Goal: Task Accomplishment & Management: Manage account settings

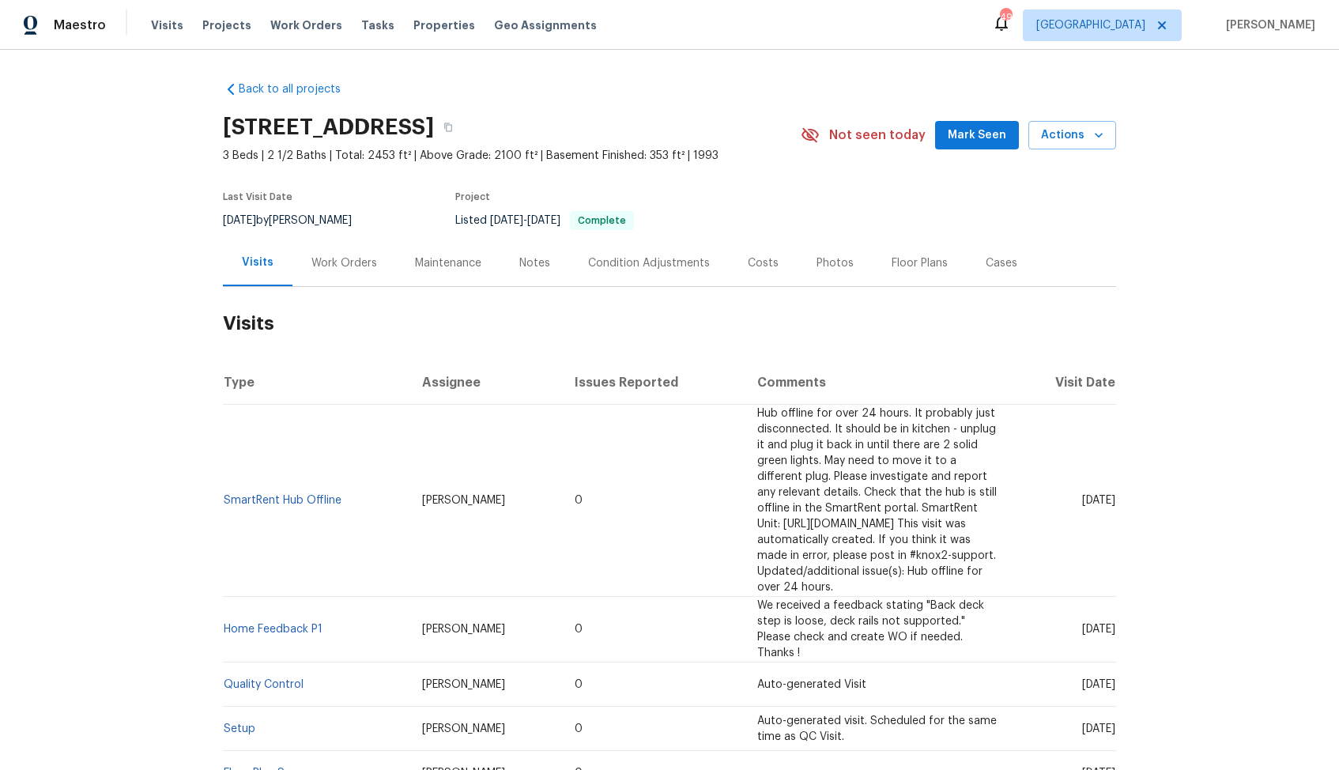
click at [334, 256] on div "Work Orders" at bounding box center [344, 263] width 66 height 16
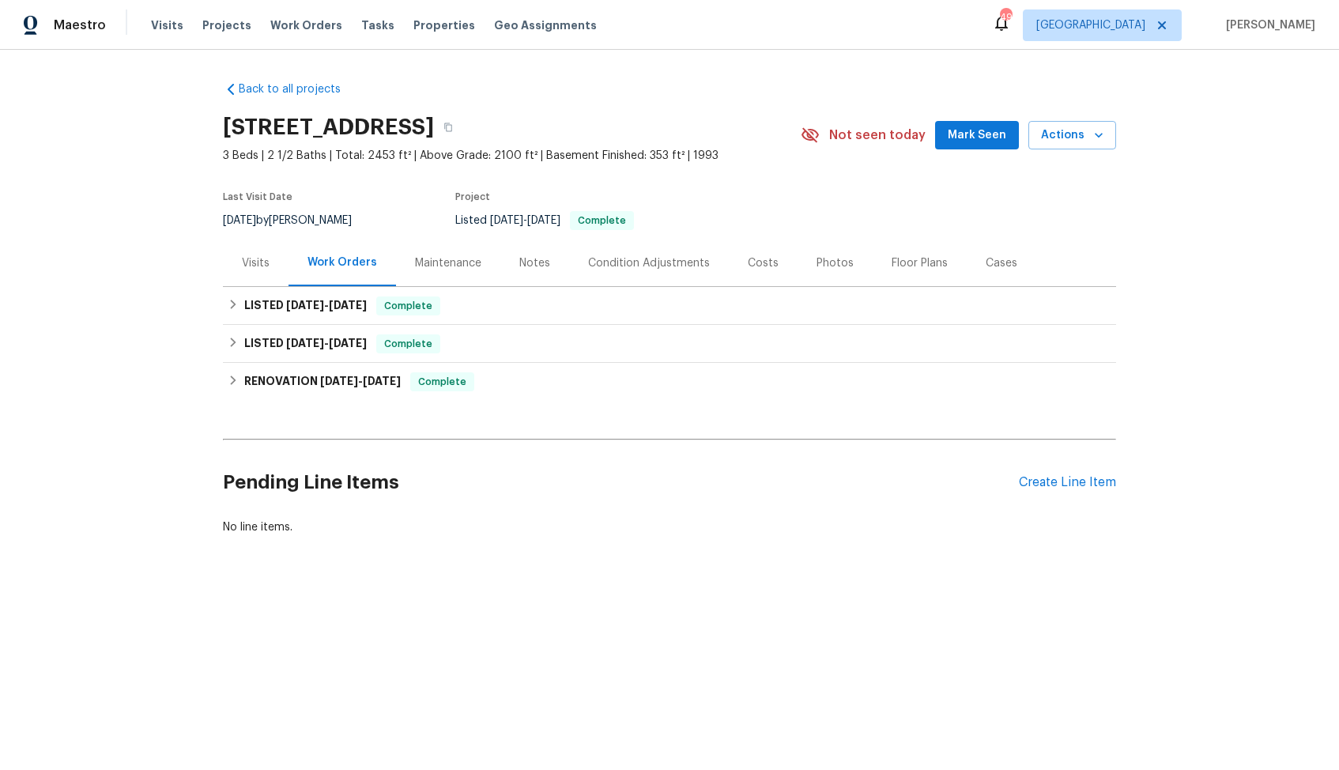
click at [1090, 470] on div "Pending Line Items Create Line Item" at bounding box center [669, 483] width 893 height 74
click at [1053, 482] on div "Create Line Item" at bounding box center [1067, 482] width 97 height 15
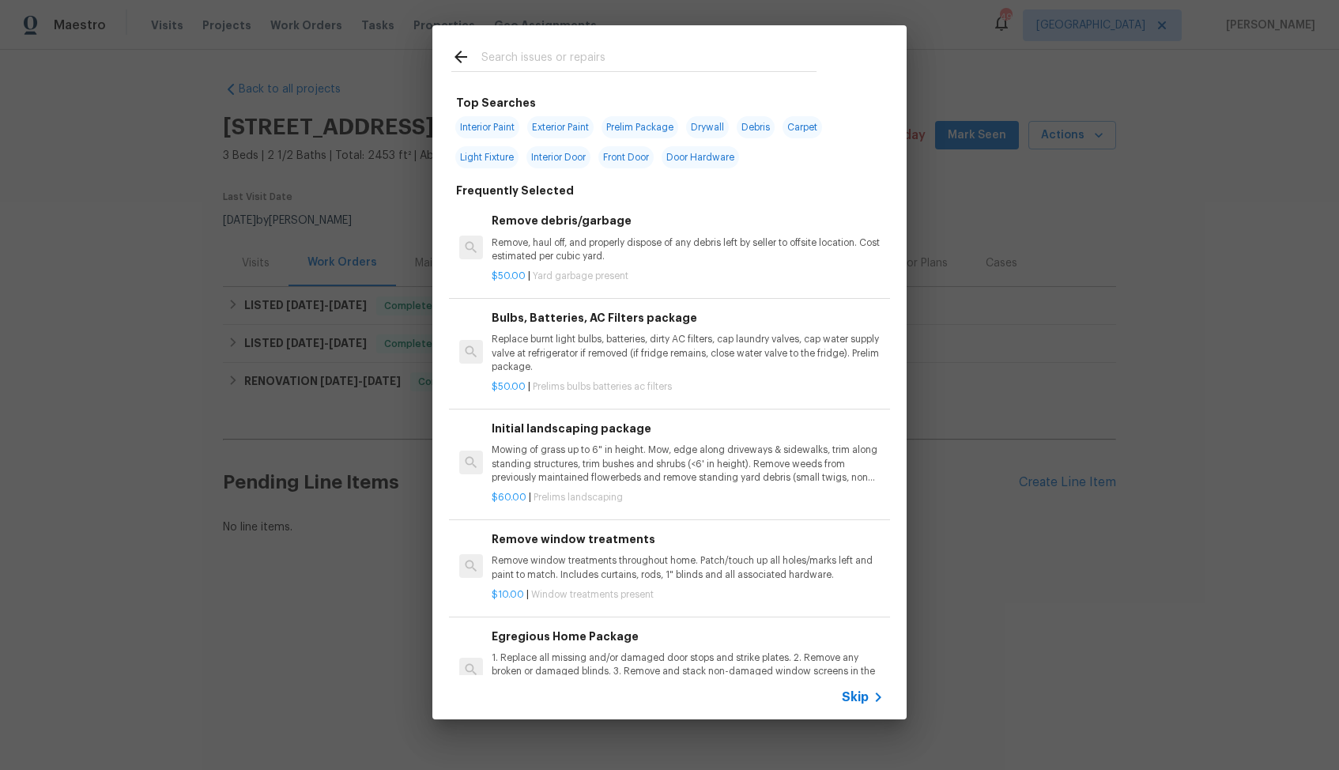
click at [564, 57] on input "text" at bounding box center [648, 59] width 335 height 24
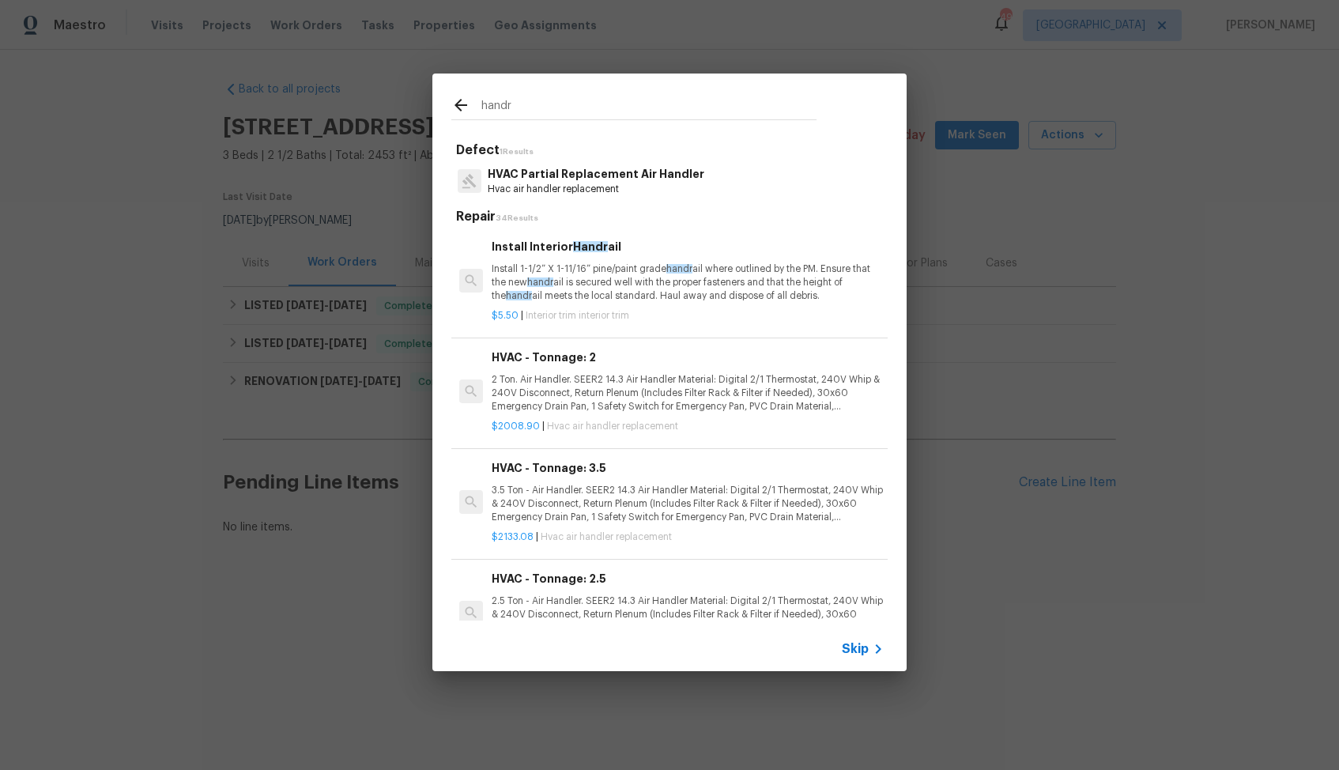
type input "hand"
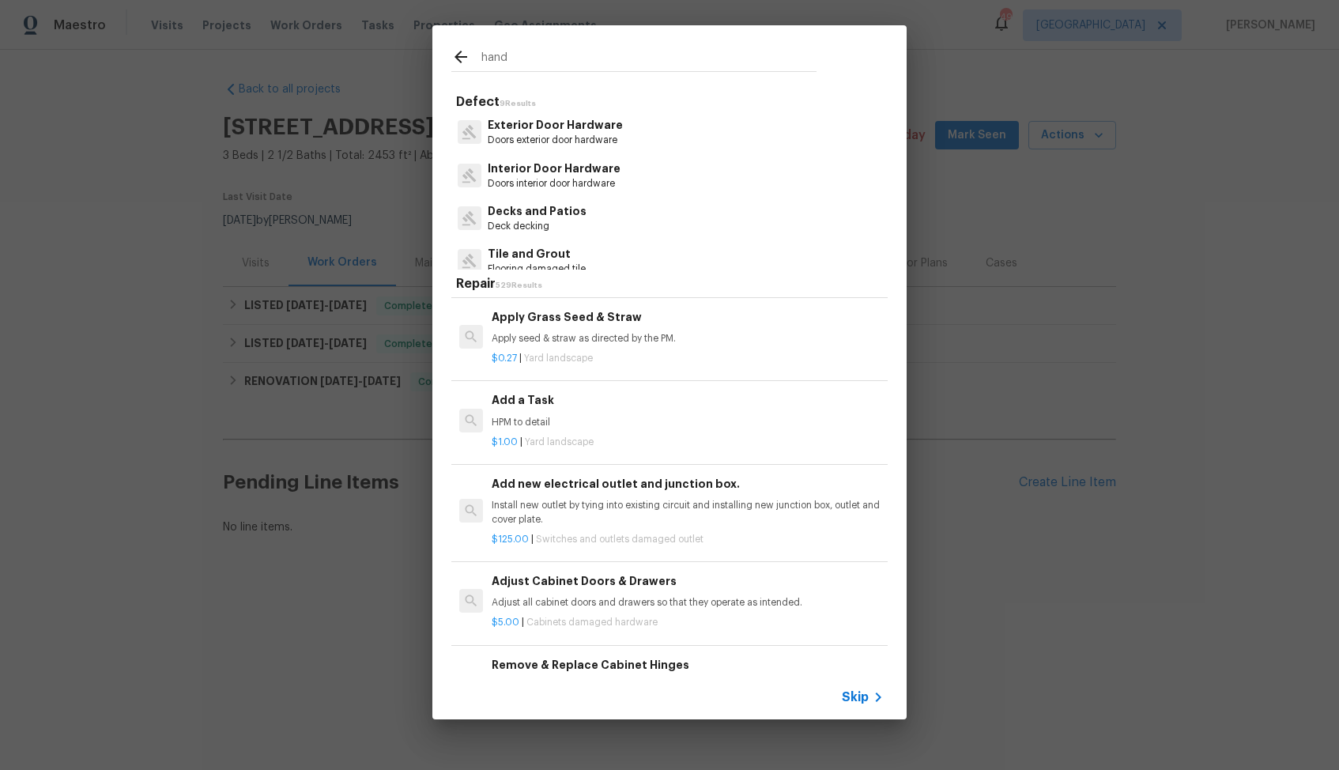
scroll to position [3157, 0]
click at [549, 409] on div "Add a Task HPM to detail" at bounding box center [688, 408] width 392 height 38
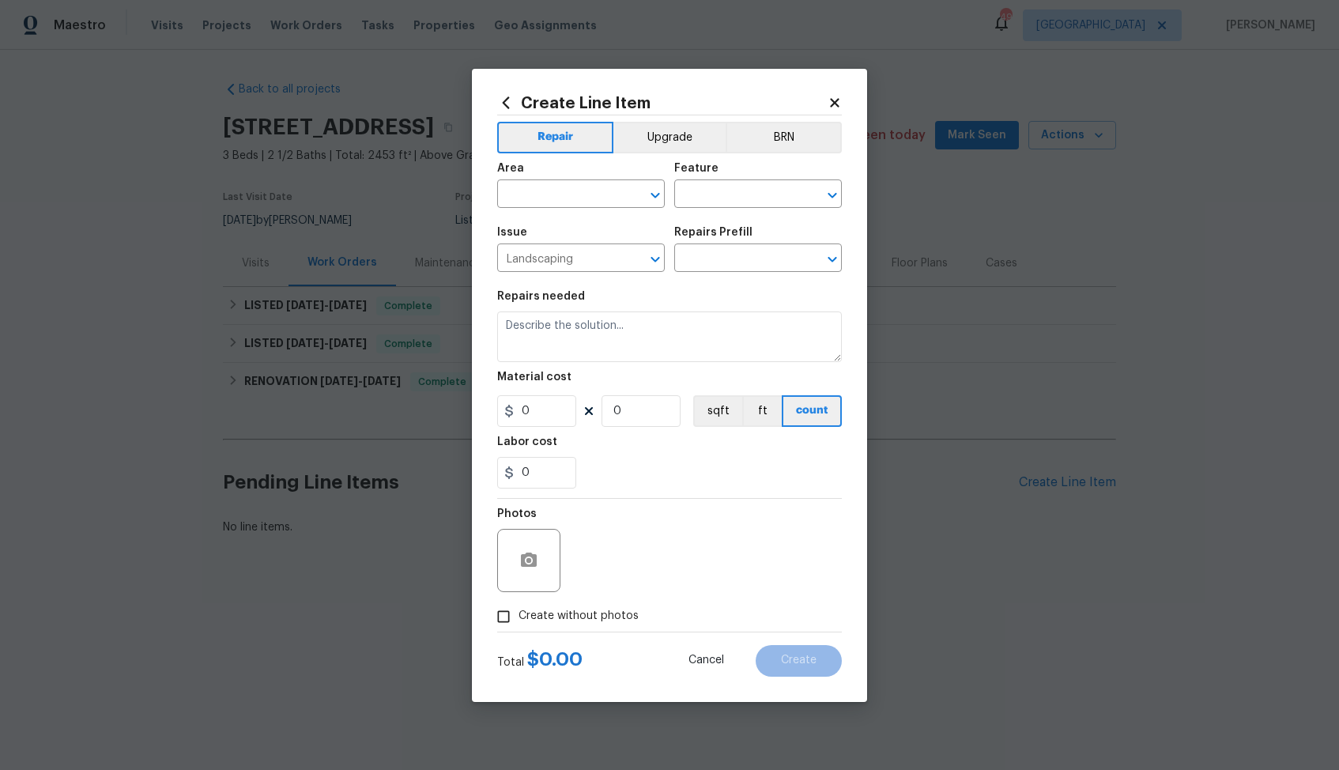
type input "Add a Task $1.00"
type textarea "HPM to detail"
type input "1"
click at [578, 257] on input "Landscaping" at bounding box center [558, 259] width 123 height 25
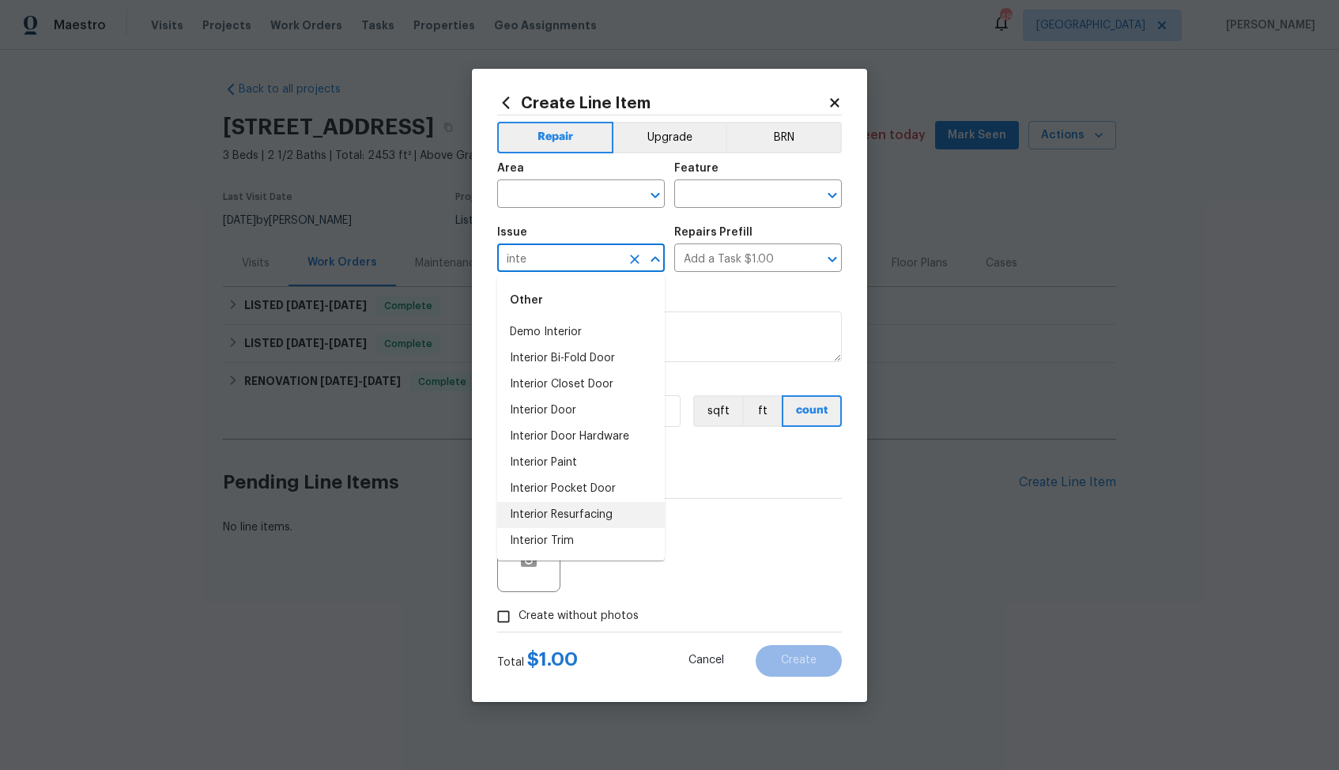
type input "Landscaping"
click at [605, 195] on input "text" at bounding box center [558, 195] width 123 height 25
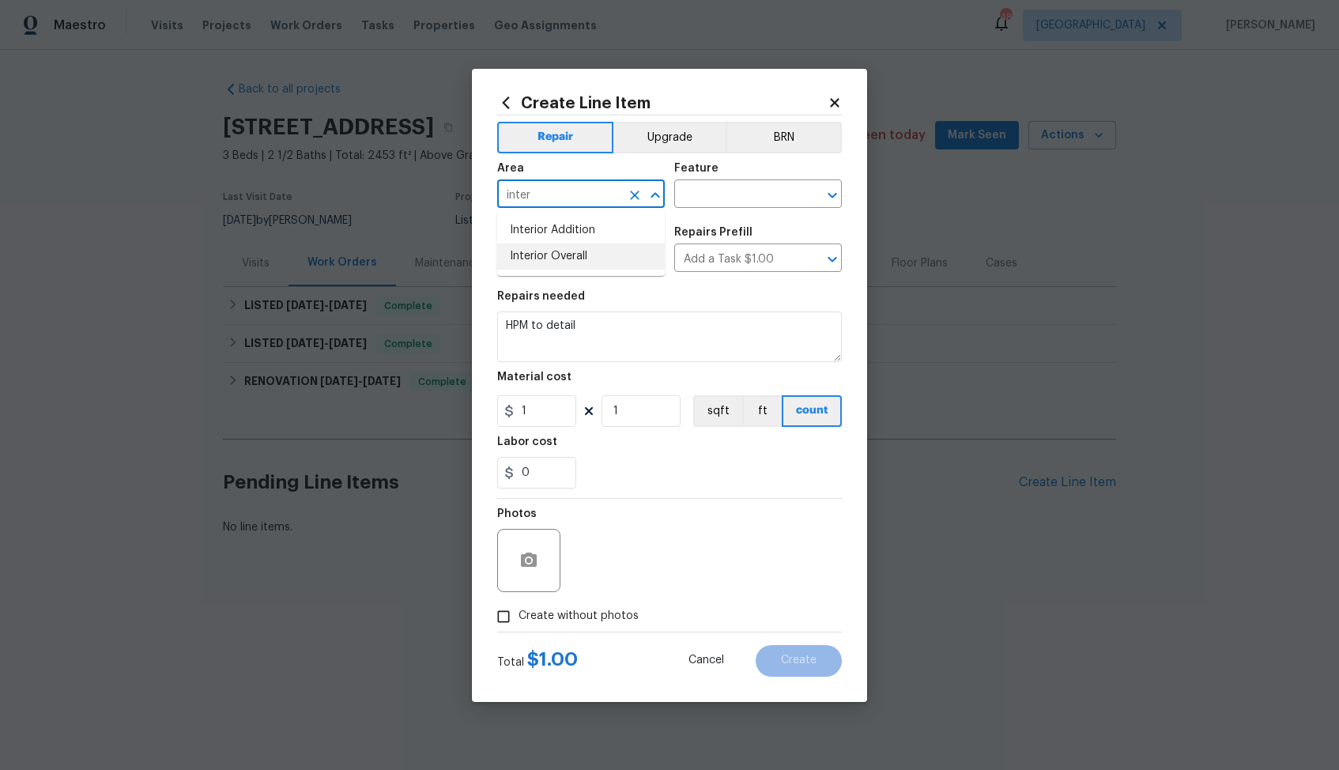
click at [575, 251] on li "Interior Overall" at bounding box center [581, 256] width 168 height 26
type input "Interior Overall"
click at [712, 196] on input "text" at bounding box center [735, 195] width 123 height 25
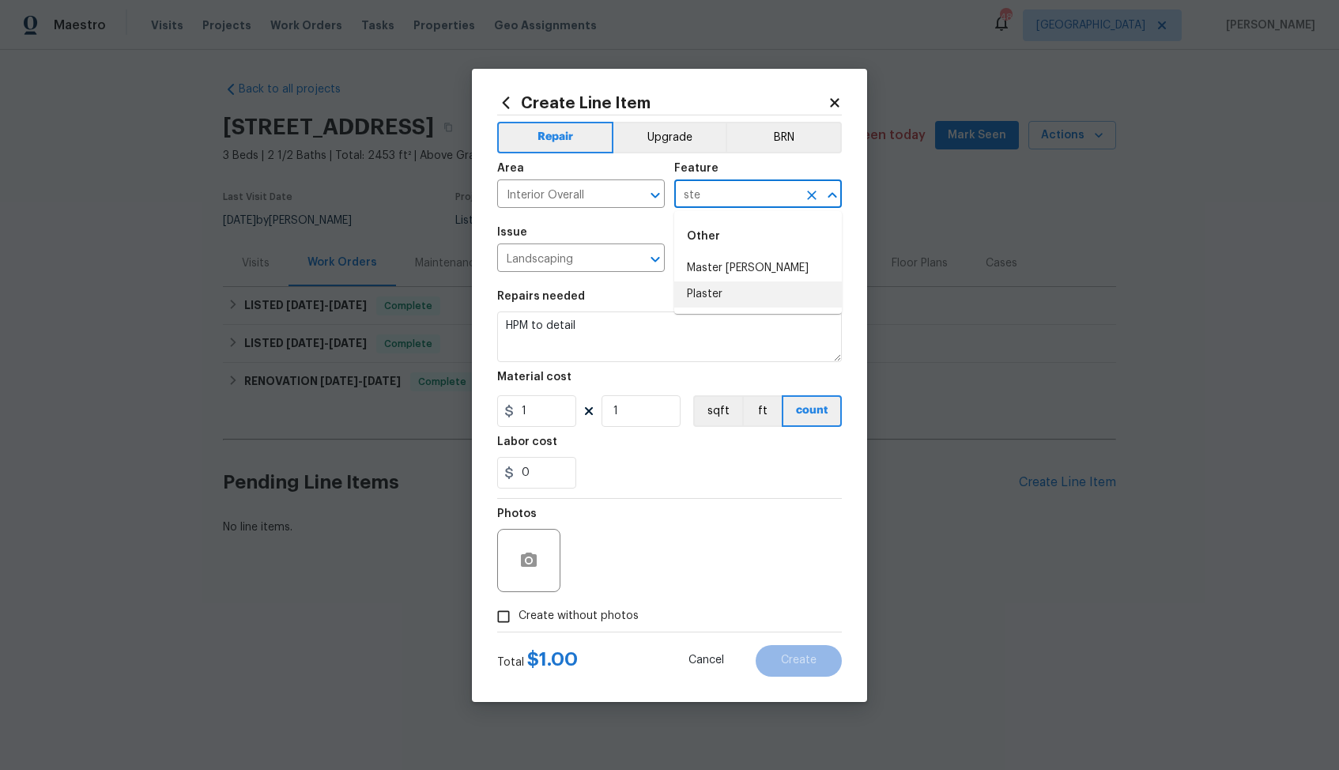
type input "ste"
click at [640, 335] on textarea "HPM to detail" at bounding box center [669, 336] width 345 height 51
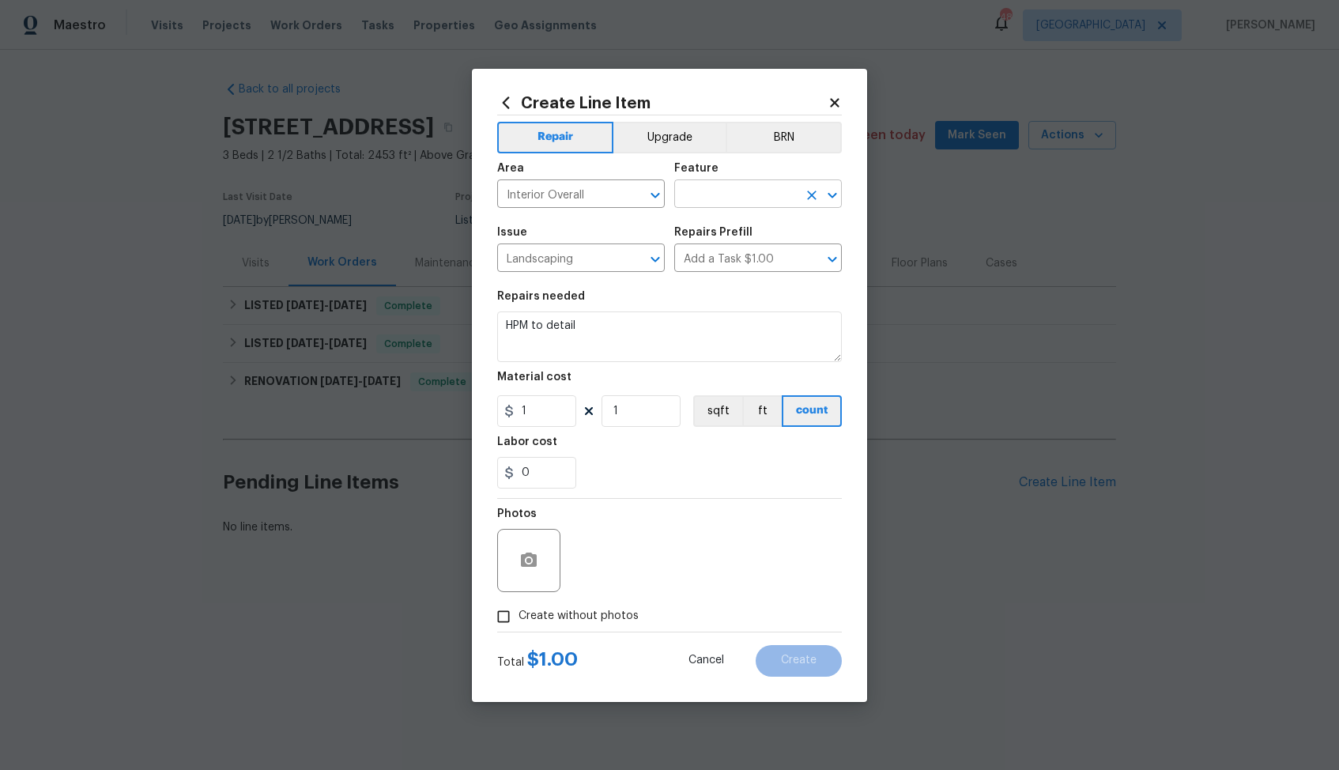
click at [748, 199] on input "text" at bounding box center [735, 195] width 123 height 25
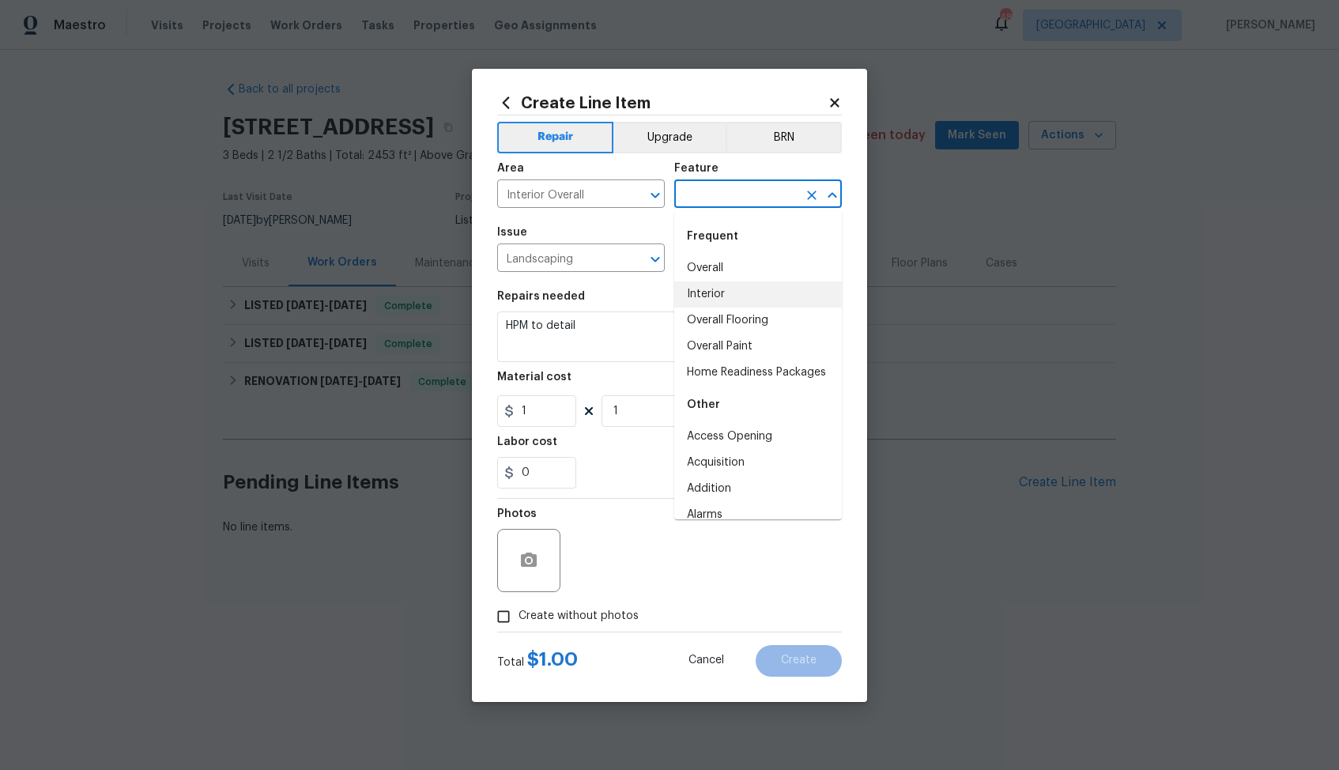
click at [701, 291] on li "Interior" at bounding box center [758, 294] width 168 height 26
type input "Interior"
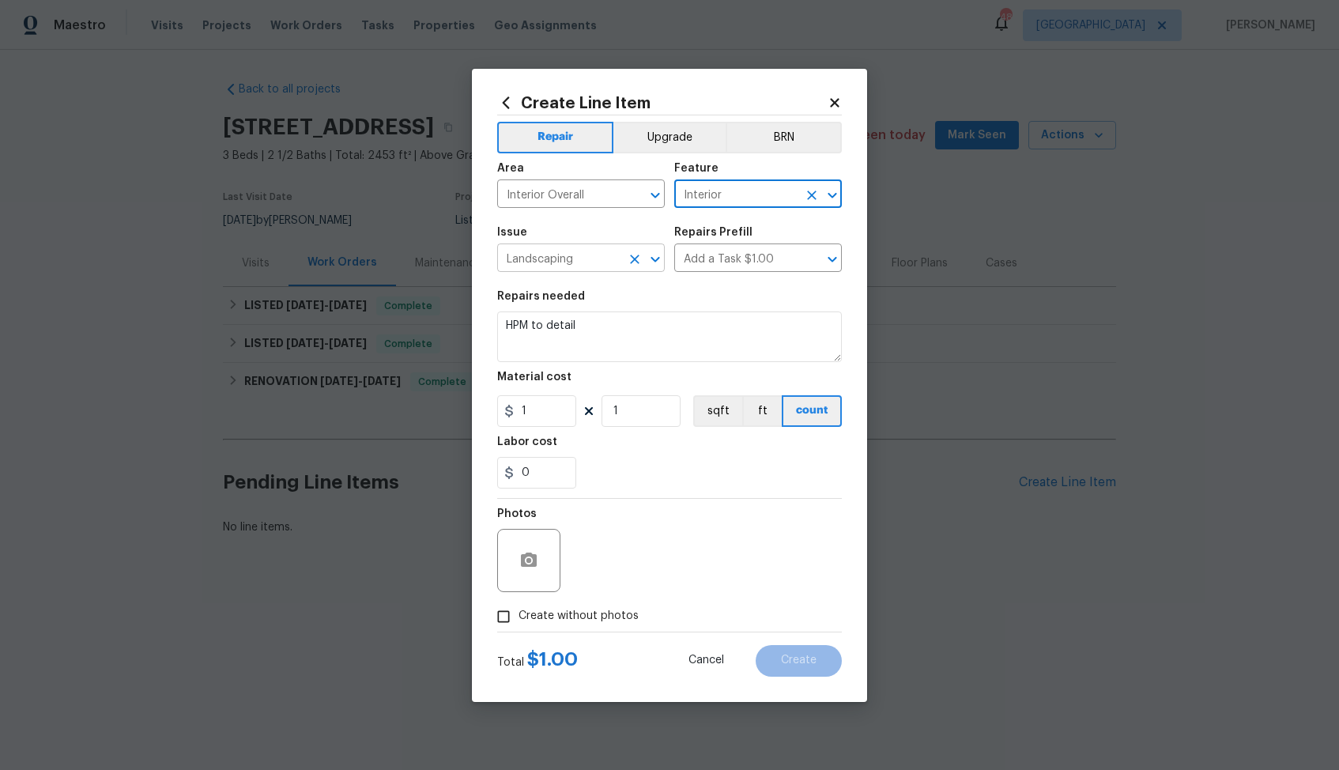
click at [570, 266] on input "Landscaping" at bounding box center [558, 259] width 123 height 25
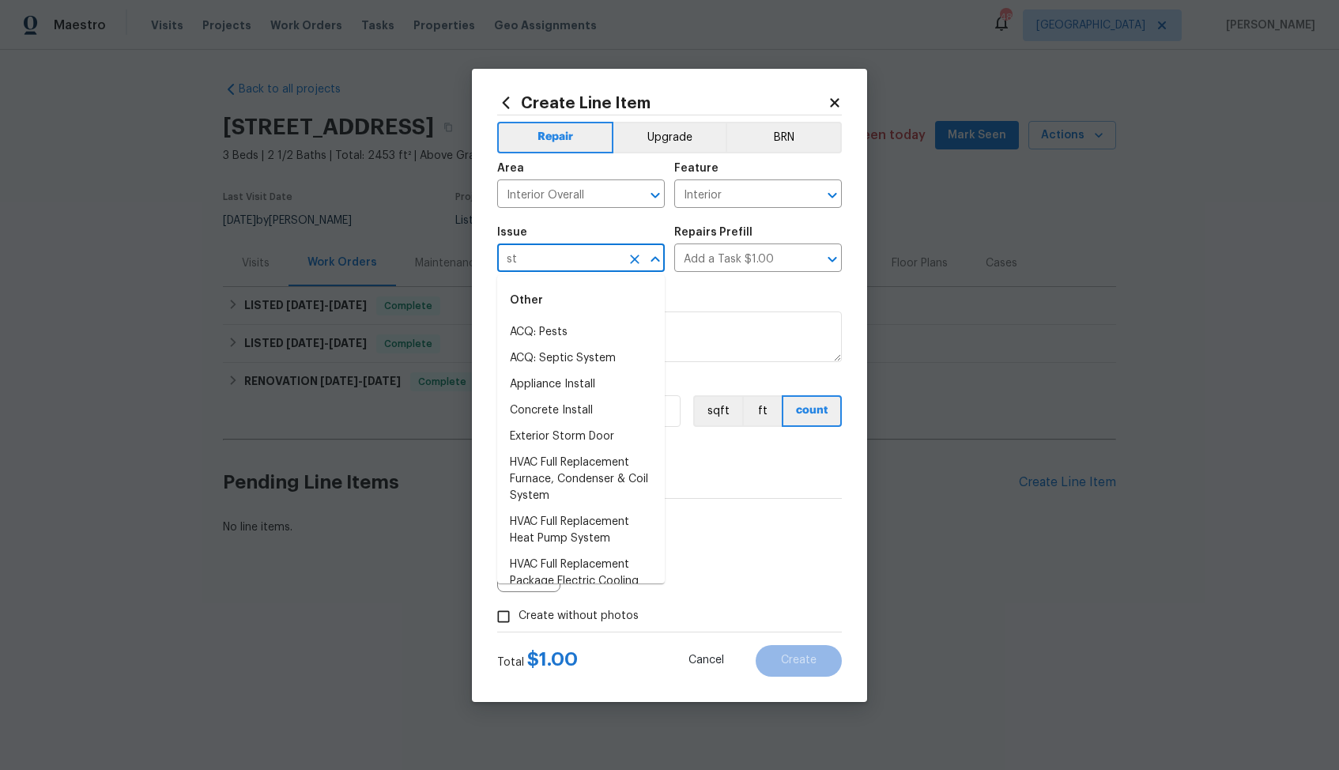
type input "s"
click at [563, 468] on li "Interior Paint" at bounding box center [581, 463] width 168 height 26
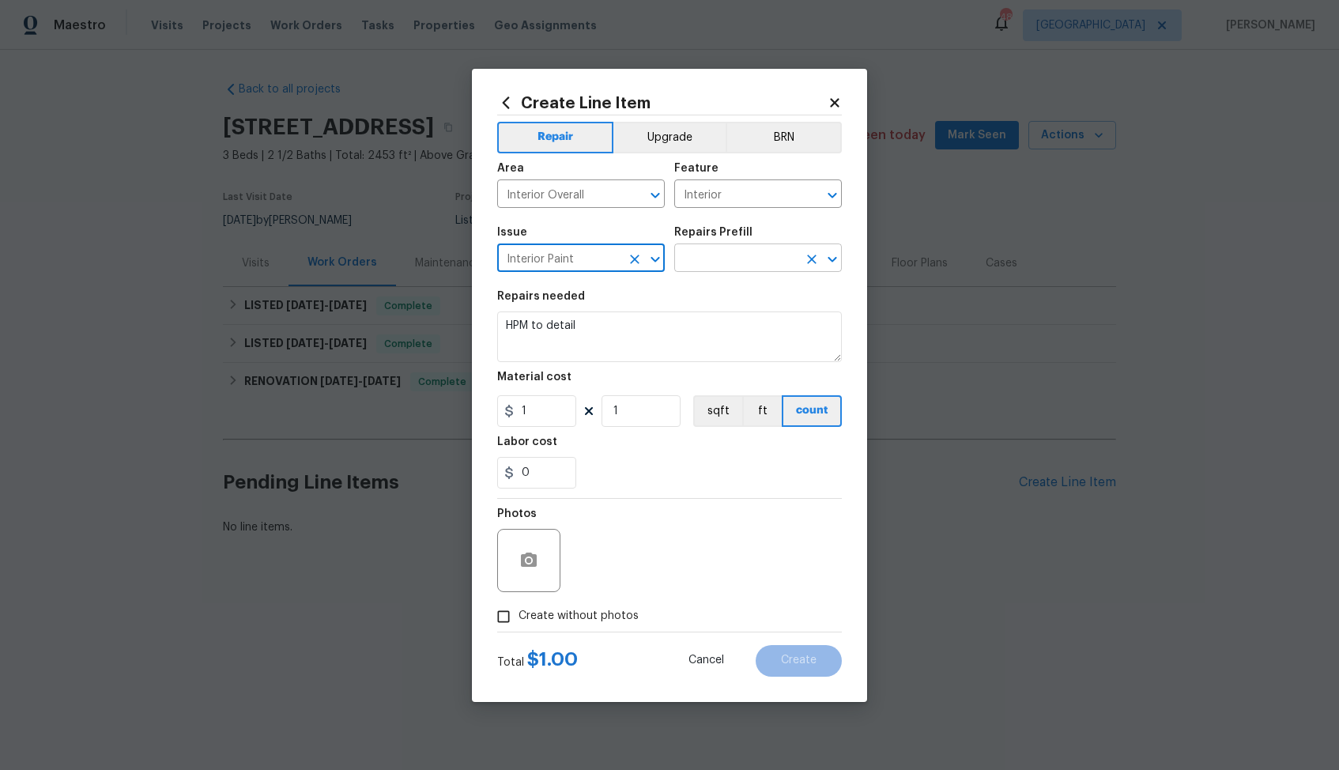
type input "Interior Paint"
click at [754, 269] on input "text" at bounding box center [735, 259] width 123 height 25
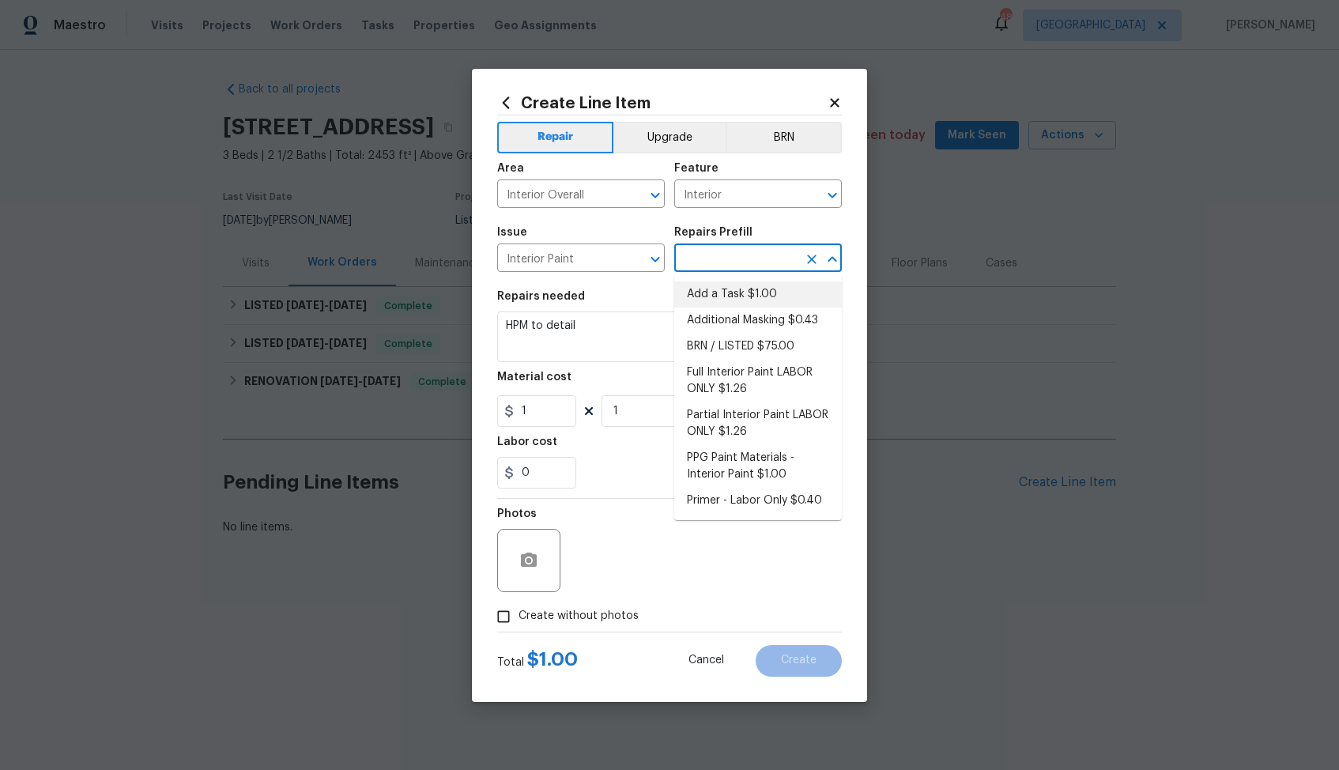
click at [742, 296] on li "Add a Task $1.00" at bounding box center [758, 294] width 168 height 26
type input "Overall Paint"
type input "Add a Task $1.00"
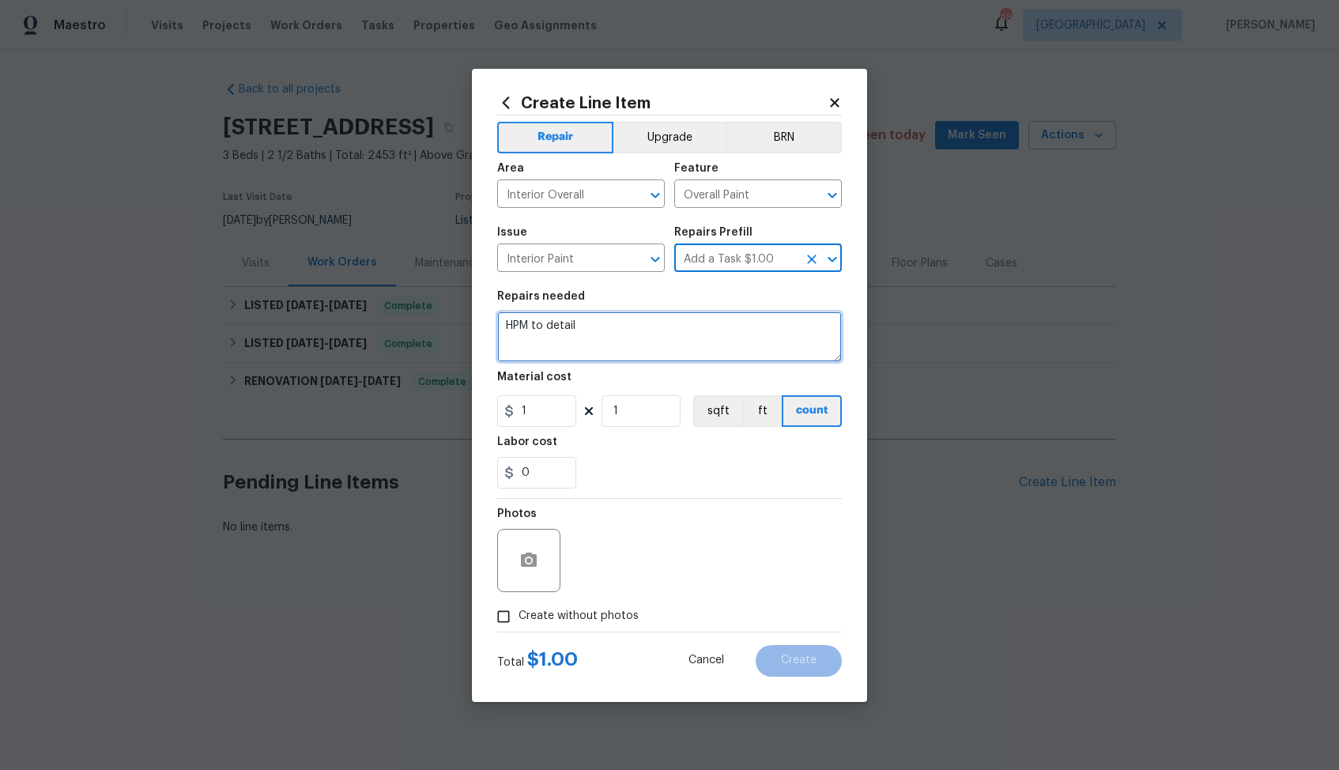
click at [663, 319] on textarea "HPM to detail" at bounding box center [669, 336] width 345 height 51
paste textarea "Feedback received that the front steps are in rough shape. Please secure any lo…"
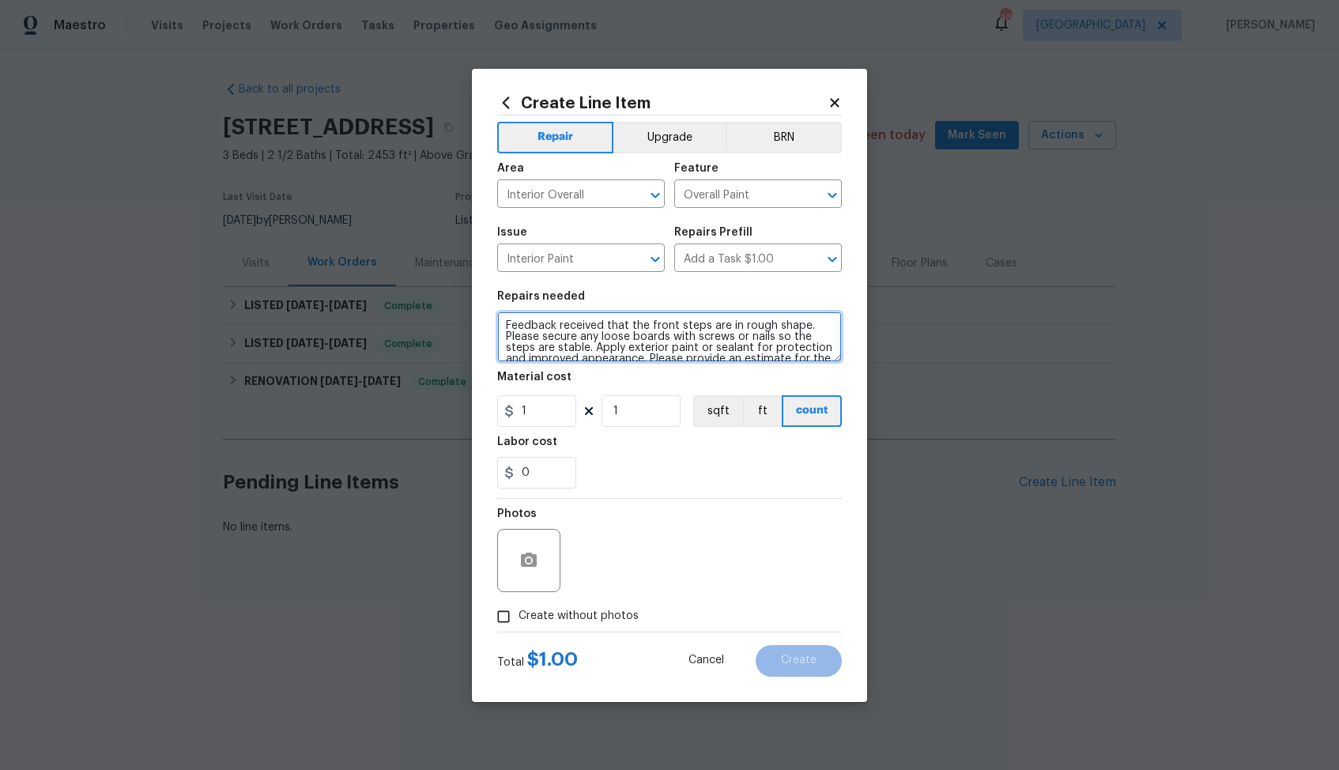
scroll to position [22, 0]
type textarea "Feedback received that the front steps are in rough shape. Please secure any lo…"
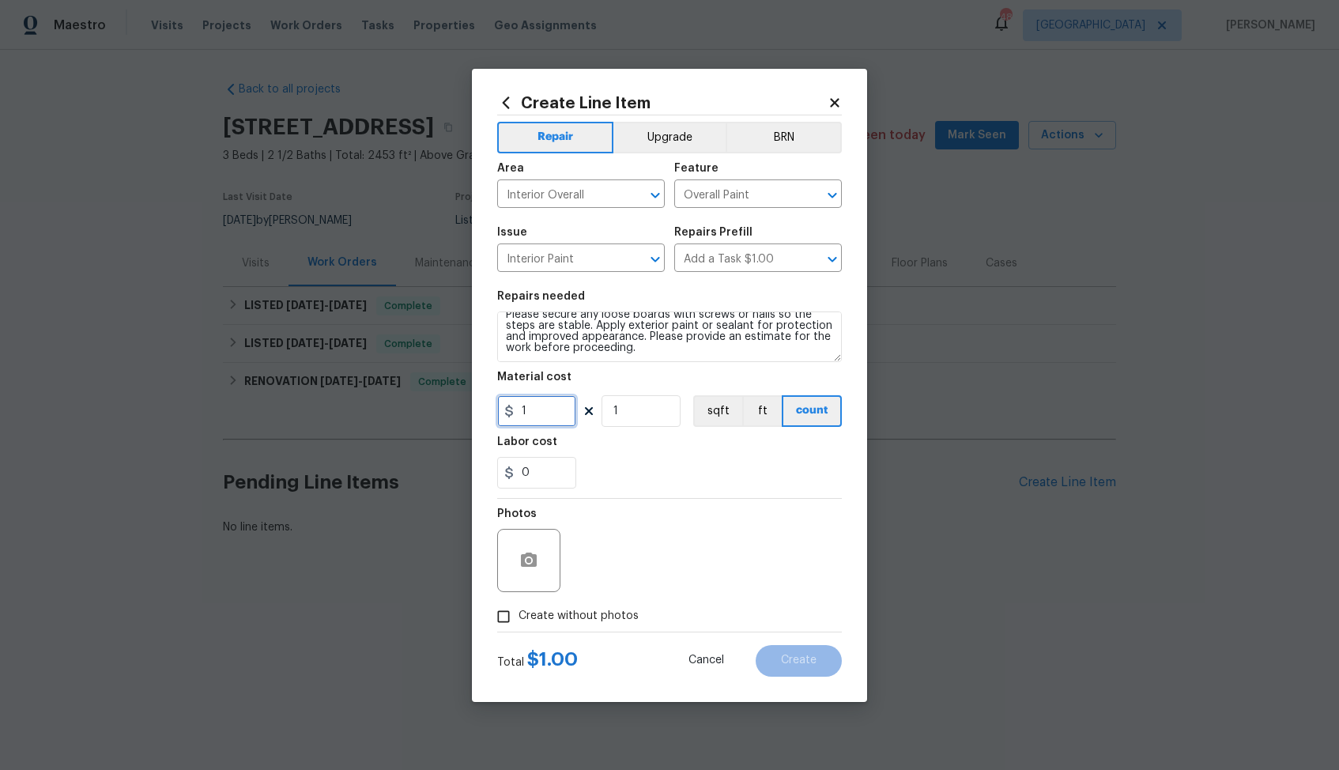
click at [558, 417] on input "1" at bounding box center [536, 411] width 79 height 32
type input "75"
click at [534, 618] on span "Create without photos" at bounding box center [578, 616] width 120 height 17
click at [518, 618] on input "Create without photos" at bounding box center [503, 616] width 30 height 30
checkbox input "true"
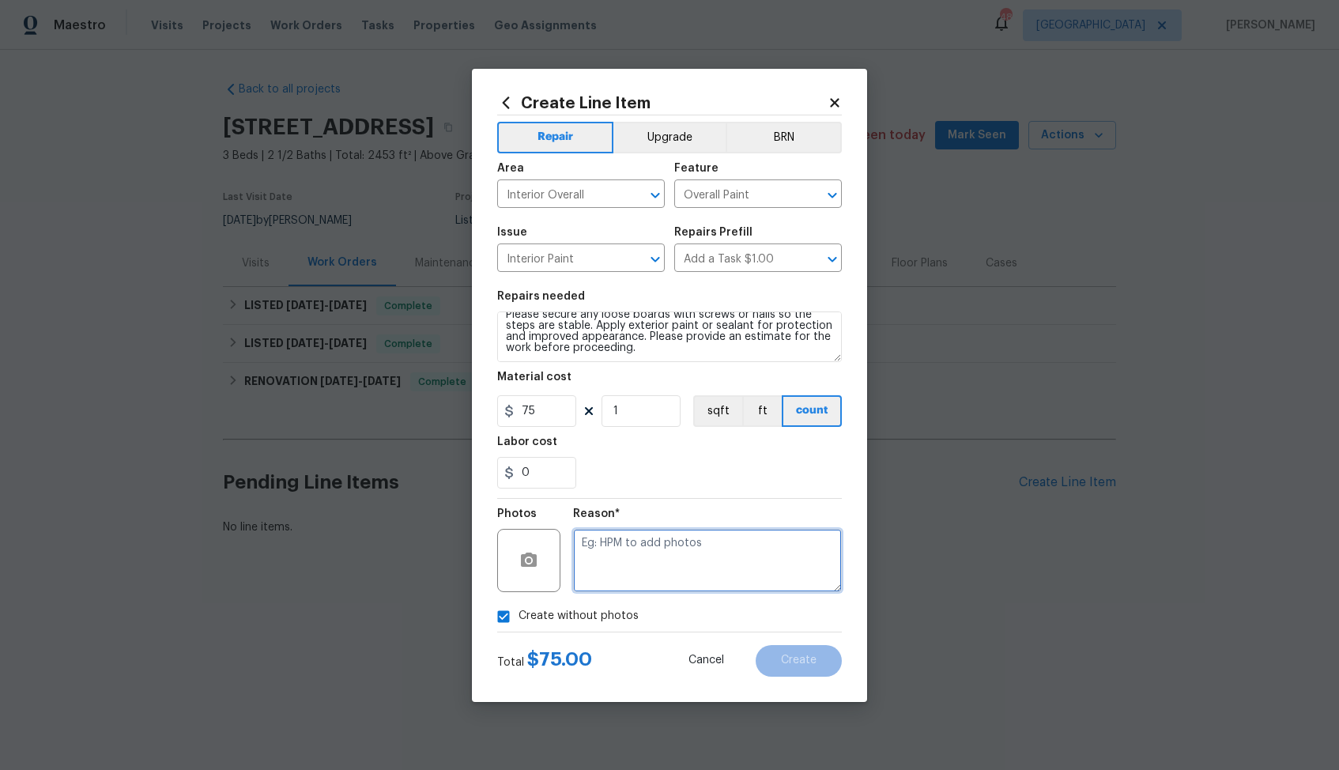
click at [671, 547] on textarea at bounding box center [707, 560] width 269 height 63
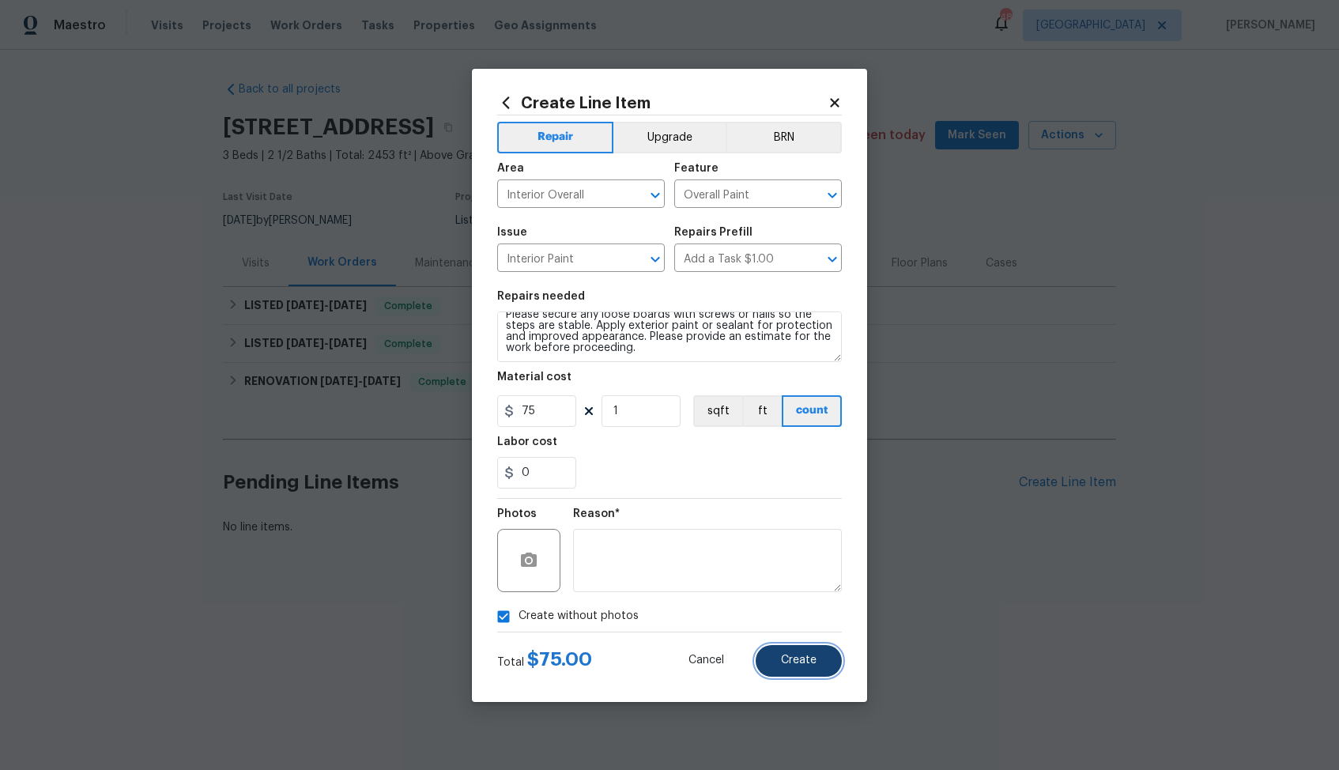
click at [781, 650] on button "Create" at bounding box center [799, 661] width 86 height 32
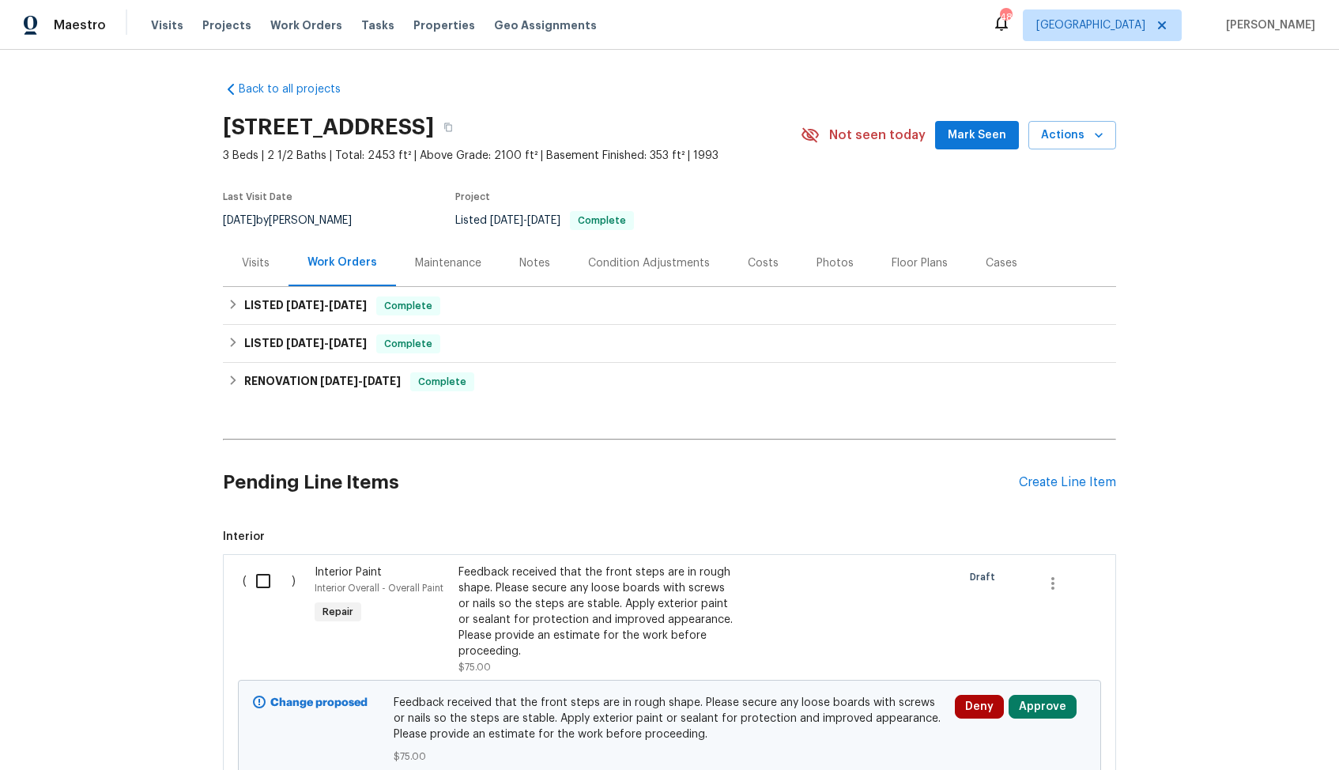
scroll to position [132, 0]
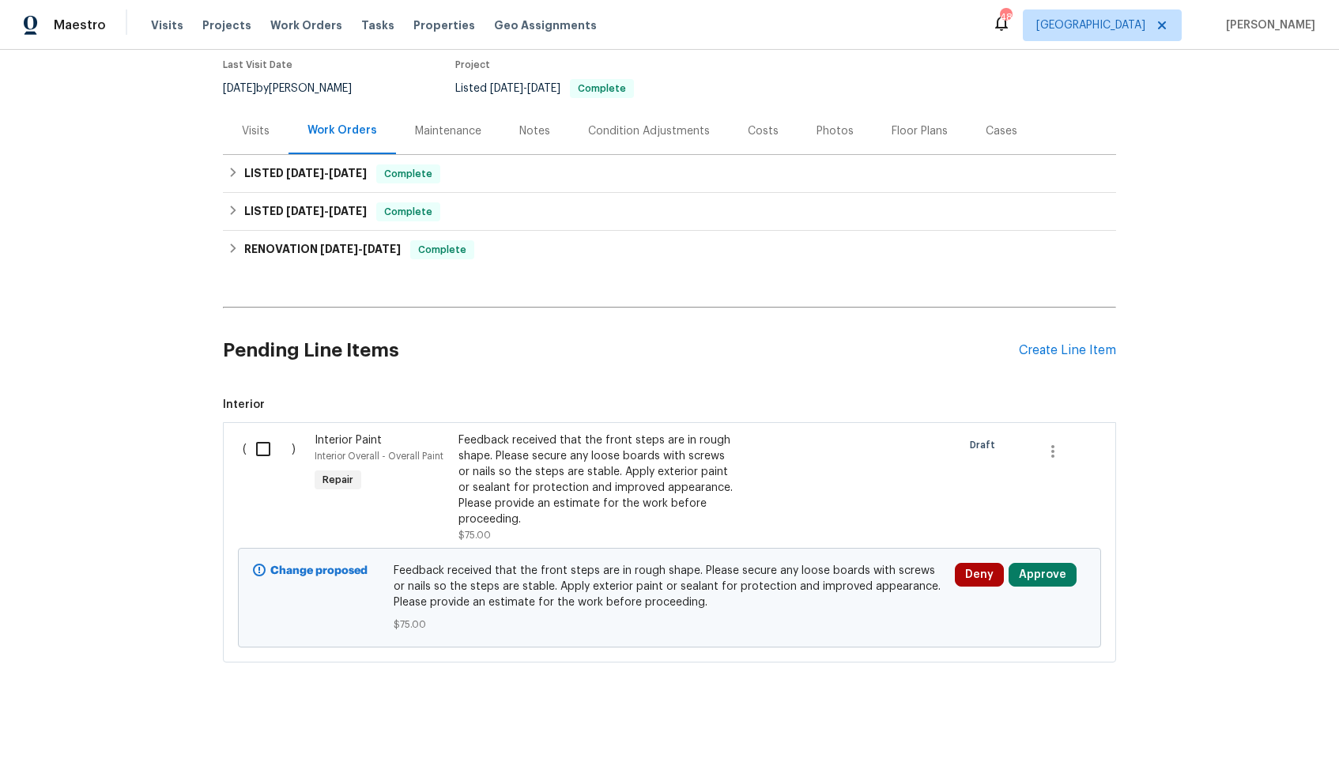
click at [258, 454] on input "checkbox" at bounding box center [269, 448] width 45 height 33
checkbox input "true"
click at [1222, 739] on span "Create Work Order" at bounding box center [1248, 731] width 105 height 20
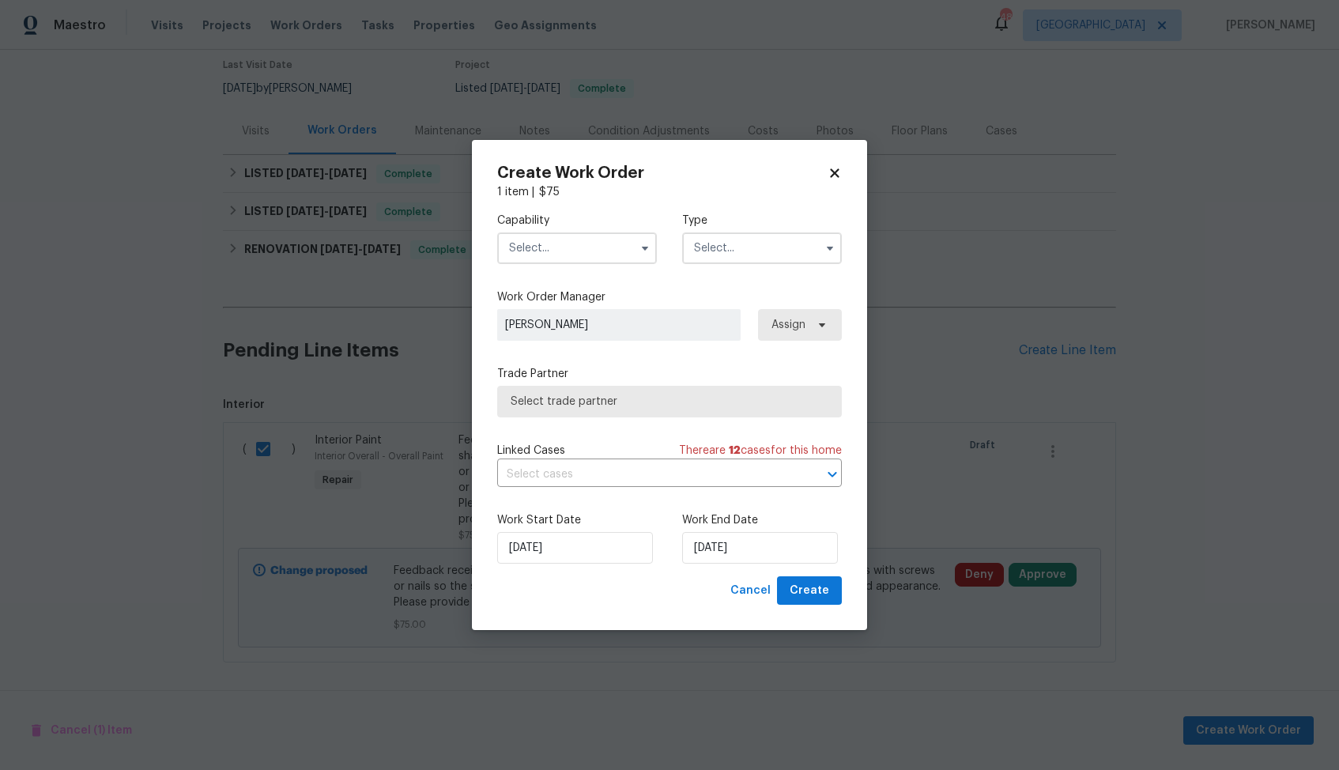
click at [546, 249] on input "text" at bounding box center [577, 248] width 160 height 32
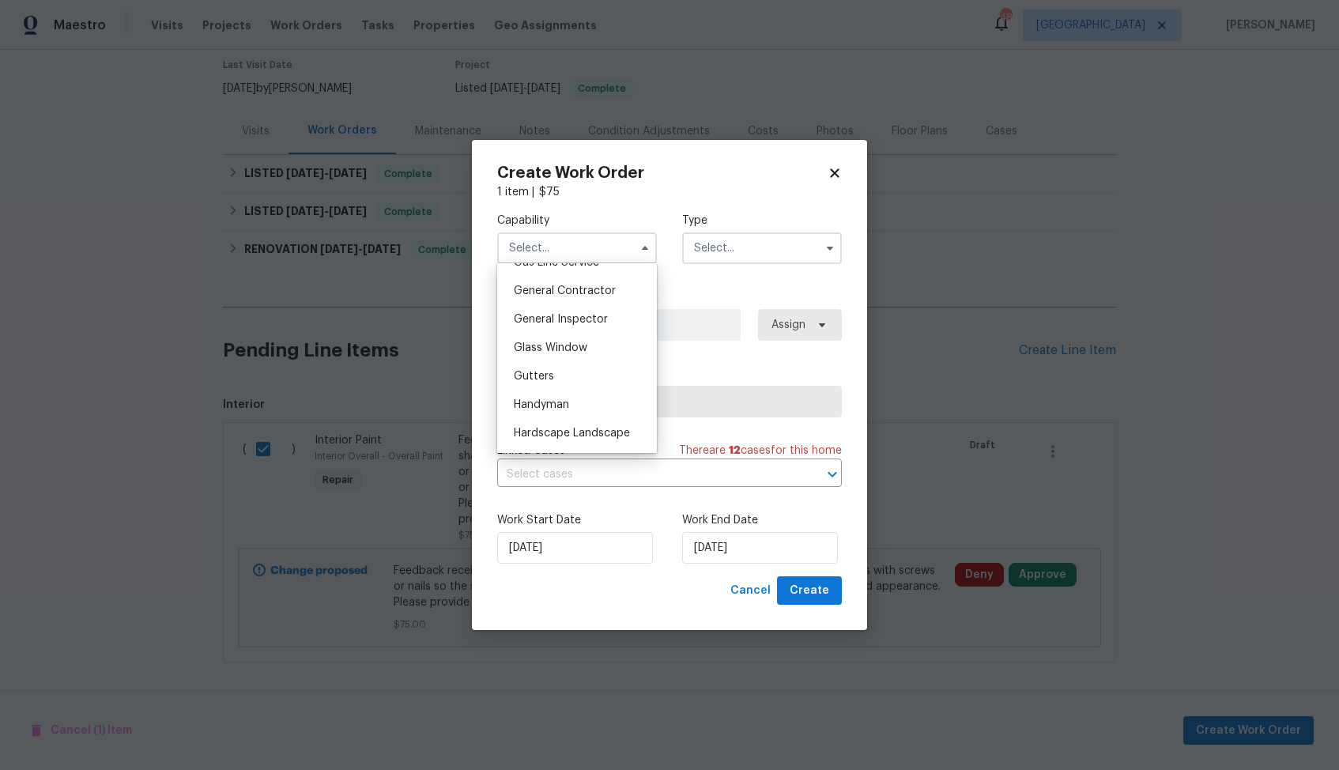
scroll to position [791, 0]
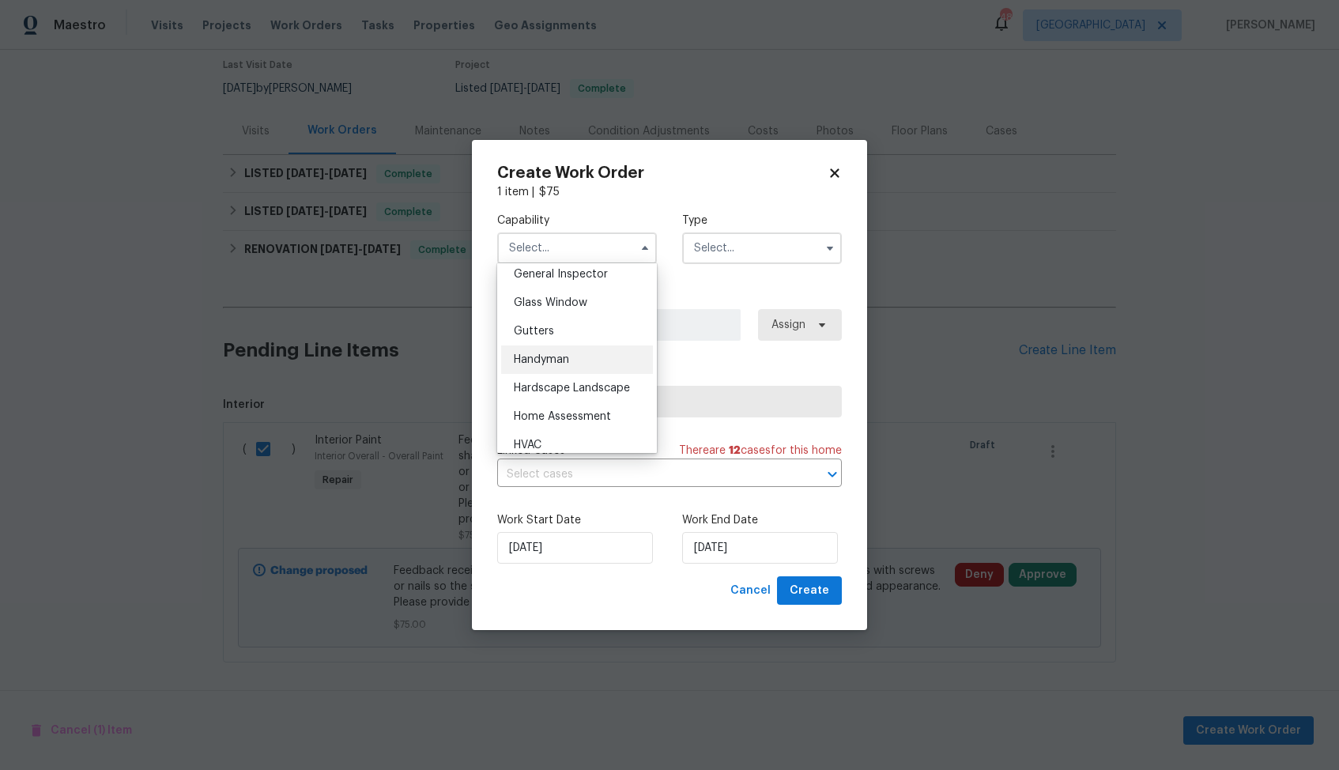
click at [558, 368] on div "Handyman" at bounding box center [577, 359] width 152 height 28
type input "Handyman"
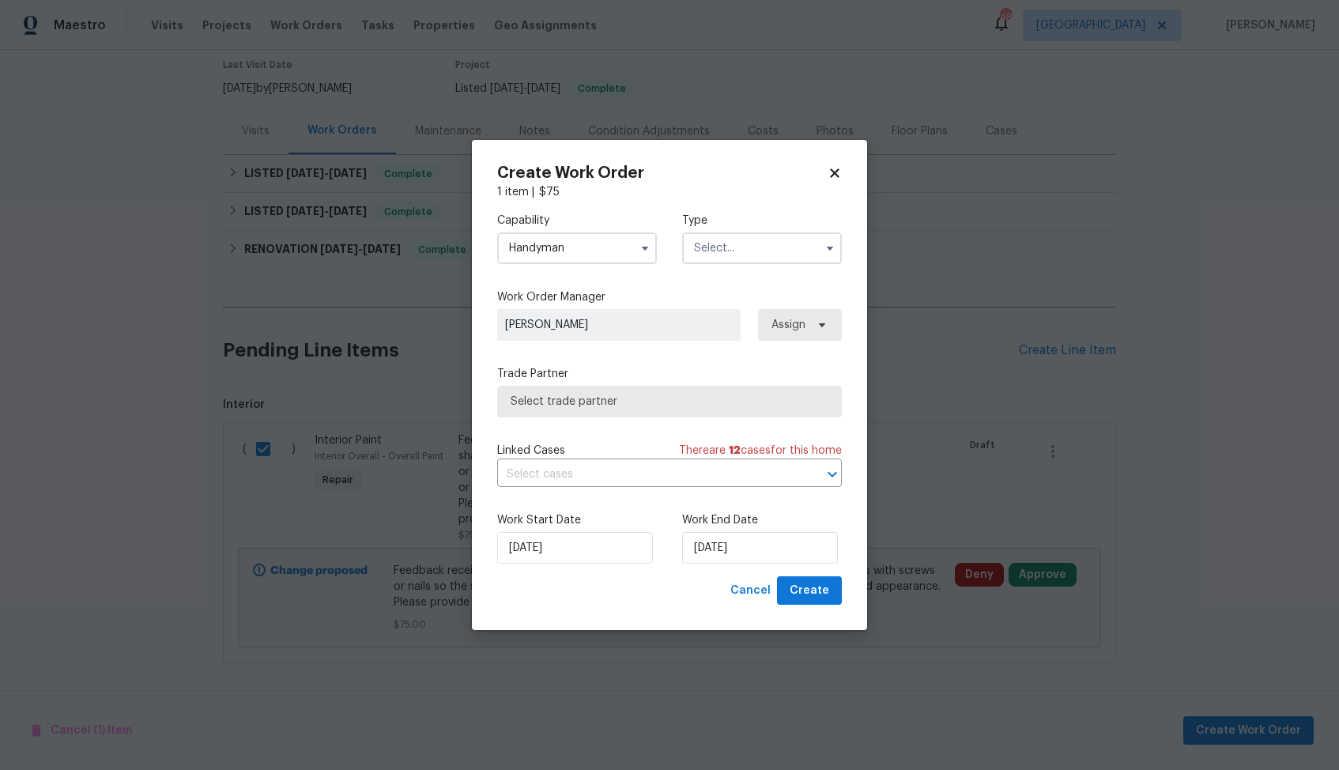
click at [793, 237] on input "text" at bounding box center [762, 248] width 160 height 32
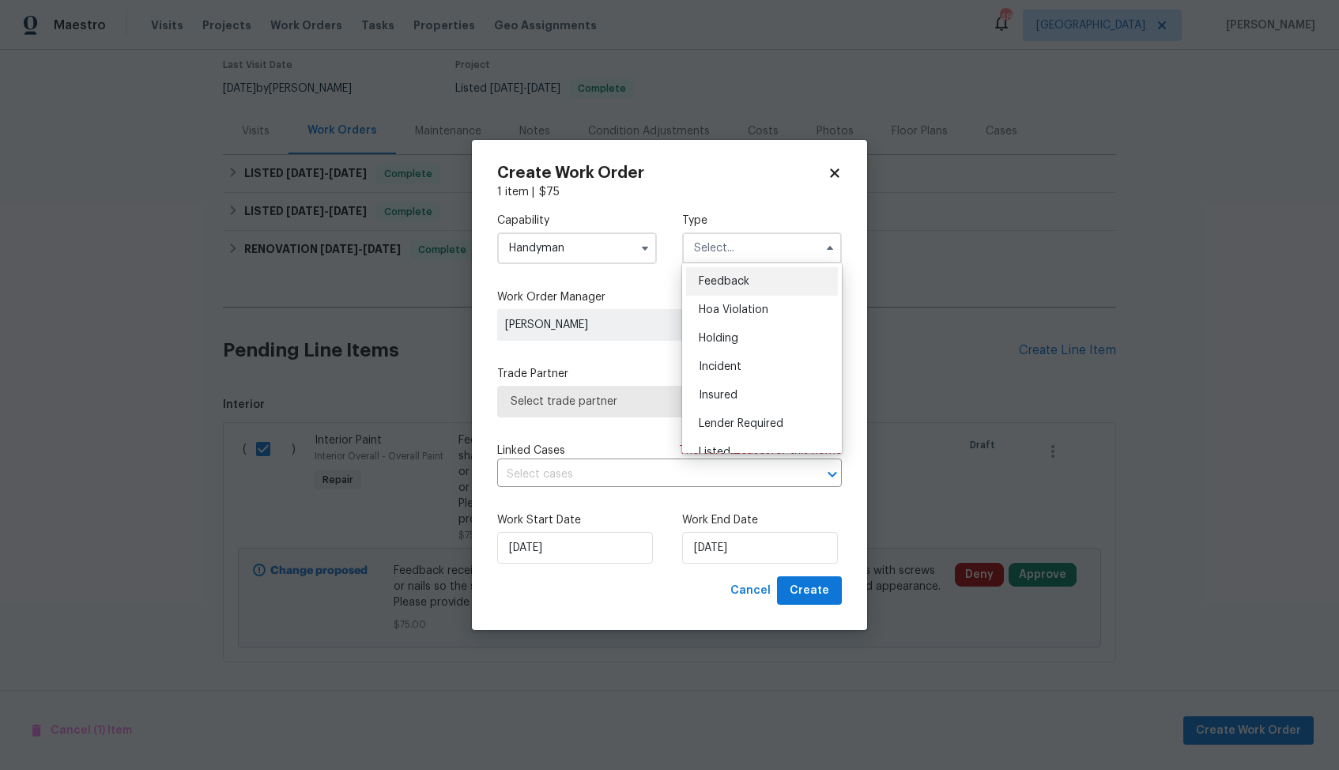
click at [756, 280] on div "Feedback" at bounding box center [762, 281] width 152 height 28
type input "Feedback"
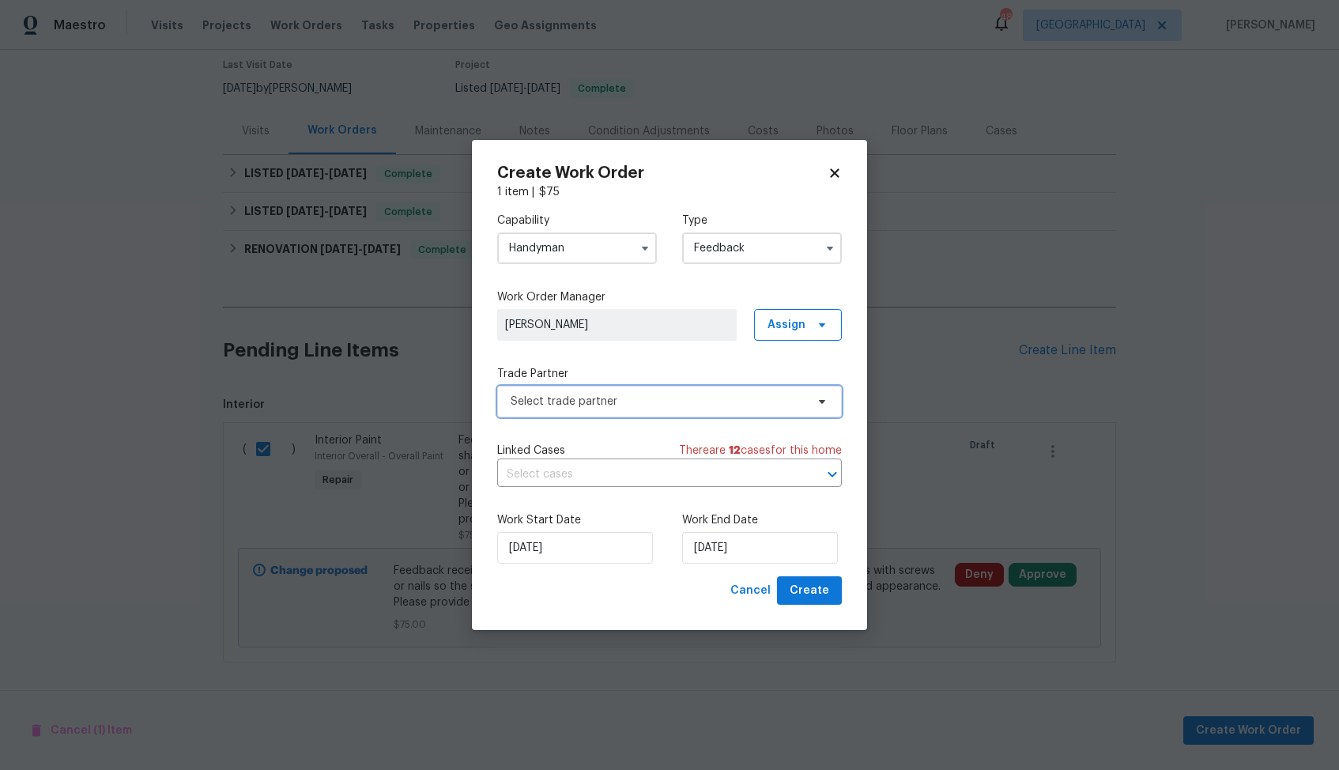
click at [625, 391] on span "Select trade partner" at bounding box center [669, 402] width 345 height 32
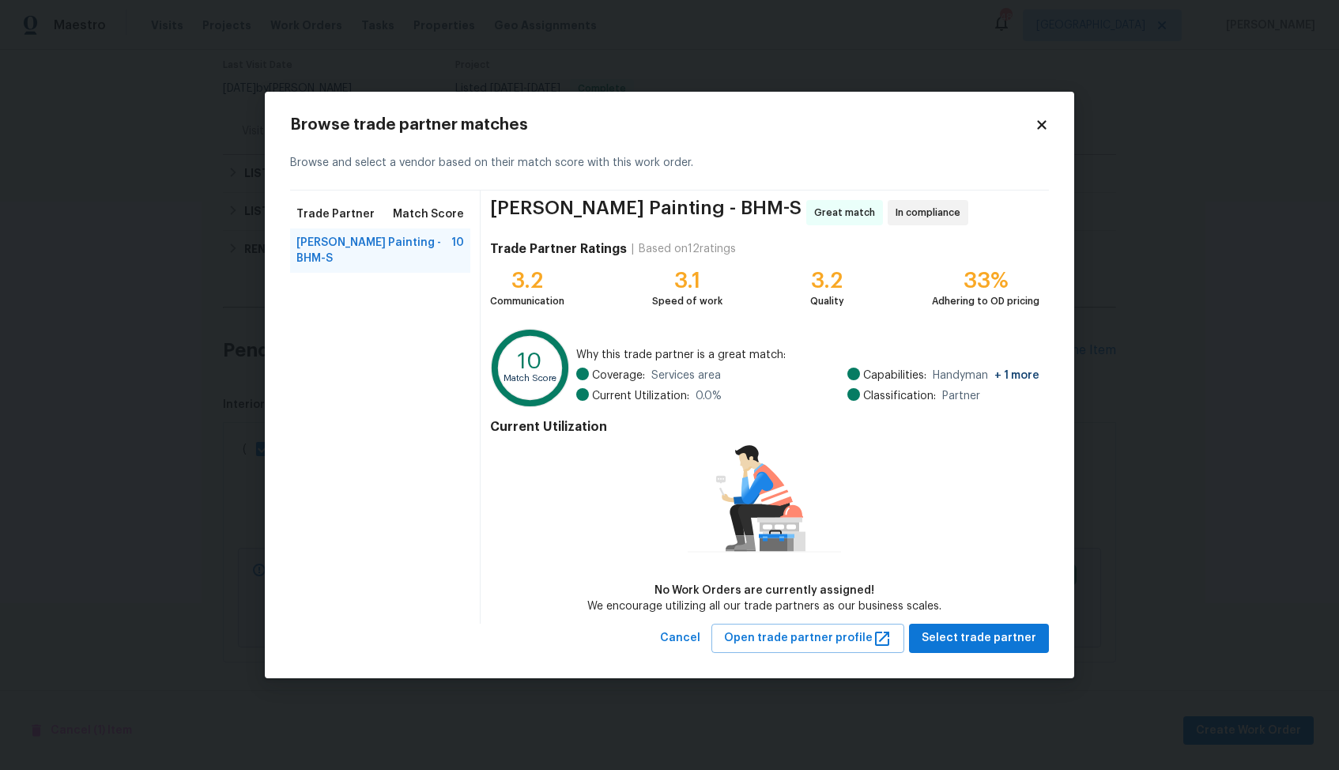
click at [231, 345] on body "Maestro Visits Projects Work Orders Tasks Properties Geo Assignments 48 Dallas …" at bounding box center [669, 385] width 1339 height 770
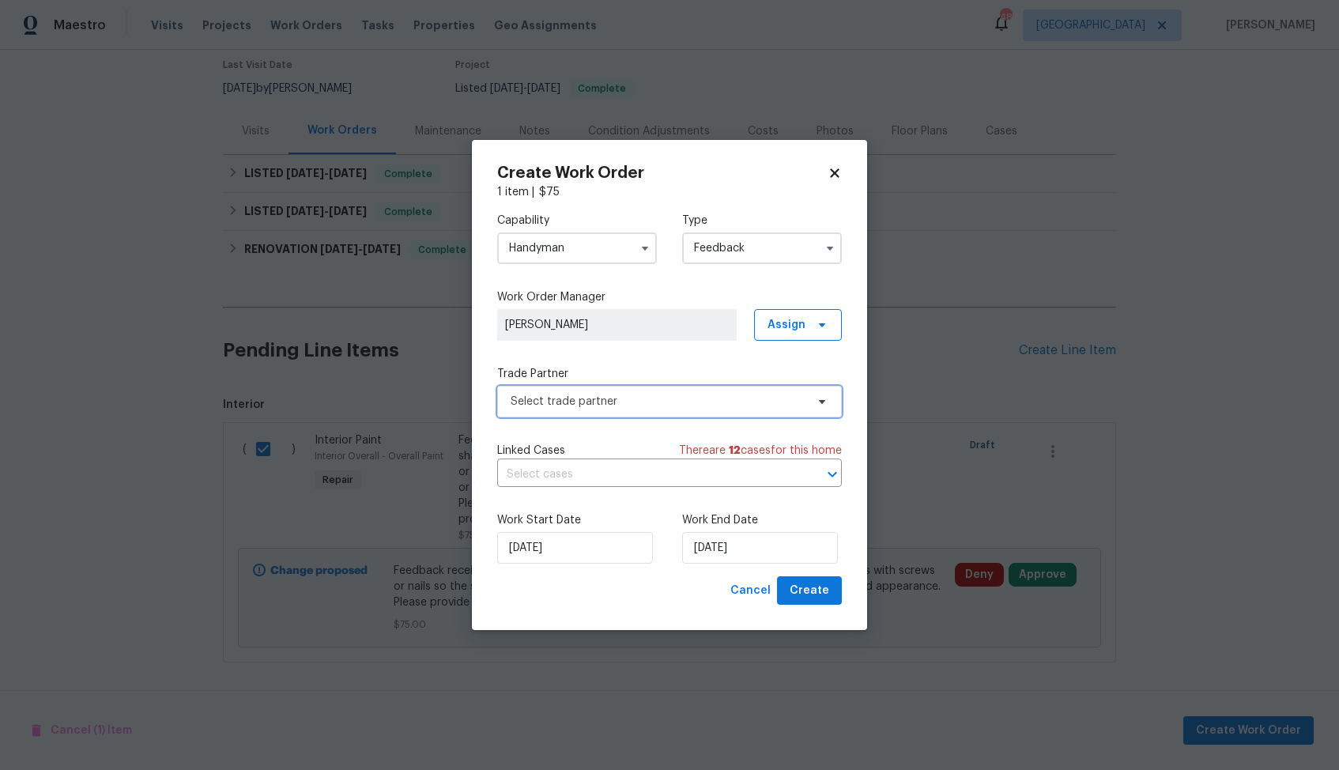
click at [584, 398] on span "Select trade partner" at bounding box center [658, 402] width 295 height 16
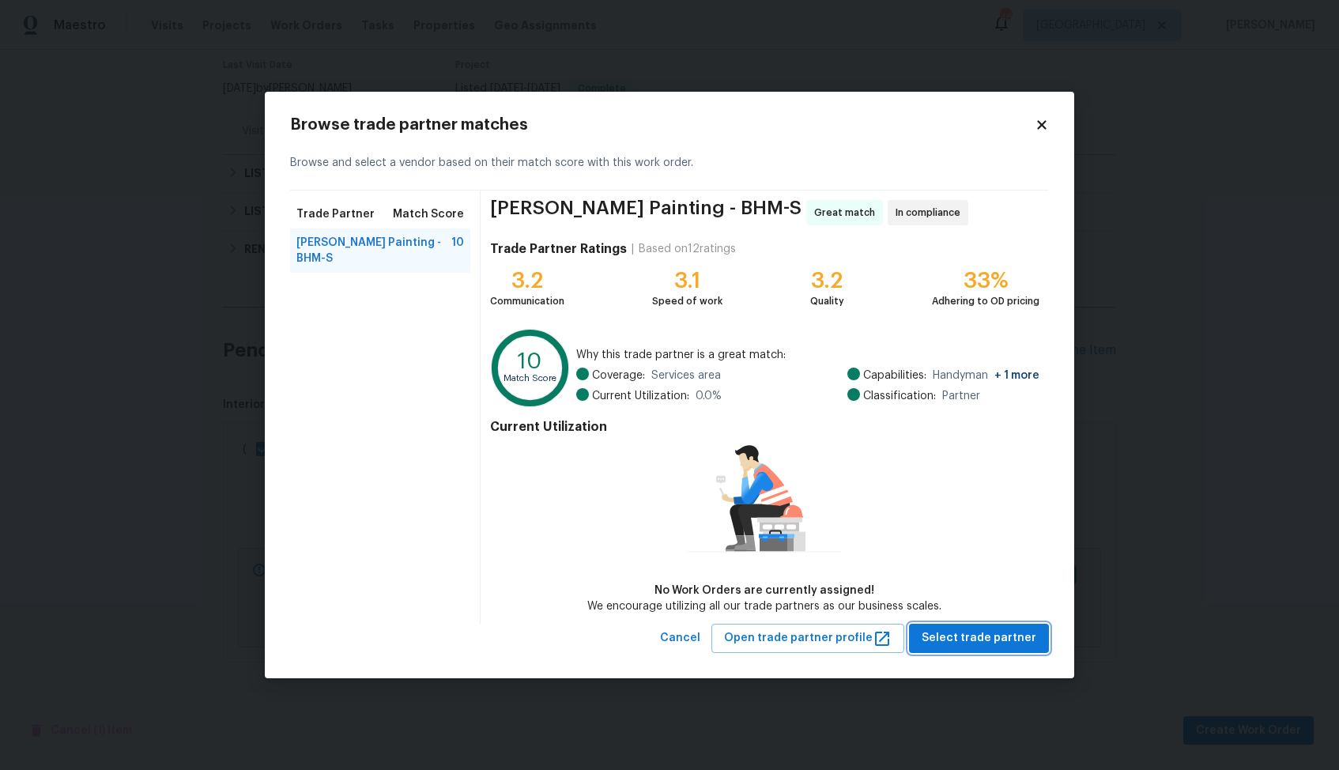
click at [1003, 632] on span "Select trade partner" at bounding box center [979, 638] width 115 height 20
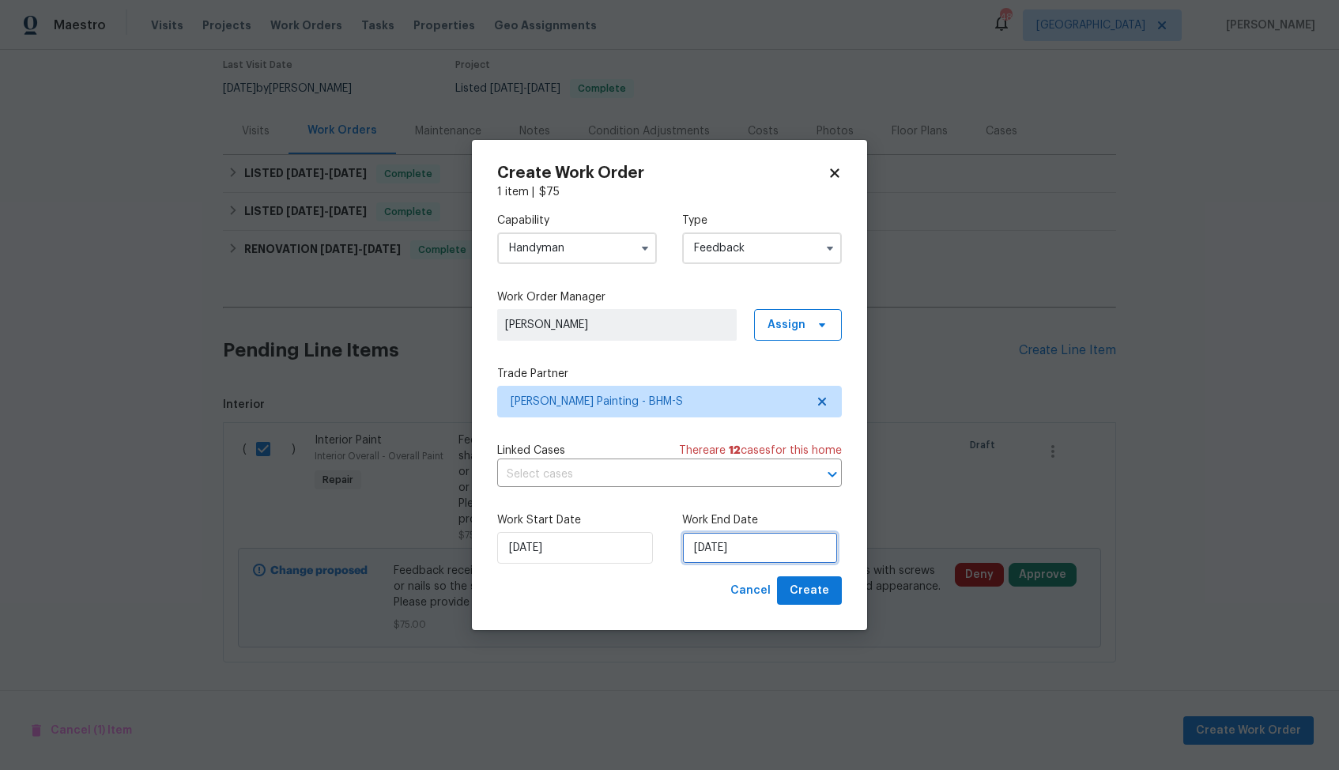
click at [717, 556] on input "27/08/2025" at bounding box center [760, 548] width 156 height 32
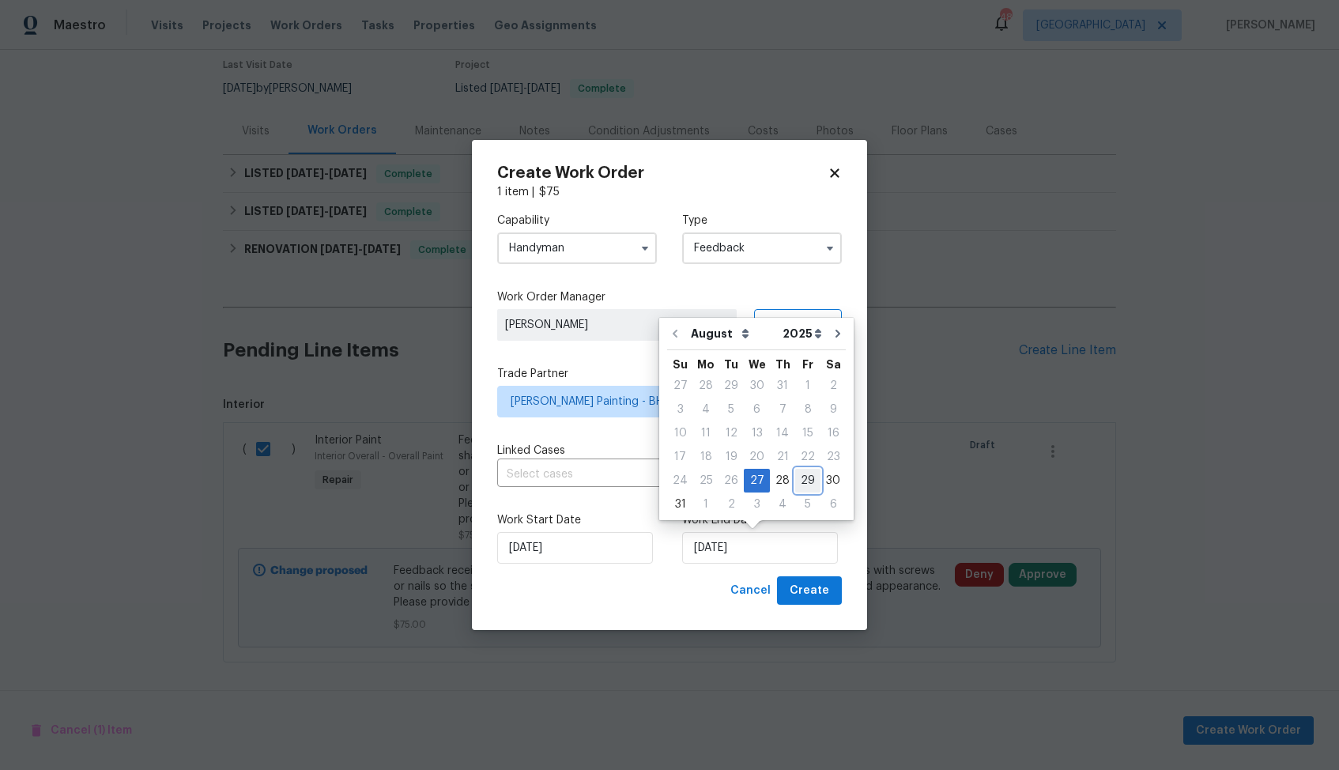
click at [797, 480] on div "29" at bounding box center [807, 480] width 25 height 22
type input "29/08/2025"
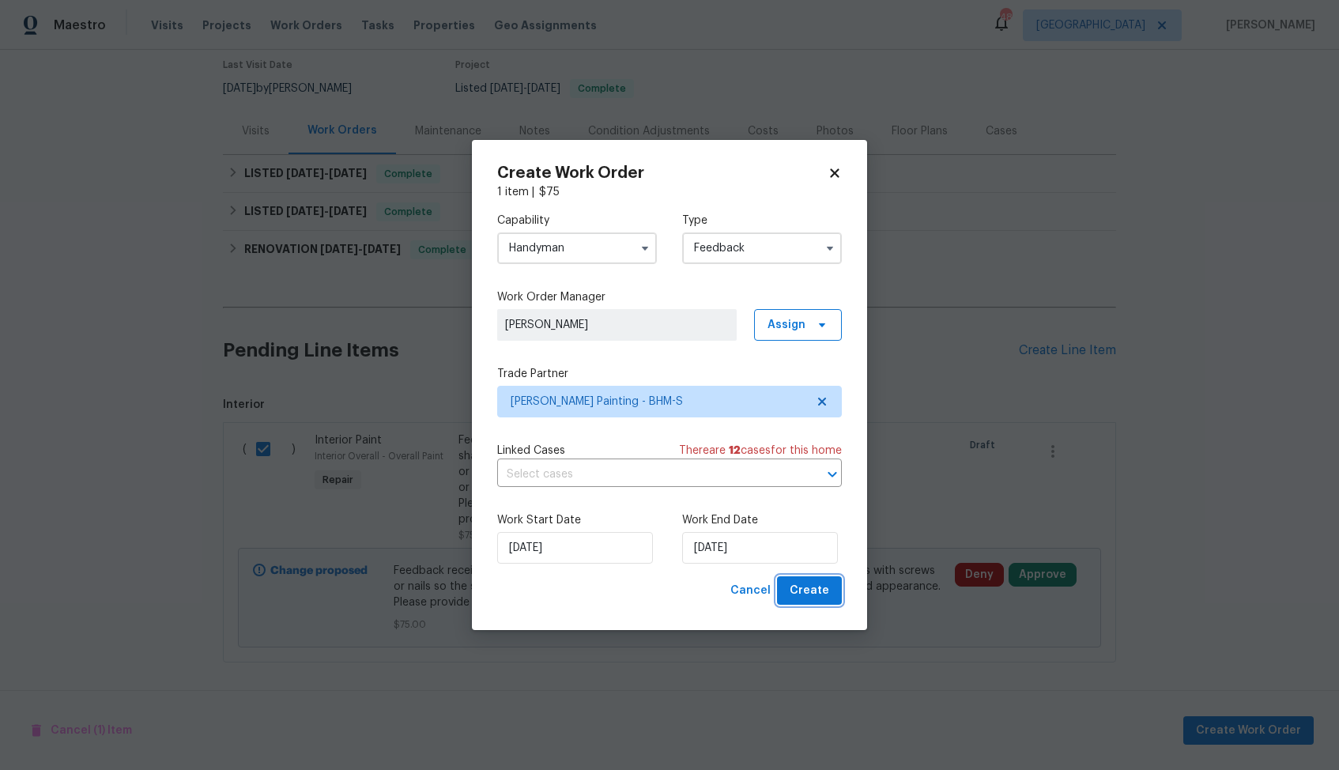
click at [812, 588] on span "Create" at bounding box center [810, 591] width 40 height 20
checkbox input "false"
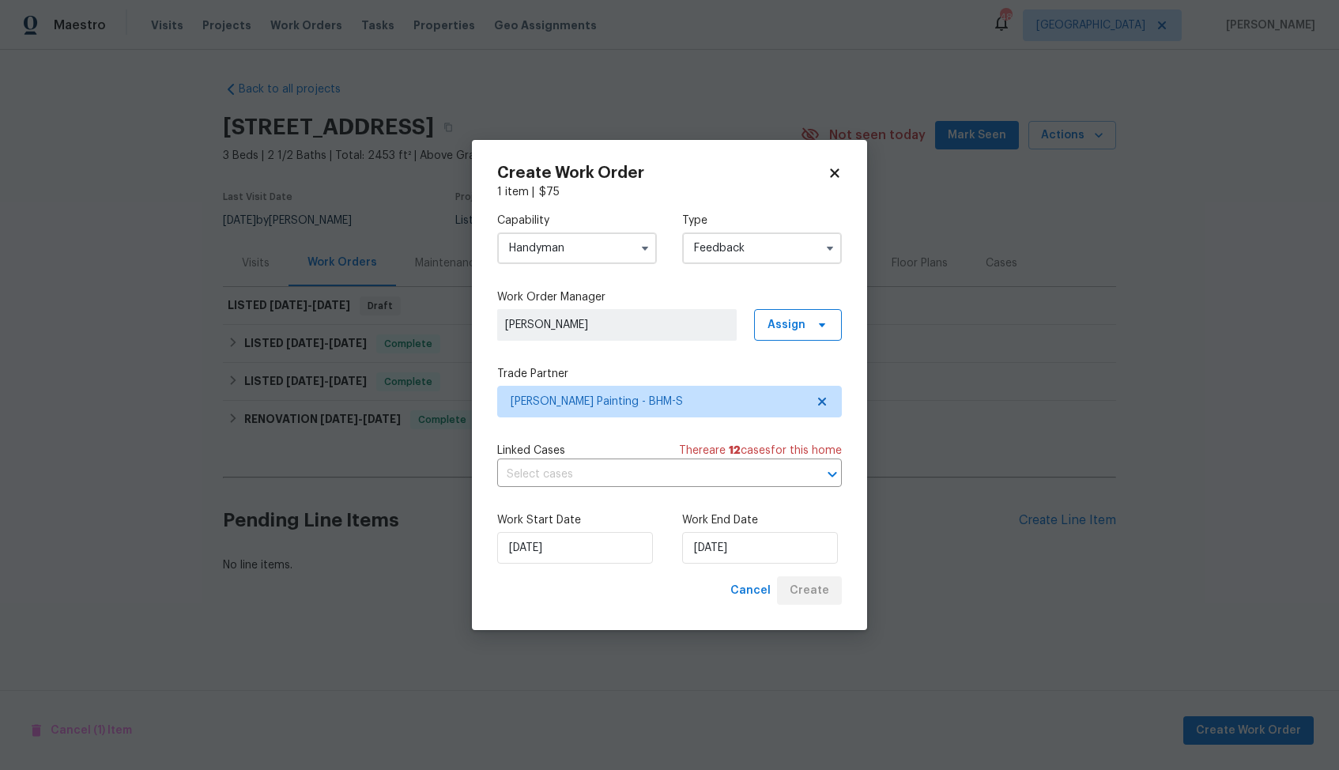
scroll to position [0, 0]
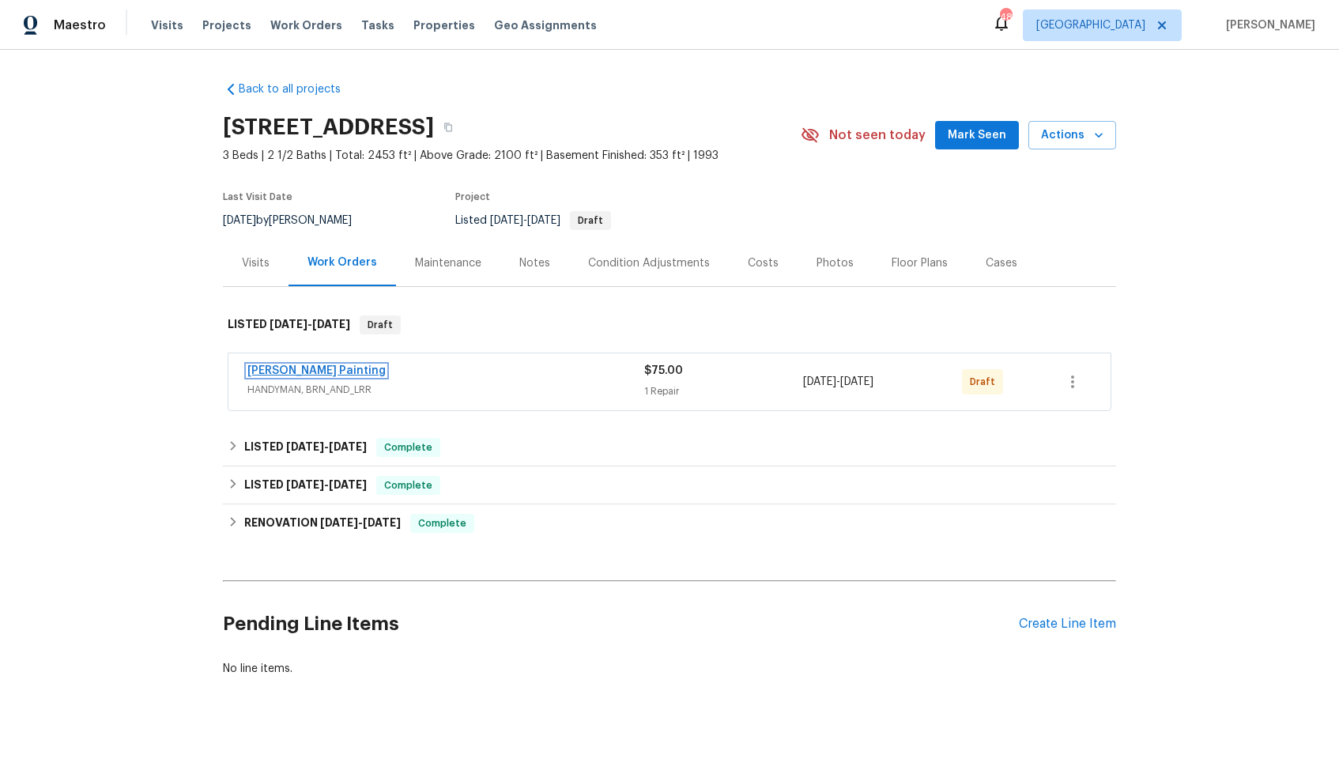
click at [288, 372] on link "[PERSON_NAME] Painting" at bounding box center [316, 370] width 138 height 11
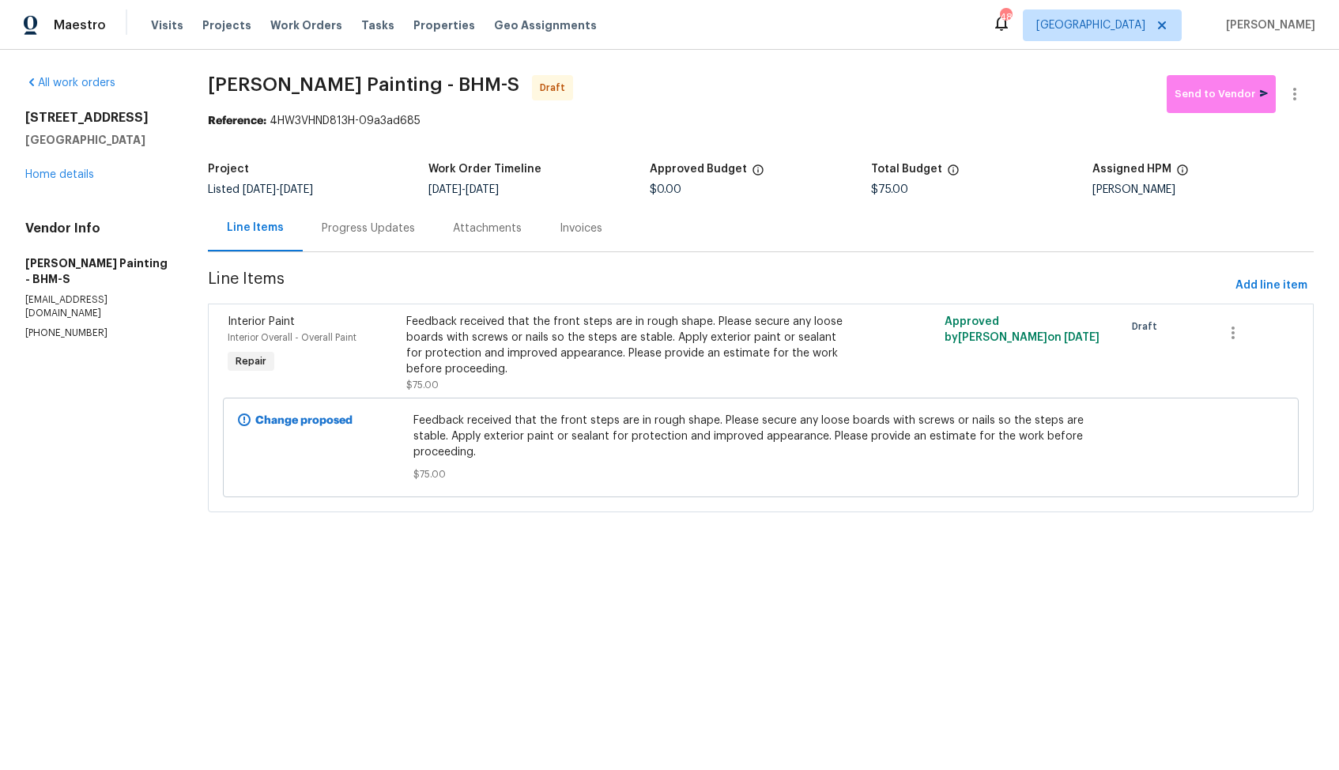
click at [415, 228] on div "Progress Updates" at bounding box center [368, 229] width 93 height 16
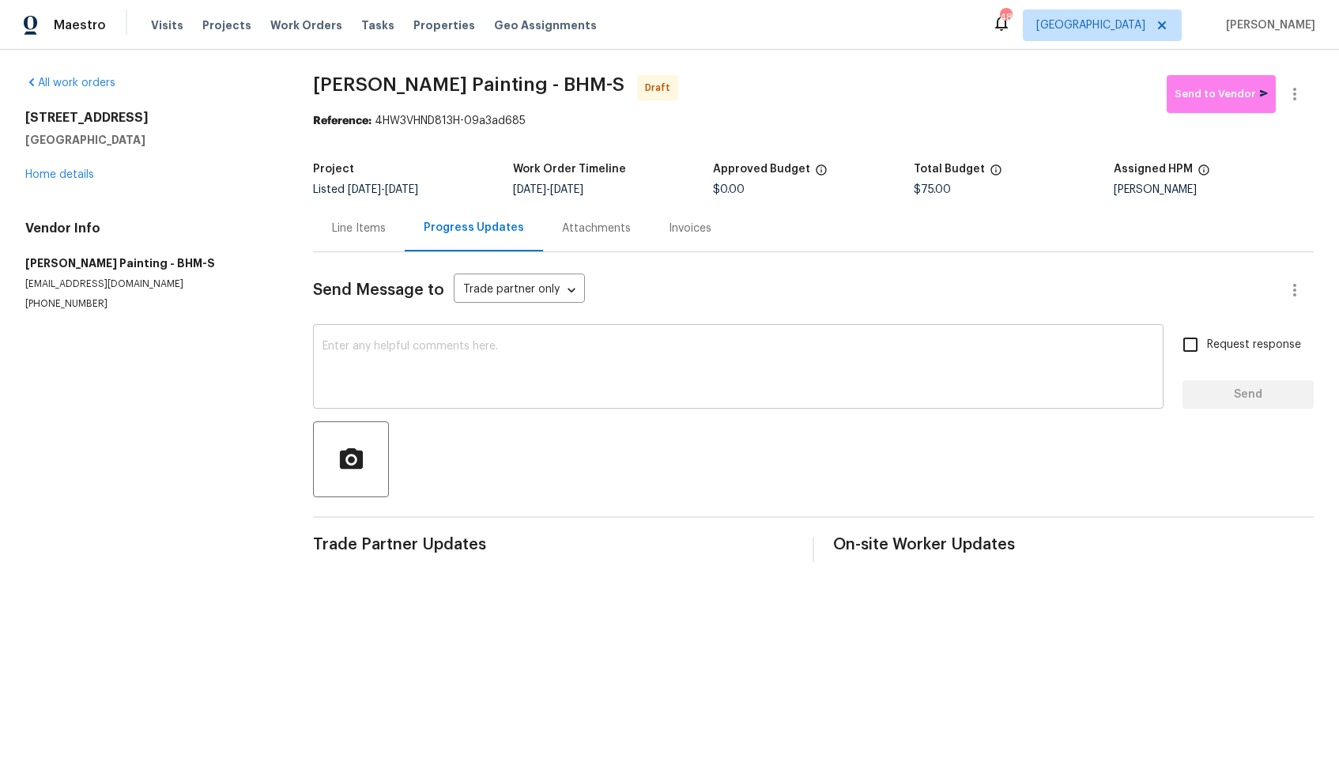
click at [411, 405] on div "x ​" at bounding box center [738, 368] width 850 height 81
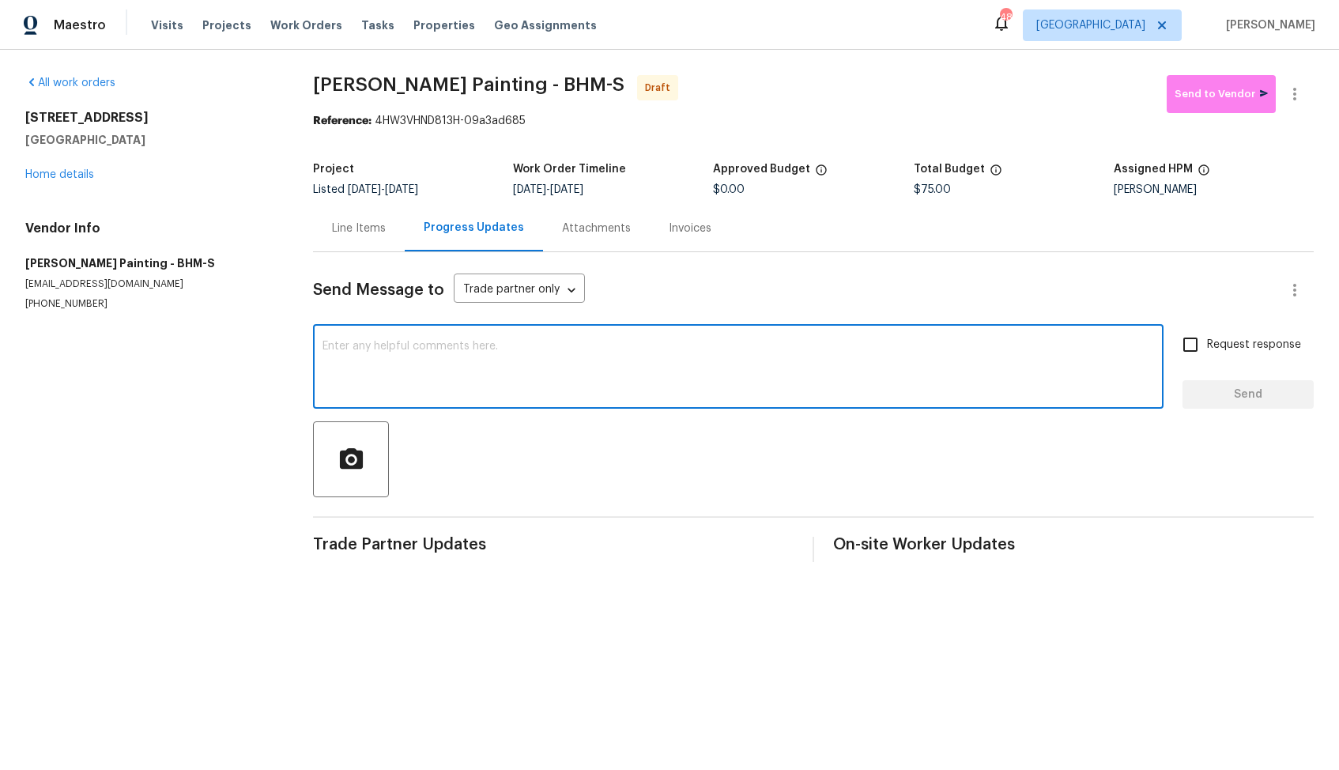
click at [642, 381] on textarea at bounding box center [737, 368] width 831 height 55
paste textarea "Hi, this is Arvind with Opendoor. I’m confirming you received the WO for the pr…"
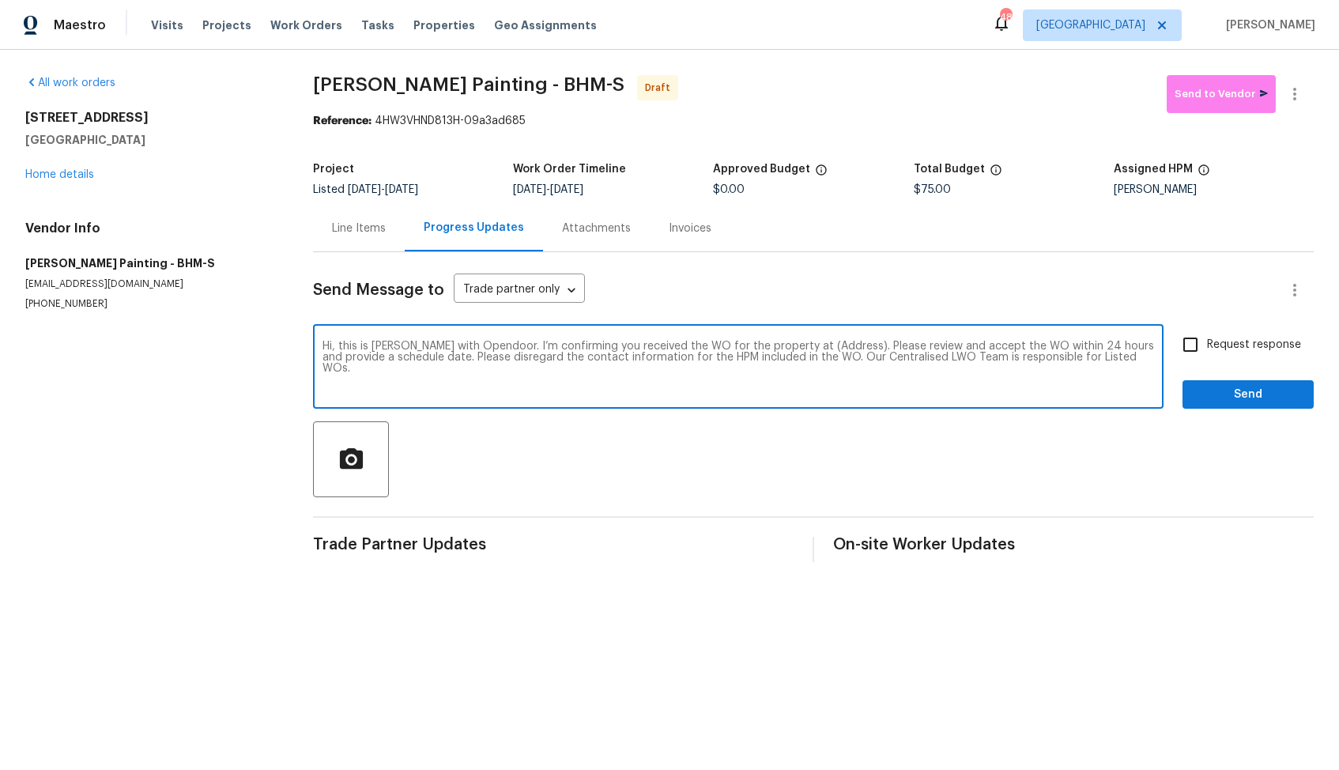
drag, startPoint x: 828, startPoint y: 347, endPoint x: 779, endPoint y: 345, distance: 49.0
click at [779, 345] on textarea "Hi, this is Arvind with Opendoor. I’m confirming you received the WO for the pr…" at bounding box center [737, 368] width 831 height 55
paste textarea "806 14th Ave, Pleasant Grove, AL 35127"
type textarea "Hi, this is Arvind with Opendoor. I’m confirming you received the WO for the pr…"
click at [1197, 352] on input "Request response" at bounding box center [1190, 344] width 33 height 33
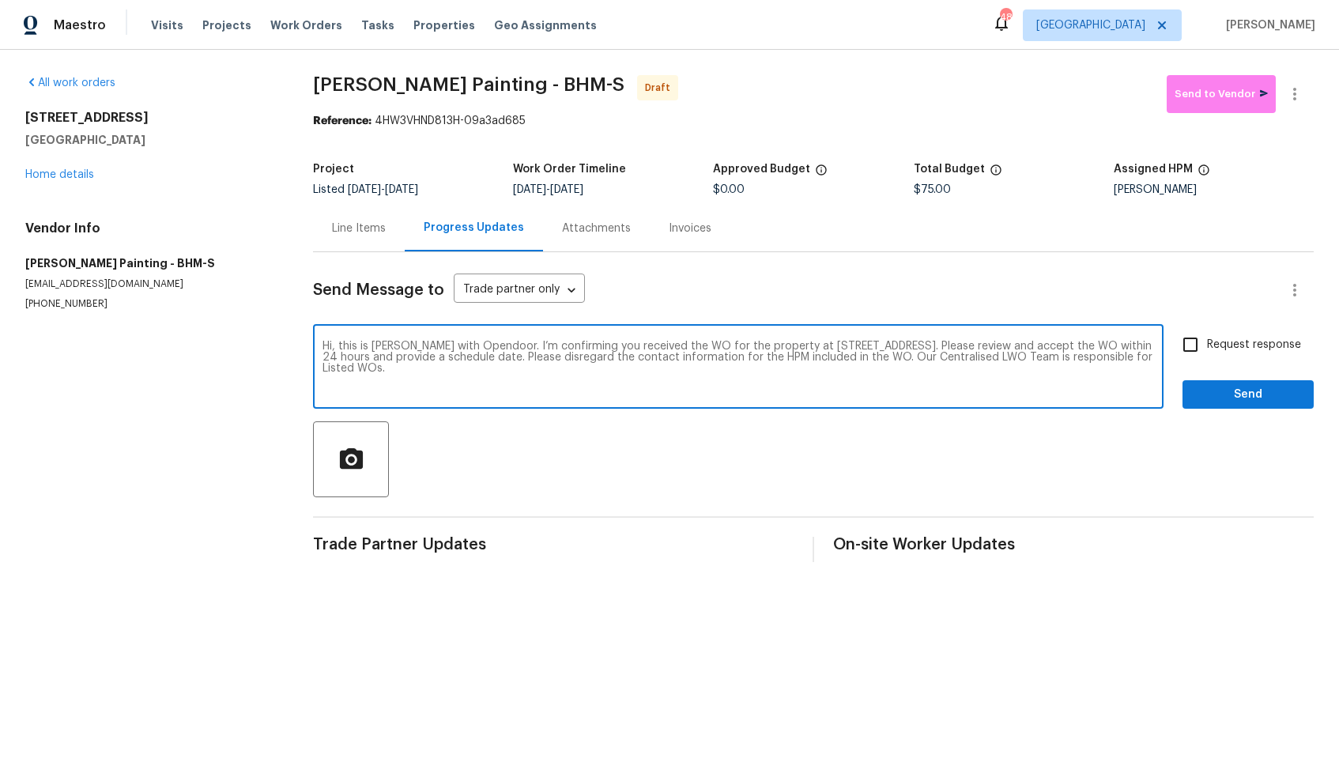
checkbox input "true"
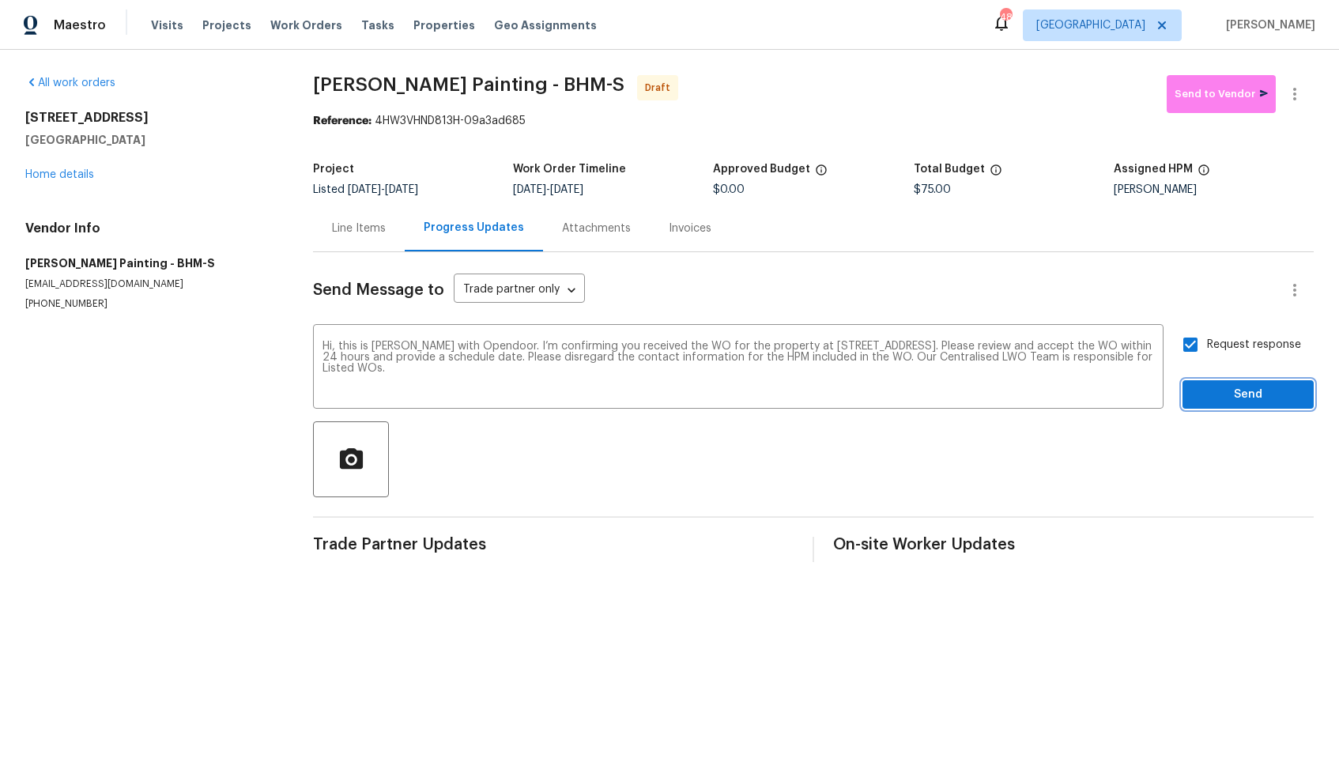
click at [1217, 397] on span "Send" at bounding box center [1248, 395] width 106 height 20
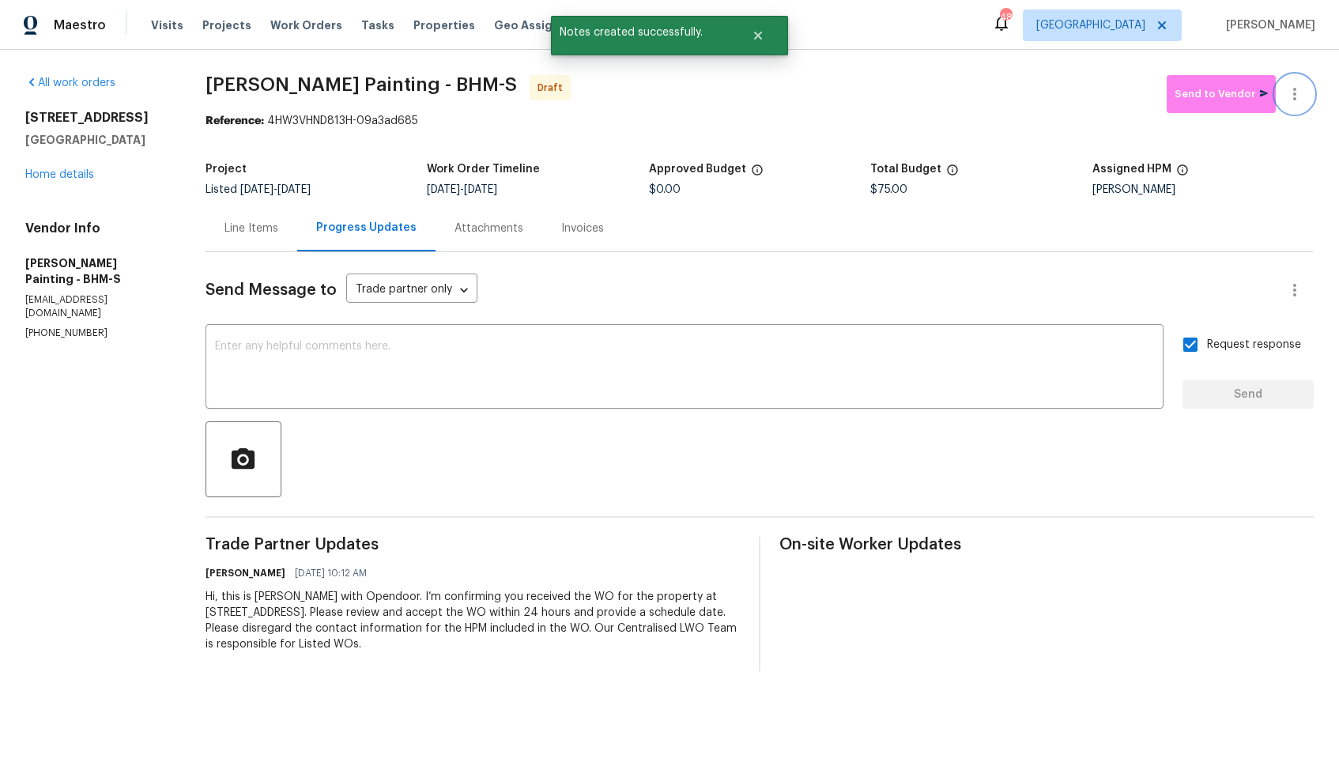
click at [1288, 90] on icon "button" at bounding box center [1294, 94] width 19 height 19
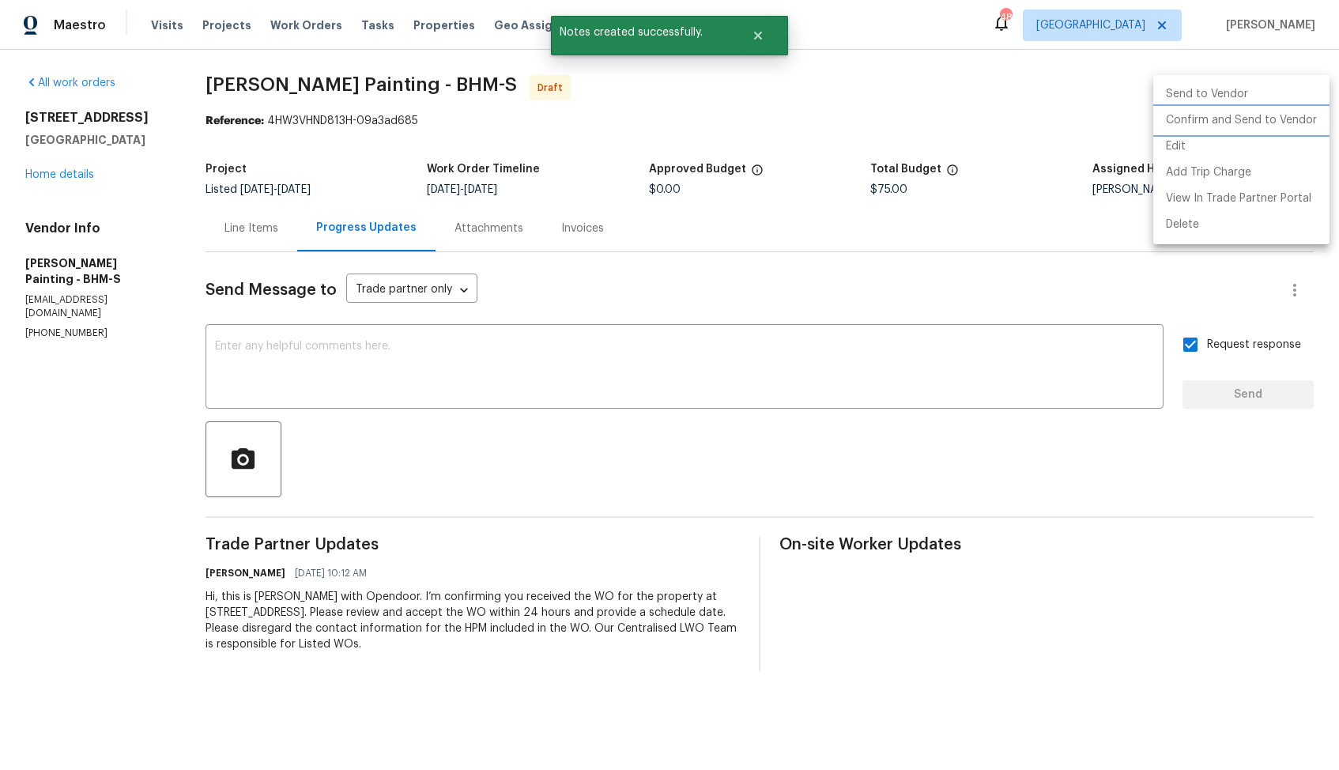
click at [1165, 121] on li "Confirm and Send to Vendor" at bounding box center [1241, 120] width 176 height 26
click at [733, 123] on div at bounding box center [669, 385] width 1339 height 770
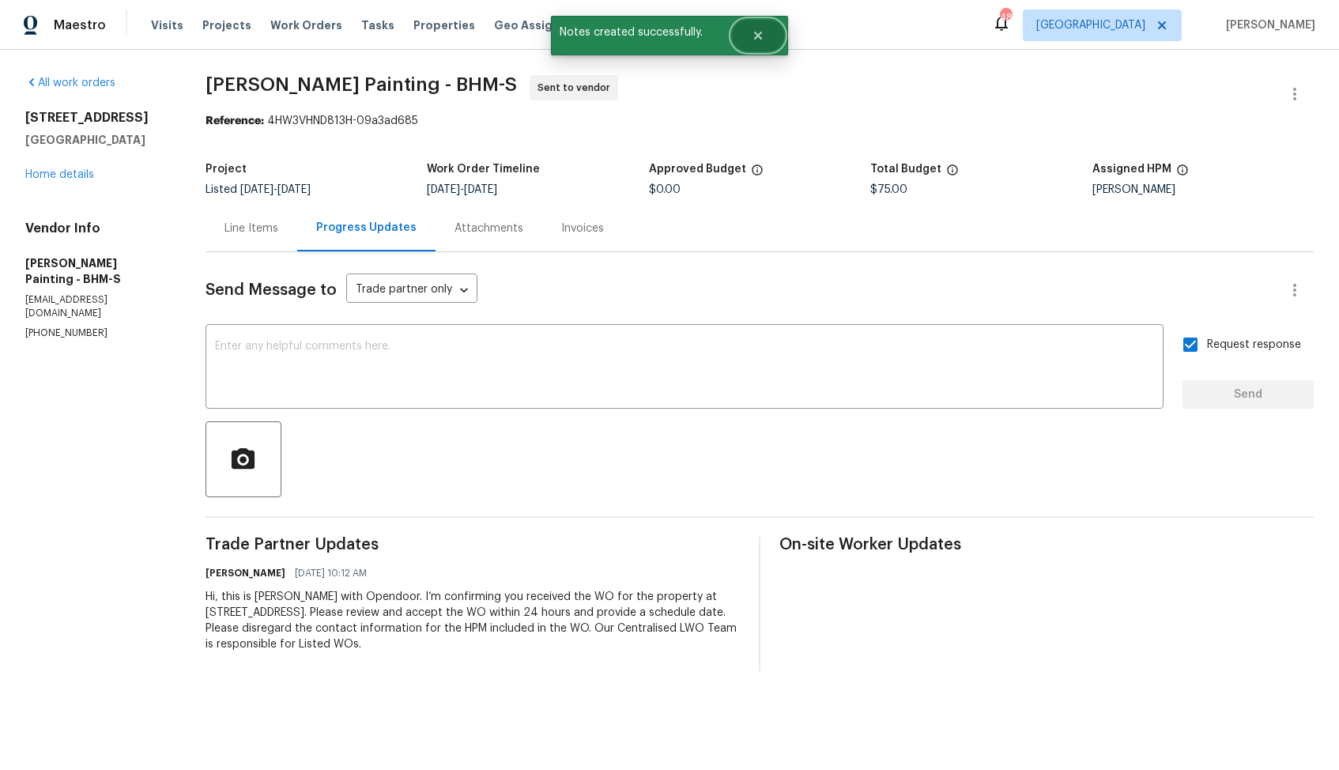
click at [768, 40] on button "Close" at bounding box center [758, 36] width 52 height 32
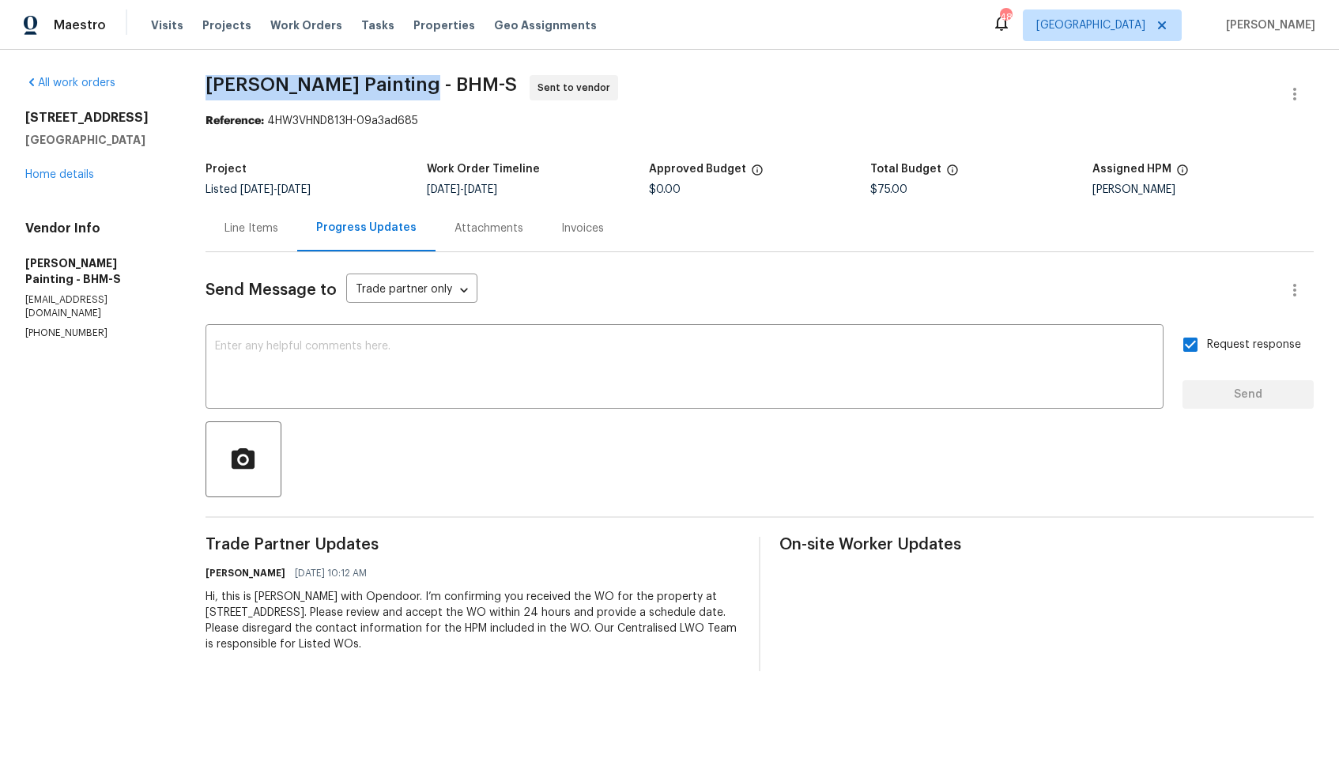
drag, startPoint x: 265, startPoint y: 81, endPoint x: 474, endPoint y: 84, distance: 209.5
click at [474, 84] on span "Perez Painting - BHM-S Sent to vendor" at bounding box center [740, 94] width 1070 height 38
copy span "Perez Painting - BHM-S"
click at [296, 101] on span "Perez Painting - BHM-S Sent to vendor" at bounding box center [740, 94] width 1070 height 38
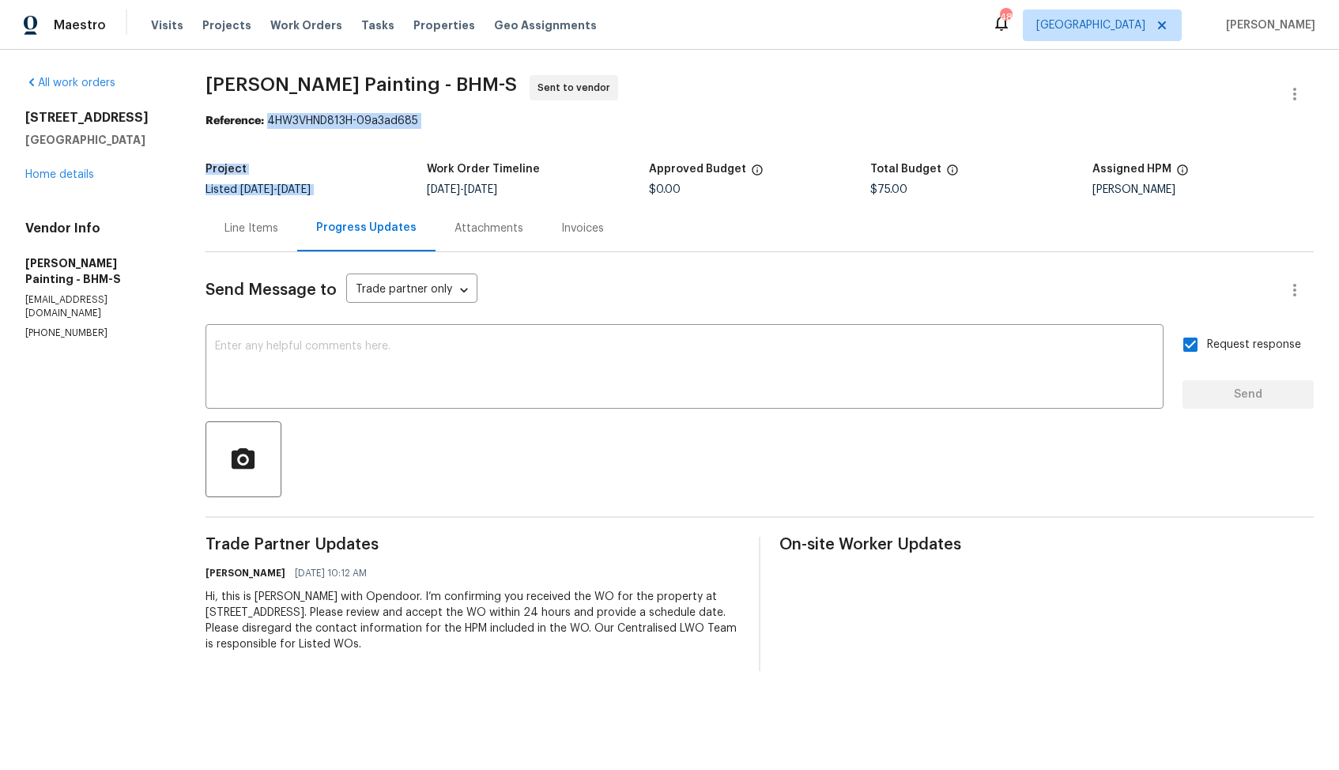
drag, startPoint x: 327, startPoint y: 121, endPoint x: 520, endPoint y: 131, distance: 193.1
click at [520, 131] on section "Perez Painting - BHM-S Sent to vendor Reference: 4HW3VHND813H-09a3ad685 Project…" at bounding box center [759, 373] width 1108 height 596
drag, startPoint x: 326, startPoint y: 124, endPoint x: 507, endPoint y: 123, distance: 181.8
click at [507, 123] on div "Reference: 4HW3VHND813H-09a3ad685" at bounding box center [759, 121] width 1108 height 16
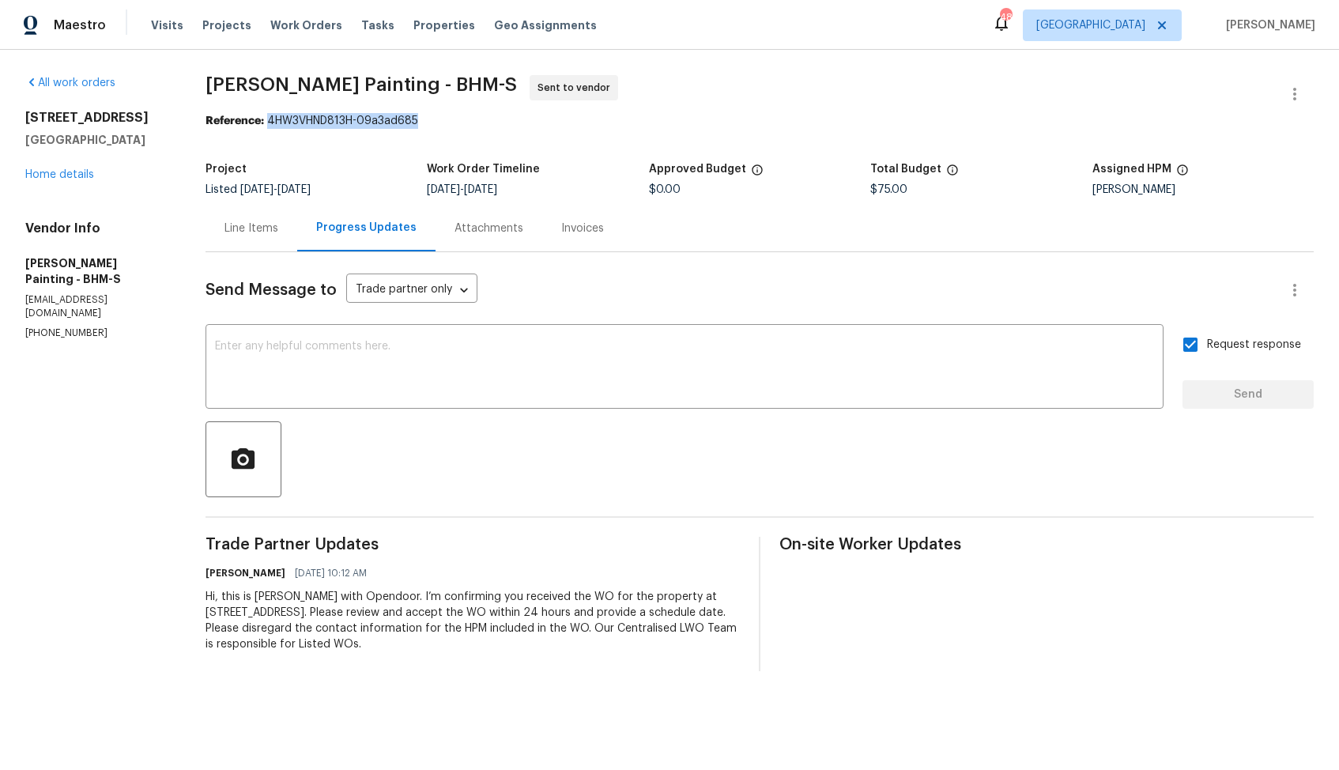
copy div "4HW3VHND813H-09a3ad685"
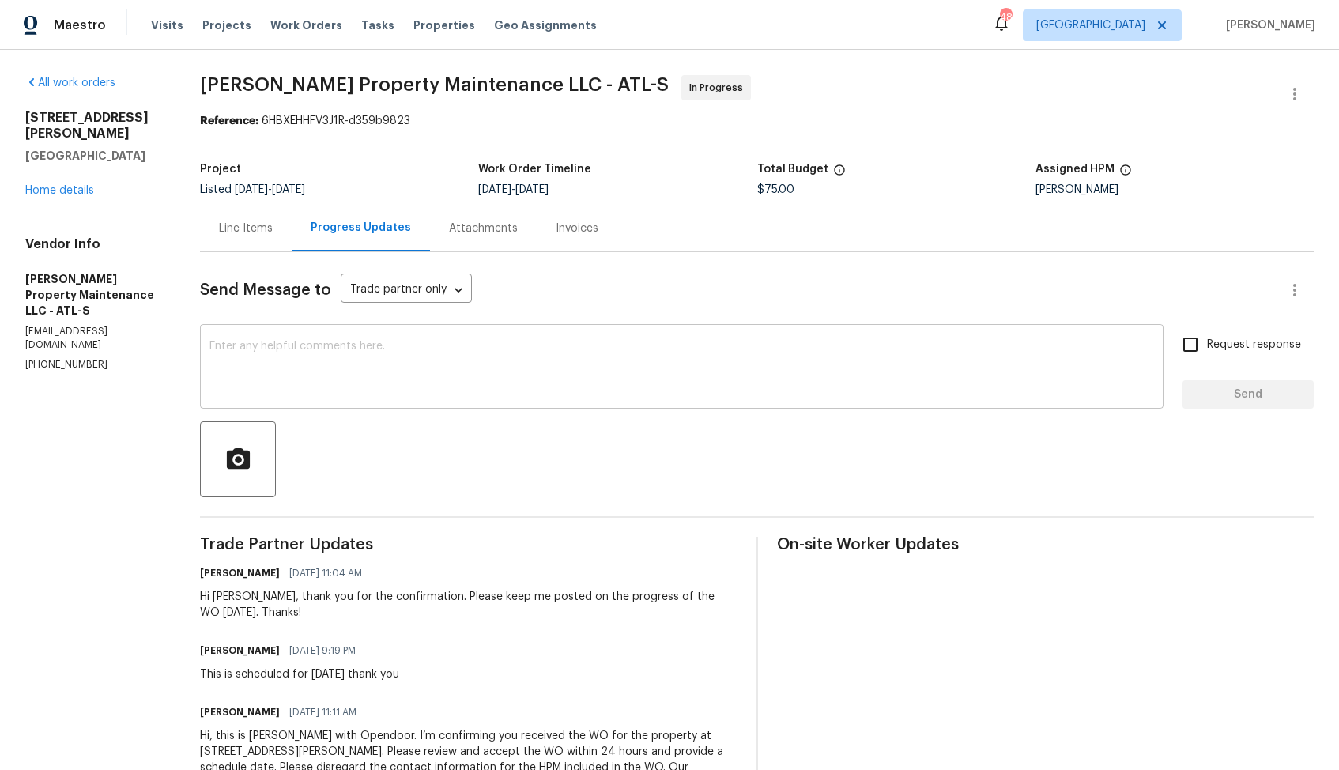
scroll to position [66, 0]
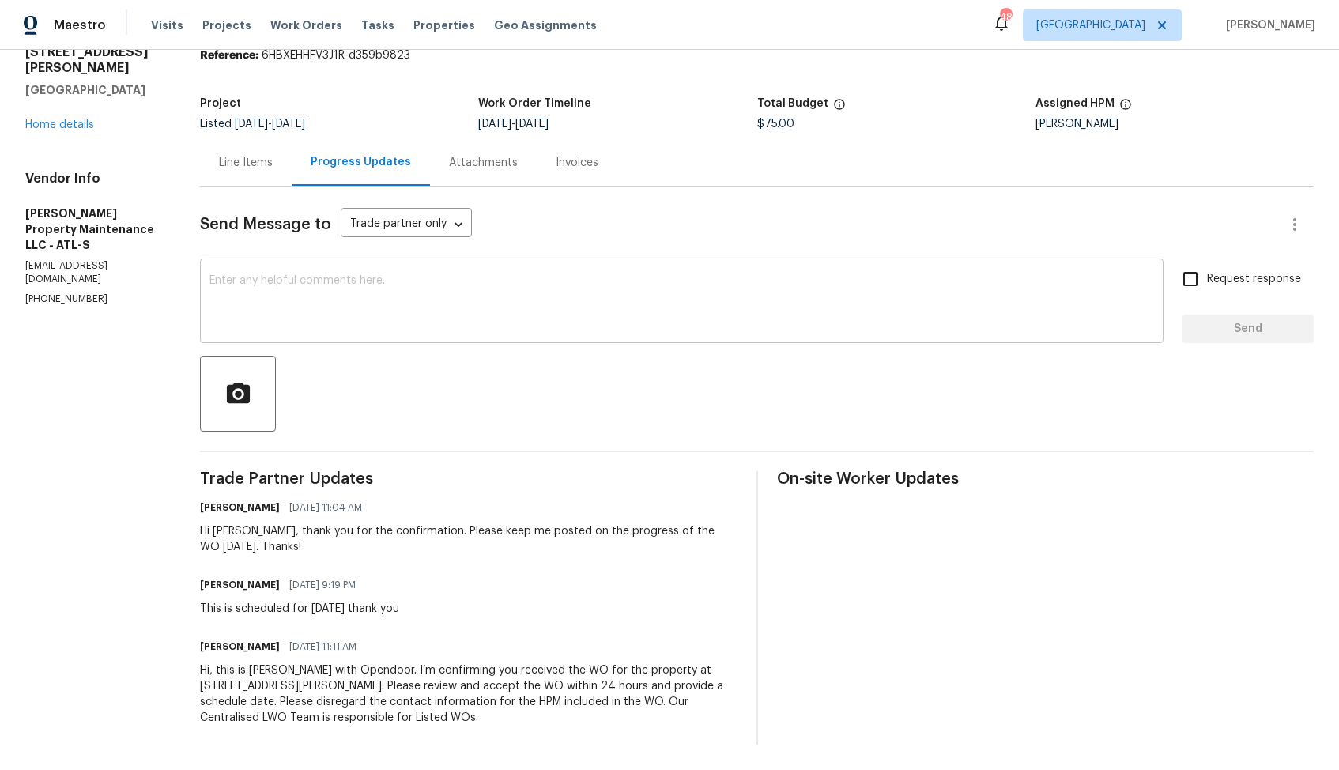
click at [447, 324] on textarea at bounding box center [681, 302] width 944 height 55
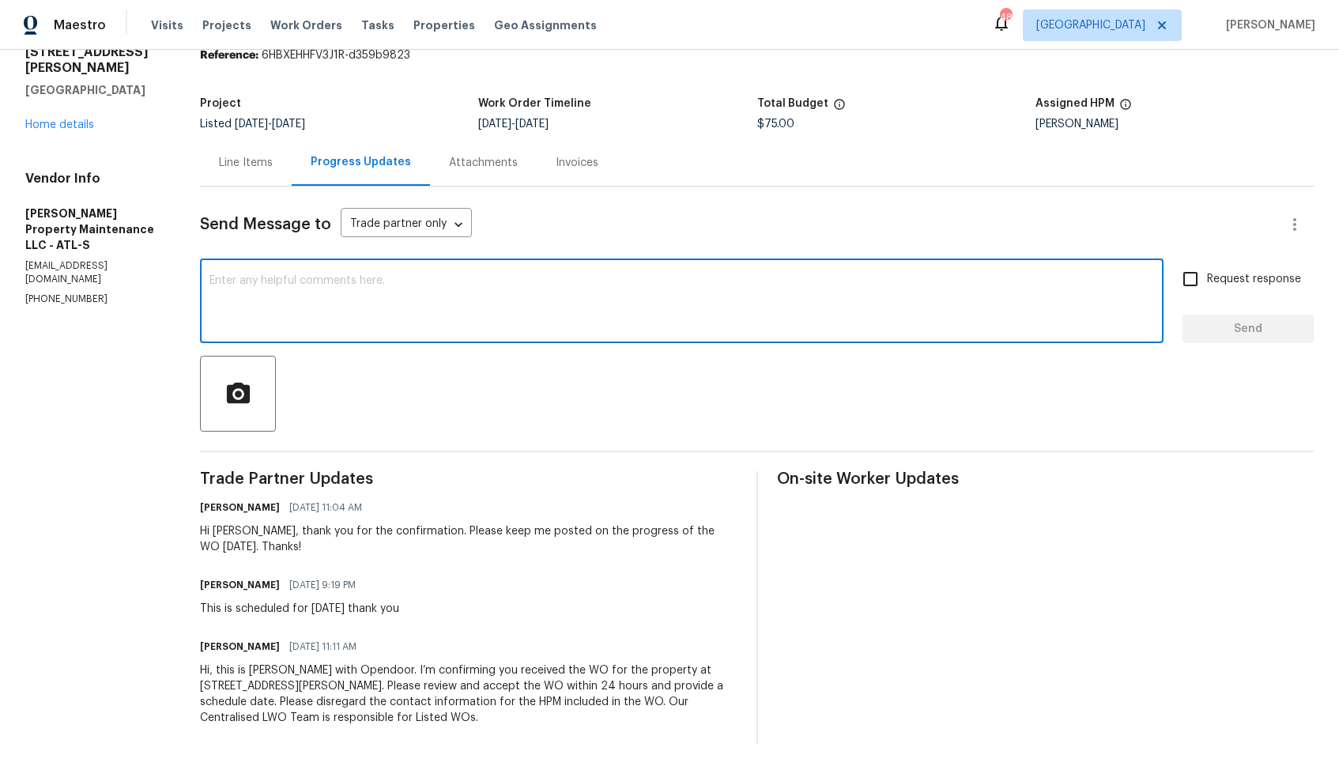
paste textarea "Hi team, could you please provide an update on the status of the work order? Th…"
click at [227, 528] on div "Hi Daniel, thank you for the confirmation. Please keep me posted on the progres…" at bounding box center [468, 539] width 537 height 32
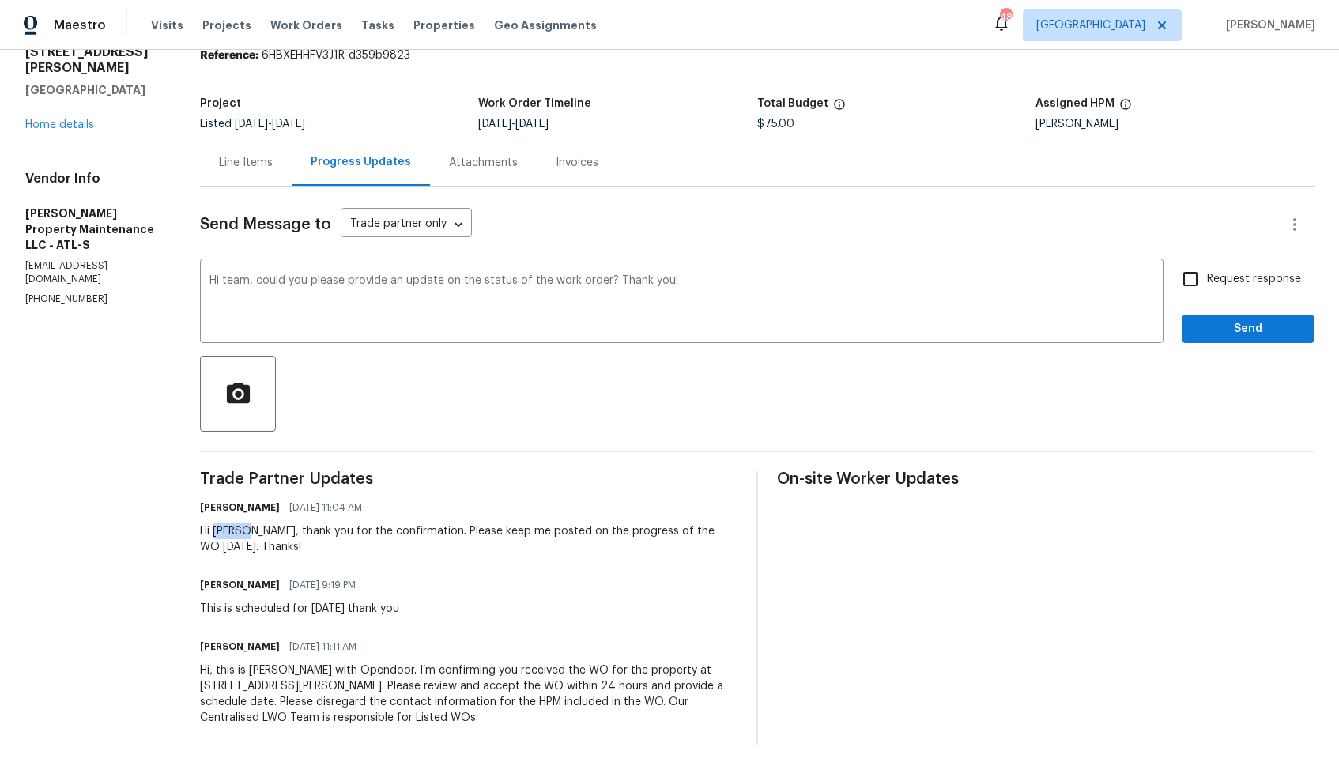
click at [227, 528] on div "Hi Daniel, thank you for the confirmation. Please keep me posted on the progres…" at bounding box center [468, 539] width 537 height 32
copy div "Daniel"
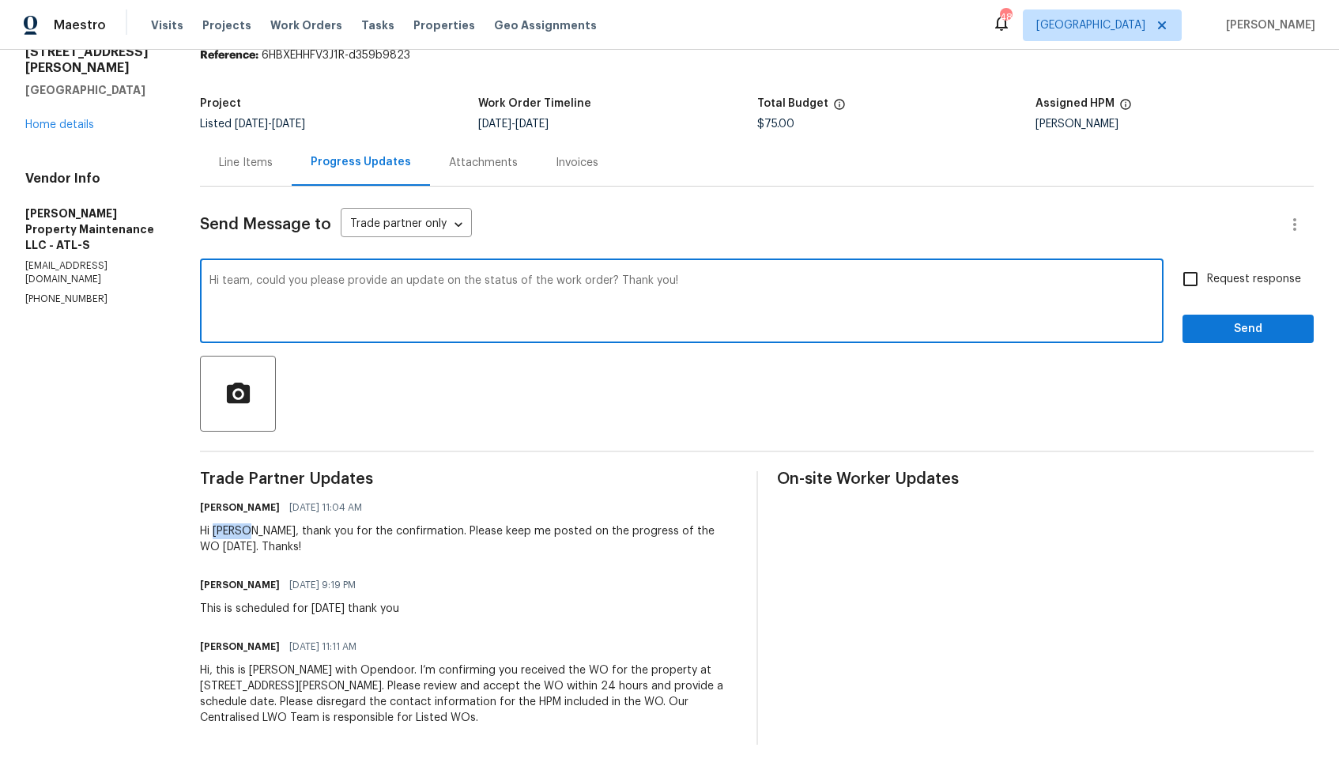
click at [235, 283] on textarea "Hi team, could you please provide an update on the status of the work order? Th…" at bounding box center [681, 302] width 944 height 55
paste textarea "Daniel"
click at [760, 282] on textarea "Hi Daniel, could you please provide an update on the status of the work order? …" at bounding box center [681, 302] width 944 height 55
type textarea "Hi Daniel, could you please provide an update on the status of the work order? …"
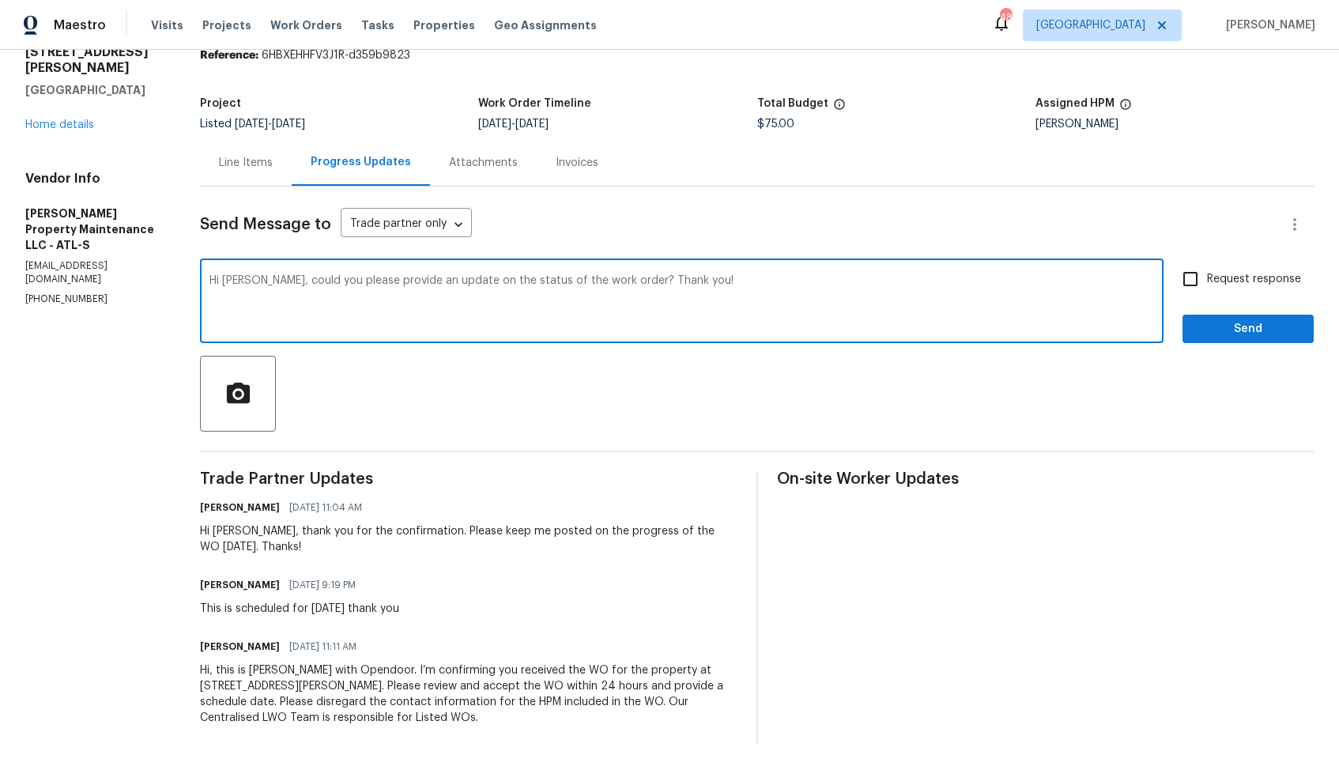
click at [1199, 277] on input "Request response" at bounding box center [1190, 278] width 33 height 33
checkbox input "true"
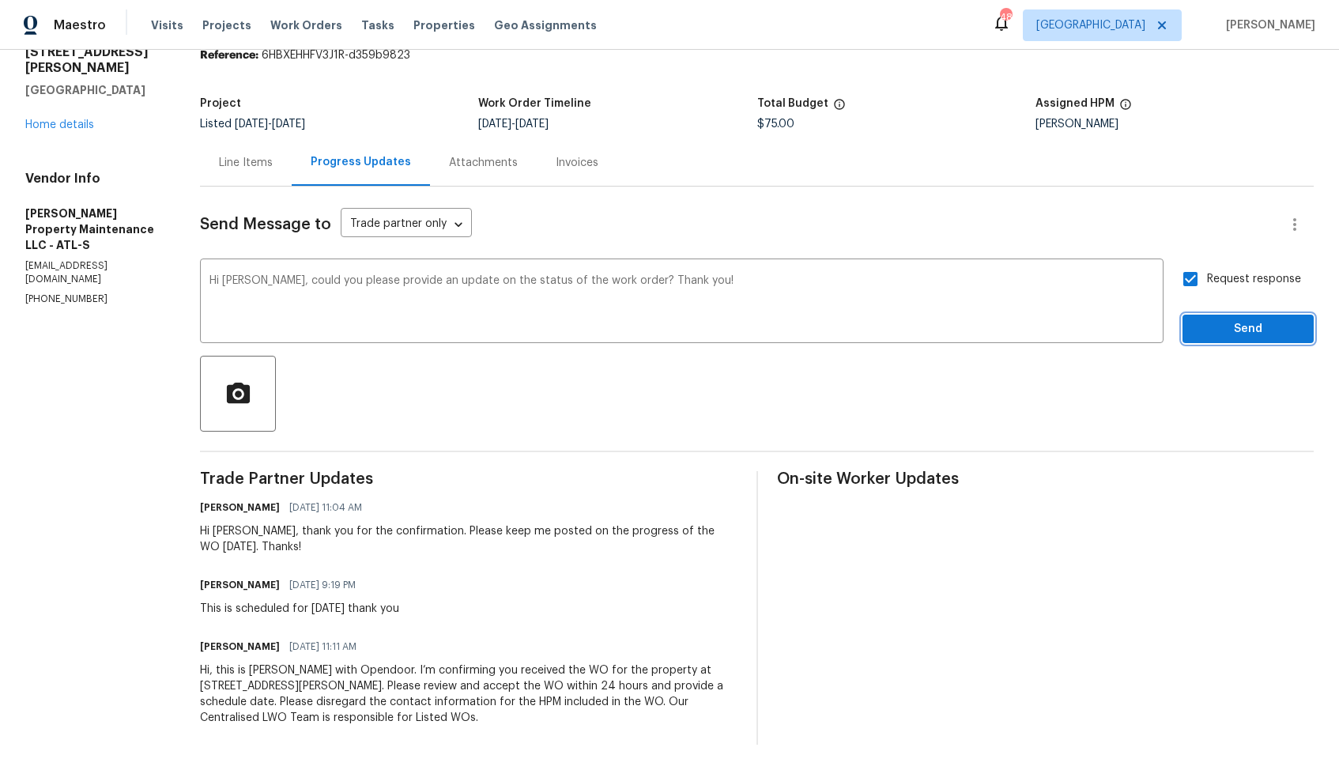
click at [1209, 323] on span "Send" at bounding box center [1248, 329] width 106 height 20
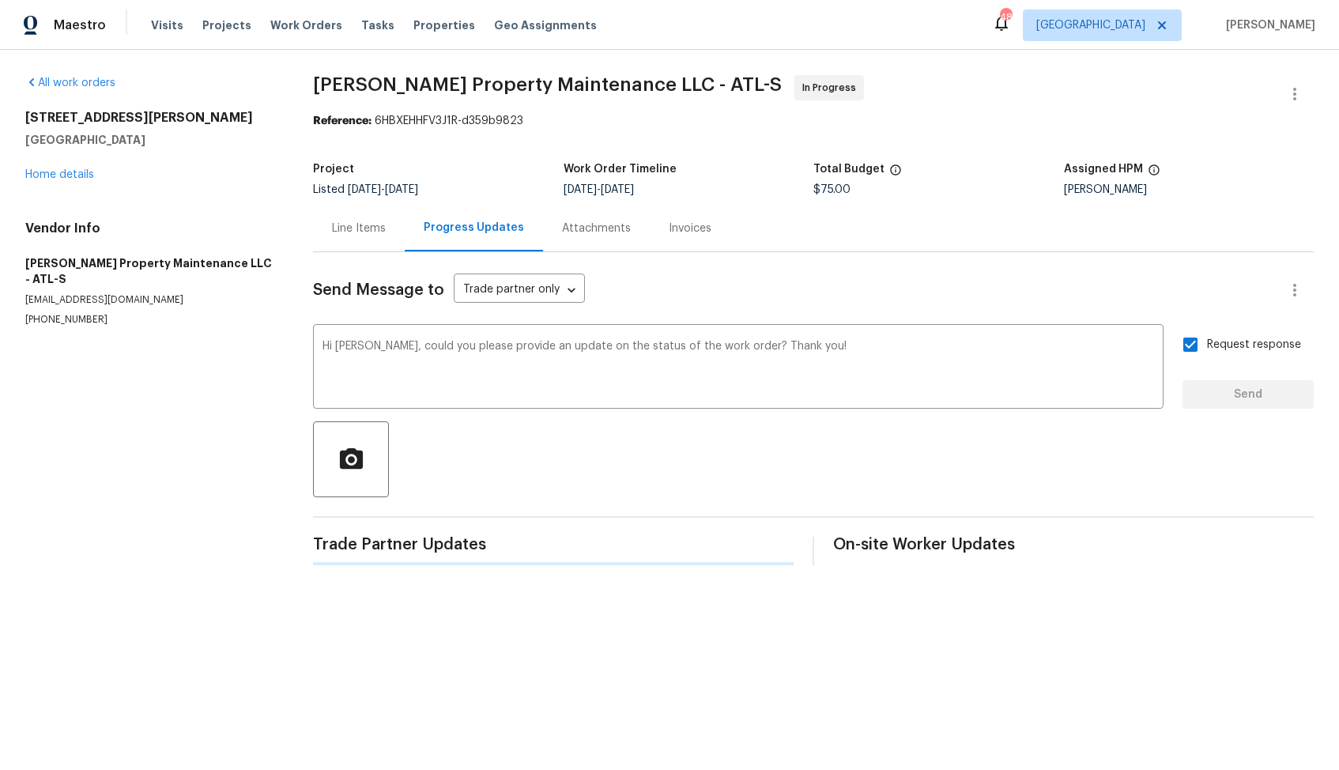
scroll to position [0, 0]
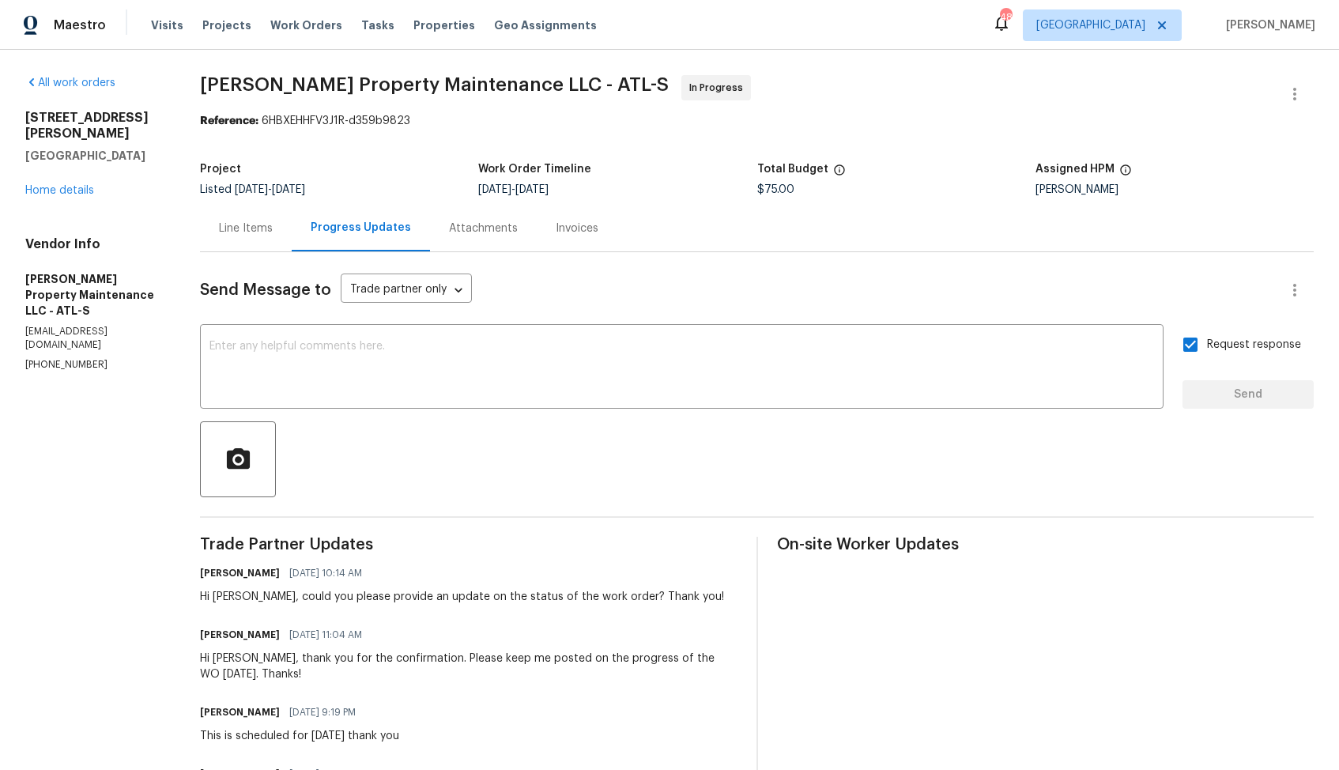
click at [251, 84] on span "Glen Property Maintenance LLC - ATL-S" at bounding box center [434, 84] width 469 height 19
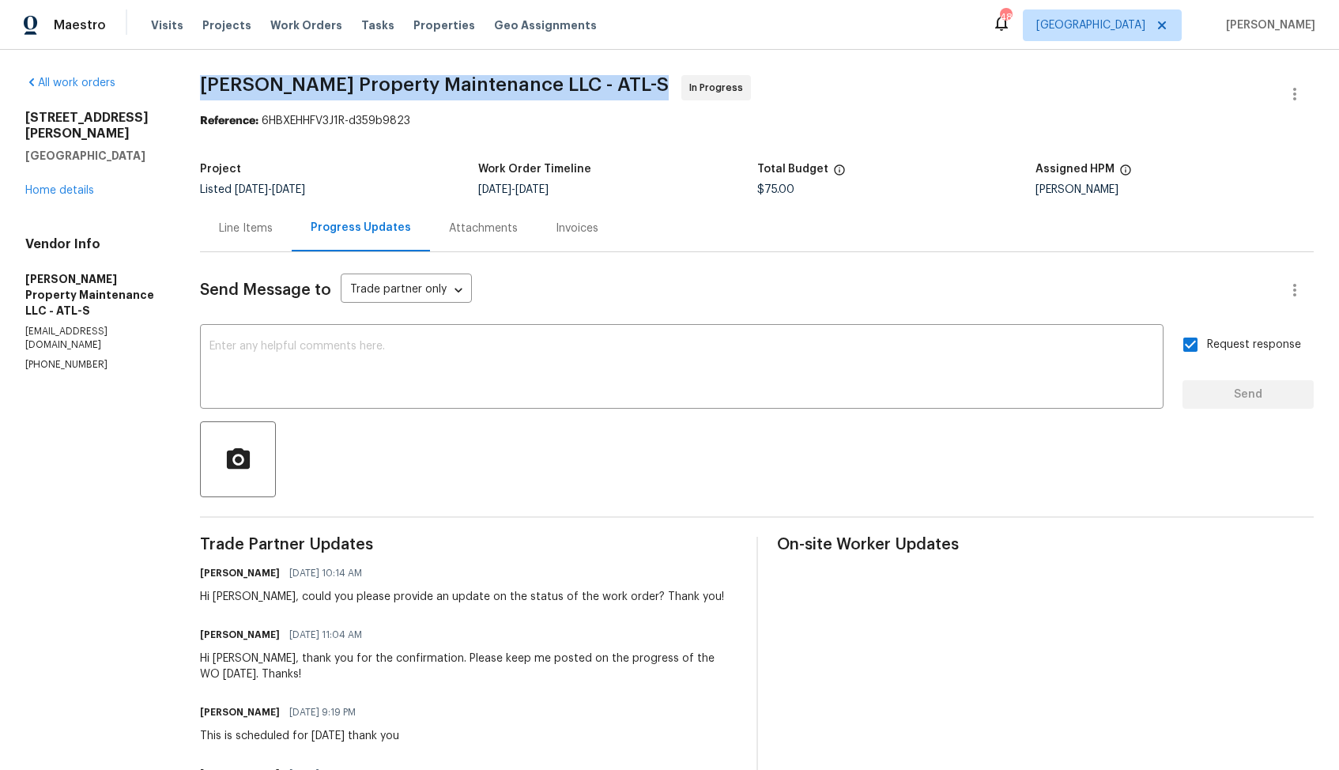
copy span "Glen Property Maintenance LLC - ATL-S"
click at [193, 215] on div "All work orders 2232 Dunseath Ave NW Apt 202 Atlanta, GA 30318 Home details Ven…" at bounding box center [669, 473] width 1339 height 847
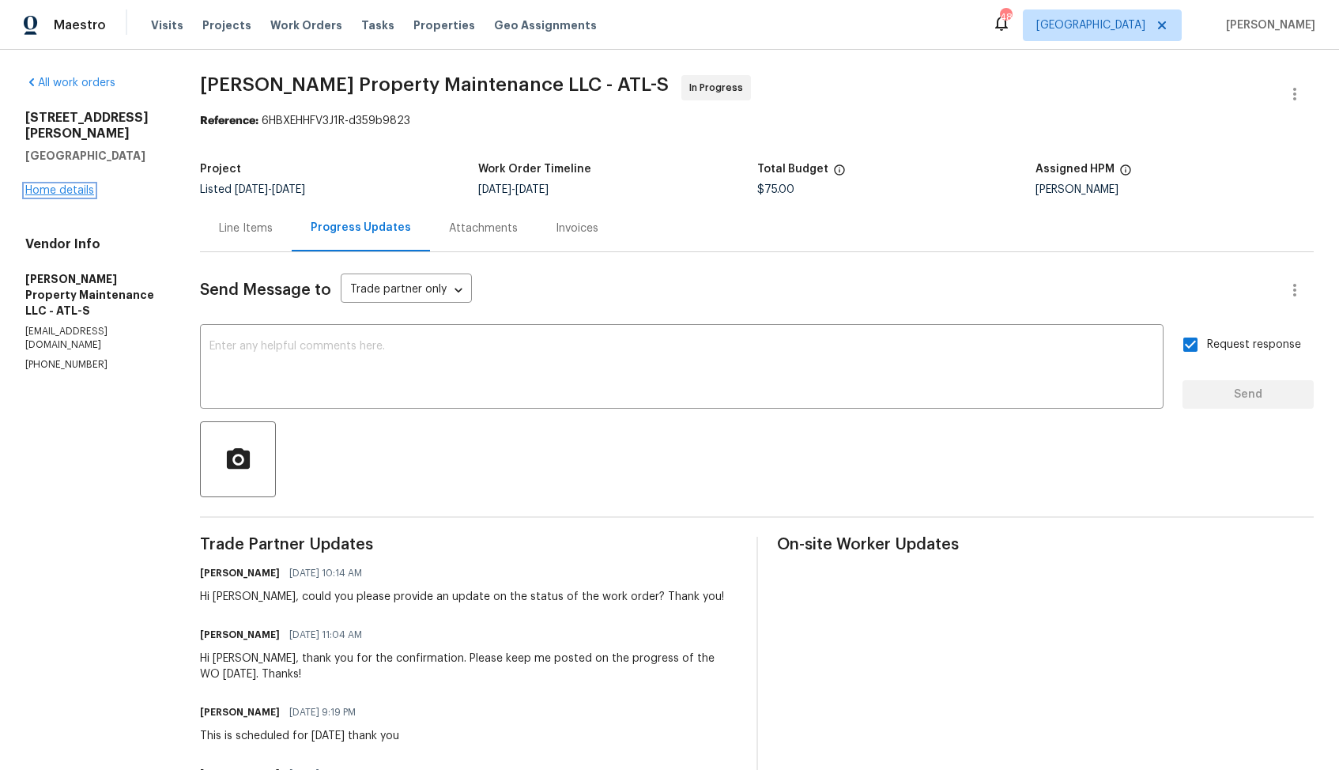
click at [81, 190] on link "Home details" at bounding box center [59, 190] width 69 height 11
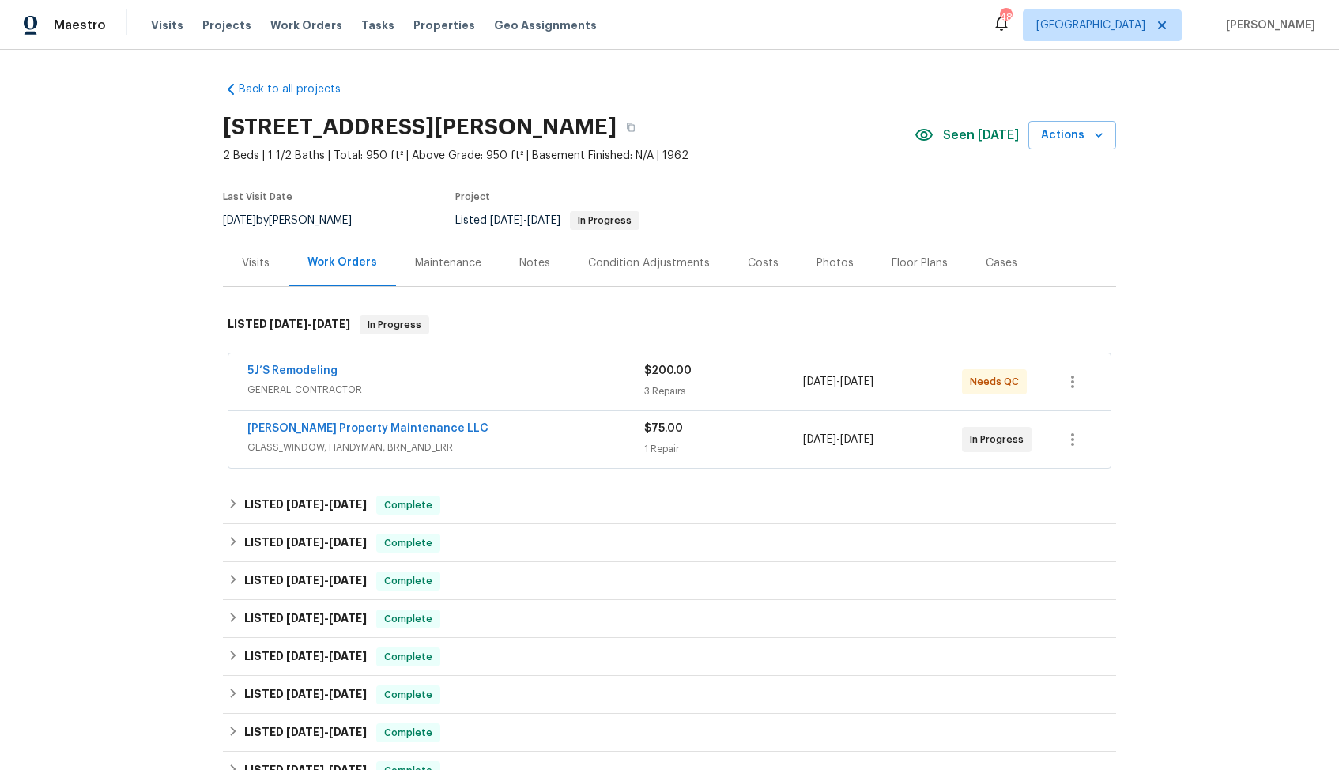
click at [436, 374] on div "5J’S Remodeling" at bounding box center [445, 372] width 397 height 19
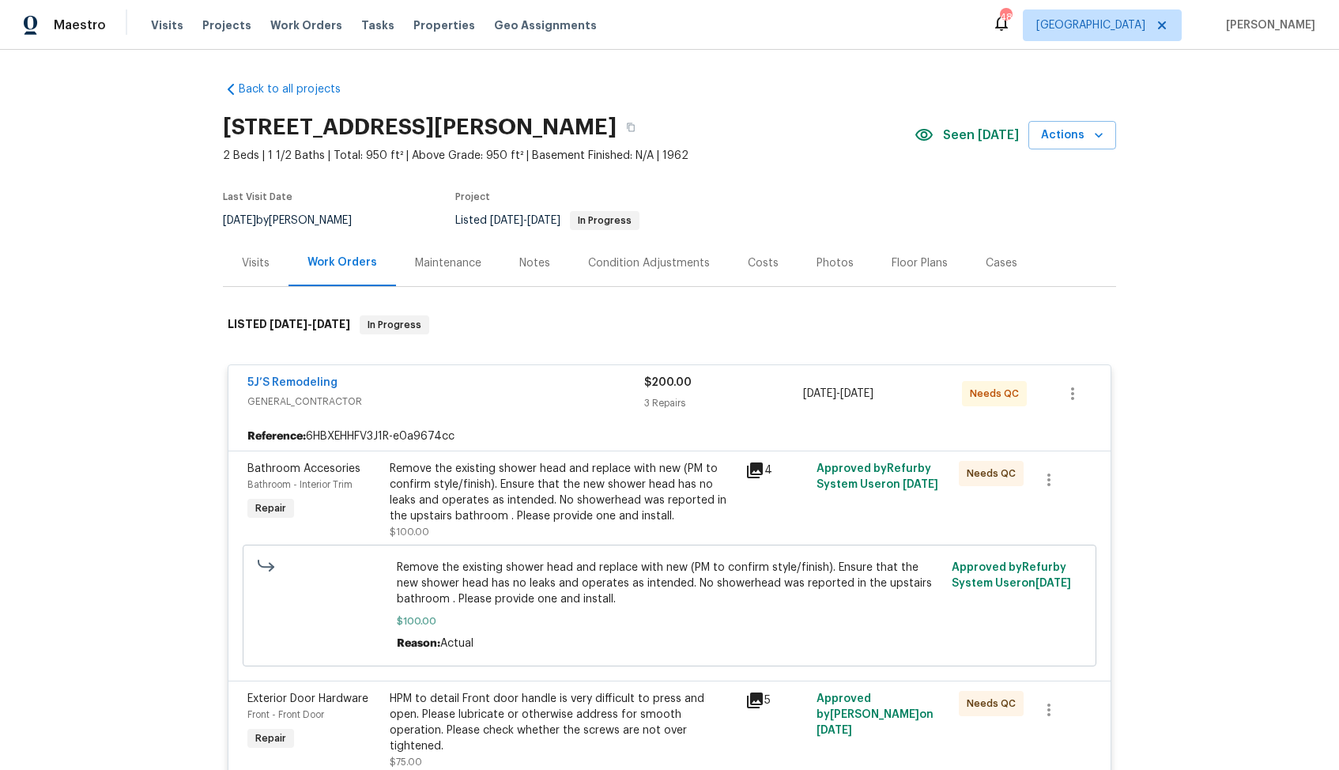
click at [453, 386] on div "5J’S Remodeling" at bounding box center [445, 384] width 397 height 19
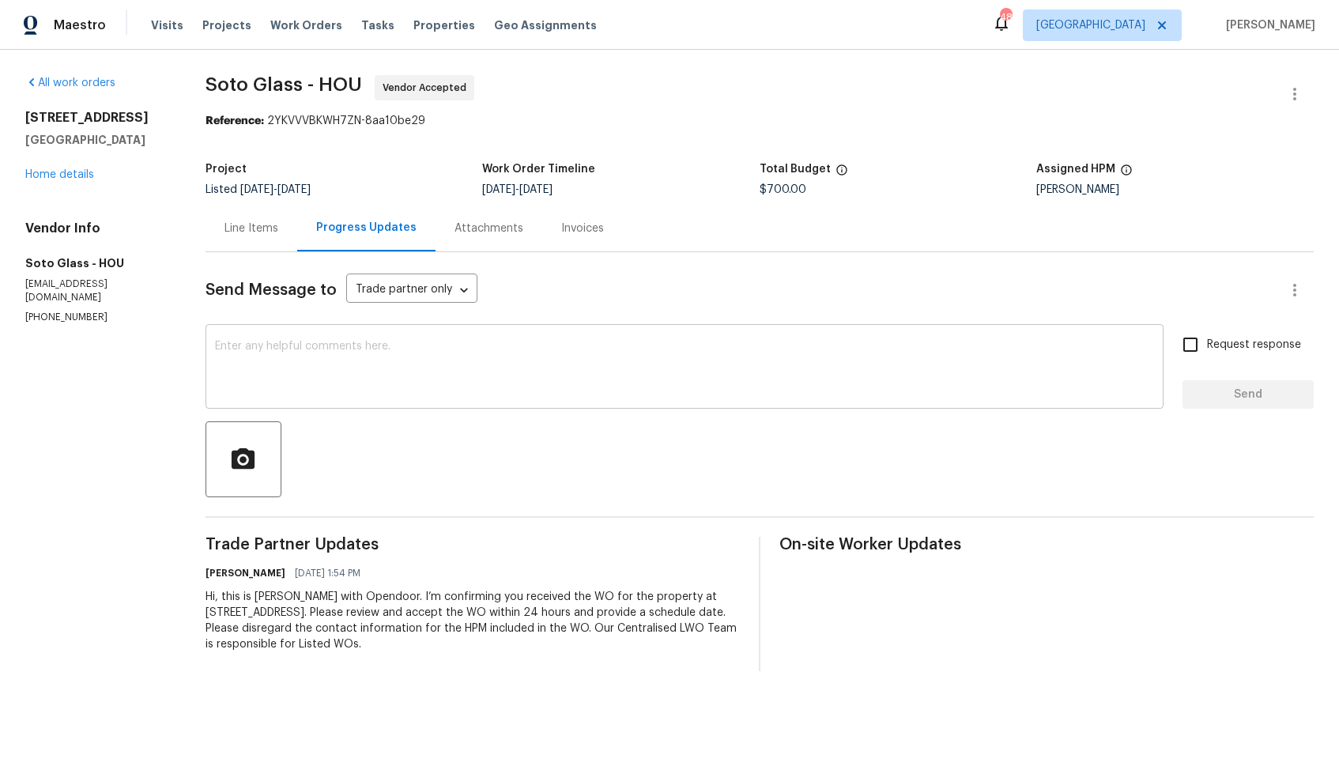
click at [334, 401] on div "x ​" at bounding box center [684, 368] width 958 height 81
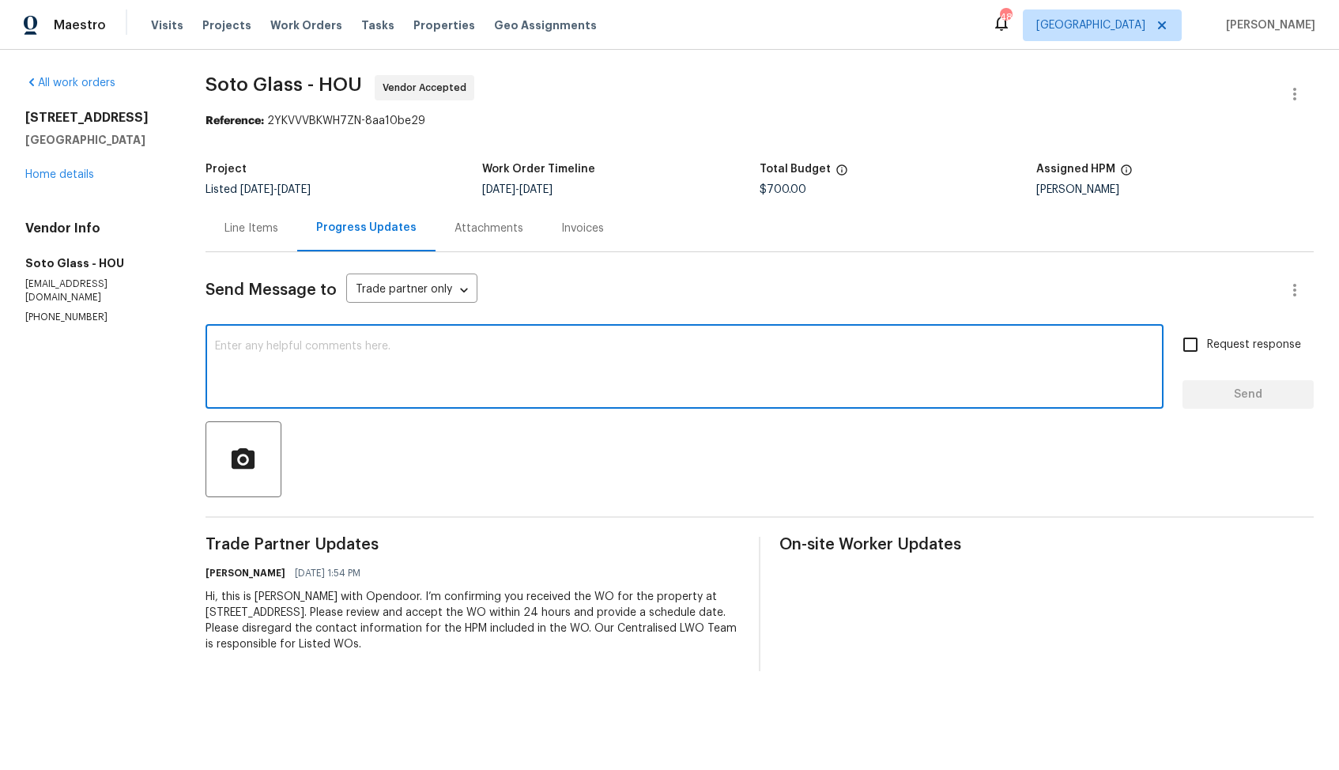
click at [231, 233] on div "Line Items" at bounding box center [251, 229] width 54 height 16
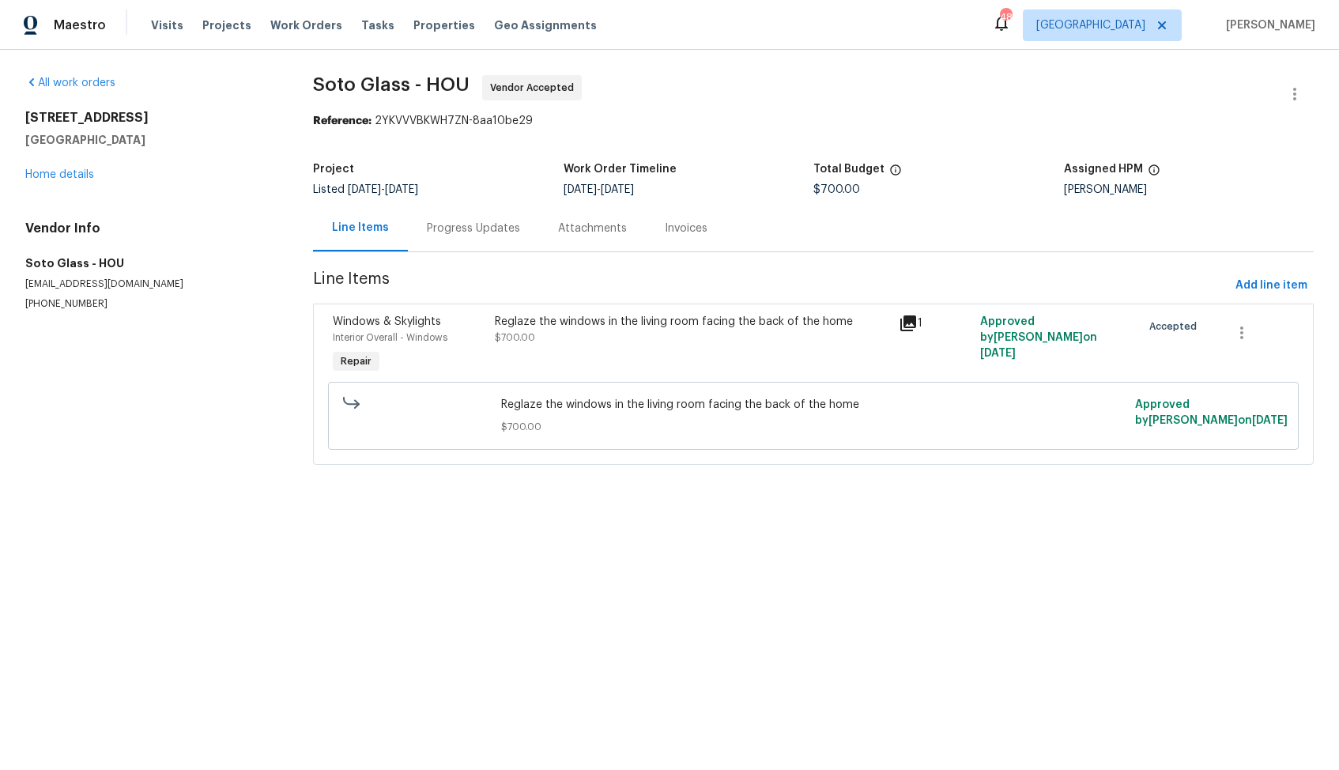
click at [453, 227] on div "Progress Updates" at bounding box center [473, 229] width 93 height 16
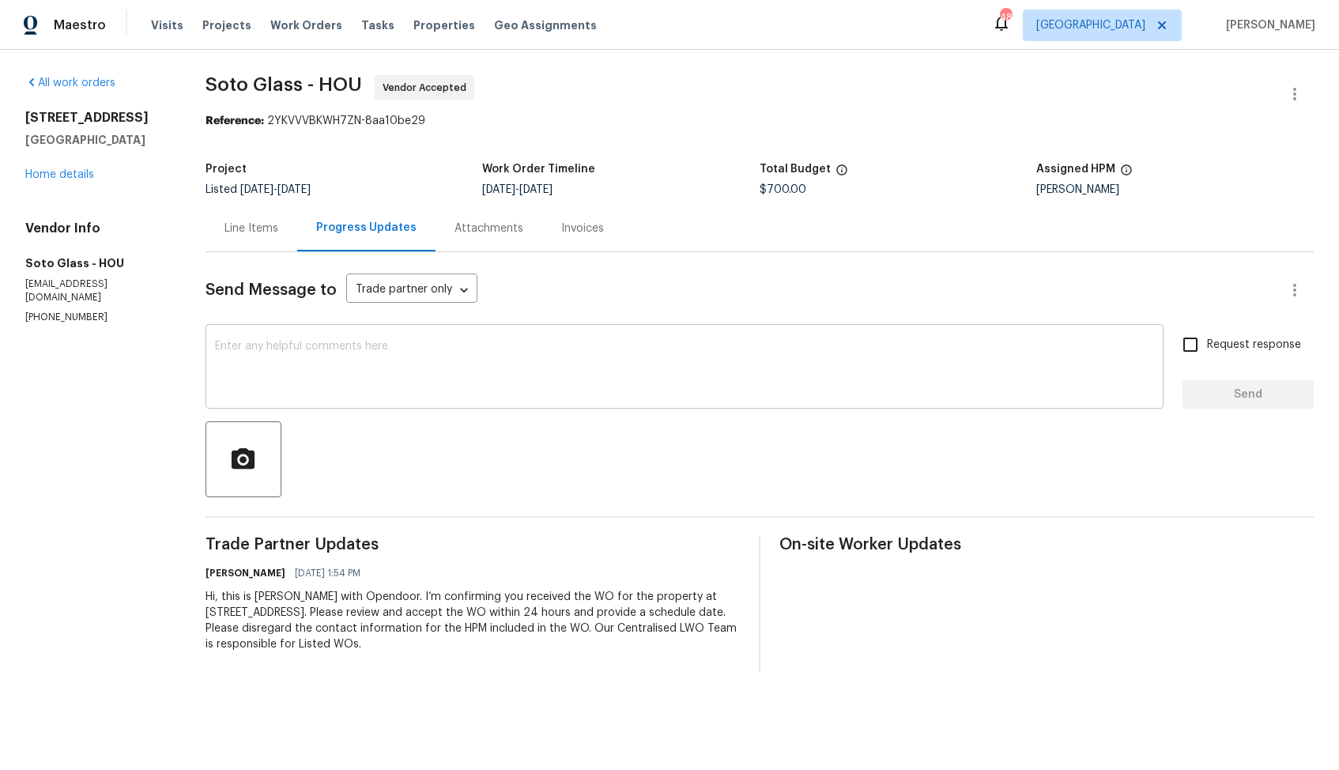
click at [443, 383] on textarea at bounding box center [684, 368] width 939 height 55
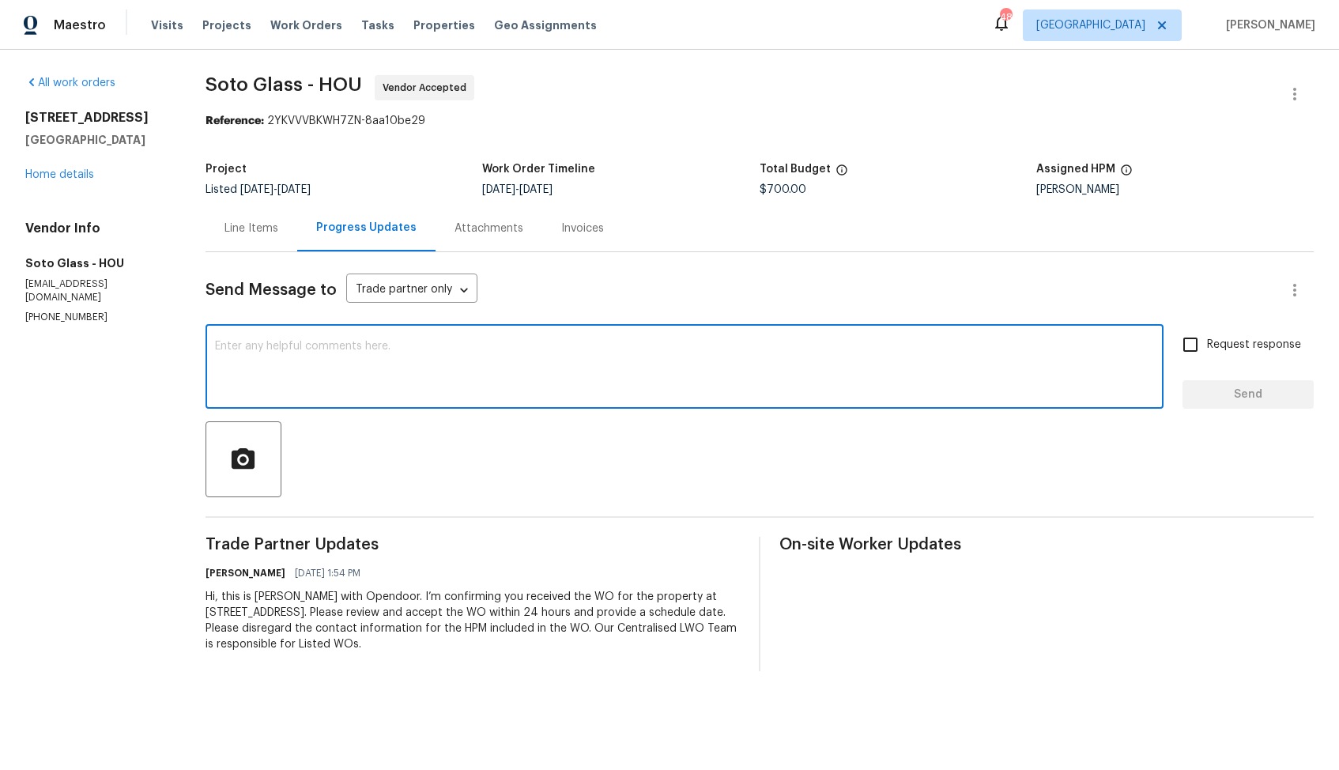
click at [552, 355] on textarea at bounding box center [684, 368] width 939 height 55
paste textarea "it would be really helpful if we could get a scheduled date for this. Thanks!"
type textarea "Hi team, thank you for accepting the WO, it would be really helpful if we could…"
click at [1221, 334] on label "Request response" at bounding box center [1237, 344] width 127 height 33
click at [1207, 334] on input "Request response" at bounding box center [1190, 344] width 33 height 33
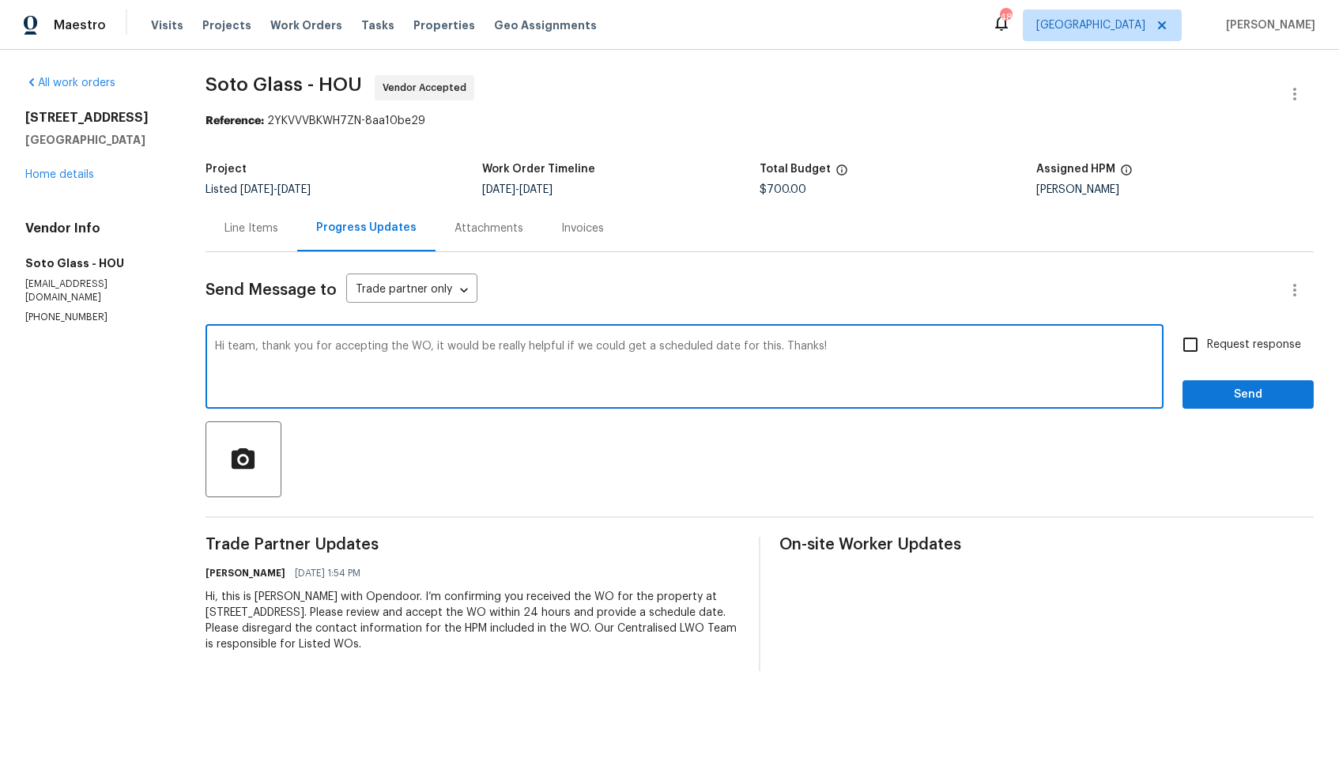
checkbox input "true"
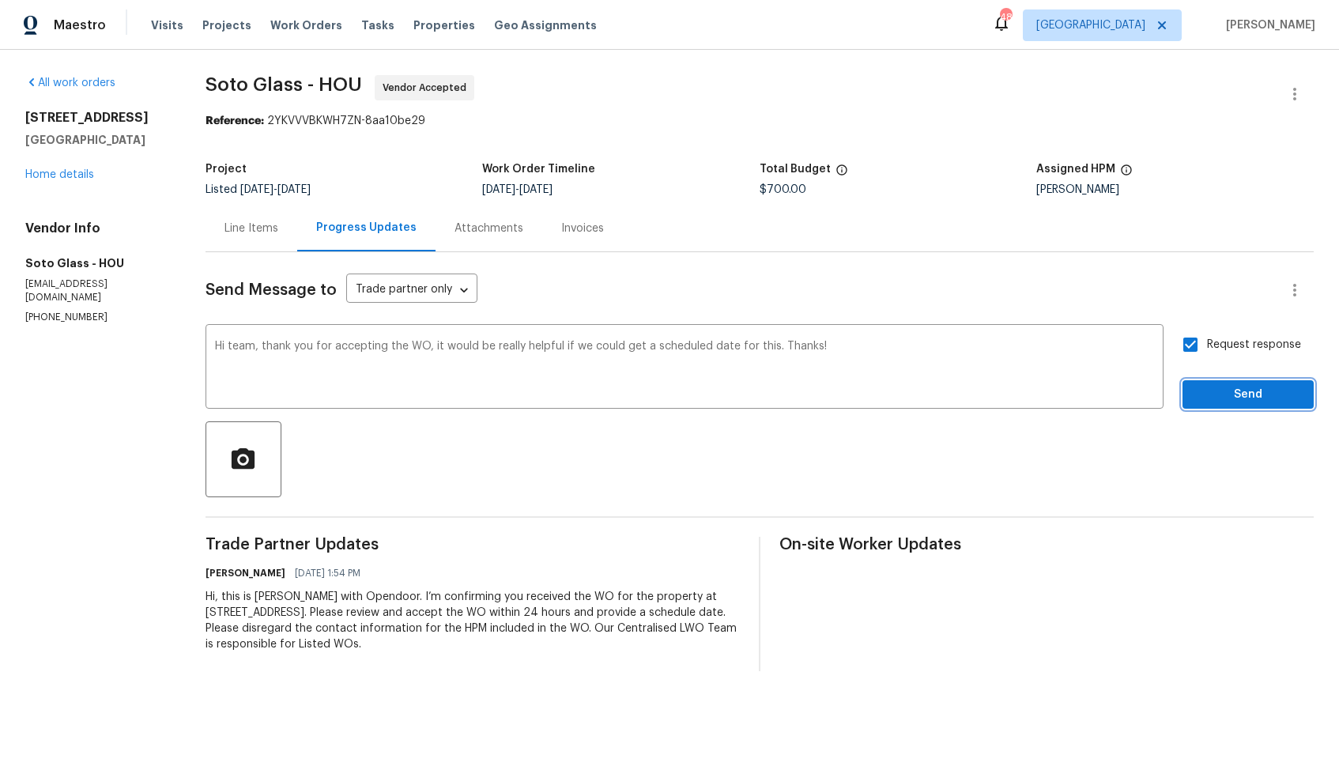
click at [1214, 394] on span "Send" at bounding box center [1248, 395] width 106 height 20
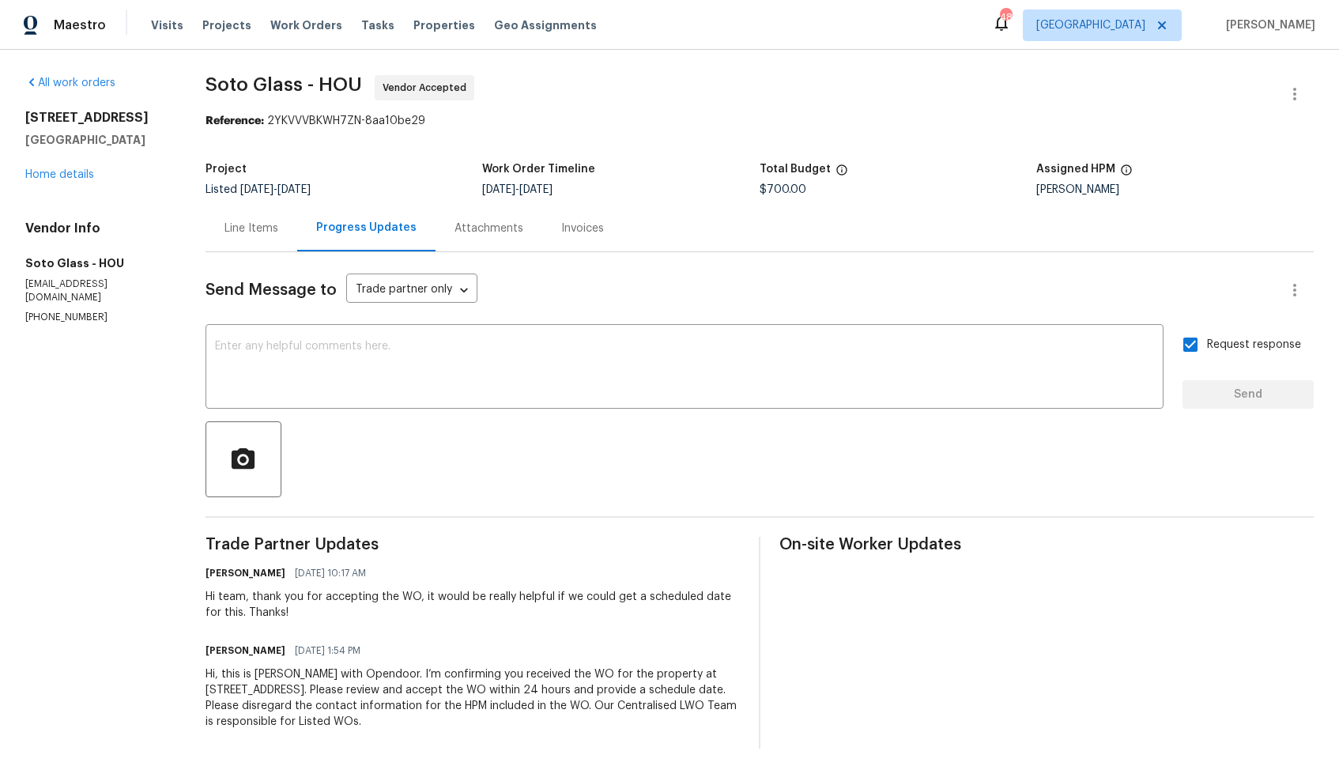
click at [68, 183] on div "2714 Shearwater Bend Dr Humble, TX 77396 Home details" at bounding box center [96, 146] width 142 height 73
click at [52, 180] on link "Home details" at bounding box center [59, 174] width 69 height 11
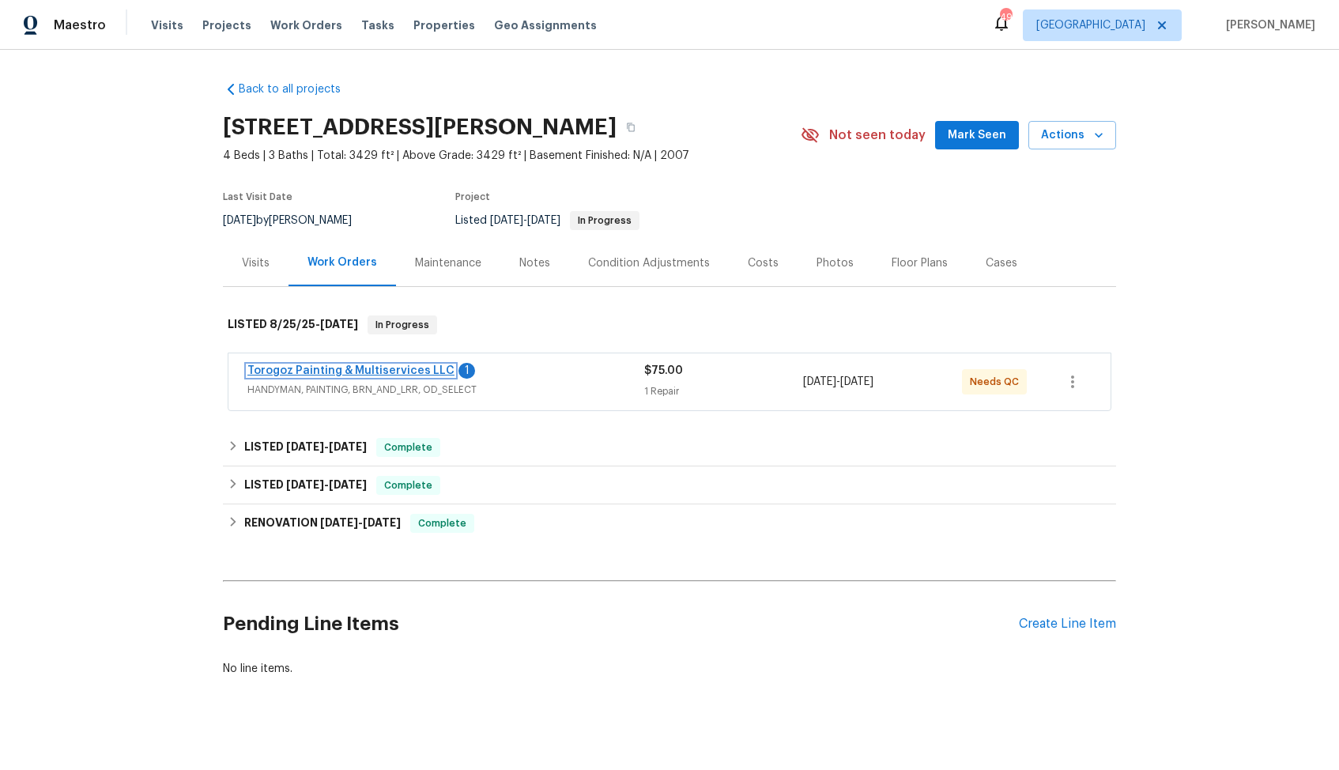
click at [344, 369] on link "Torogoz Painting & Multiservices LLC" at bounding box center [350, 370] width 207 height 11
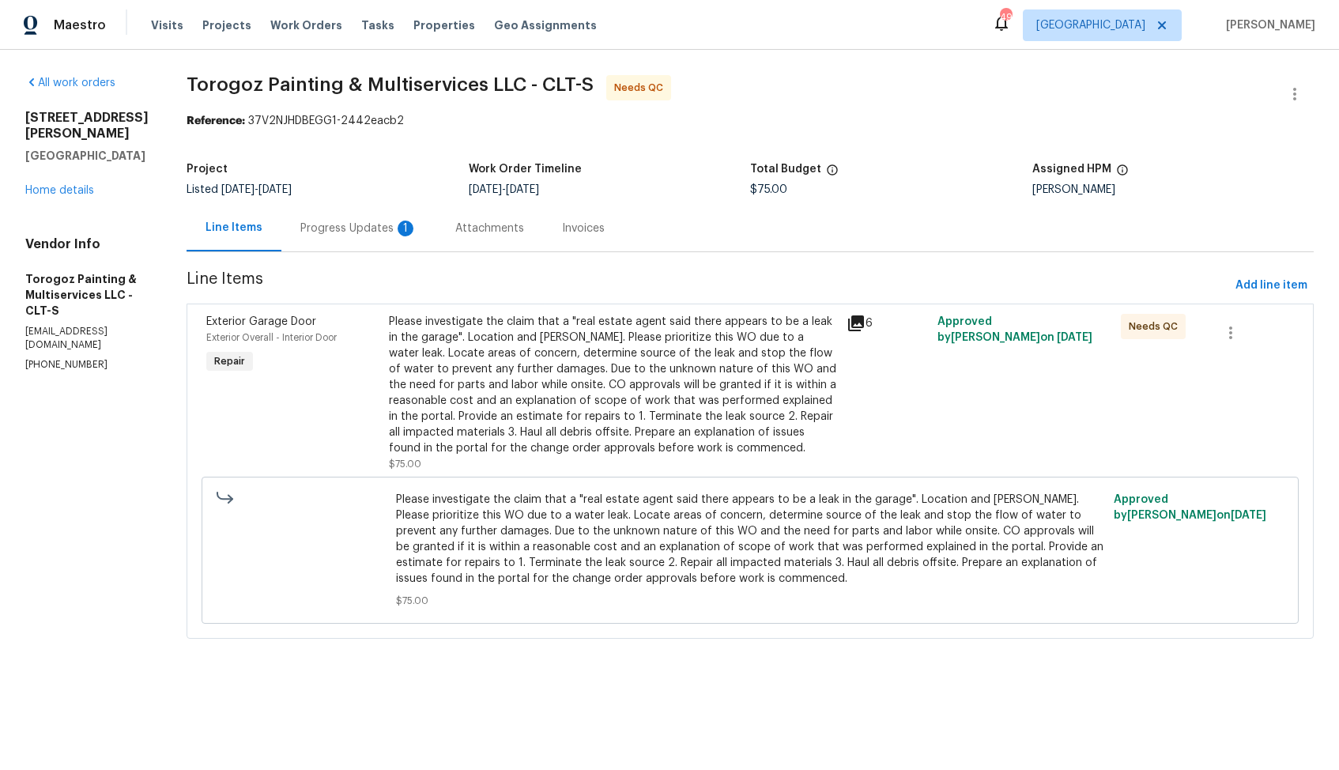
click at [384, 238] on div "Progress Updates 1" at bounding box center [358, 228] width 155 height 47
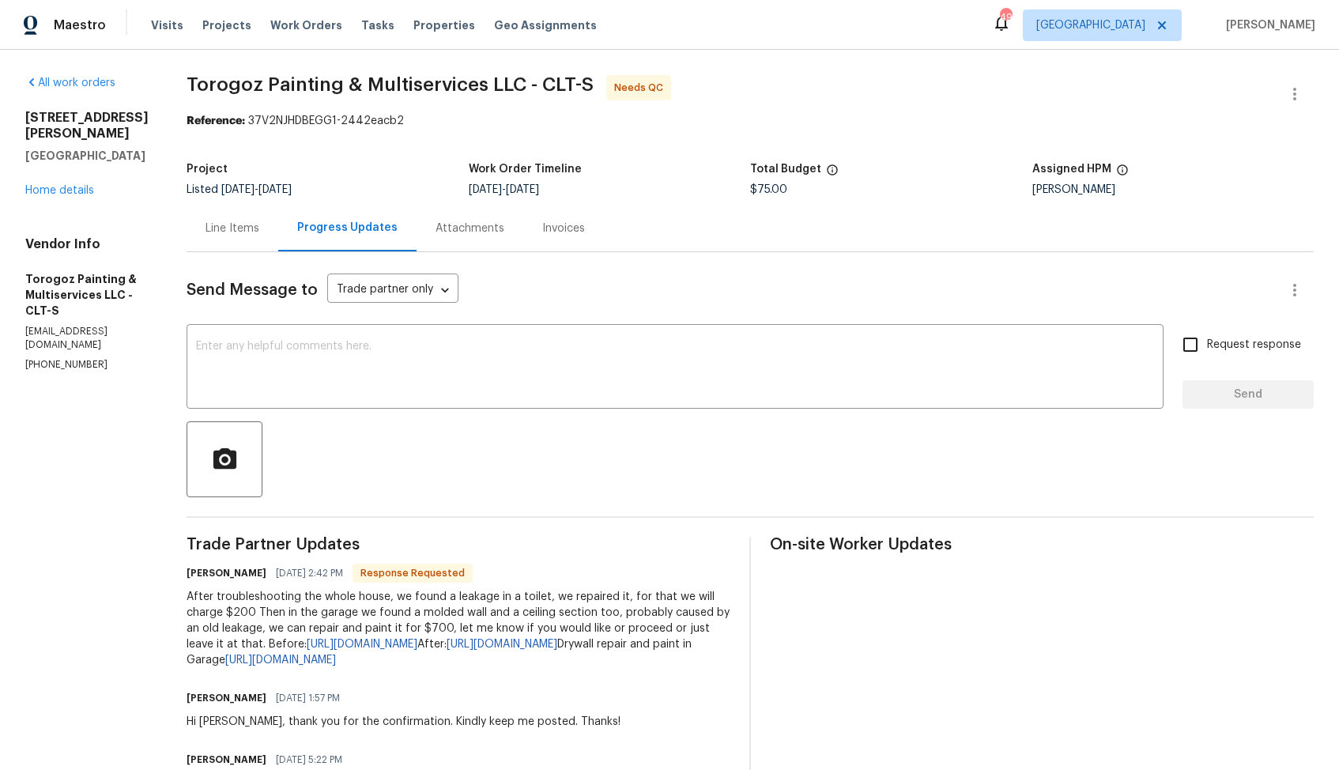
click at [243, 579] on h6 "Ricardo Arturo" at bounding box center [227, 573] width 80 height 16
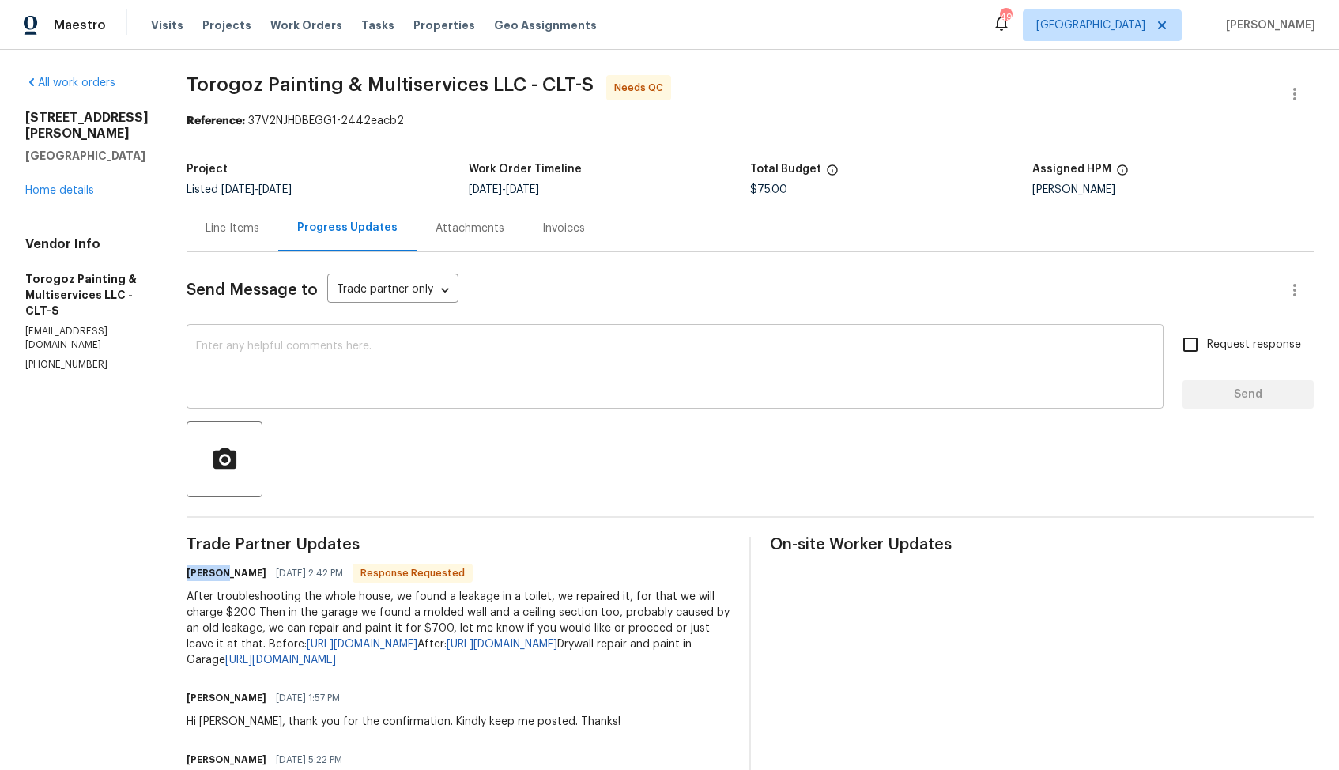
click at [515, 367] on textarea at bounding box center [675, 368] width 958 height 55
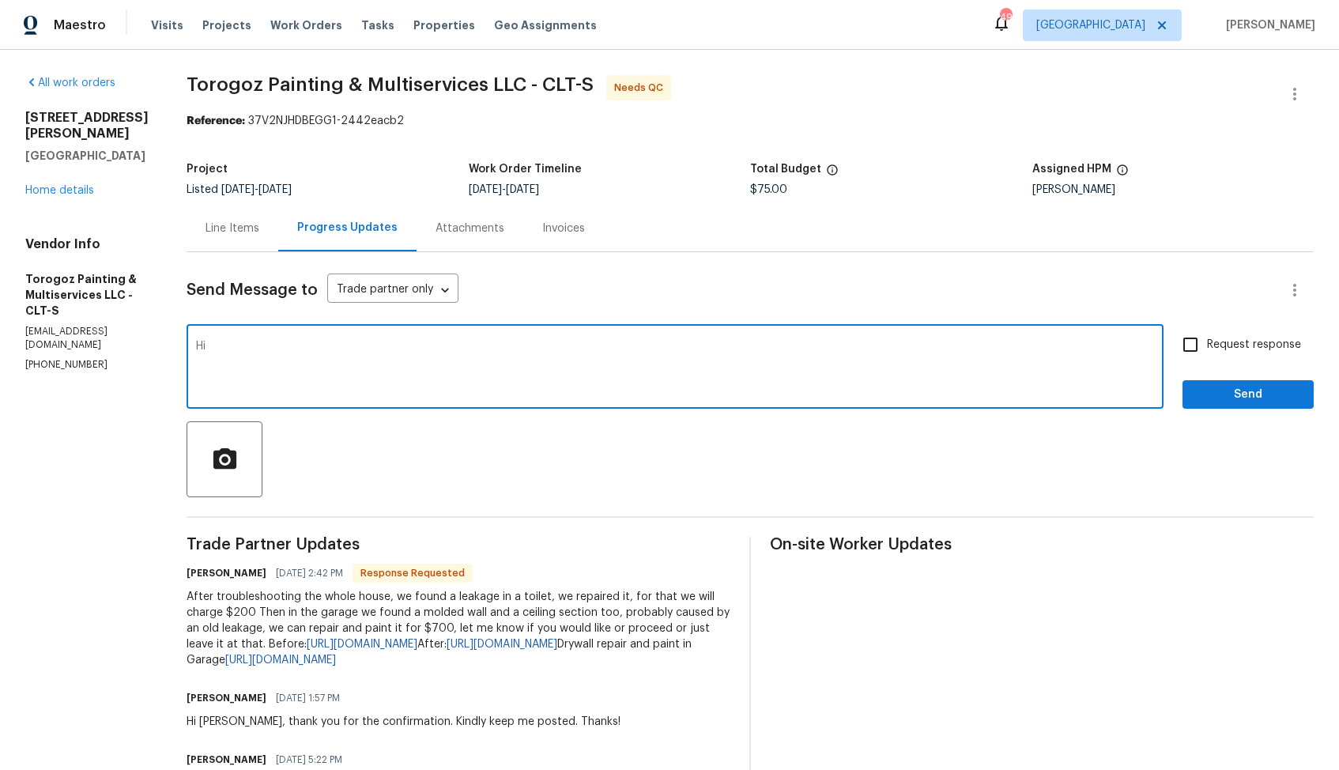
paste textarea "Ricardo"
type textarea "Hi Ricardo, thank you for the update, let me check with ou BR and ge back to yo…"
click at [1208, 385] on span "Send" at bounding box center [1248, 395] width 106 height 20
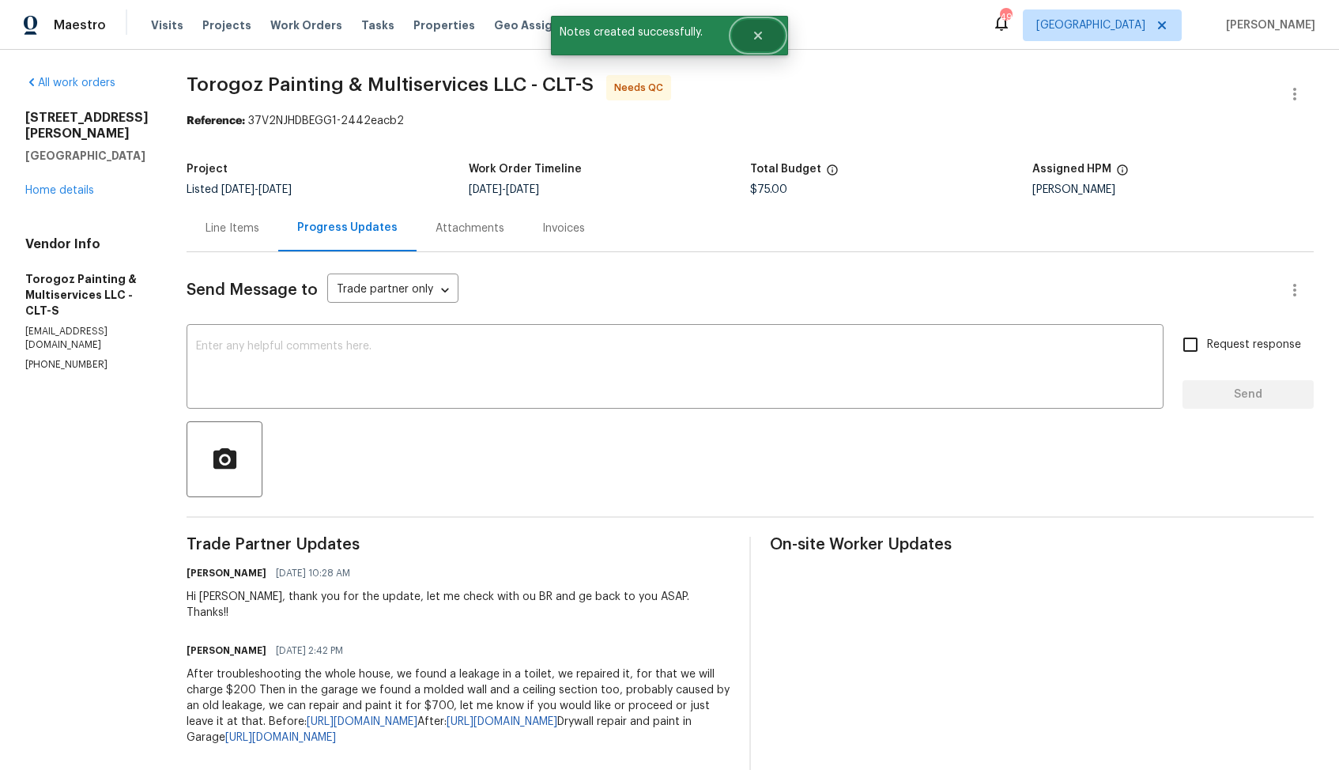
click at [763, 34] on icon "Close" at bounding box center [758, 35] width 13 height 13
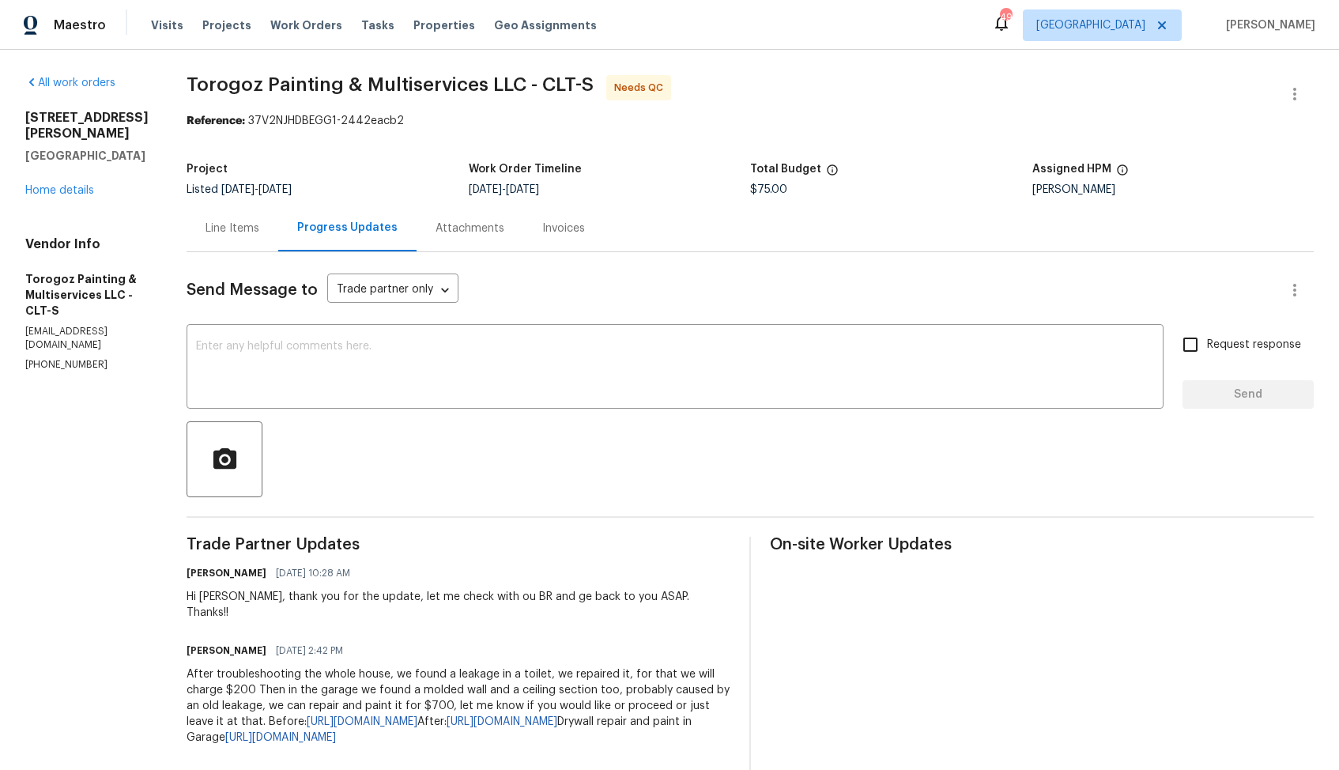
click at [268, 246] on div "Line Items" at bounding box center [233, 228] width 92 height 47
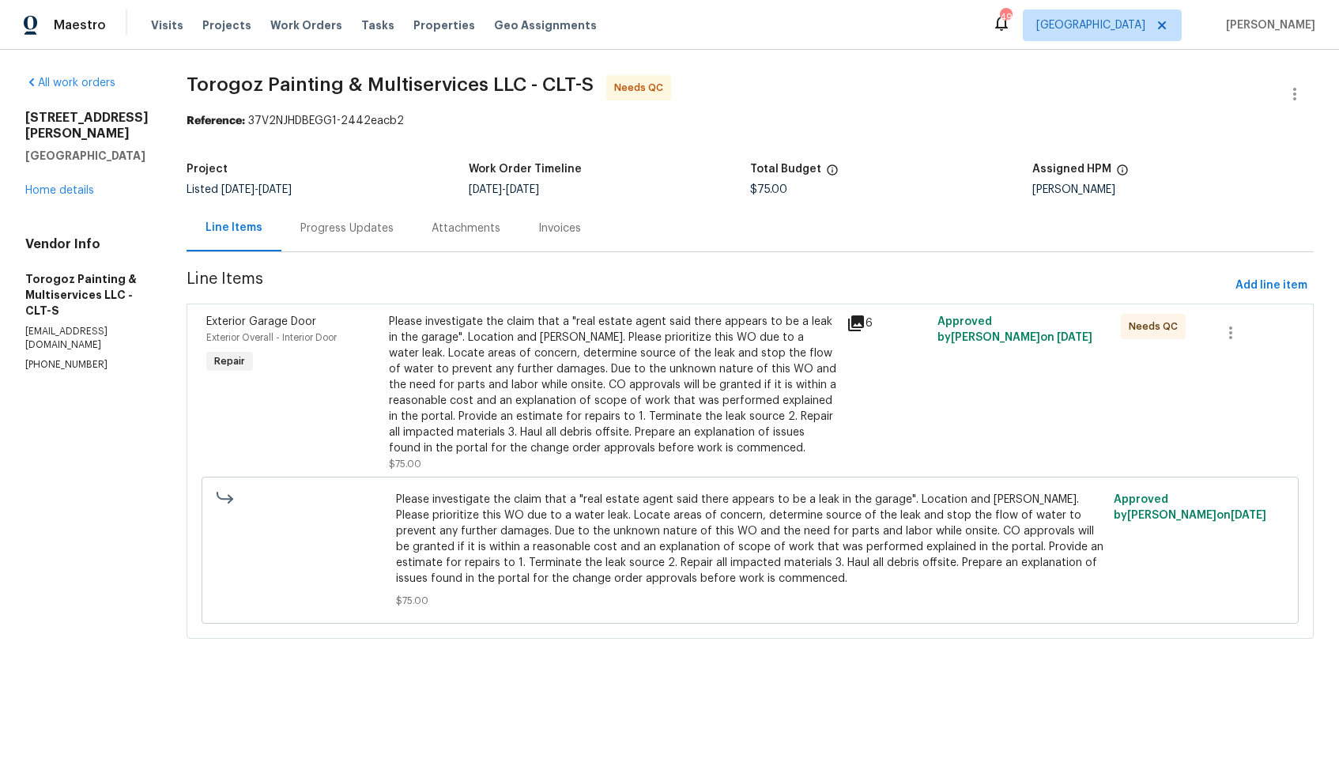
click at [522, 395] on div "Please investigate the claim that a "real estate agent said there appears to be…" at bounding box center [612, 385] width 447 height 142
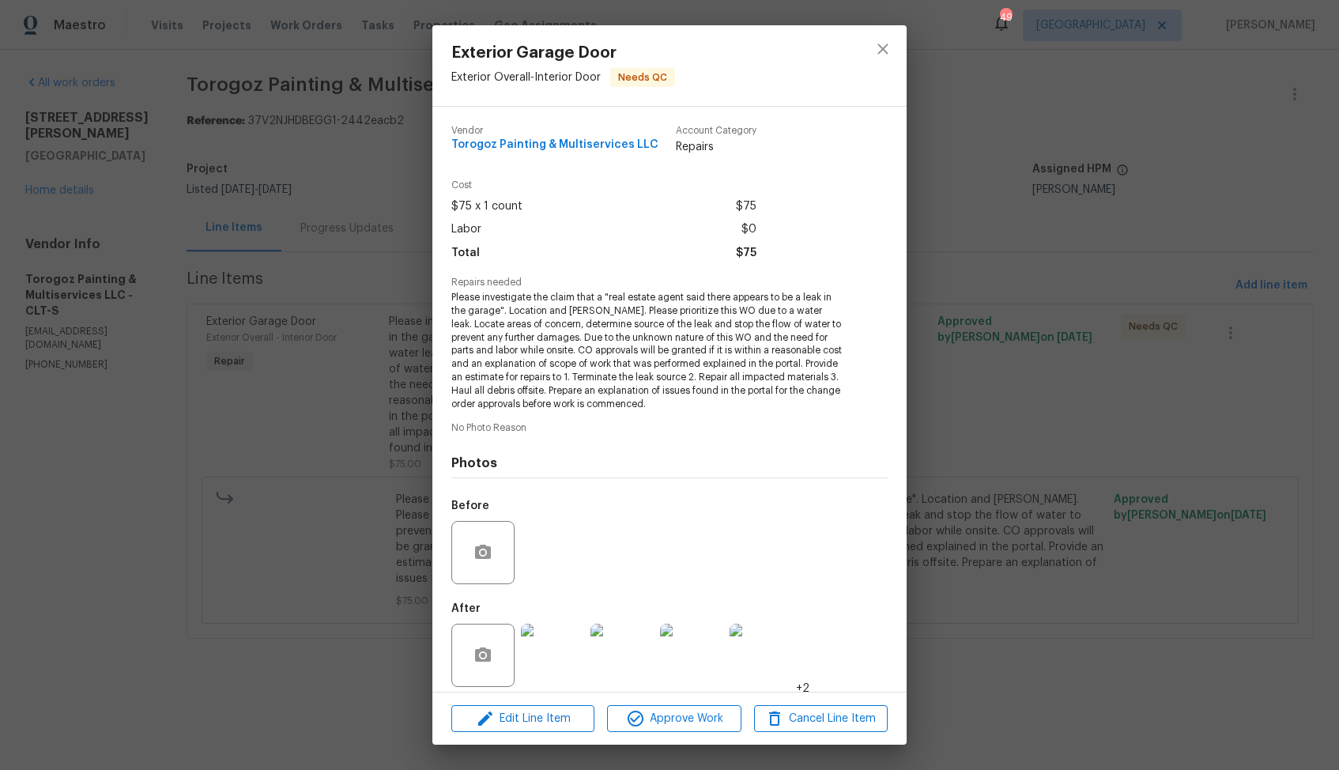
scroll to position [11, 0]
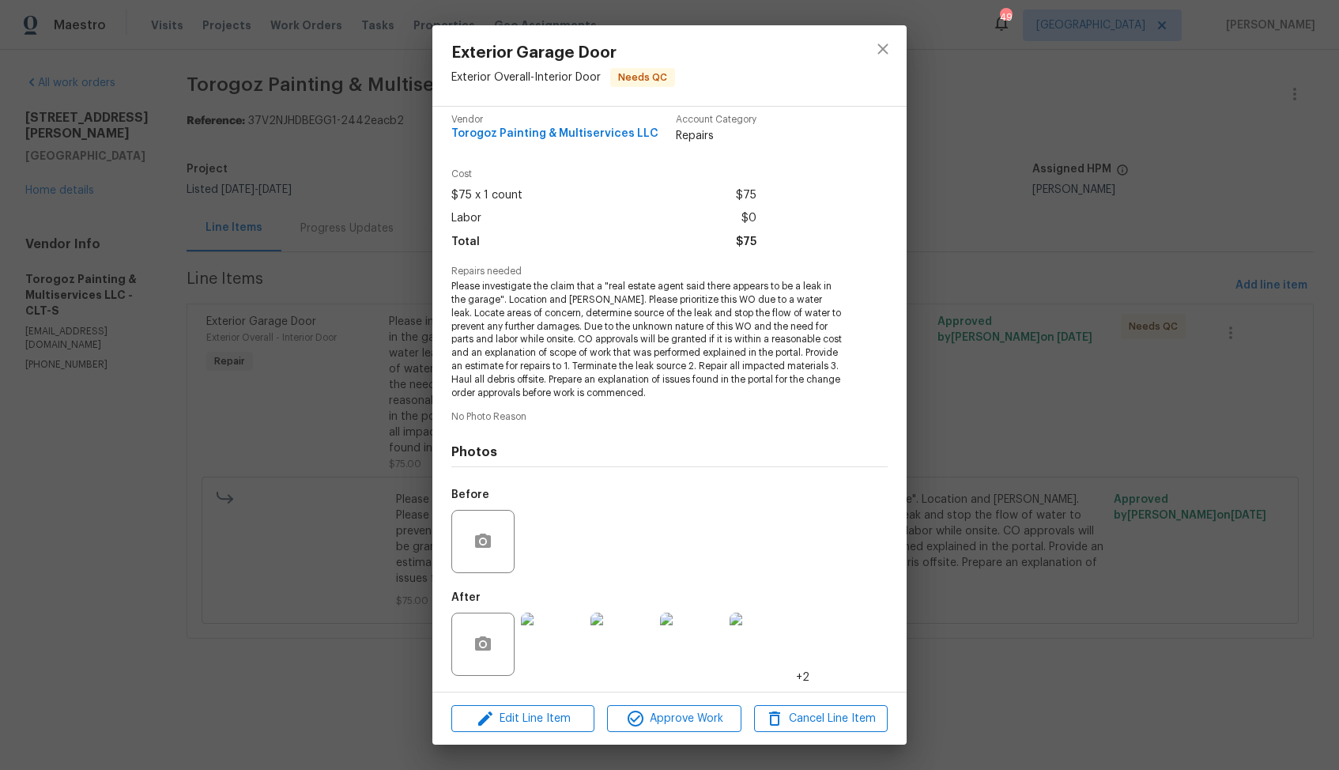
click at [556, 635] on img at bounding box center [552, 644] width 63 height 63
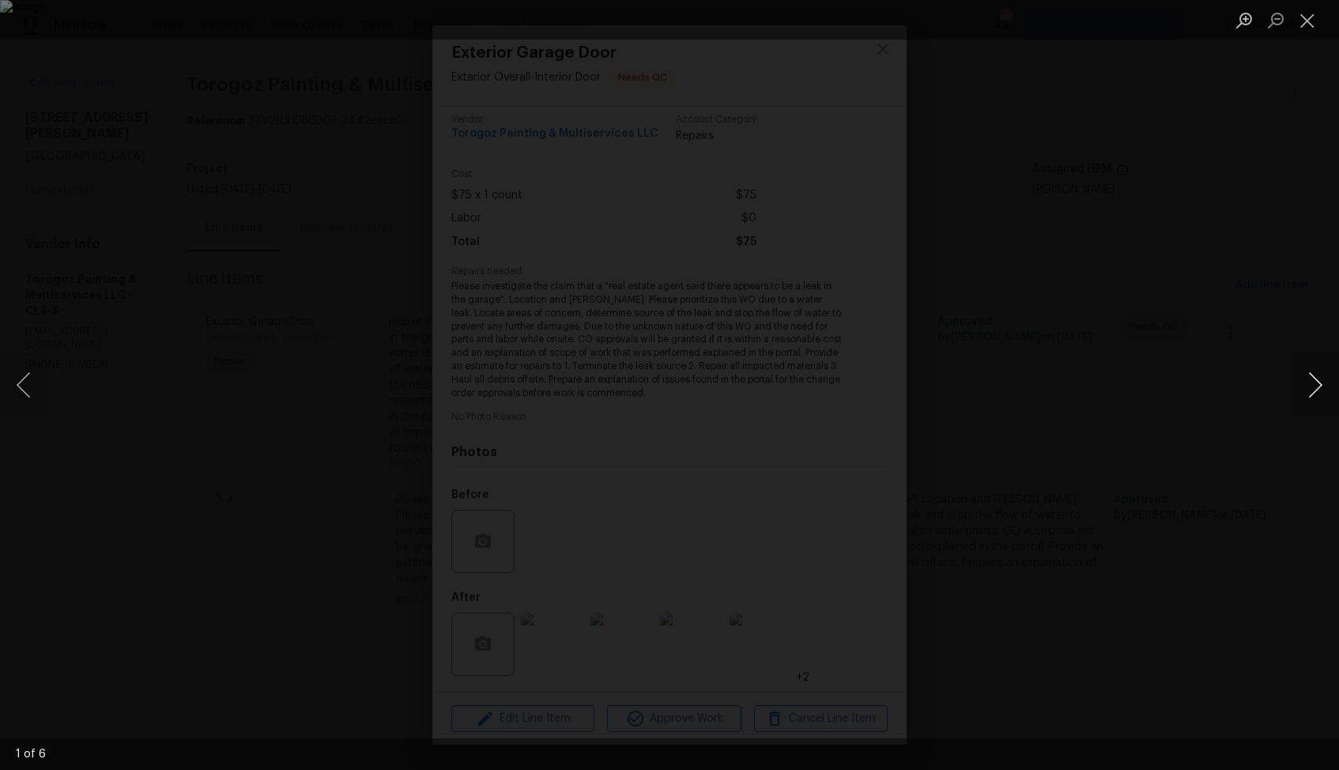
click at [1317, 384] on button "Next image" at bounding box center [1314, 384] width 47 height 63
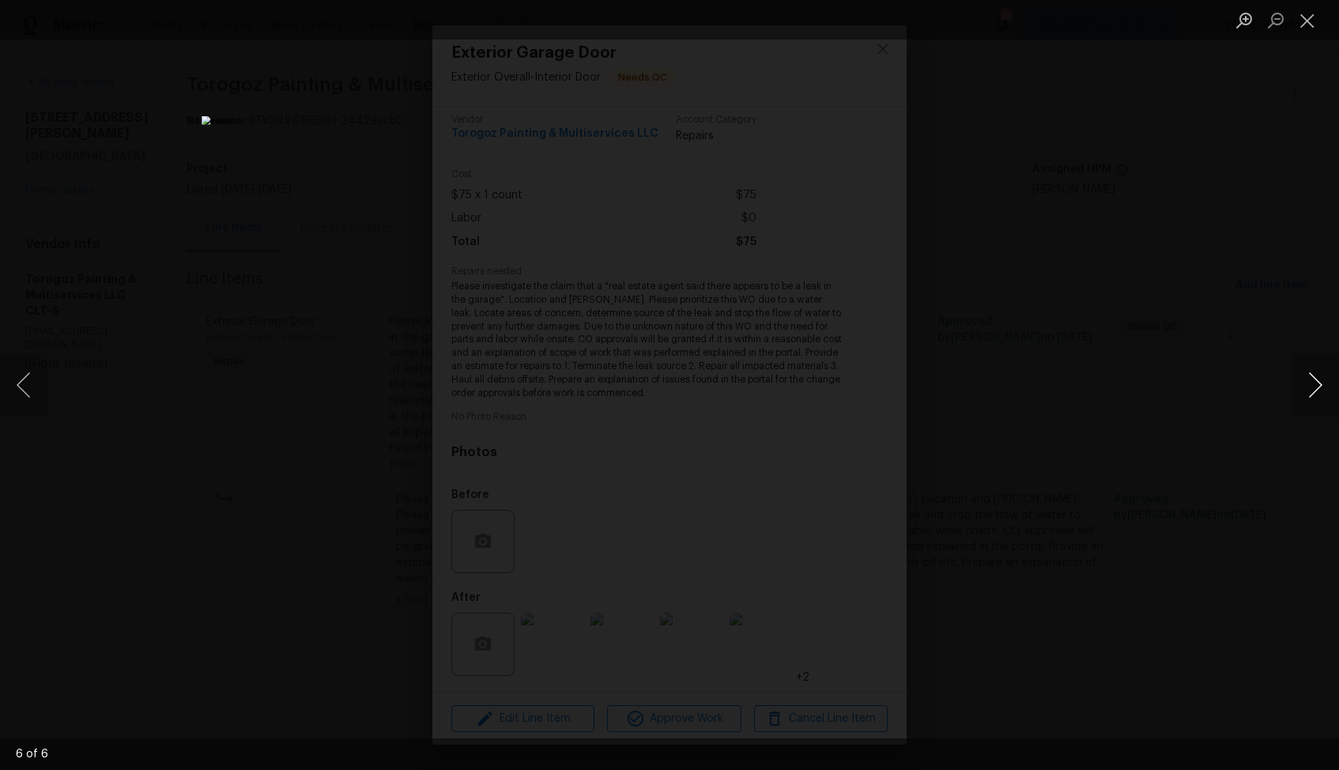
click at [1317, 384] on button "Next image" at bounding box center [1314, 384] width 47 height 63
click at [1116, 373] on div "Lightbox" at bounding box center [669, 385] width 1339 height 770
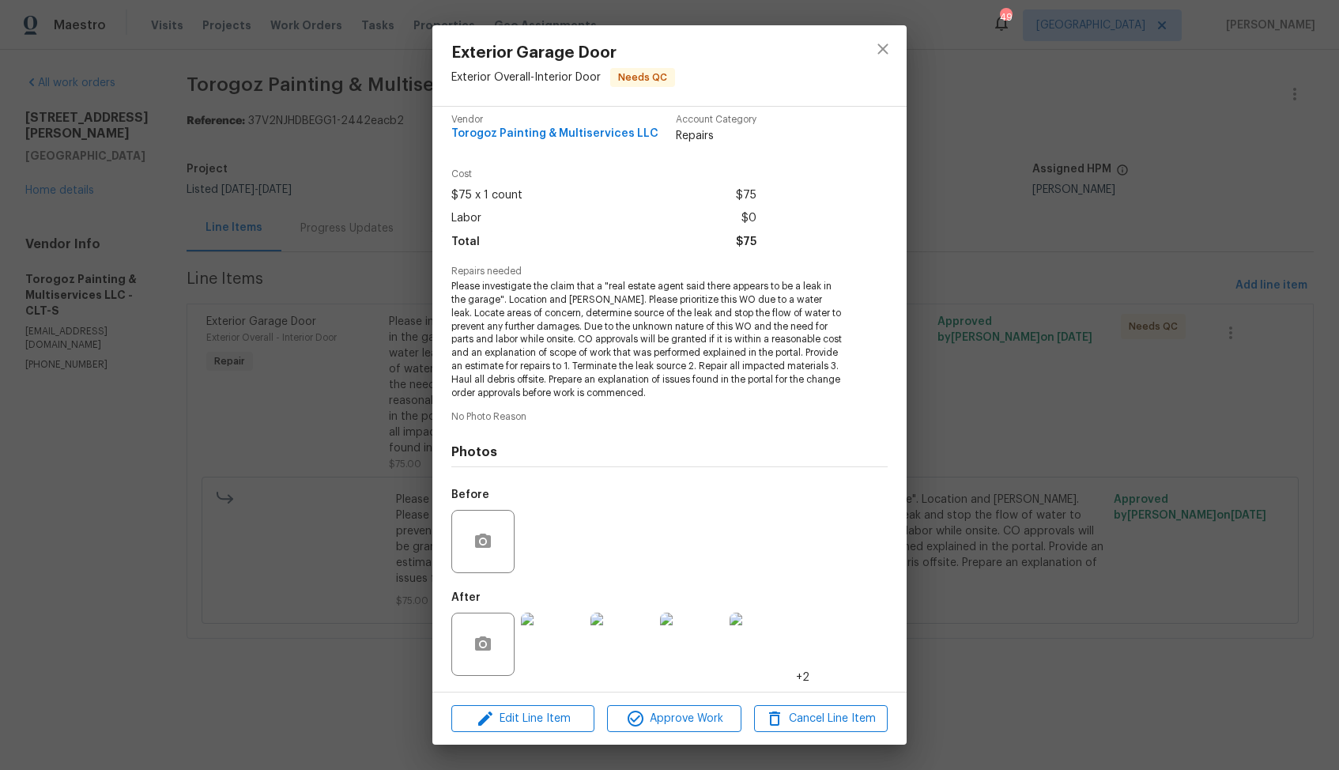
click at [1116, 373] on div "Exterior Garage Door Exterior Overall - Interior Door Needs QC Vendor Torogoz P…" at bounding box center [669, 385] width 1339 height 770
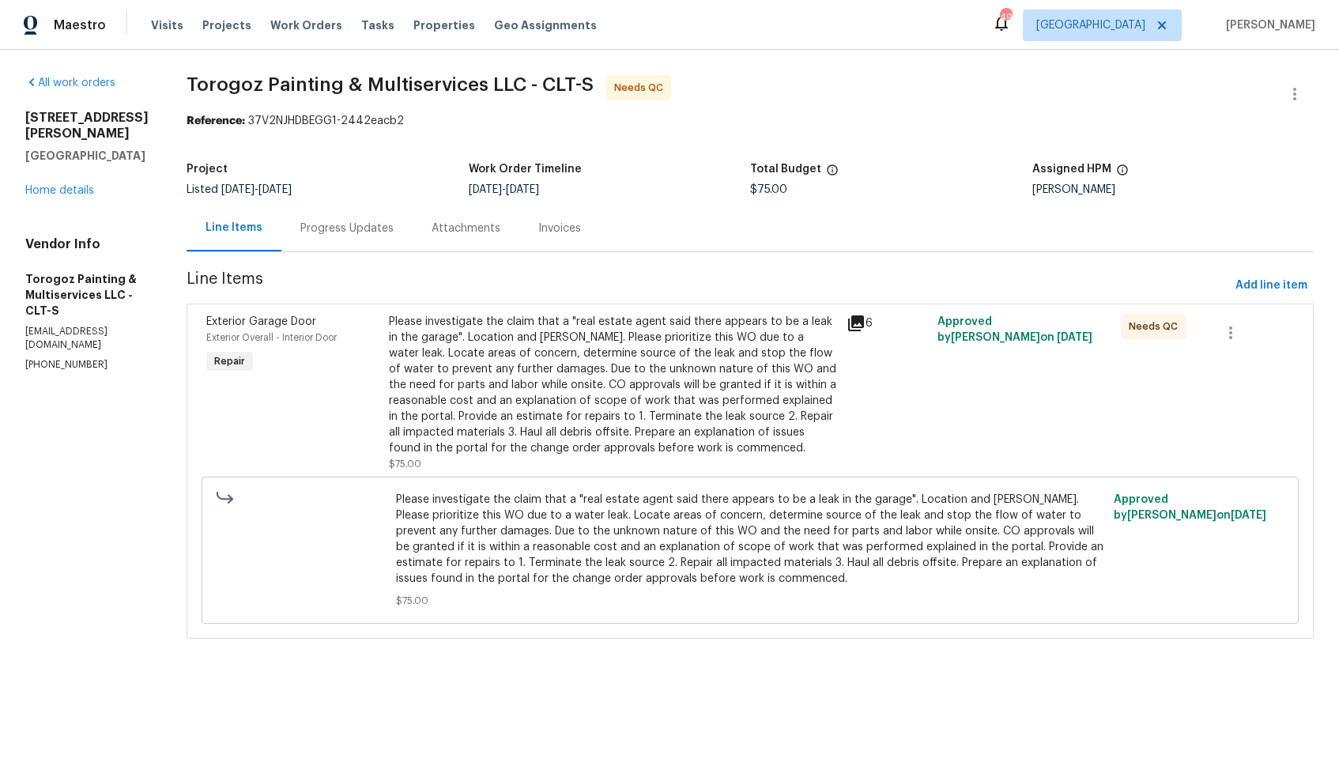
click at [383, 232] on div "Progress Updates" at bounding box center [346, 229] width 93 height 16
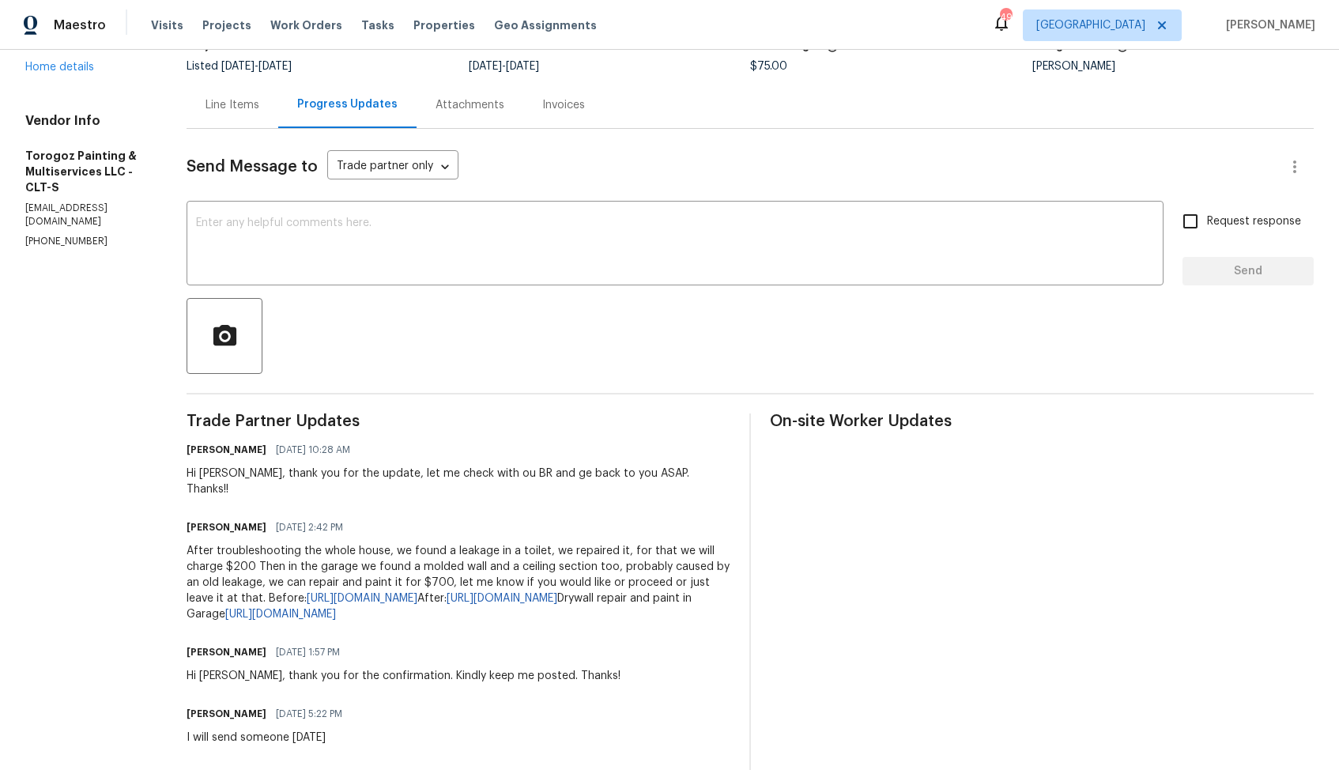
scroll to position [146, 0]
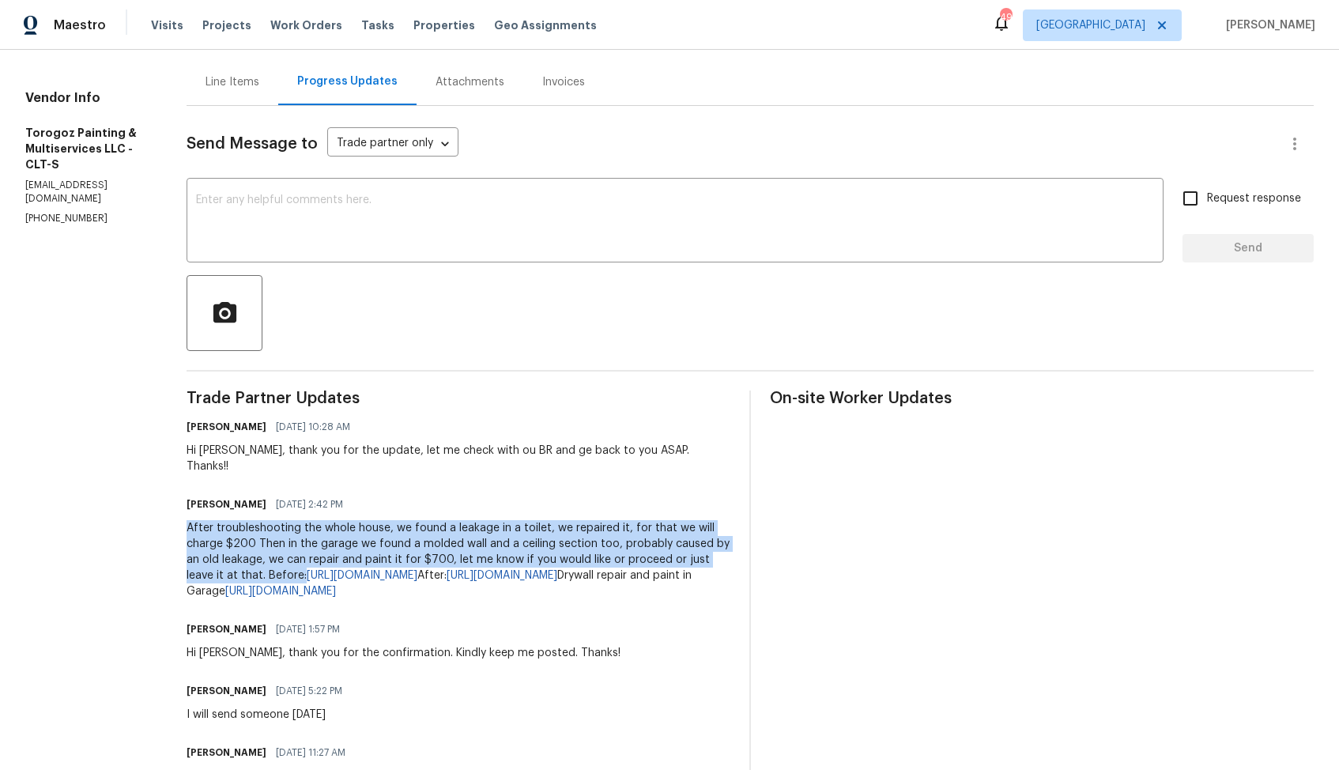
drag, startPoint x: 225, startPoint y: 513, endPoint x: 395, endPoint y: 563, distance: 177.1
click at [395, 563] on div "After troubleshooting the whole house, we found a leakage in a toilet, we repai…" at bounding box center [459, 559] width 544 height 79
copy div "After troubleshooting the whole house, we found a leakage in a toilet, we repai…"
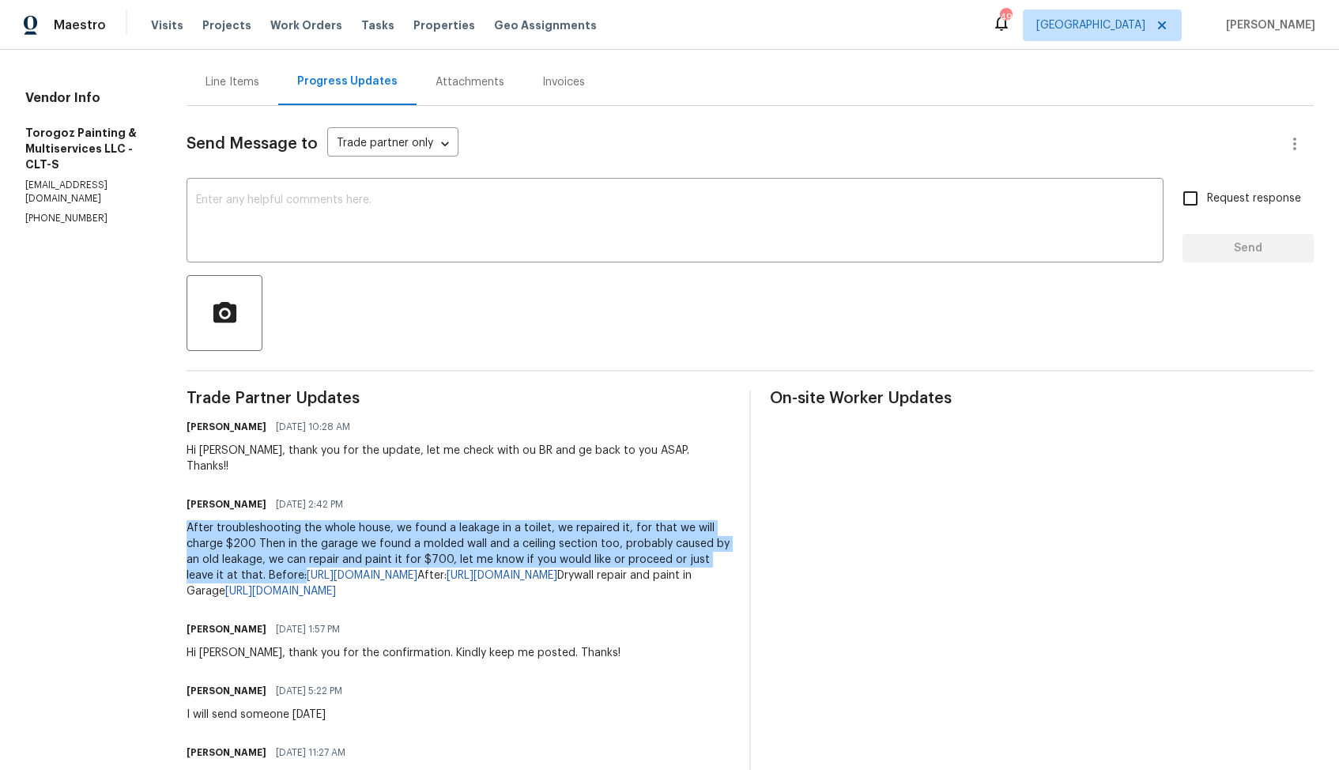
scroll to position [0, 0]
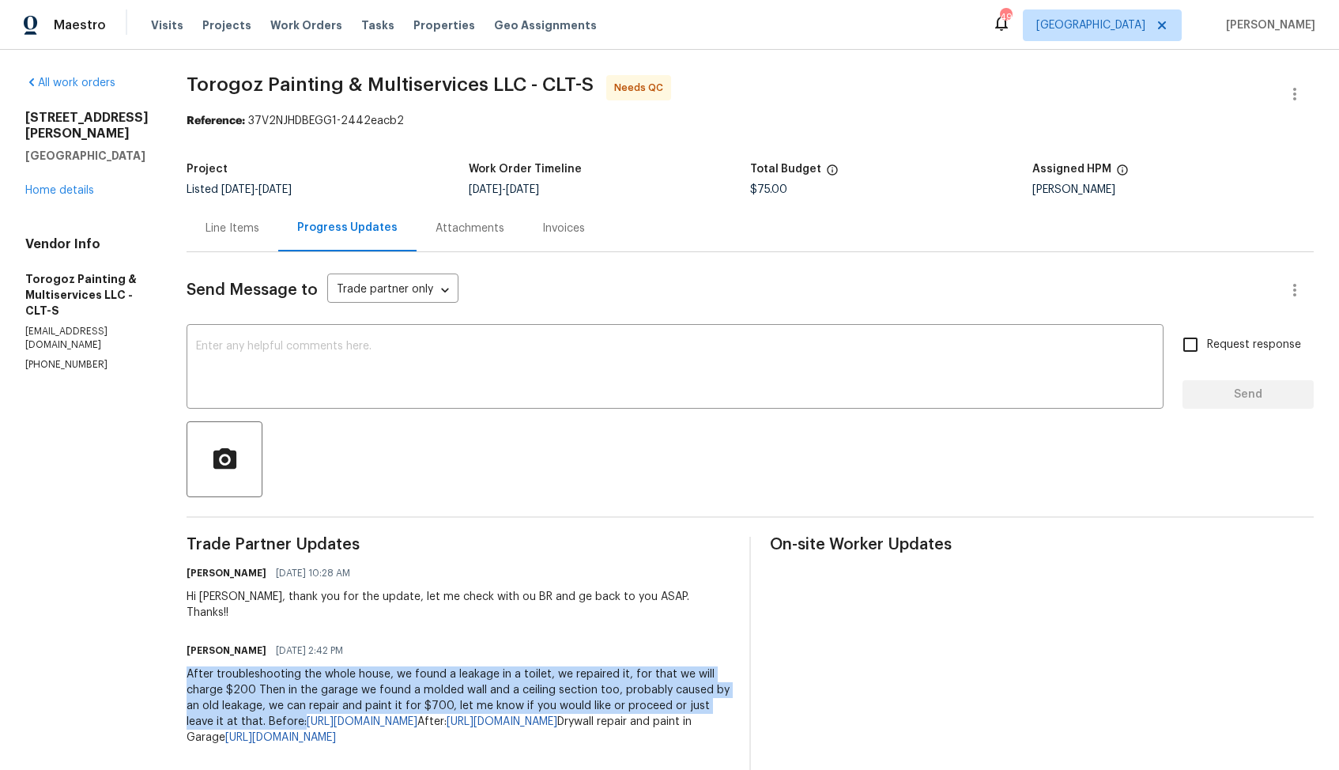
click at [782, 189] on span "$75.00" at bounding box center [768, 189] width 37 height 11
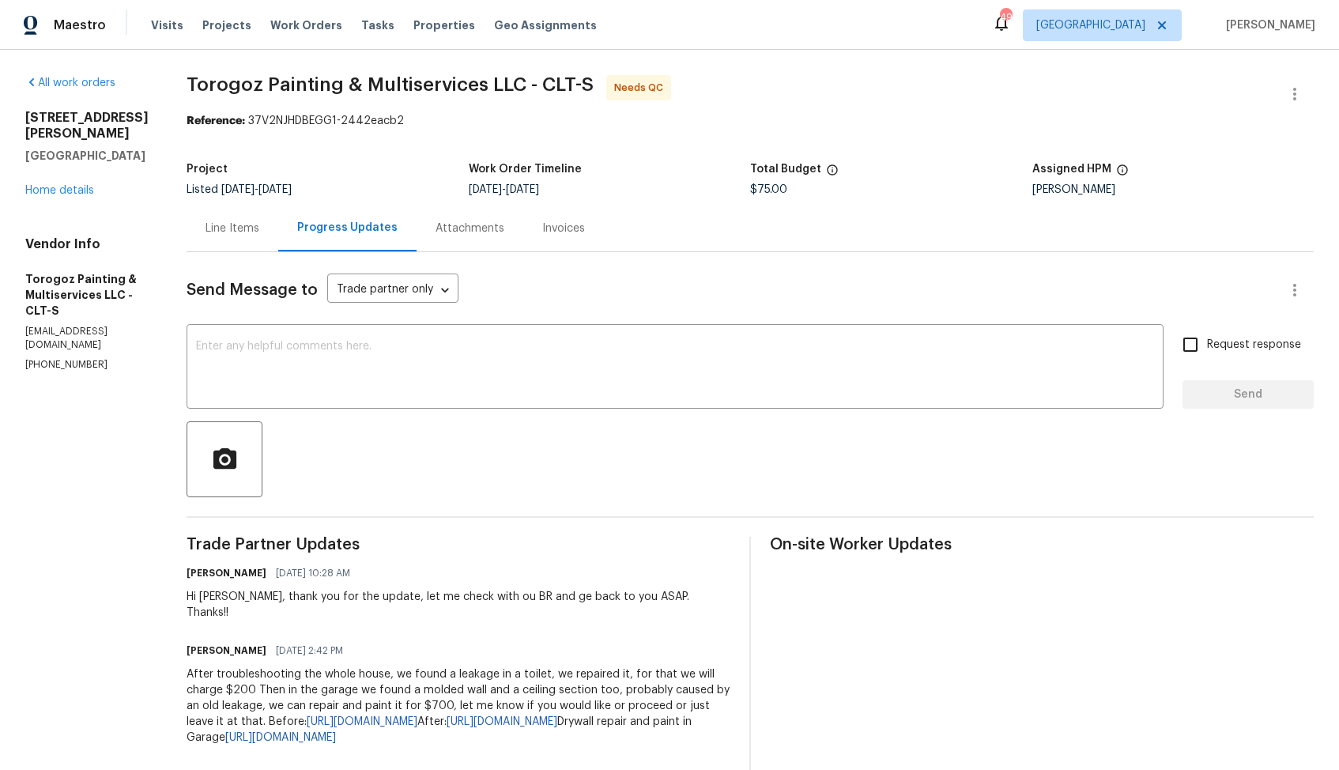
click at [782, 189] on span "$75.00" at bounding box center [768, 189] width 37 height 11
copy span "$75.00"
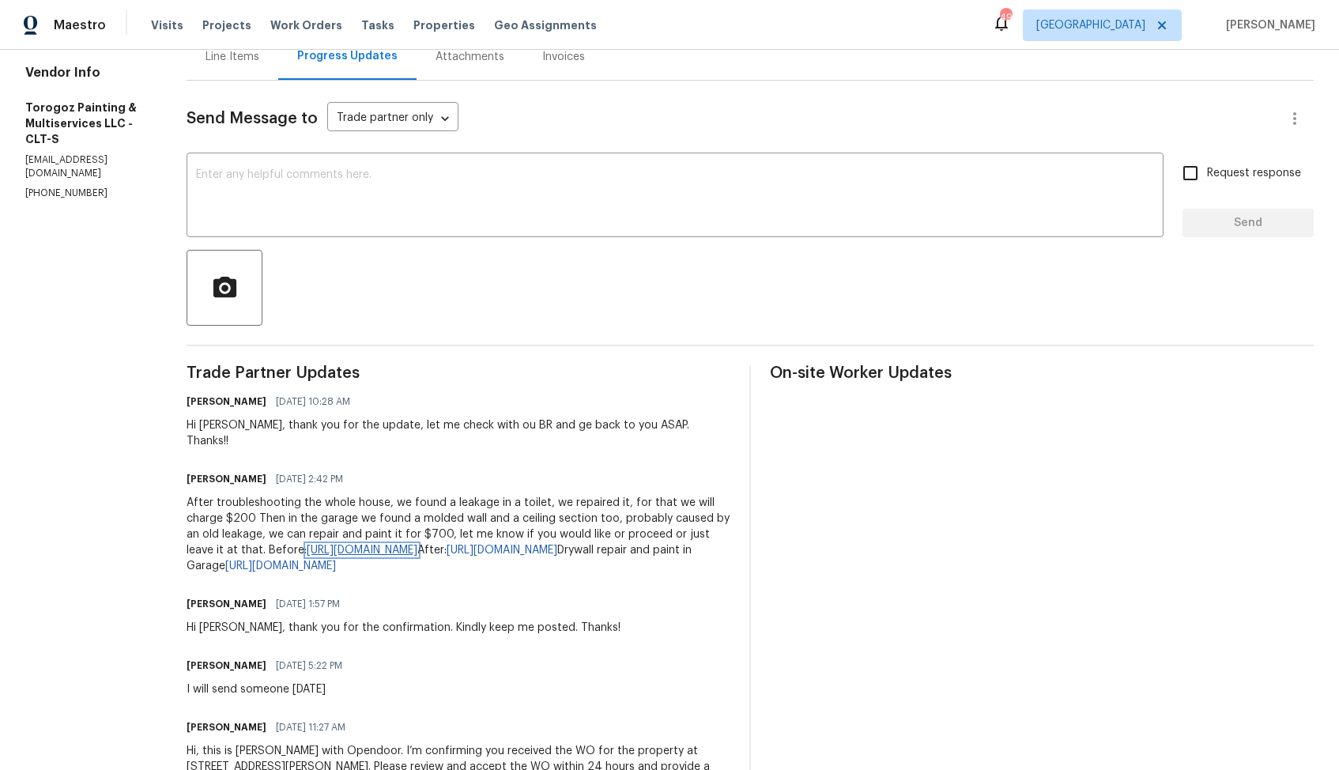
click at [412, 548] on link "https://drive.google.com/file/d/1tXInHBEcJH44tPXPFgX4xjMFapnp1Tdj/view?usp=shar…" at bounding box center [362, 550] width 111 height 11
click at [447, 556] on link "https://drive.google.com/file/d/1pTMvakaYz7rffwUcaREgLo7Xf3-_Z6Sg/view?usp=shar…" at bounding box center [502, 550] width 111 height 11
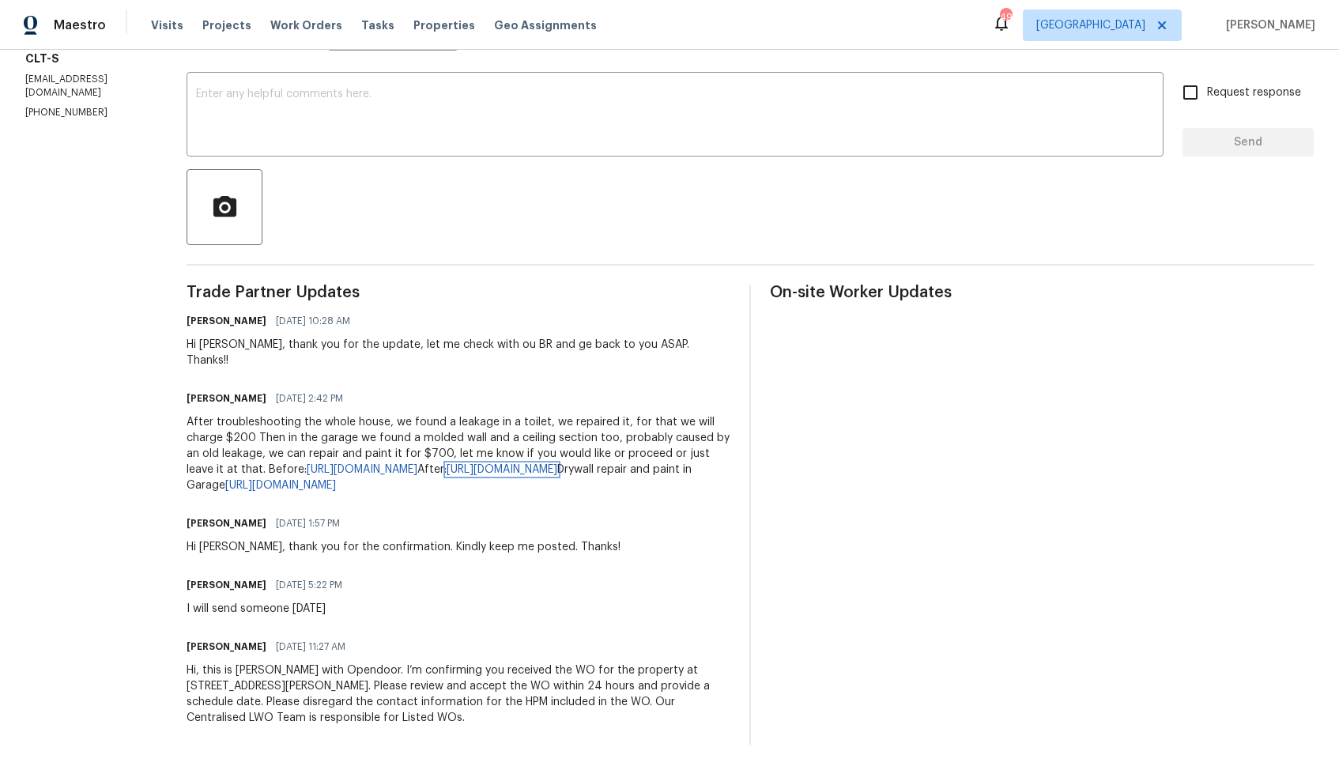
scroll to position [285, 0]
click at [436, 510] on div "Trade Partner Updates Arvind Raj M 08/27/2025 10:28 AM Hi Ricardo, thank you fo…" at bounding box center [459, 515] width 544 height 460
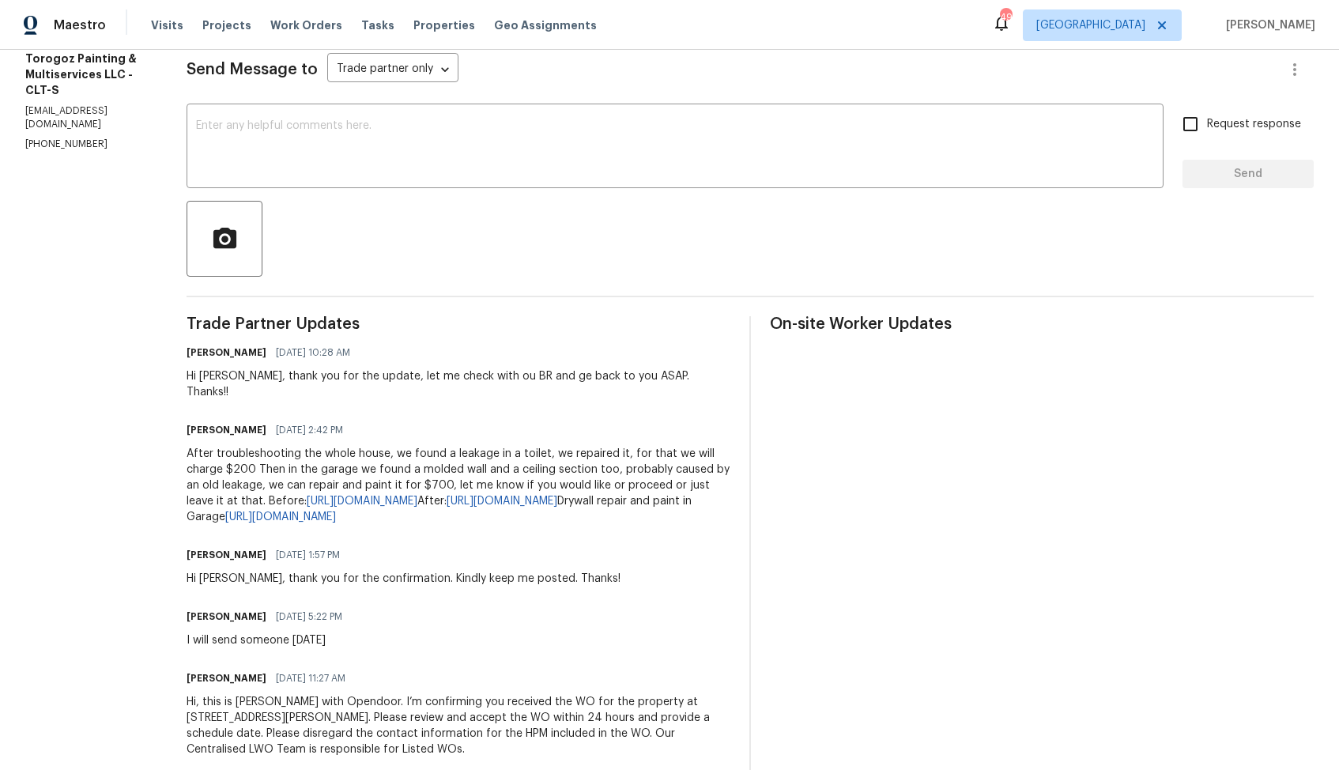
scroll to position [159, 0]
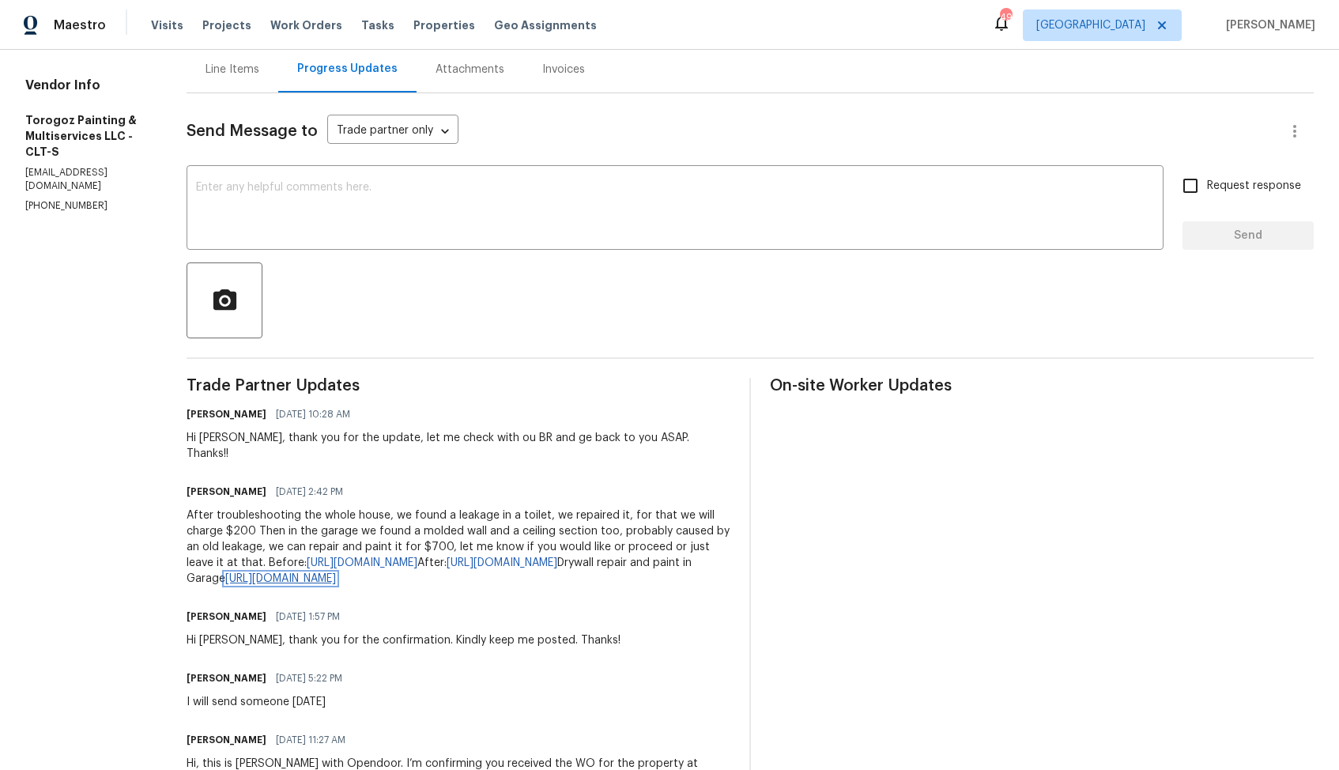
click at [336, 584] on link "https://drive.google.com/file/d/1wkBnAjPd2ntv06SvpW-UK6JCRLTAjkS5/view?usp=shar…" at bounding box center [280, 578] width 111 height 11
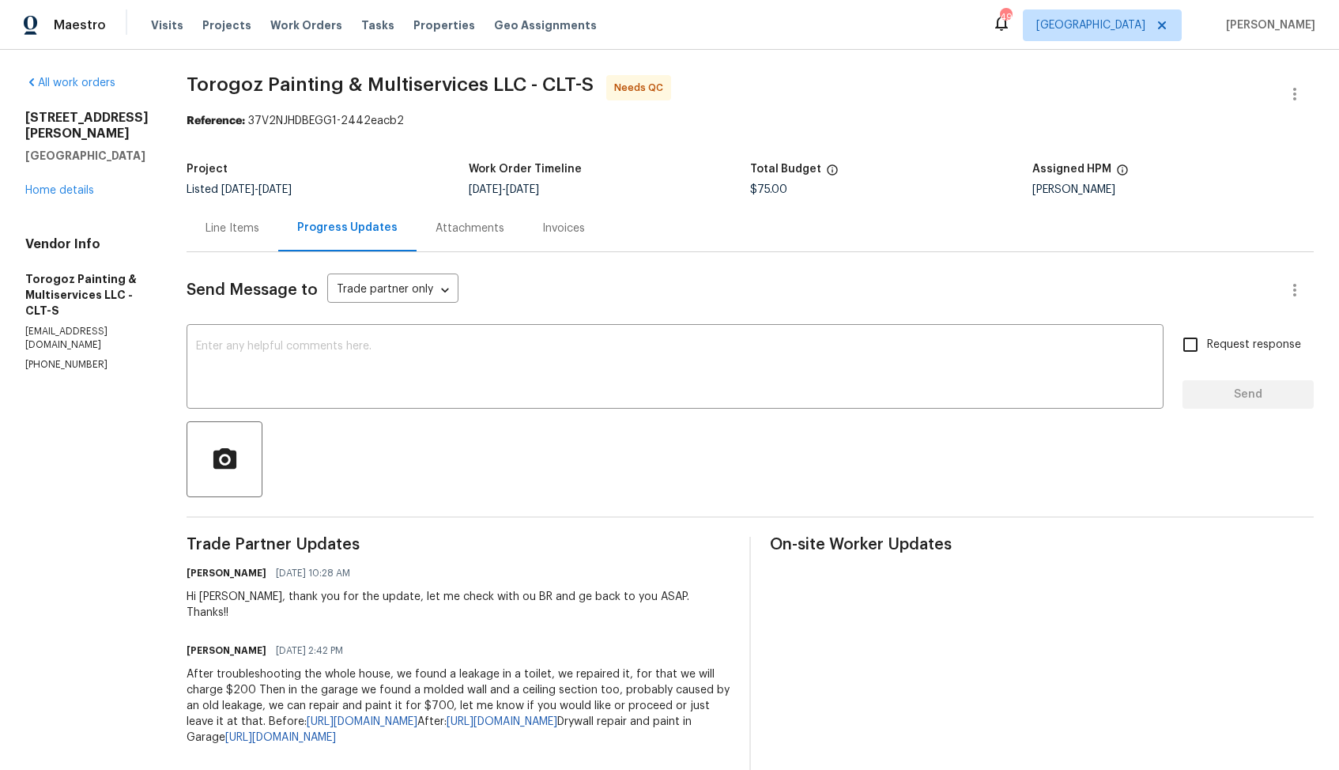
click at [259, 228] on div "Line Items" at bounding box center [232, 229] width 54 height 16
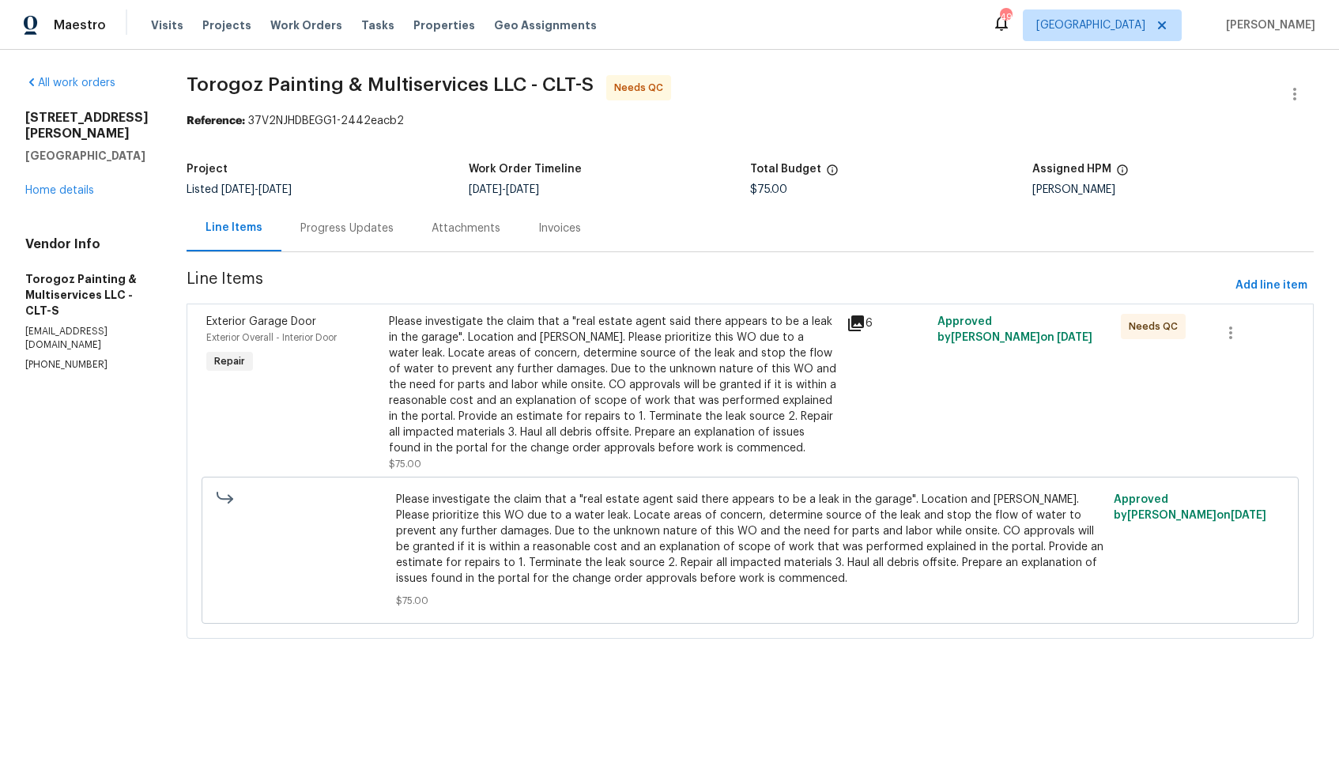
click at [554, 428] on div "Please investigate the claim that a "real estate agent said there appears to be…" at bounding box center [612, 385] width 447 height 142
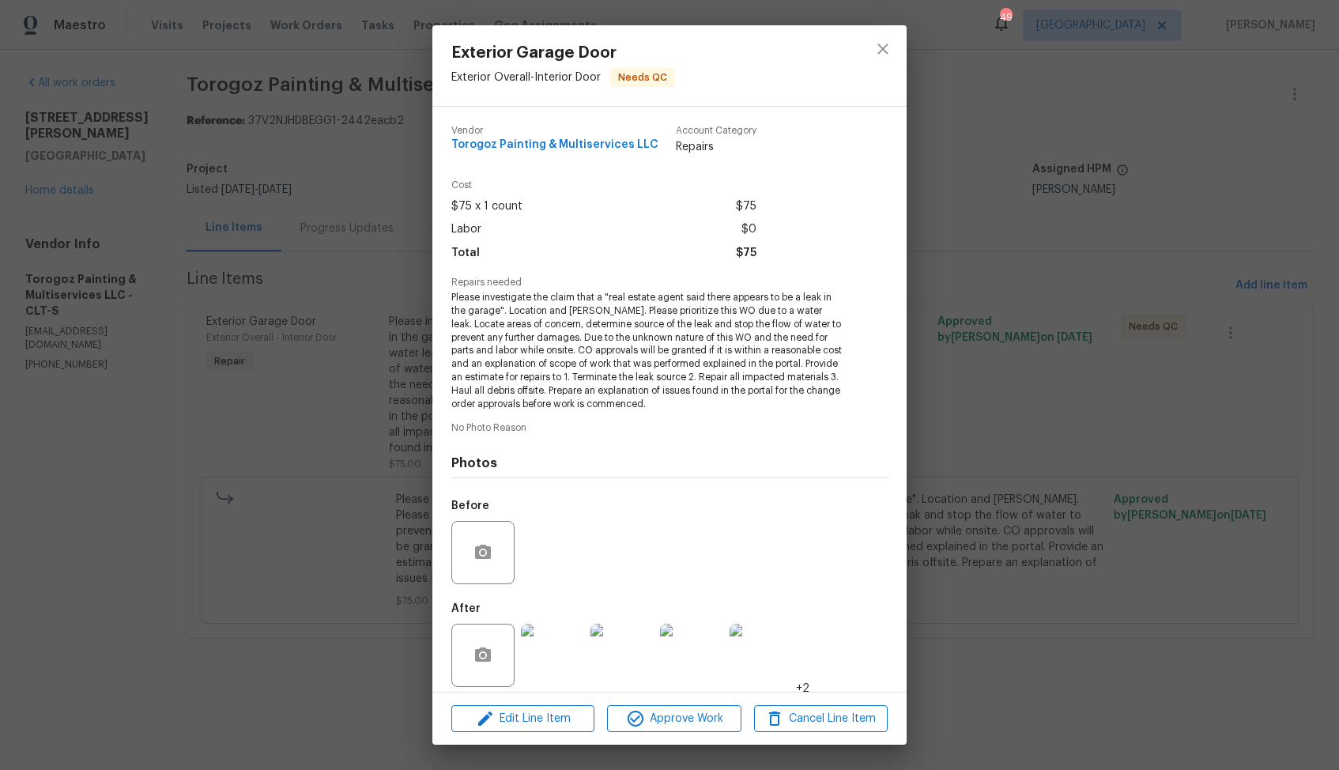
scroll to position [11, 0]
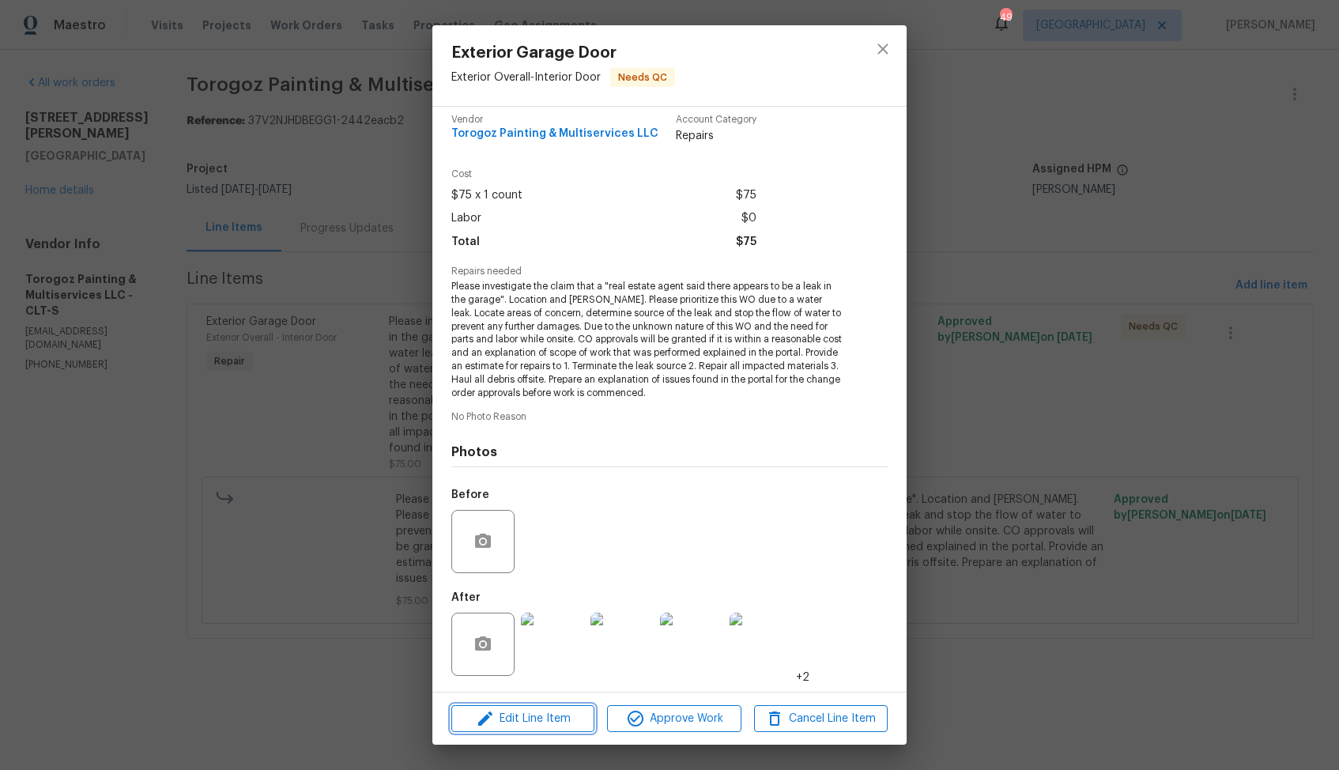
click at [519, 730] on button "Edit Line Item" at bounding box center [522, 719] width 143 height 28
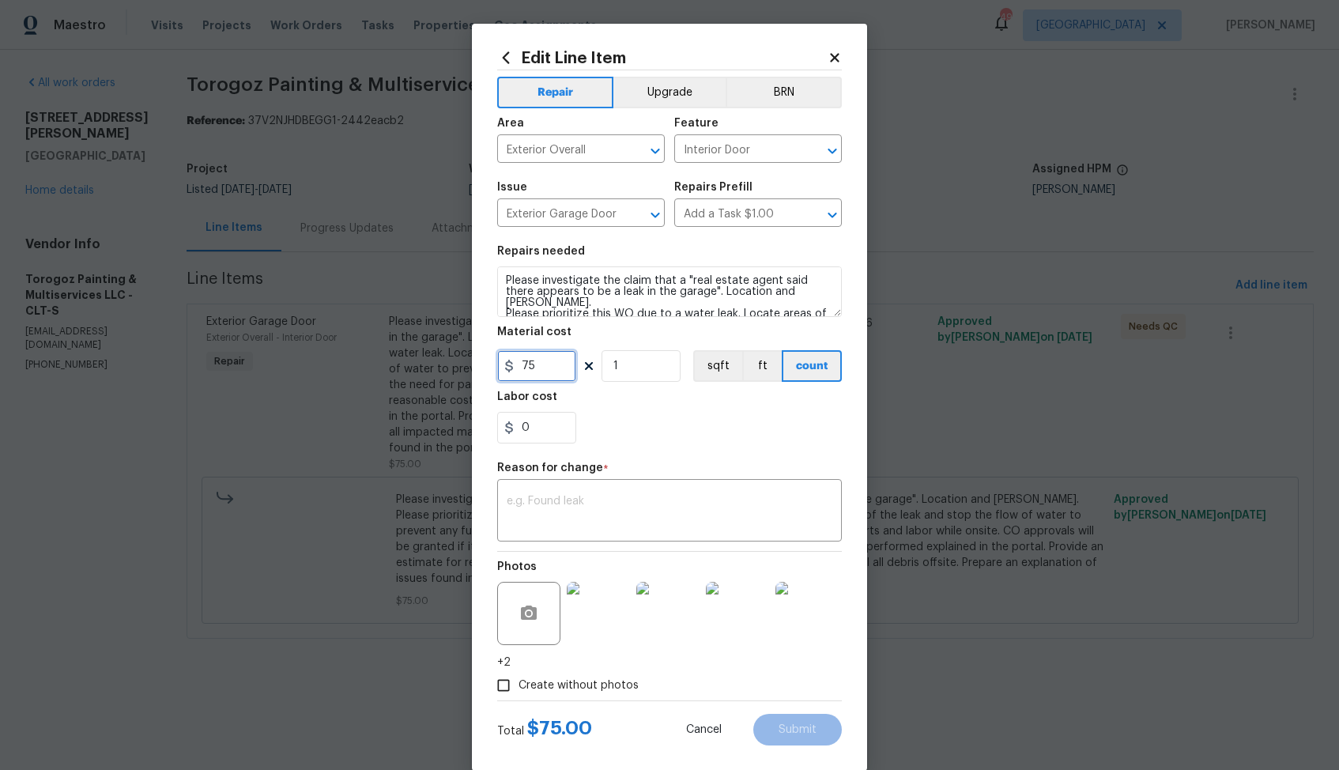
click at [556, 365] on input "75" at bounding box center [536, 366] width 79 height 32
type input "200"
click at [641, 501] on textarea at bounding box center [670, 512] width 326 height 33
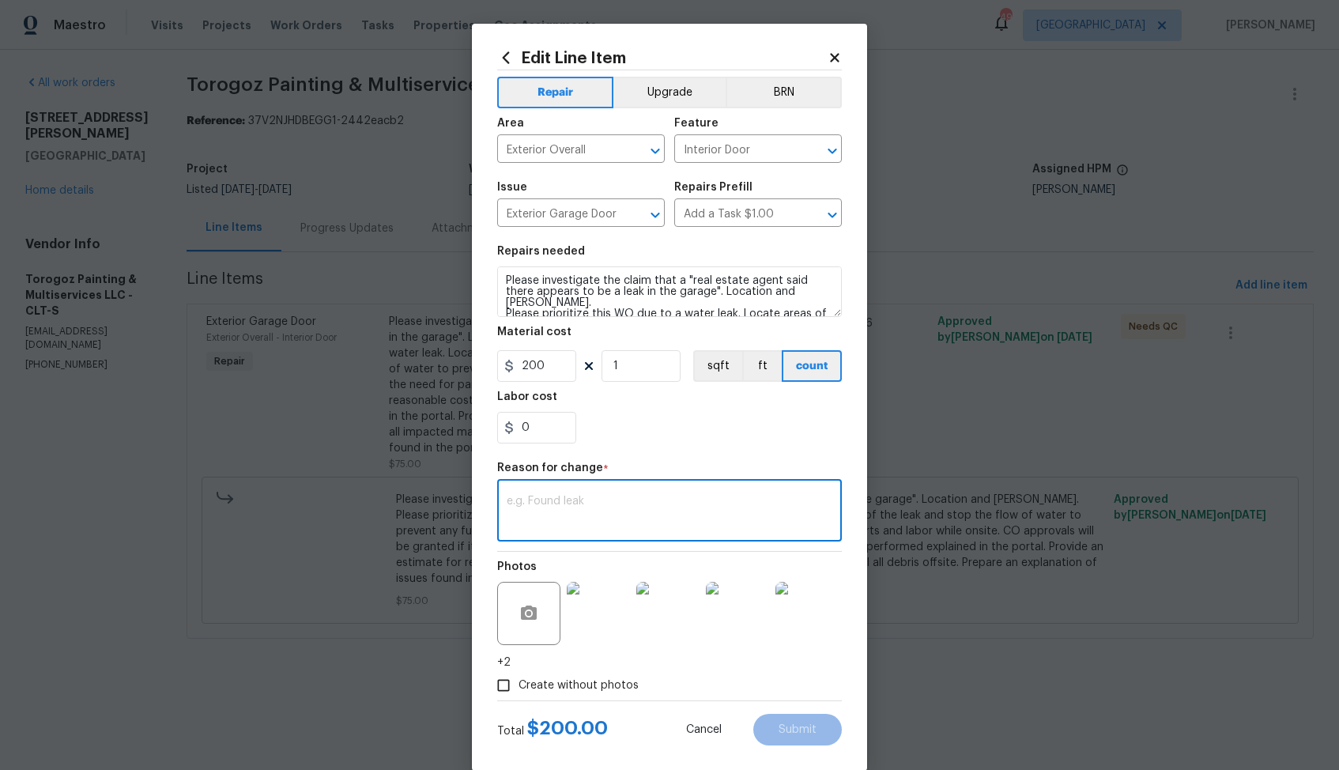
click at [609, 477] on div "Reason for change *" at bounding box center [669, 472] width 345 height 21
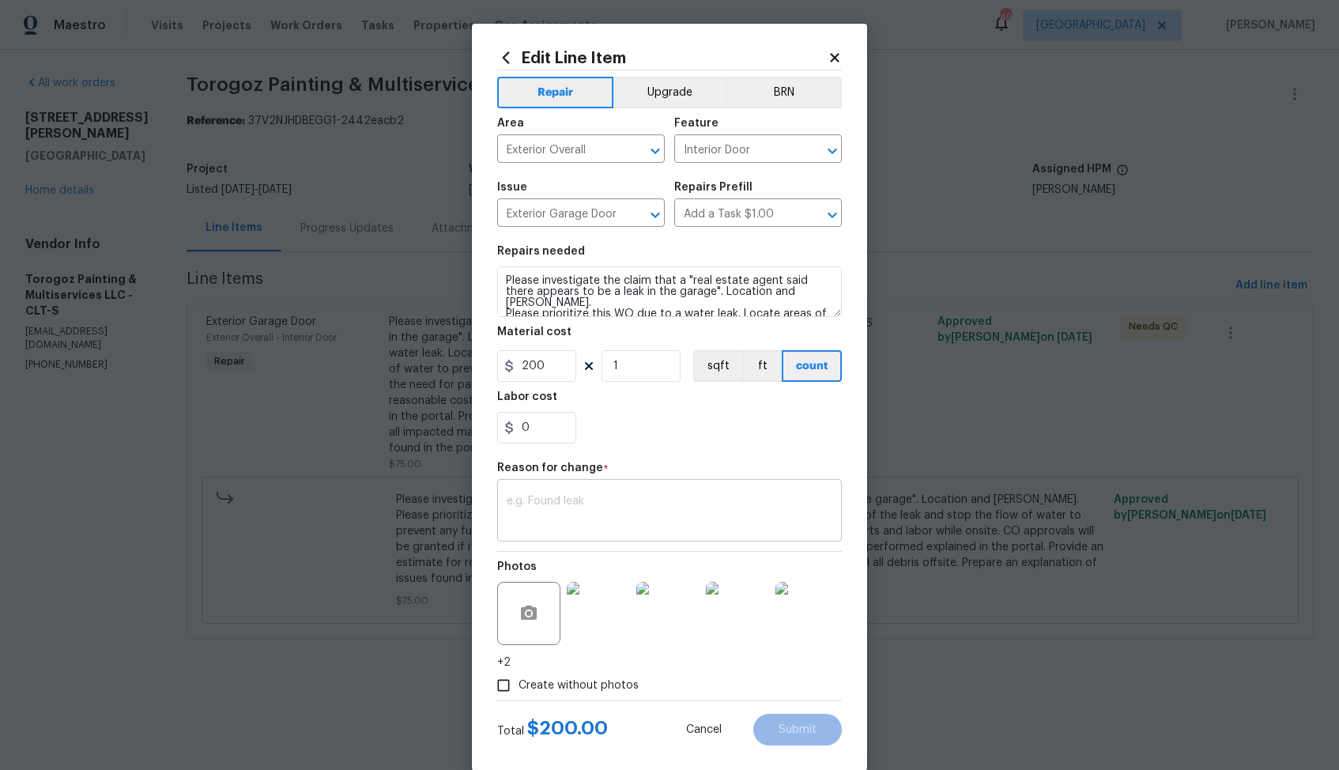
click at [592, 514] on textarea at bounding box center [670, 512] width 326 height 33
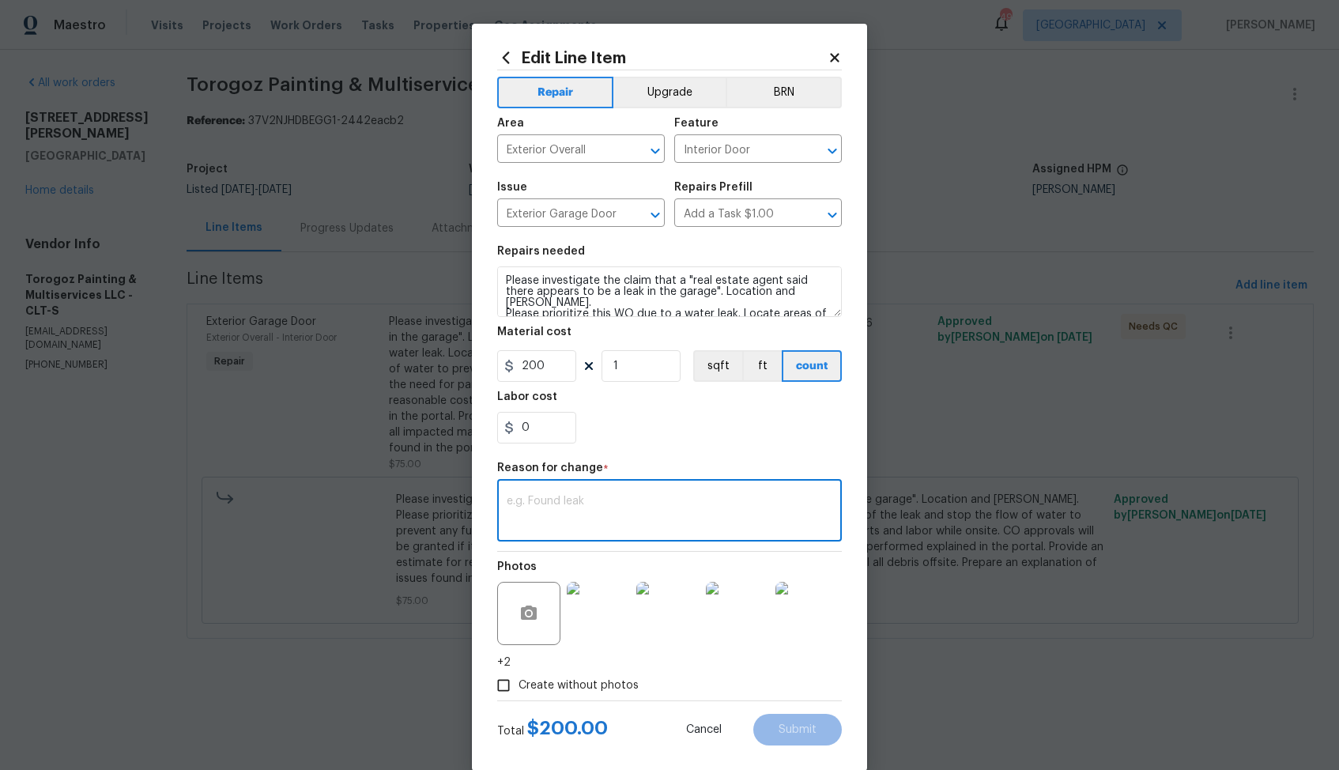
paste textarea "(AM) Updated per vendor’s final cost."
type textarea "(AM) Updated per vendor’s final cost."
click at [796, 735] on span "Submit" at bounding box center [797, 730] width 38 height 12
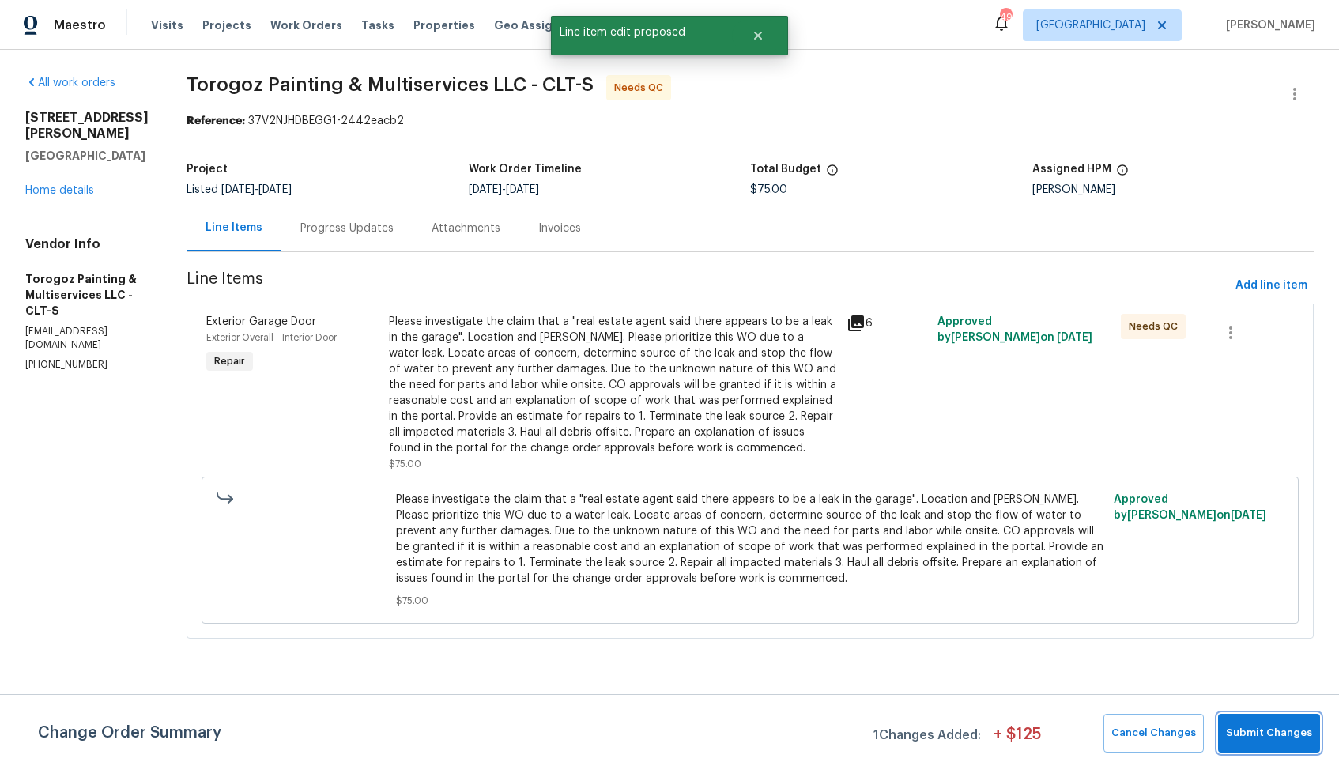
click at [1250, 728] on span "Submit Changes" at bounding box center [1269, 733] width 86 height 18
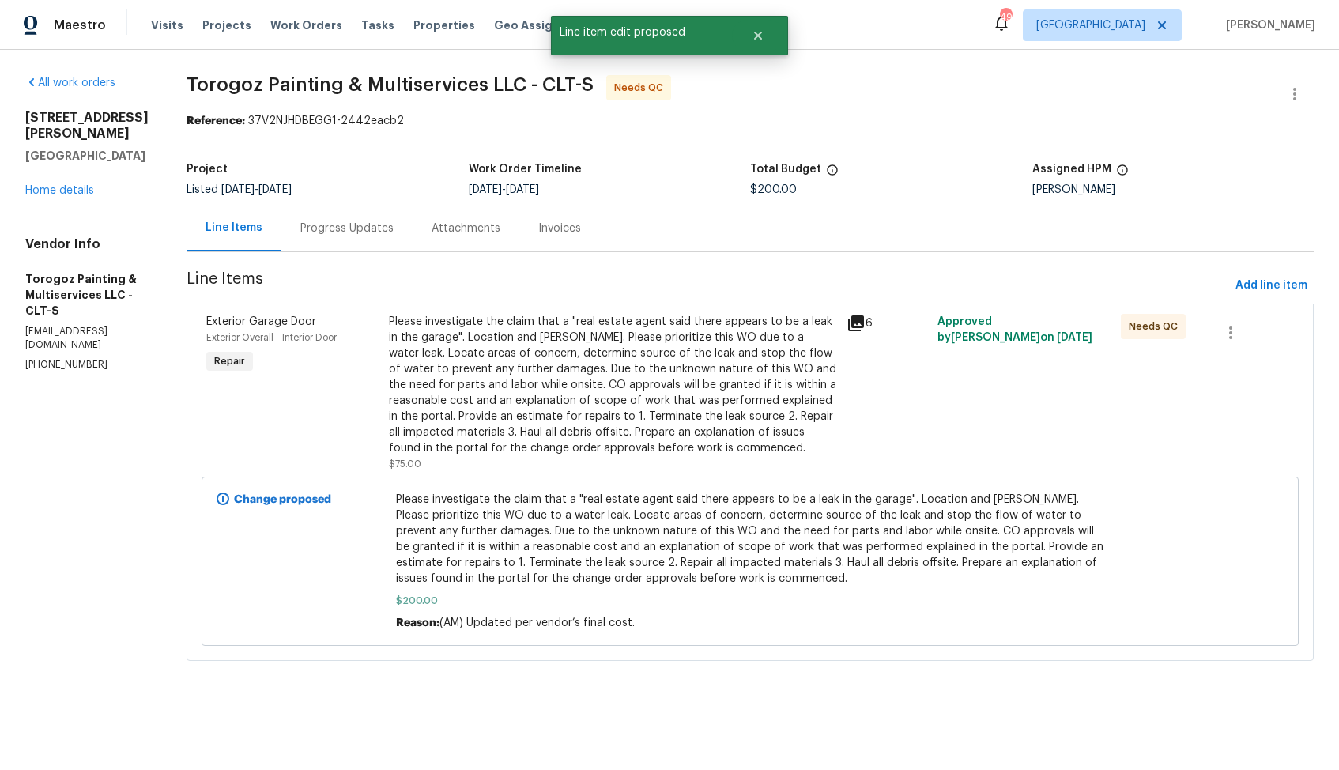
click at [394, 230] on div "Progress Updates" at bounding box center [346, 229] width 93 height 16
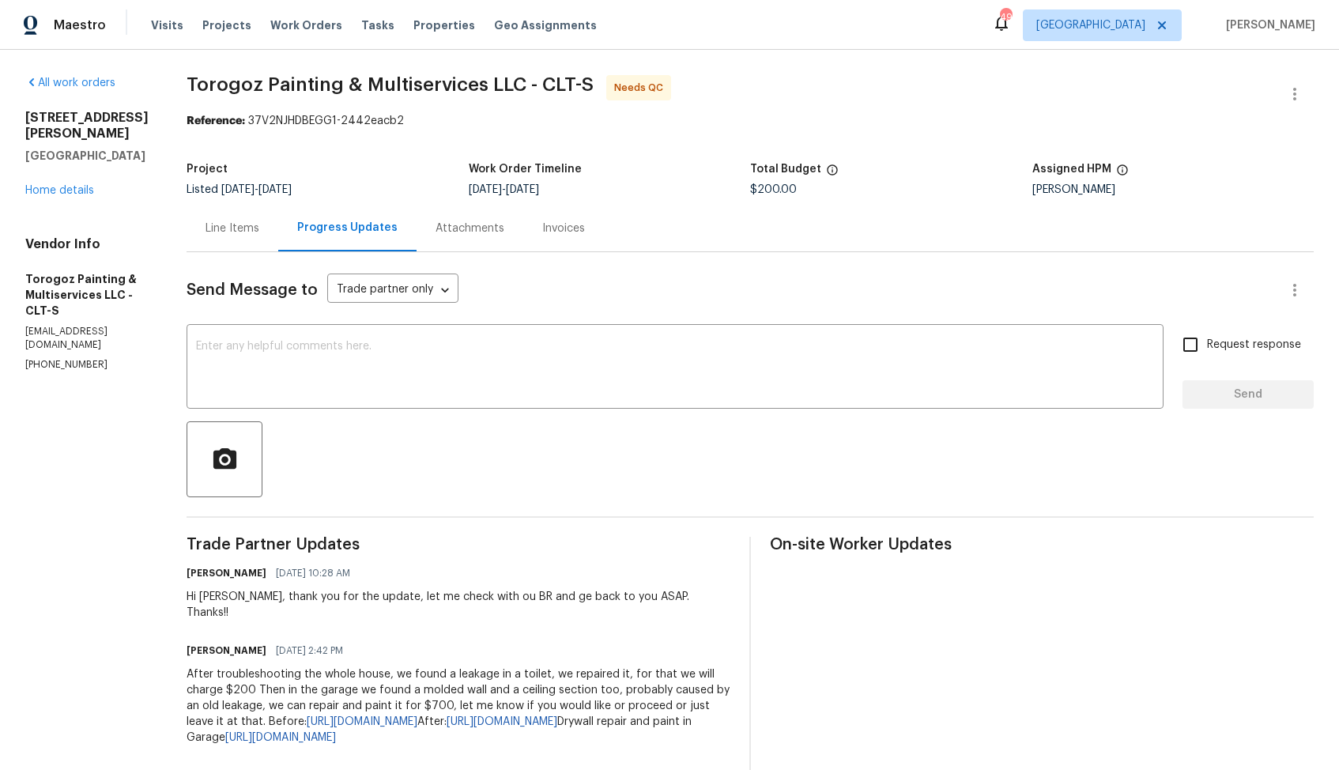
click at [743, 76] on span "Torogoz Painting & Multiservices LLC - CLT-S Needs QC" at bounding box center [731, 94] width 1089 height 38
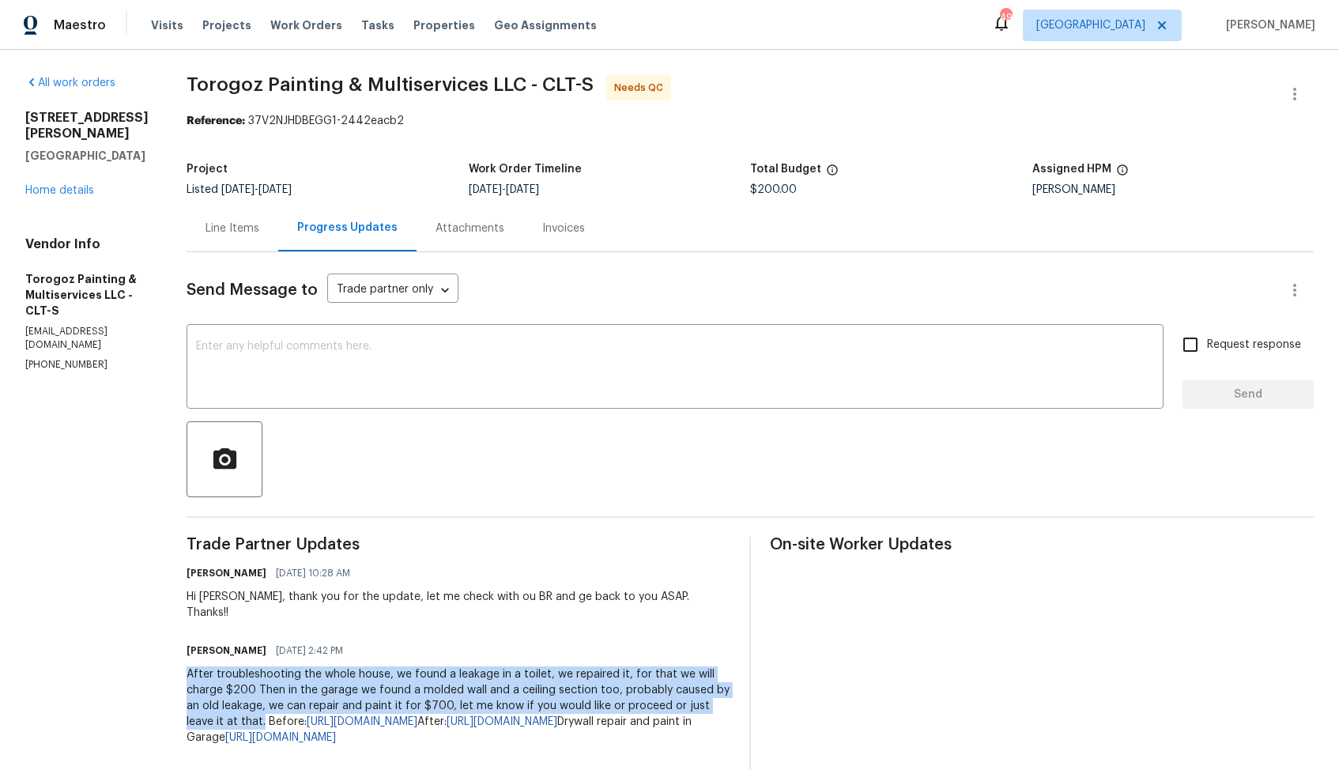
drag, startPoint x: 224, startPoint y: 659, endPoint x: 321, endPoint y: 709, distance: 108.5
click at [321, 709] on div "After troubleshooting the whole house, we found a leakage in a toilet, we repai…" at bounding box center [459, 705] width 544 height 79
copy div "After troubleshooting the whole house, we found a leakage in a toilet, we repai…"
click at [410, 152] on section "Torogoz Painting & Multiservices LLC - CLT-S Needs QC Reference: 37V2NJHDBEGG1-…" at bounding box center [750, 536] width 1127 height 922
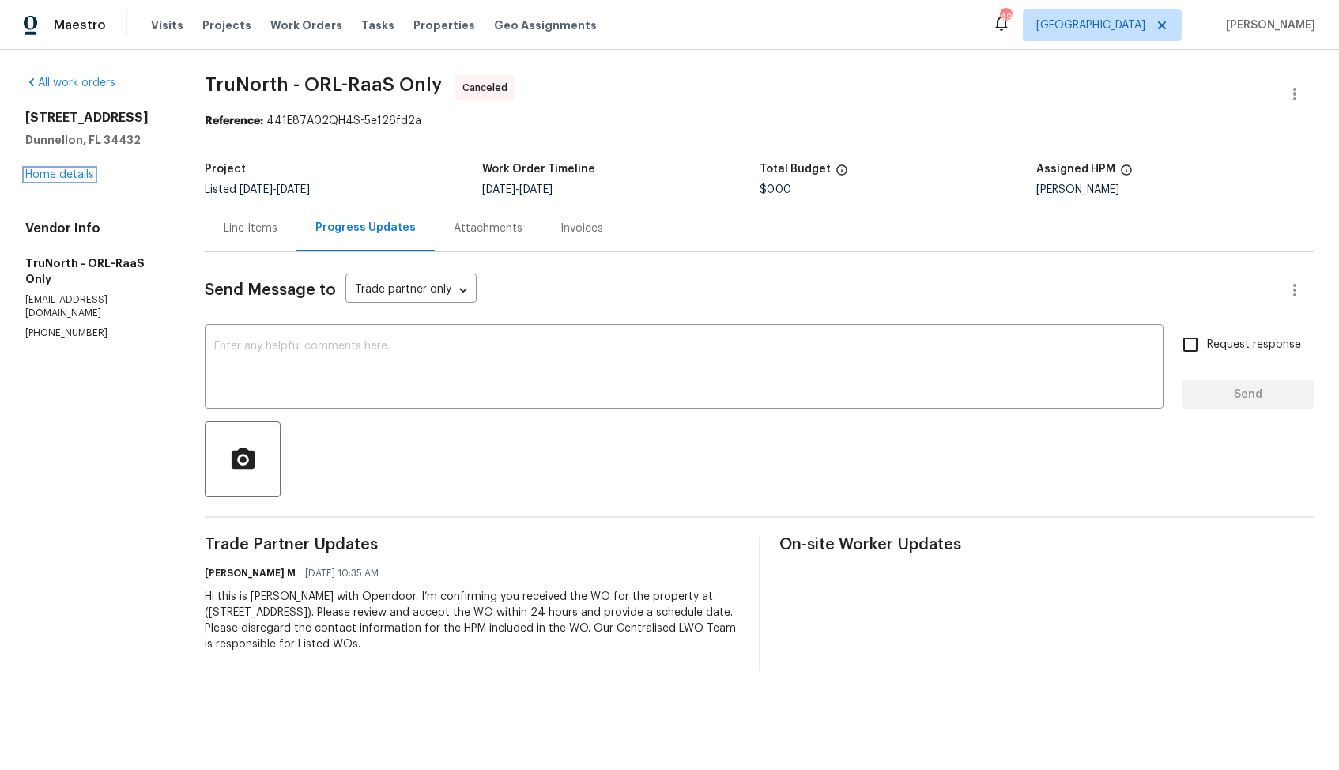
click at [44, 179] on link "Home details" at bounding box center [59, 174] width 69 height 11
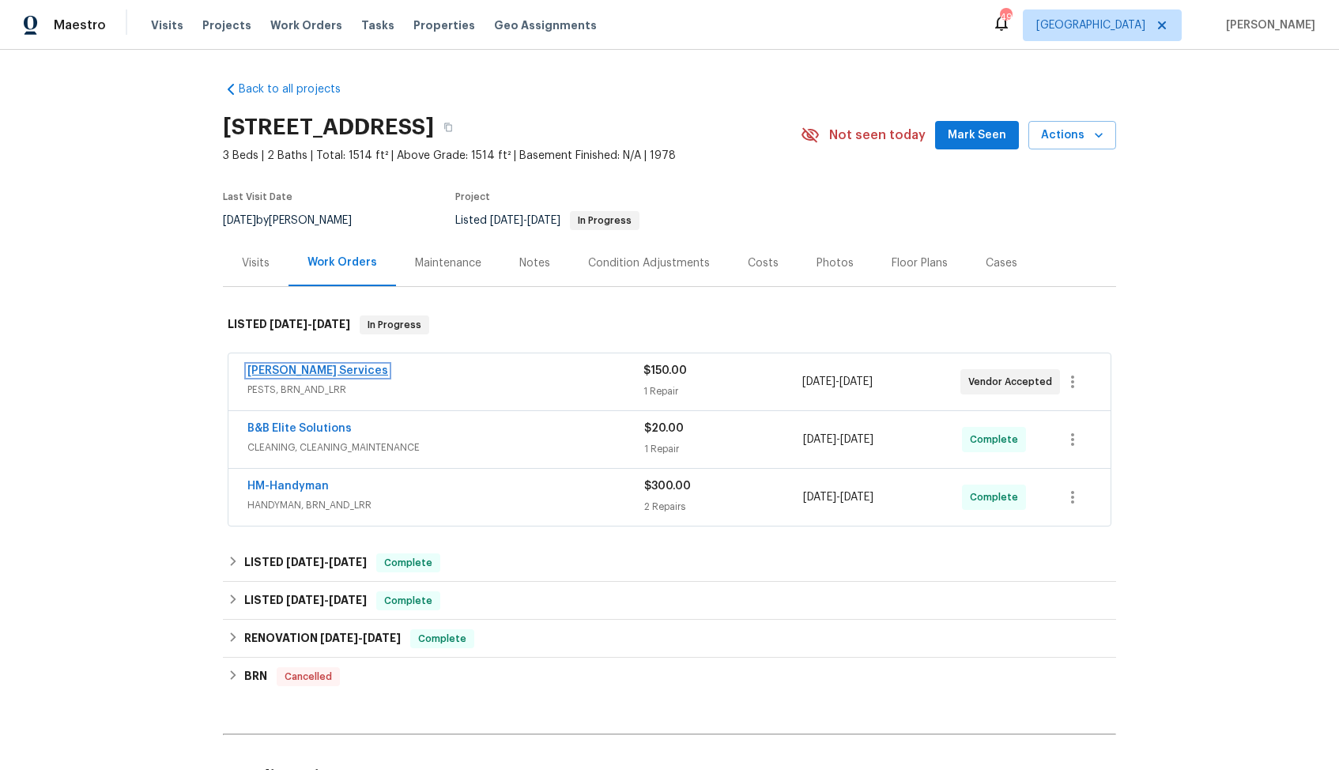
click at [282, 371] on link "[PERSON_NAME] Services" at bounding box center [317, 370] width 141 height 11
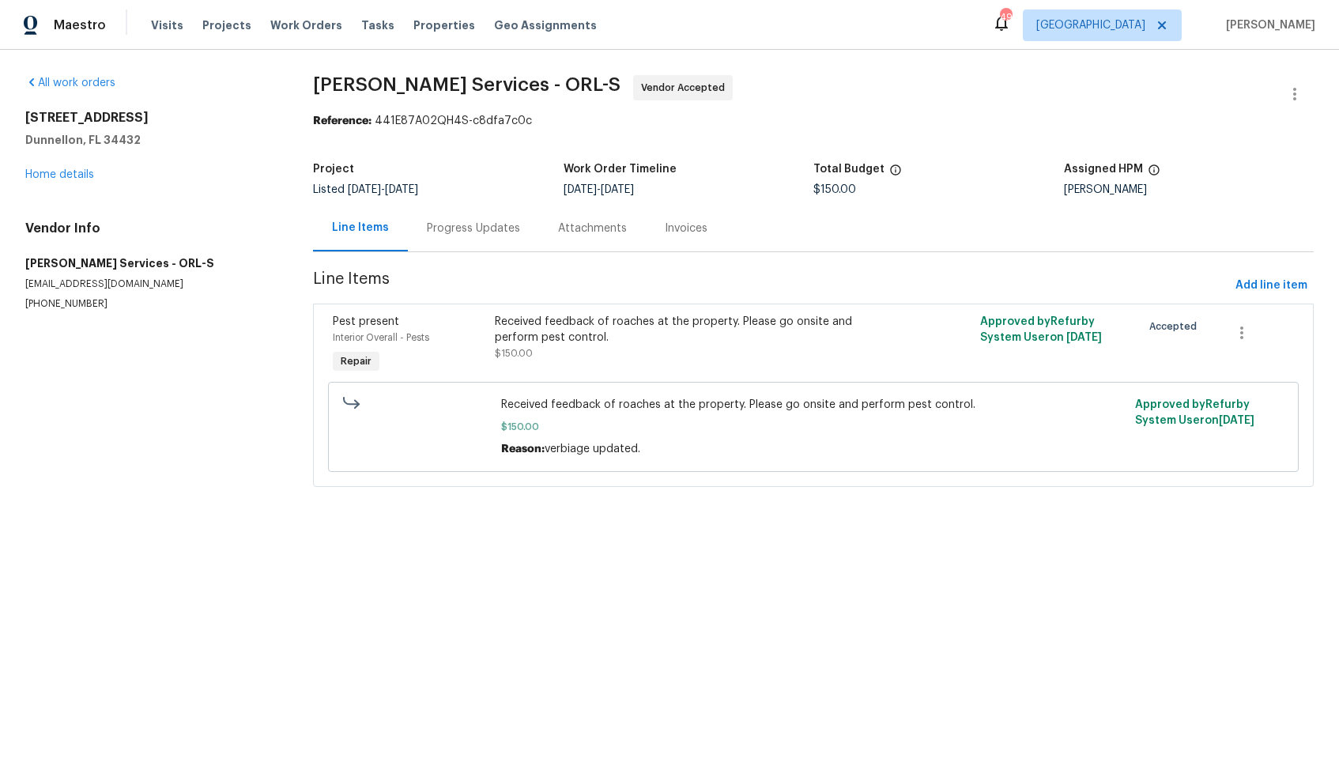
click at [458, 229] on div "Progress Updates" at bounding box center [473, 229] width 93 height 16
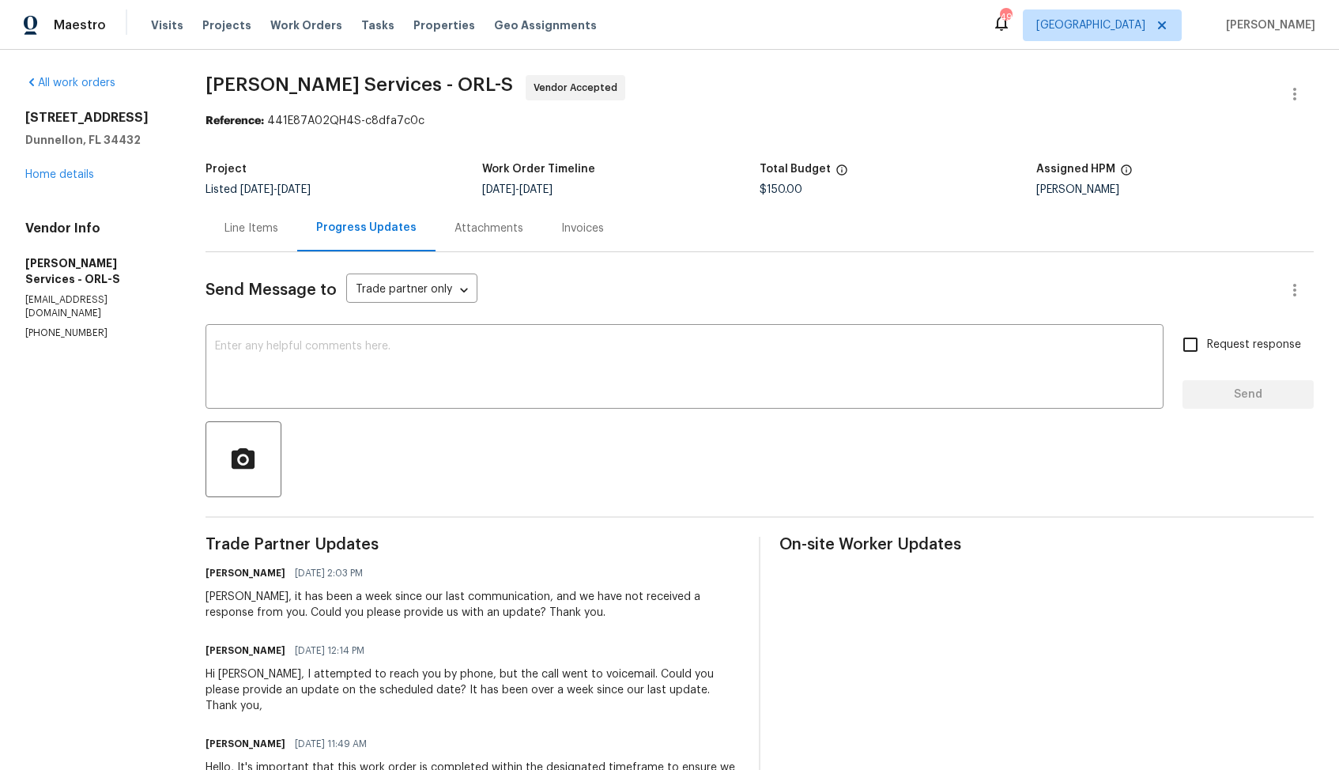
click at [72, 326] on p "[PHONE_NUMBER]" at bounding box center [96, 332] width 142 height 13
copy p "[PHONE_NUMBER]"
click at [507, 308] on div "Send Message to Trade partner only Trade partner only ​" at bounding box center [740, 290] width 1070 height 38
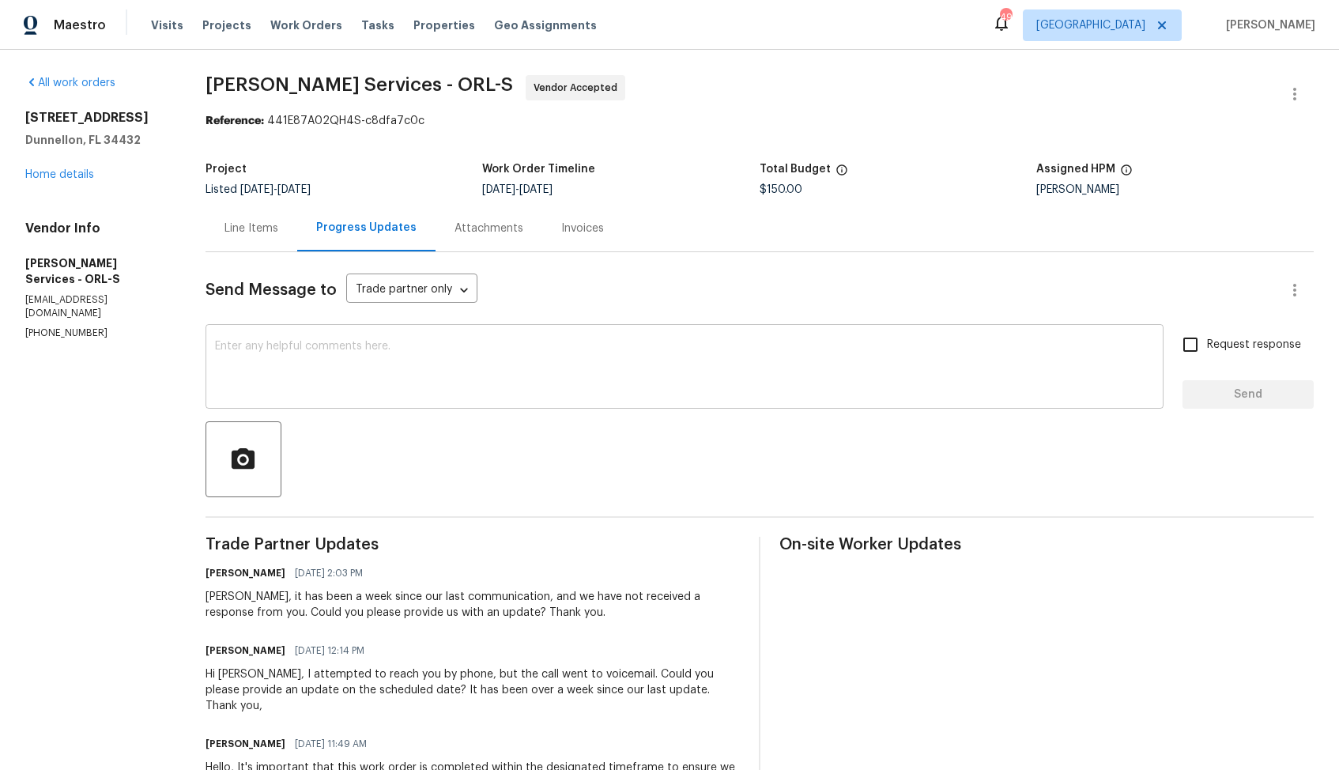
click at [485, 344] on textarea at bounding box center [684, 368] width 939 height 55
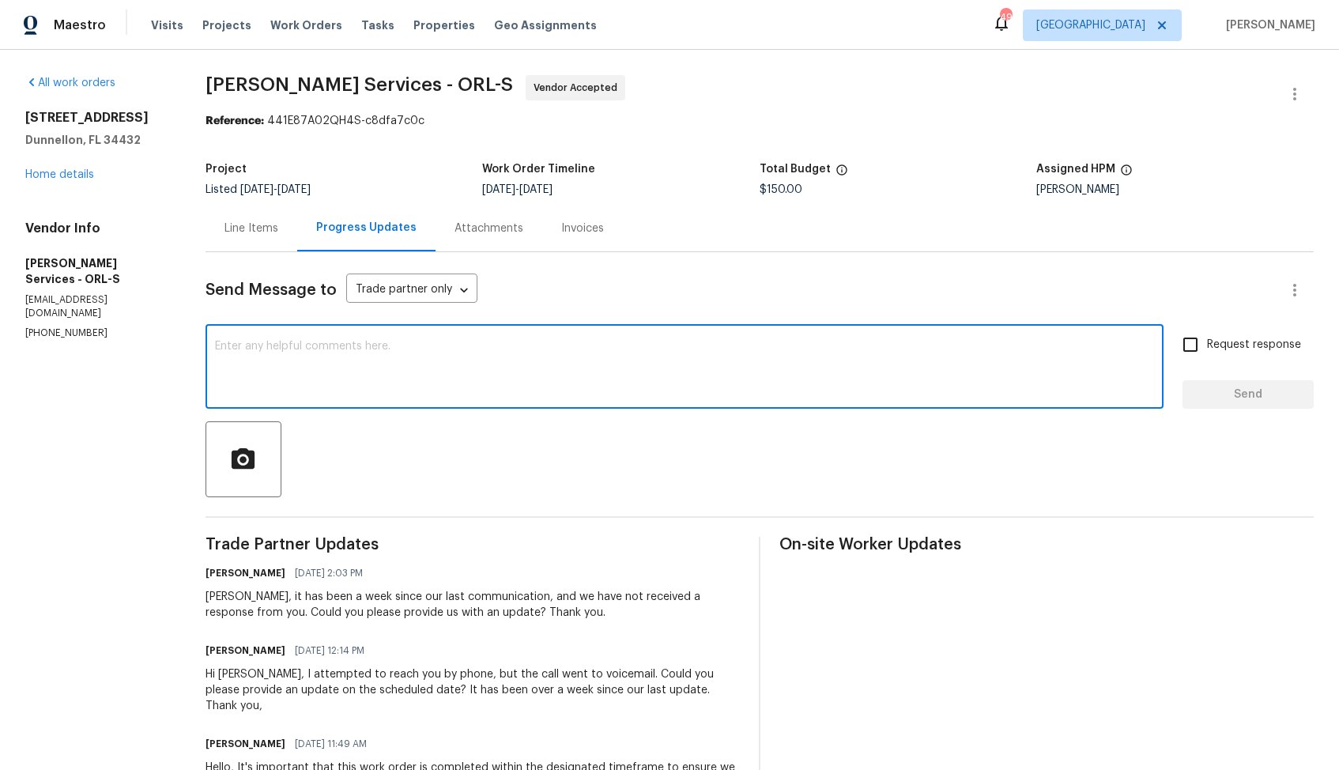
click at [247, 599] on div "[PERSON_NAME], it has been a week since our last communication, and we have not…" at bounding box center [472, 605] width 534 height 32
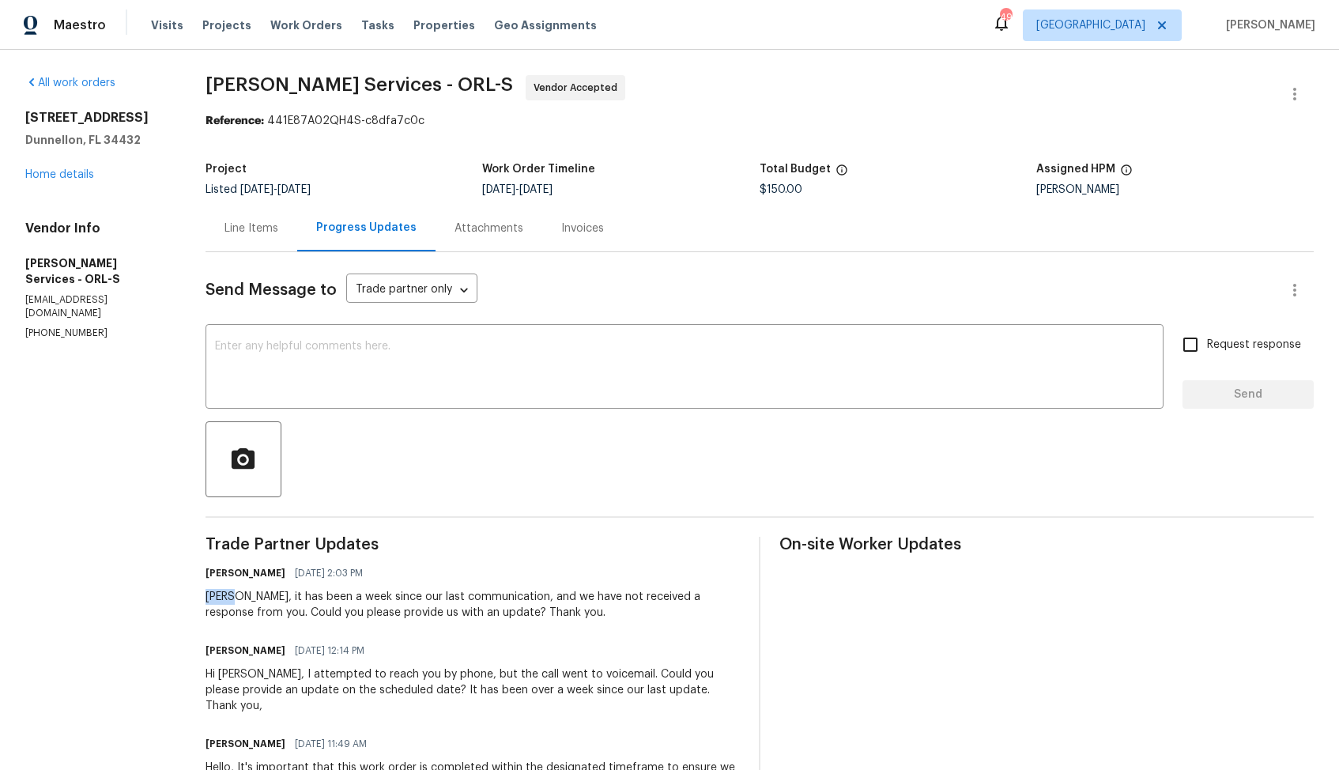
copy div "[PERSON_NAME]"
click at [554, 401] on div "x ​" at bounding box center [684, 368] width 958 height 81
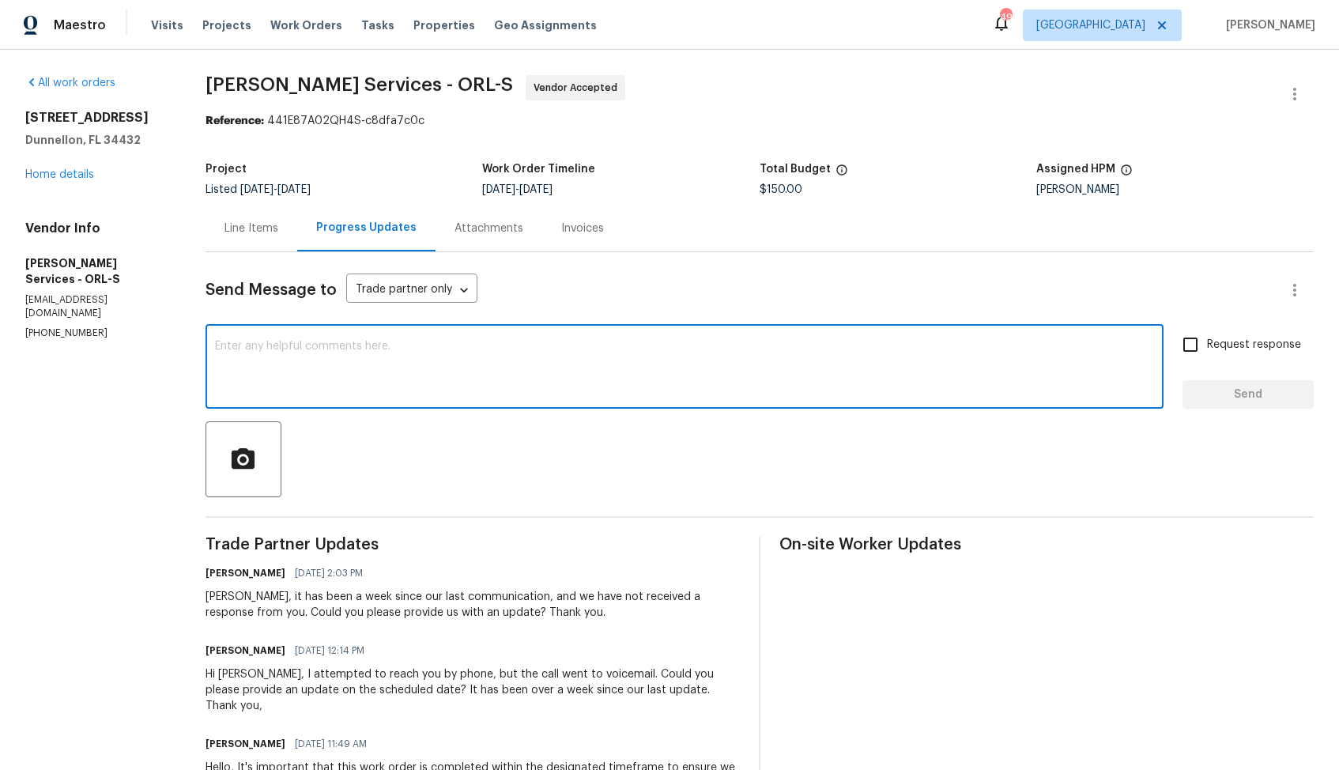
click at [438, 381] on textarea at bounding box center [684, 368] width 939 height 55
paste textarea "Hello, It's important that this work order is completed within the designated t…"
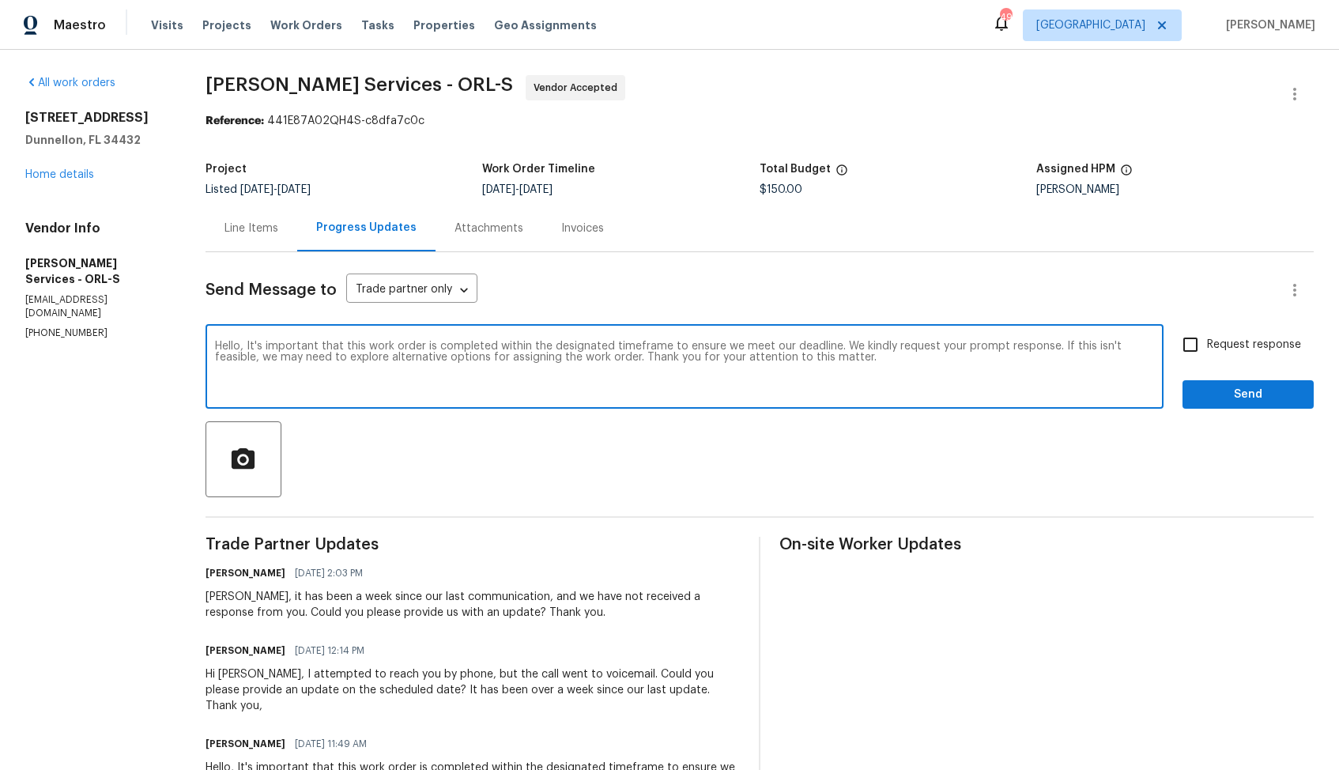
type textarea "Hello, It's important that this work order is completed within the designated t…"
click at [1204, 331] on input "Request response" at bounding box center [1190, 344] width 33 height 33
checkbox input "true"
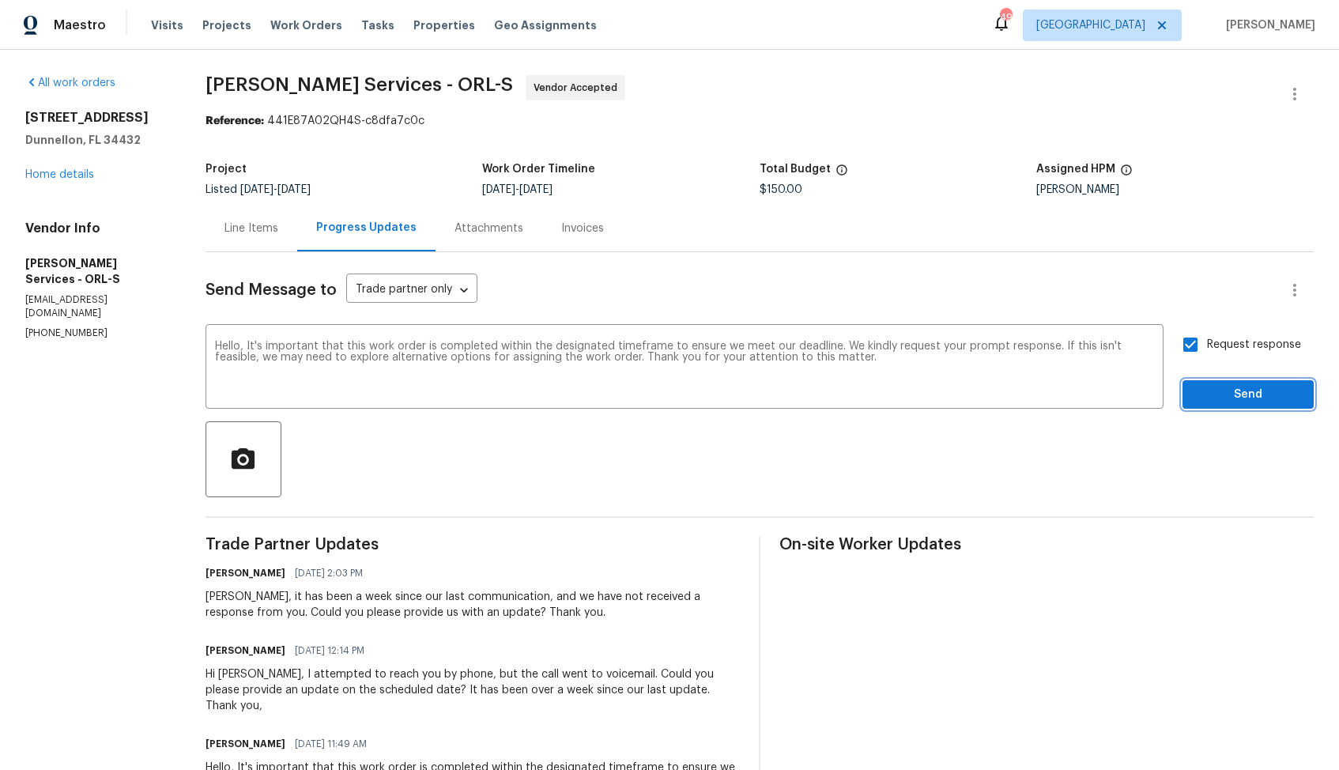
click at [1225, 394] on span "Send" at bounding box center [1248, 395] width 106 height 20
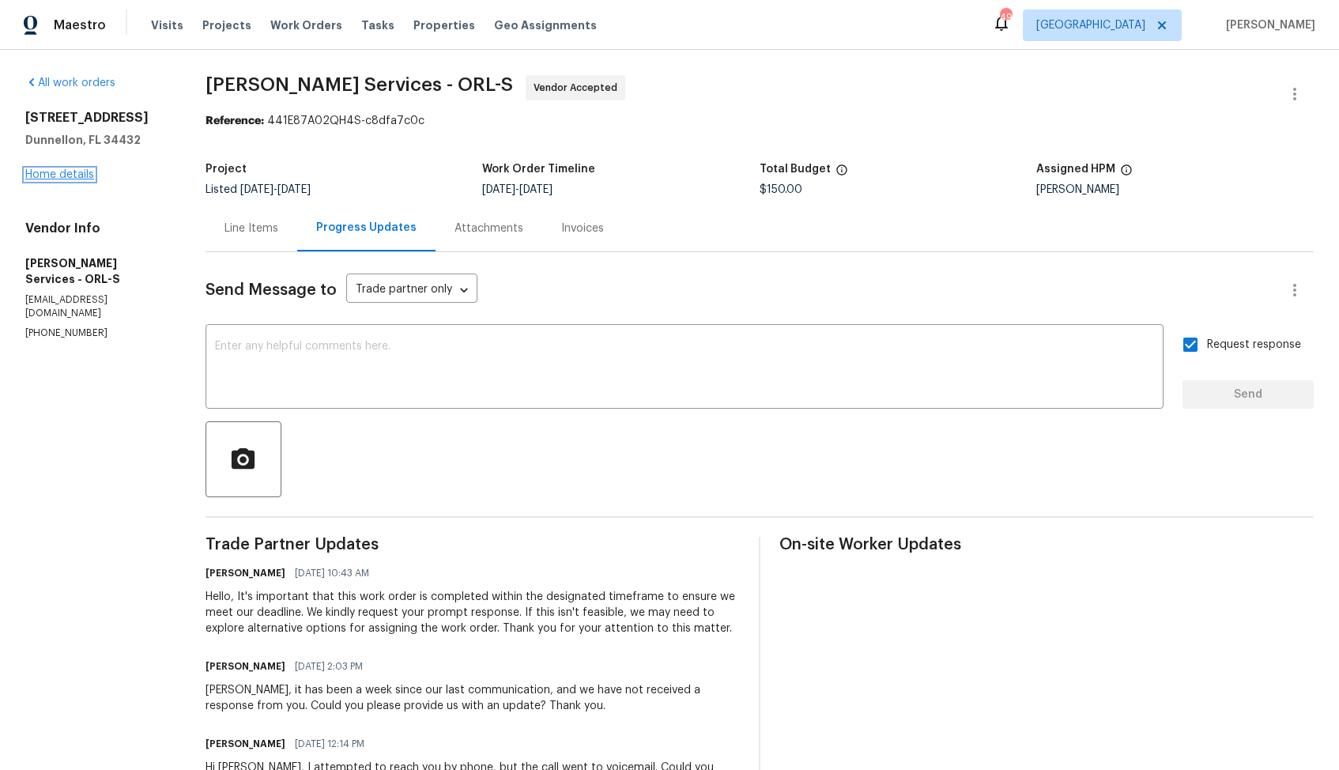
click at [68, 171] on link "Home details" at bounding box center [59, 174] width 69 height 11
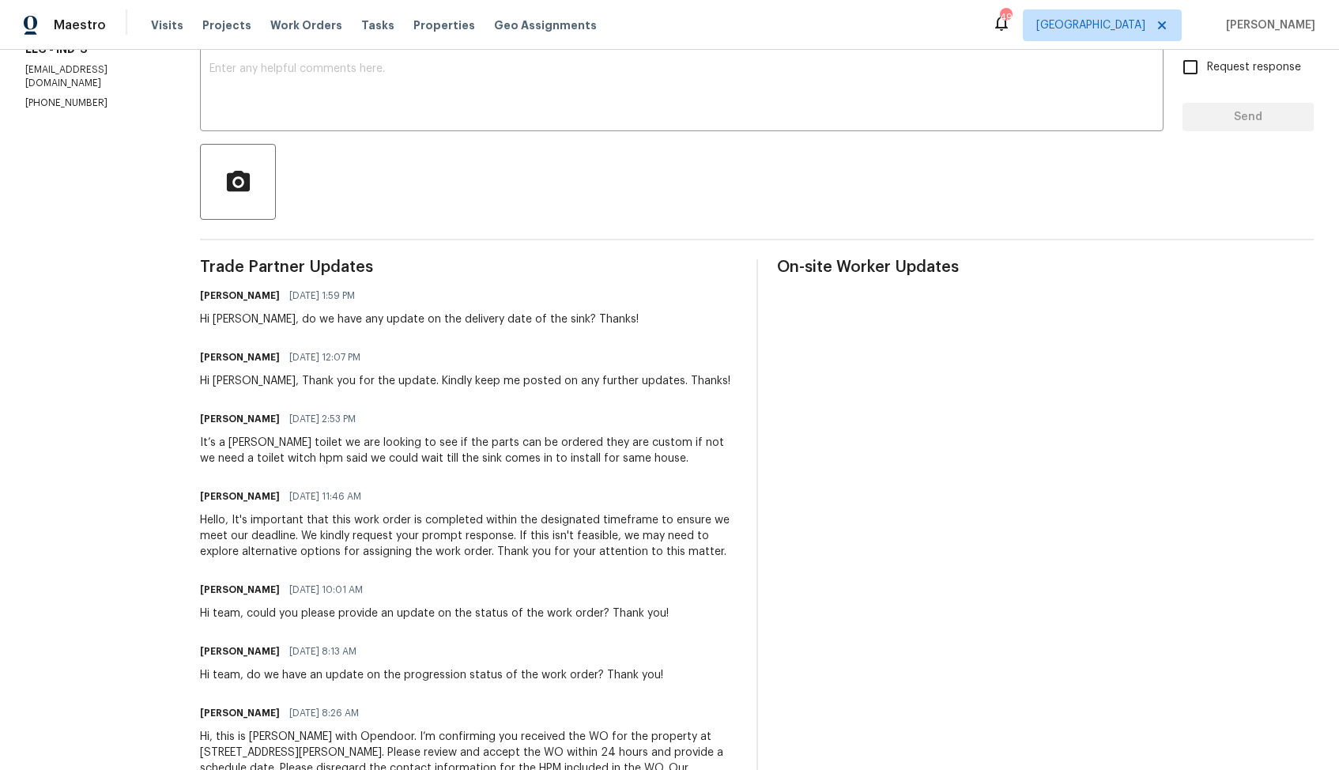
scroll to position [345, 0]
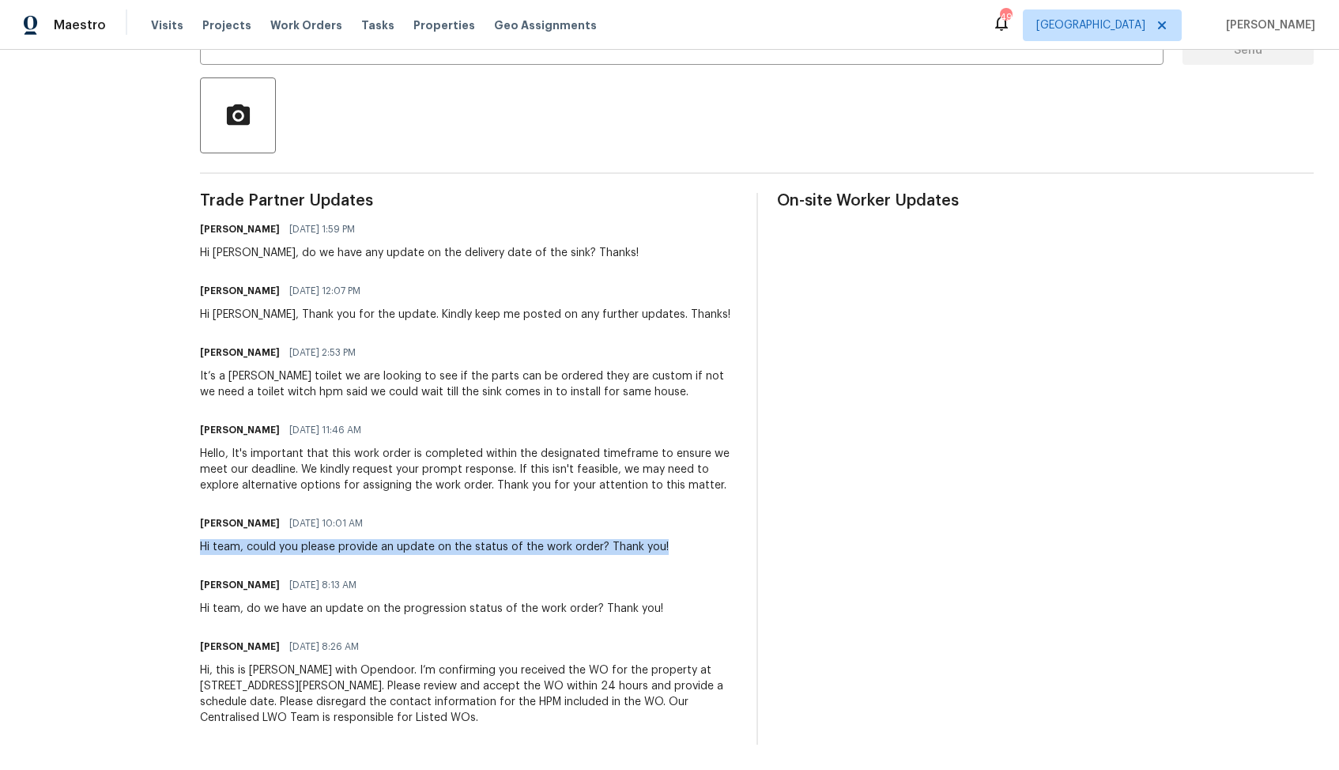
drag, startPoint x: 202, startPoint y: 546, endPoint x: 691, endPoint y: 561, distance: 488.7
click at [691, 561] on div "Trade Partner Updates Arvind Raj M 08/26/2025 1:59 PM Hi Lindy, do we have any …" at bounding box center [468, 469] width 537 height 552
copy div "Hi team, could you please provide an update on the status of the work order? Th…"
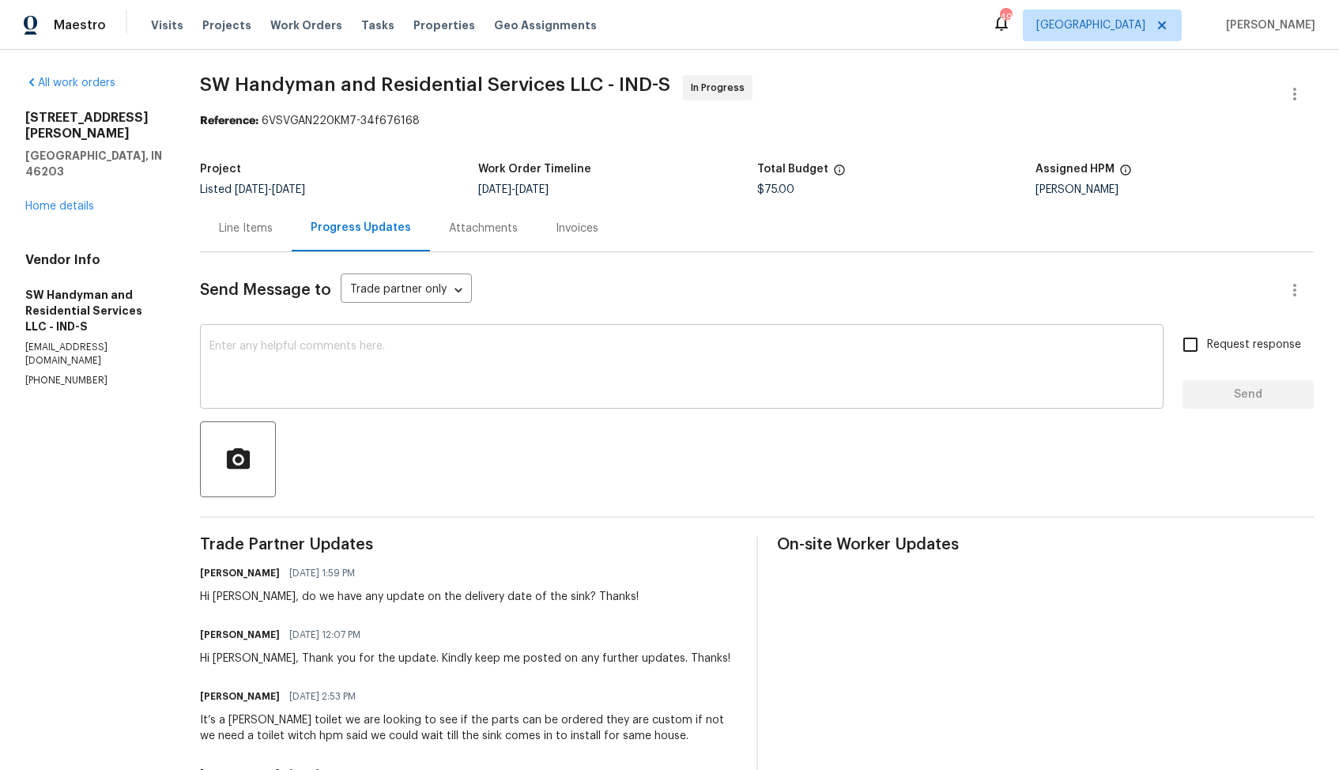
click at [539, 398] on div "x ​" at bounding box center [681, 368] width 963 height 81
paste textarea "Hi team, could you please provide an update on the status of the work order? Th…"
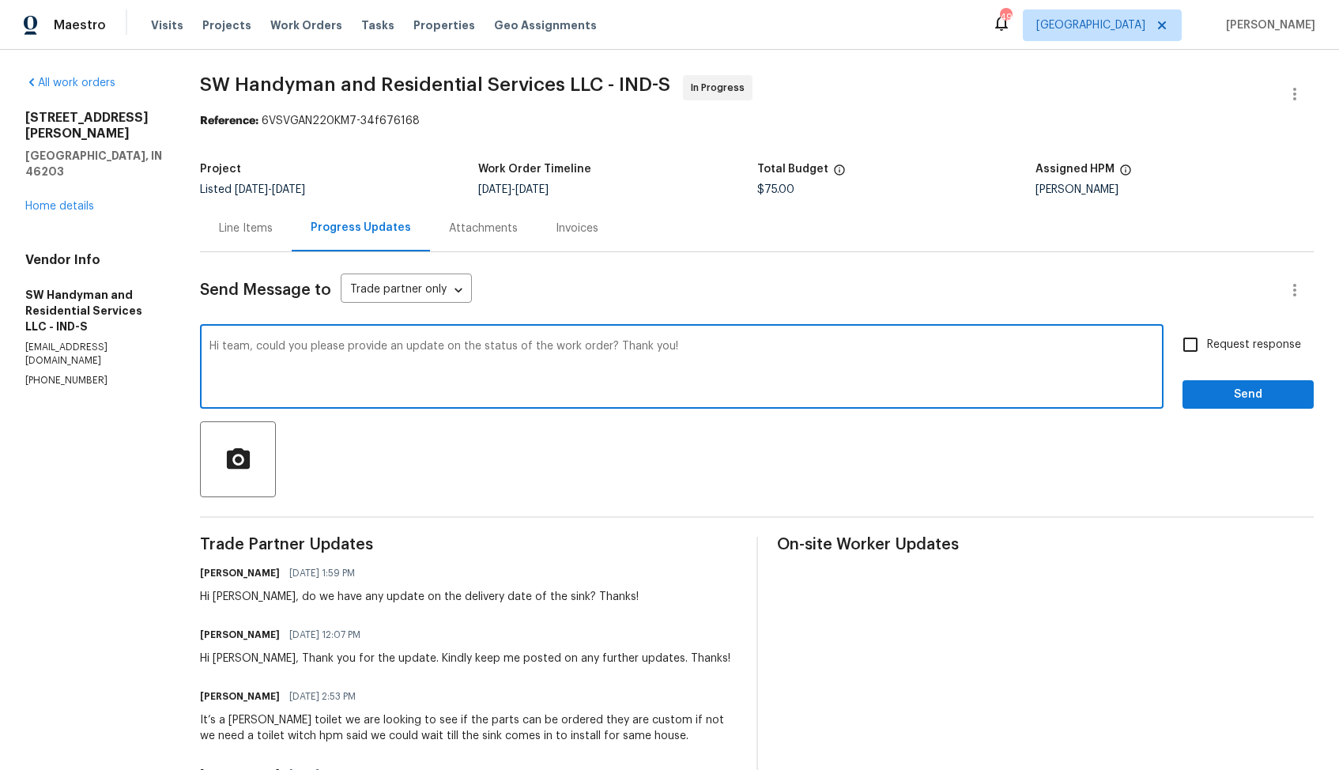
type textarea "Hi team, could you please provide an update on the status of the work order? Th…"
click at [1197, 332] on input "Request response" at bounding box center [1190, 344] width 33 height 33
checkbox input "true"
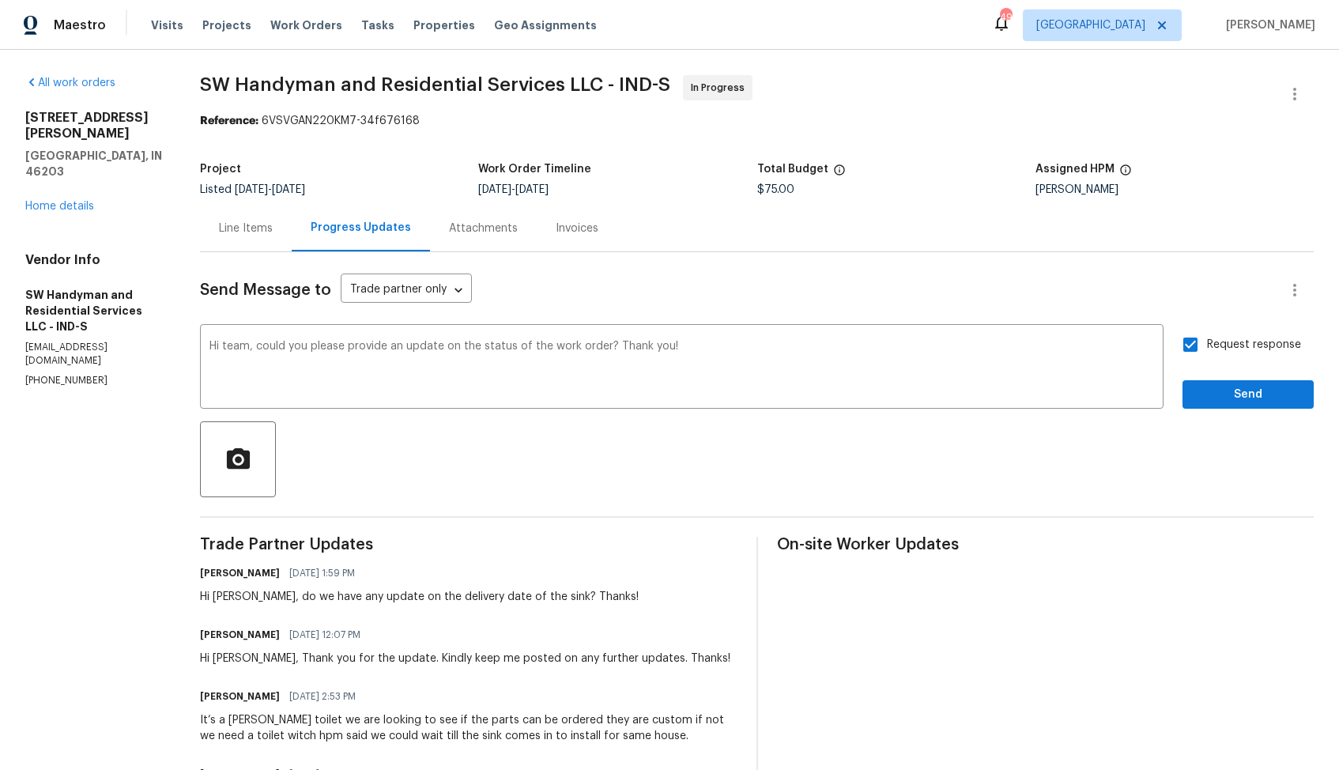
click at [228, 598] on div "Hi Lindy, do we have any update on the delivery date of the sink? Thanks!" at bounding box center [419, 597] width 439 height 16
copy div "Lindy"
click at [235, 345] on textarea "Hi team, could you please provide an update on the status of the work order? Th…" at bounding box center [681, 368] width 944 height 55
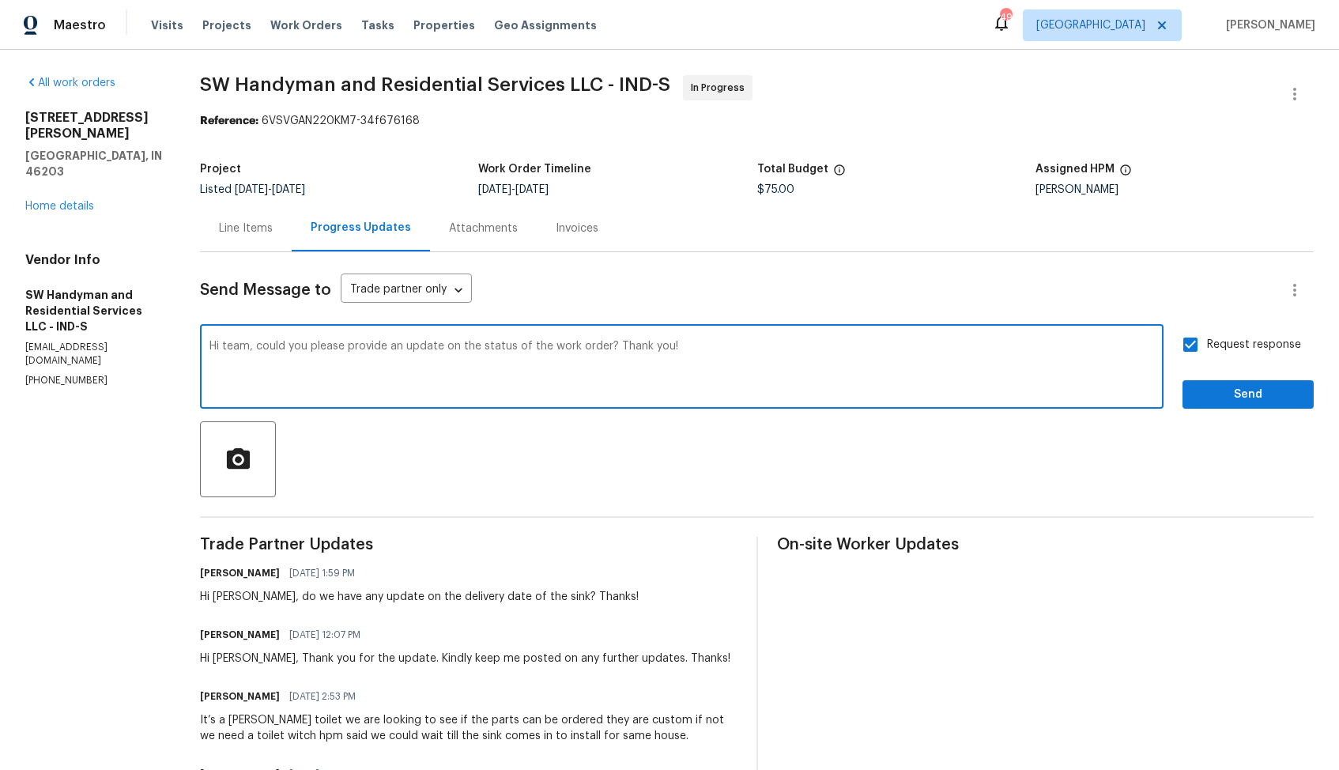
paste textarea "Lindy"
click at [261, 346] on textarea "Hi Lindy, could you please provide an update on the status of the work order? T…" at bounding box center [681, 368] width 944 height 55
type textarea "Hi Lindy, could you please provide an update on the status of the work order? T…"
click at [857, 332] on div "Hi Lindy, could you please provide an update on the status of the work order? T…" at bounding box center [681, 368] width 963 height 81
click at [977, 341] on textarea "Hi Lindy, could you please provide an update on the status of the work order? T…" at bounding box center [681, 368] width 944 height 55
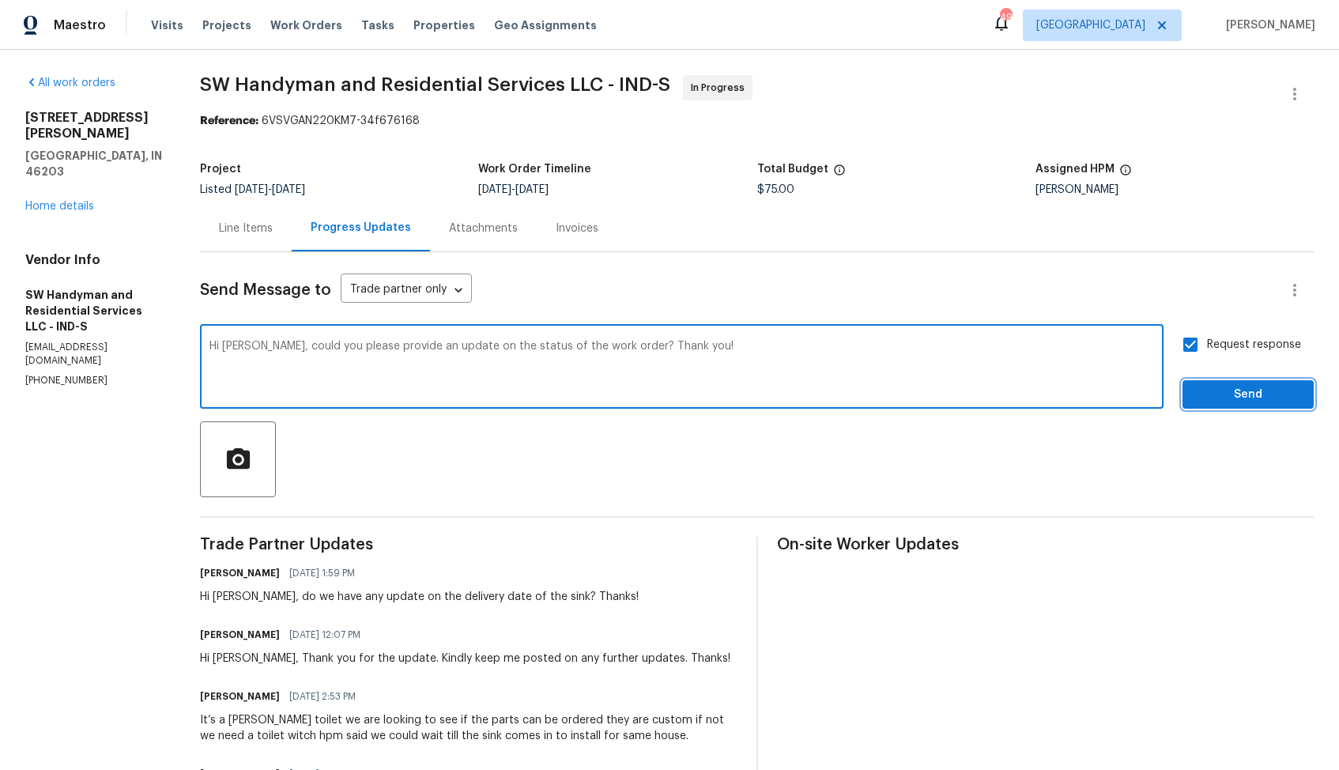
click at [1195, 394] on button "Send" at bounding box center [1247, 394] width 131 height 29
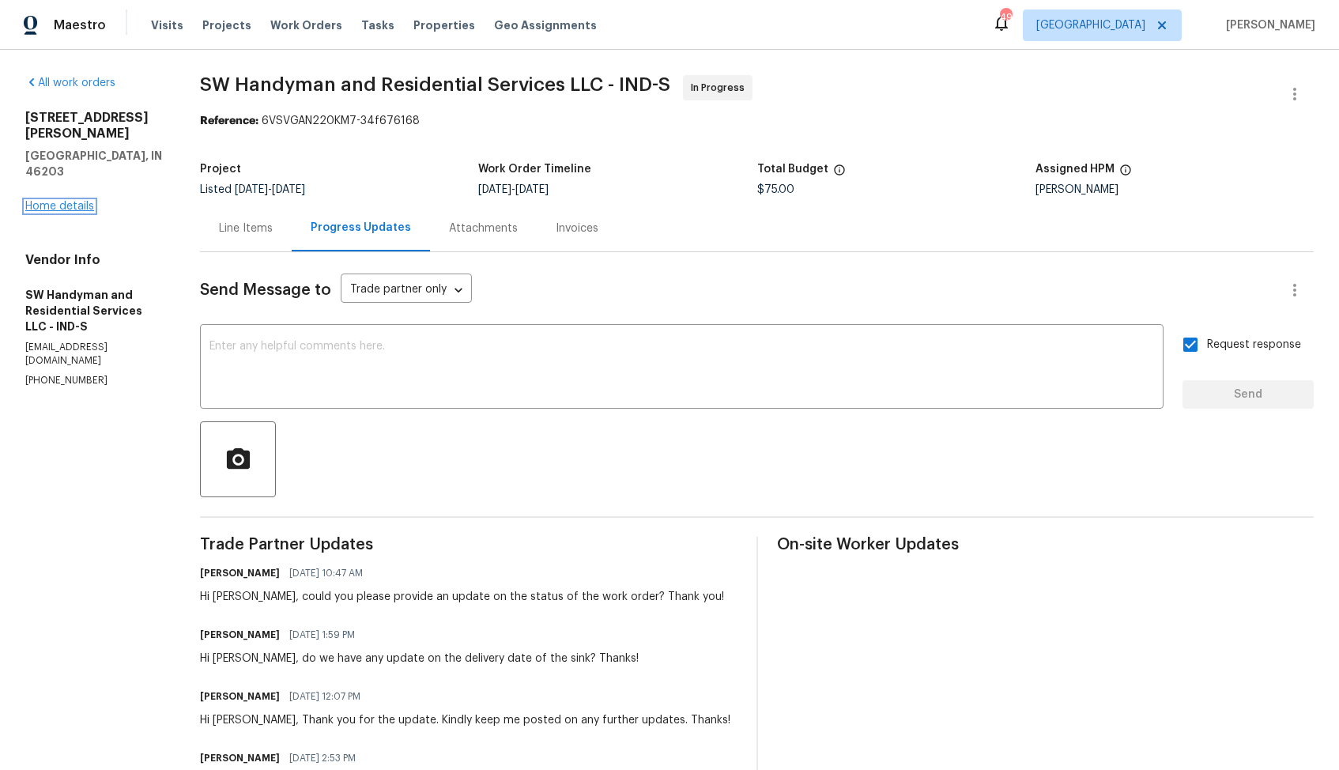
click at [59, 201] on link "Home details" at bounding box center [59, 206] width 69 height 11
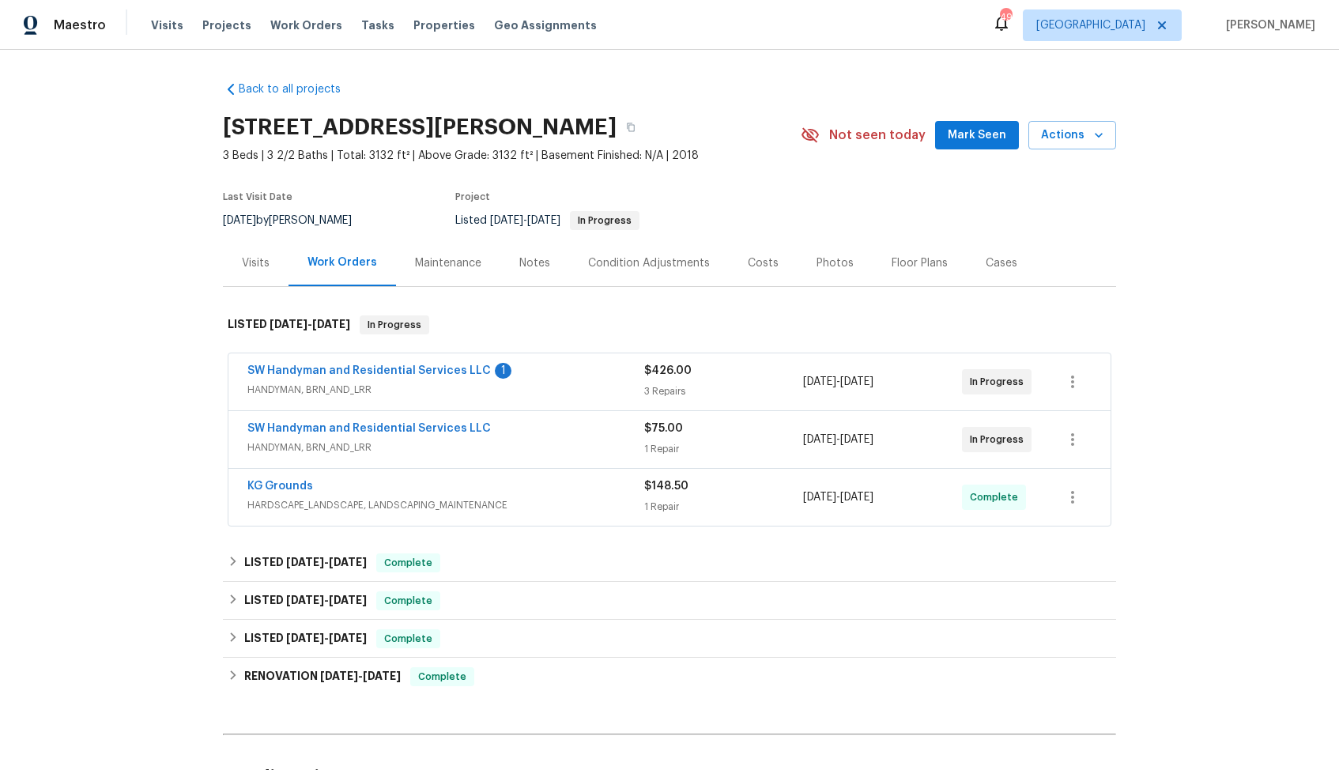
click at [538, 365] on div "SW Handyman and Residential Services LLC 1" at bounding box center [445, 372] width 397 height 19
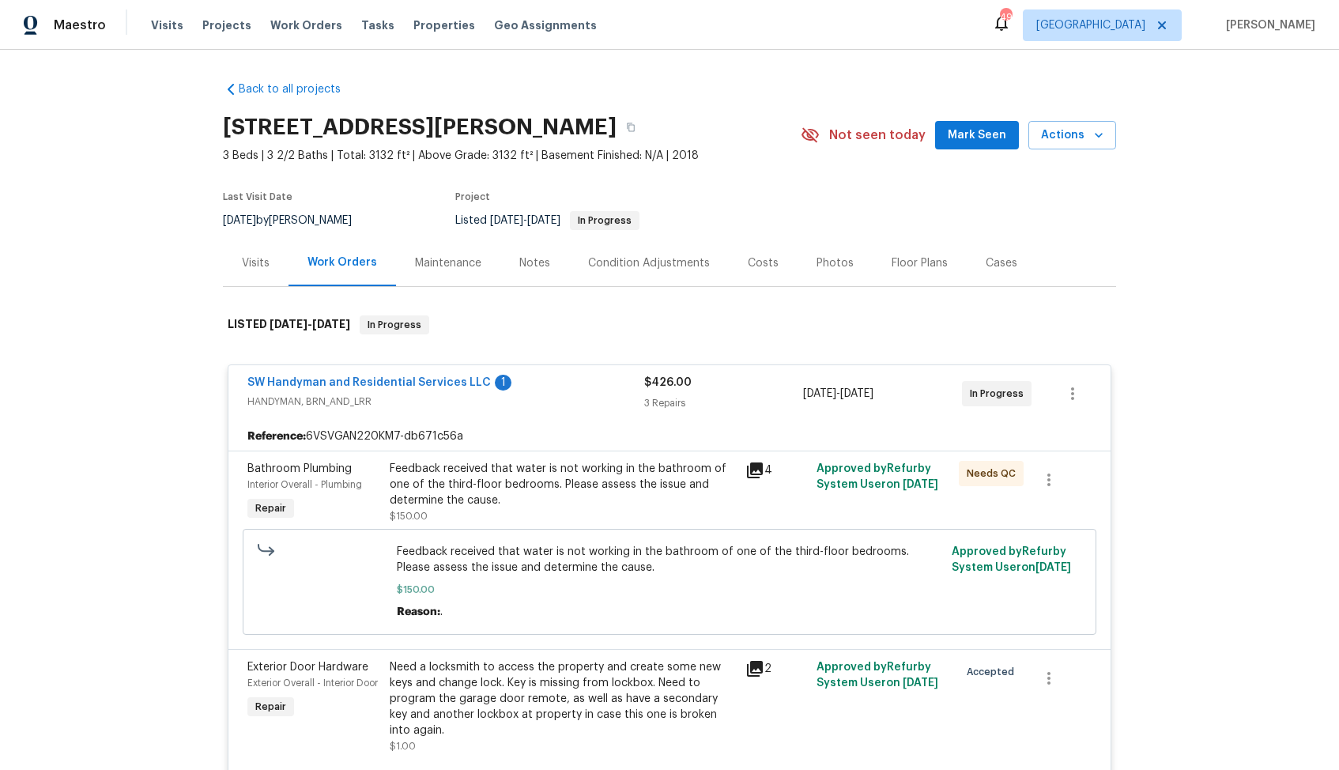
click at [576, 380] on div "SW Handyman and Residential Services LLC 1" at bounding box center [445, 384] width 397 height 19
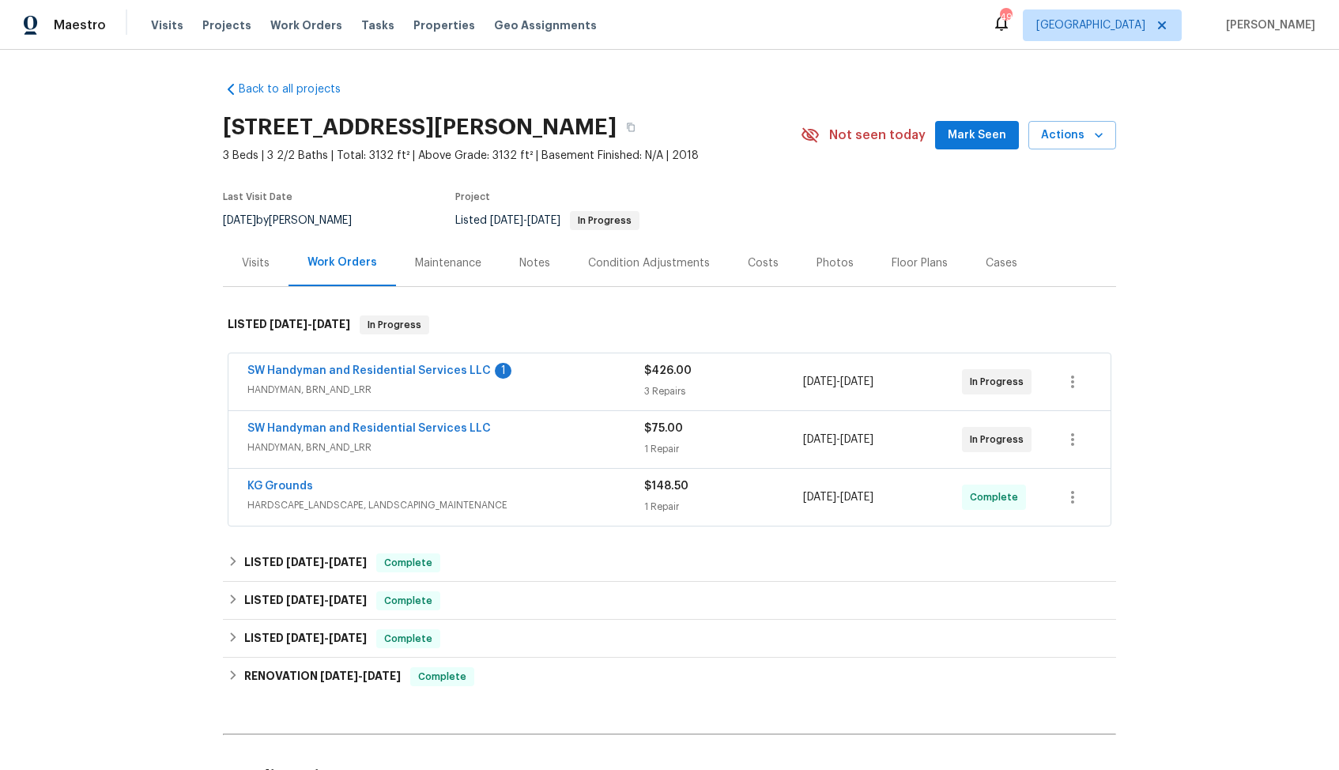
click at [519, 435] on div "SW Handyman and Residential Services LLC" at bounding box center [445, 429] width 397 height 19
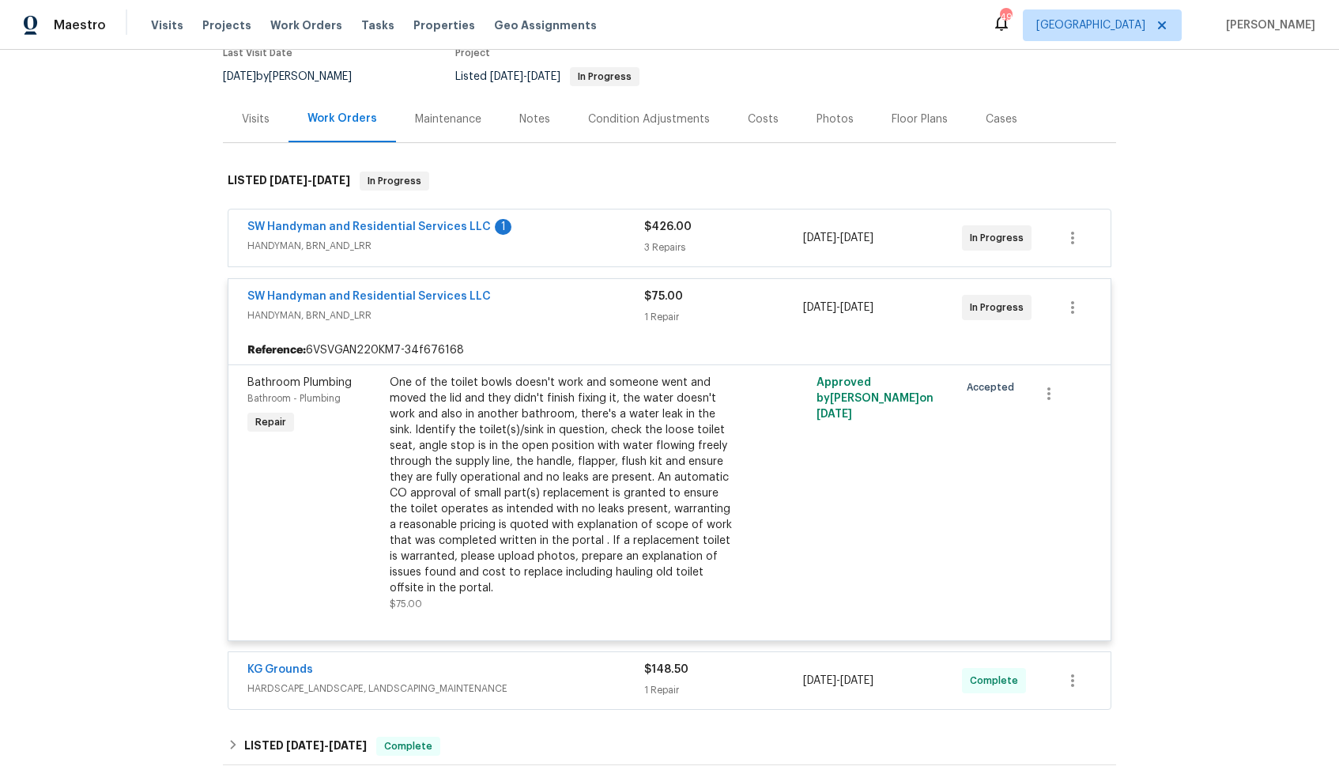
scroll to position [58, 0]
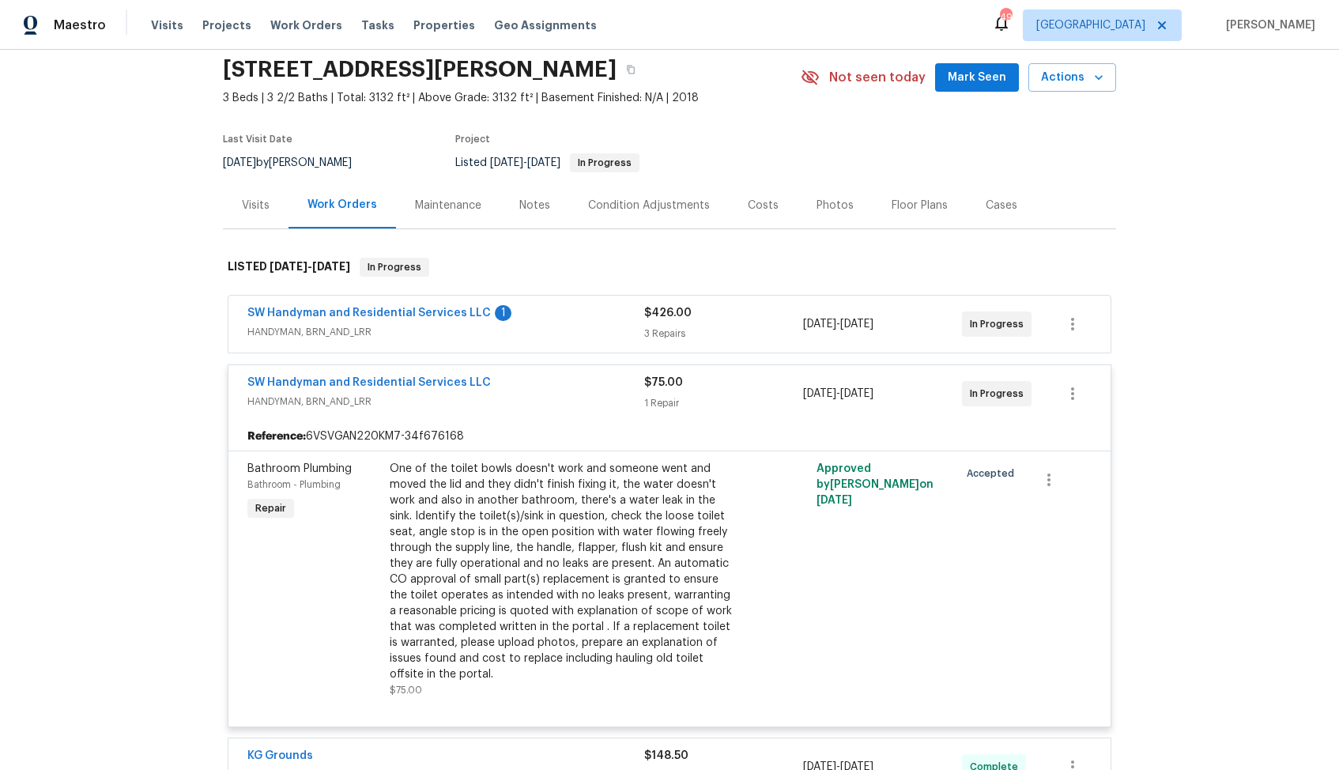
click at [535, 380] on div "SW Handyman and Residential Services LLC" at bounding box center [445, 384] width 397 height 19
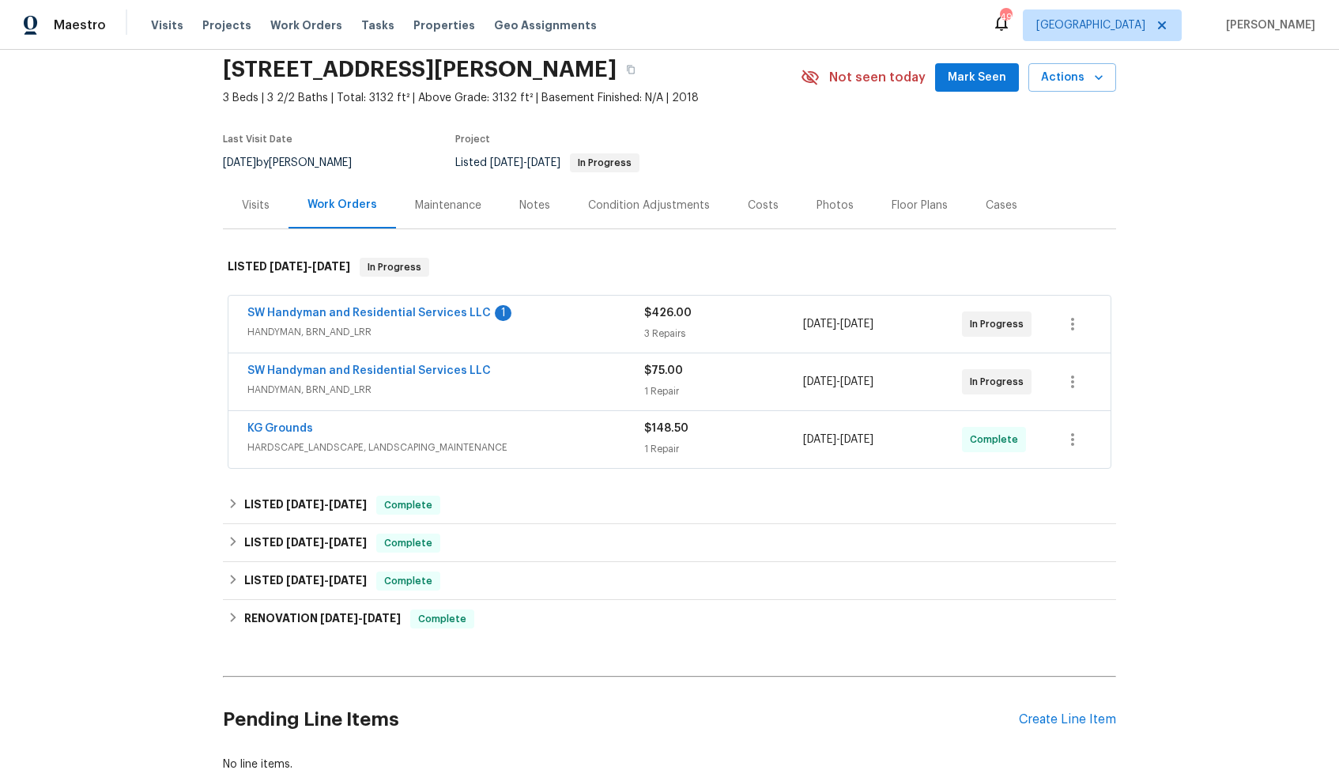
click at [535, 380] on div "SW Handyman and Residential Services LLC" at bounding box center [445, 372] width 397 height 19
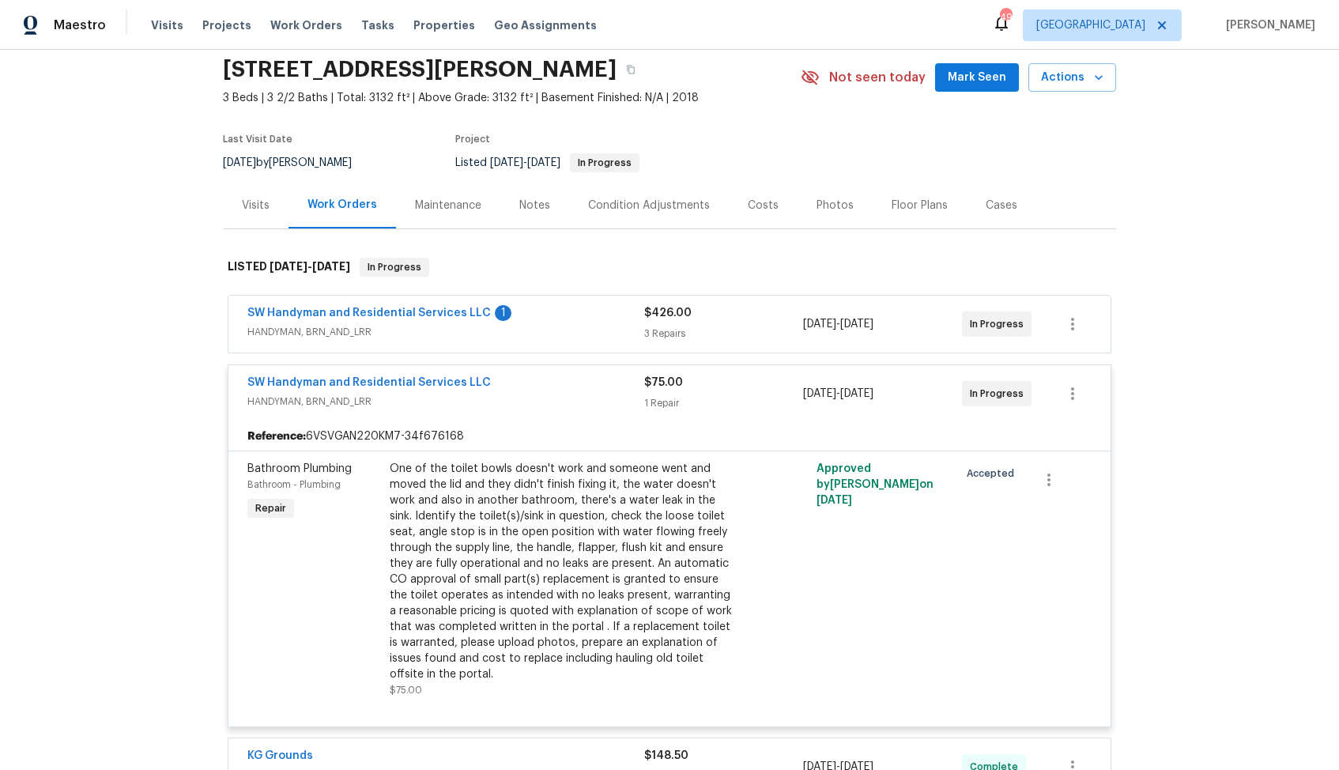
click at [535, 380] on div "SW Handyman and Residential Services LLC" at bounding box center [445, 384] width 397 height 19
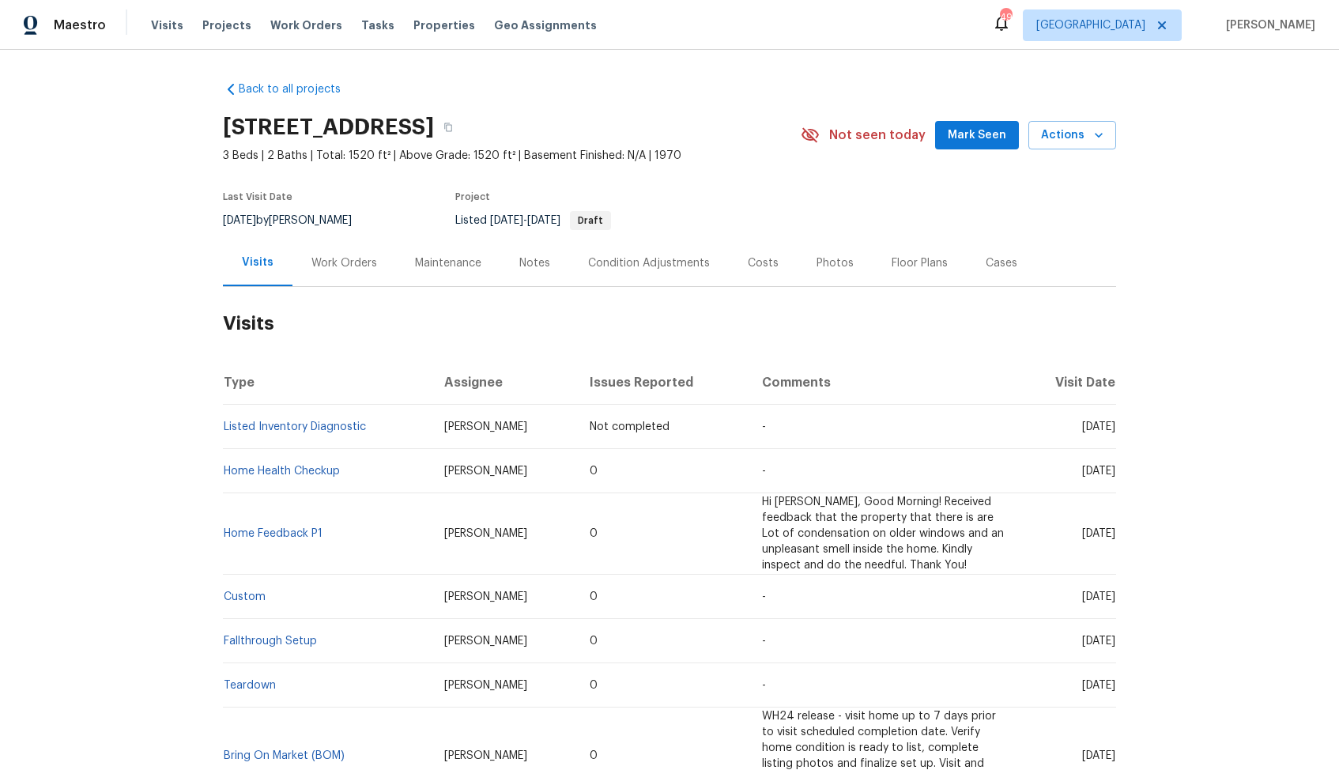
click at [348, 271] on div "Work Orders" at bounding box center [344, 262] width 104 height 47
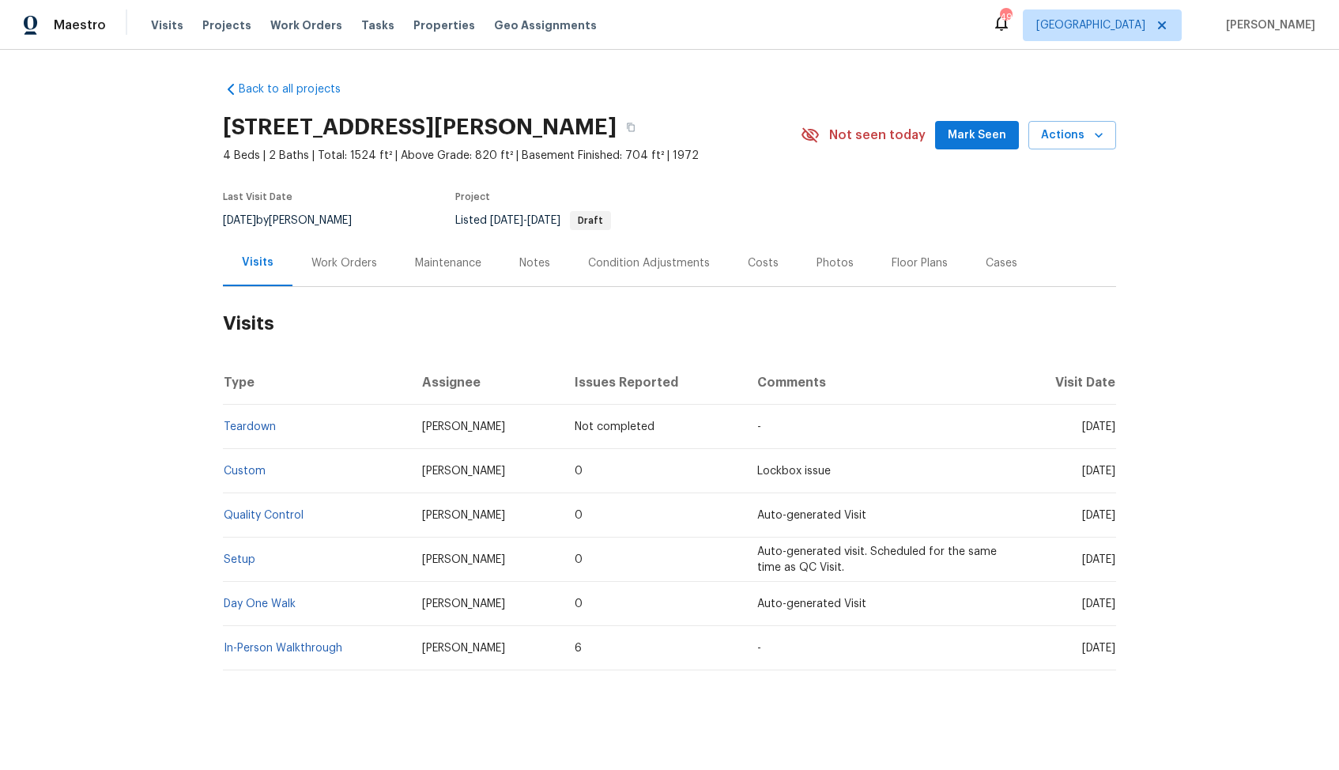
click at [348, 247] on div "Work Orders" at bounding box center [344, 262] width 104 height 47
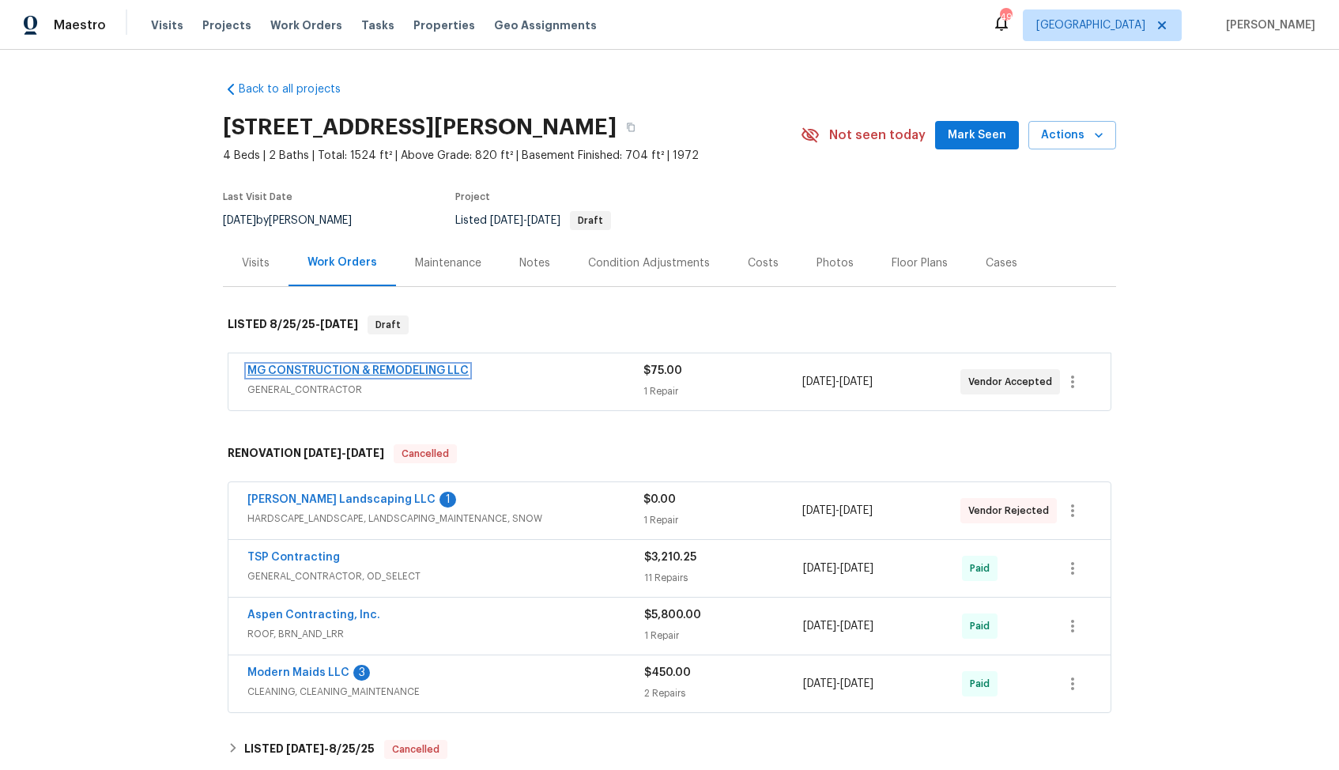
click at [335, 368] on link "MG CONSTRUCTION & REMODELING LLC" at bounding box center [357, 370] width 221 height 11
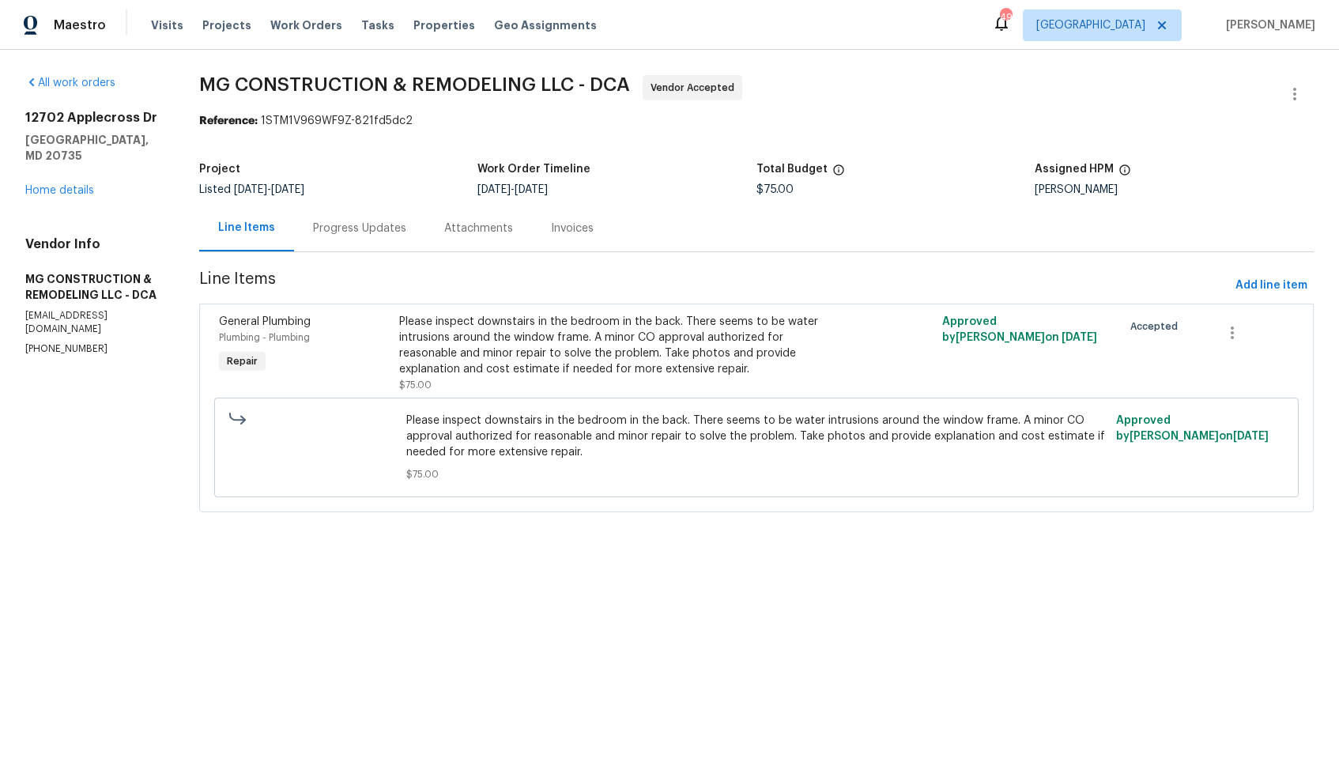
click at [379, 228] on div "Progress Updates" at bounding box center [359, 229] width 93 height 16
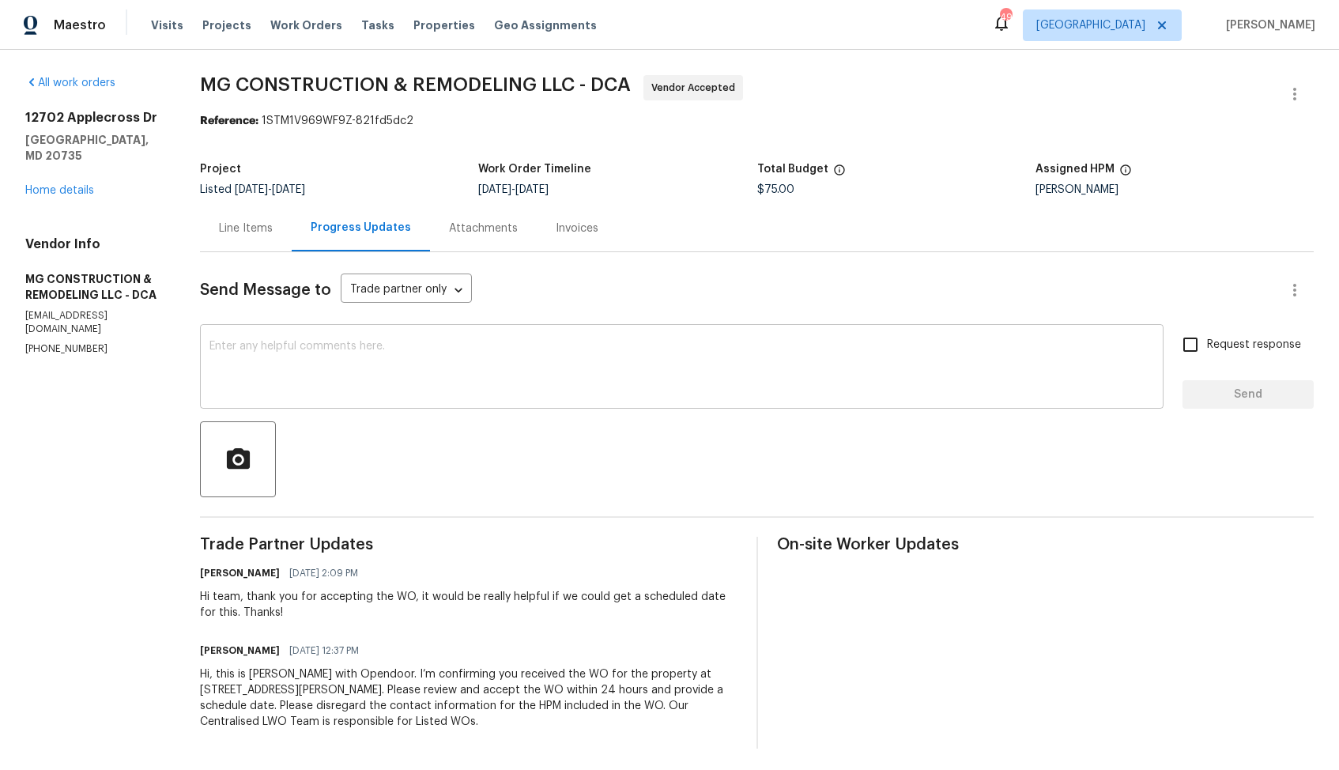
click at [466, 366] on textarea at bounding box center [681, 368] width 944 height 55
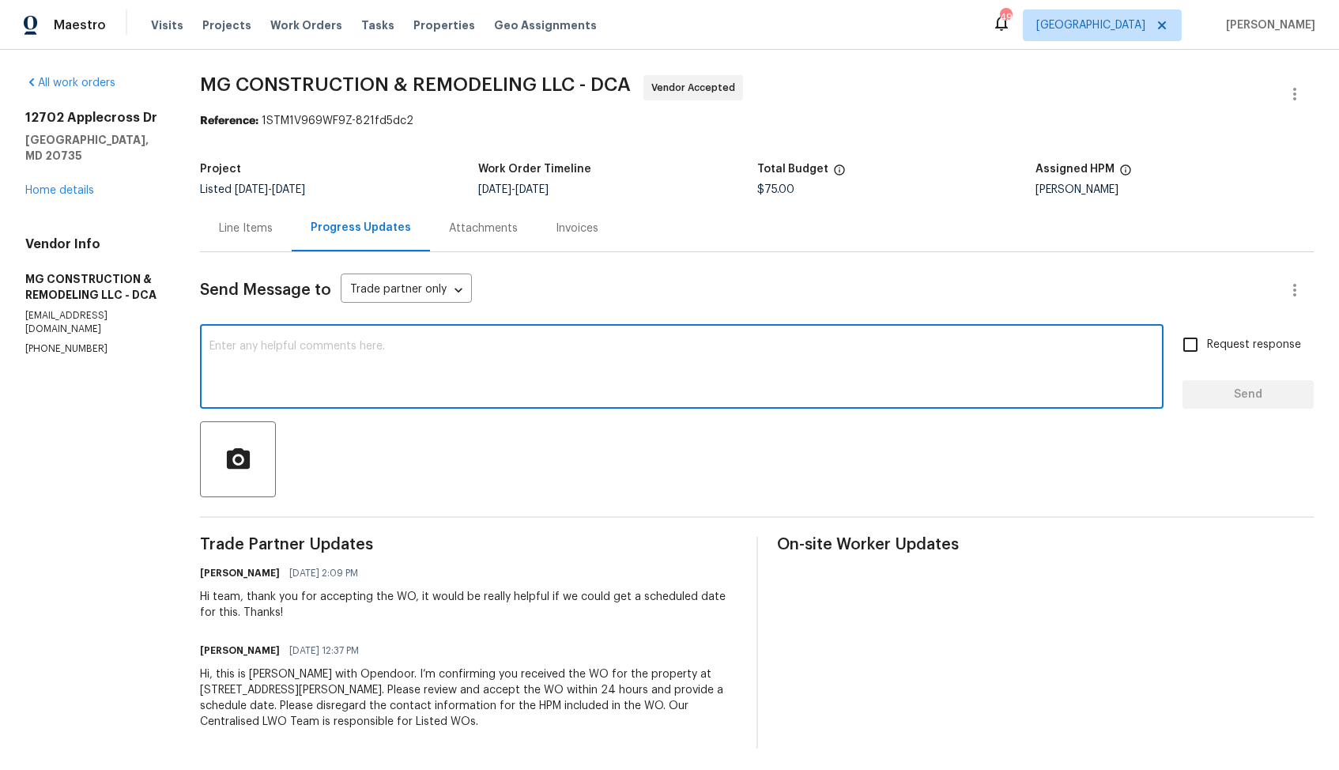
click at [855, 369] on textarea at bounding box center [681, 368] width 944 height 55
paste textarea "Could you please provide us with a scheduled date for the work order? Also, we'…"
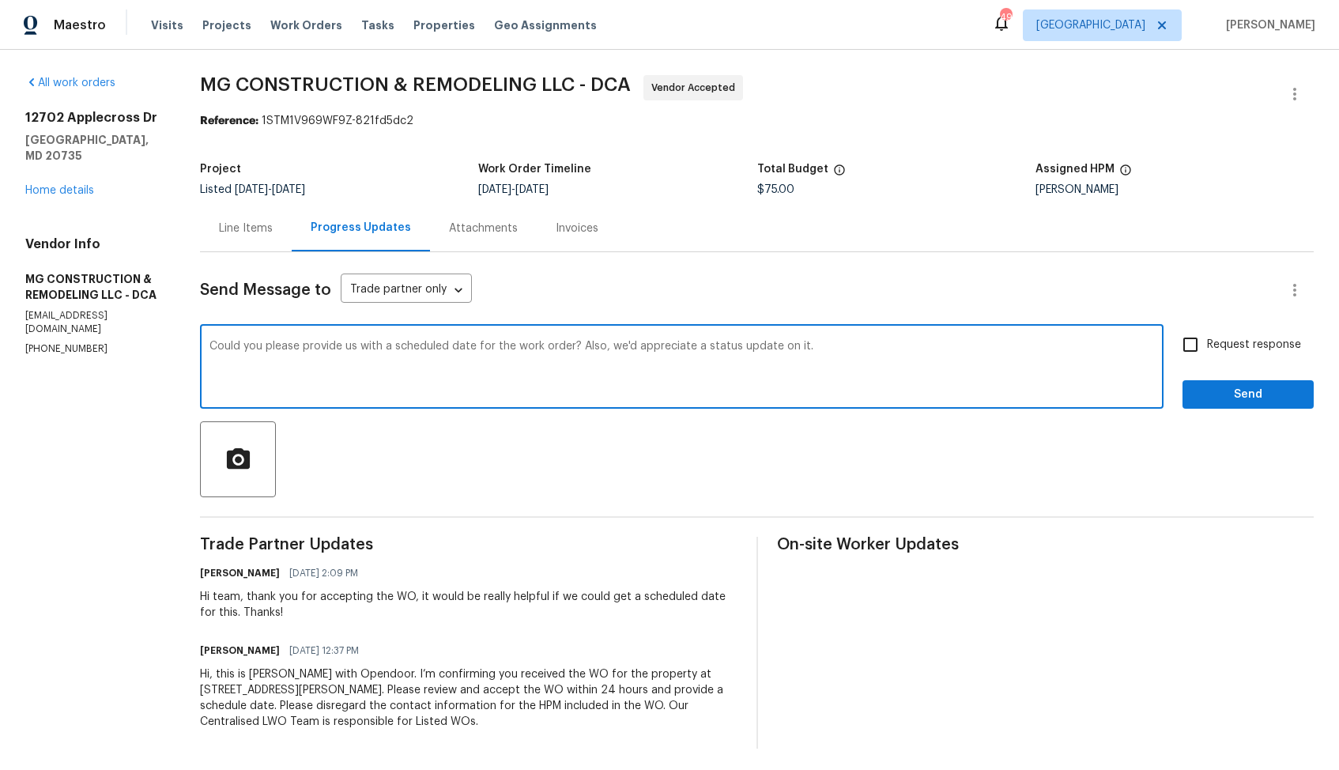
click at [268, 348] on textarea "Could you please provide us with a scheduled date for the work order? Also, we'…" at bounding box center [681, 368] width 944 height 55
click at [933, 352] on textarea "Hi team, could you please provide us with a scheduled date for the work order? …" at bounding box center [681, 368] width 944 height 55
type textarea "Hi team, could you please provide us with a scheduled date for the work order? …"
click at [1183, 346] on input "Request response" at bounding box center [1190, 344] width 33 height 33
checkbox input "true"
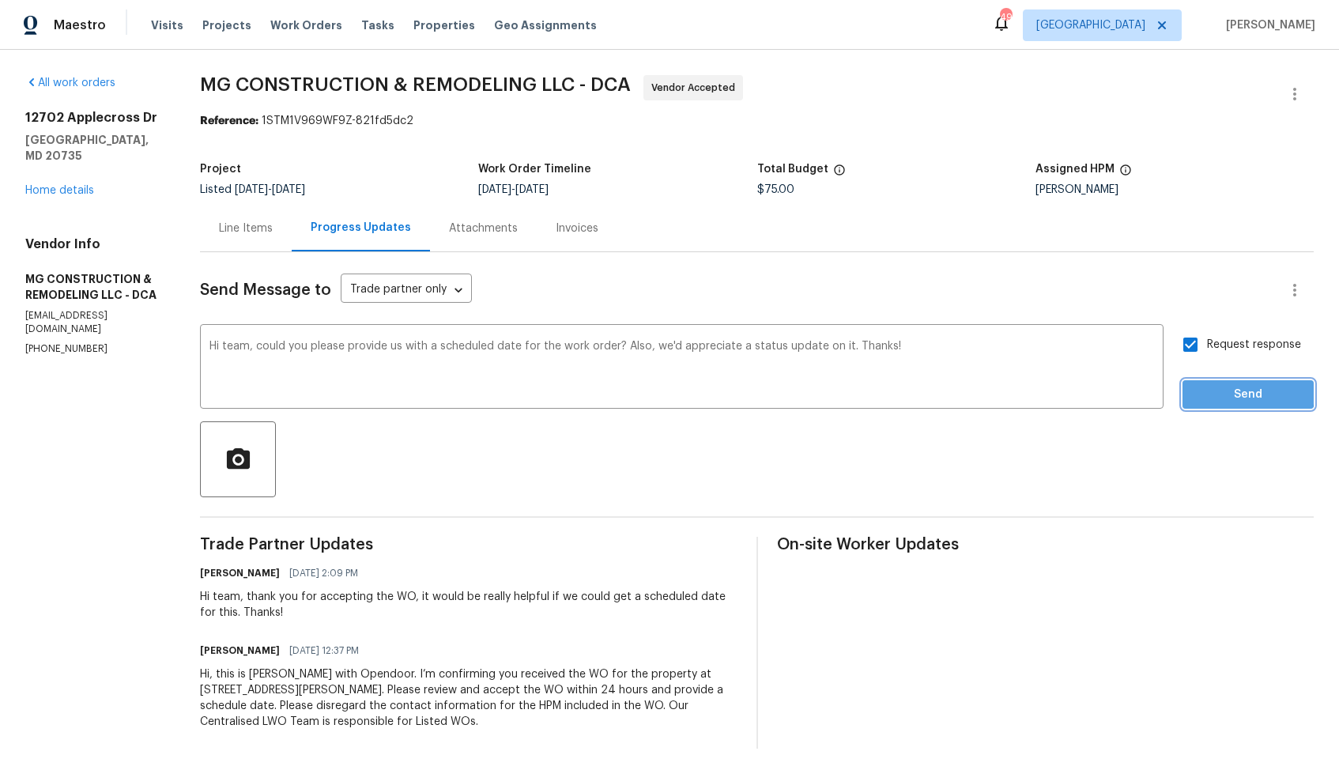
click at [1227, 392] on span "Send" at bounding box center [1248, 395] width 106 height 20
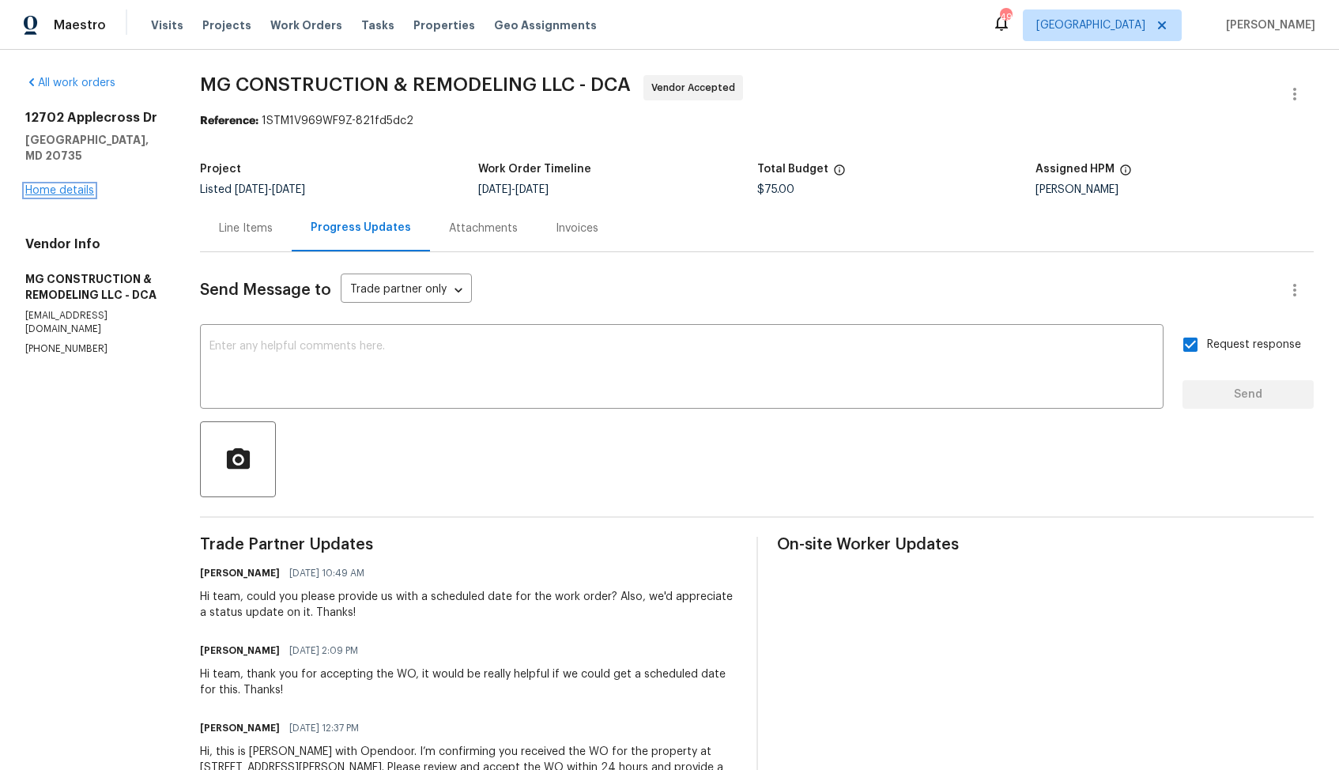
click at [55, 185] on link "Home details" at bounding box center [59, 190] width 69 height 11
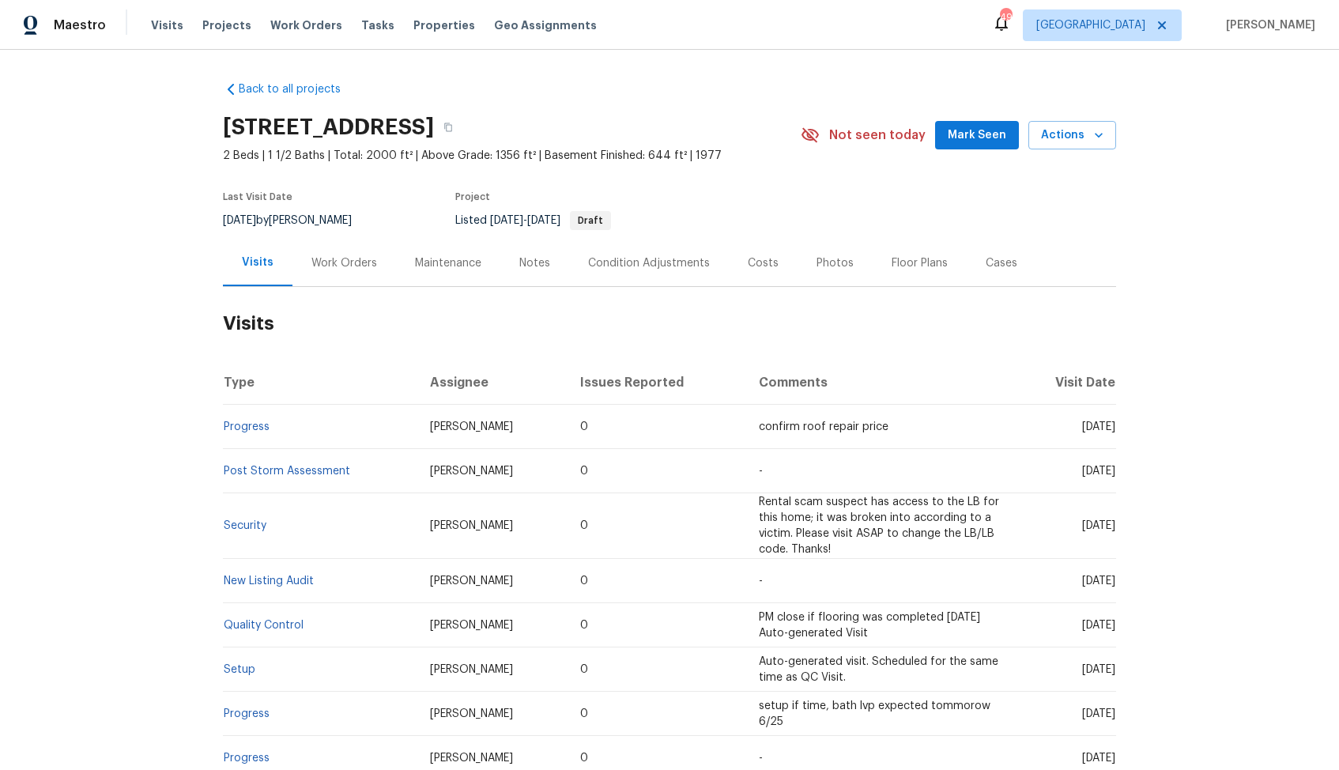
click at [332, 262] on div "Work Orders" at bounding box center [344, 263] width 66 height 16
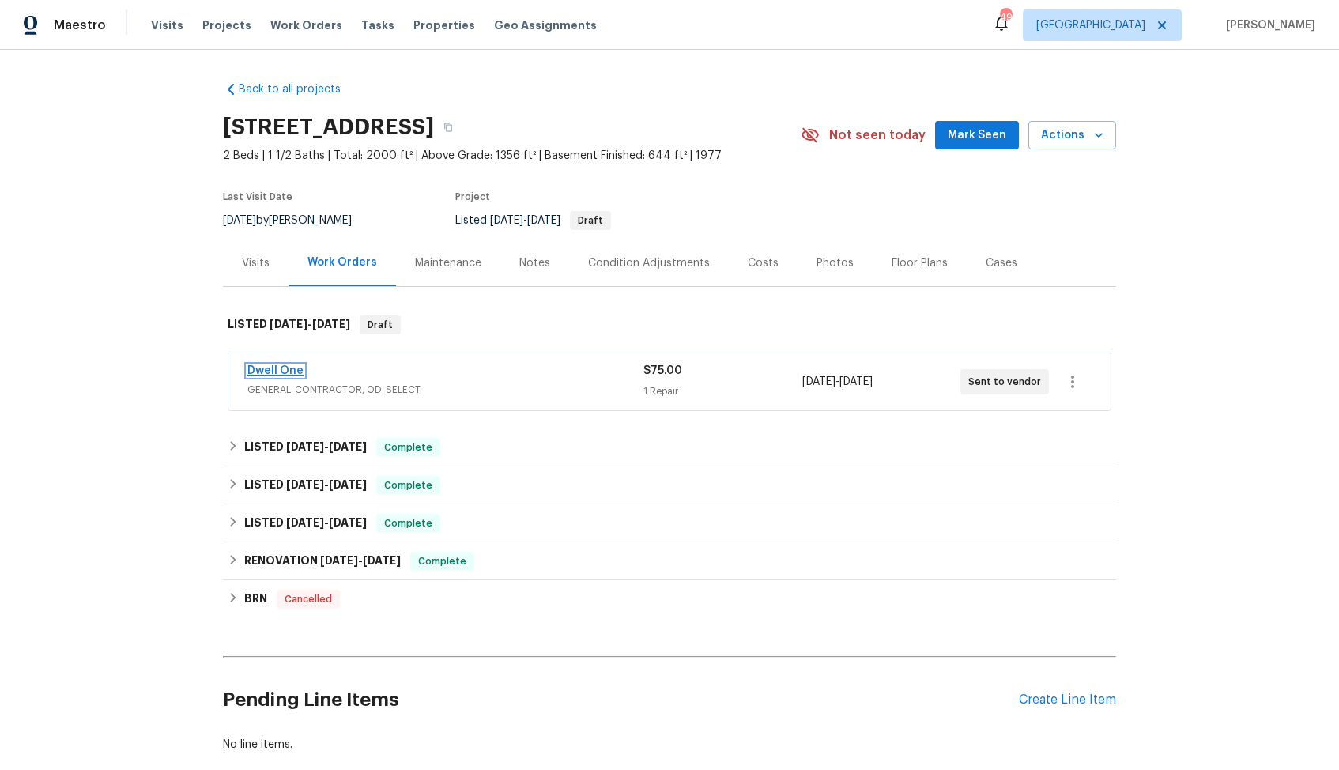
click at [263, 368] on link "Dwell One" at bounding box center [275, 370] width 56 height 11
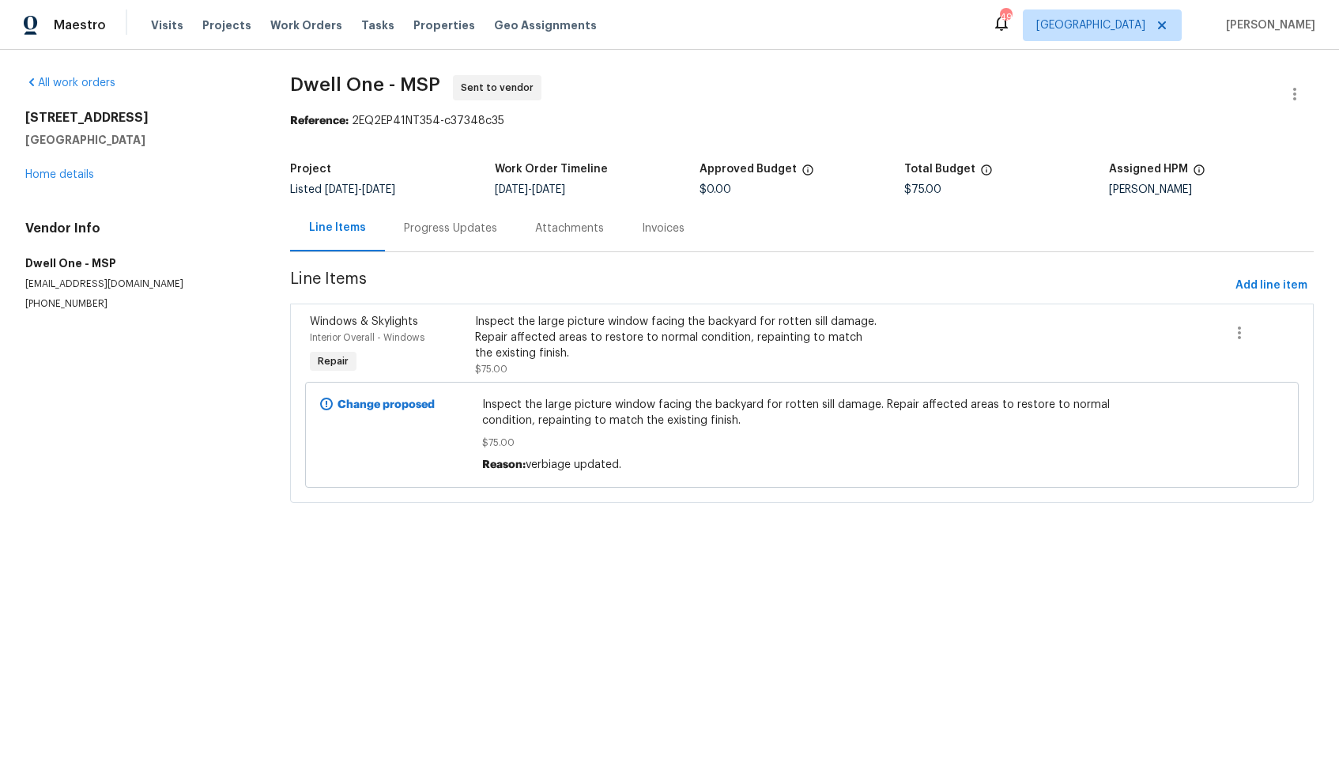
click at [435, 228] on div "Progress Updates" at bounding box center [450, 229] width 93 height 16
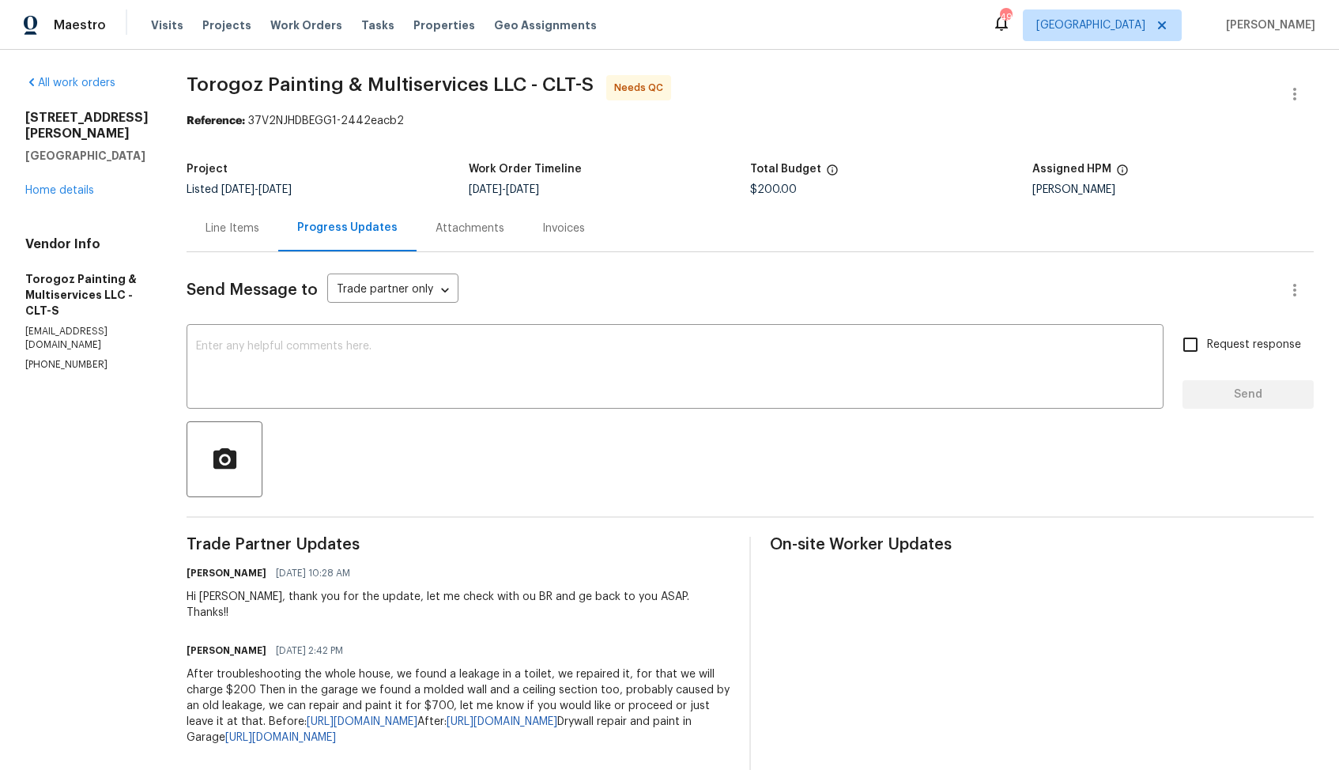
click at [249, 234] on div "Line Items" at bounding box center [232, 229] width 54 height 16
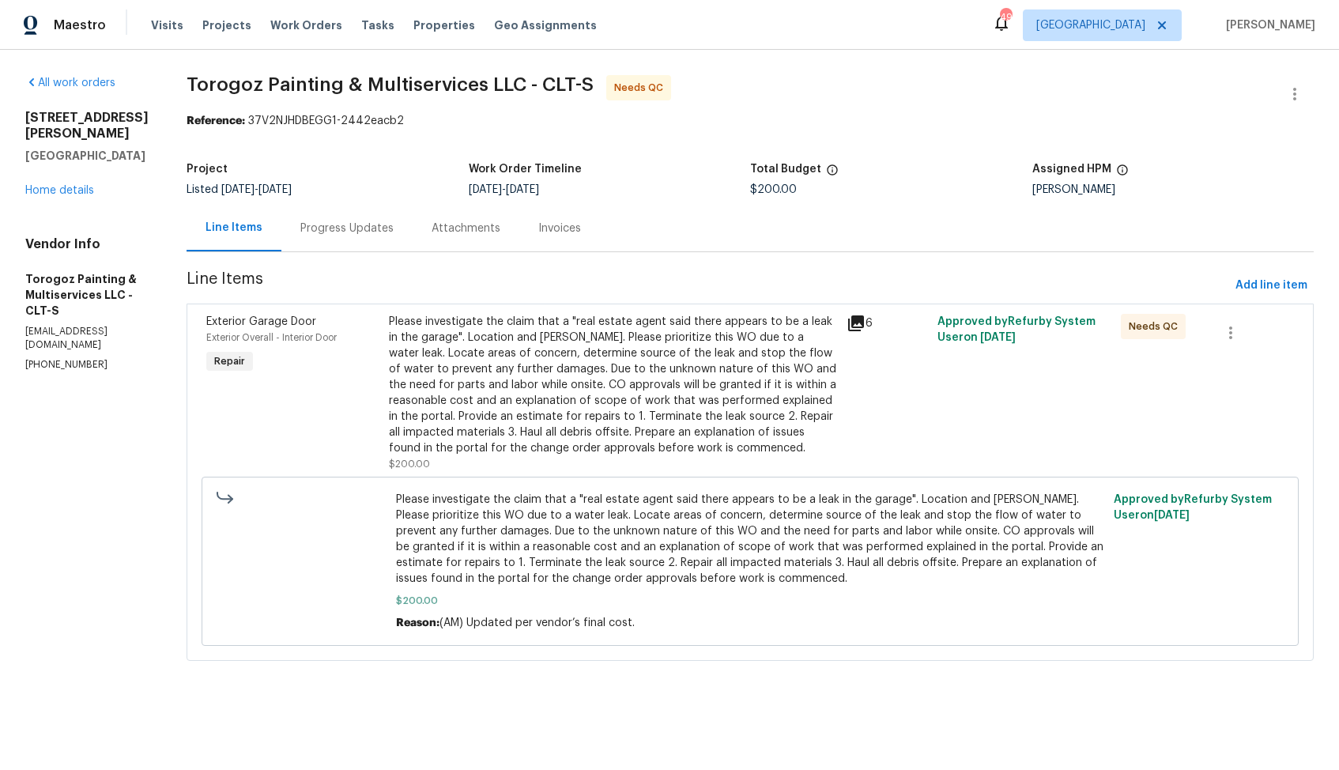
click at [391, 232] on div "Progress Updates" at bounding box center [346, 229] width 93 height 16
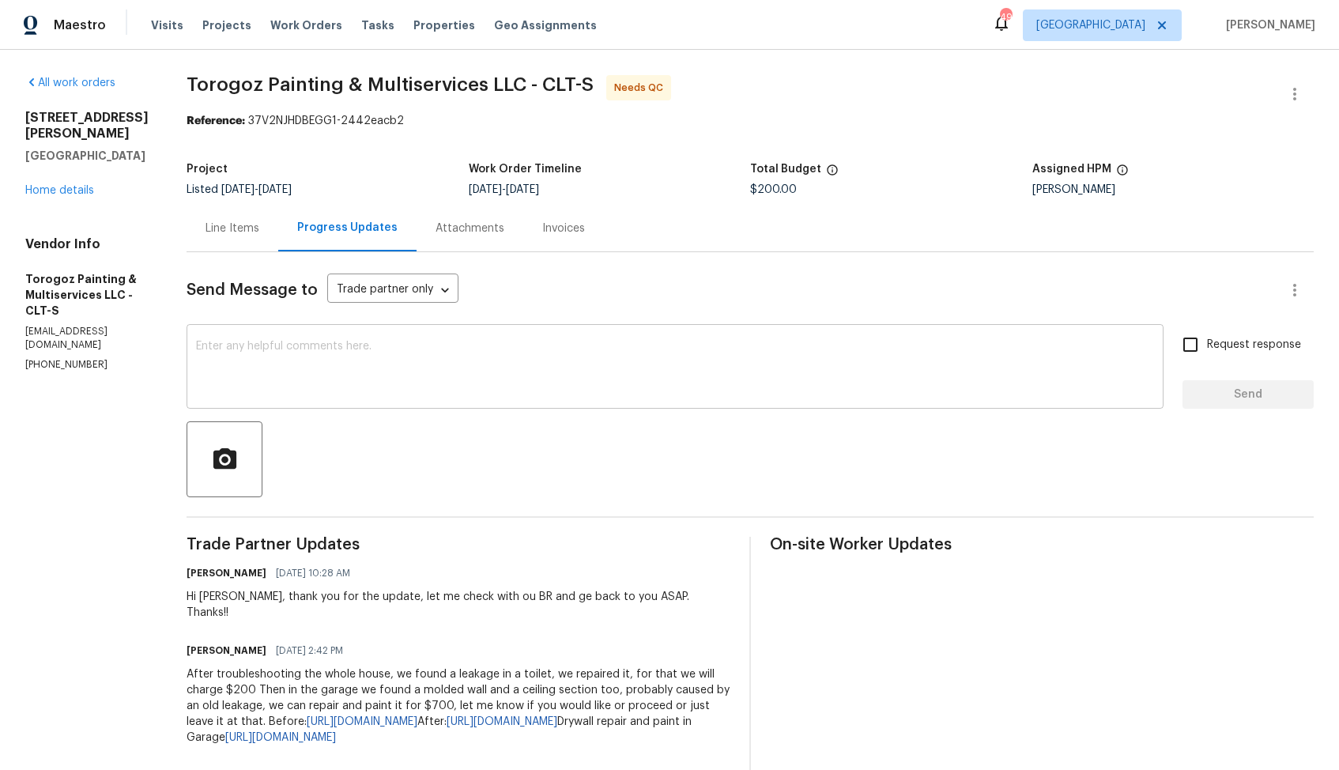
click at [515, 390] on textarea at bounding box center [675, 368] width 958 height 55
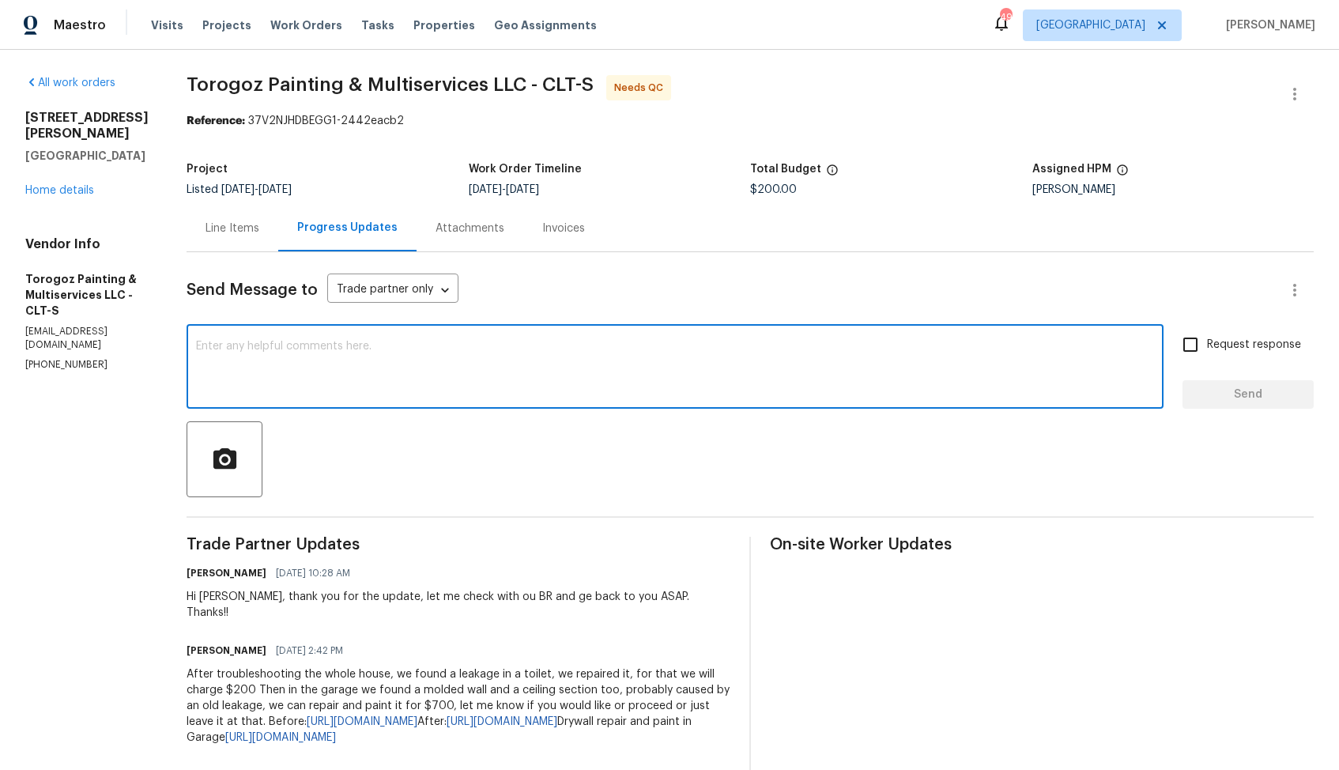
click at [577, 366] on textarea at bounding box center [675, 368] width 958 height 55
click at [254, 598] on div "Hi Ricardo, thank you for the update, let me check with ou BR and ge back to yo…" at bounding box center [459, 605] width 544 height 32
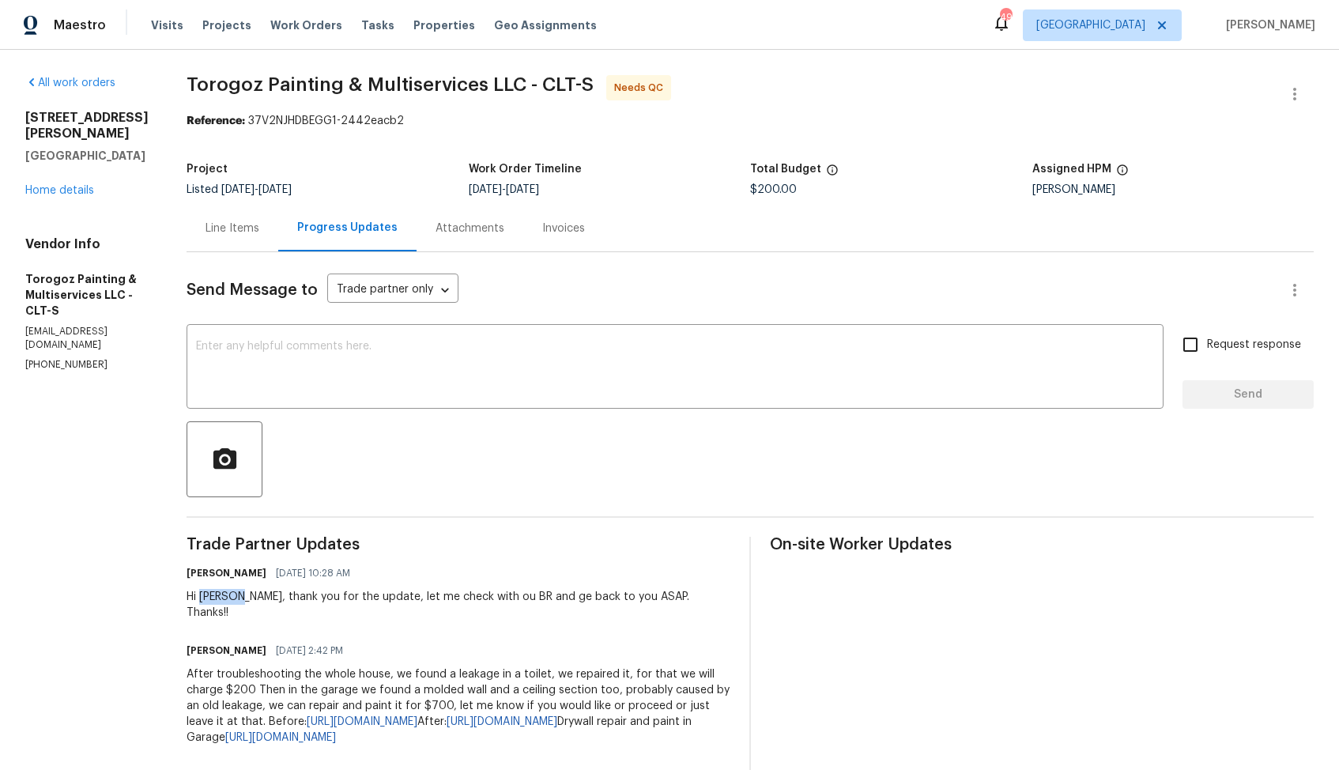
copy div "Ricardo"
click at [533, 354] on textarea at bounding box center [675, 368] width 958 height 55
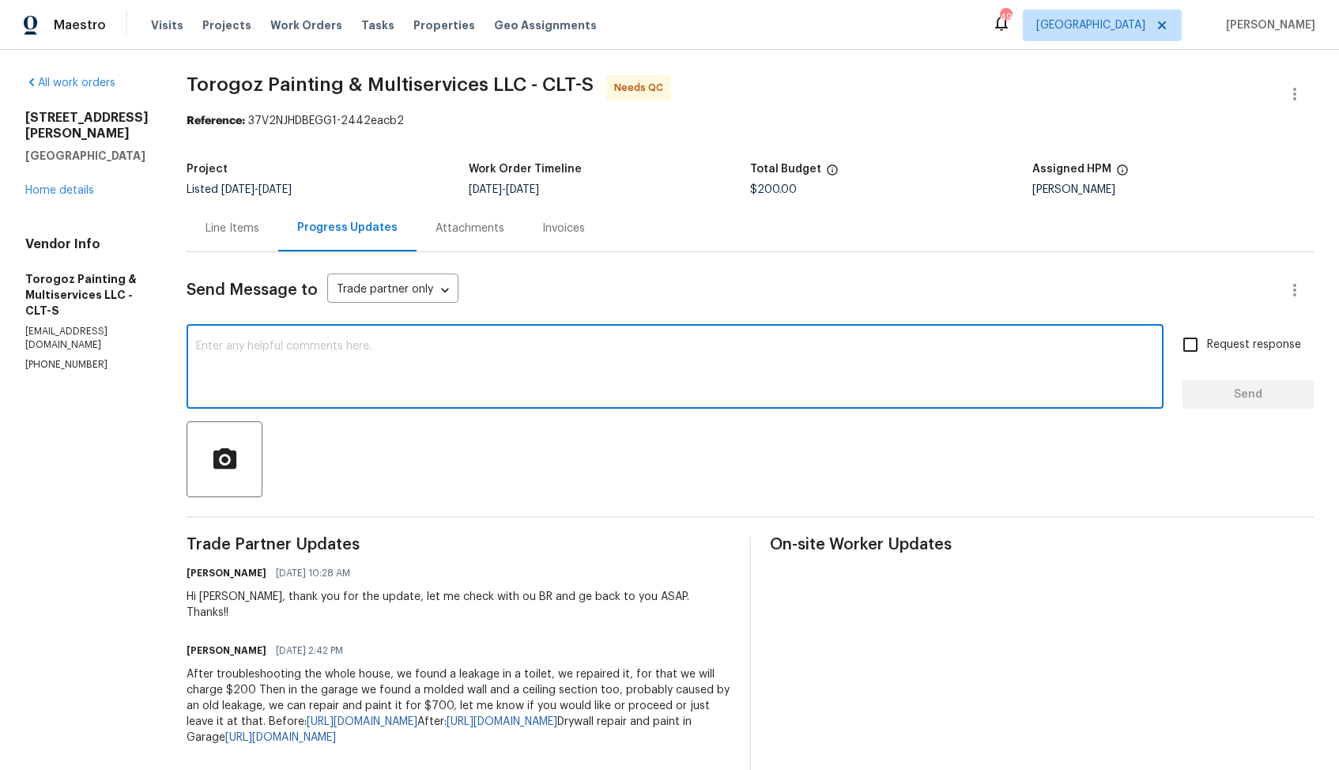
paste textarea "Ricardo"
click at [341, 349] on textarea "Ricardo, the cost h=of $200 has been updated" at bounding box center [675, 368] width 958 height 55
click at [507, 351] on textarea "Ricardo, the cost of $200 has been updated" at bounding box center [675, 368] width 958 height 55
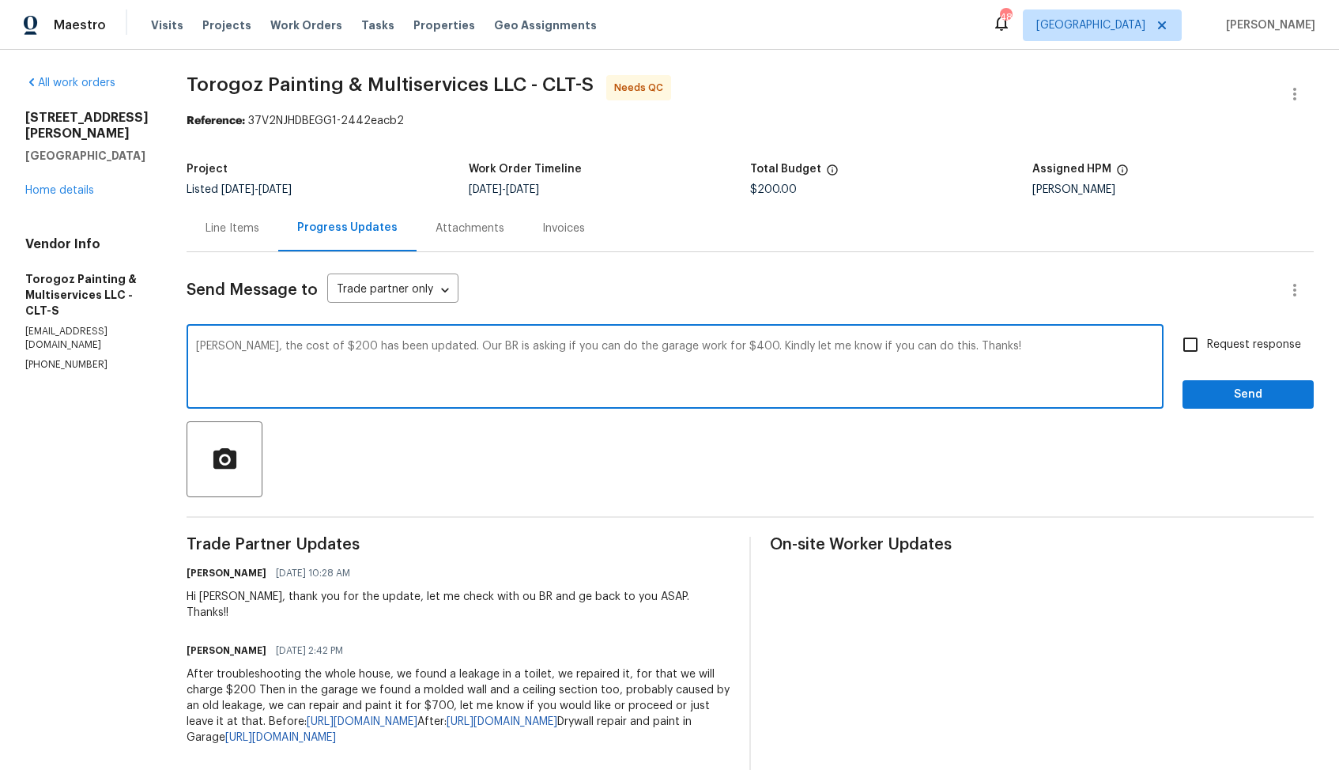
click at [432, 352] on textarea "Ricardo, the cost of $200 has been updated. Our BR is asking if you can do the …" at bounding box center [675, 368] width 958 height 55
paste textarea "Hi Ricardo, the cost of $200 has been updated. Our BR would like to know if you…"
click at [898, 329] on div "Hi Ricardo, the cost of $200 has been updated. Our BR would like to know if you…" at bounding box center [675, 368] width 977 height 81
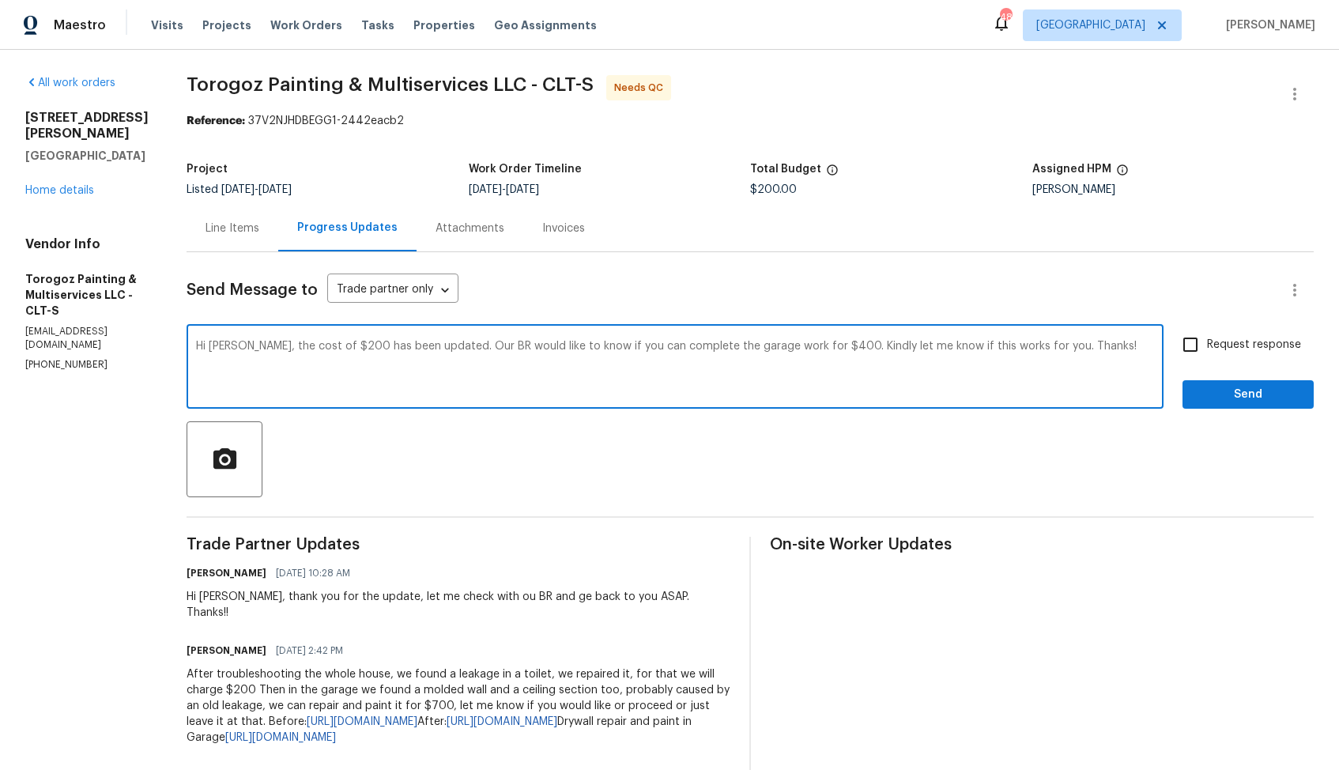
click at [898, 329] on div "Hi Ricardo, the cost of $200 has been updated. Our BR would like to know if you…" at bounding box center [675, 368] width 977 height 81
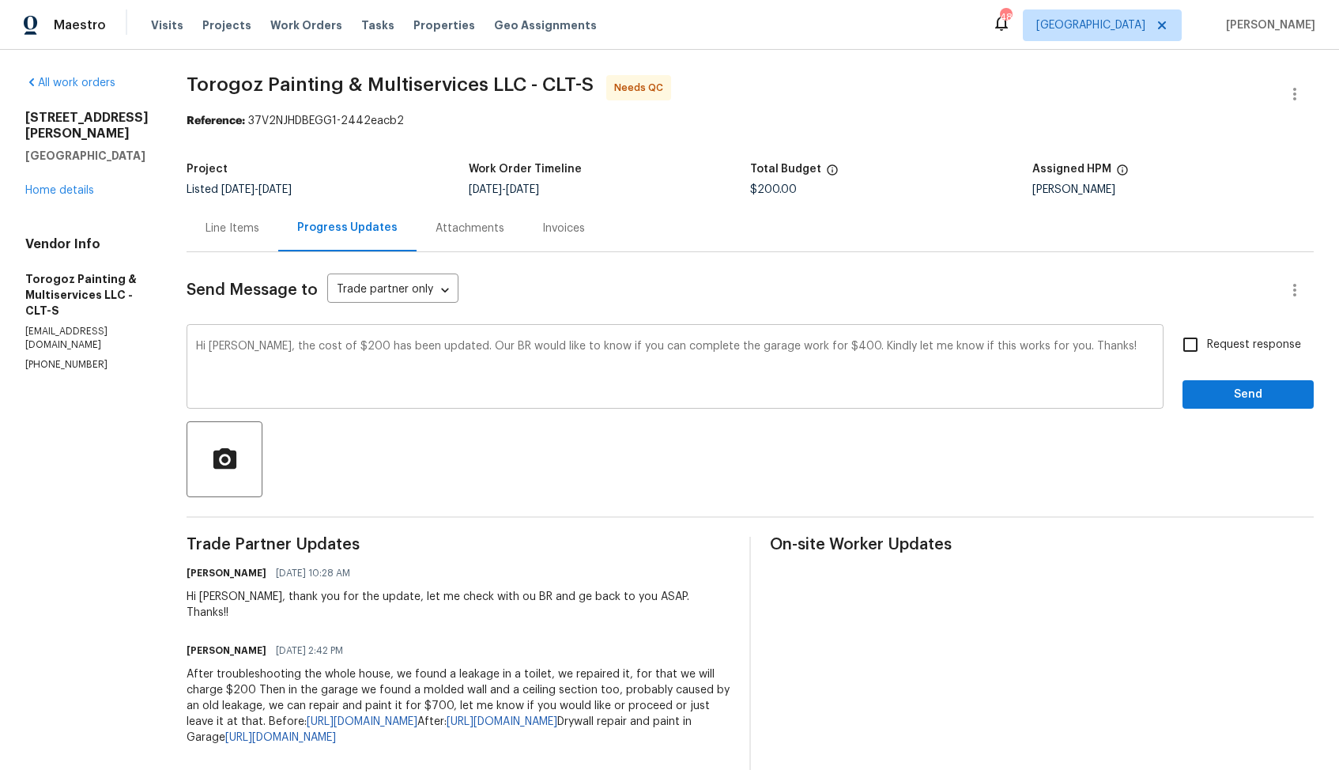
click at [898, 329] on div "Hi Ricardo, the cost of $200 has been updated. Our BR would like to know if you…" at bounding box center [675, 368] width 977 height 81
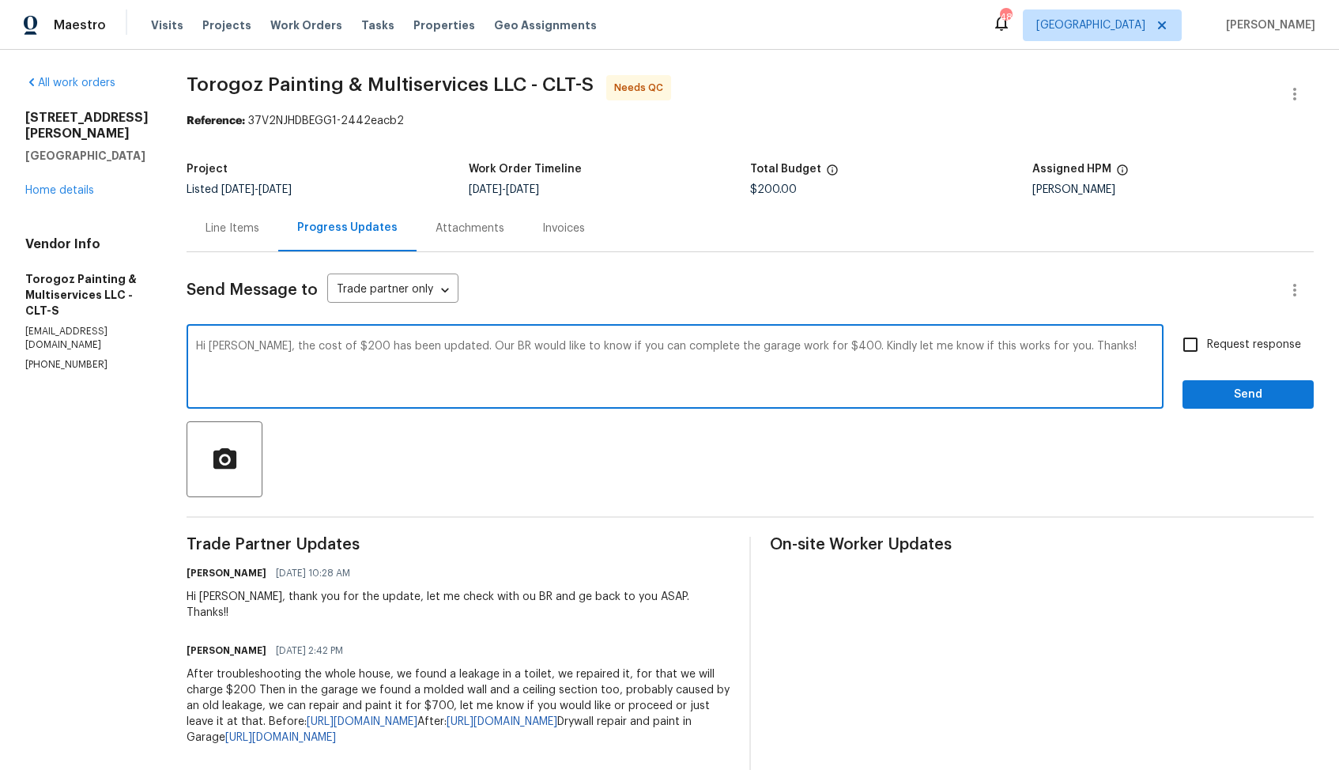
click at [873, 347] on textarea "Hi Ricardo, the cost of $200 has been updated. Our BR would like to know if you…" at bounding box center [675, 368] width 958 height 55
paste textarea "as wondering if it might be possible for you to complete the garage work for $4…"
type textarea "Hi Ricardo, the cost of $200 has been updated. Our BR was wondering if it might…"
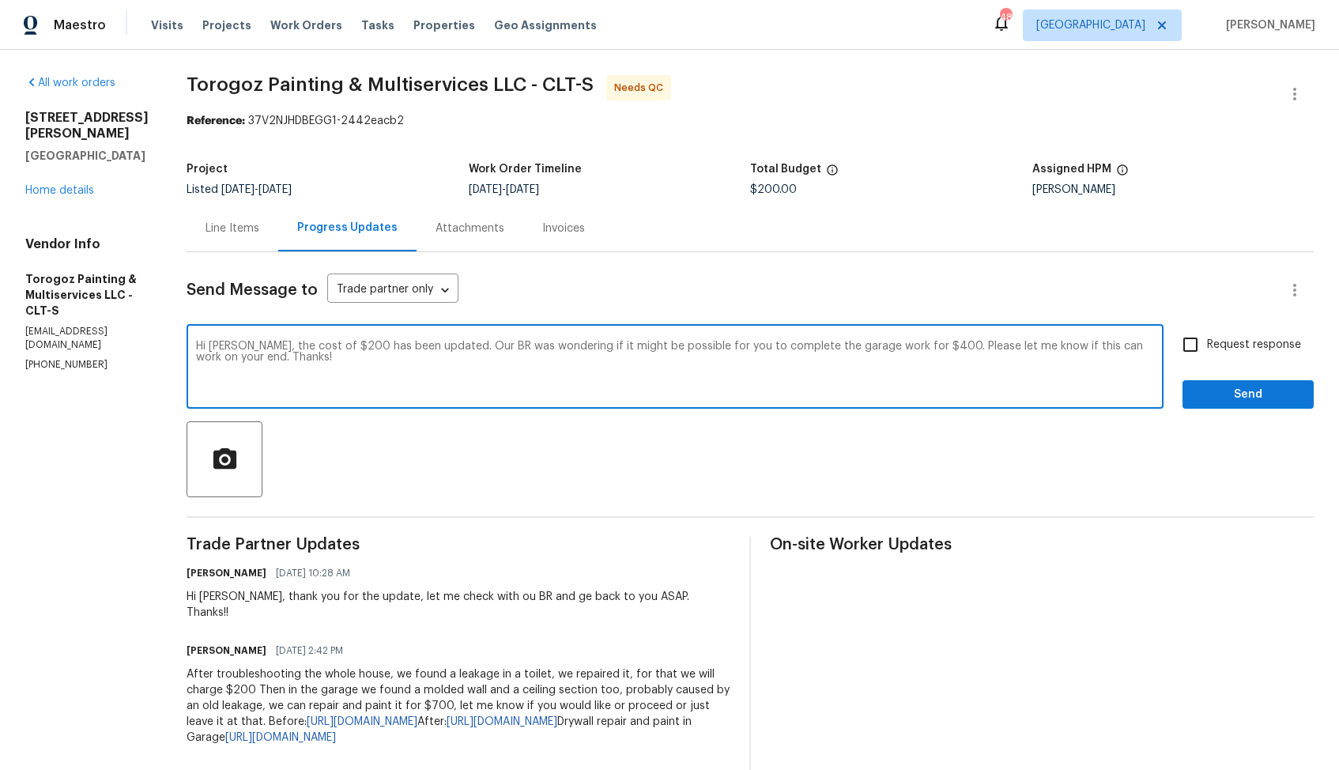
click at [1193, 330] on input "Request response" at bounding box center [1190, 344] width 33 height 33
checkbox input "true"
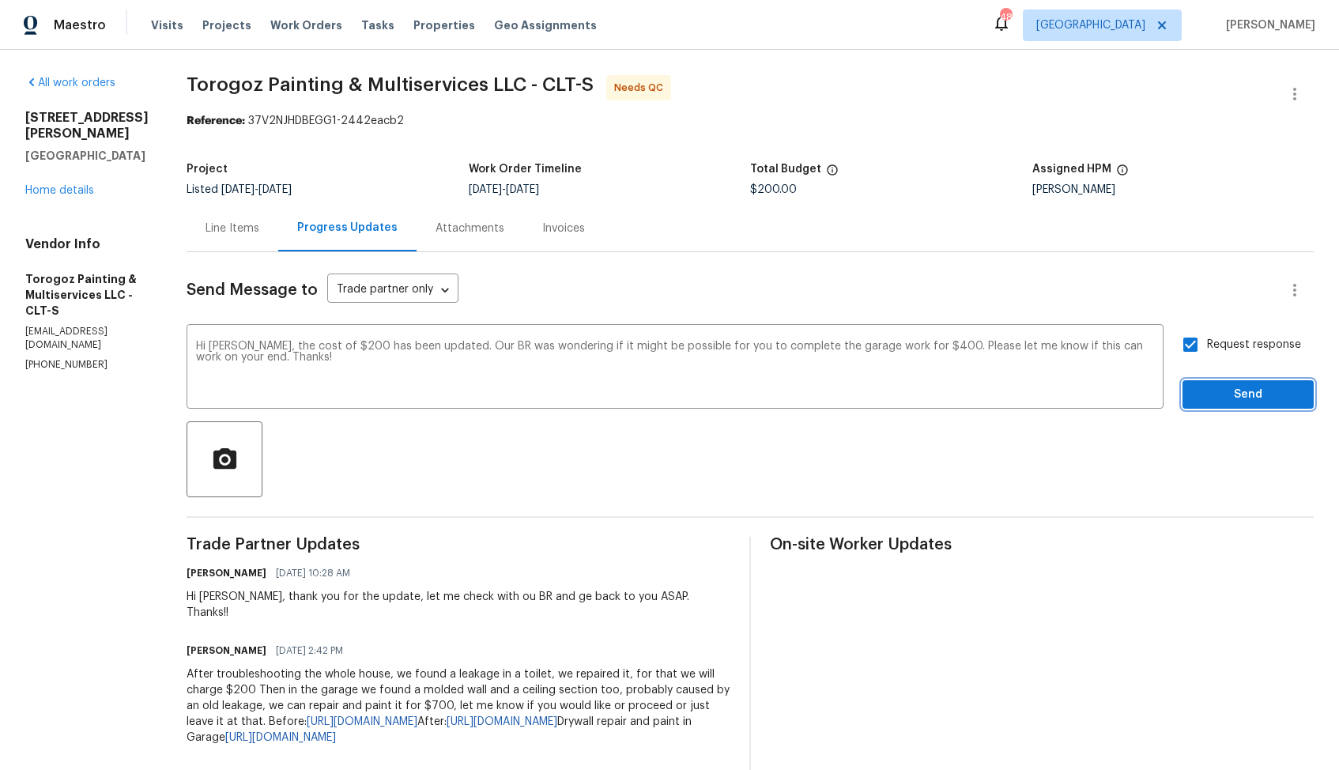
click at [1220, 409] on button "Send" at bounding box center [1247, 394] width 131 height 29
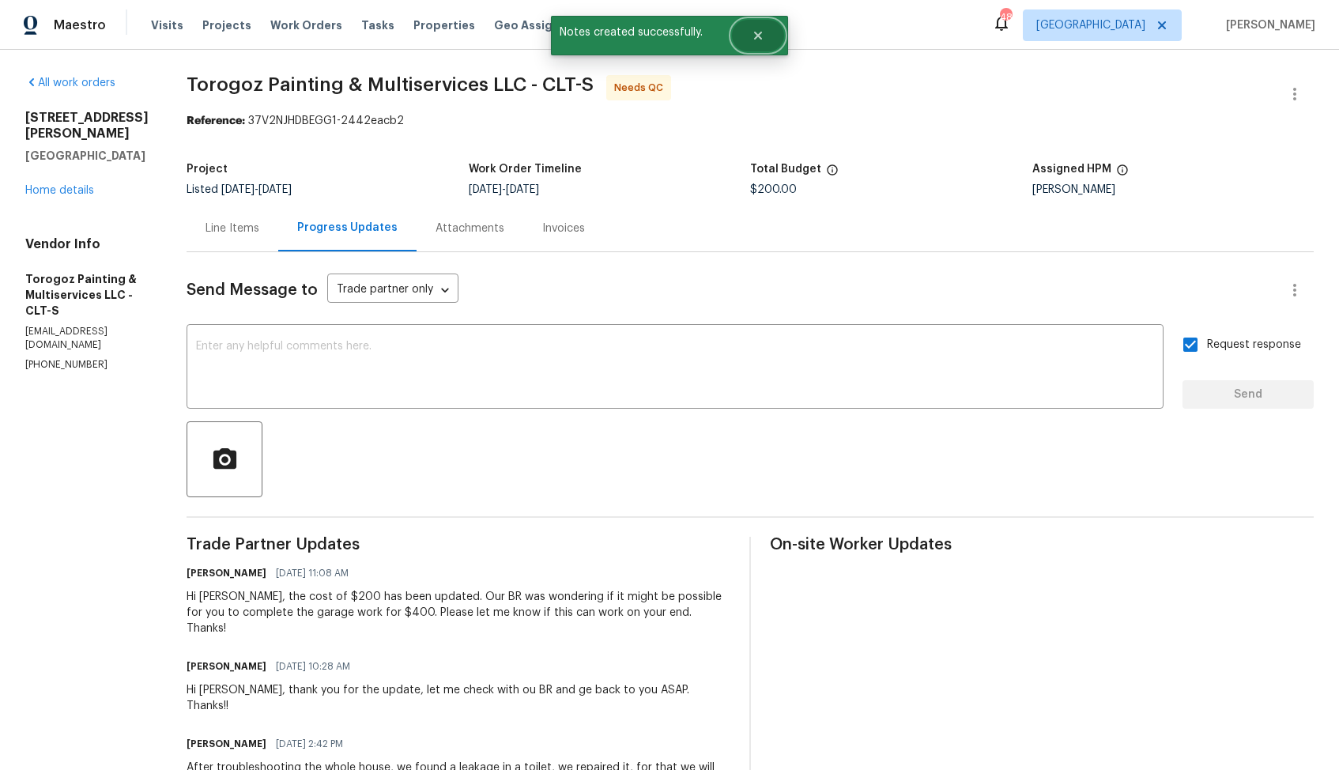
click at [752, 37] on icon "Close" at bounding box center [758, 35] width 13 height 13
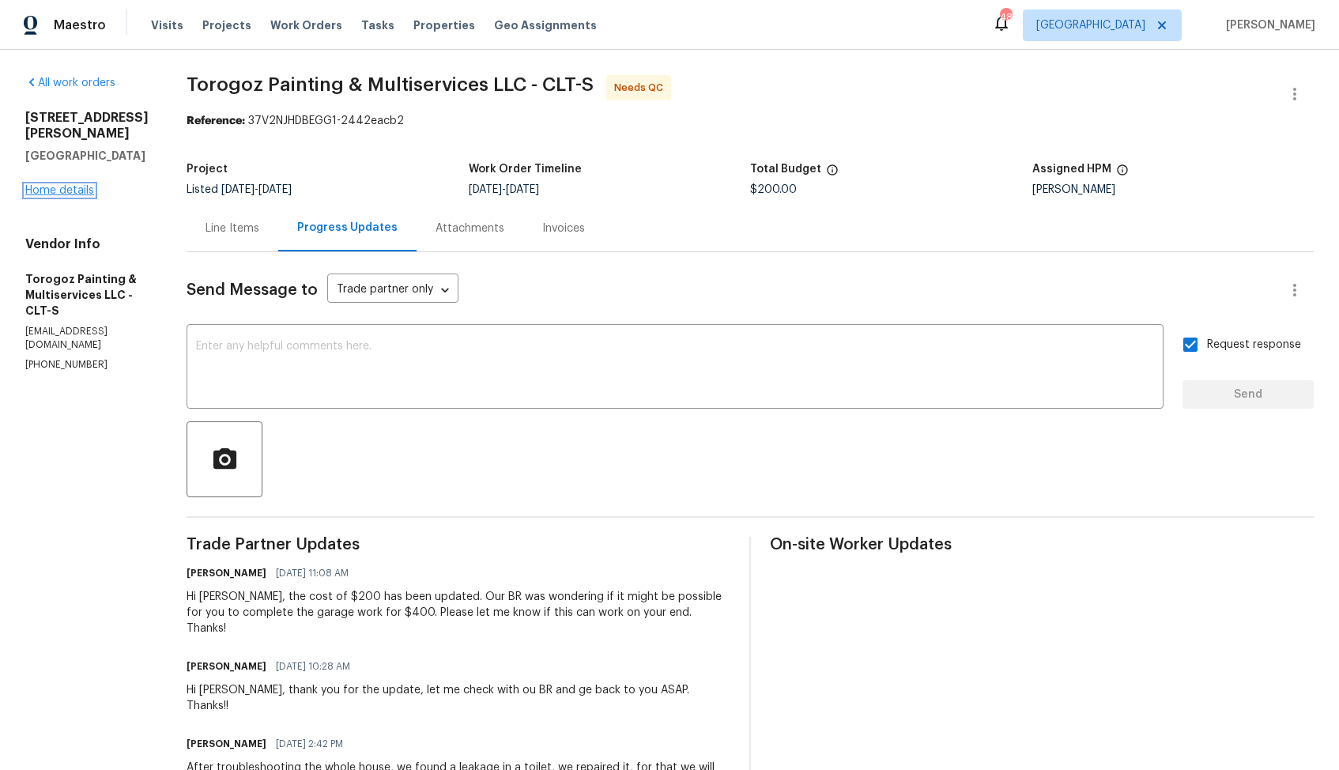
click at [69, 185] on link "Home details" at bounding box center [59, 190] width 69 height 11
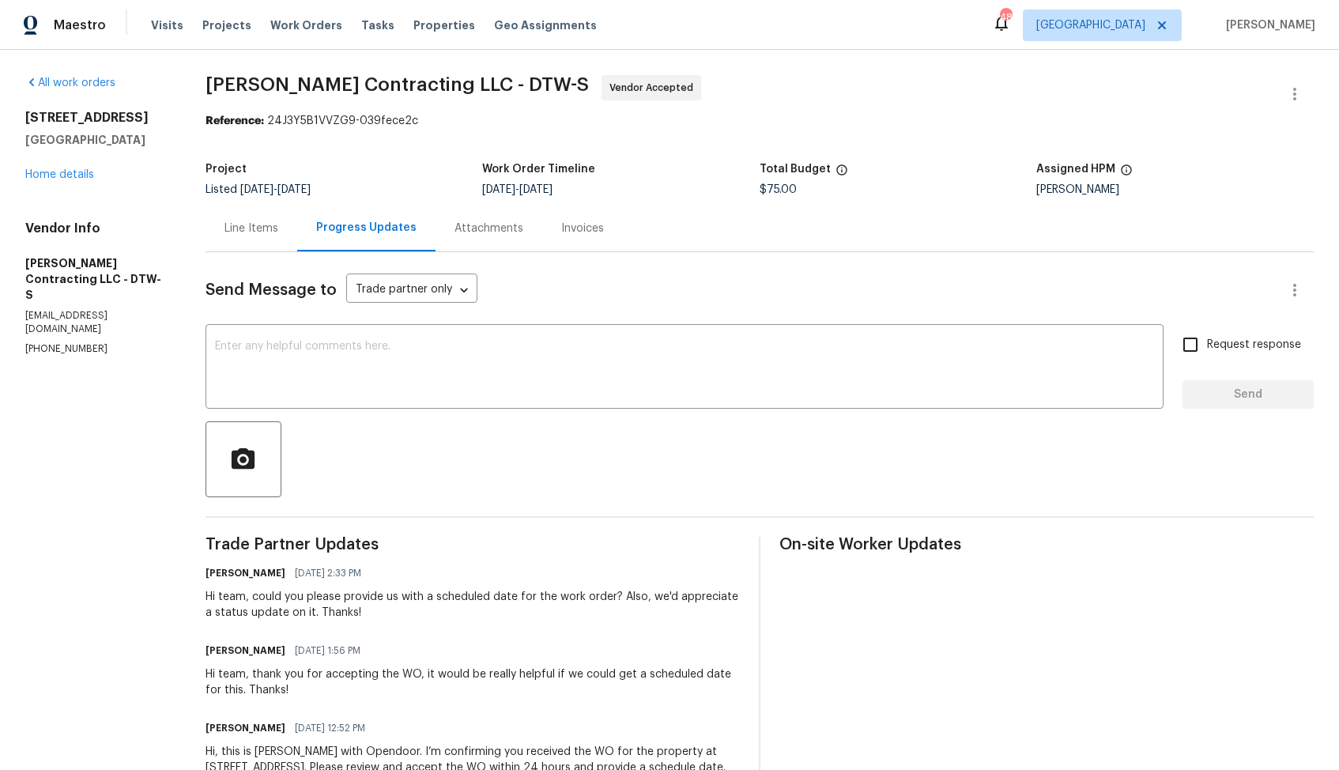
click at [259, 244] on div "Line Items" at bounding box center [251, 228] width 92 height 47
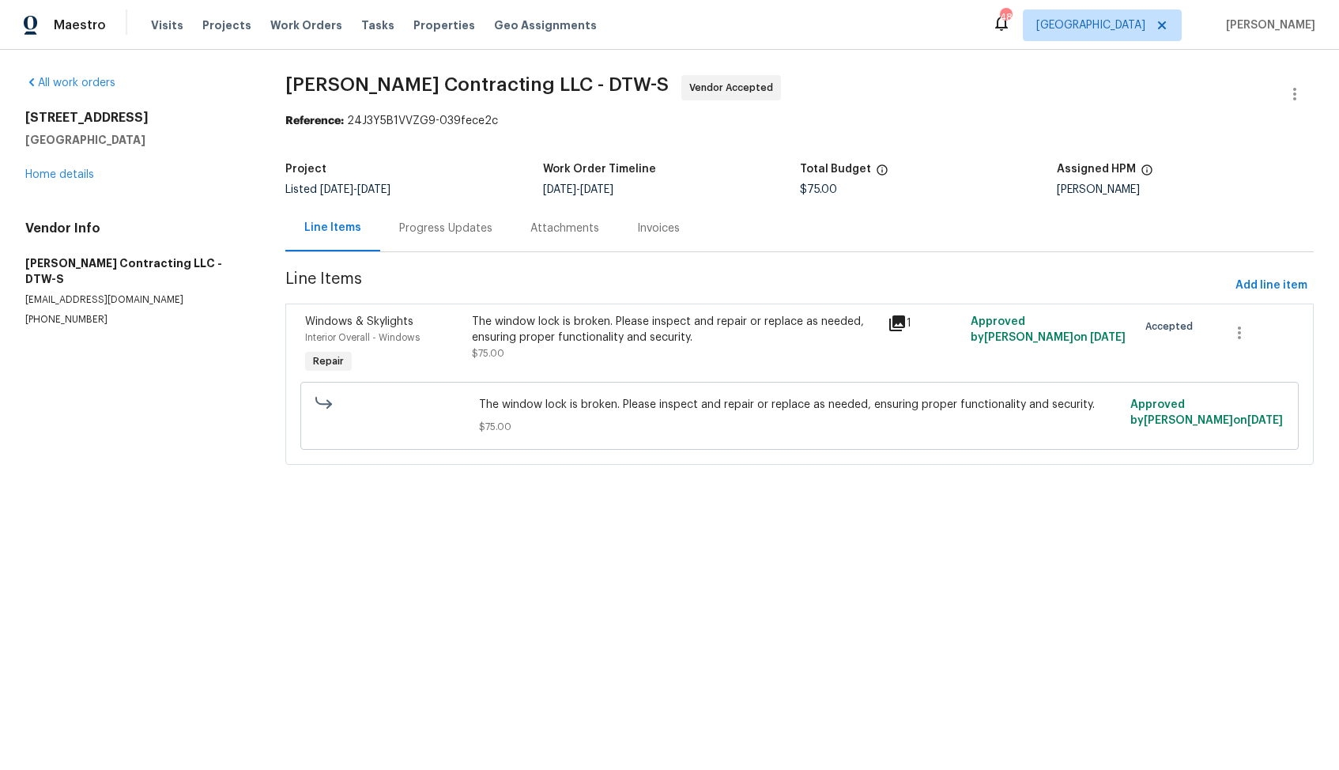
click at [424, 233] on div "Progress Updates" at bounding box center [445, 229] width 93 height 16
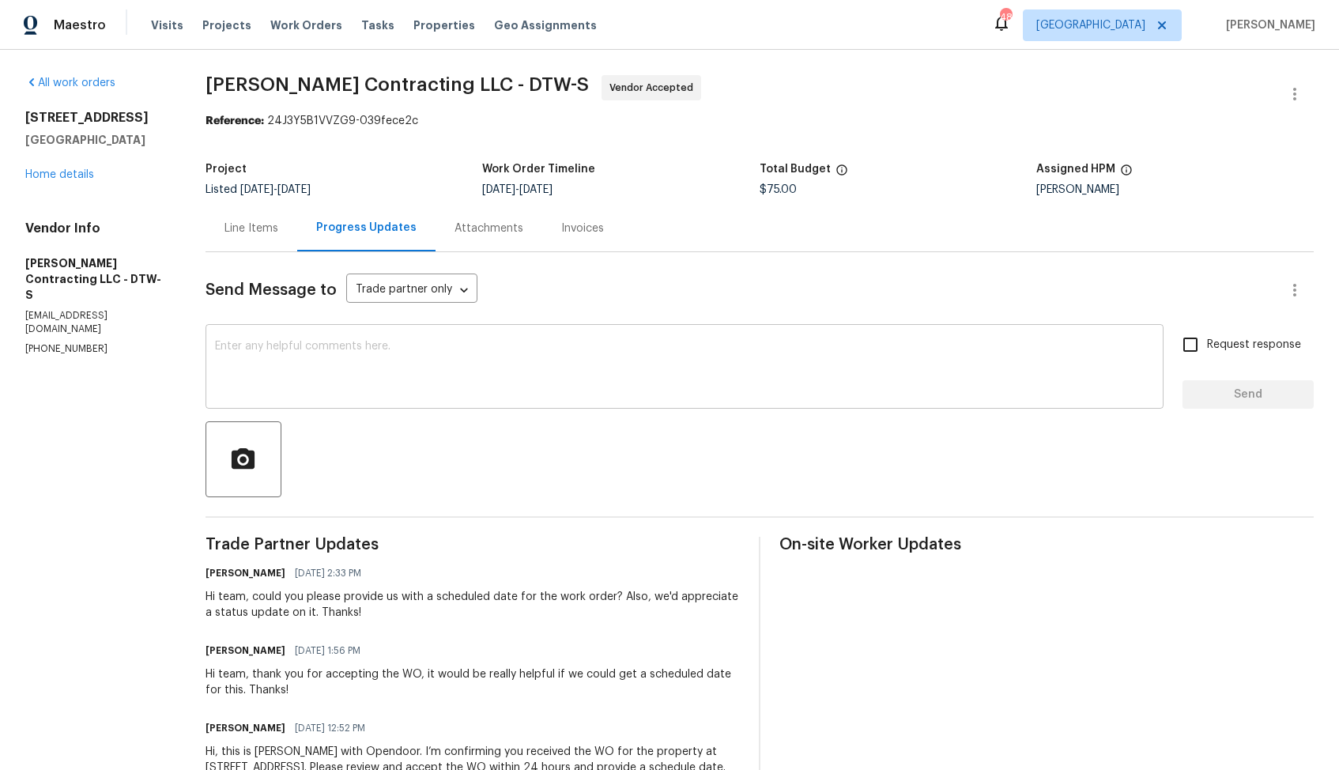
click at [408, 391] on textarea at bounding box center [684, 368] width 939 height 55
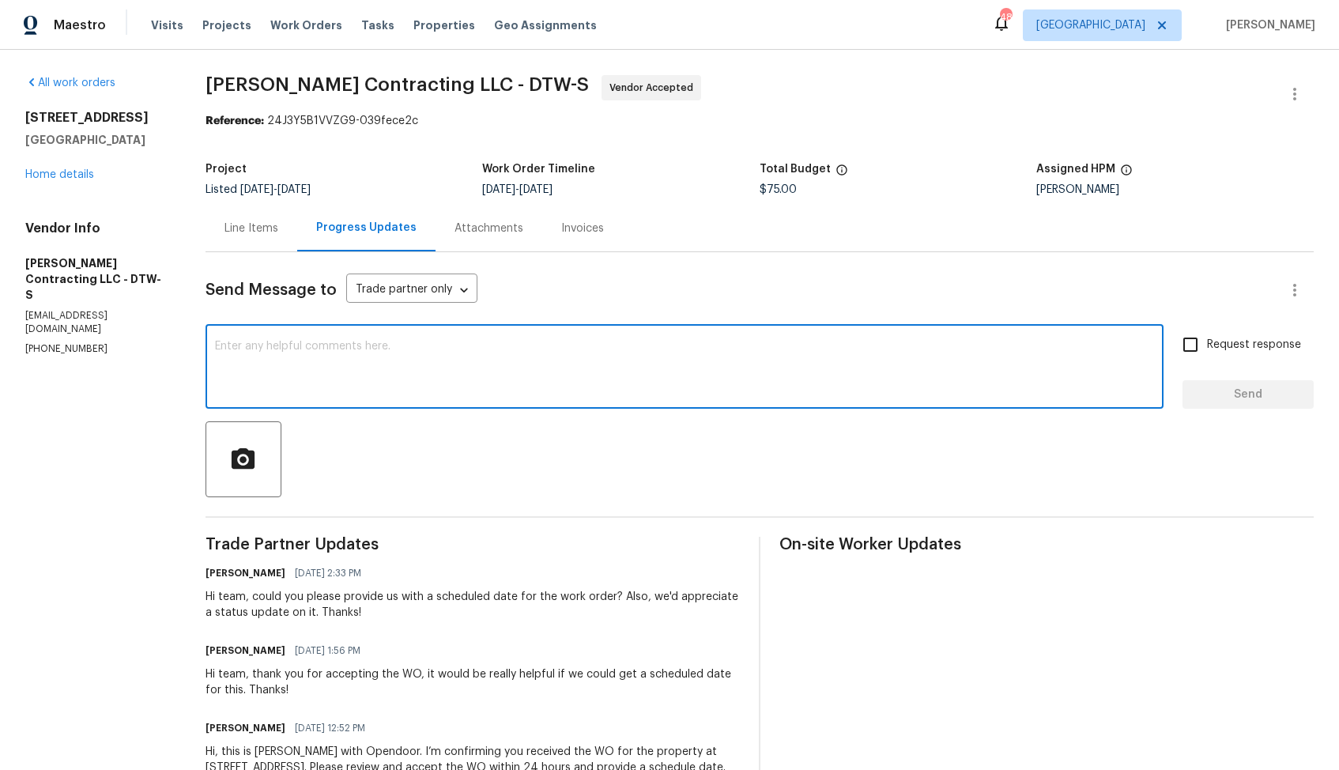
click at [494, 349] on textarea at bounding box center [684, 368] width 939 height 55
paste textarea "Hello, It's important that this work order is completed within the designated t…"
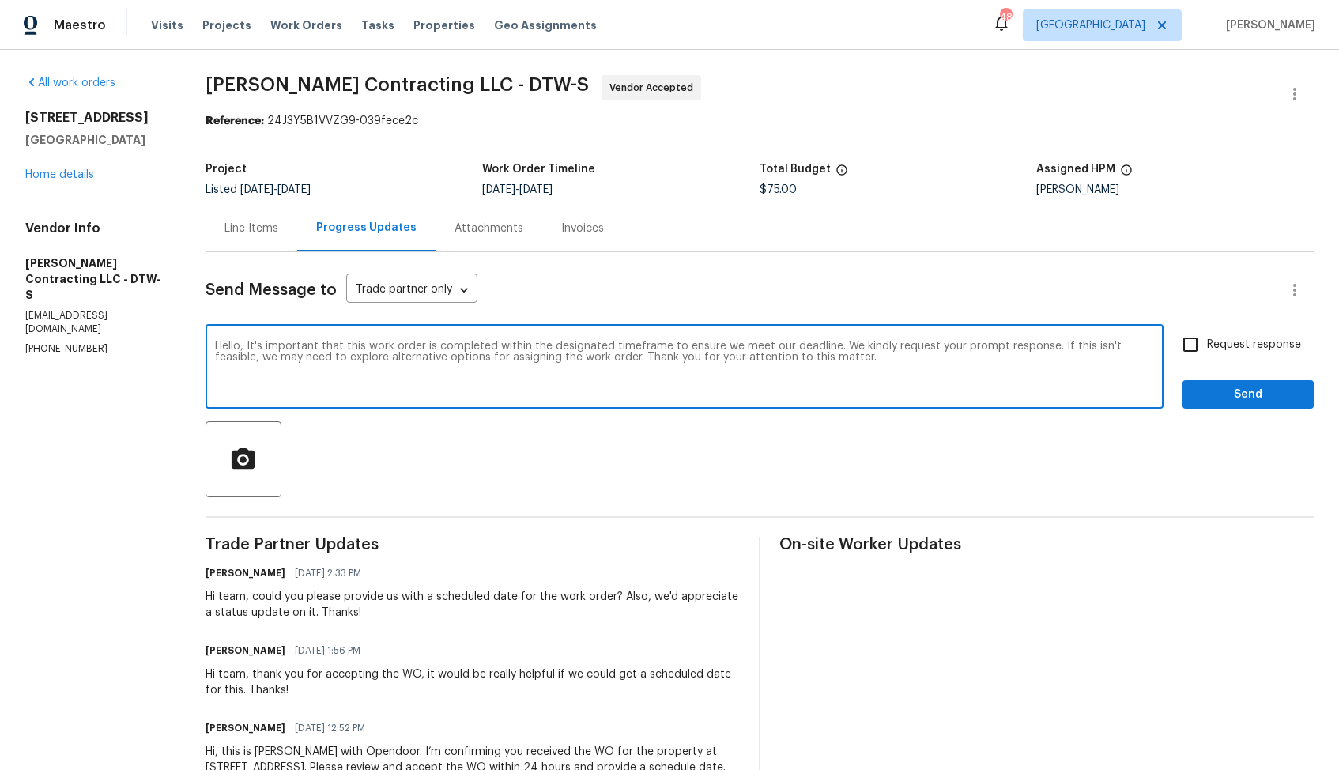
type textarea "Hello, It's important that this work order is completed within the designated t…"
click at [1194, 360] on input "Request response" at bounding box center [1190, 344] width 33 height 33
checkbox input "true"
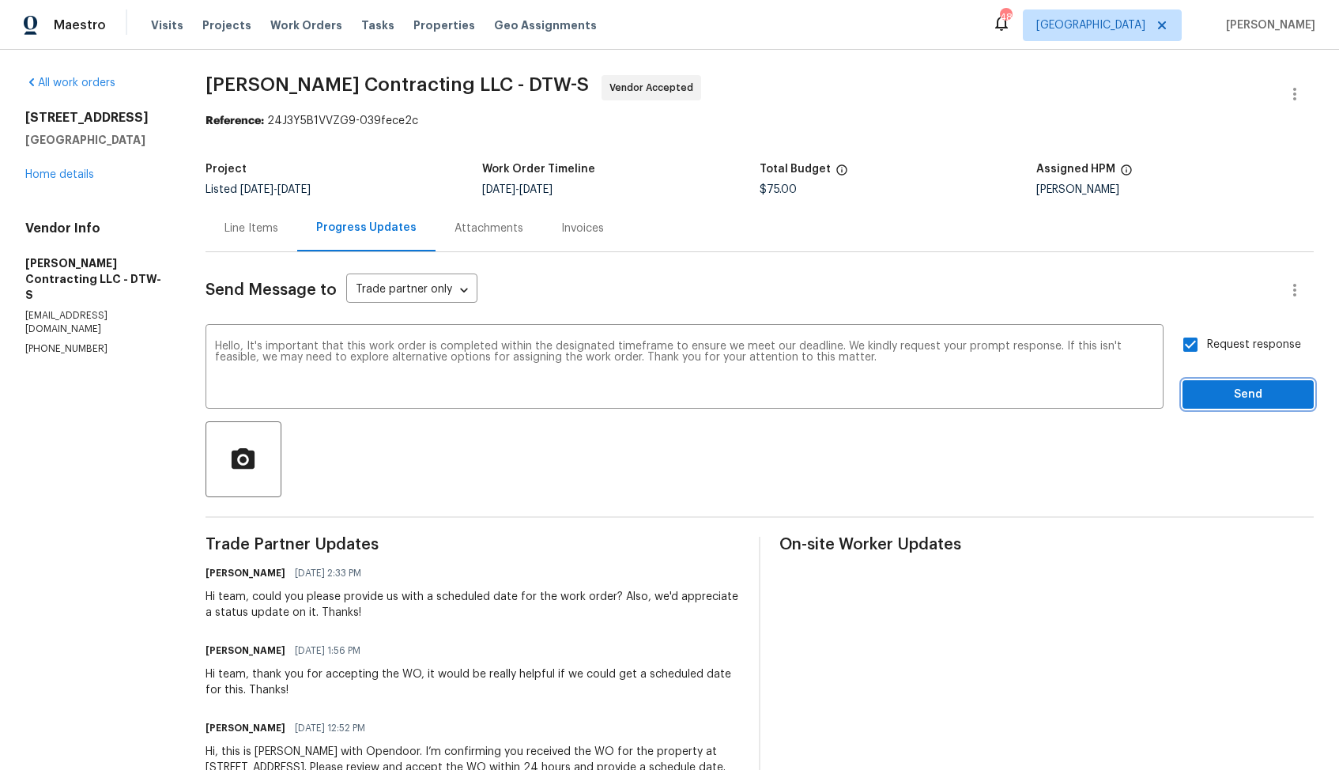
click at [1208, 391] on span "Send" at bounding box center [1248, 395] width 106 height 20
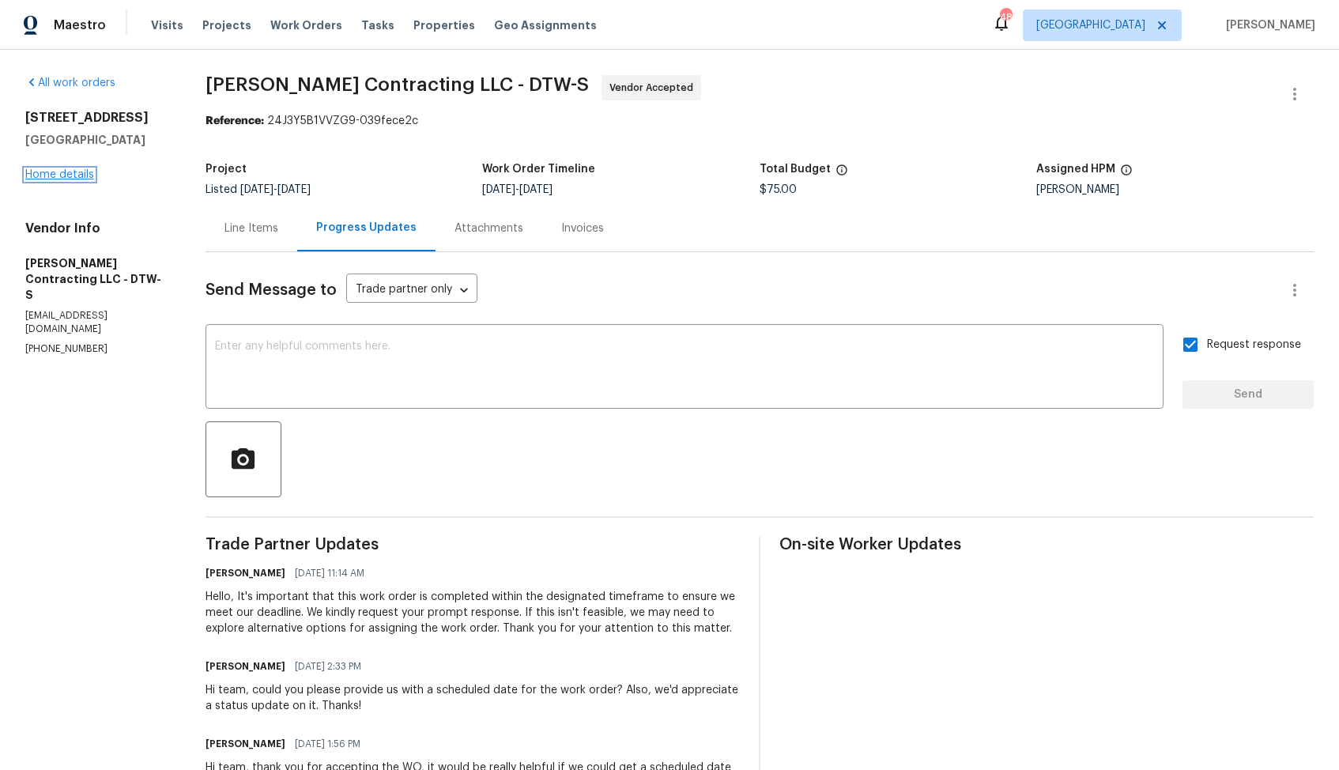
click at [62, 173] on link "Home details" at bounding box center [59, 174] width 69 height 11
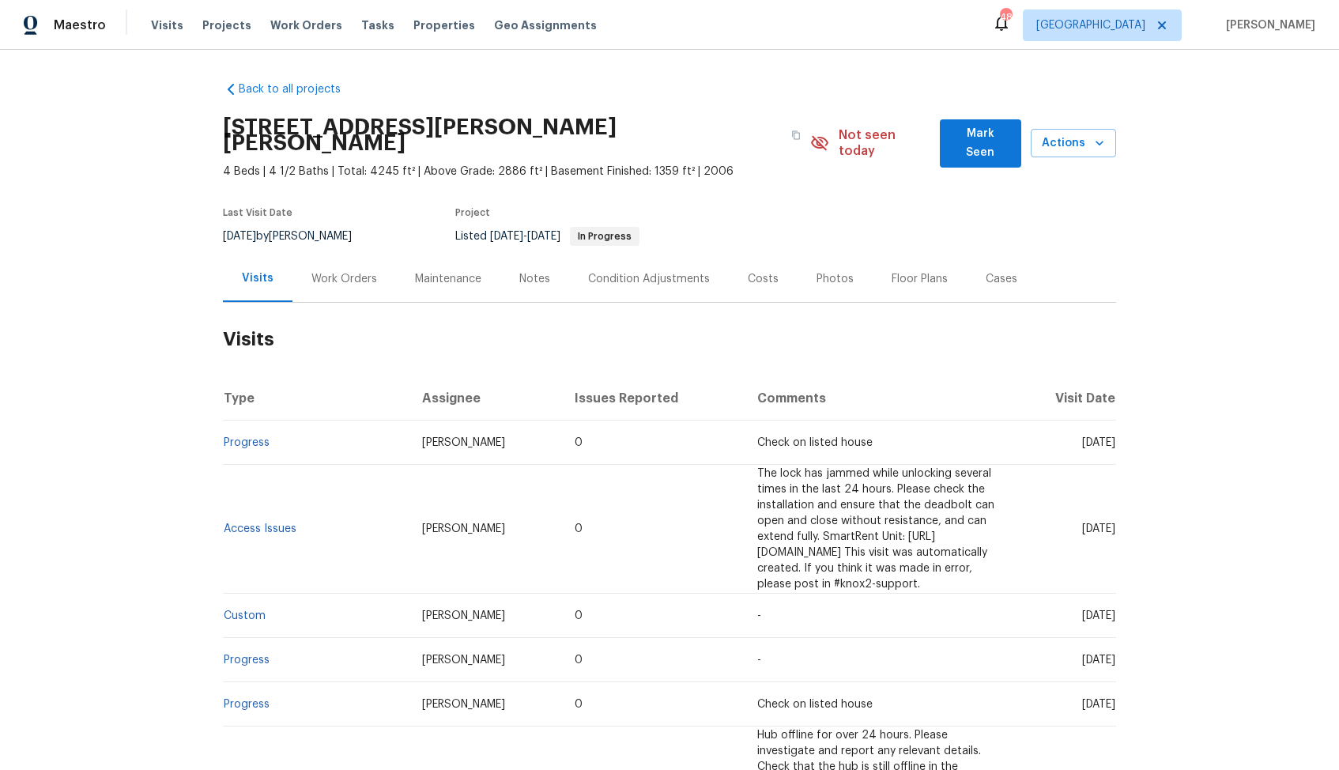
click at [353, 271] on div "Work Orders" at bounding box center [344, 279] width 66 height 16
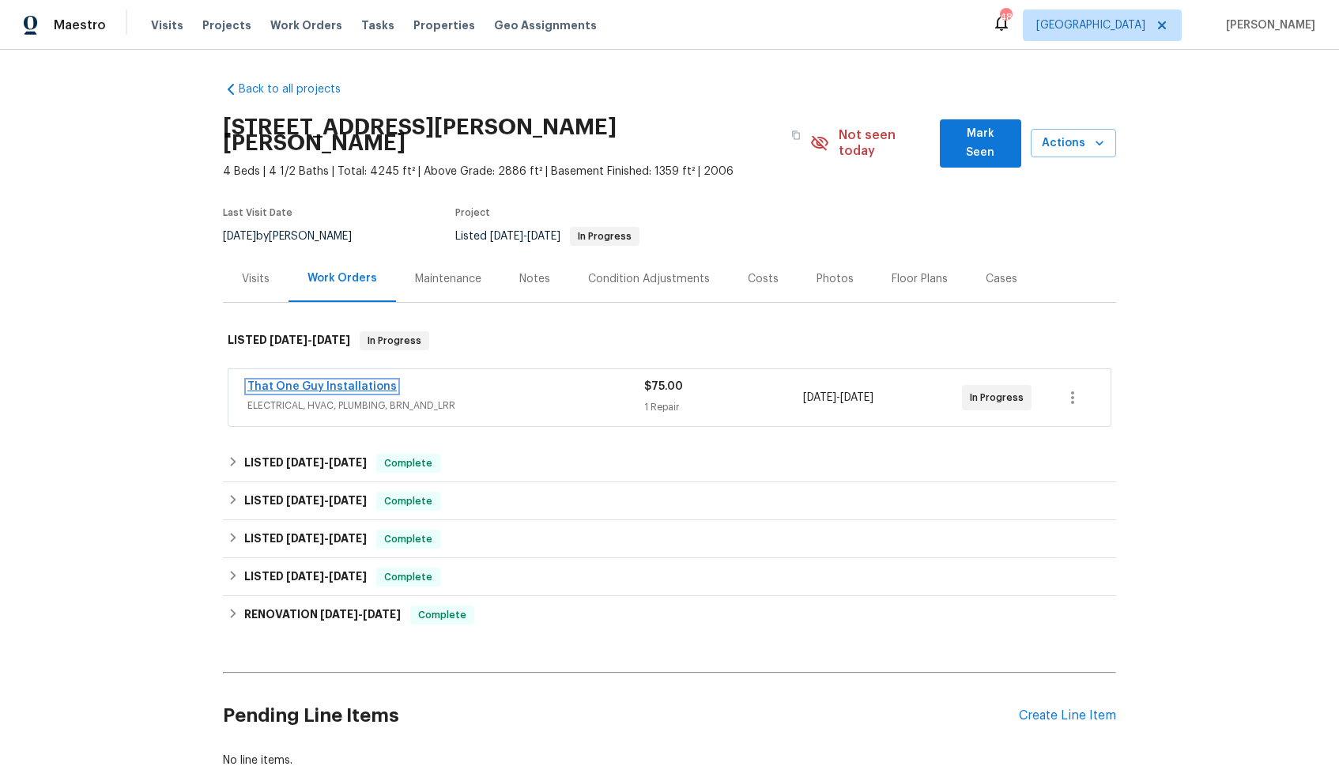
click at [332, 381] on link "That One Guy Installations" at bounding box center [321, 386] width 149 height 11
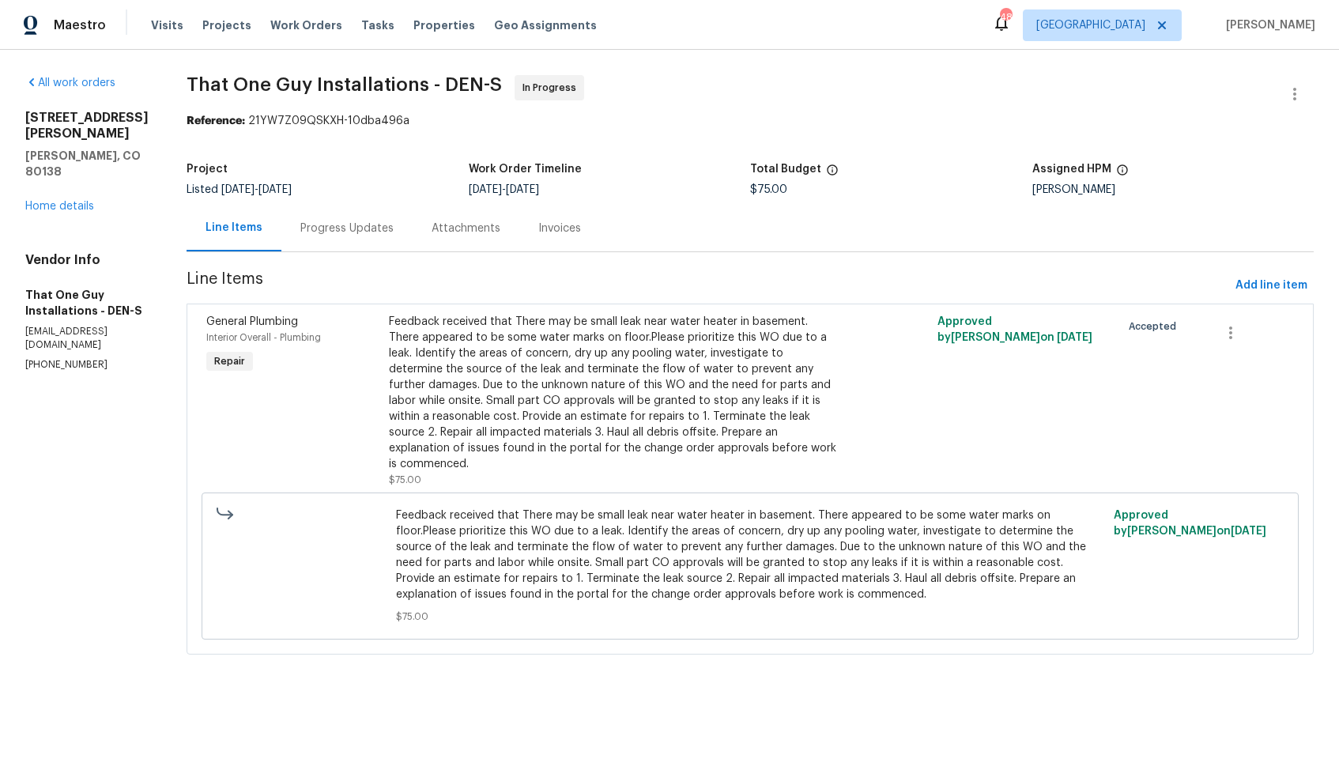
click at [333, 229] on div "Progress Updates" at bounding box center [346, 229] width 93 height 16
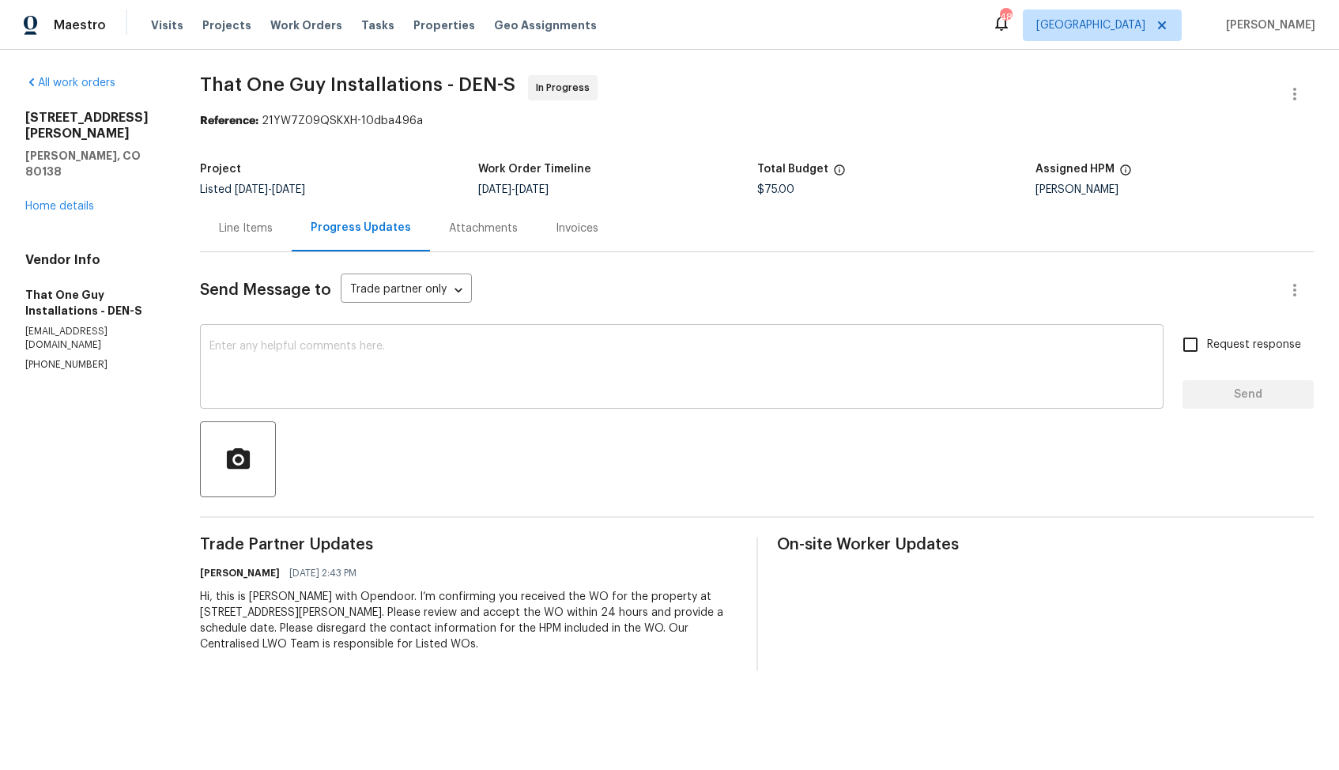
click at [482, 352] on textarea at bounding box center [681, 368] width 944 height 55
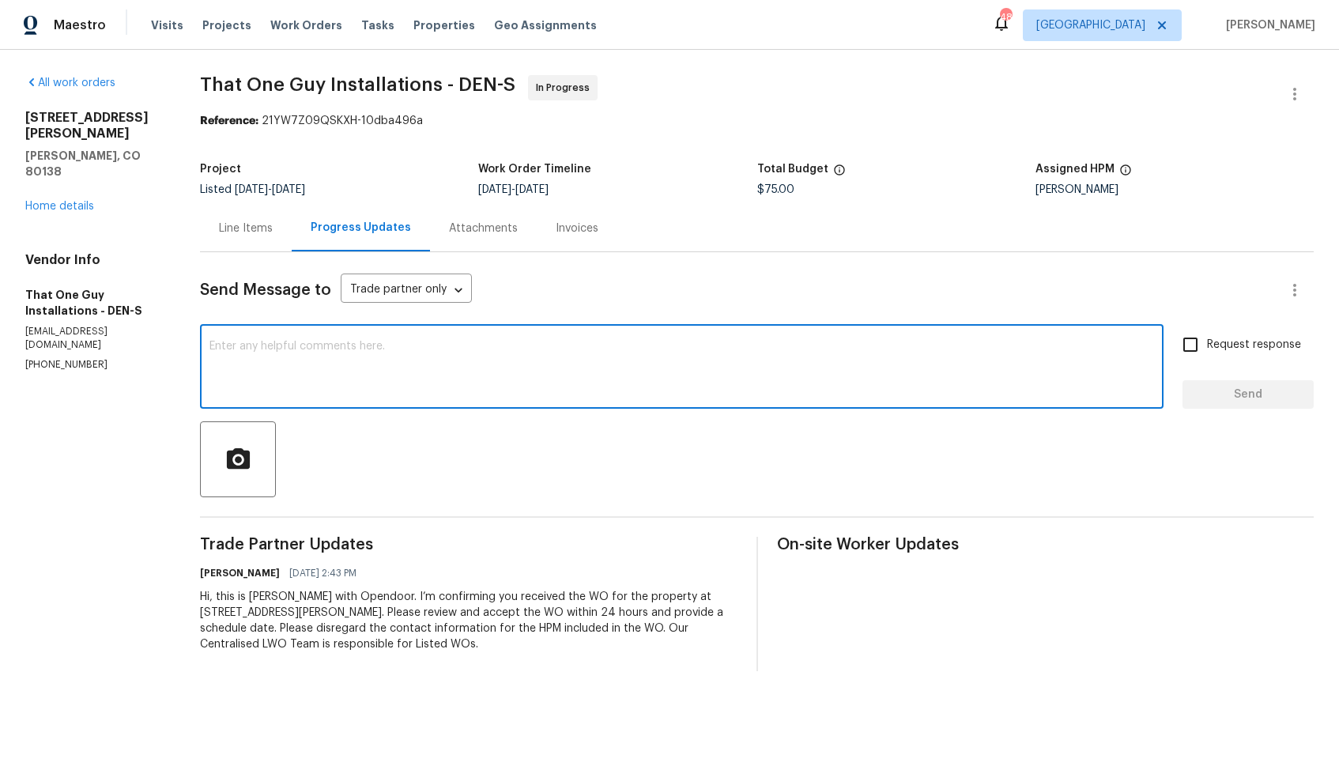
paste textarea "Hi team, could you please provide an update on the status of the work order? Th…"
type textarea "Hi team, could you please provide an update on the status of the work order? Th…"
click at [1194, 346] on input "Request response" at bounding box center [1190, 344] width 33 height 33
checkbox input "true"
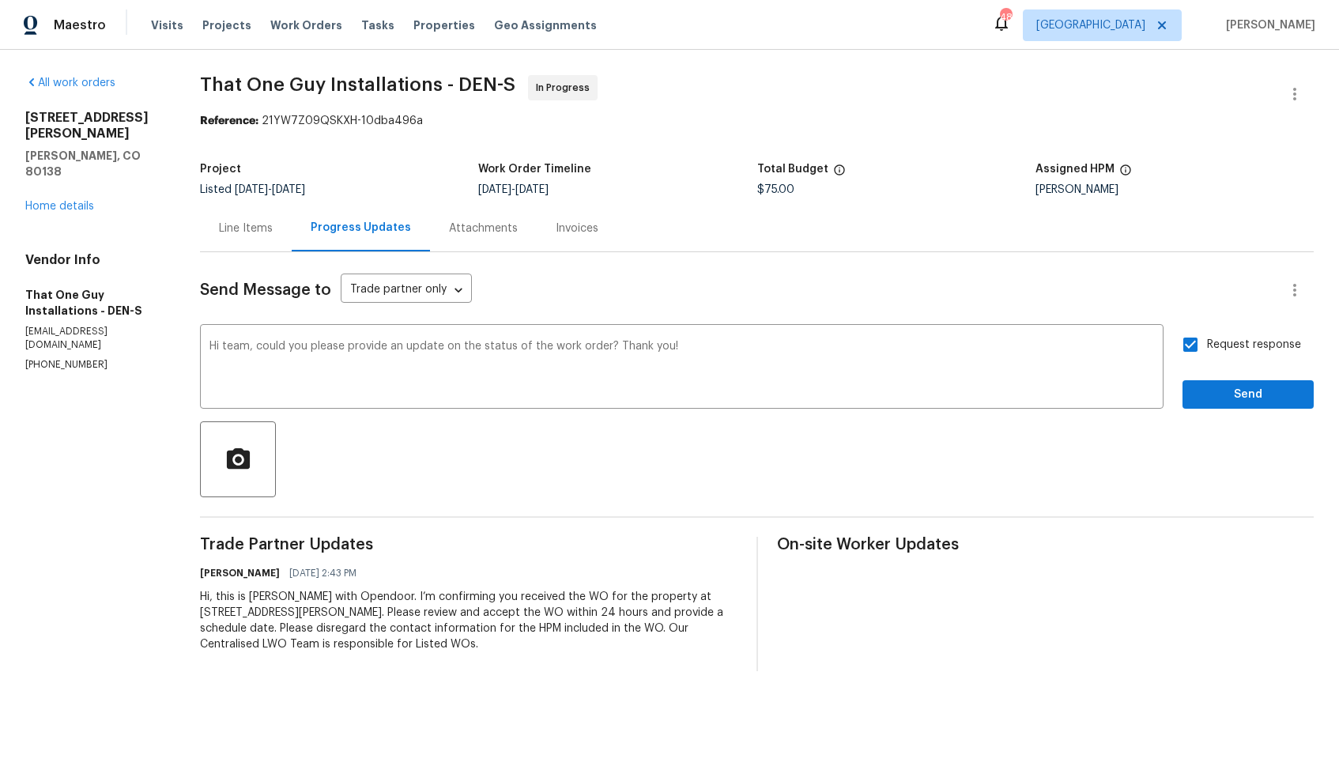
click at [1219, 379] on div "Request response Send" at bounding box center [1247, 368] width 131 height 81
click at [1214, 391] on span "Send" at bounding box center [1248, 395] width 106 height 20
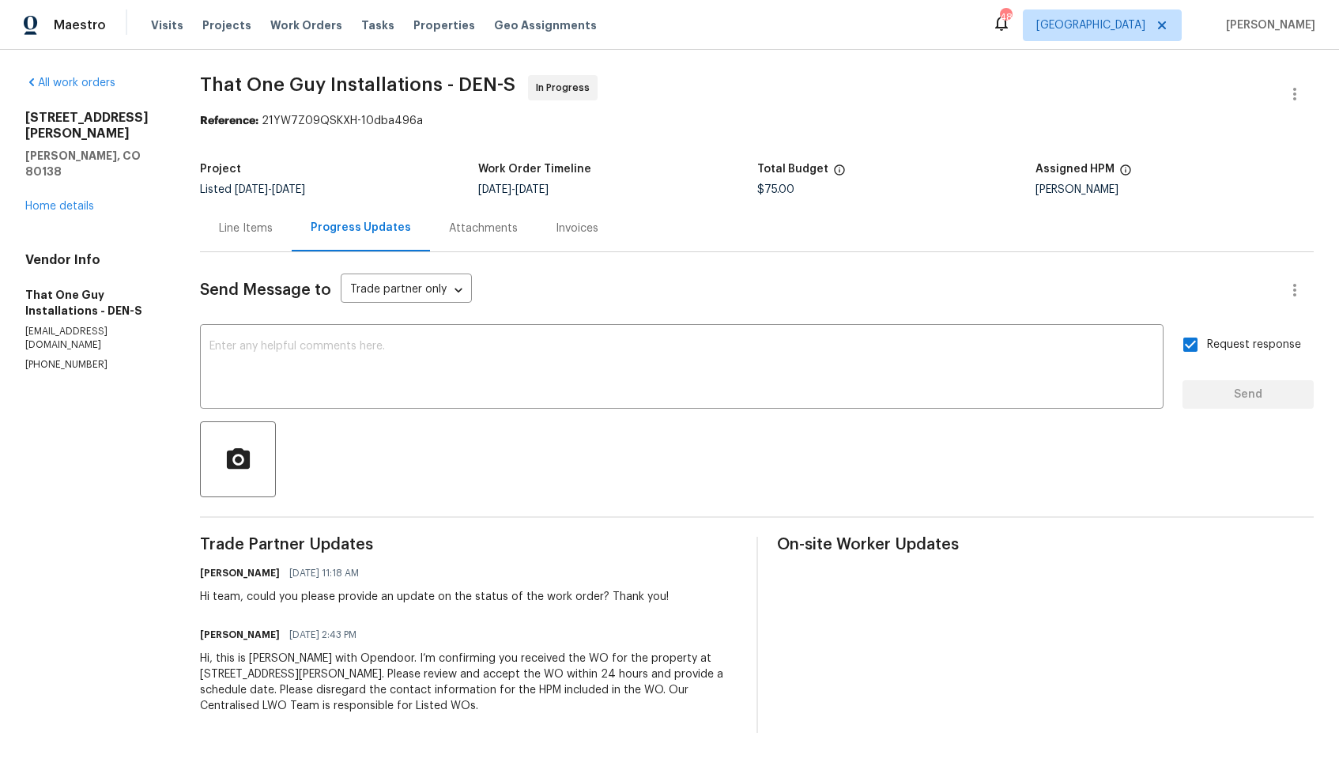
click at [101, 252] on h4 "Vendor Info" at bounding box center [93, 260] width 137 height 16
click at [48, 201] on link "Home details" at bounding box center [59, 206] width 69 height 11
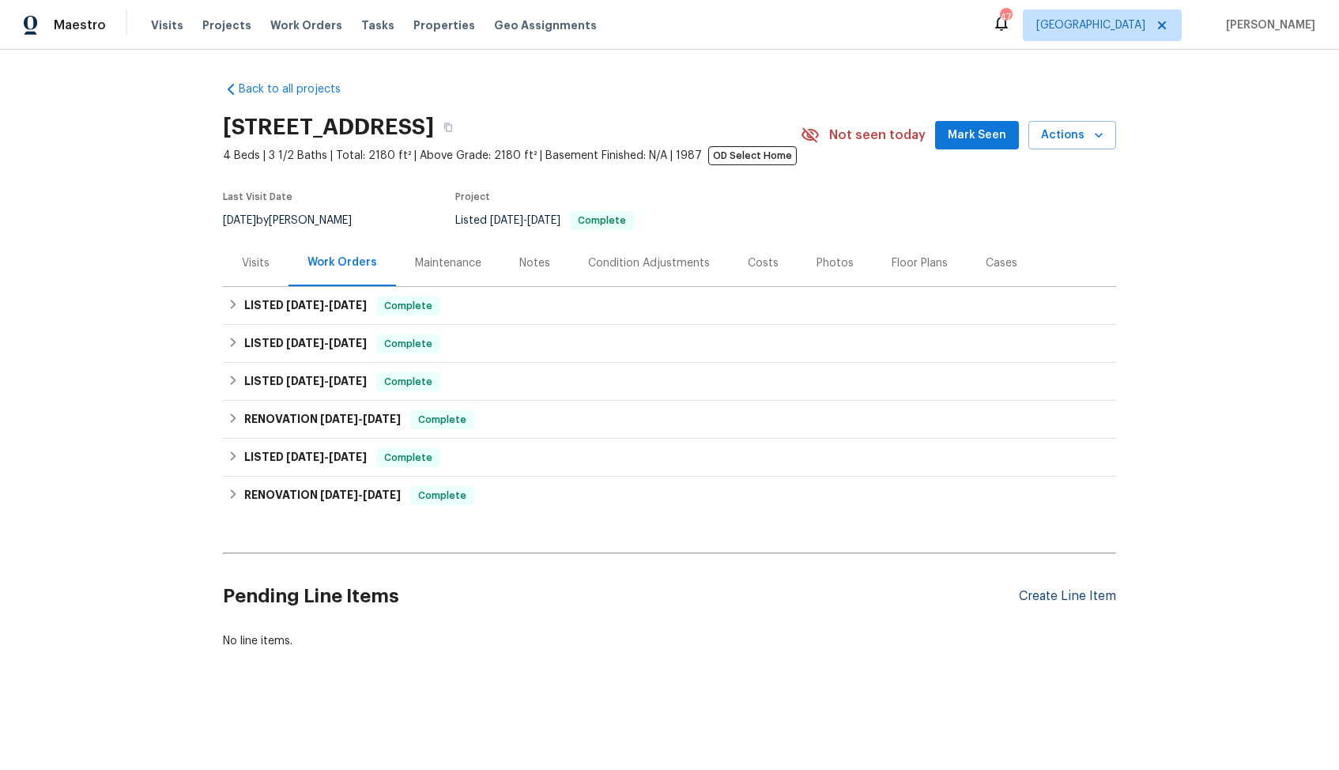
click at [1061, 598] on div "Create Line Item" at bounding box center [1067, 596] width 97 height 15
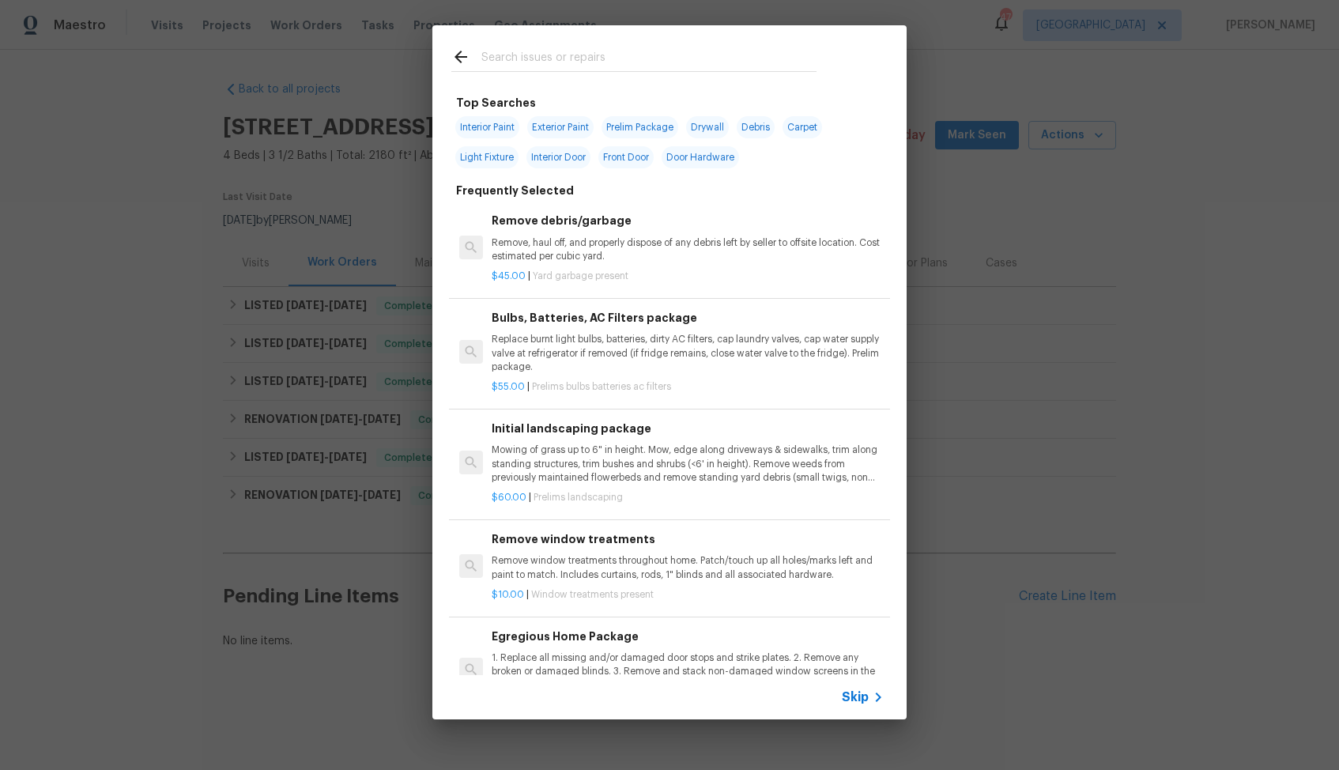
click at [614, 56] on input "text" at bounding box center [648, 59] width 335 height 24
type input "land"
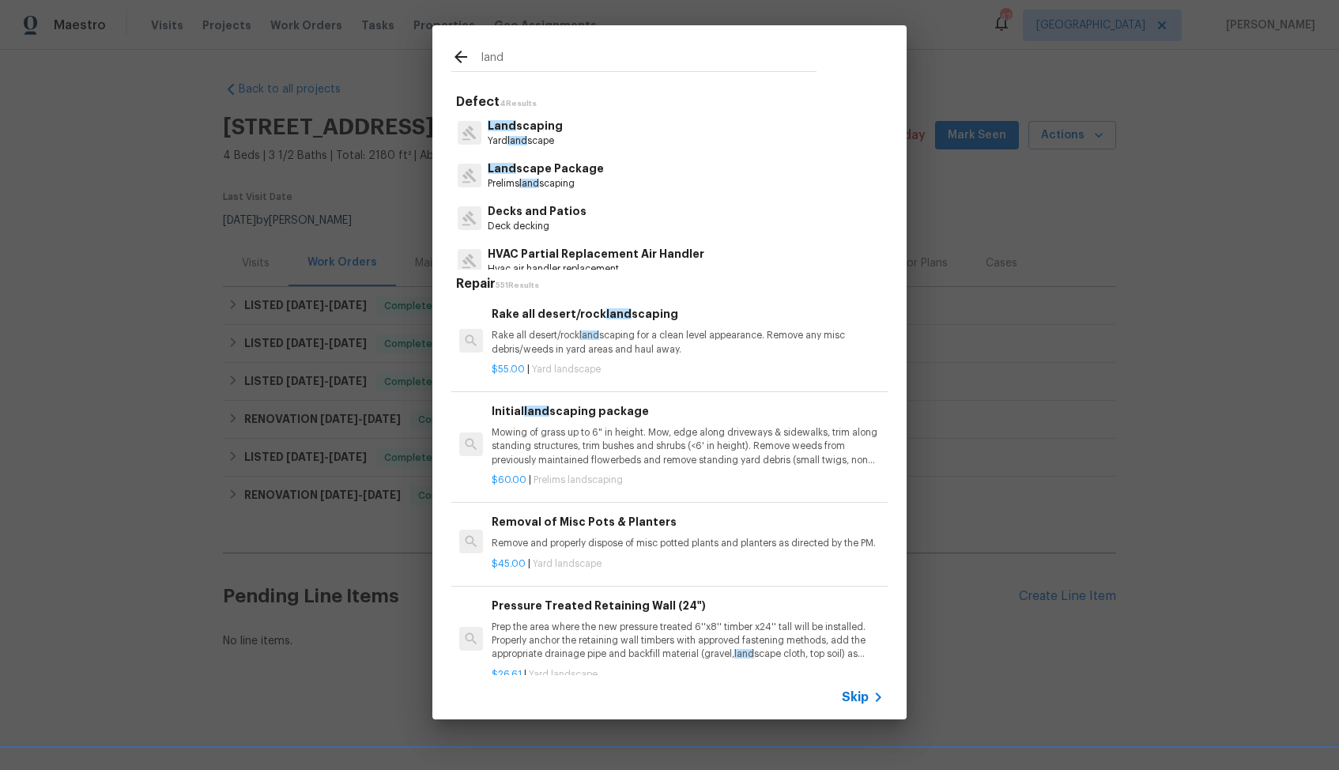
click at [537, 137] on p "Yard land scape" at bounding box center [525, 140] width 75 height 13
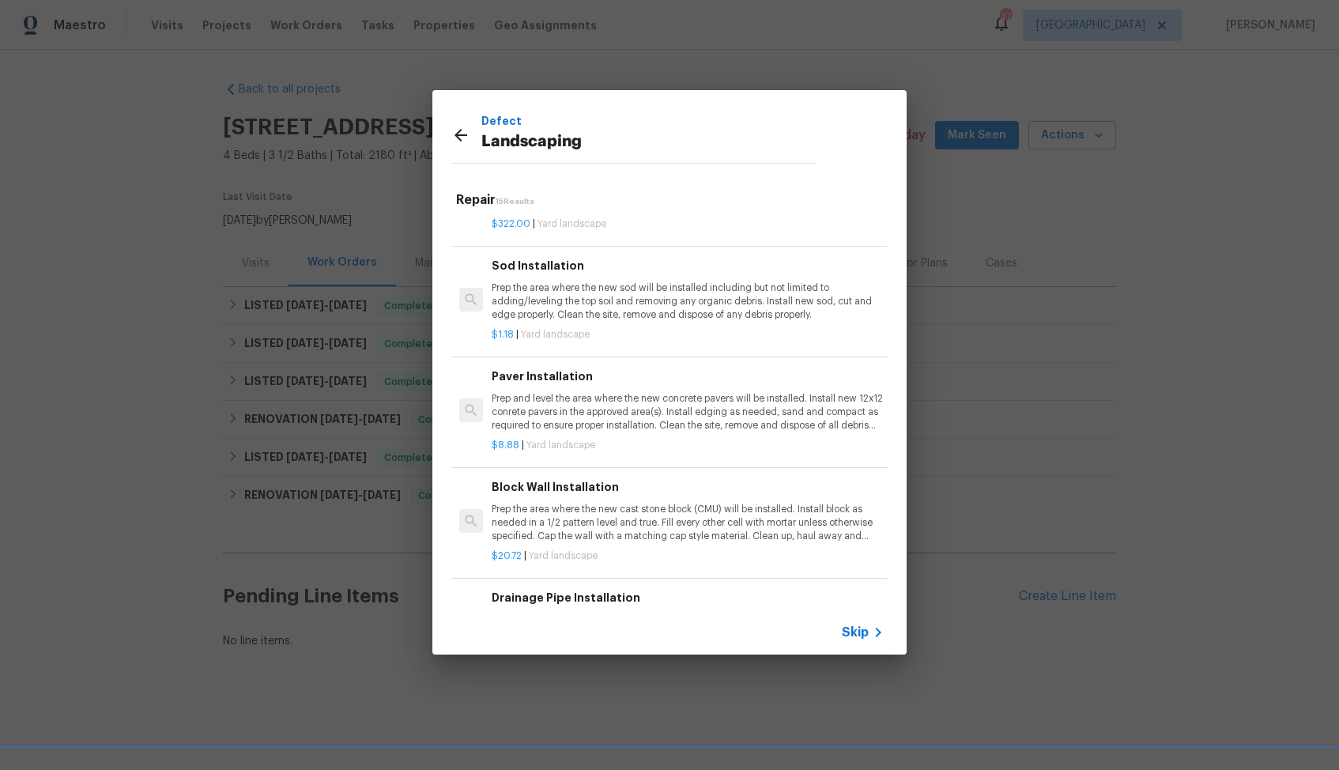
scroll to position [1104, 0]
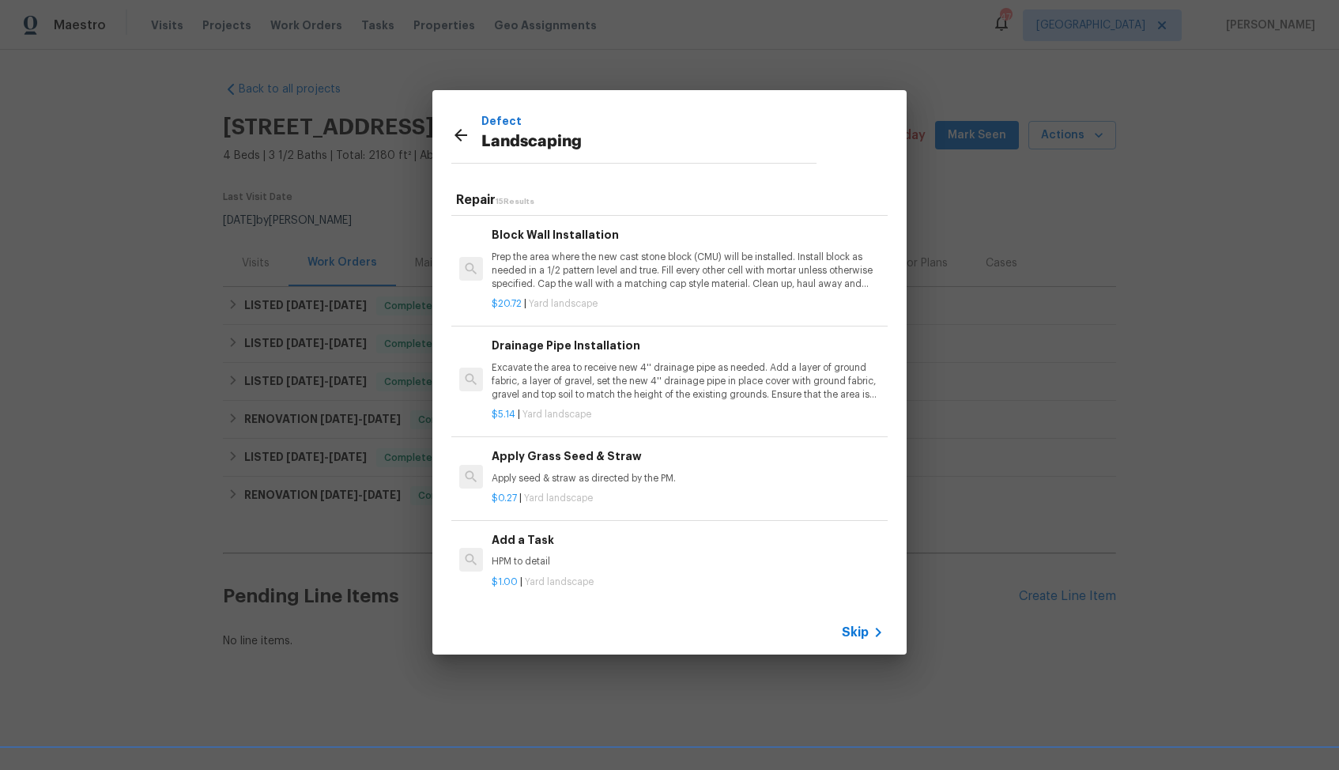
click at [536, 549] on div "Add a Task HPM to detail" at bounding box center [688, 550] width 392 height 38
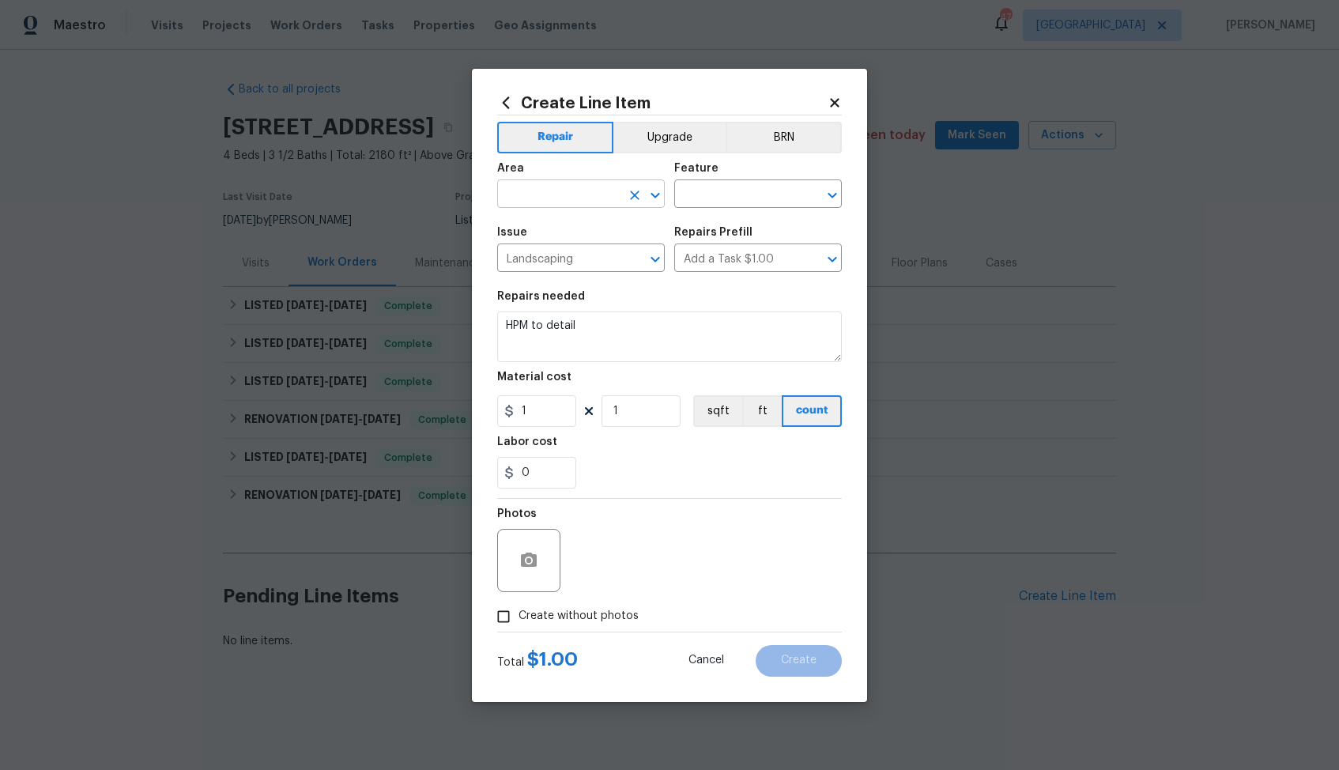
click at [568, 202] on input "text" at bounding box center [558, 195] width 123 height 25
type input "l"
click at [553, 260] on li "Exterior Overall" at bounding box center [581, 256] width 168 height 26
type input "Exterior Overall"
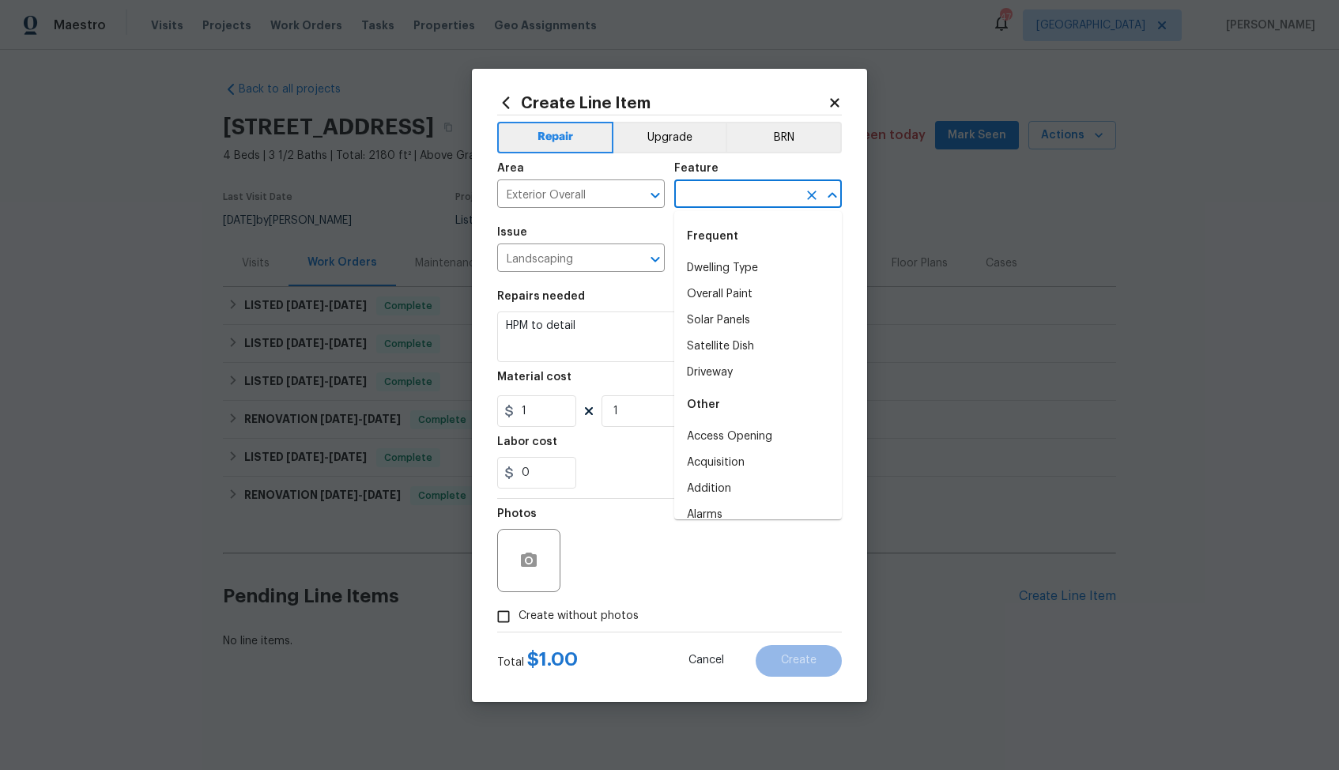
click at [737, 205] on input "text" at bounding box center [735, 195] width 123 height 25
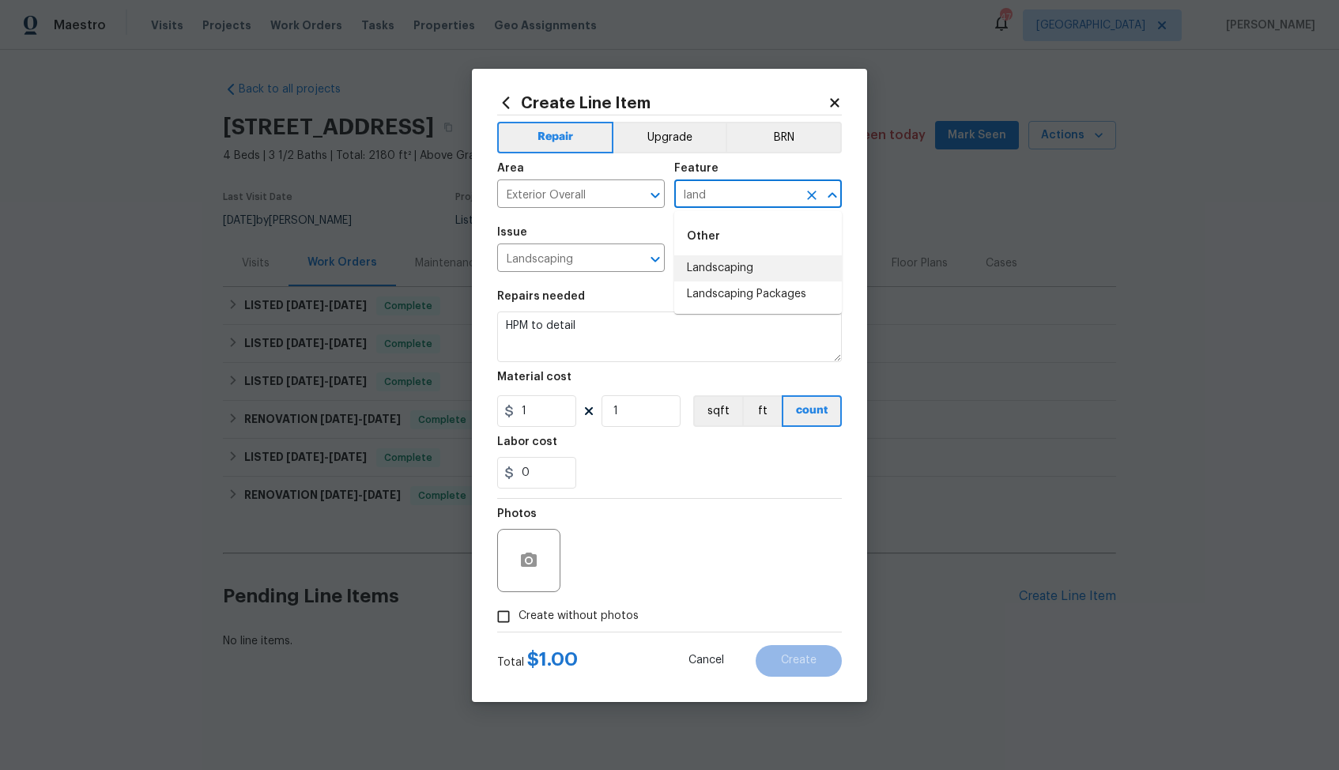
click at [745, 276] on li "Landscaping" at bounding box center [758, 268] width 168 height 26
type input "Landscaping"
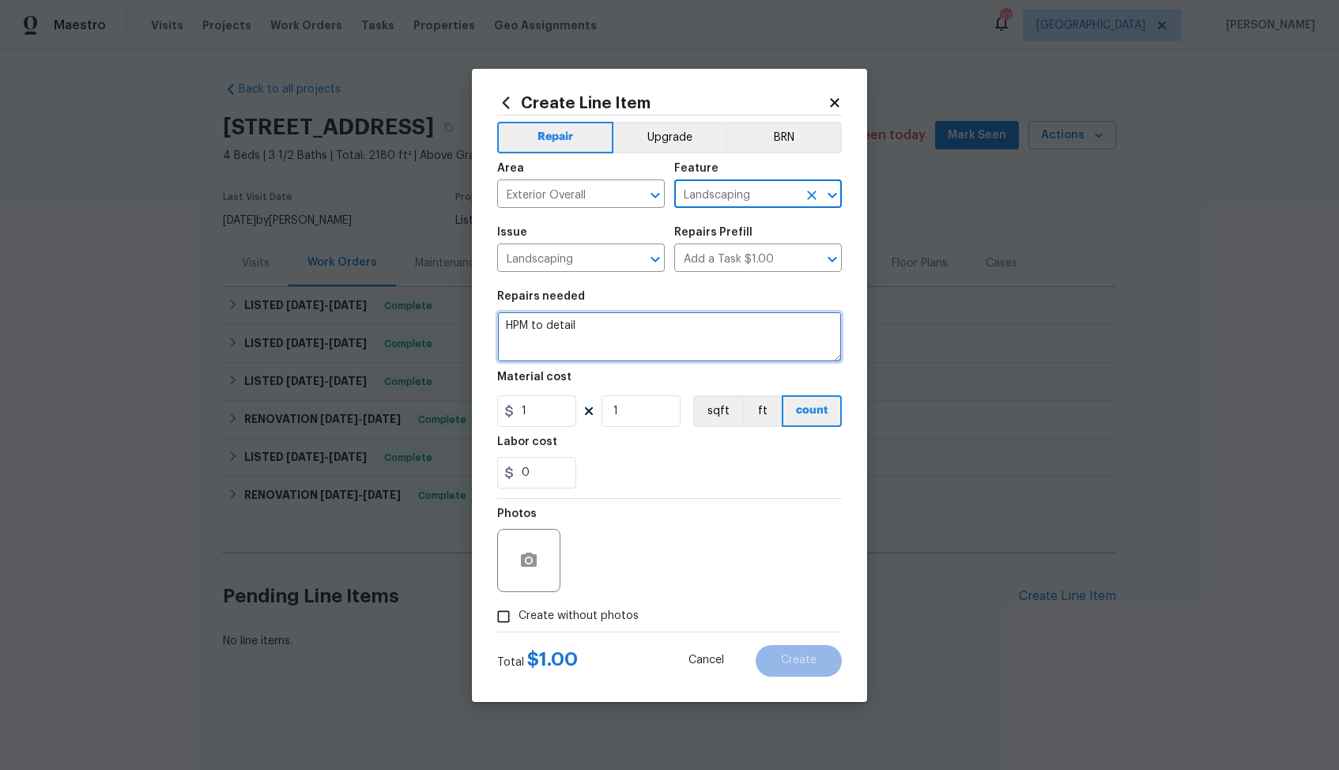
click at [635, 331] on textarea "HPM to detail" at bounding box center [669, 336] width 345 height 51
paste textarea "Backyard grass is overgrown"
type textarea "Backyard grass is overgrown"
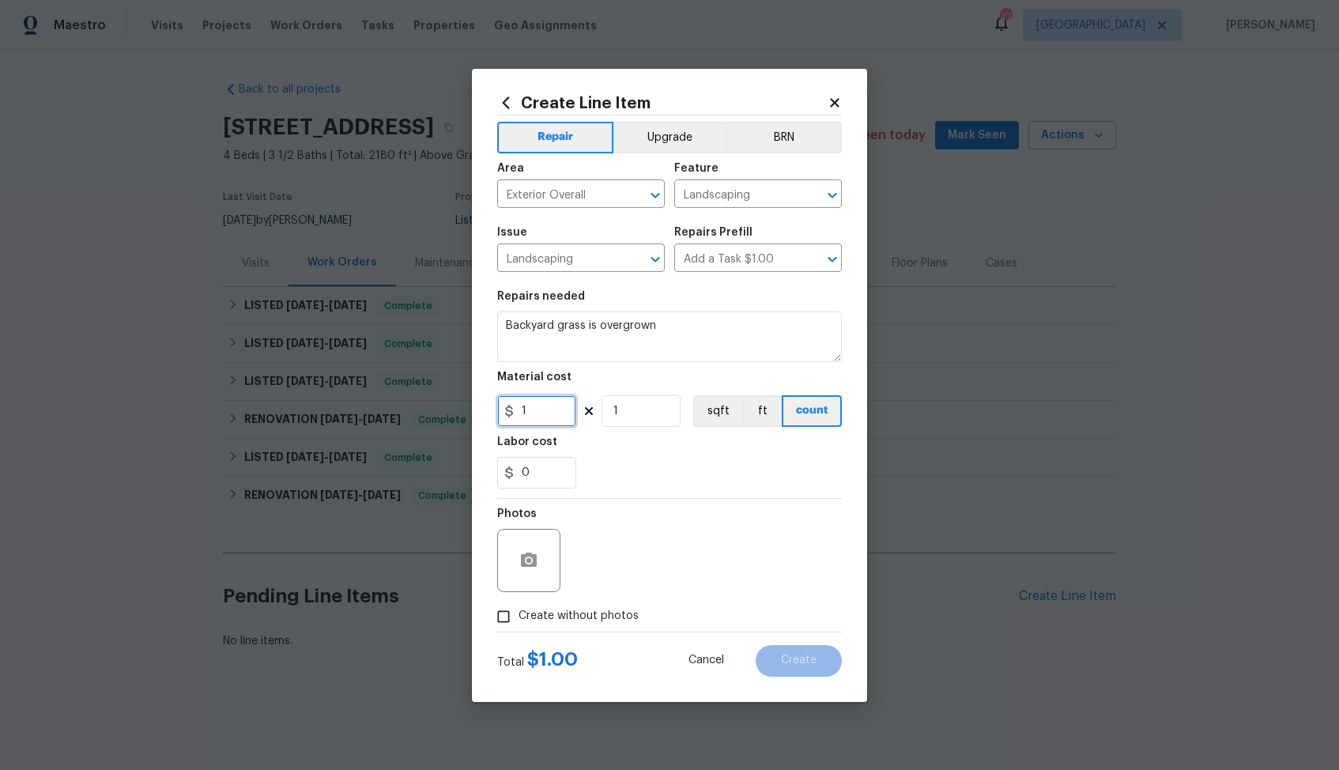
click at [540, 421] on input "1" at bounding box center [536, 411] width 79 height 32
type input "75"
click at [529, 569] on button "button" at bounding box center [529, 560] width 38 height 38
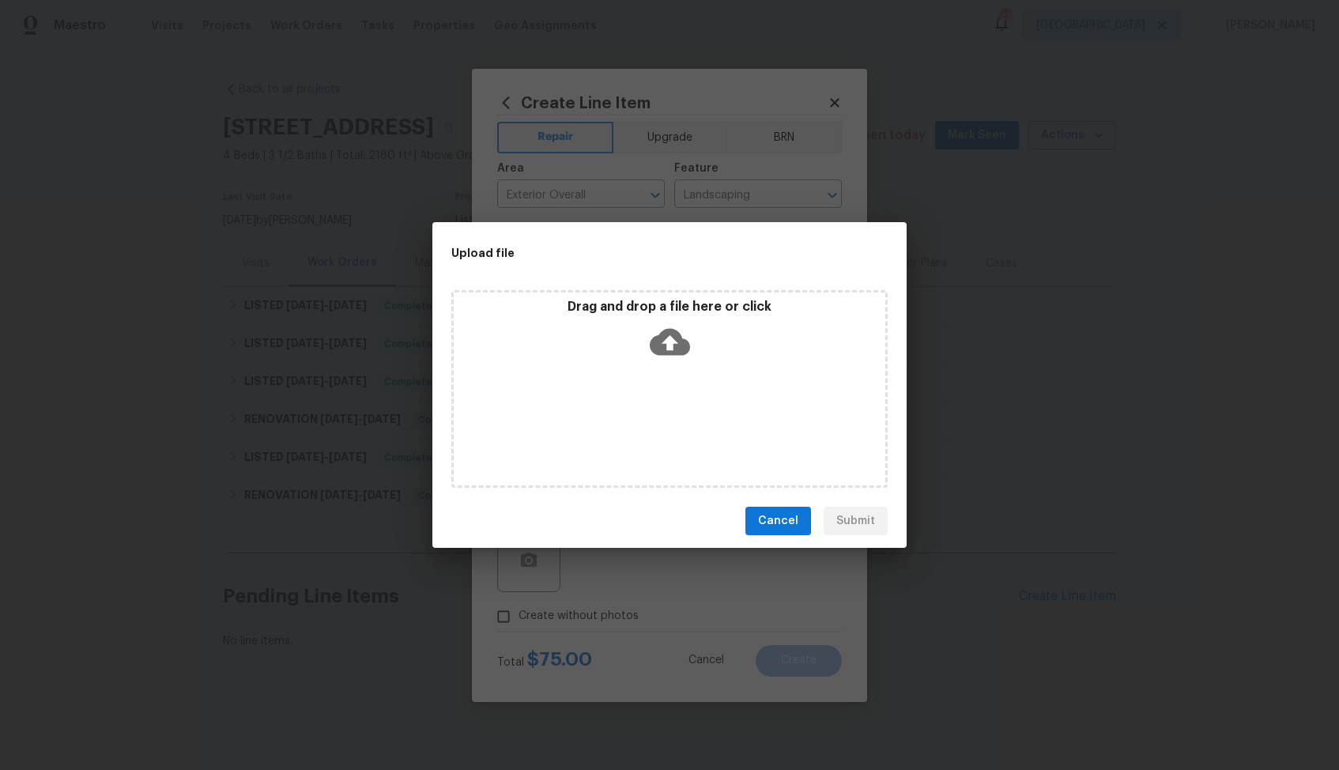
click at [664, 346] on icon at bounding box center [670, 342] width 40 height 27
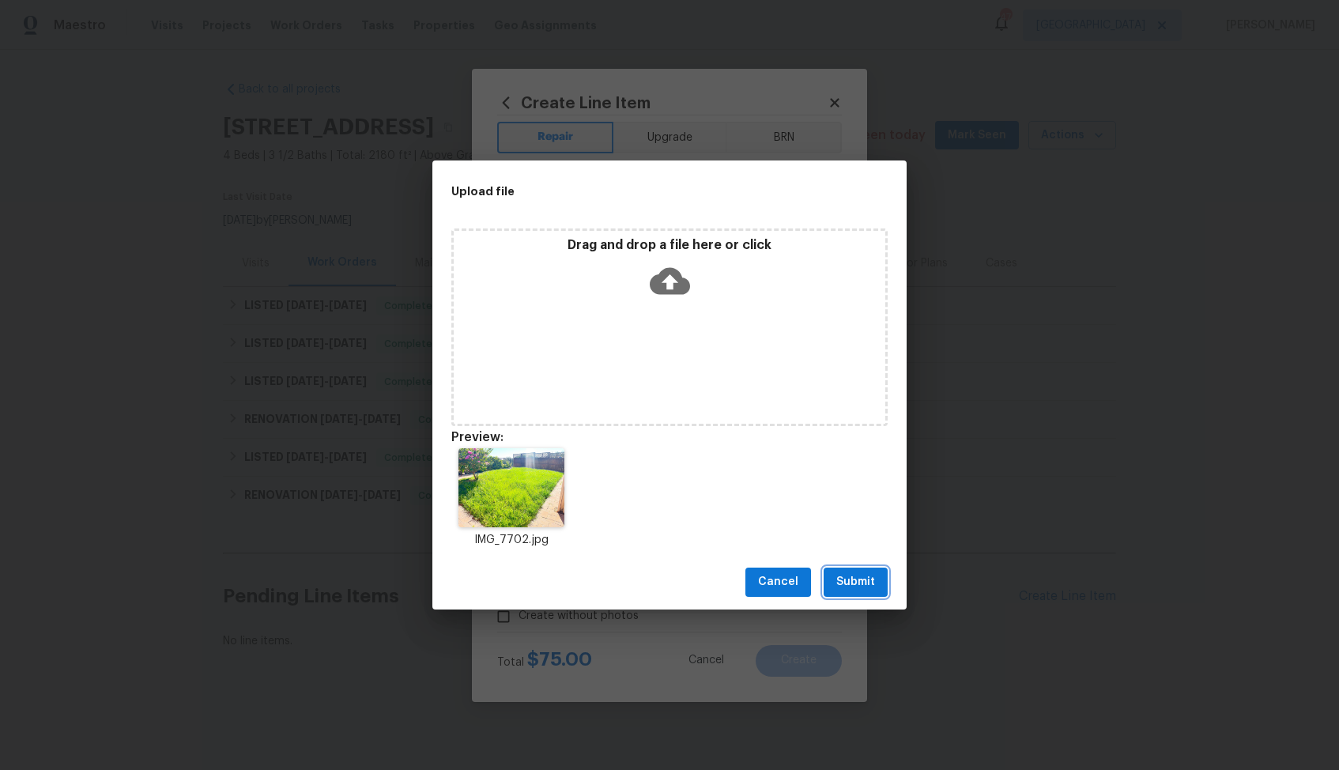
click at [872, 582] on span "Submit" at bounding box center [855, 582] width 39 height 20
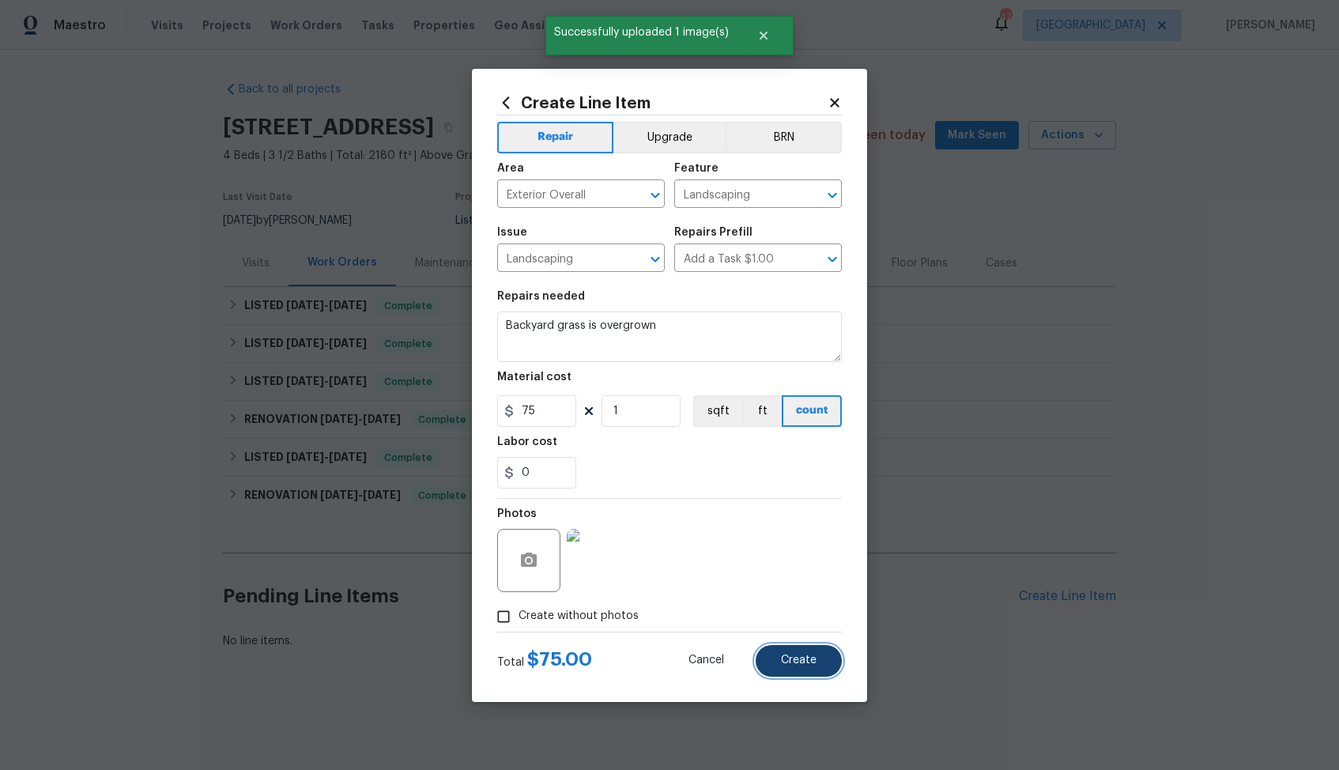
click at [791, 658] on span "Create" at bounding box center [799, 660] width 36 height 12
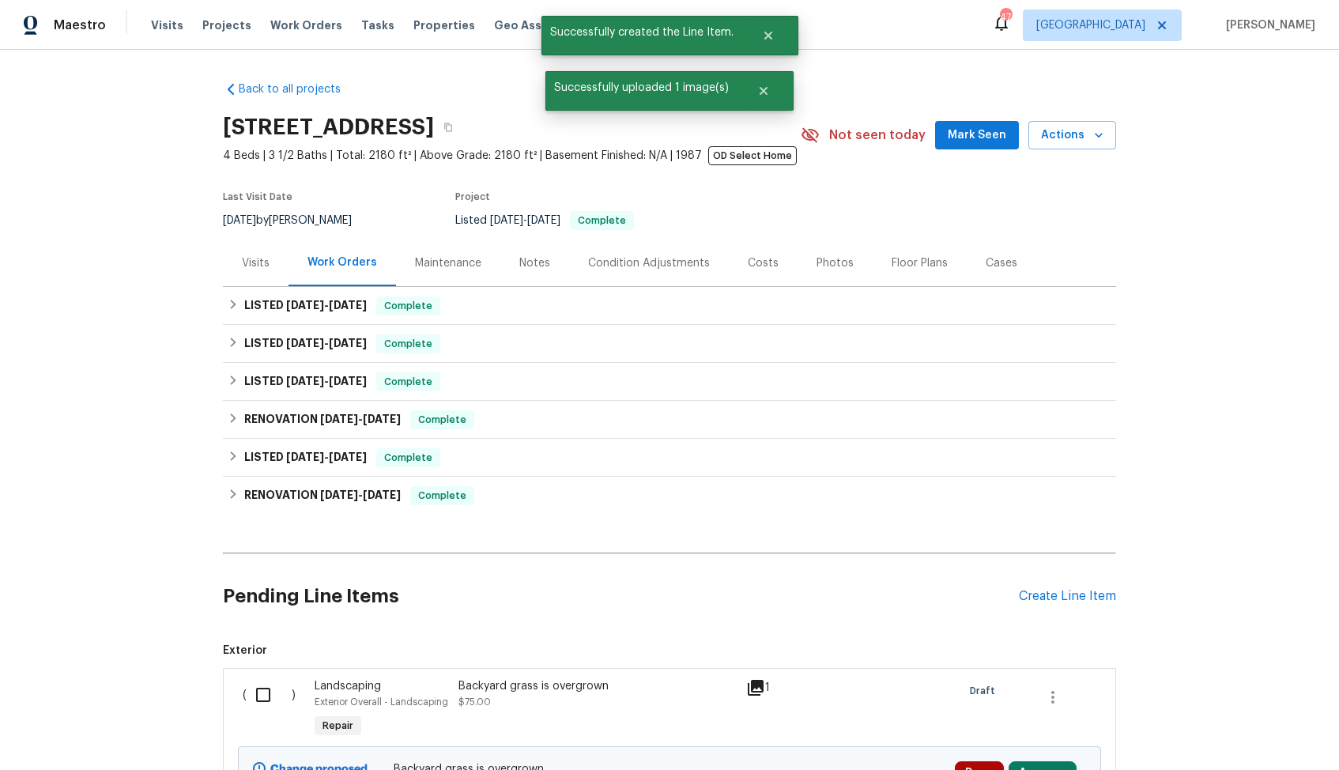
scroll to position [167, 0]
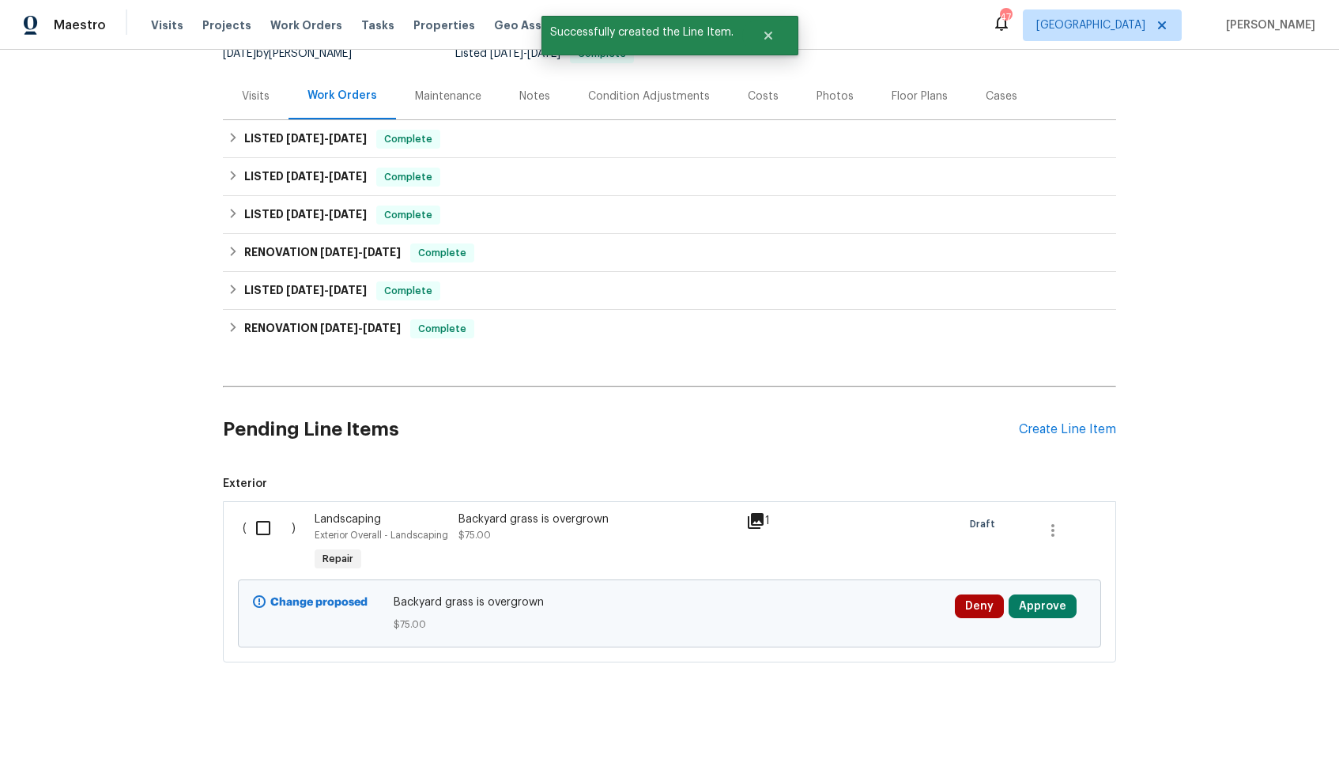
click at [264, 525] on input "checkbox" at bounding box center [269, 527] width 45 height 33
checkbox input "true"
click at [1220, 723] on span "Create Work Order" at bounding box center [1248, 731] width 105 height 20
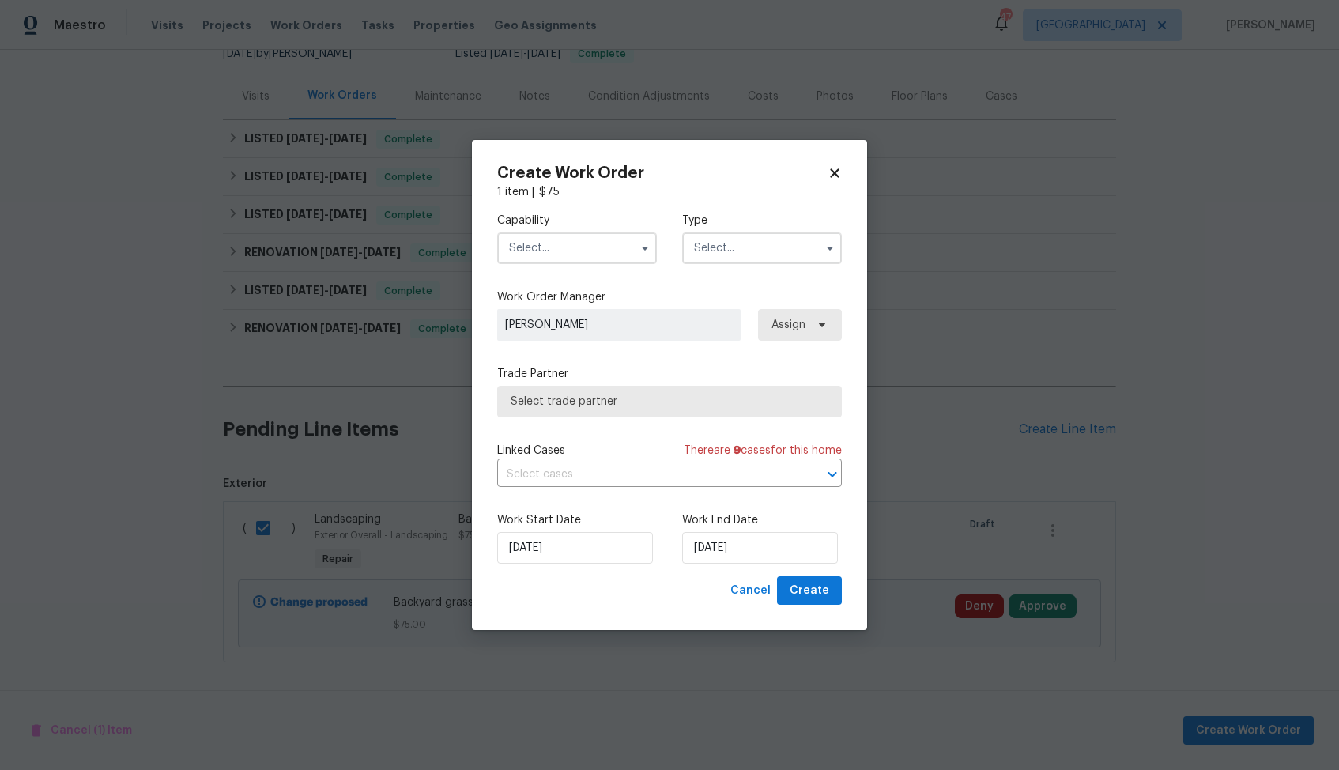
click at [614, 252] on input "text" at bounding box center [577, 248] width 160 height 32
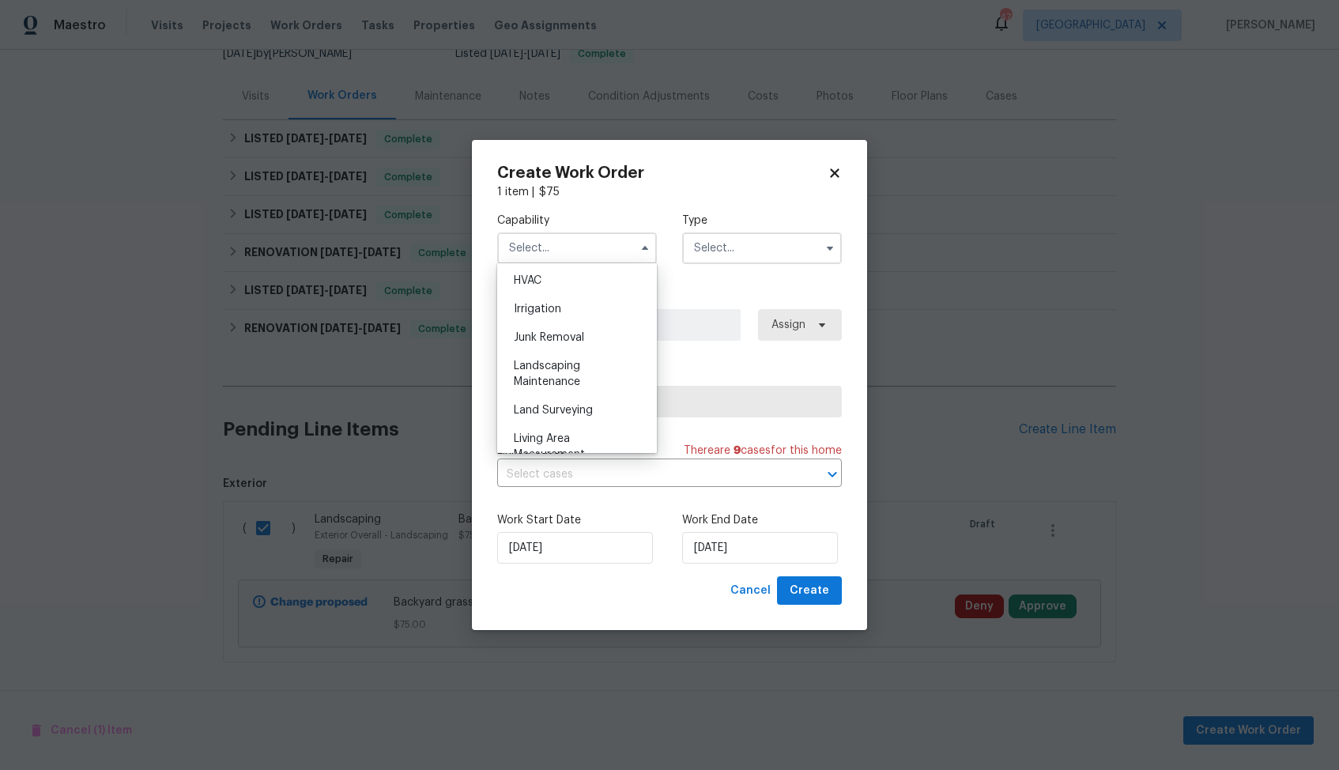
scroll to position [952, 0]
click at [573, 383] on span "Landscaping Maintenance" at bounding box center [547, 377] width 66 height 27
type input "Landscaping Maintenance"
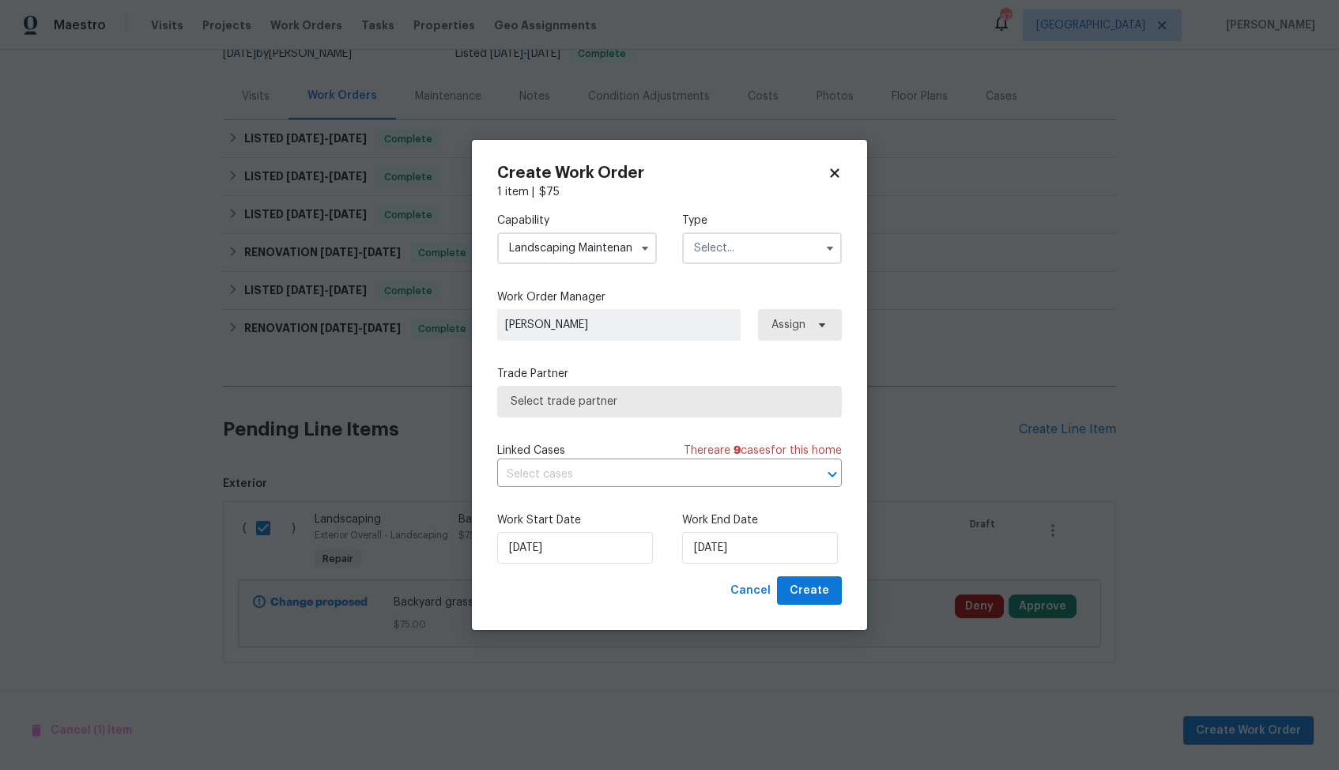
click at [771, 248] on input "text" at bounding box center [762, 248] width 160 height 32
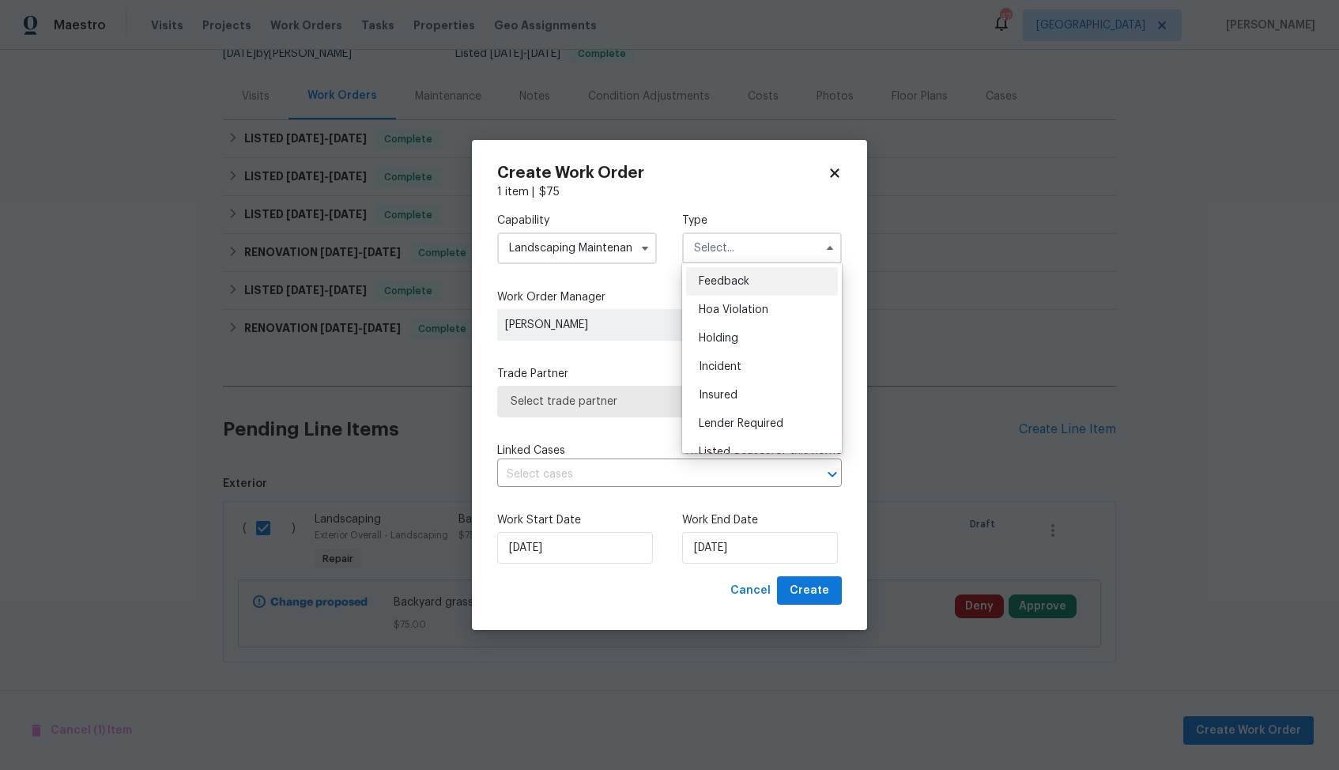
click at [753, 278] on div "Feedback" at bounding box center [762, 281] width 152 height 28
type input "Feedback"
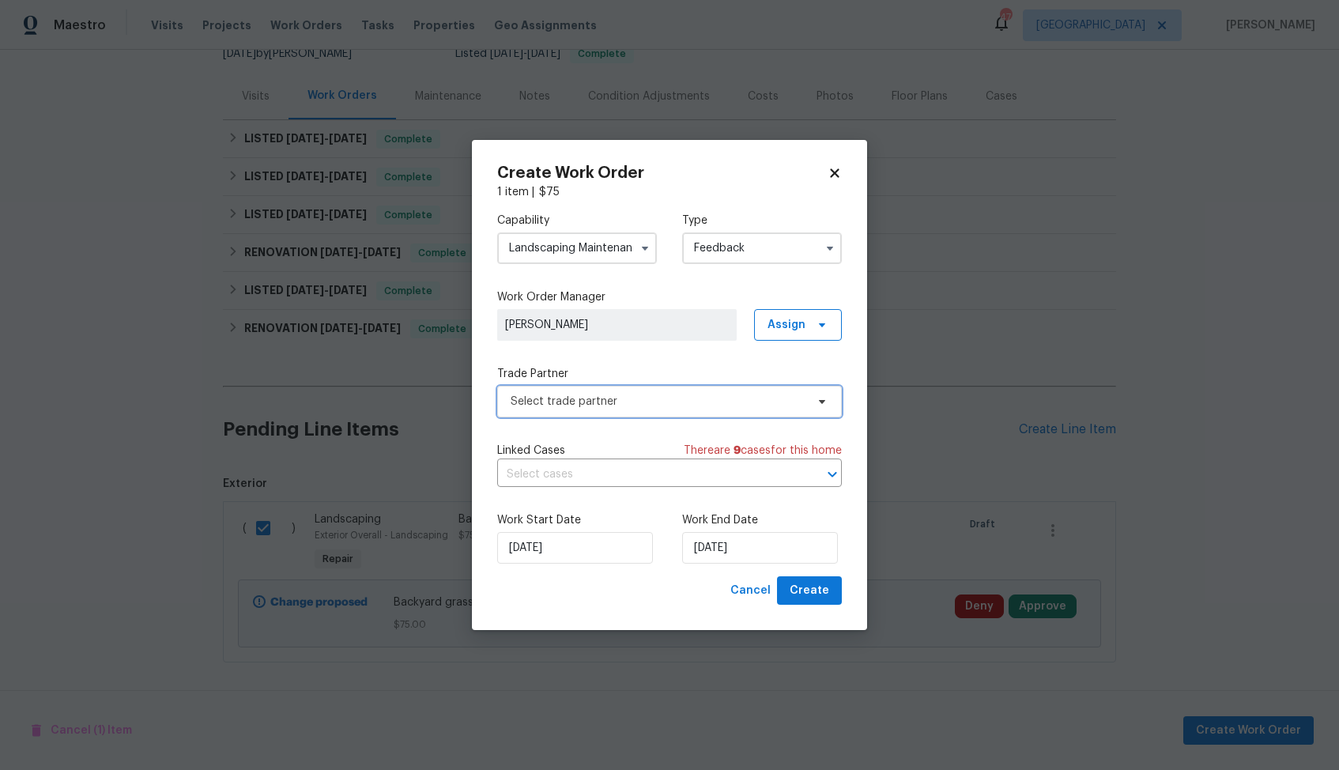
click at [601, 394] on span "Select trade partner" at bounding box center [658, 402] width 295 height 16
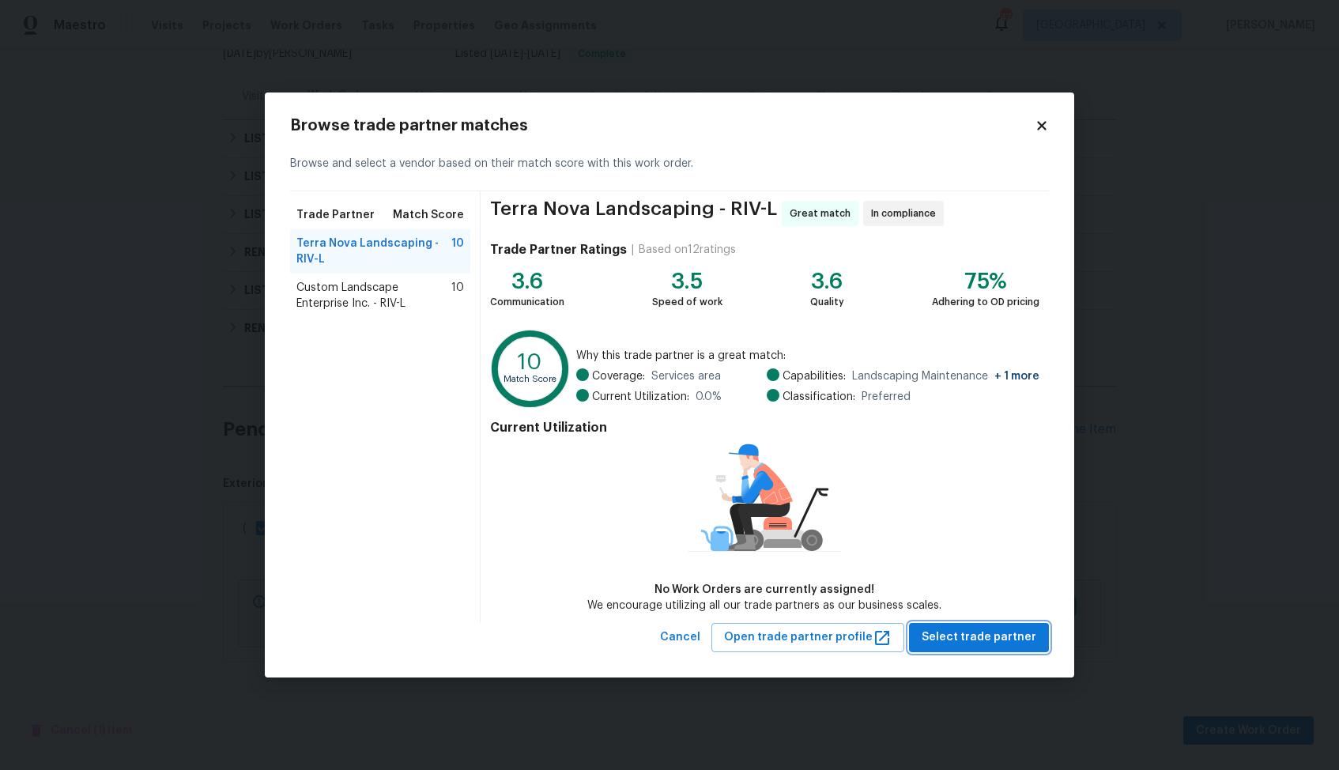
click at [978, 634] on span "Select trade partner" at bounding box center [979, 638] width 115 height 20
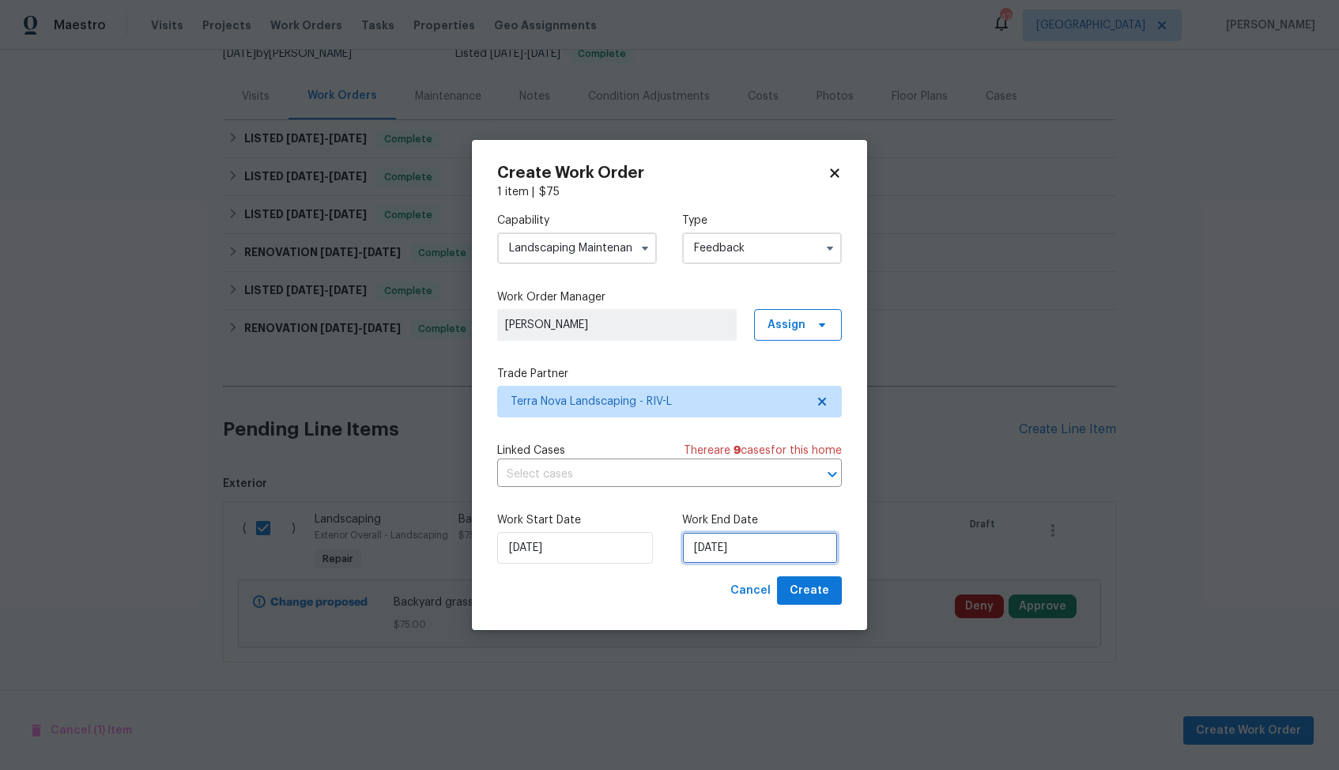
click at [718, 541] on input "27/08/2025" at bounding box center [760, 548] width 156 height 32
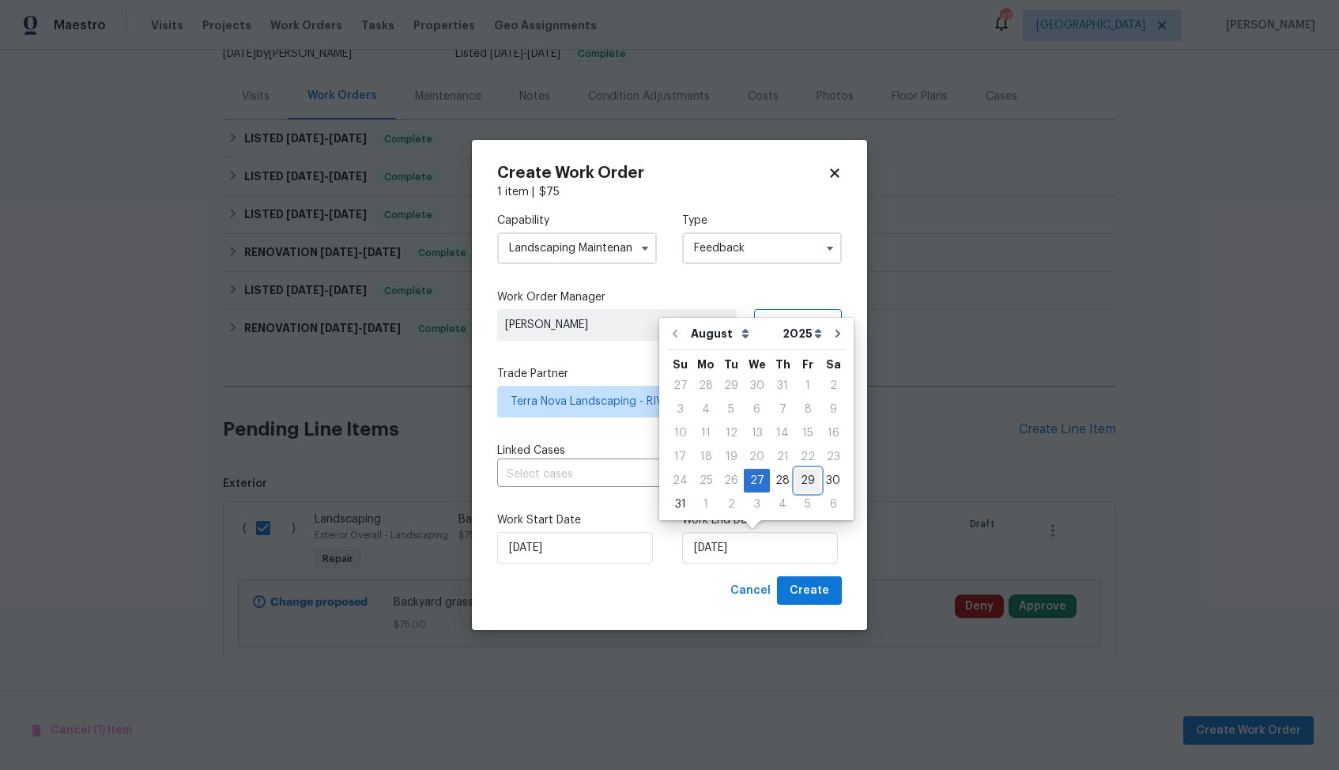
click at [800, 475] on div "29" at bounding box center [807, 480] width 25 height 22
type input "29/08/2025"
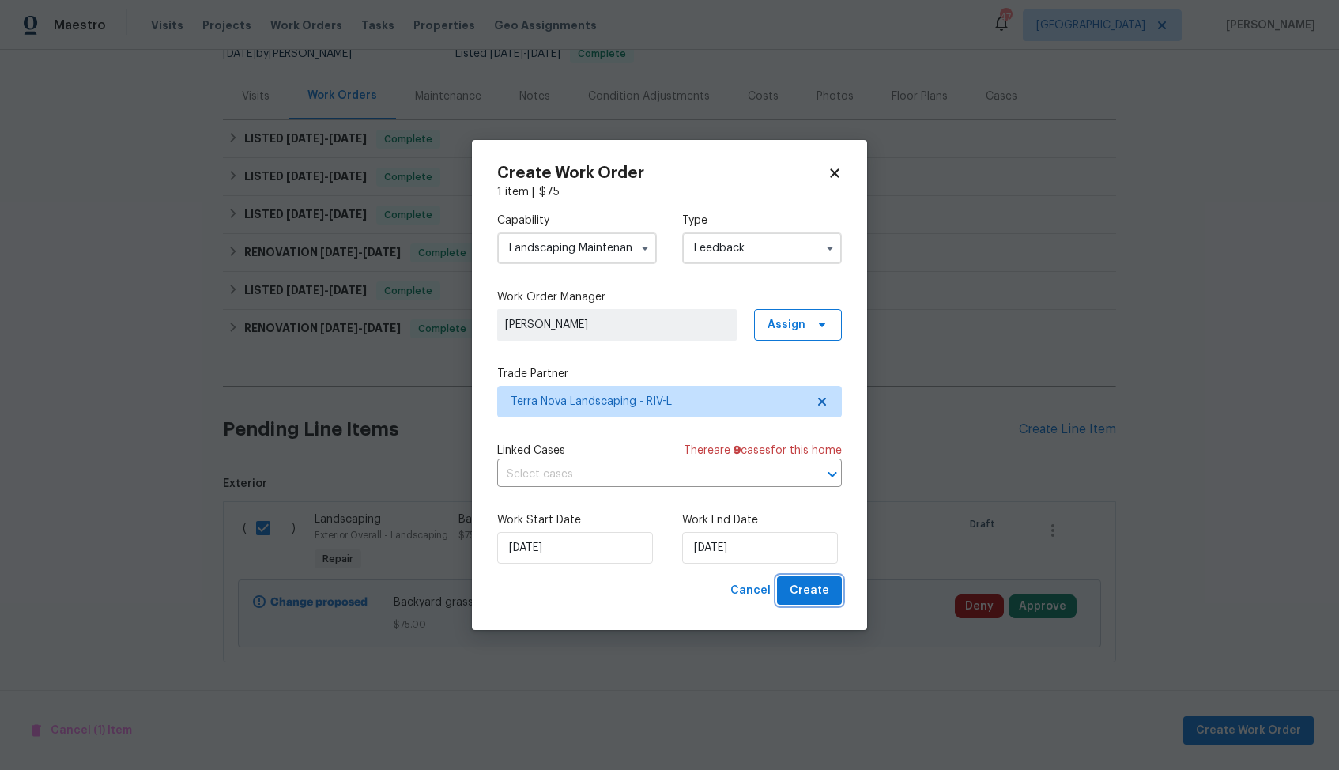
click at [806, 586] on span "Create" at bounding box center [810, 591] width 40 height 20
checkbox input "false"
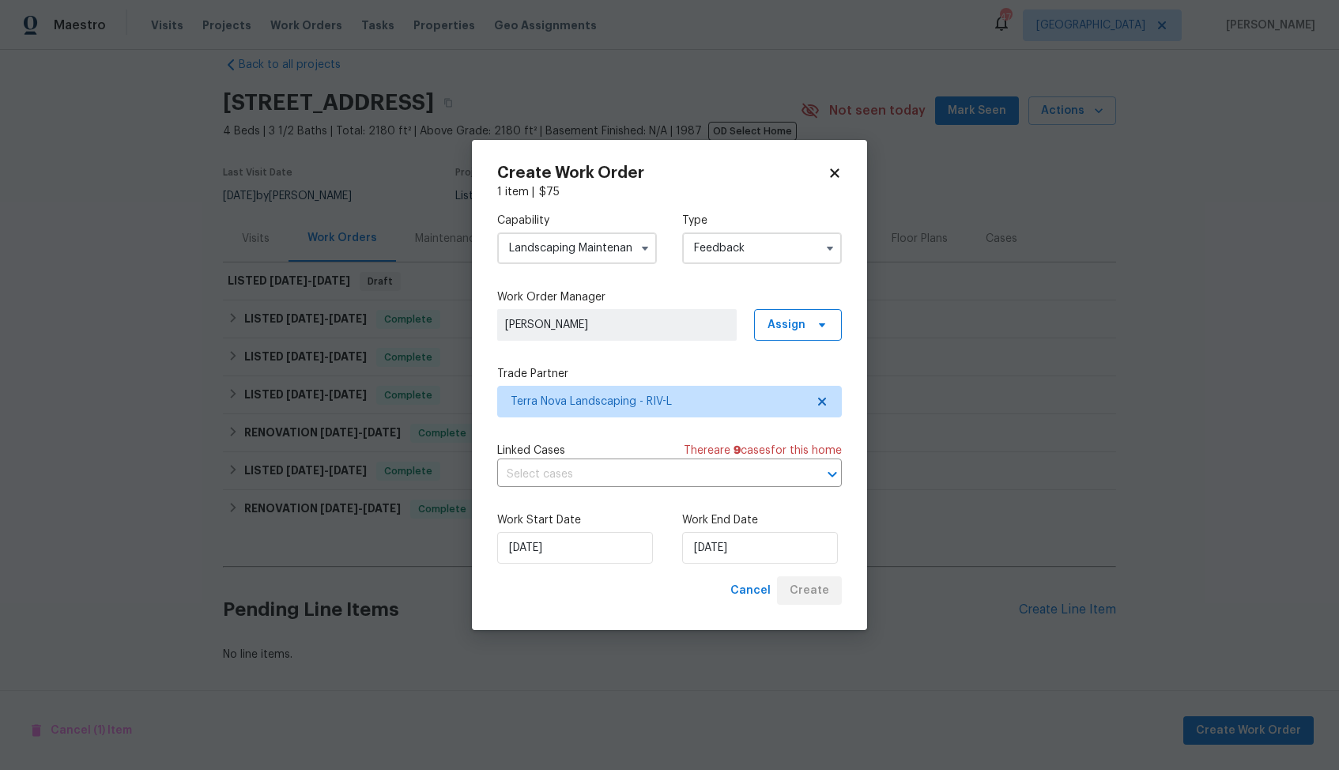
scroll to position [25, 0]
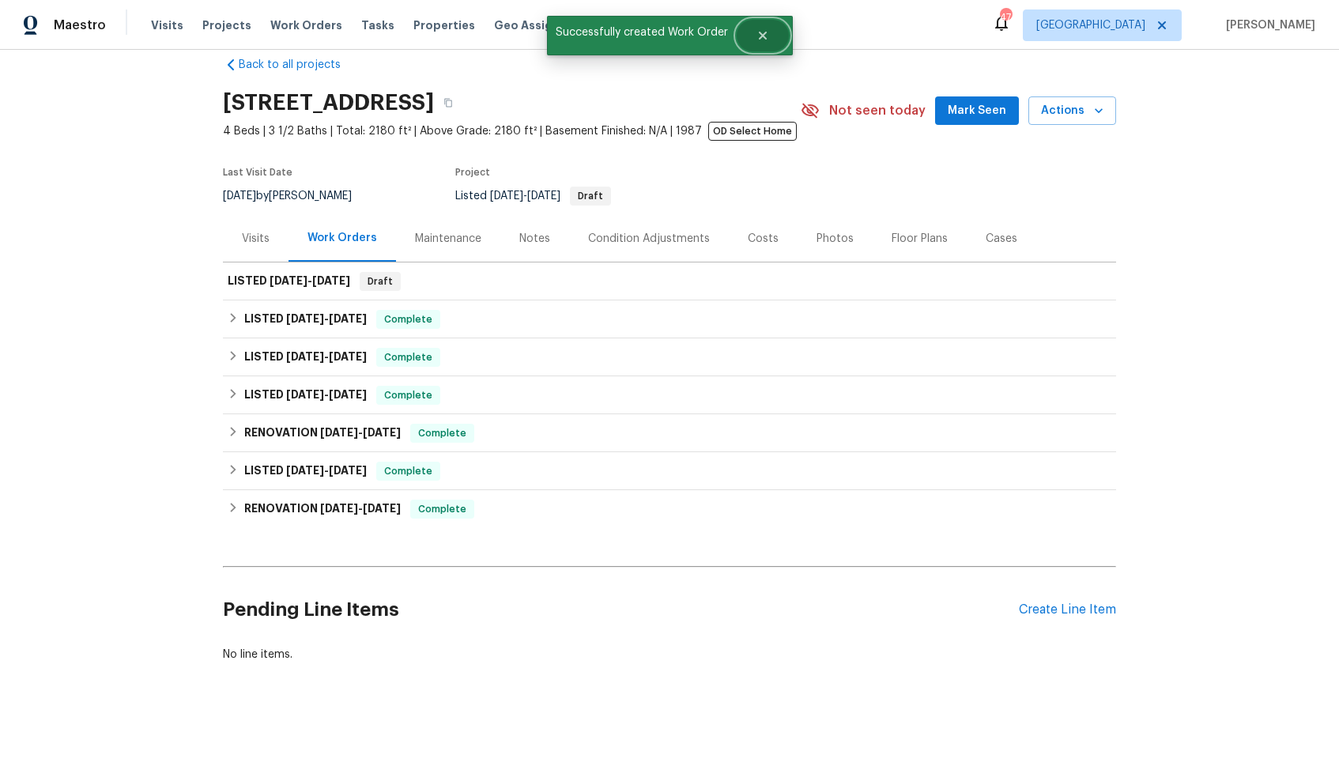
click at [753, 47] on button "Close" at bounding box center [763, 36] width 52 height 32
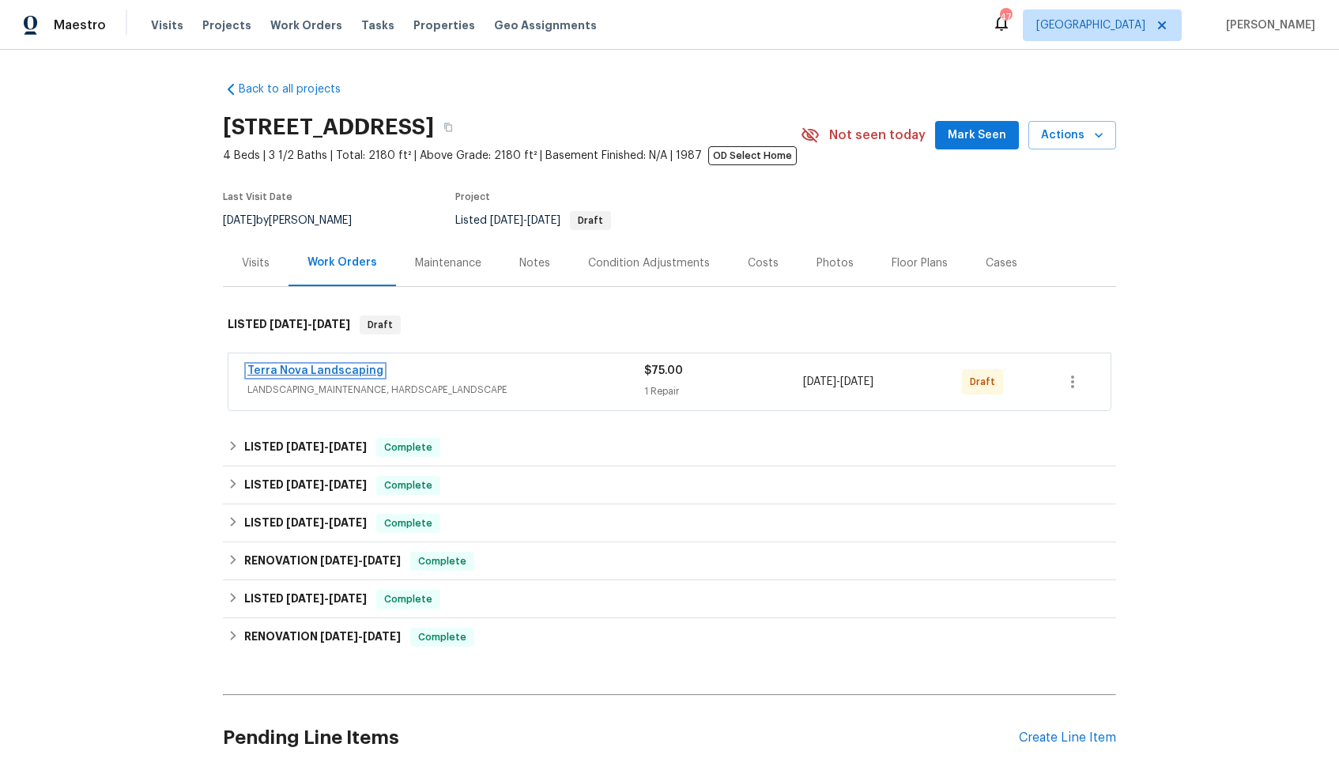
click at [262, 368] on link "Terra Nova Landscaping" at bounding box center [315, 370] width 136 height 11
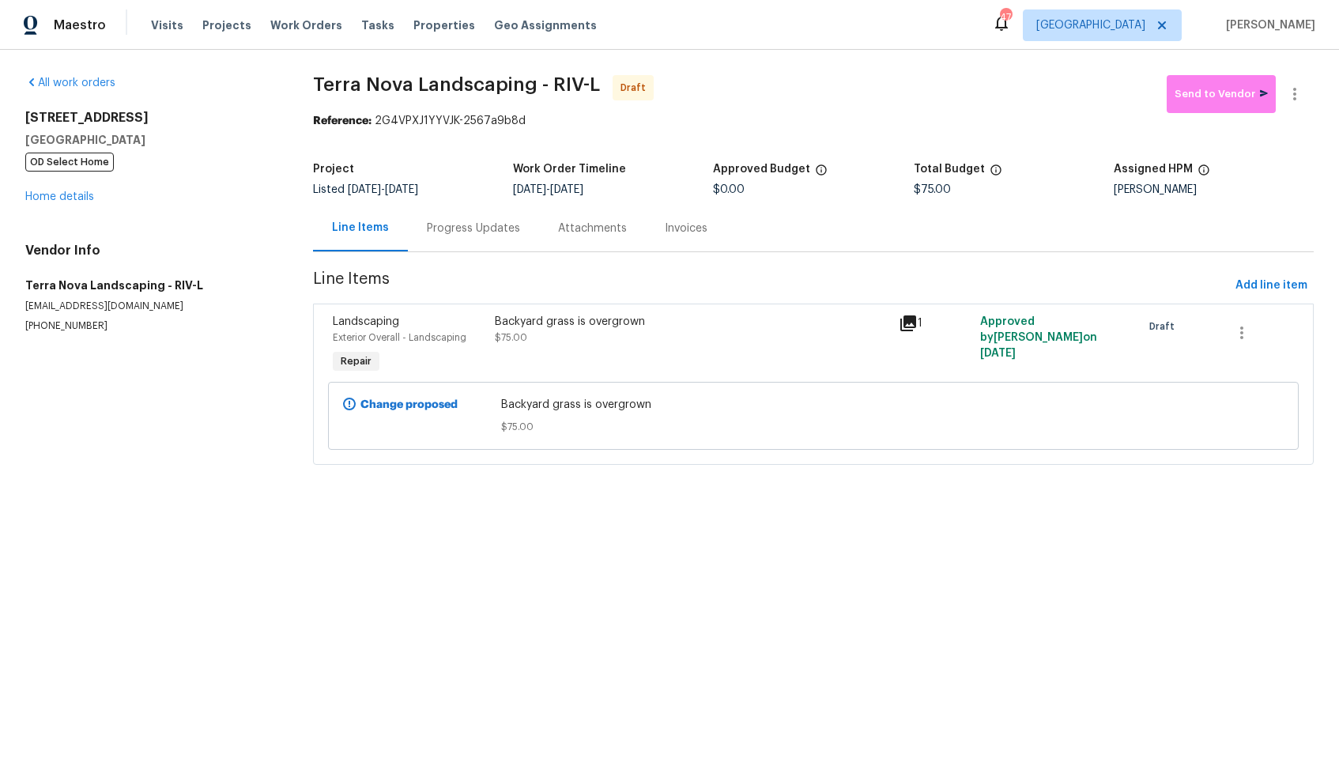
click at [465, 232] on div "Progress Updates" at bounding box center [473, 229] width 93 height 16
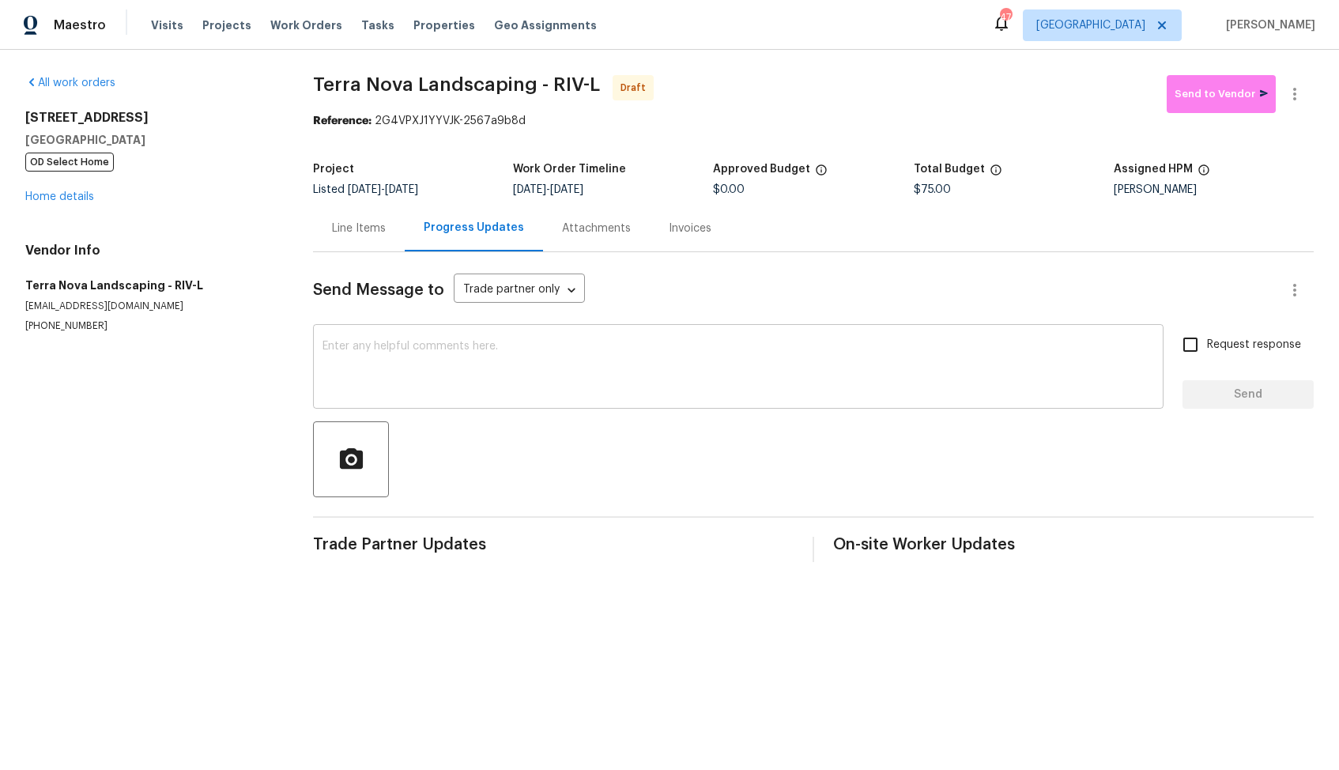
click at [502, 375] on textarea at bounding box center [737, 368] width 831 height 55
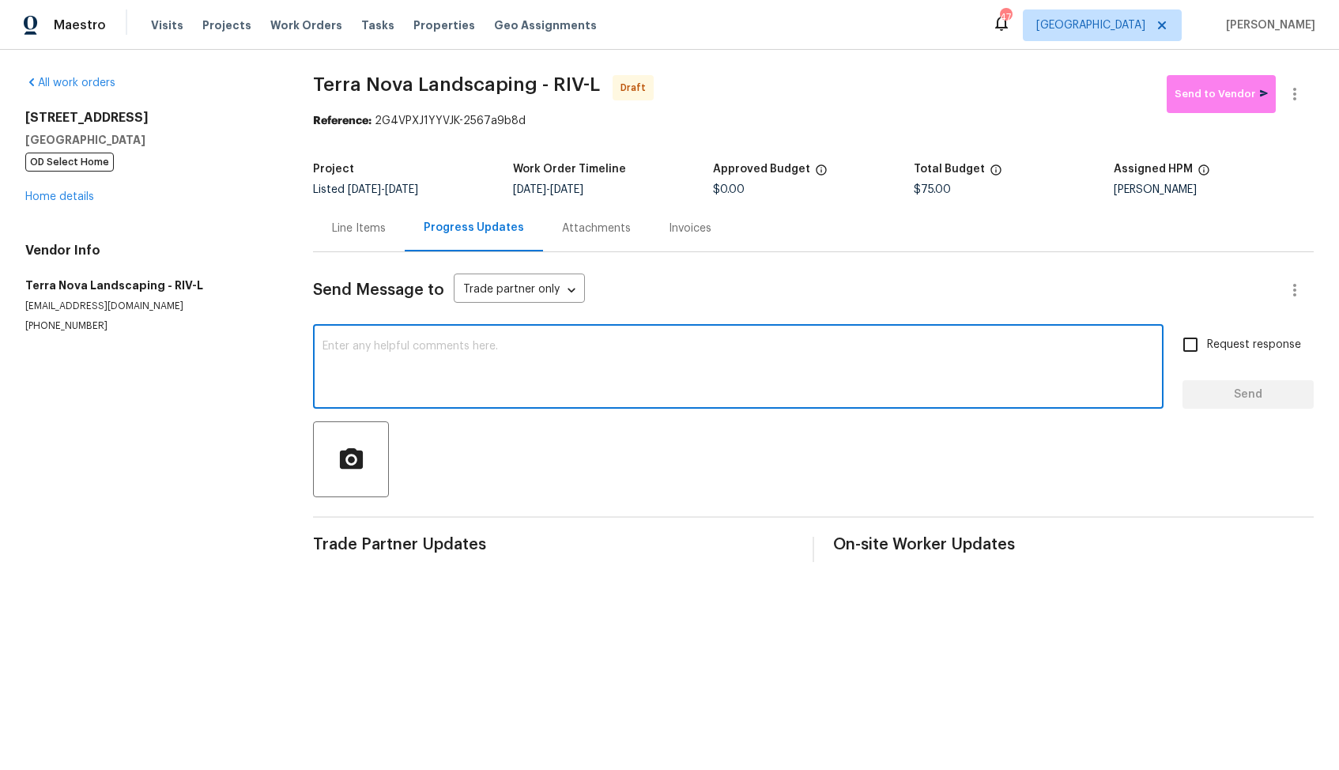
click at [653, 383] on textarea at bounding box center [737, 368] width 831 height 55
paste textarea "Hi, this is Arvind with Opendoor. I’m confirming you received the WO for the pr…"
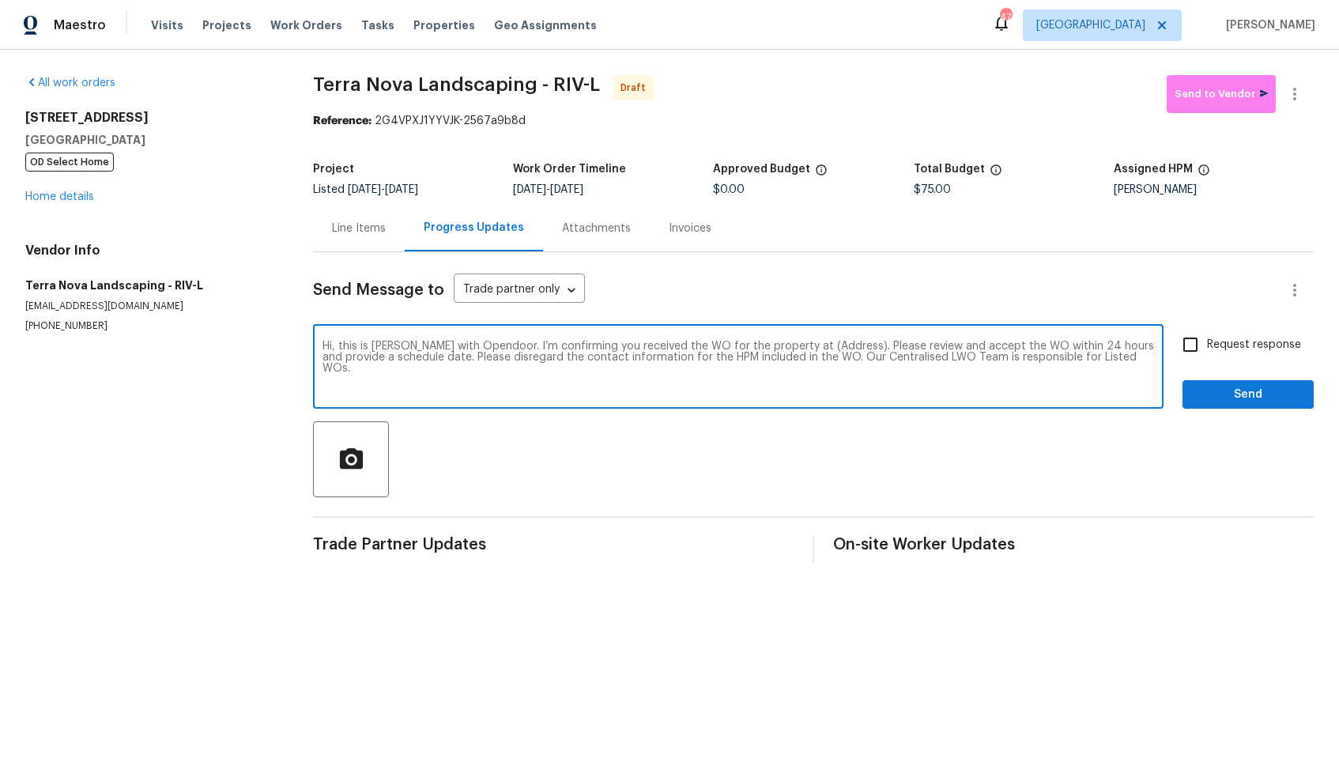
drag, startPoint x: 828, startPoint y: 347, endPoint x: 781, endPoint y: 344, distance: 47.5
click at [779, 344] on textarea "Hi, this is Arvind with Opendoor. I’m confirming you received the WO for the pr…" at bounding box center [737, 368] width 831 height 55
paste textarea "[STREET_ADDRESS]"
type textarea "Hi, this is Arvind with Opendoor. I’m confirming you received the WO for the pr…"
click at [1197, 333] on input "Request response" at bounding box center [1190, 344] width 33 height 33
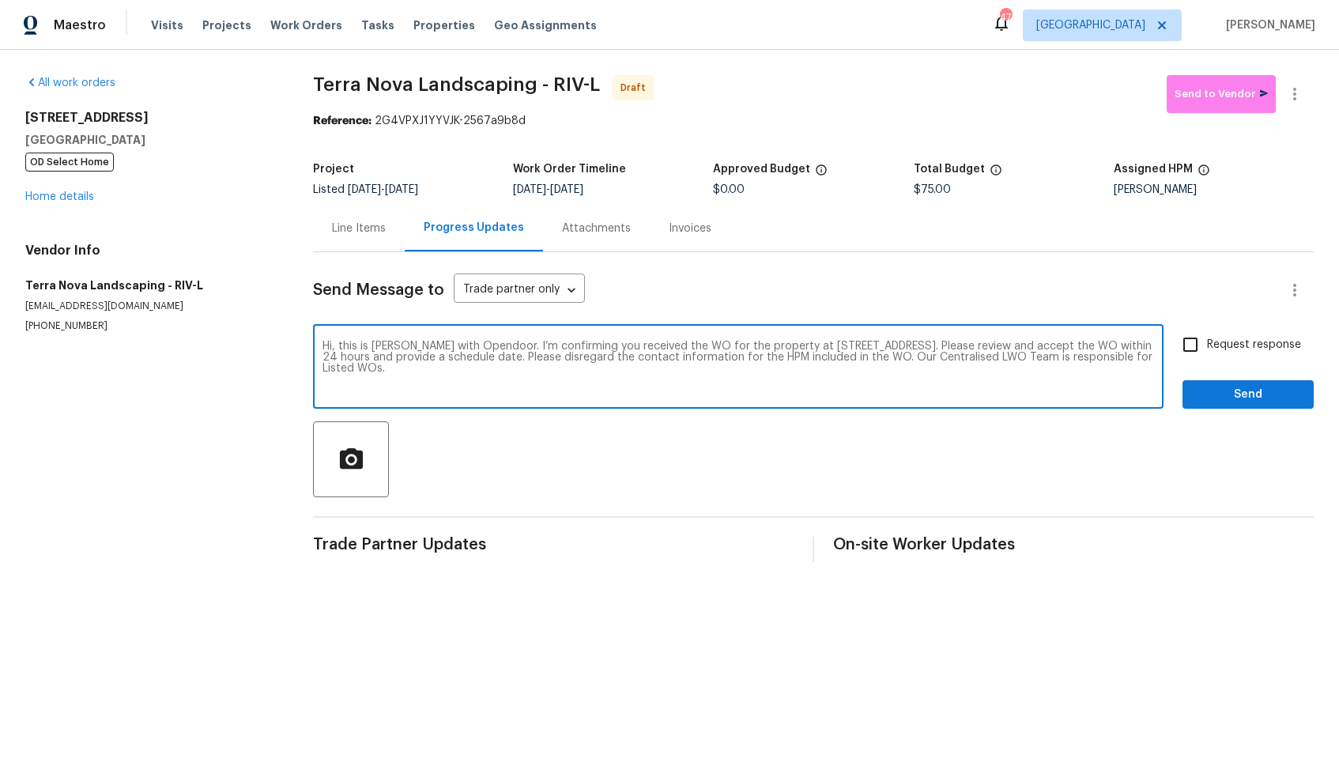
checkbox input "true"
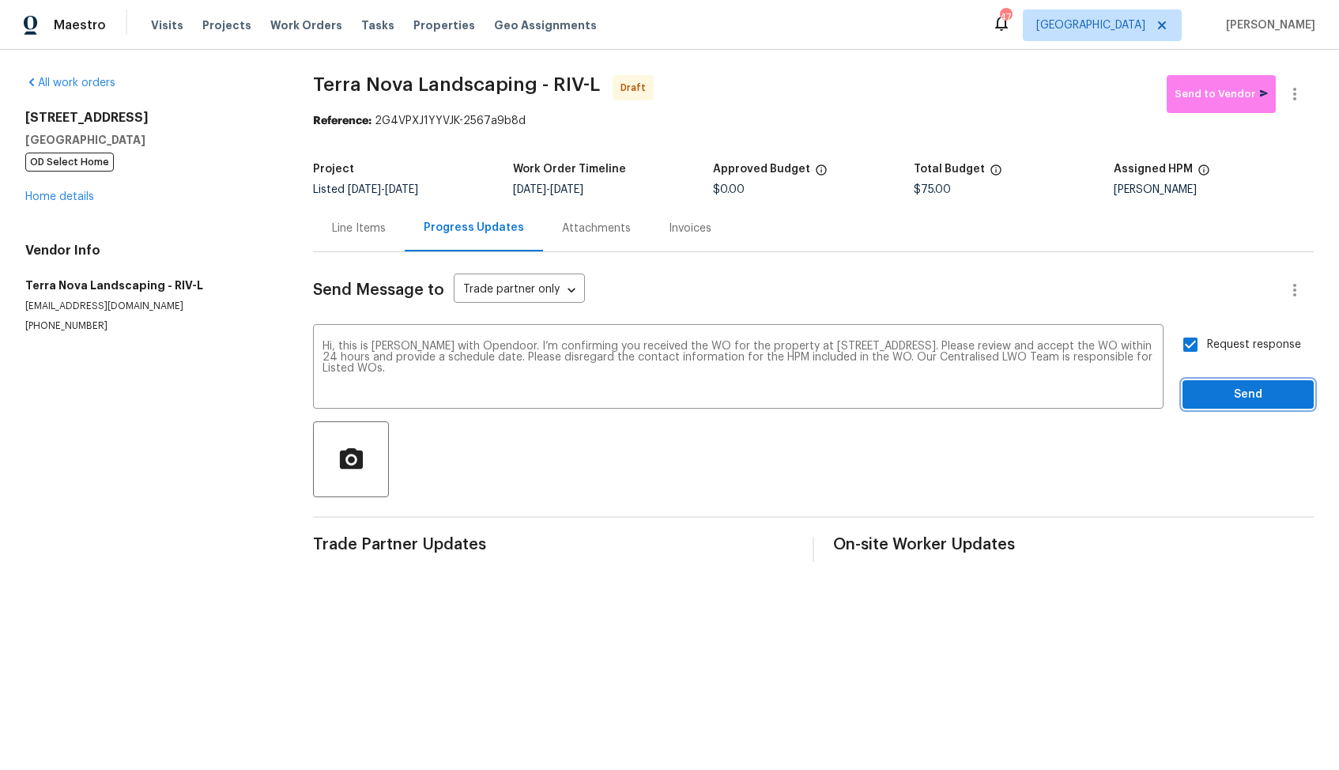
click at [1227, 401] on span "Send" at bounding box center [1248, 395] width 106 height 20
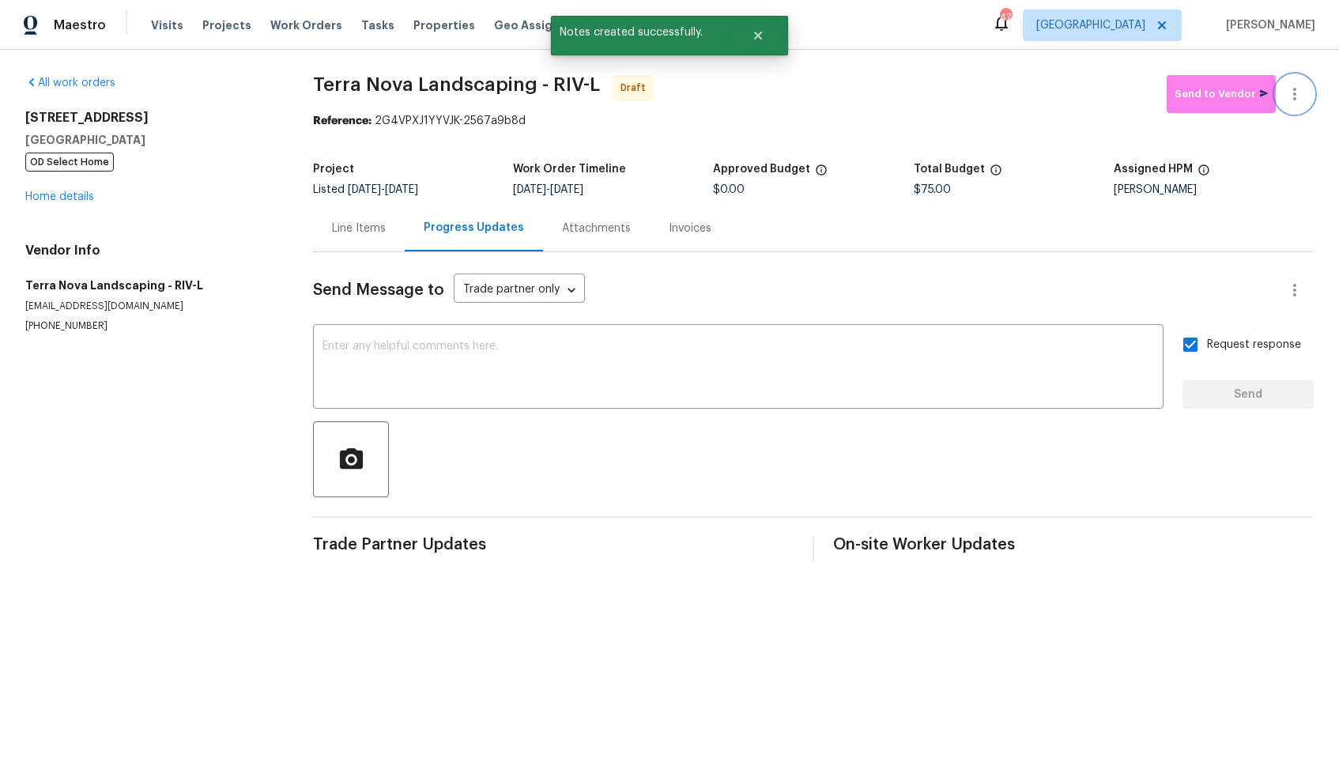
click at [1299, 105] on button "button" at bounding box center [1295, 94] width 38 height 38
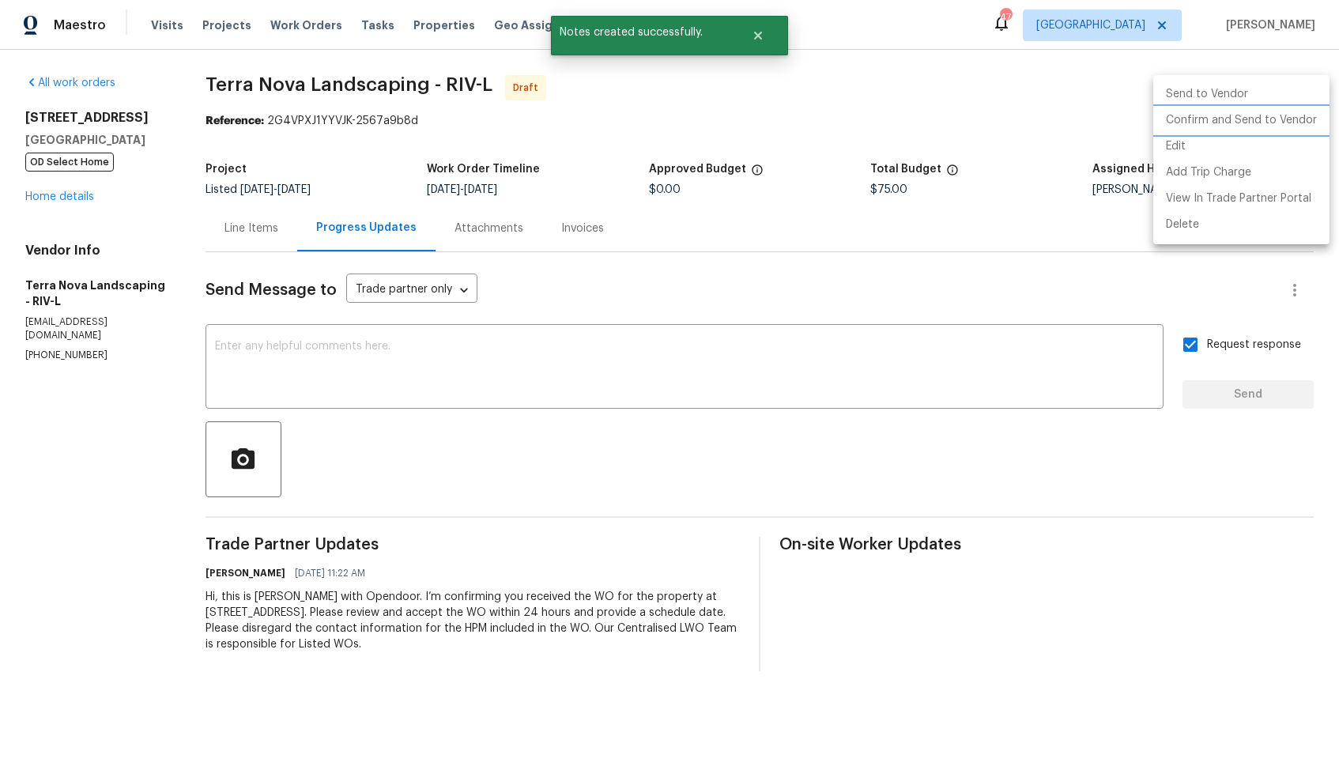
click at [1223, 124] on li "Confirm and Send to Vendor" at bounding box center [1241, 120] width 176 height 26
click at [793, 177] on div at bounding box center [669, 385] width 1339 height 770
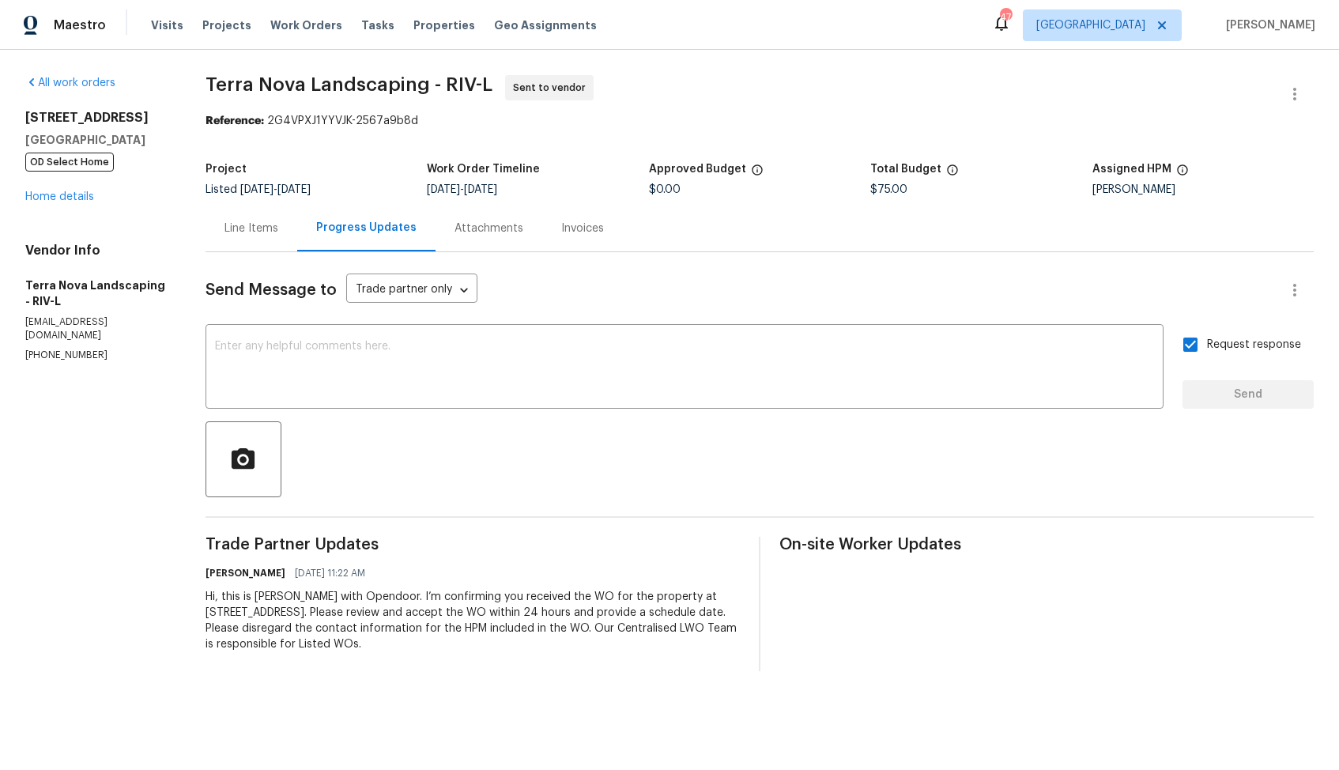
click at [238, 90] on span "Terra Nova Landscaping - RIV-L" at bounding box center [348, 84] width 287 height 19
copy span "Terra Nova Landscaping - RIV-L"
click at [685, 123] on div "Reference: 2G4VPXJ1YYVJK-2567a9b8d" at bounding box center [759, 121] width 1108 height 16
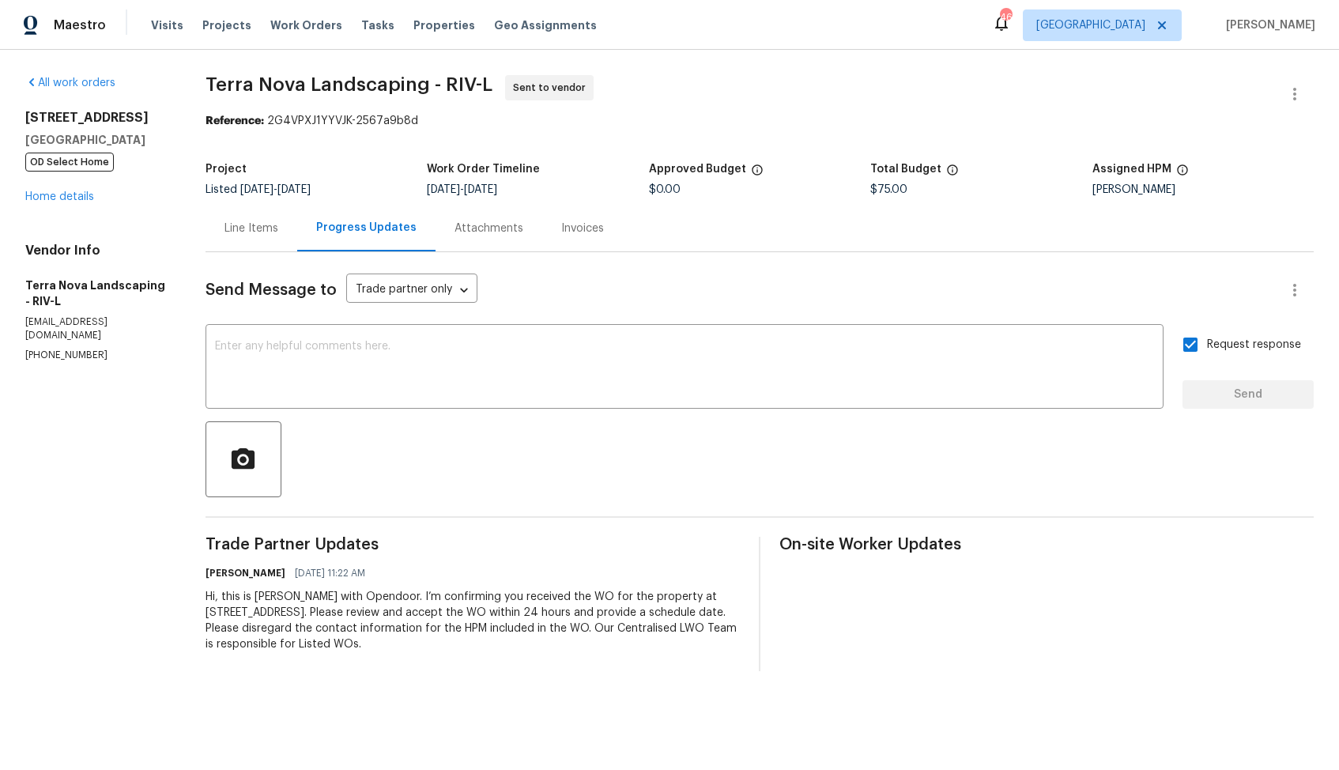
click at [254, 143] on section "Terra Nova Landscaping - RIV-L Sent to vendor Reference: 2G4VPXJ1YYVJK-2567a9b8…" at bounding box center [759, 373] width 1108 height 596
drag, startPoint x: 266, startPoint y: 120, endPoint x: 471, endPoint y: 119, distance: 204.7
click at [471, 119] on div "Reference: 2G4VPXJ1YYVJK-2567a9b8d" at bounding box center [759, 121] width 1108 height 16
copy div "2G4VPXJ1YYVJK-2567a9b8d"
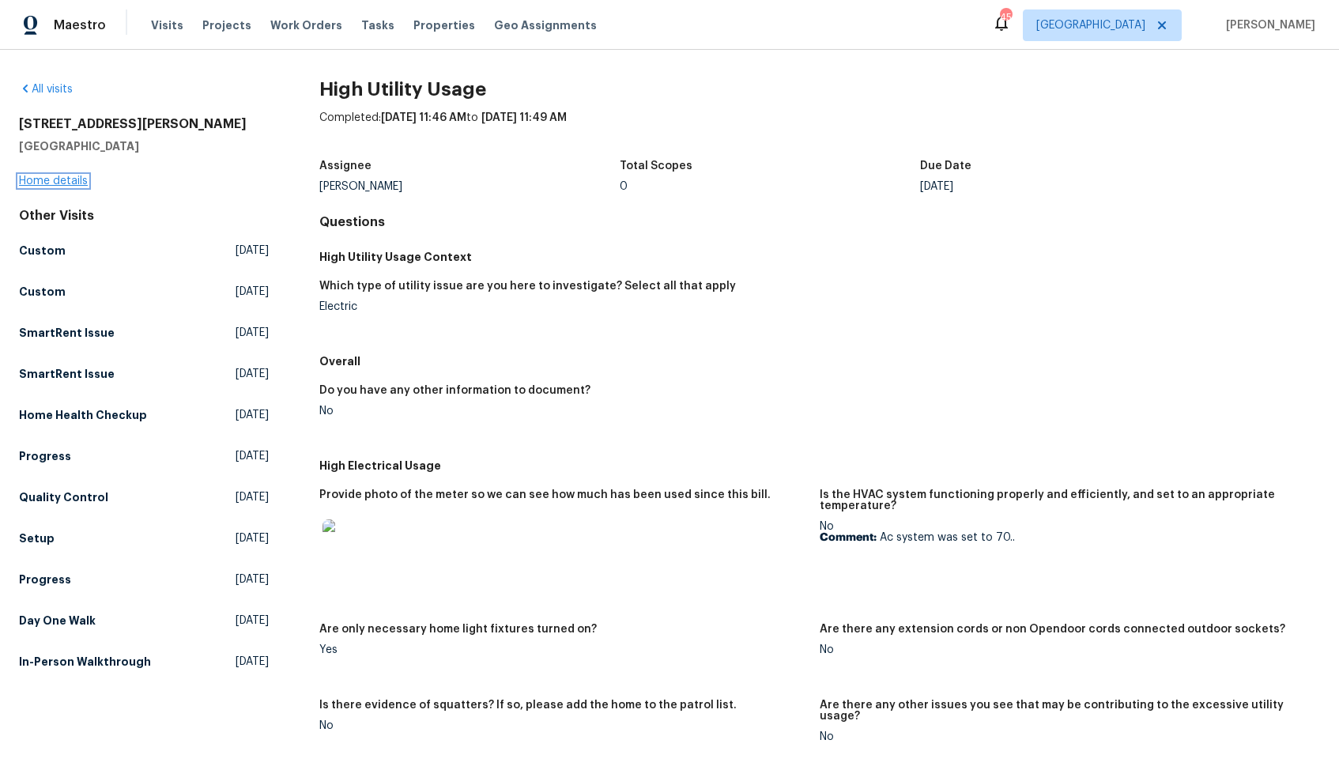
click at [44, 182] on link "Home details" at bounding box center [53, 180] width 69 height 11
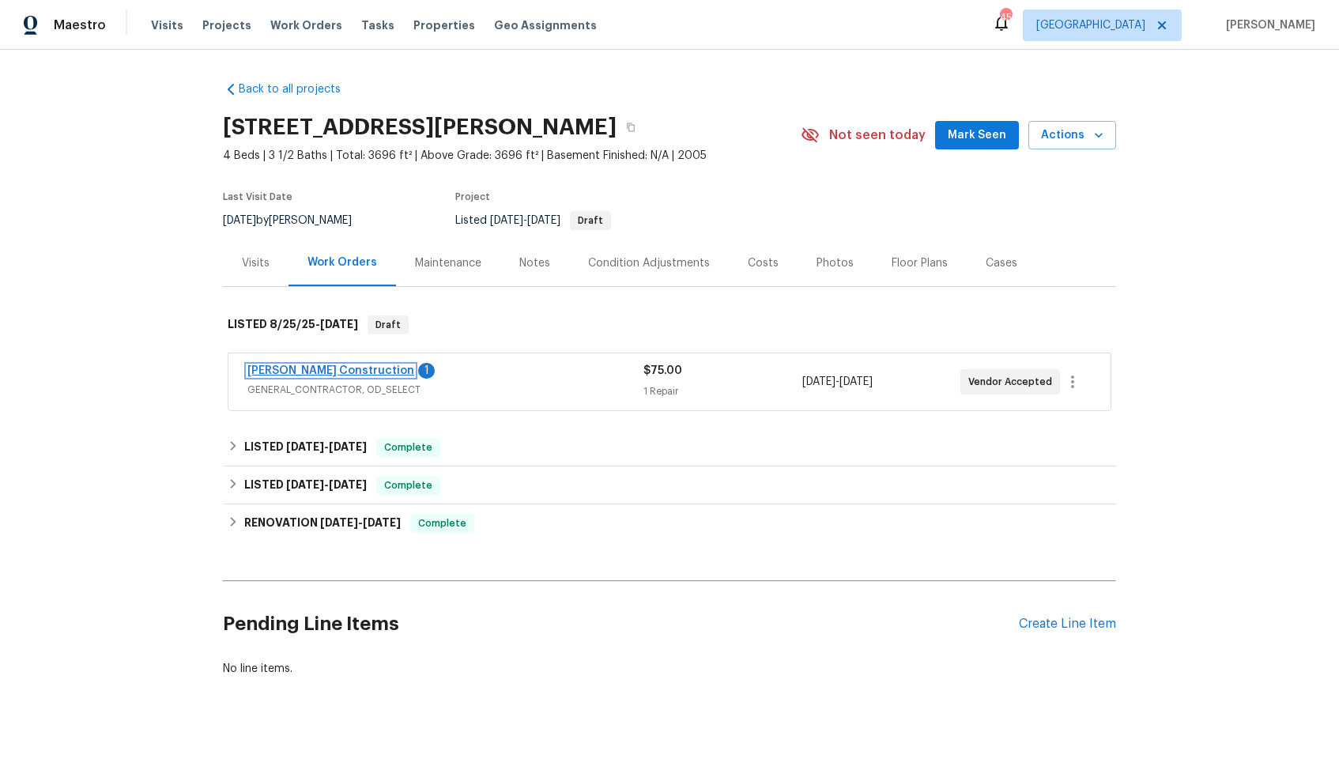
click at [330, 376] on link "[PERSON_NAME] Construction" at bounding box center [330, 370] width 167 height 11
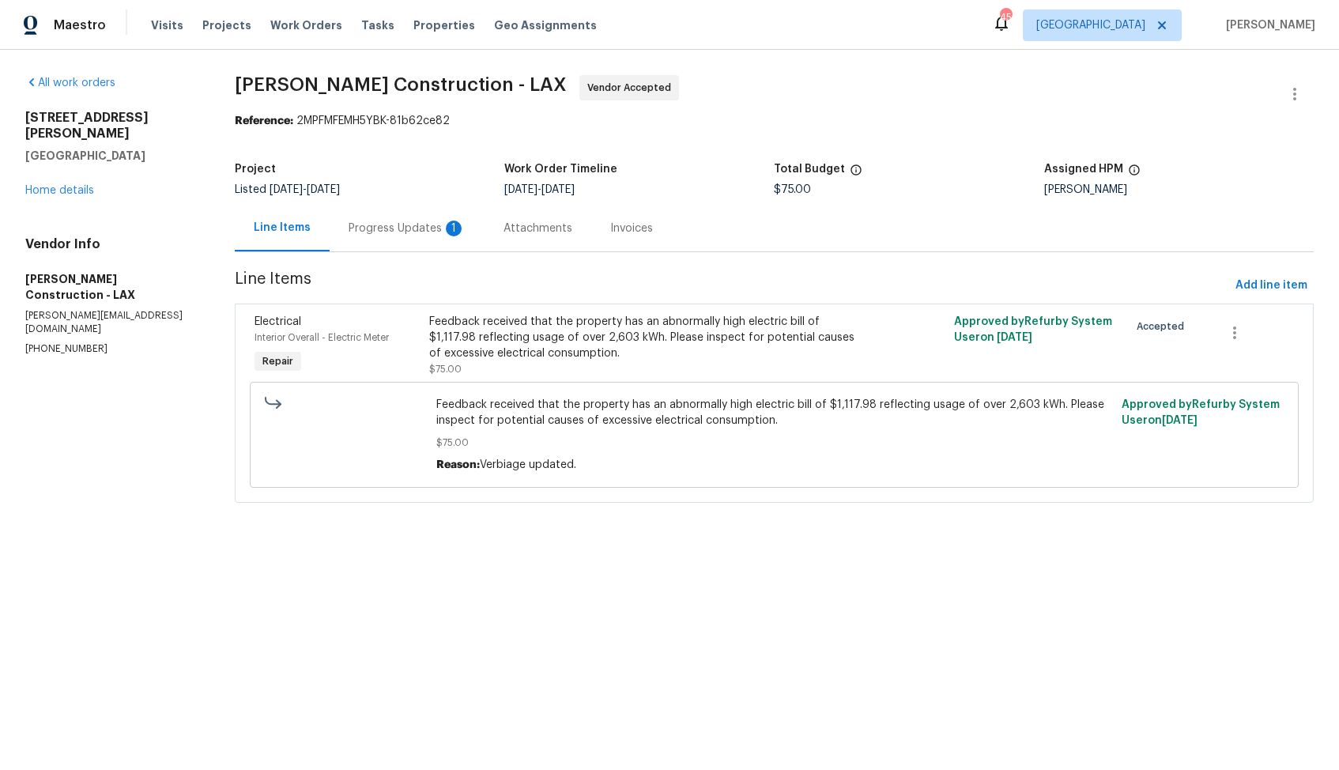
click at [385, 219] on div "Progress Updates 1" at bounding box center [407, 228] width 155 height 47
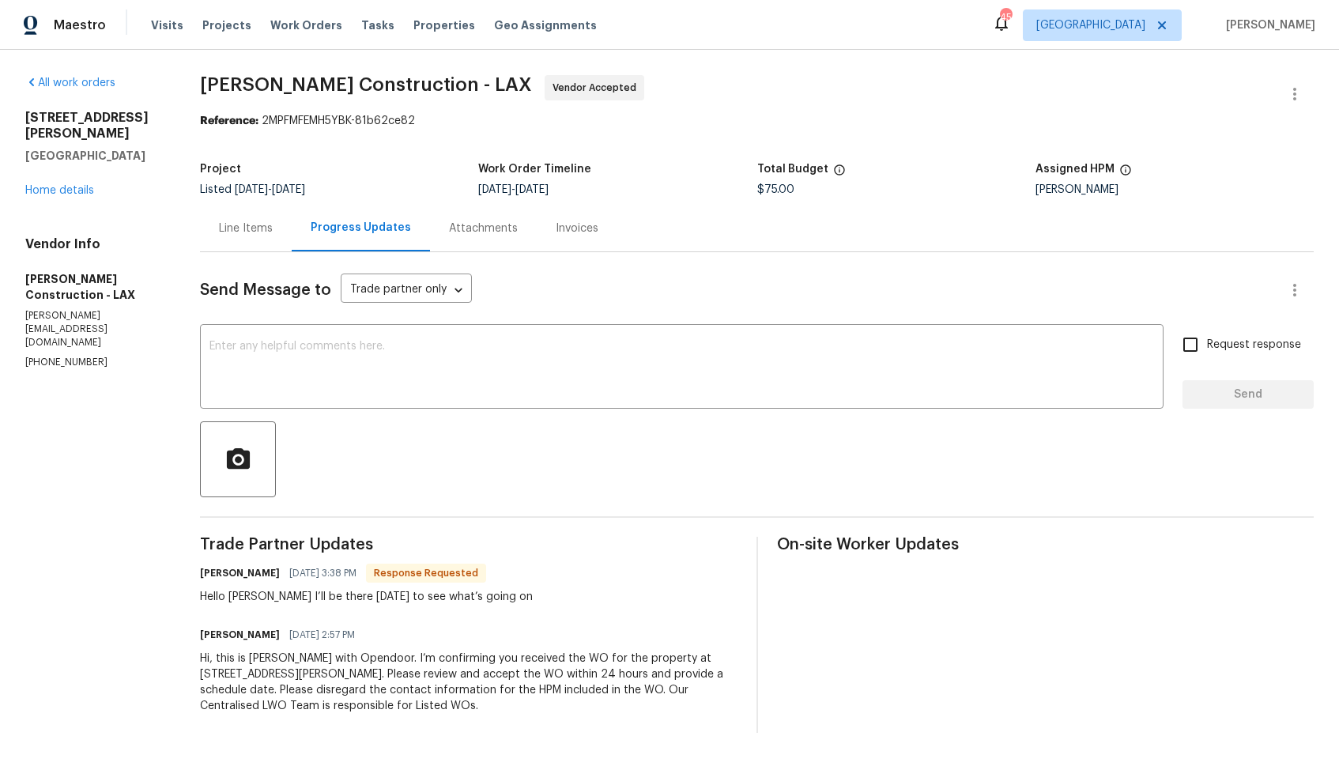
click at [240, 573] on h6 "[PERSON_NAME]" at bounding box center [240, 573] width 80 height 16
copy h6 "[PERSON_NAME]"
click at [443, 348] on textarea at bounding box center [681, 368] width 944 height 55
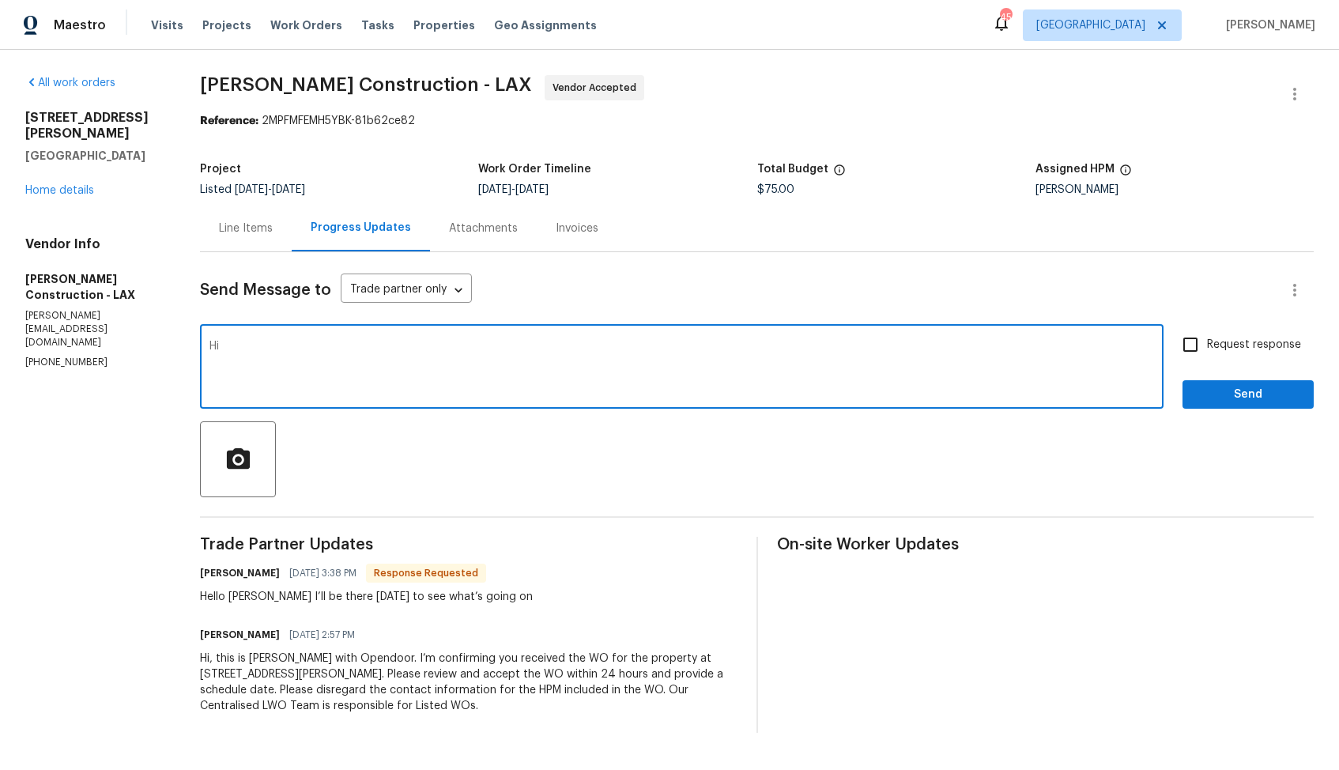
paste textarea "[PERSON_NAME]"
type textarea "Hi [PERSON_NAME], thank you for the confirmation. Kindly keep me posted. Thanks!"
click at [1185, 347] on input "Request response" at bounding box center [1190, 344] width 33 height 33
checkbox input "true"
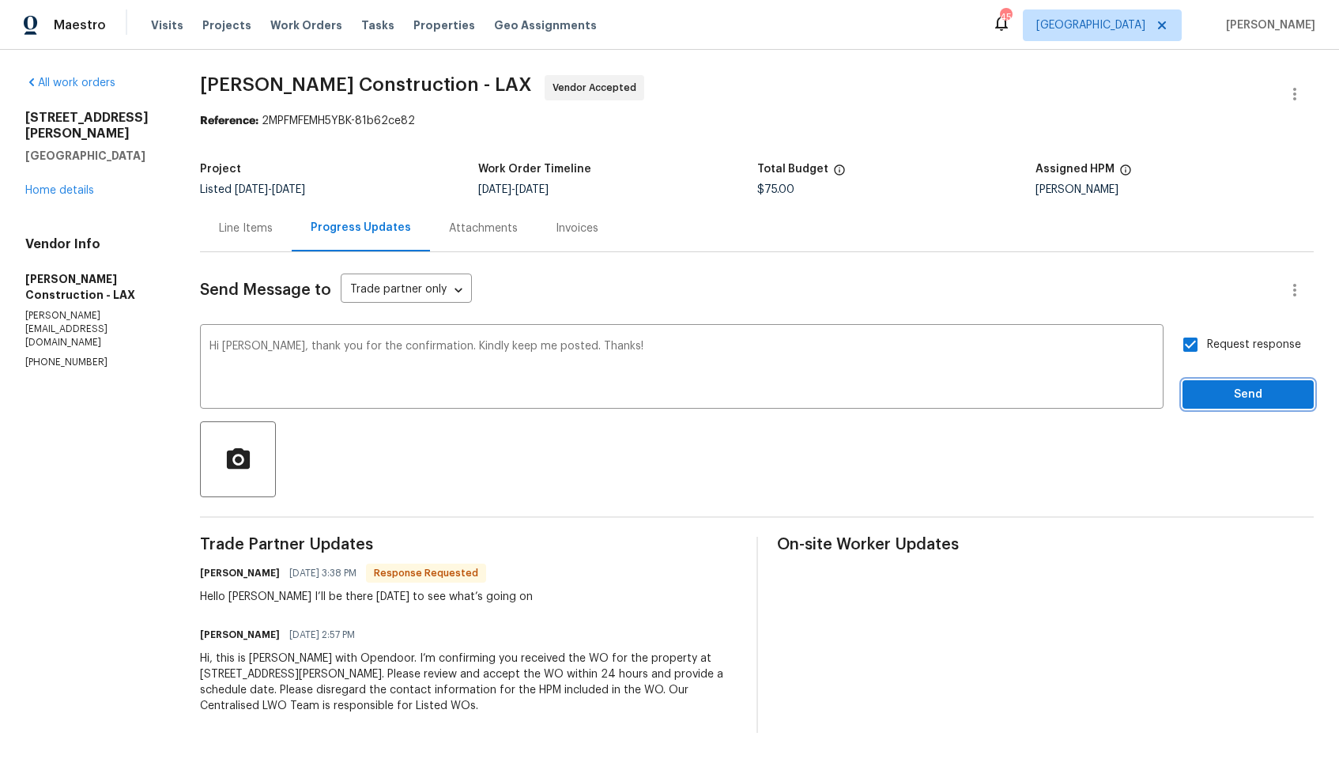
click at [1220, 400] on span "Send" at bounding box center [1248, 395] width 106 height 20
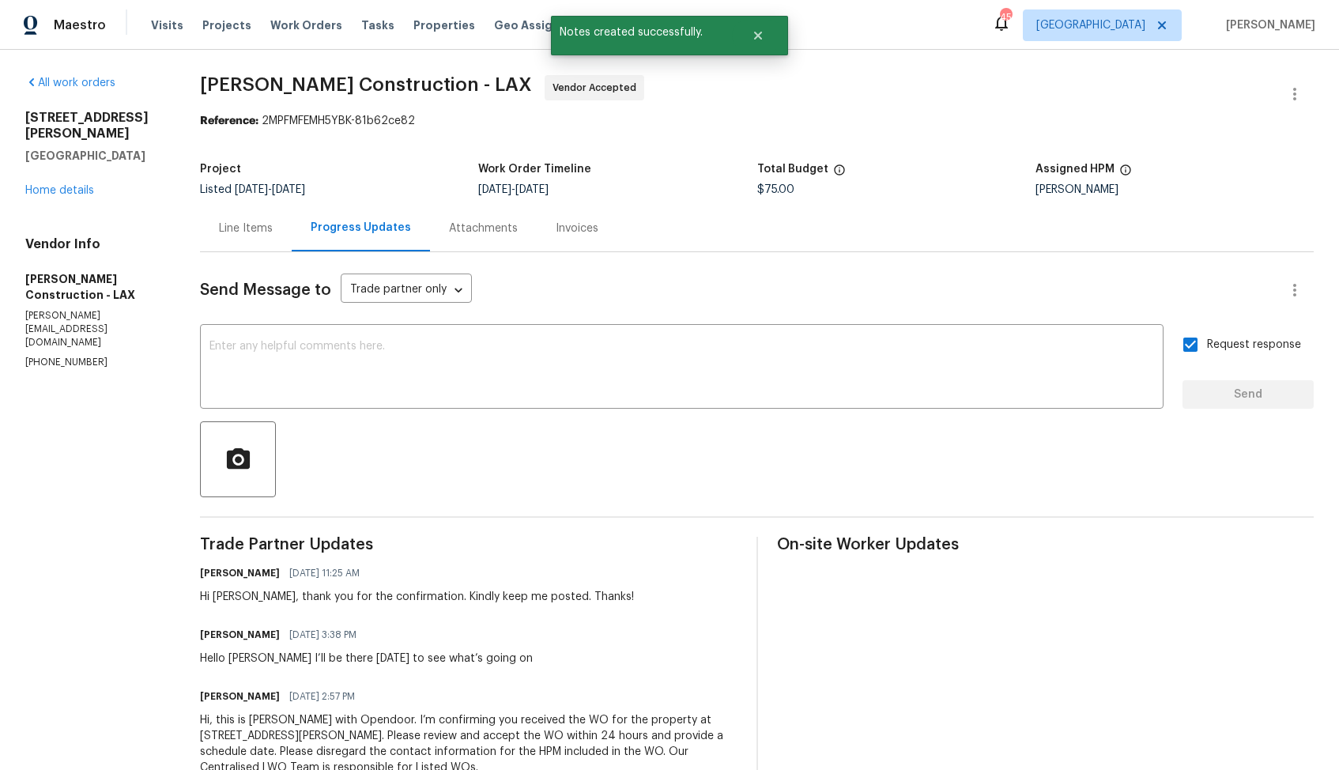
click at [247, 663] on div "Hello arvind I’ll be there Thursday to see what’s going on" at bounding box center [366, 658] width 333 height 16
copy div "Hello arvind I’ll be there Thursday to see what’s going on"
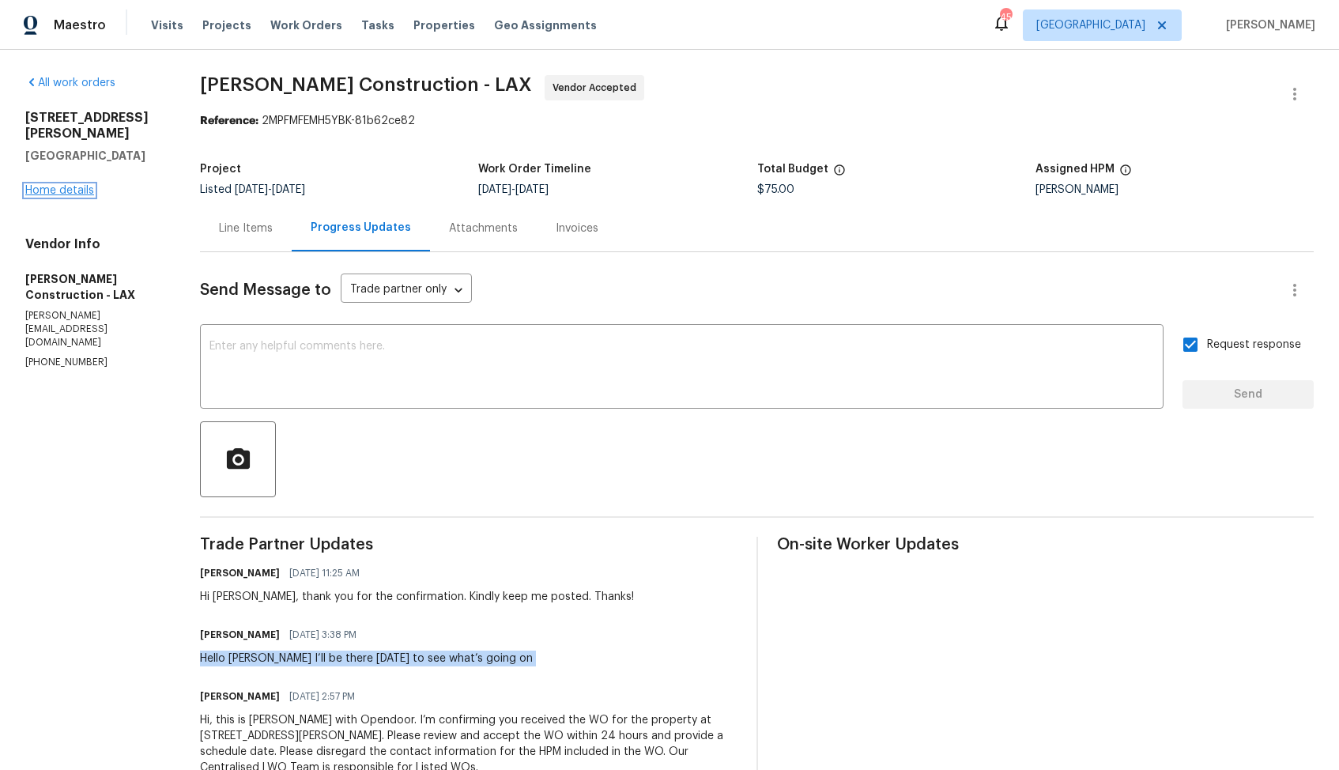
click at [74, 185] on link "Home details" at bounding box center [59, 190] width 69 height 11
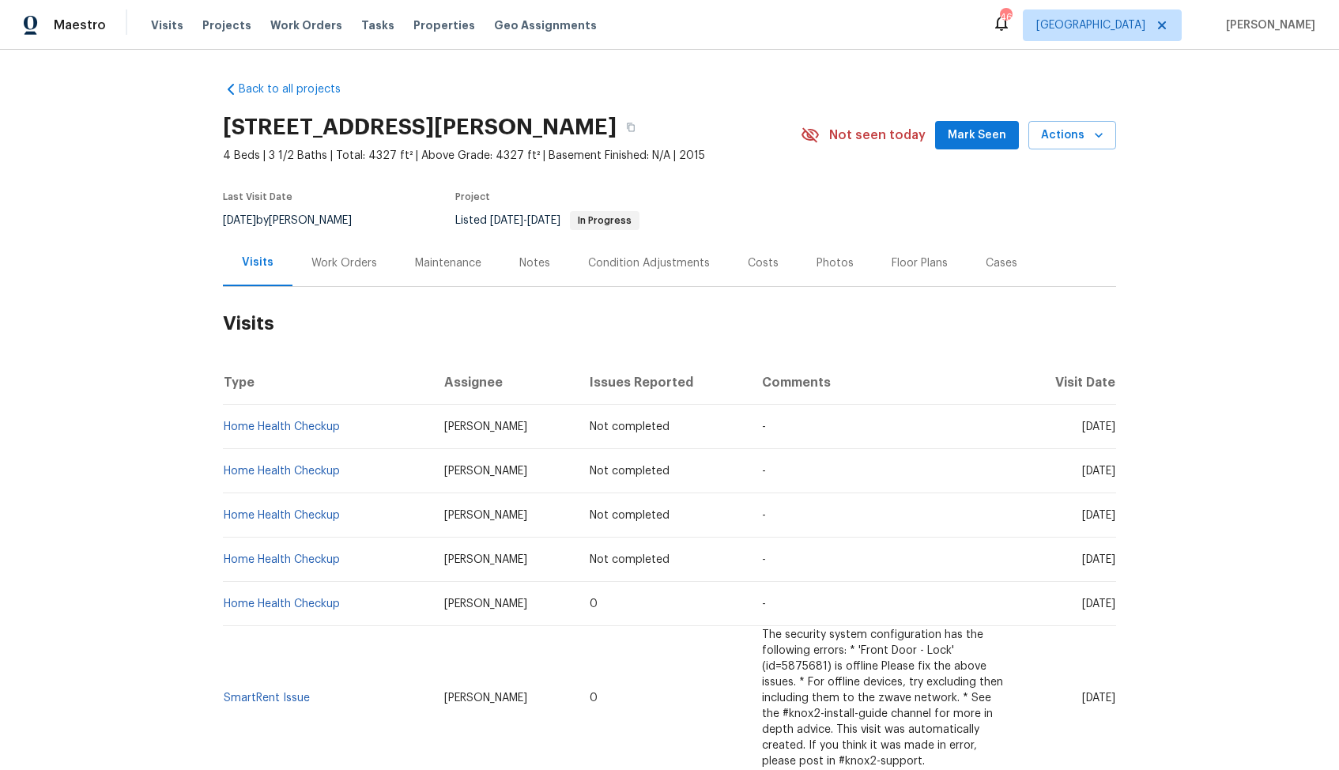
click at [333, 263] on div "Work Orders" at bounding box center [344, 263] width 66 height 16
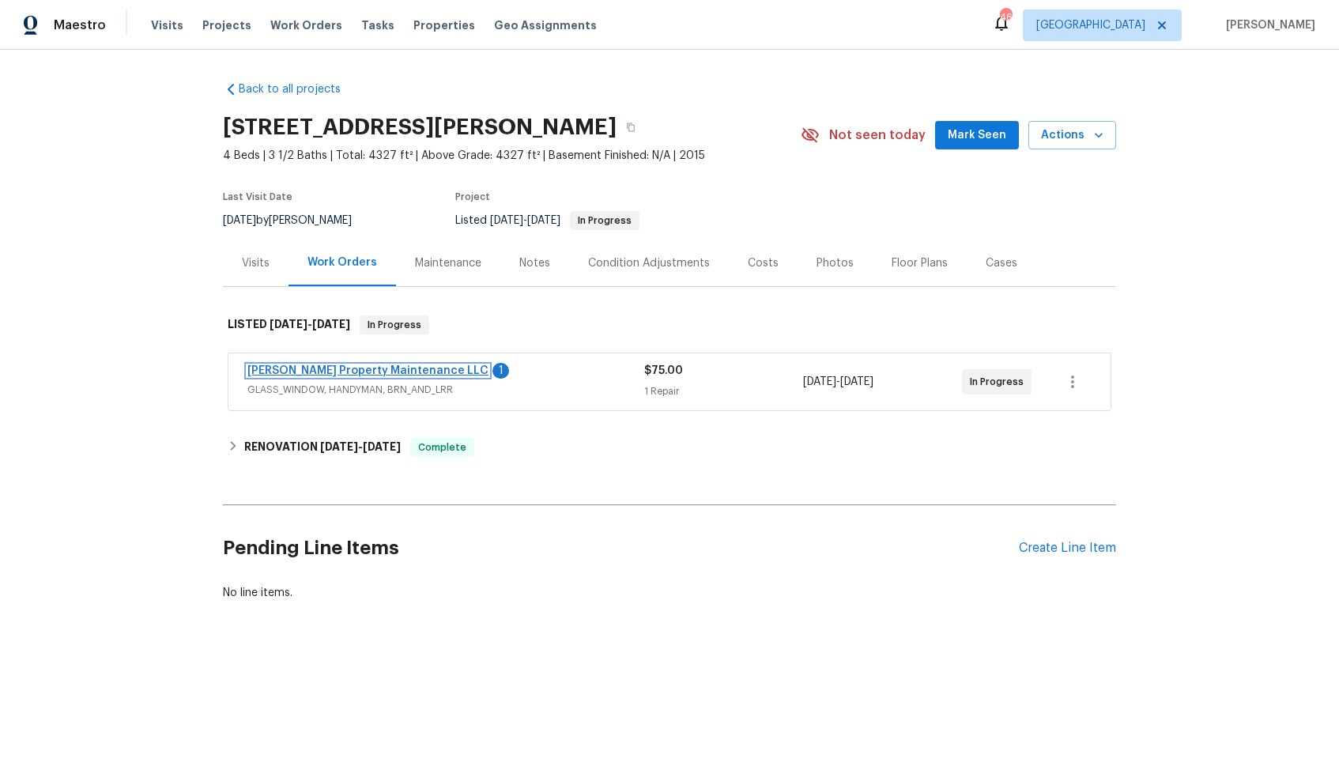
click at [331, 371] on link "Glen Property Maintenance LLC" at bounding box center [367, 370] width 241 height 11
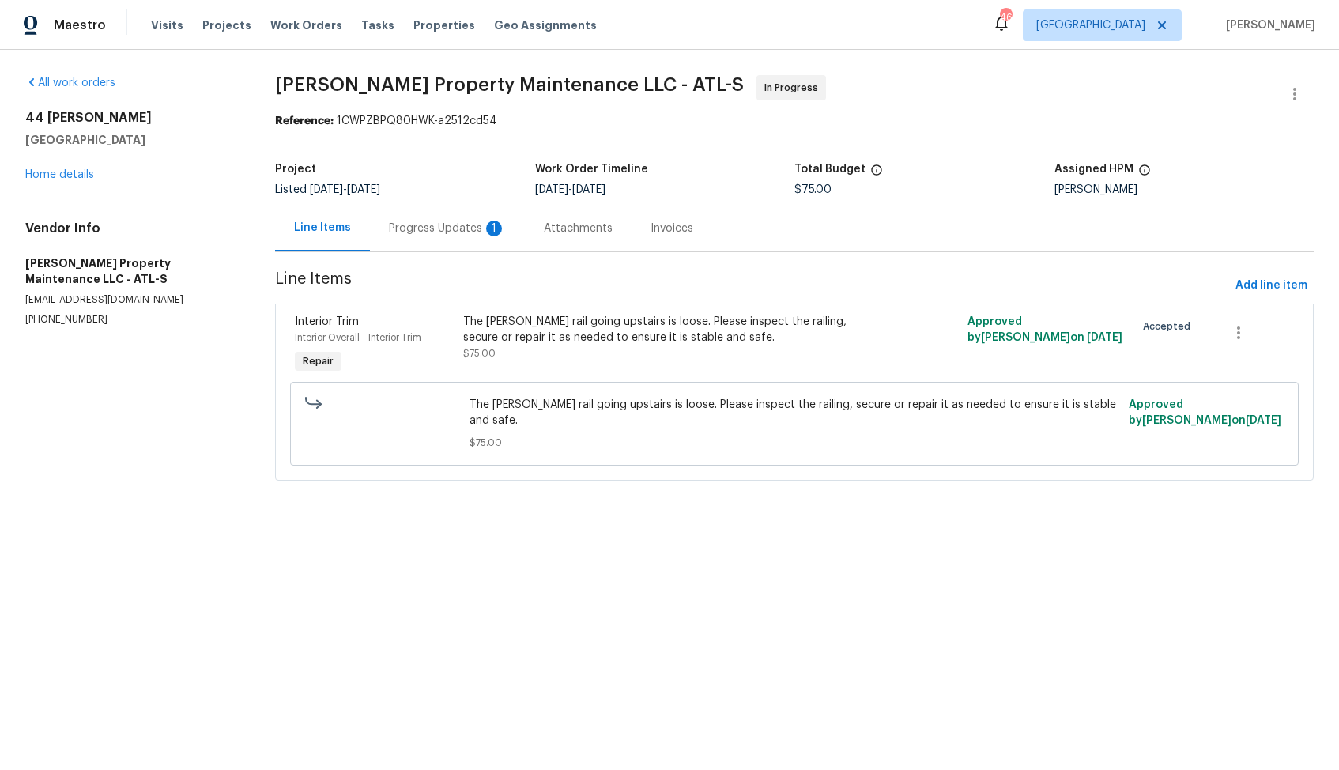
click at [424, 234] on div "Progress Updates 1" at bounding box center [447, 229] width 117 height 16
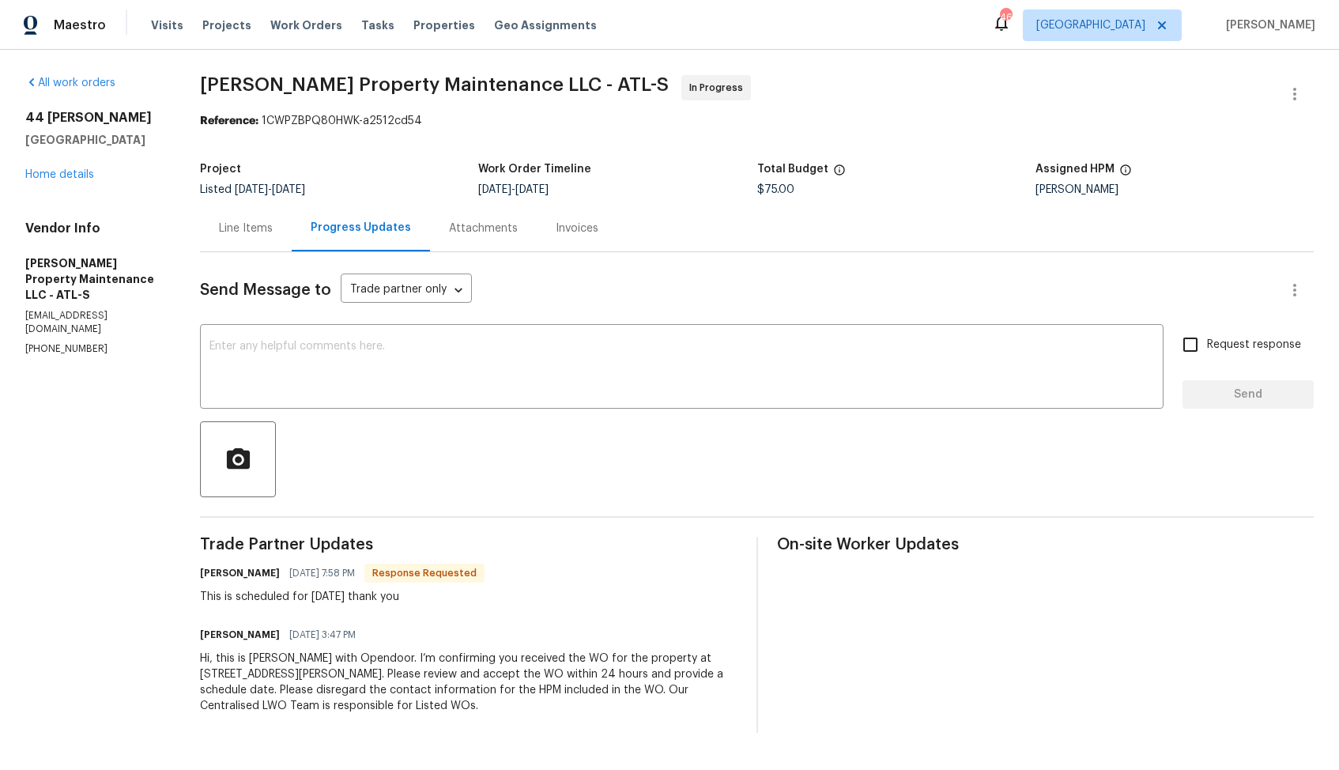
click at [218, 578] on h6 "Daniel glen" at bounding box center [240, 573] width 80 height 16
copy h6 "Daniel"
click at [390, 428] on div at bounding box center [757, 459] width 1114 height 76
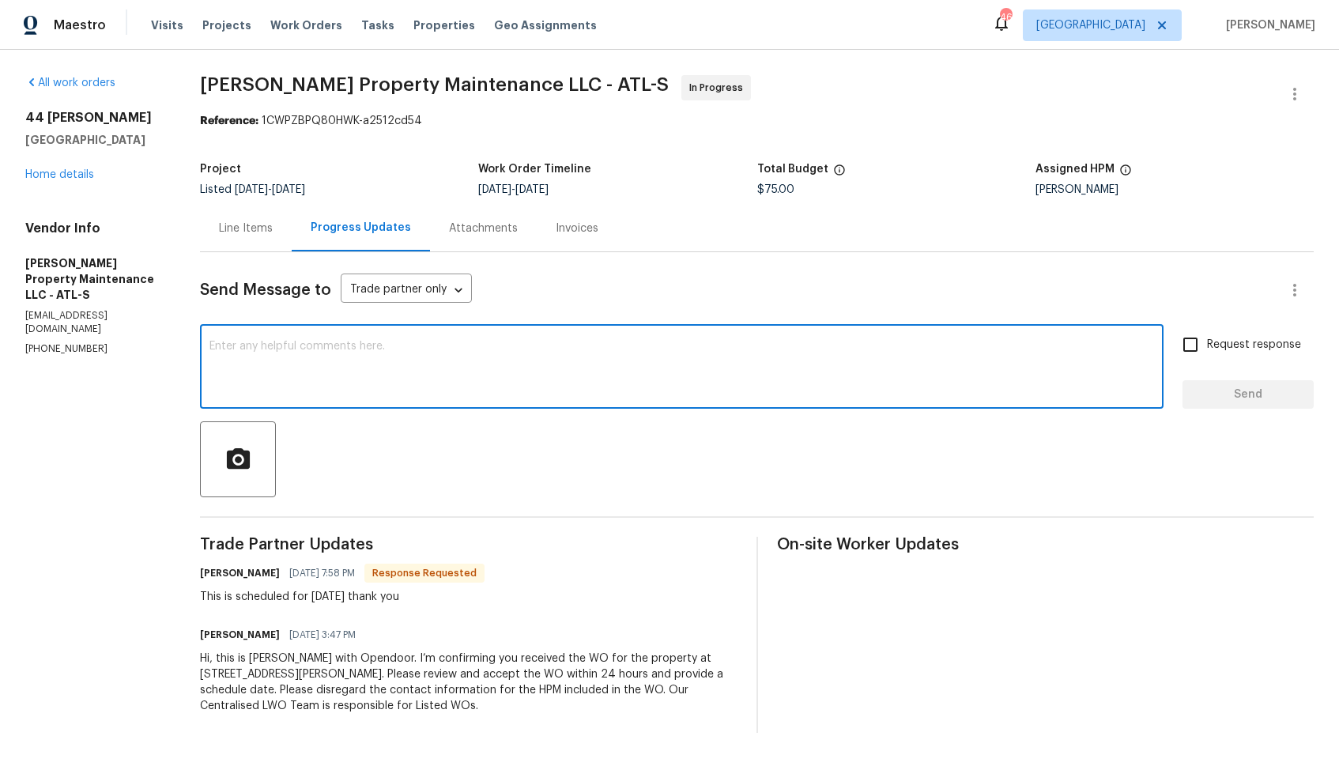
click at [409, 371] on textarea at bounding box center [681, 368] width 944 height 55
paste textarea "Daniel"
type textarea "Hi Daniel, thank you for the confirmation. Kindly keep me posted. Thanks!"
click at [1233, 354] on label "Request response" at bounding box center [1237, 344] width 127 height 33
click at [1207, 354] on input "Request response" at bounding box center [1190, 344] width 33 height 33
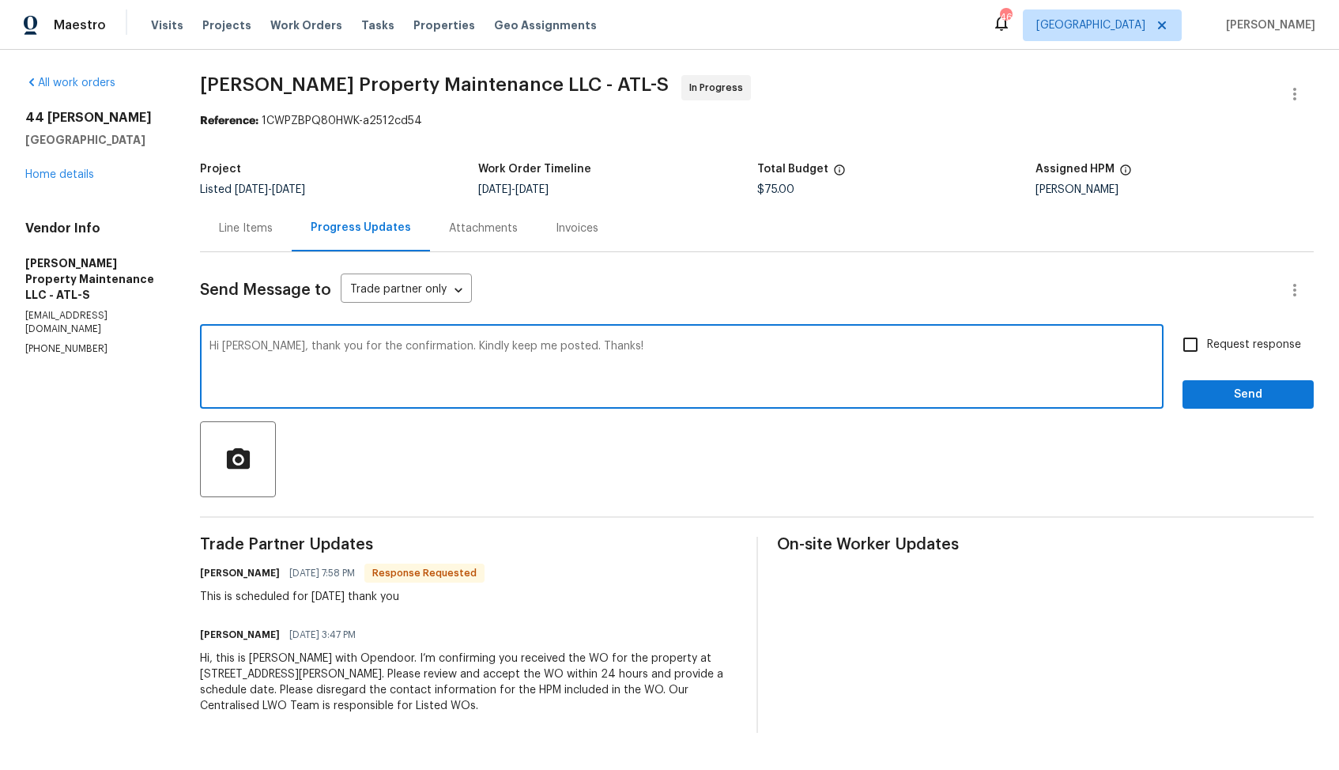
checkbox input "true"
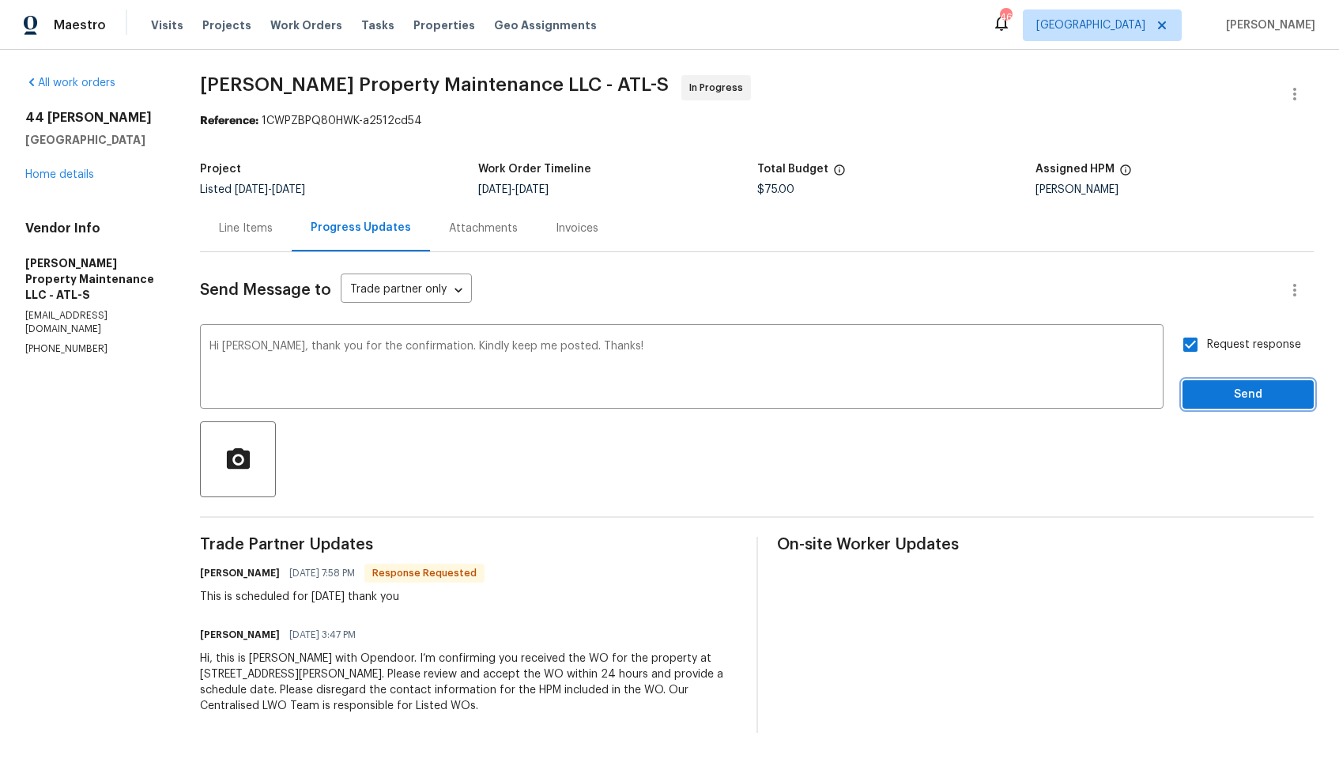
click at [1223, 386] on span "Send" at bounding box center [1248, 395] width 106 height 20
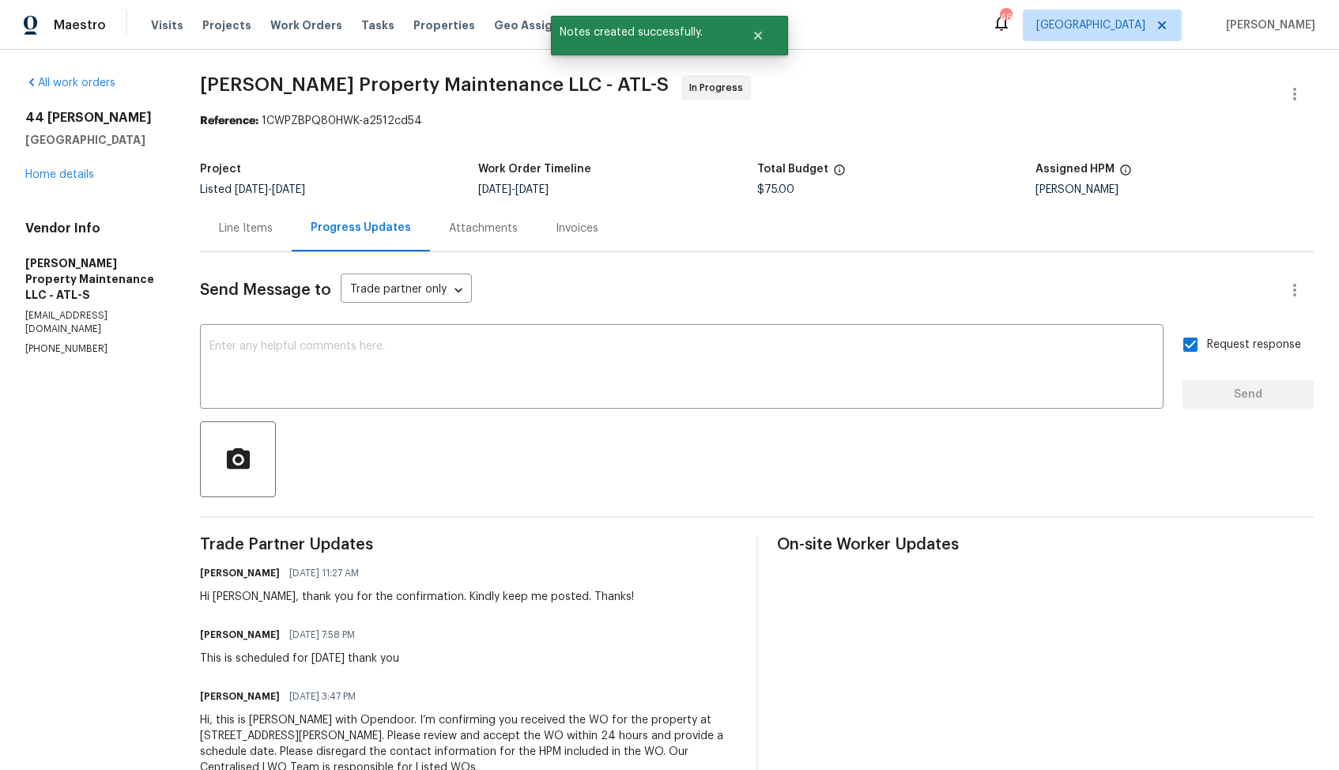
click at [326, 658] on div "This is scheduled for tomorrow thank you" at bounding box center [299, 658] width 199 height 16
copy div "This is scheduled for tomorrow thank you"
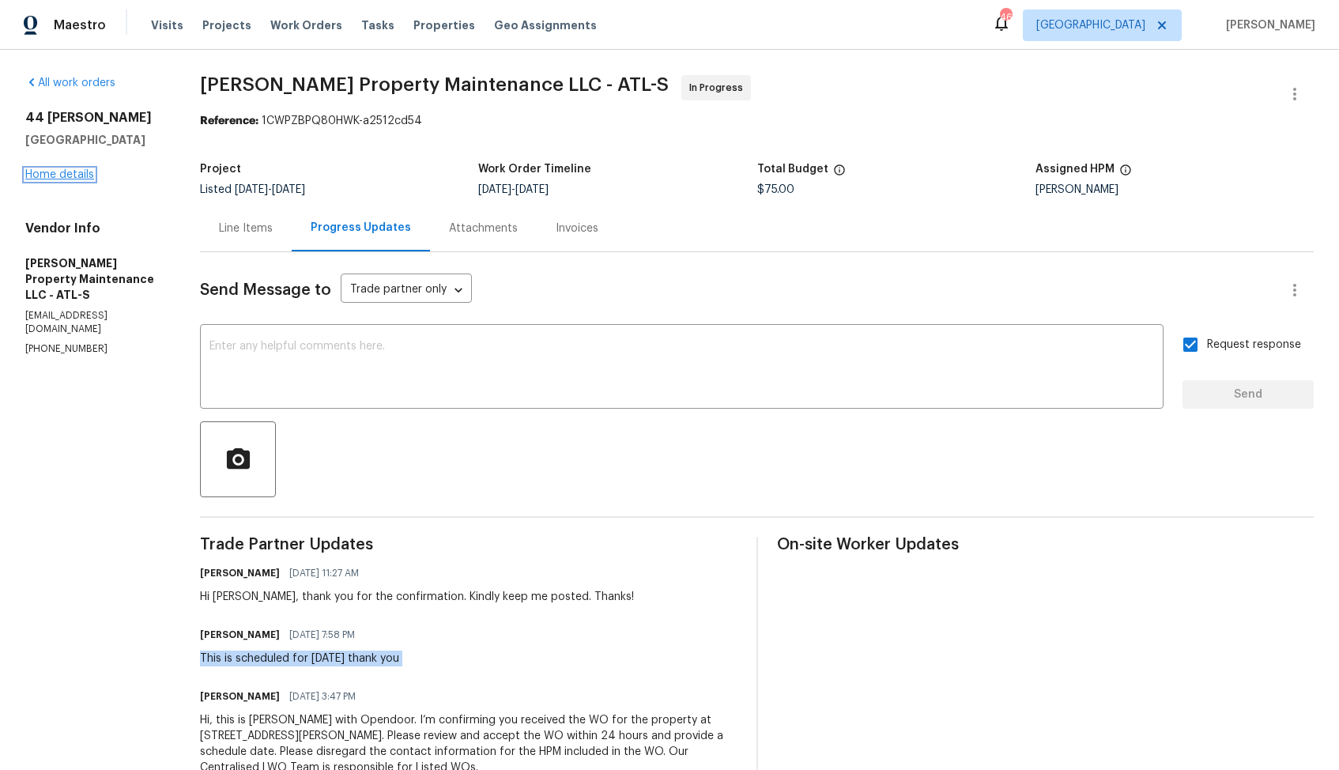
click at [52, 179] on link "Home details" at bounding box center [59, 174] width 69 height 11
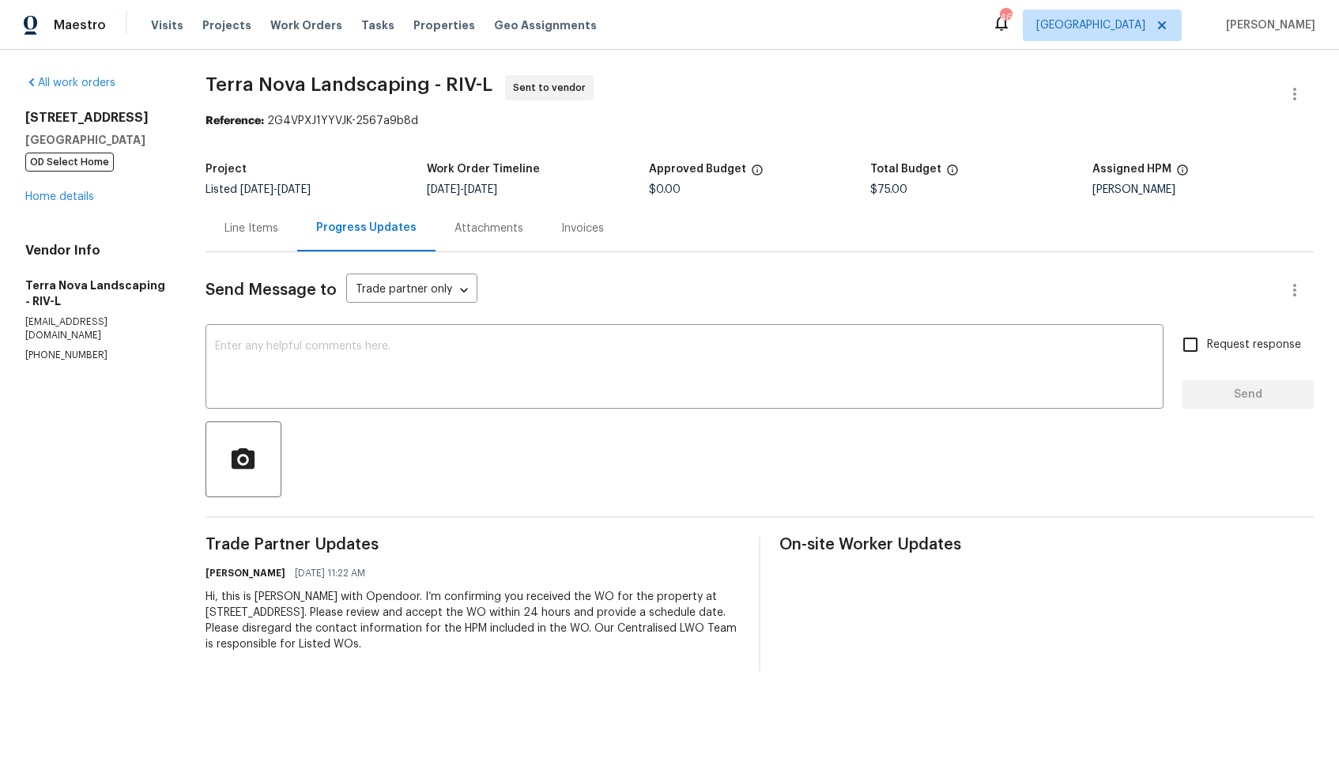
click at [251, 227] on div "Line Items" at bounding box center [251, 229] width 54 height 16
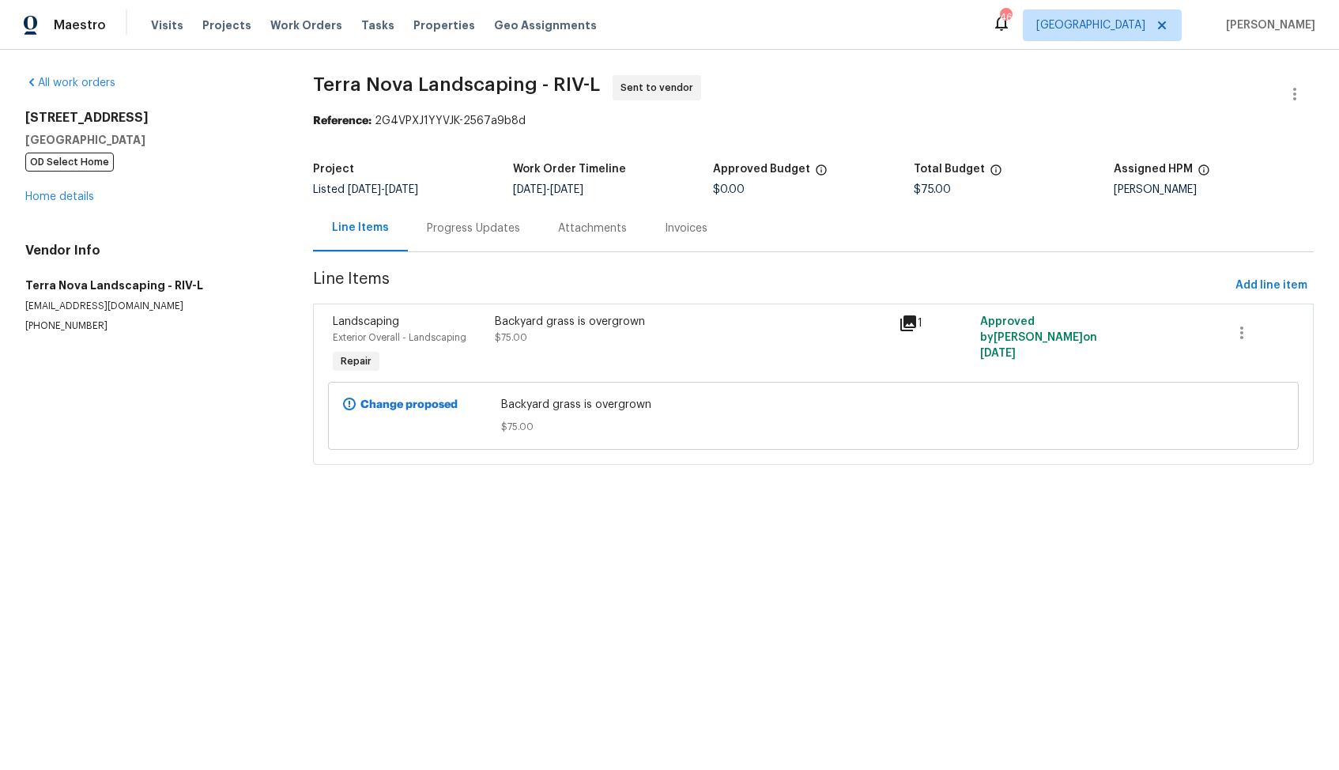
click at [672, 334] on div "Backyard grass is overgrown $75.00" at bounding box center [692, 330] width 395 height 32
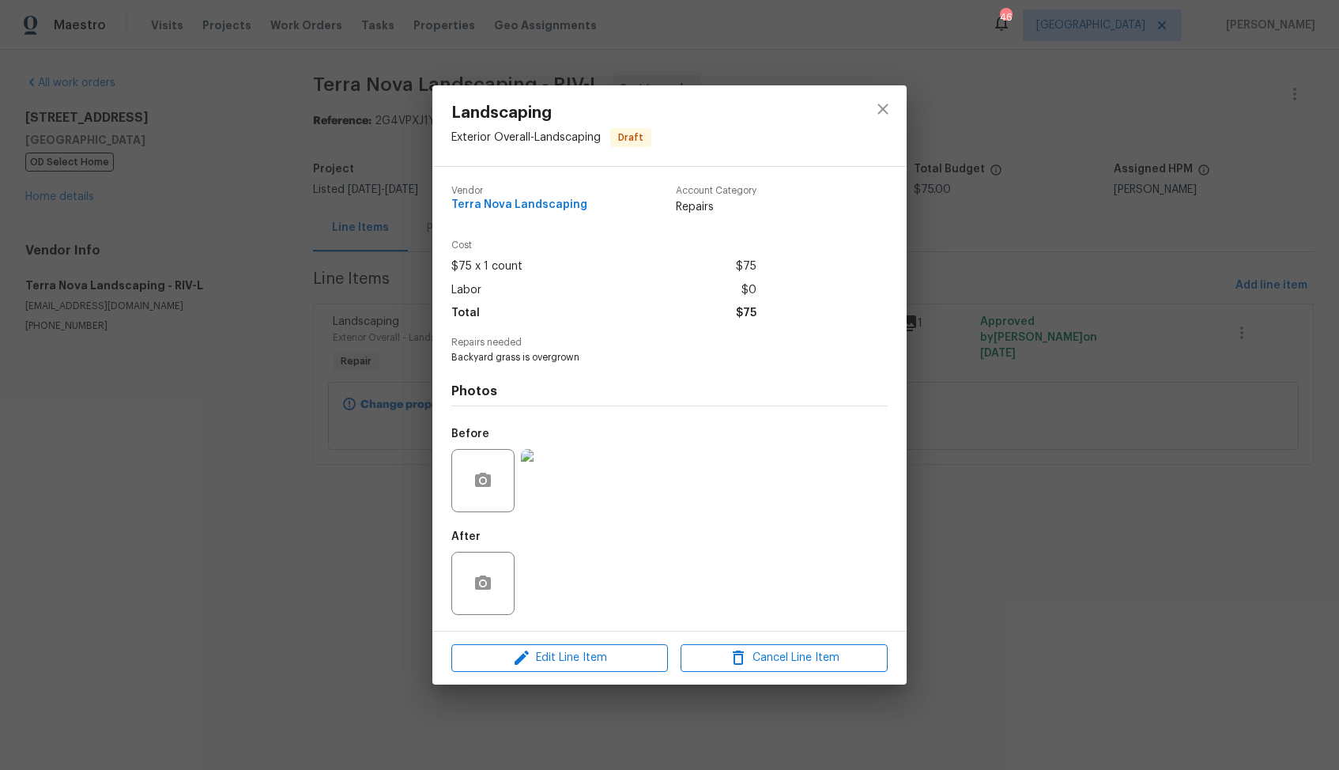
click at [239, 503] on div "Landscaping Exterior Overall - Landscaping Draft Vendor Terra Nova Landscaping …" at bounding box center [669, 385] width 1339 height 770
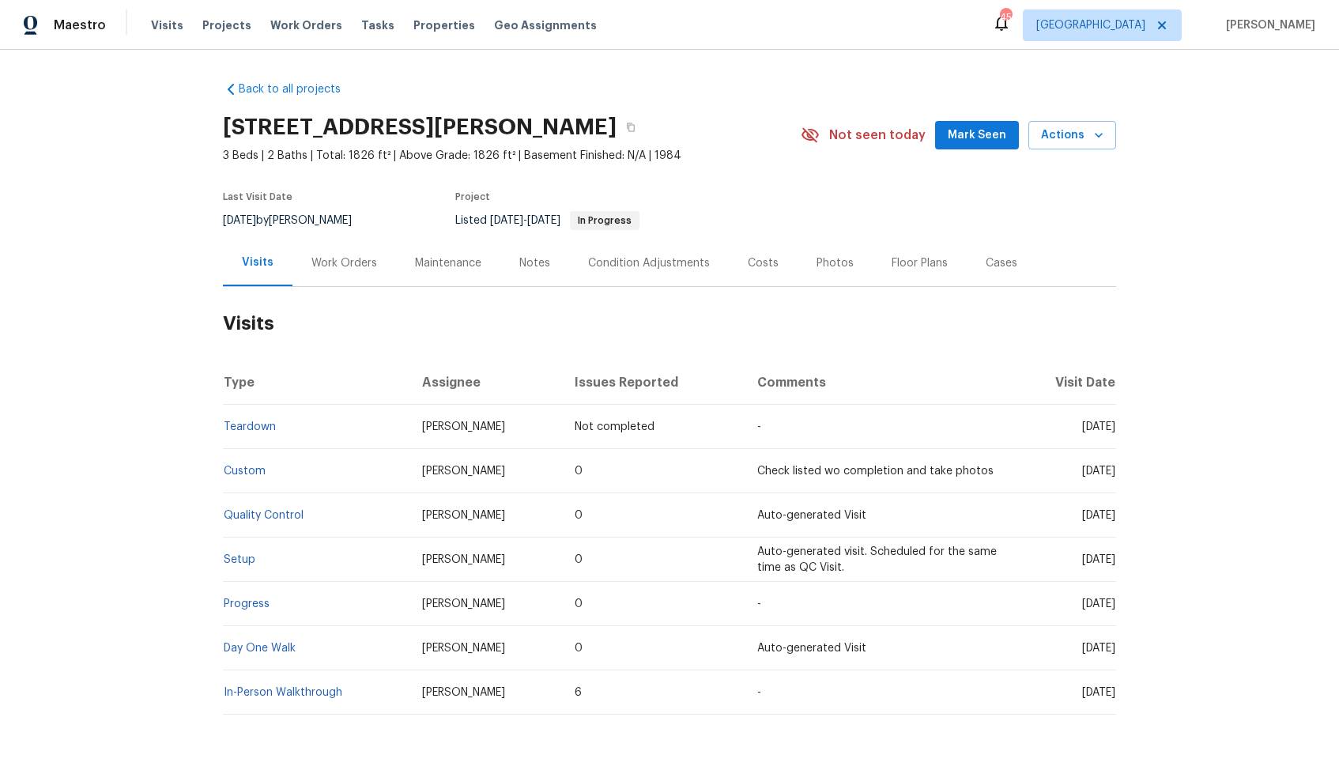
click at [335, 259] on div "Work Orders" at bounding box center [344, 263] width 66 height 16
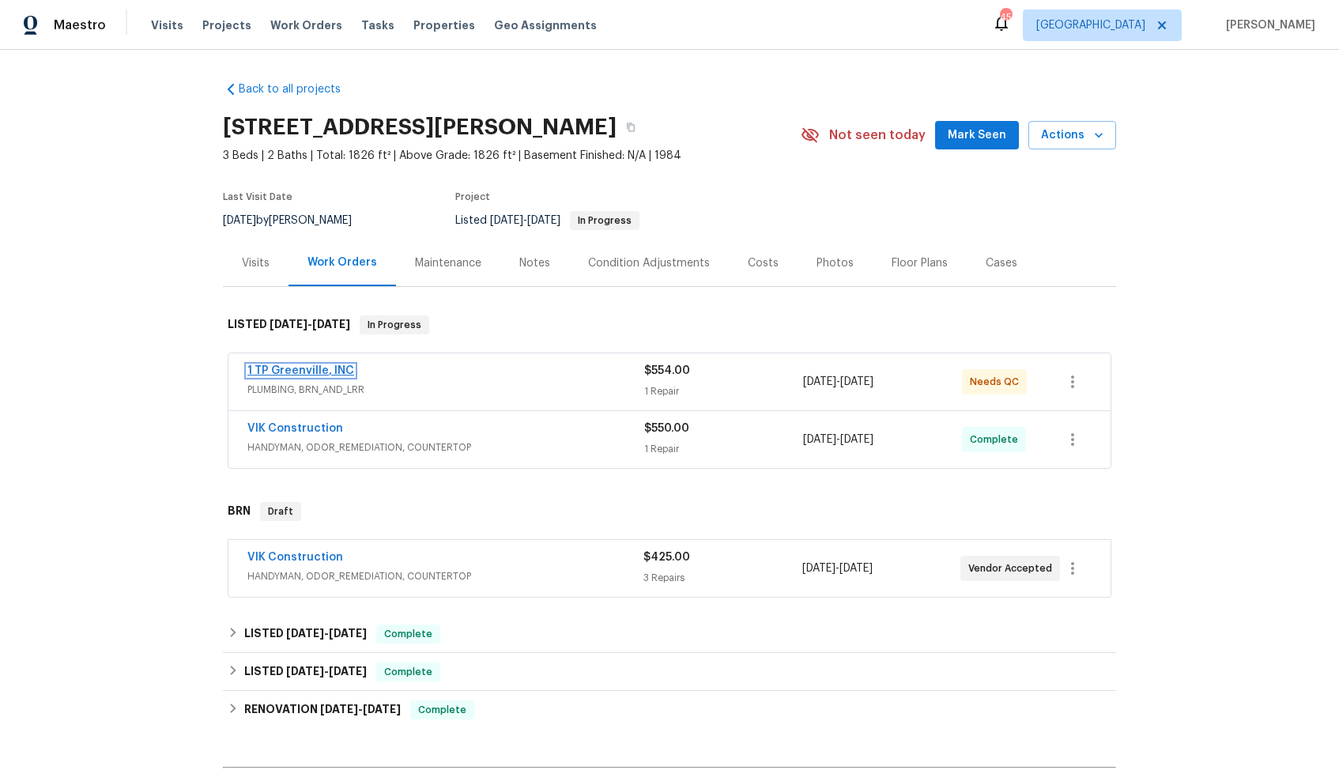
click at [322, 368] on link "1 TP Greenville, INC" at bounding box center [300, 370] width 107 height 11
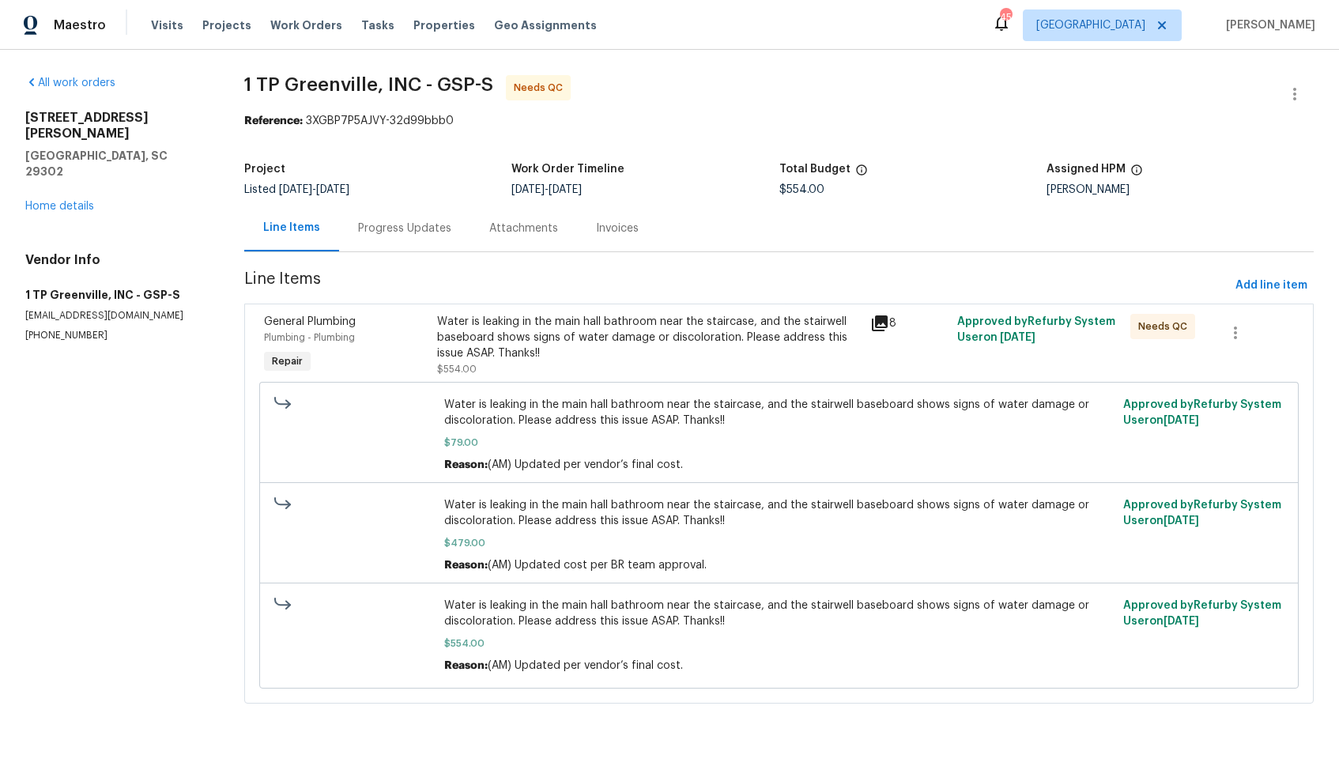
click at [410, 239] on div "Progress Updates" at bounding box center [404, 228] width 131 height 47
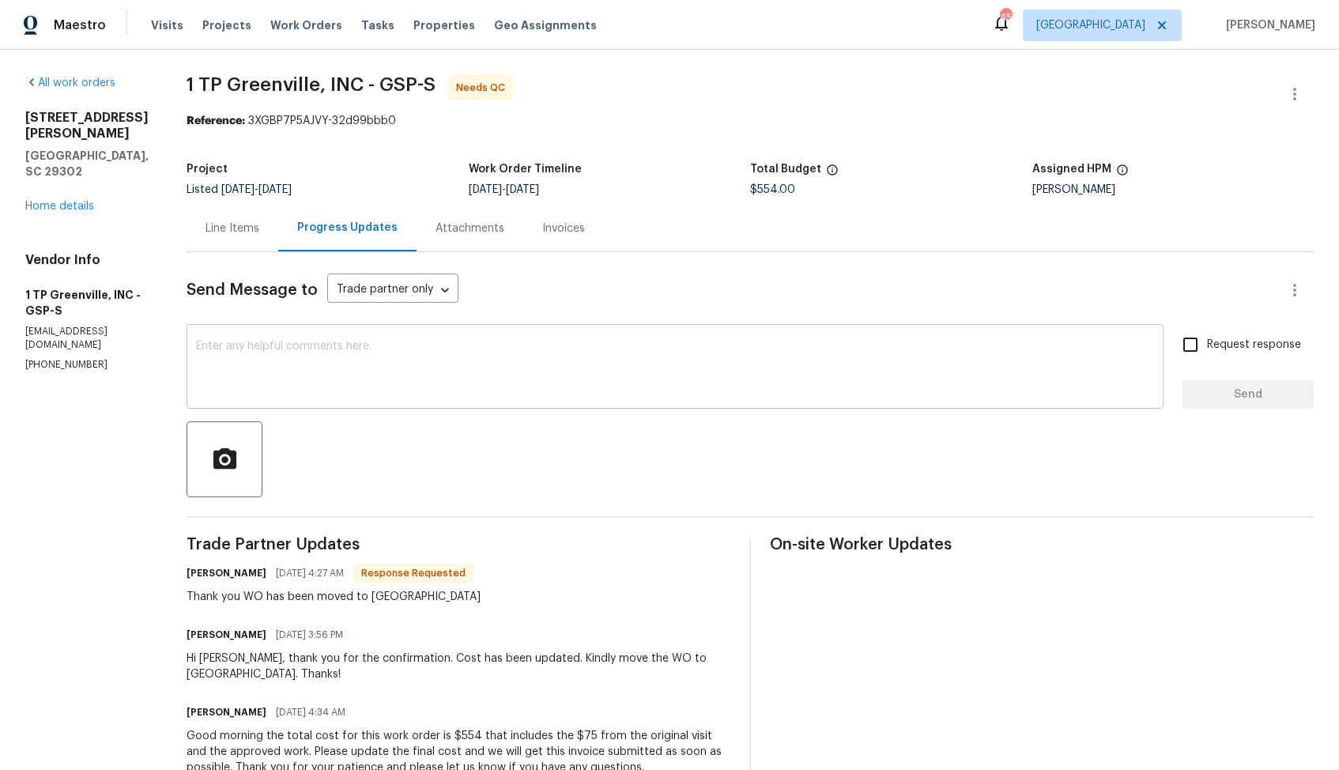
click at [522, 352] on textarea at bounding box center [675, 368] width 958 height 55
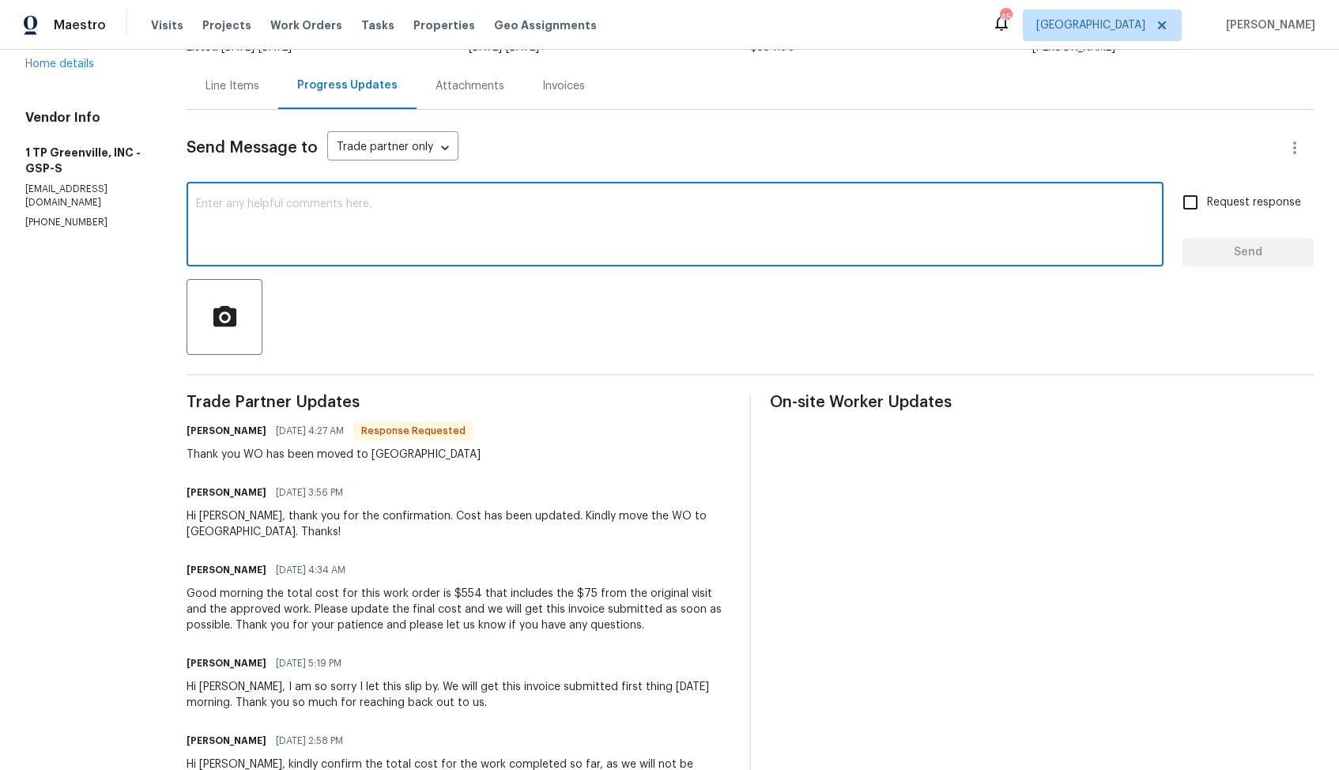
scroll to position [143, 0]
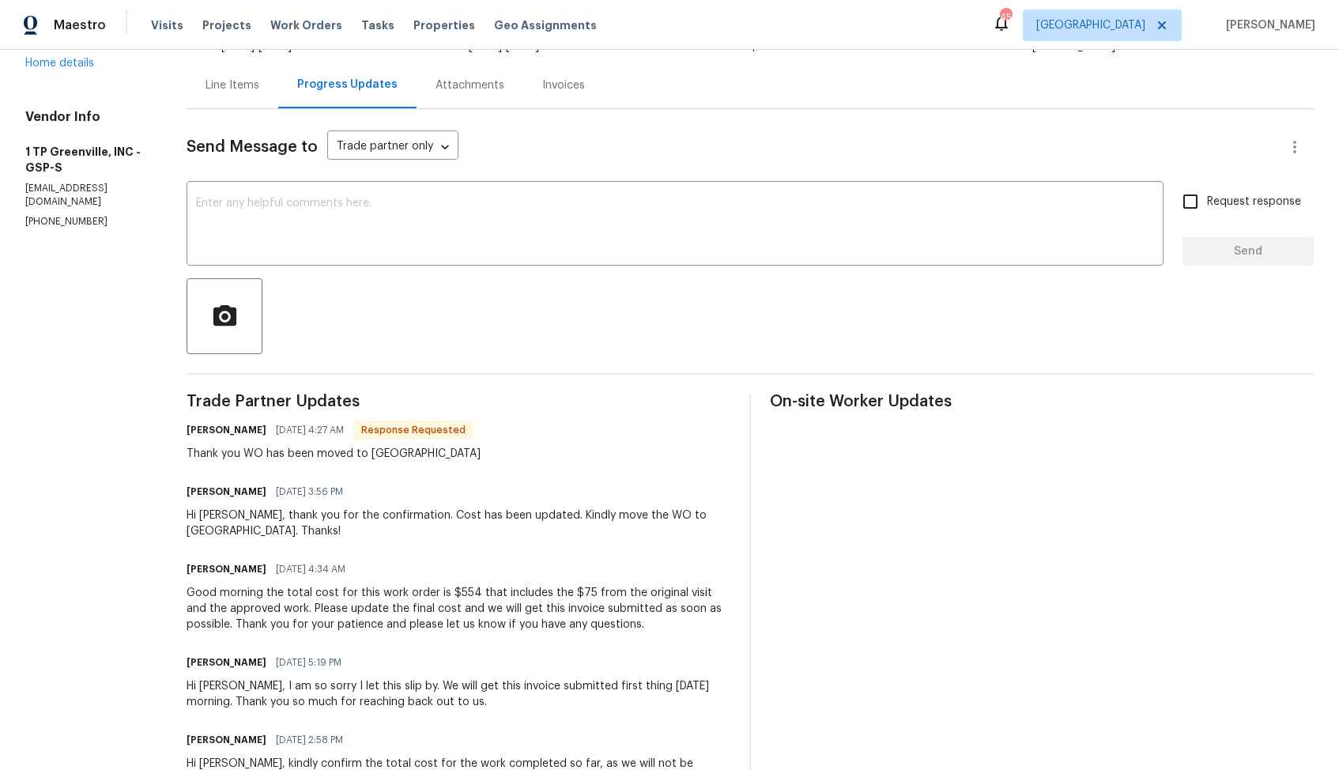
click at [419, 427] on span "Response Requested" at bounding box center [413, 430] width 117 height 16
click at [375, 457] on div "Thank you WO has been moved to QC" at bounding box center [334, 454] width 294 height 16
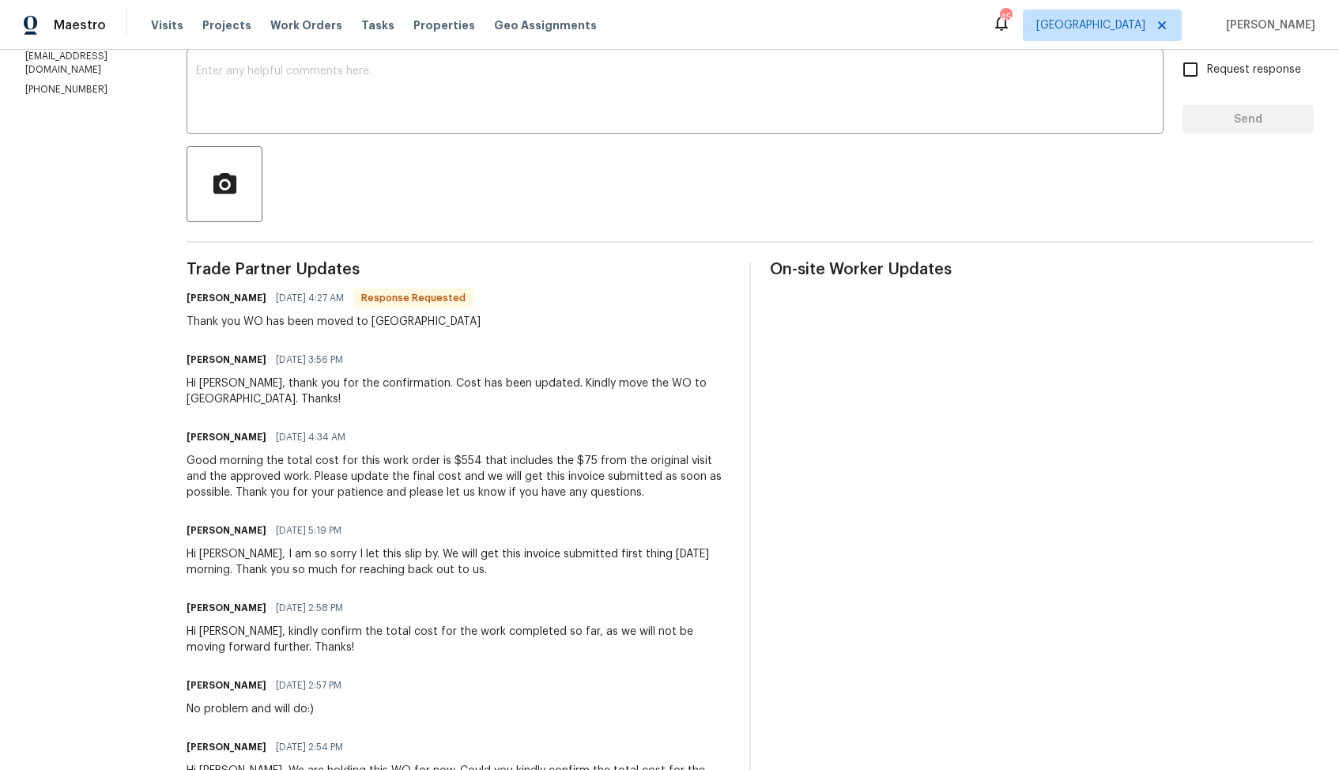
scroll to position [0, 0]
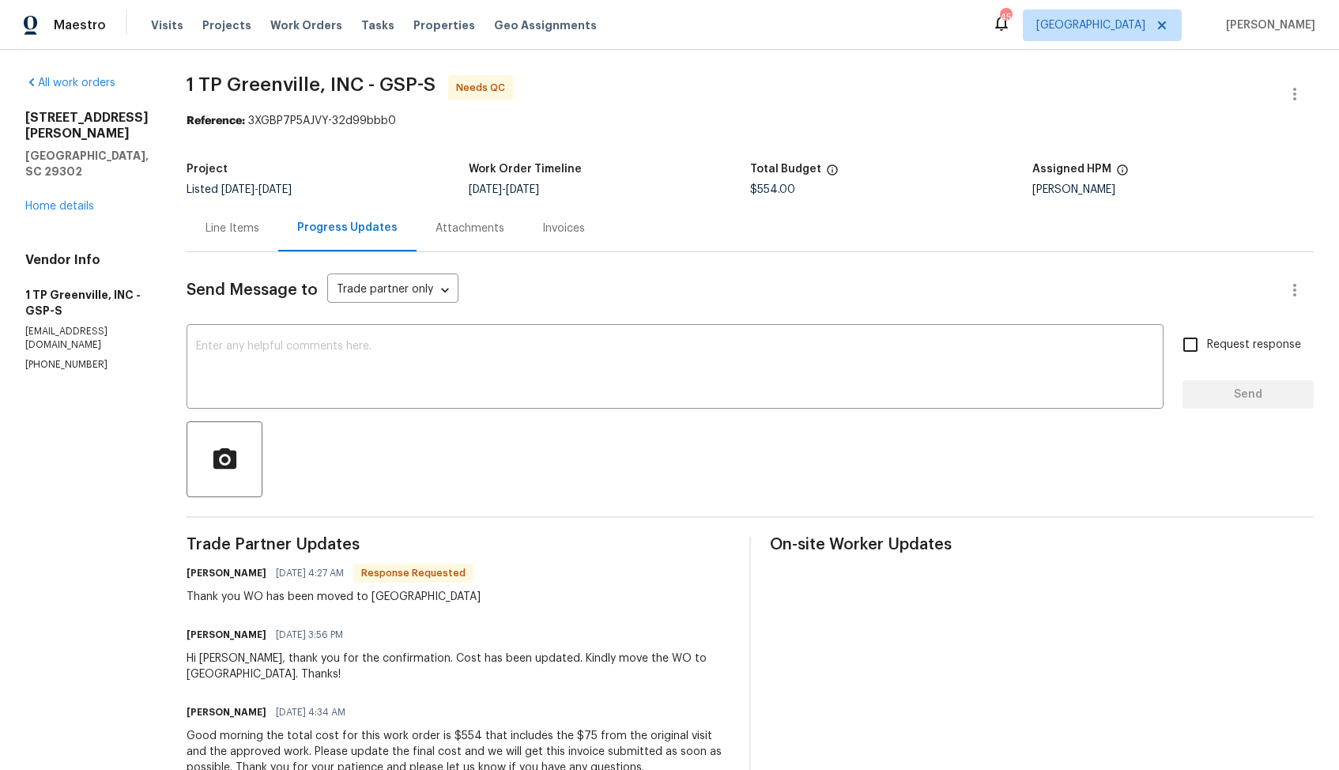
click at [921, 85] on span "1 TP Greenville, INC - GSP-S Needs QC" at bounding box center [731, 94] width 1089 height 38
click at [224, 221] on div "Line Items" at bounding box center [232, 229] width 54 height 16
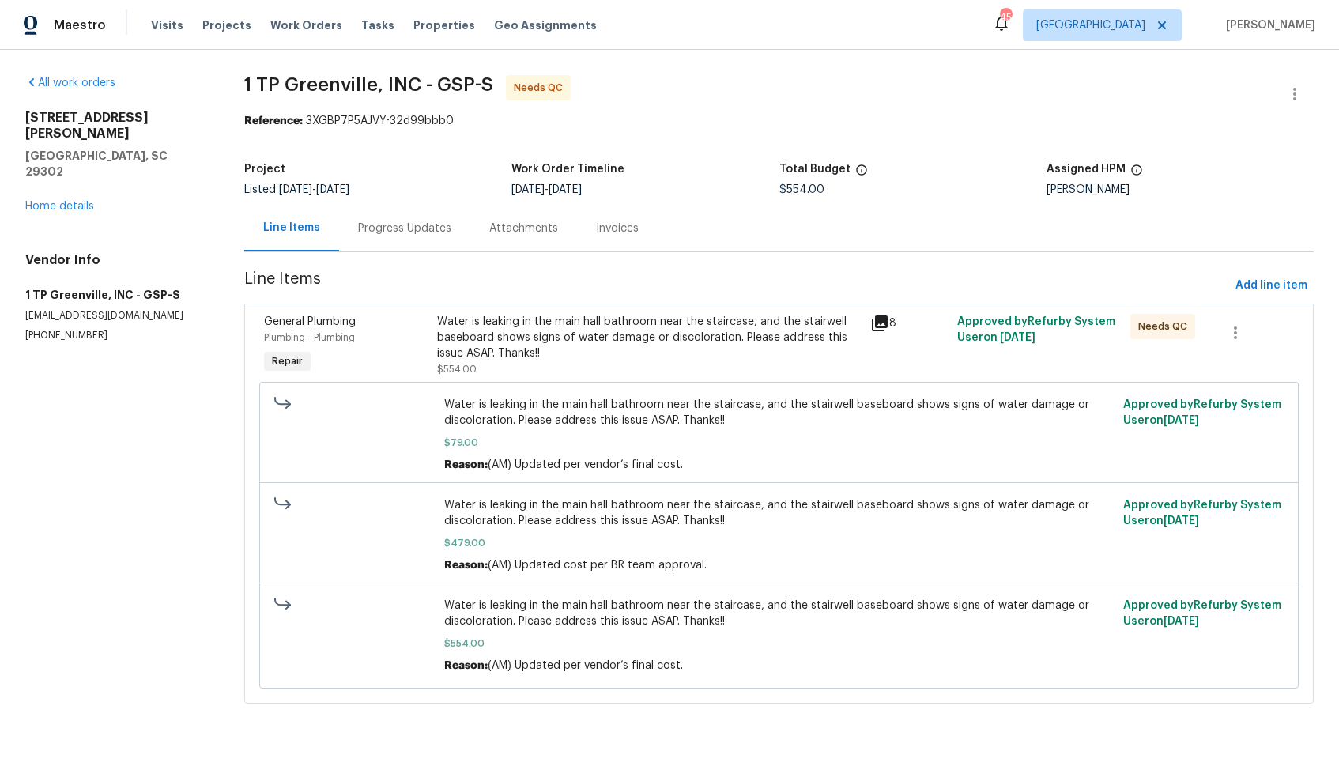
click at [576, 353] on div "Water is leaking in the main hall bathroom near the staircase, and the stairwel…" at bounding box center [649, 337] width 424 height 47
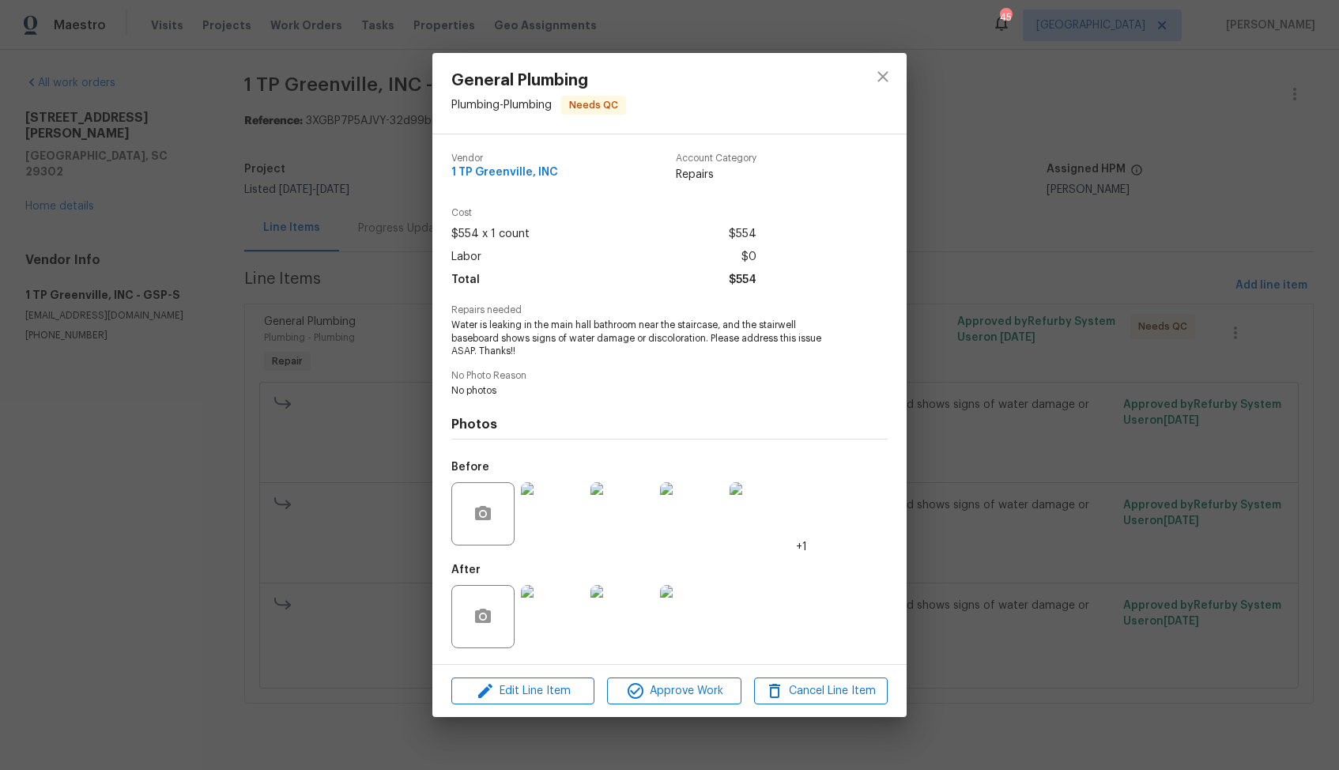
click at [351, 558] on div "General Plumbing Plumbing - Plumbing Needs QC Vendor 1 TP Greenville, INC Accou…" at bounding box center [669, 385] width 1339 height 770
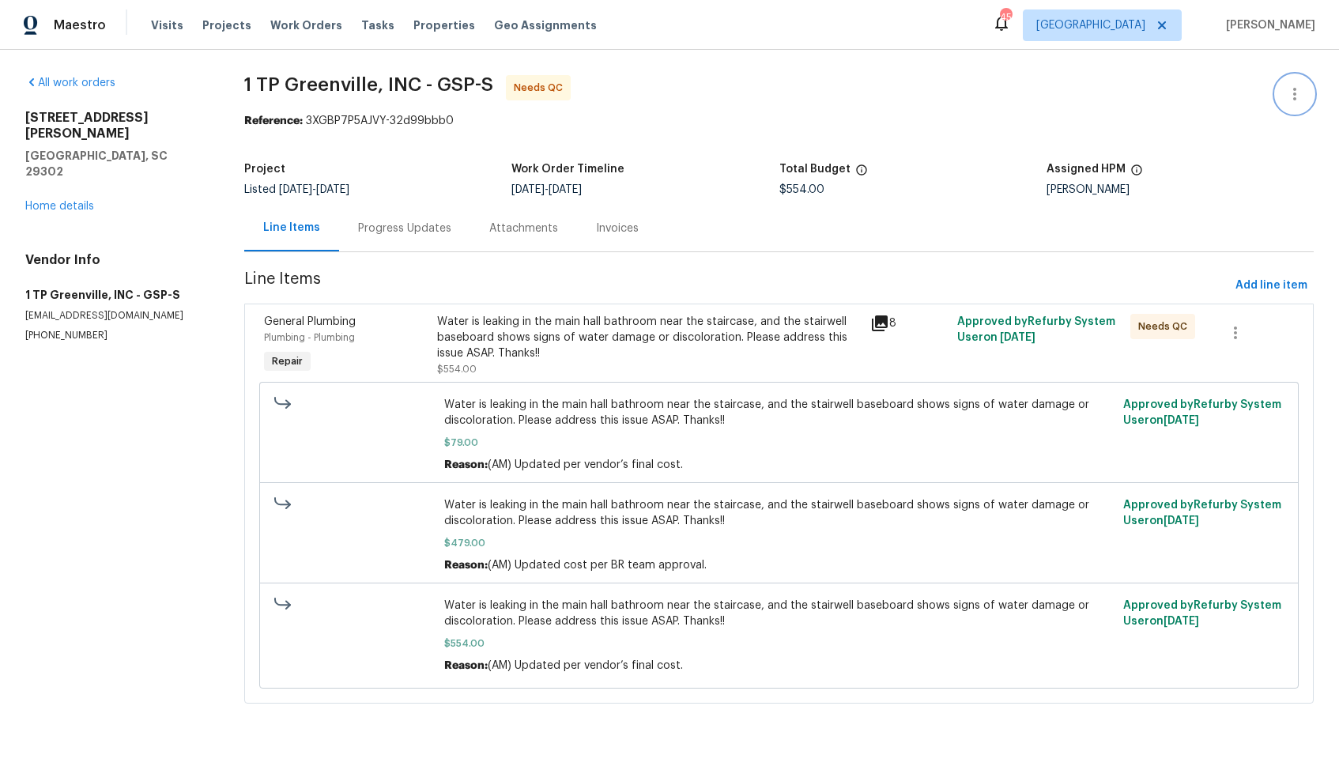
click at [1302, 86] on icon "button" at bounding box center [1294, 94] width 19 height 19
click at [1182, 89] on li "Edit" at bounding box center [1243, 94] width 171 height 26
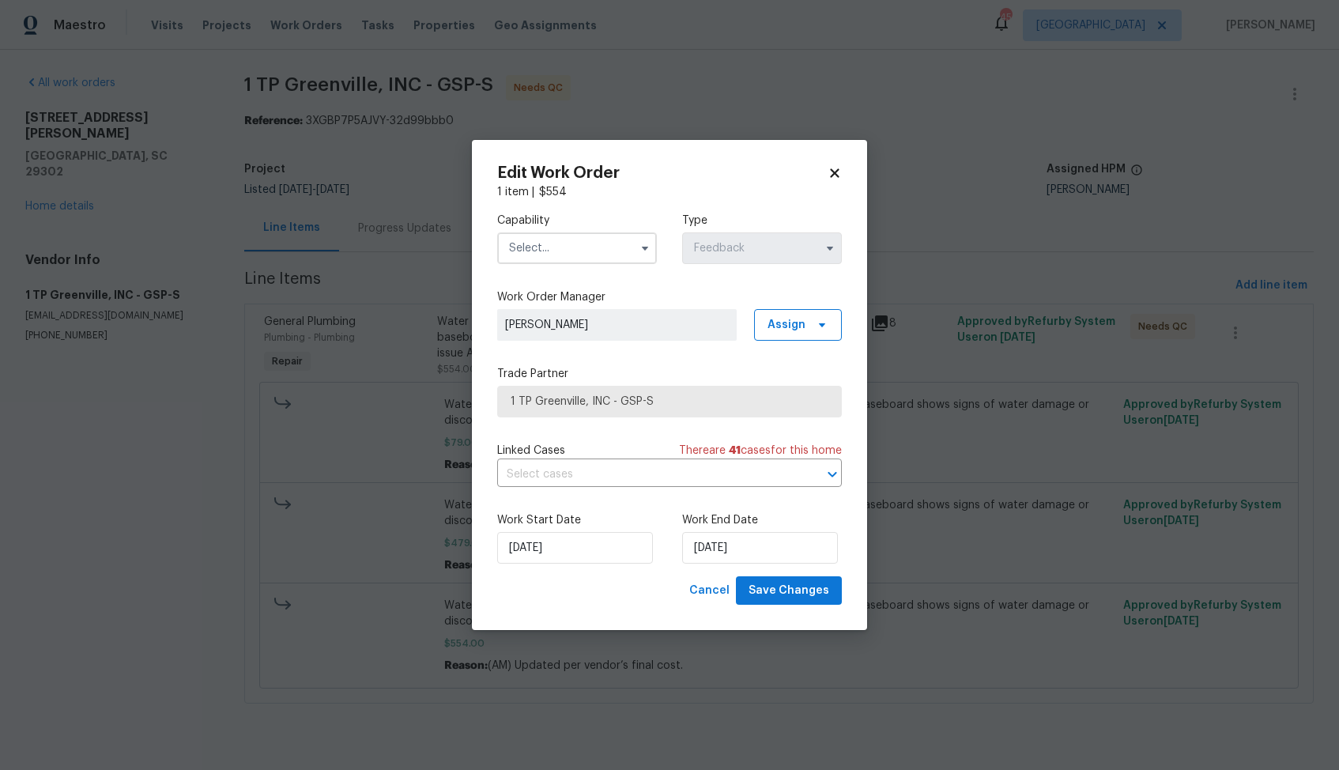
click at [604, 249] on input "text" at bounding box center [577, 248] width 160 height 32
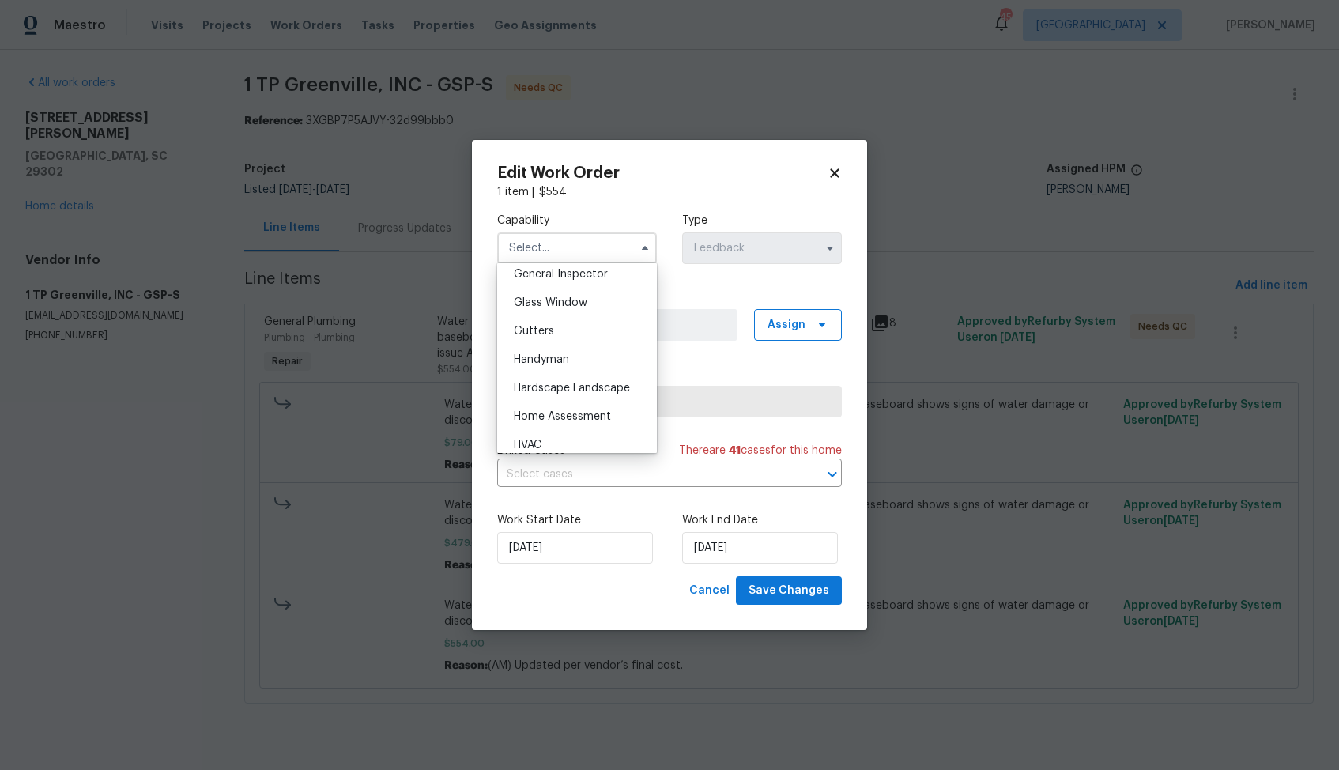
scroll to position [797, 0]
click at [549, 360] on div "Handyman" at bounding box center [577, 353] width 152 height 28
type input "Handyman"
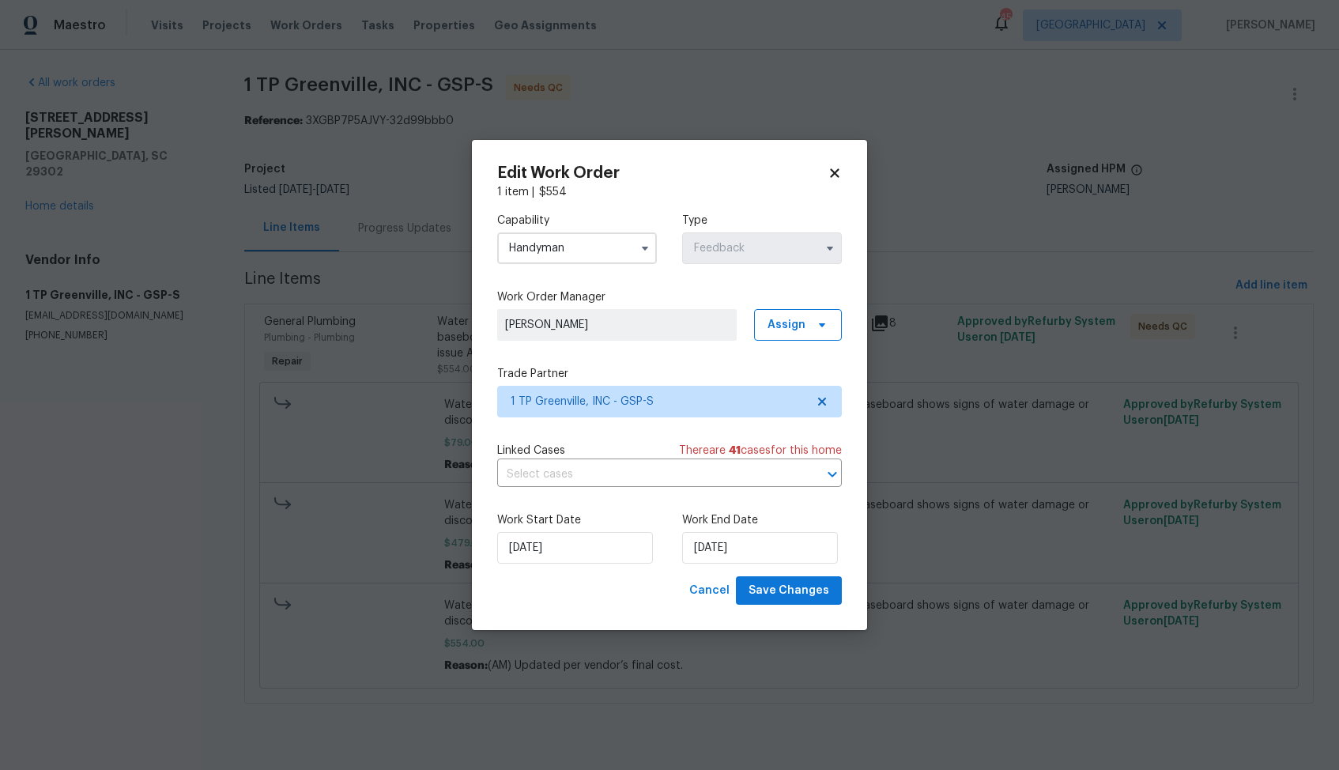
click at [287, 327] on body "Maestro Visits Projects Work Orders Tasks Properties Geo Assignments 45 Dallas …" at bounding box center [669, 374] width 1339 height 748
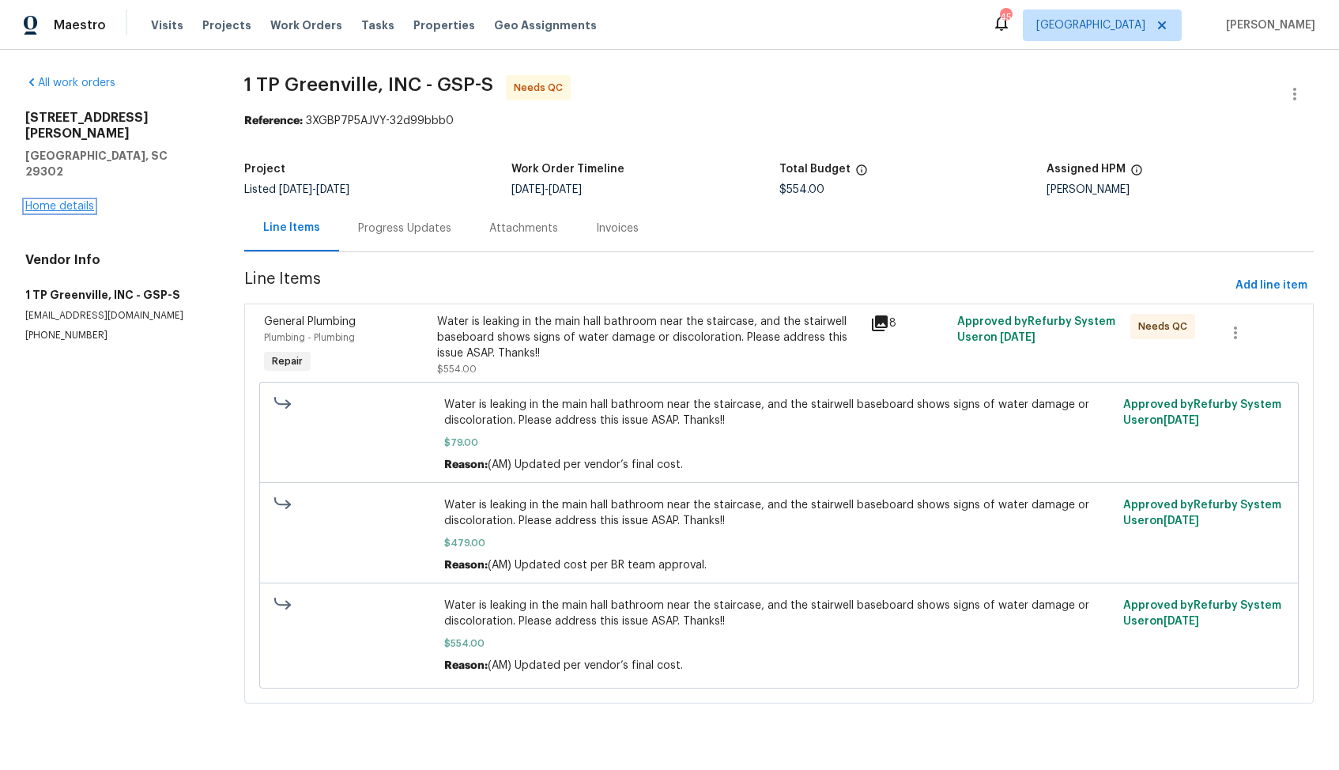
click at [42, 201] on link "Home details" at bounding box center [59, 206] width 69 height 11
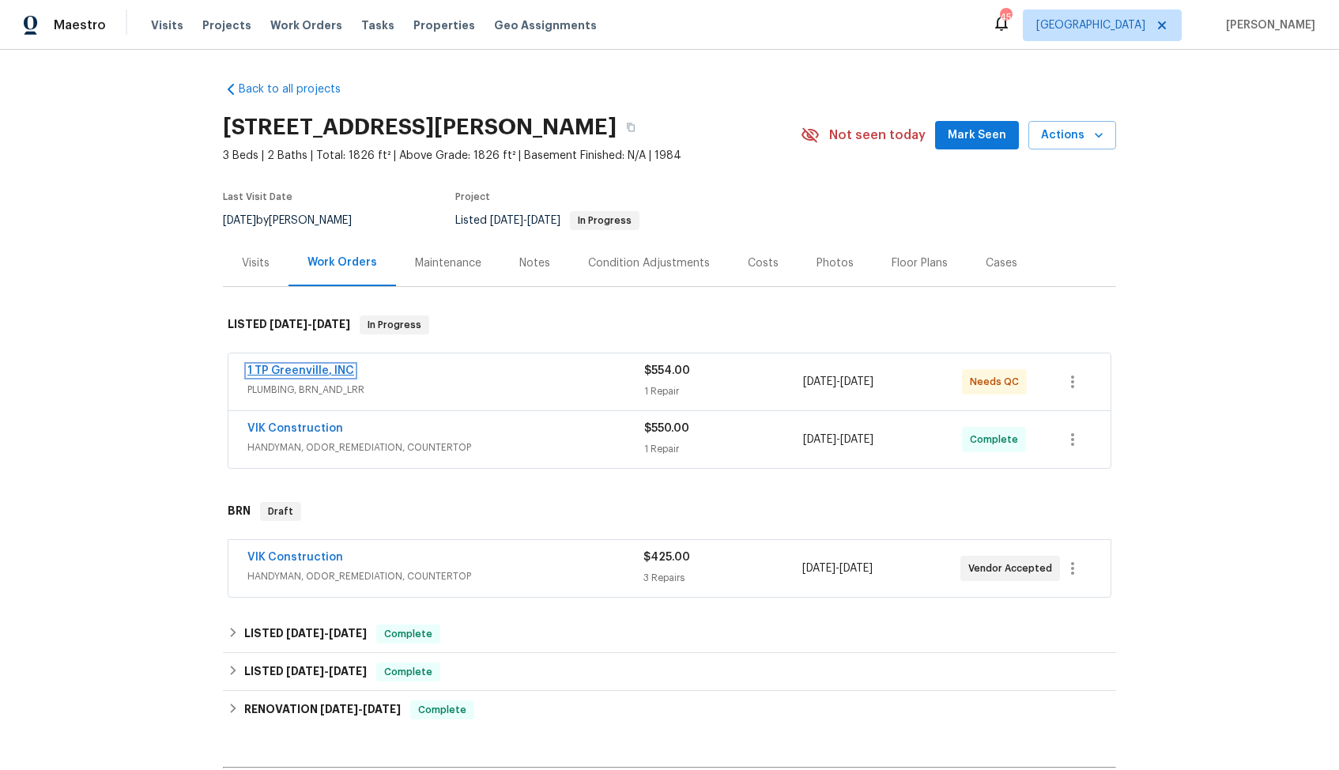
click at [298, 367] on link "1 TP Greenville, INC" at bounding box center [300, 370] width 107 height 11
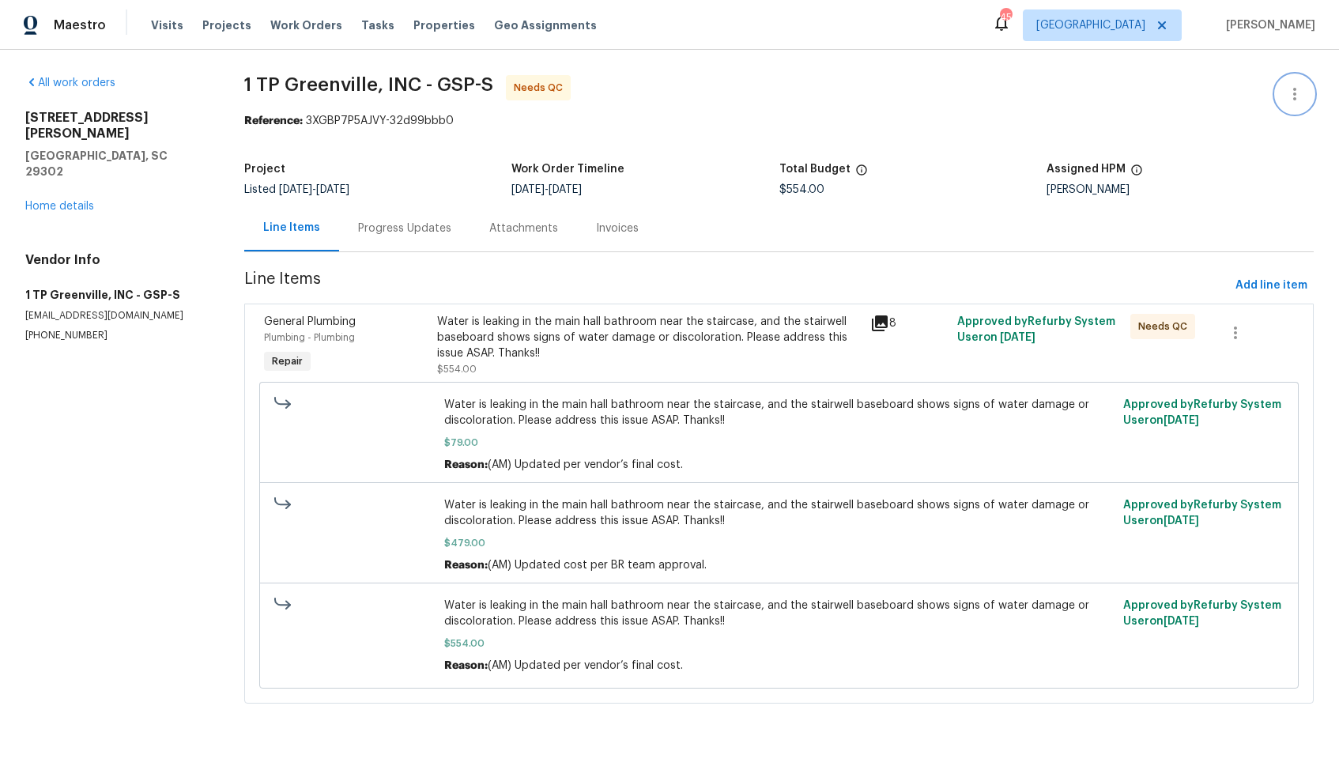
click at [1290, 92] on icon "button" at bounding box center [1294, 94] width 19 height 19
click at [1197, 96] on li "Edit" at bounding box center [1243, 94] width 171 height 26
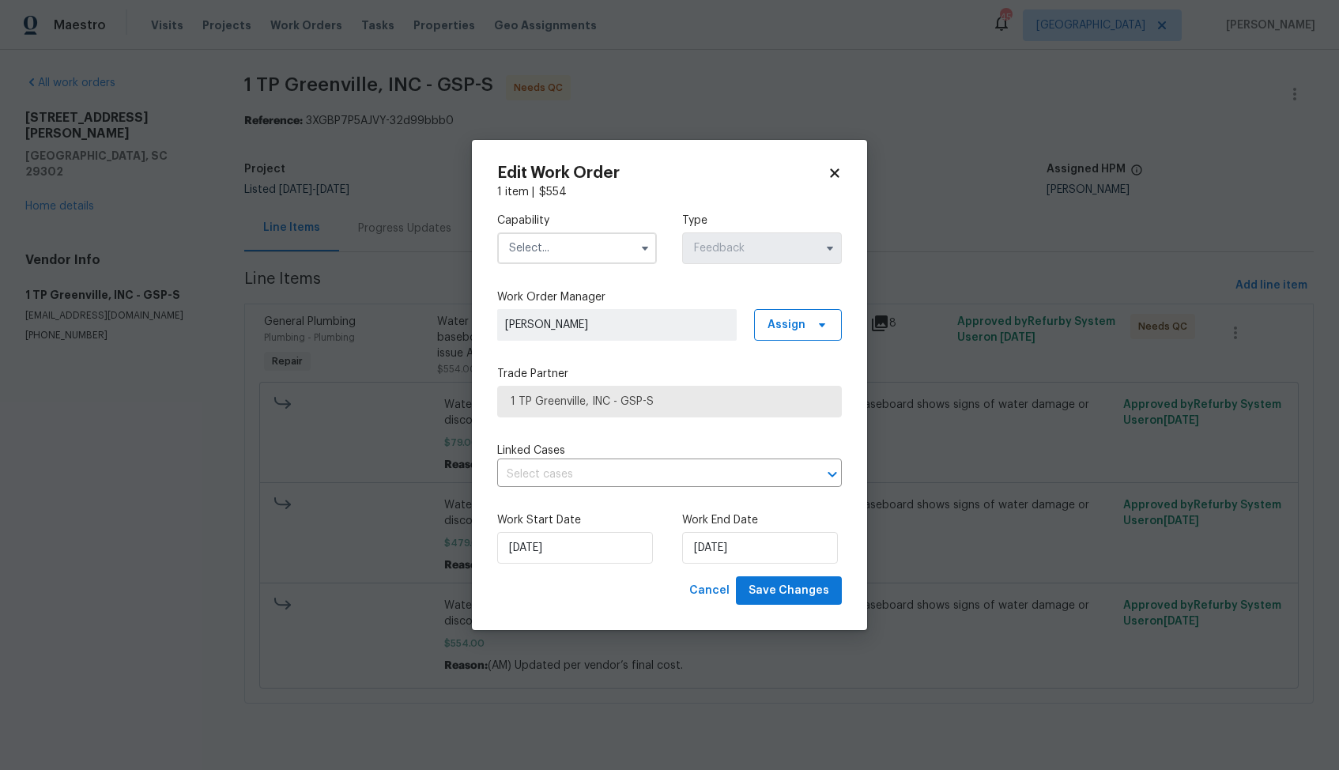
click at [584, 247] on input "text" at bounding box center [577, 248] width 160 height 32
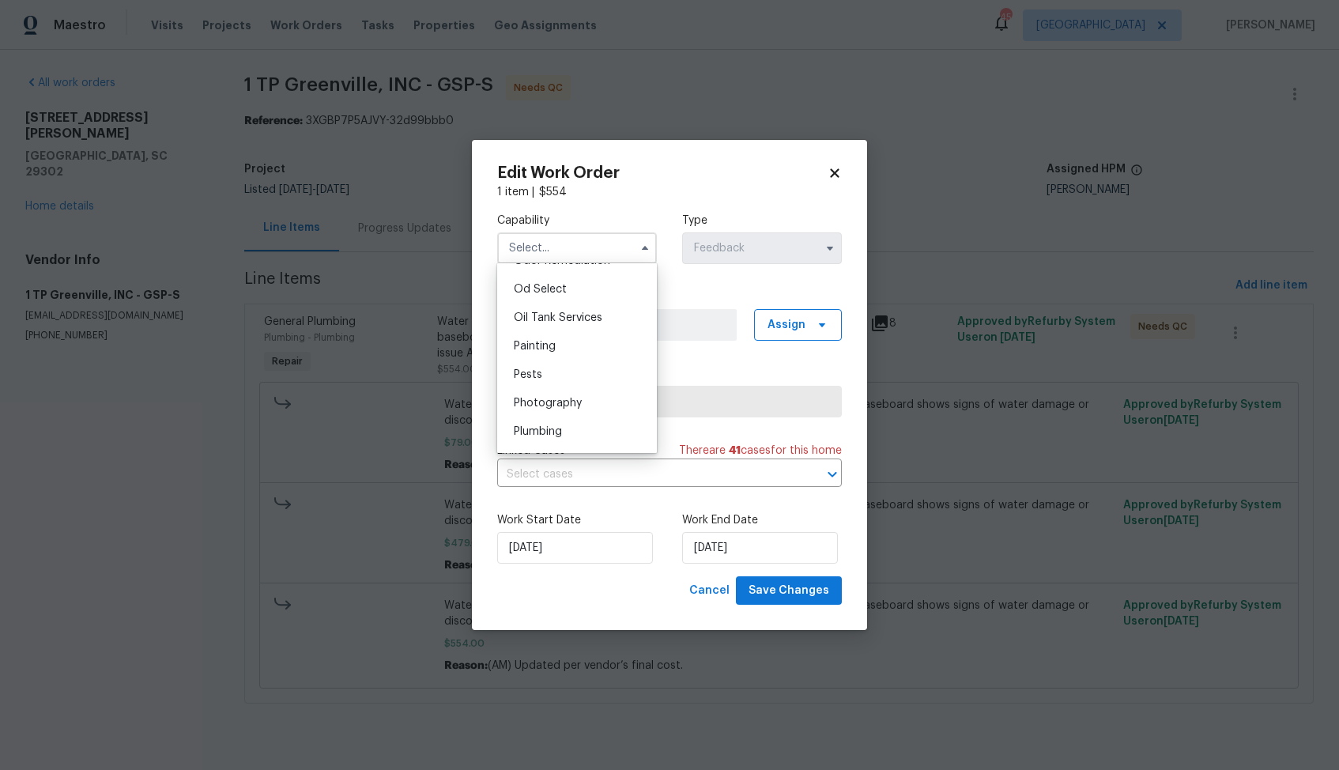
scroll to position [1309, 0]
click at [567, 385] on div "Plumbing" at bounding box center [577, 385] width 152 height 28
type input "Plumbing"
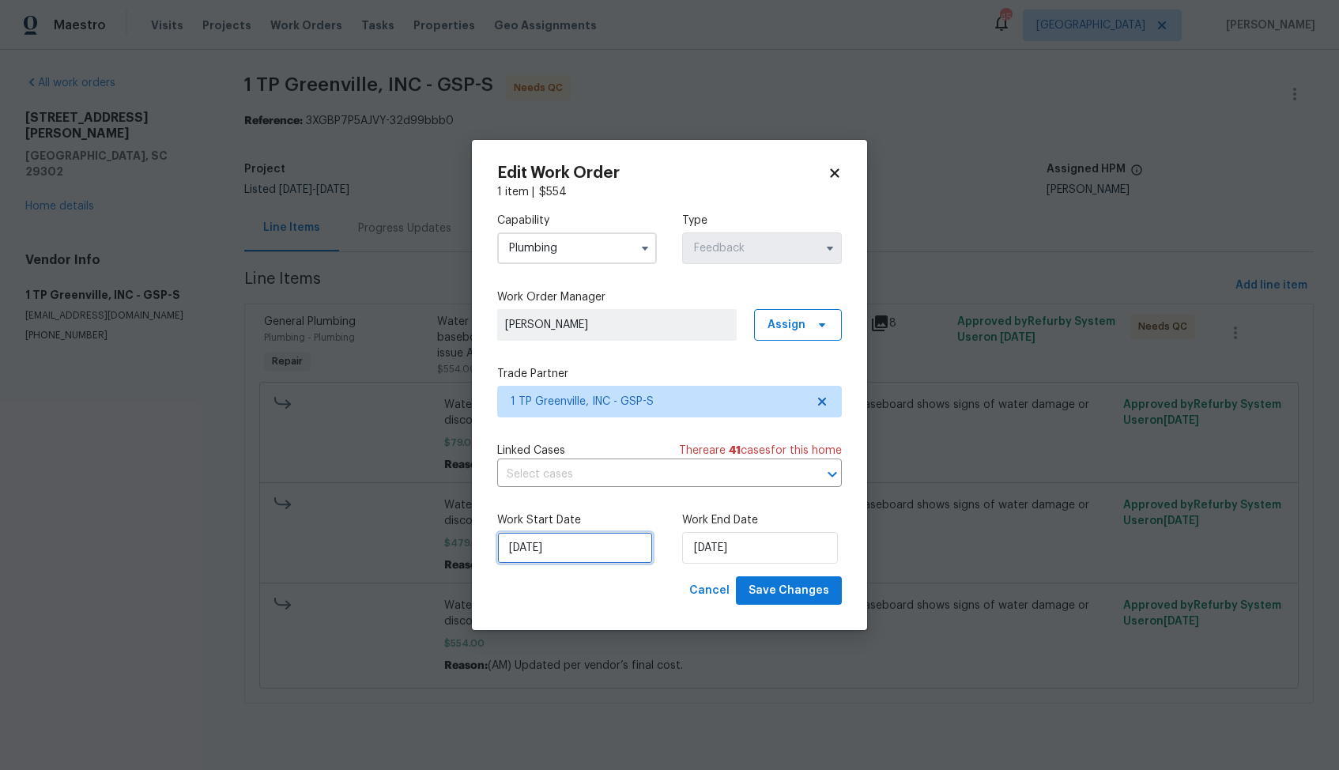
click at [594, 556] on input "09/08/2025" at bounding box center [575, 548] width 156 height 32
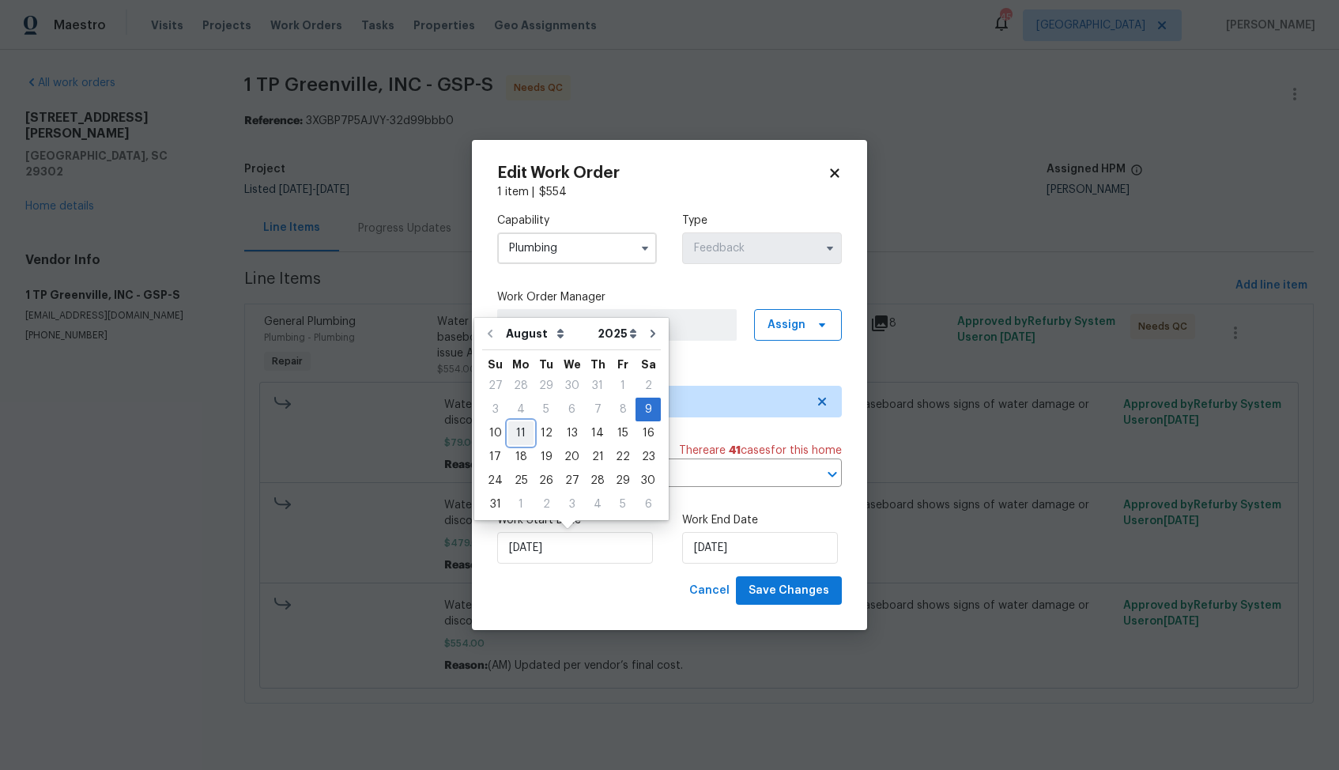
click at [511, 430] on div "11" at bounding box center [520, 433] width 25 height 22
type input "11/08/2025"
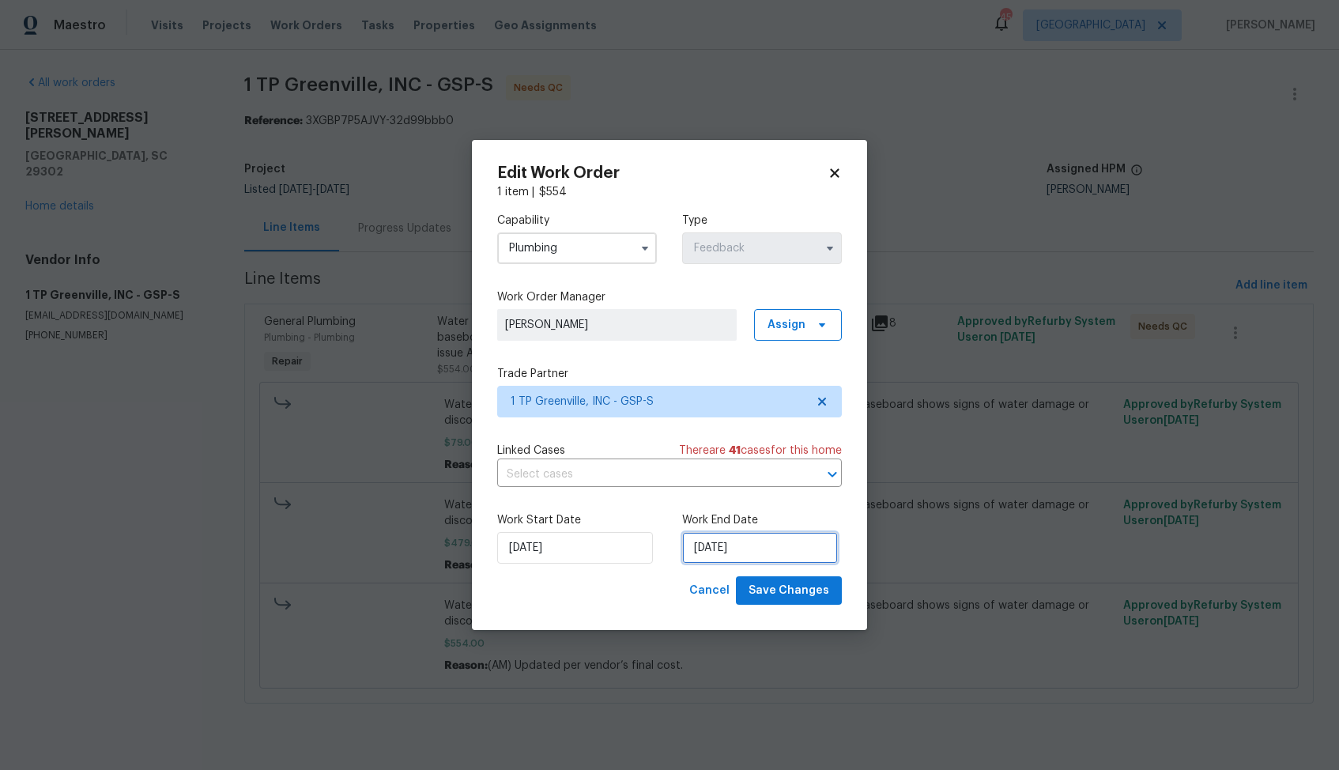
click at [729, 551] on input "13/08/2025" at bounding box center [760, 548] width 156 height 32
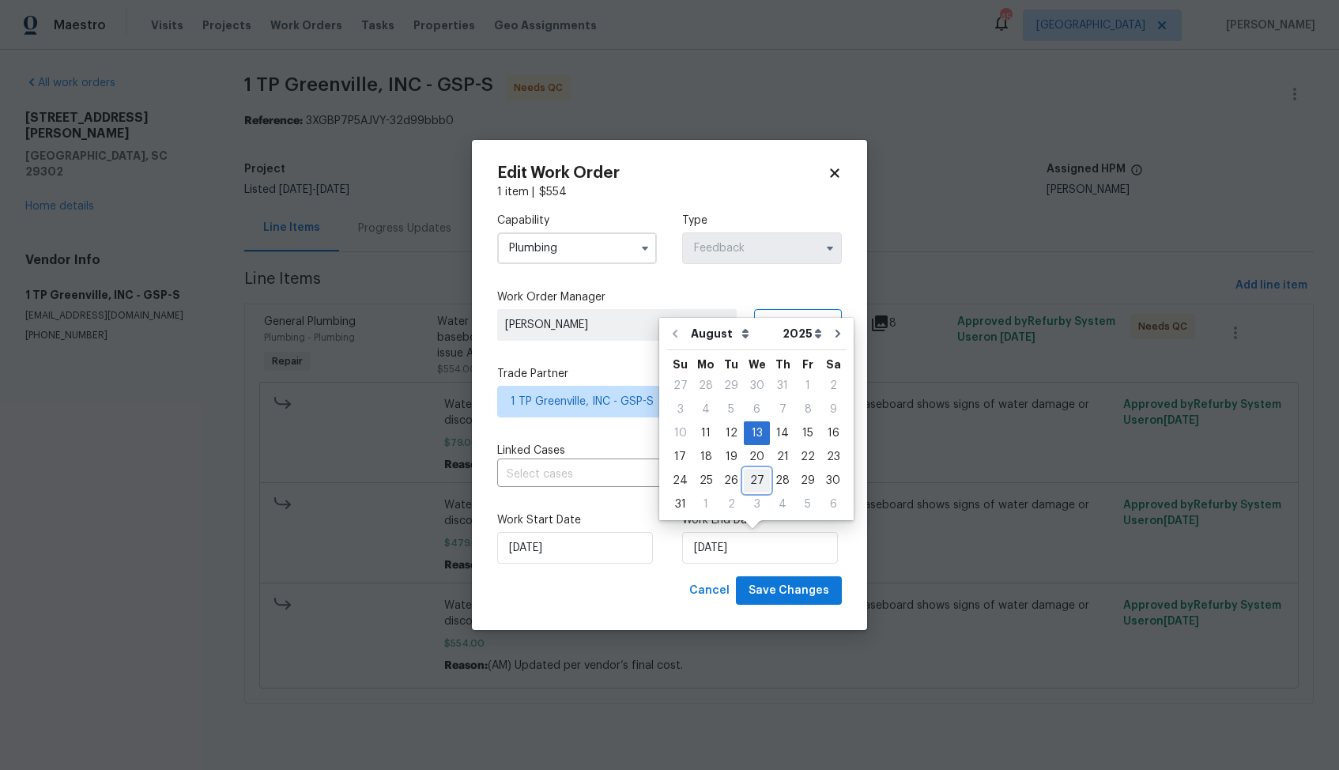
click at [747, 475] on div "27" at bounding box center [757, 480] width 26 height 22
type input "27/08/2025"
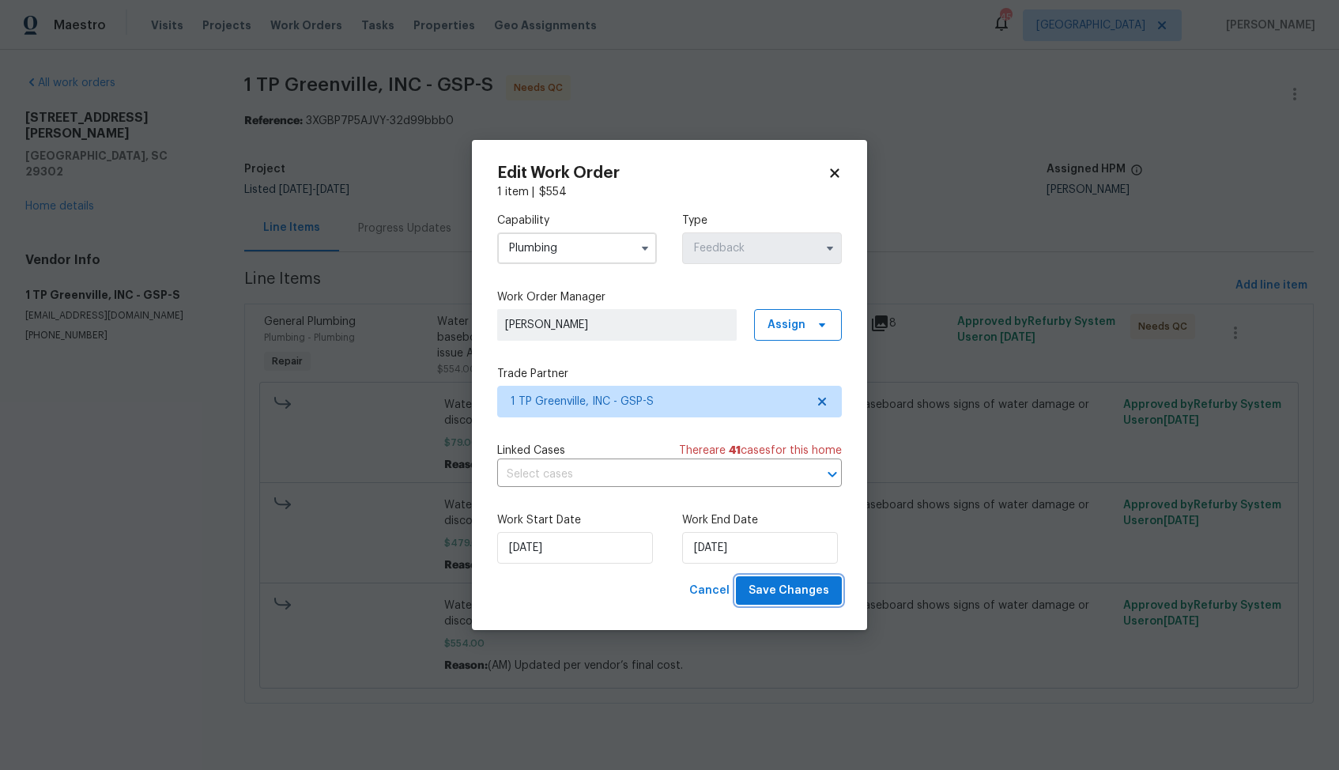
click at [776, 594] on span "Save Changes" at bounding box center [788, 591] width 81 height 20
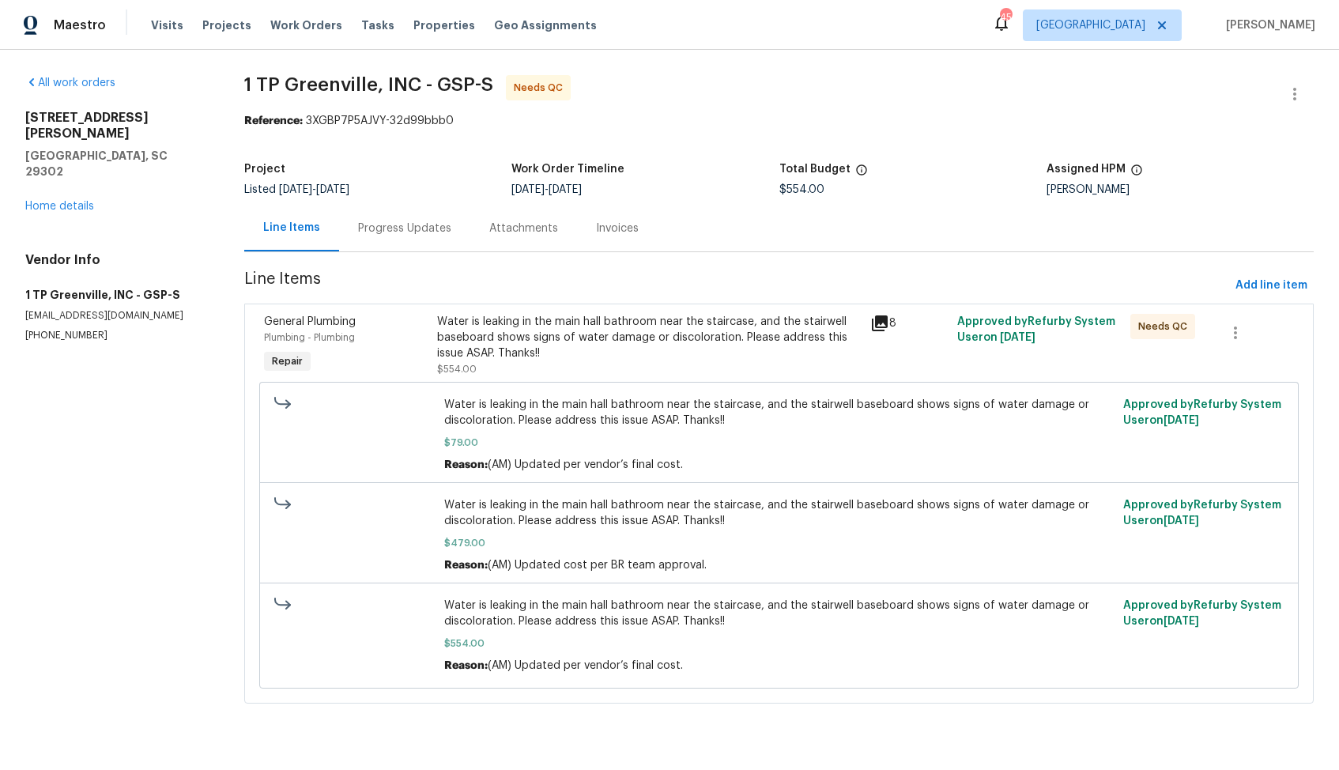
click at [723, 160] on div "Project Listed 8/9/2025 - 8/20/2025 Work Order Timeline 8/11/2025 - 8/27/2025 T…" at bounding box center [778, 179] width 1069 height 51
click at [458, 336] on div "Water is leaking in the main hall bathroom near the staircase, and the stairwel…" at bounding box center [649, 337] width 424 height 47
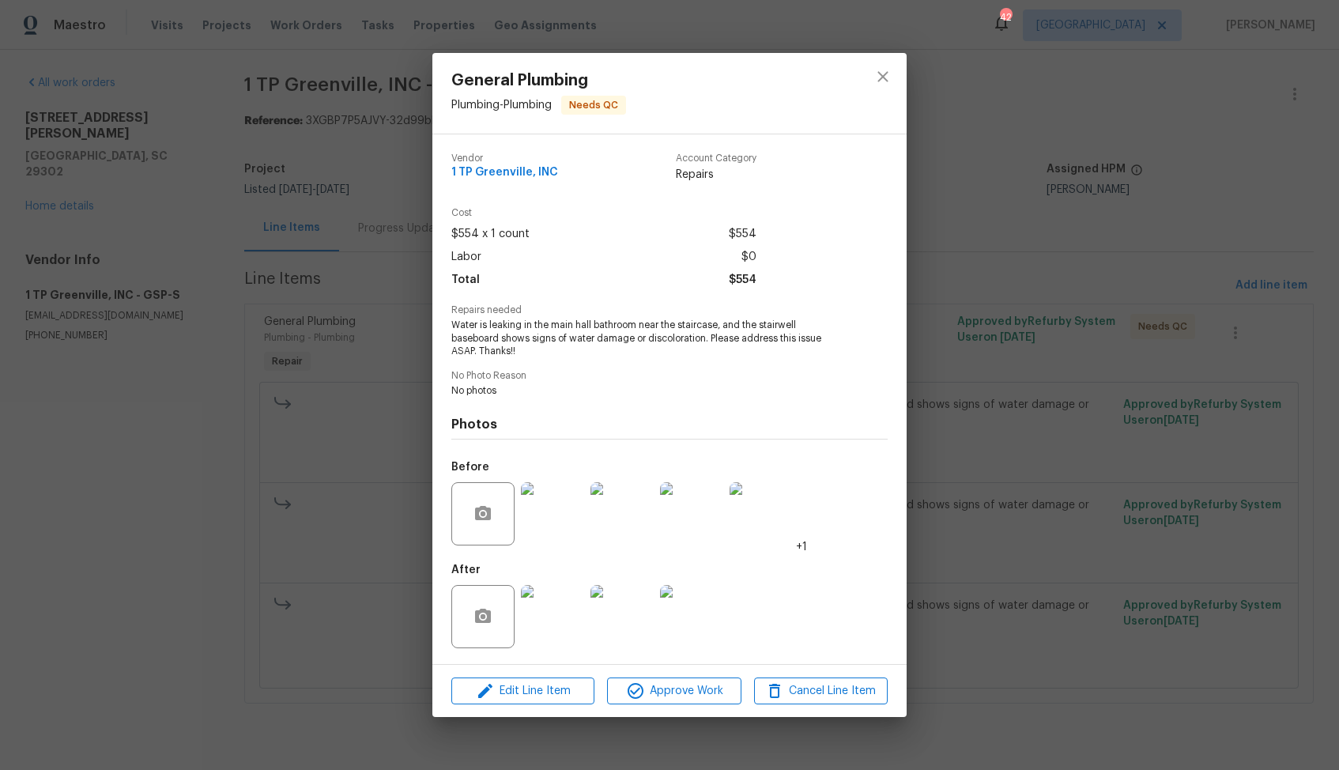
click at [293, 566] on div "General Plumbing Plumbing - Plumbing Needs QC Vendor 1 TP Greenville, INC Accou…" at bounding box center [669, 385] width 1339 height 770
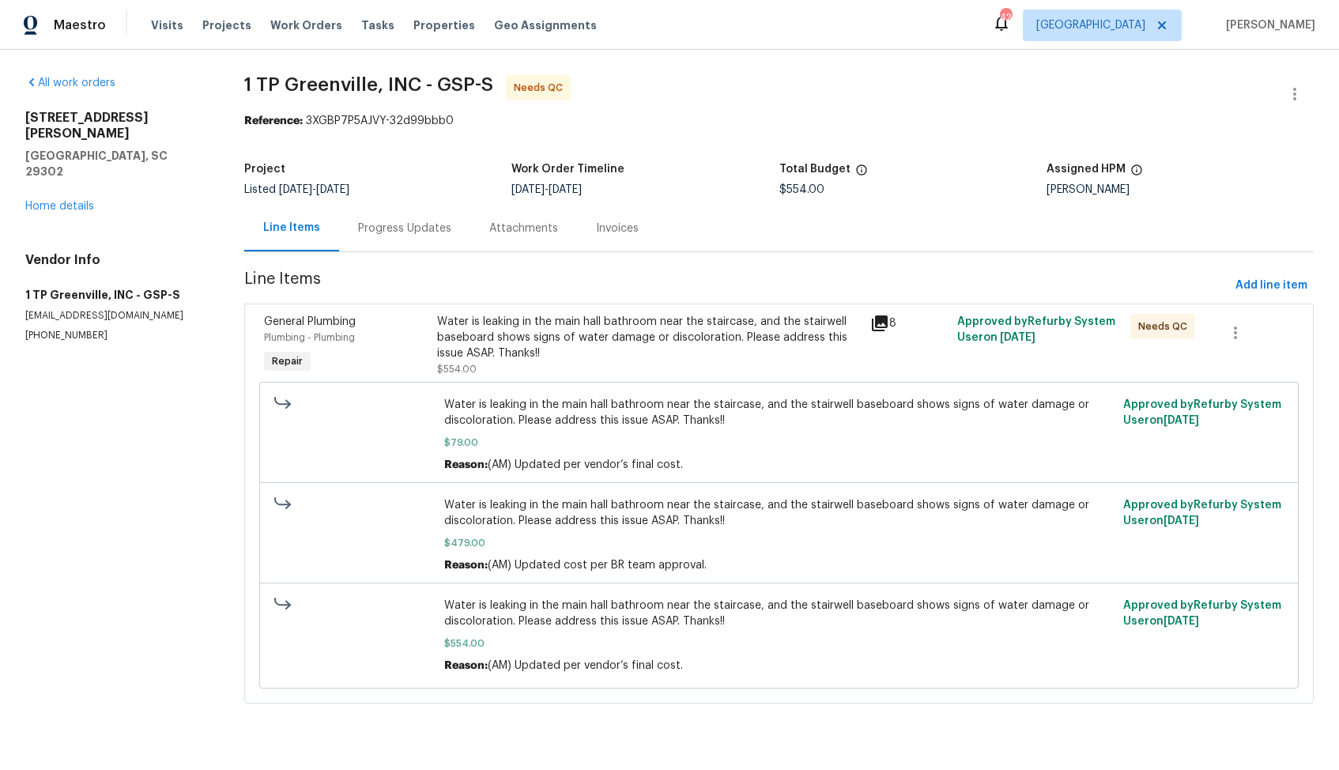
click at [371, 229] on div "Progress Updates" at bounding box center [404, 229] width 93 height 16
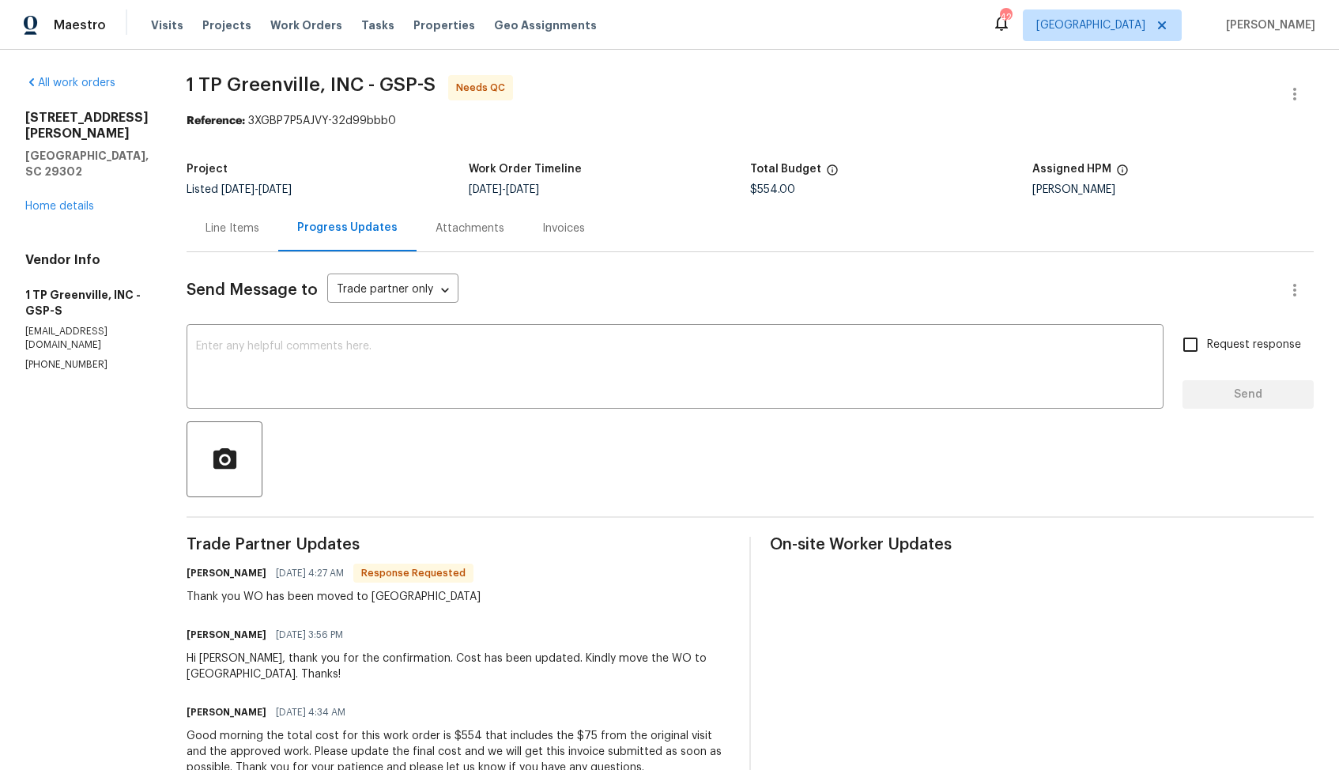
click at [198, 572] on h6 "Merritt King" at bounding box center [227, 573] width 80 height 16
copy h6 "Merritt"
click at [447, 387] on textarea at bounding box center [675, 368] width 958 height 55
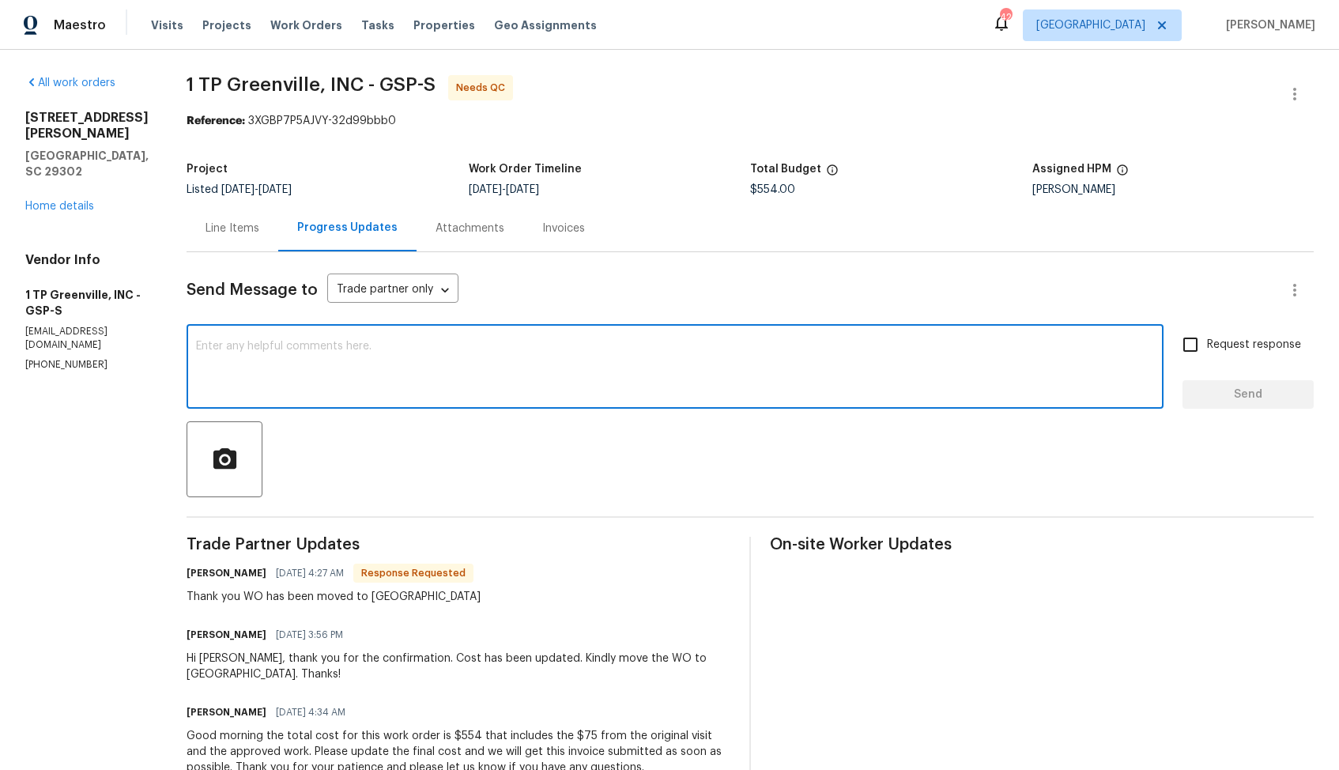
click at [190, 577] on h6 "Merritt King" at bounding box center [227, 573] width 80 height 16
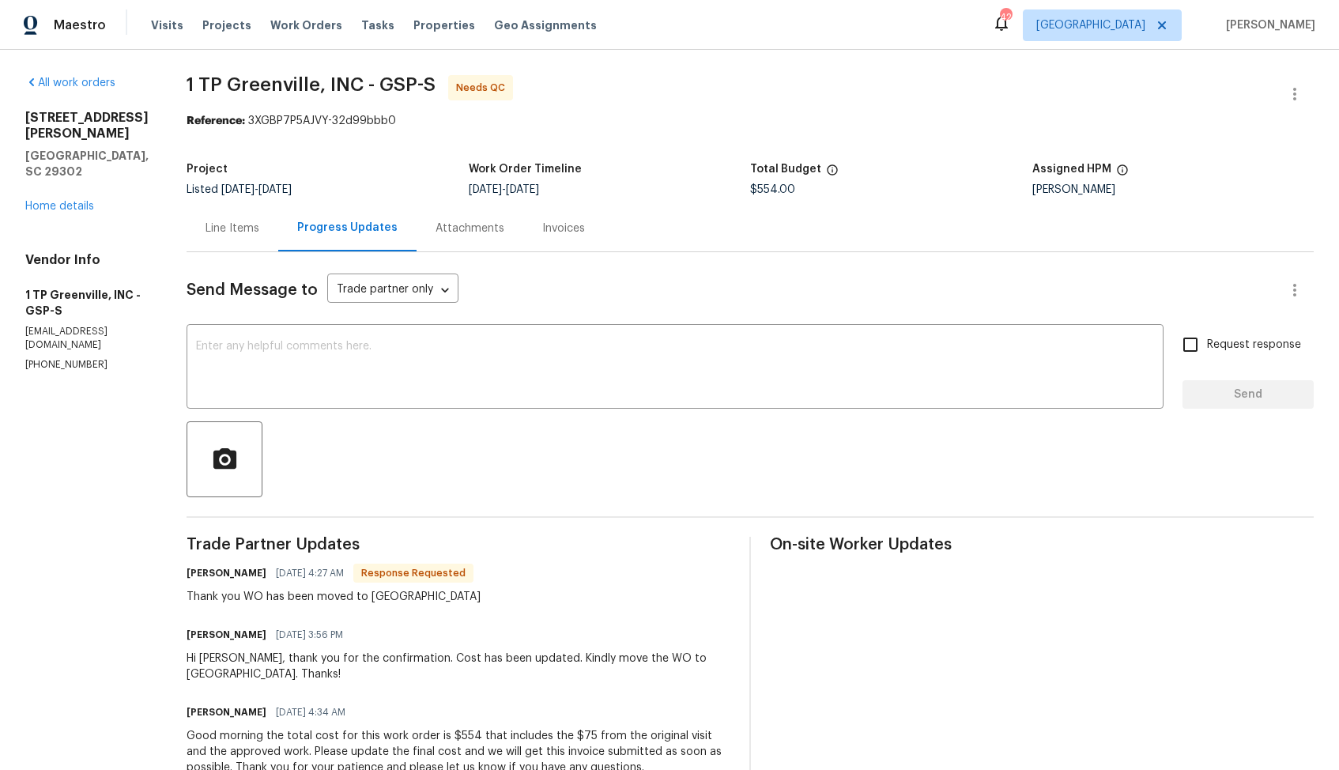
click at [190, 577] on h6 "Merritt King" at bounding box center [227, 573] width 80 height 16
copy h6 "Merritt"
click at [398, 383] on textarea at bounding box center [675, 368] width 958 height 55
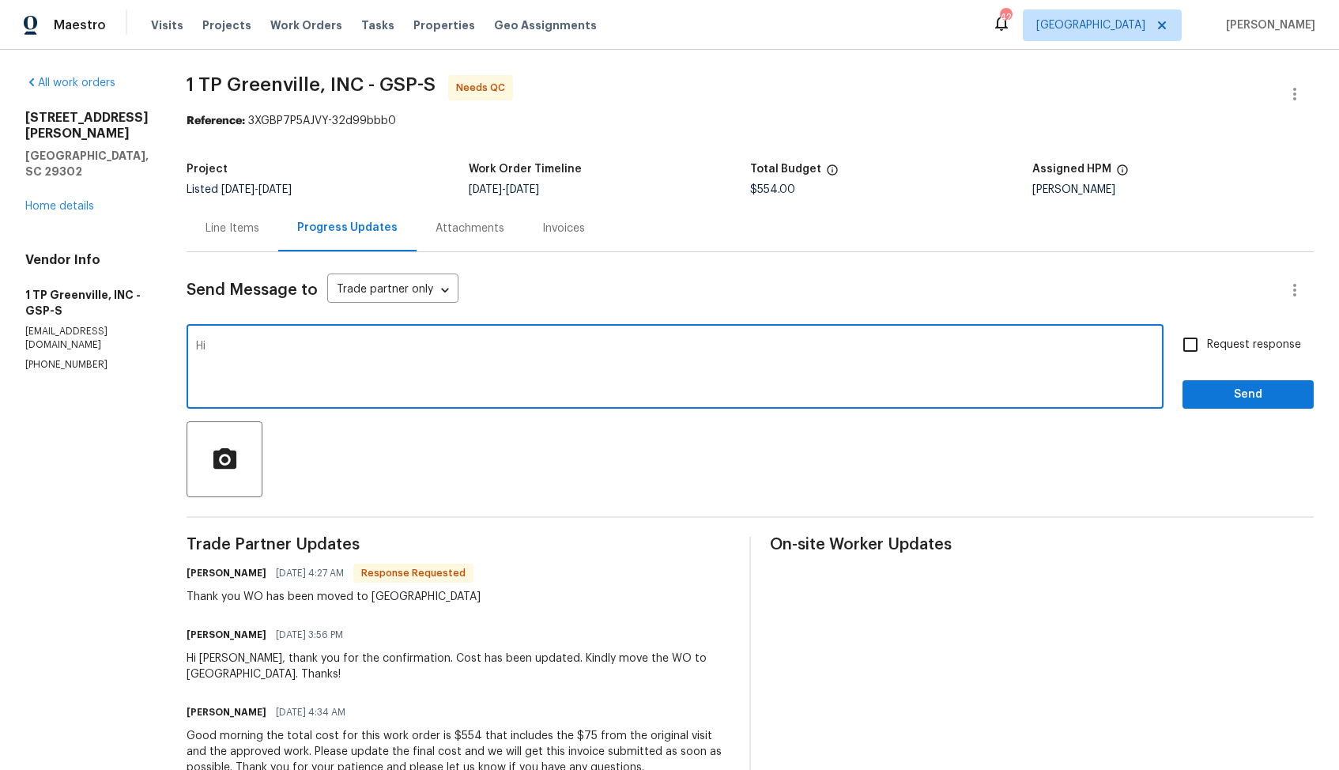
paste textarea "Merritt"
type textarea "H"
click at [224, 344] on textarea "Thankm you" at bounding box center [675, 368] width 958 height 55
click at [273, 343] on textarea "Thank you" at bounding box center [675, 368] width 958 height 55
paste textarea "Merritt"
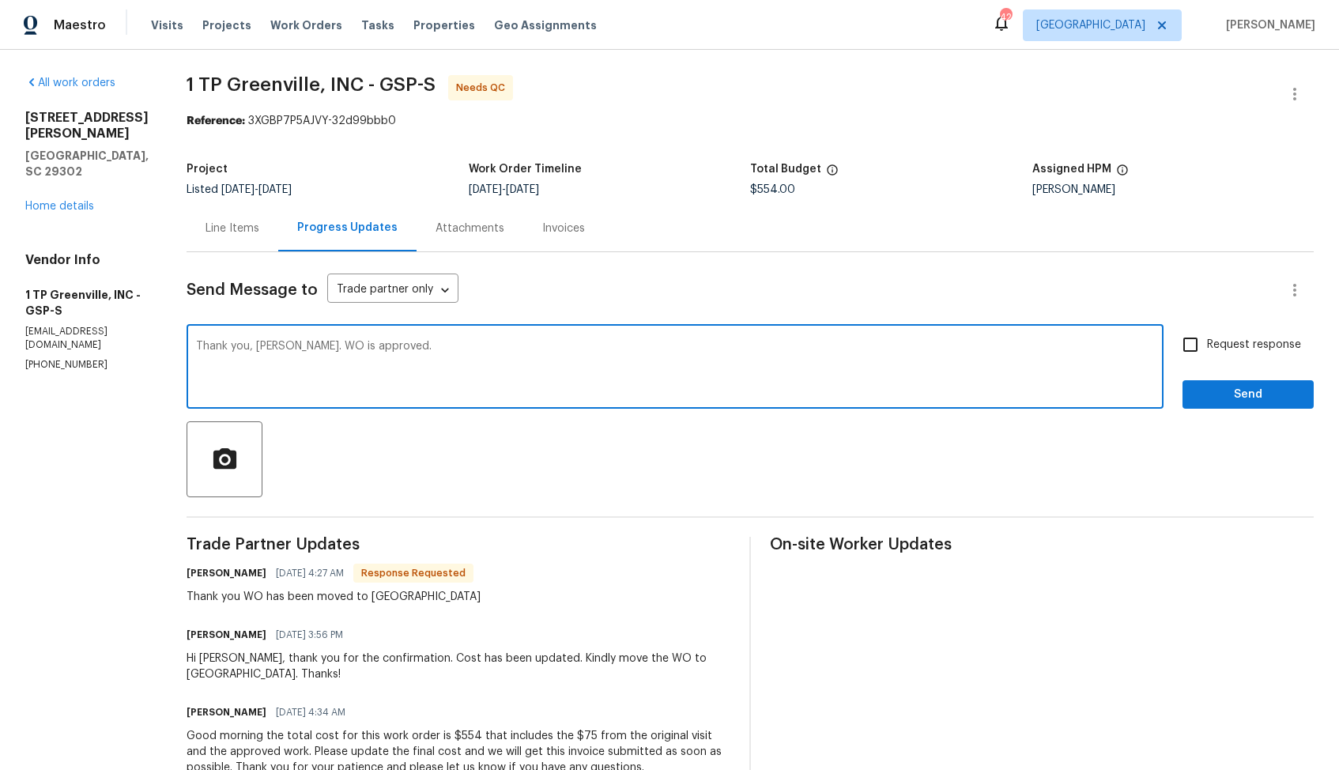
type textarea "Thank you, Merritt. WO is approved."
click at [1221, 401] on span "Send" at bounding box center [1248, 395] width 106 height 20
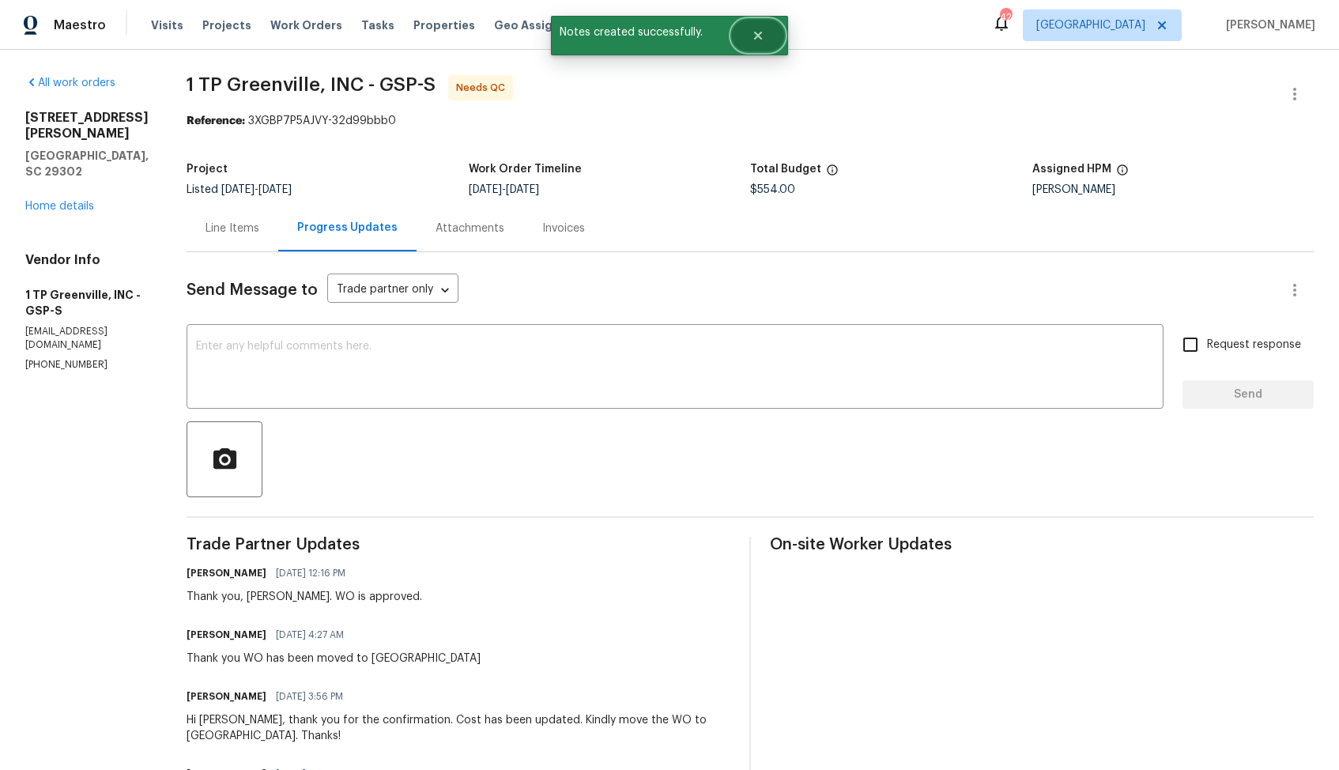
click at [770, 36] on button "Close" at bounding box center [758, 36] width 52 height 32
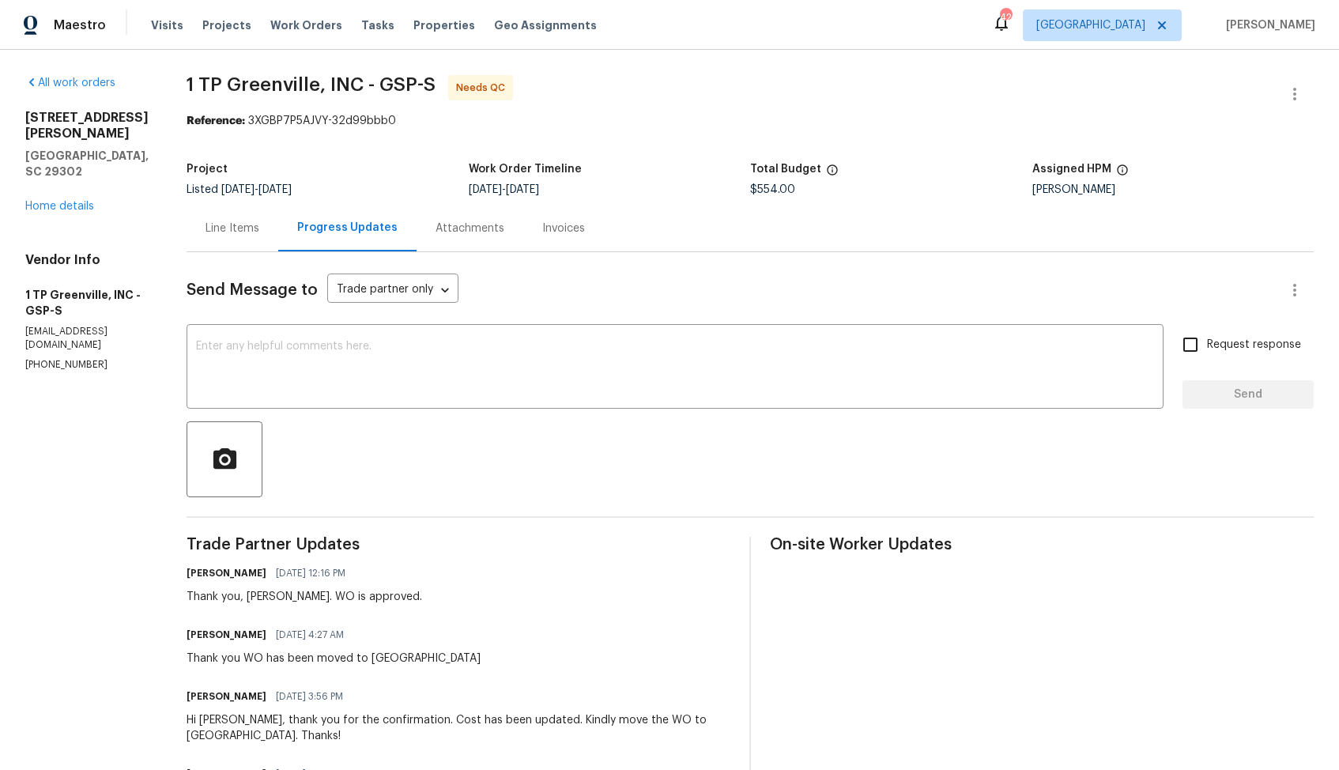
click at [220, 224] on div "Line Items" at bounding box center [232, 229] width 54 height 16
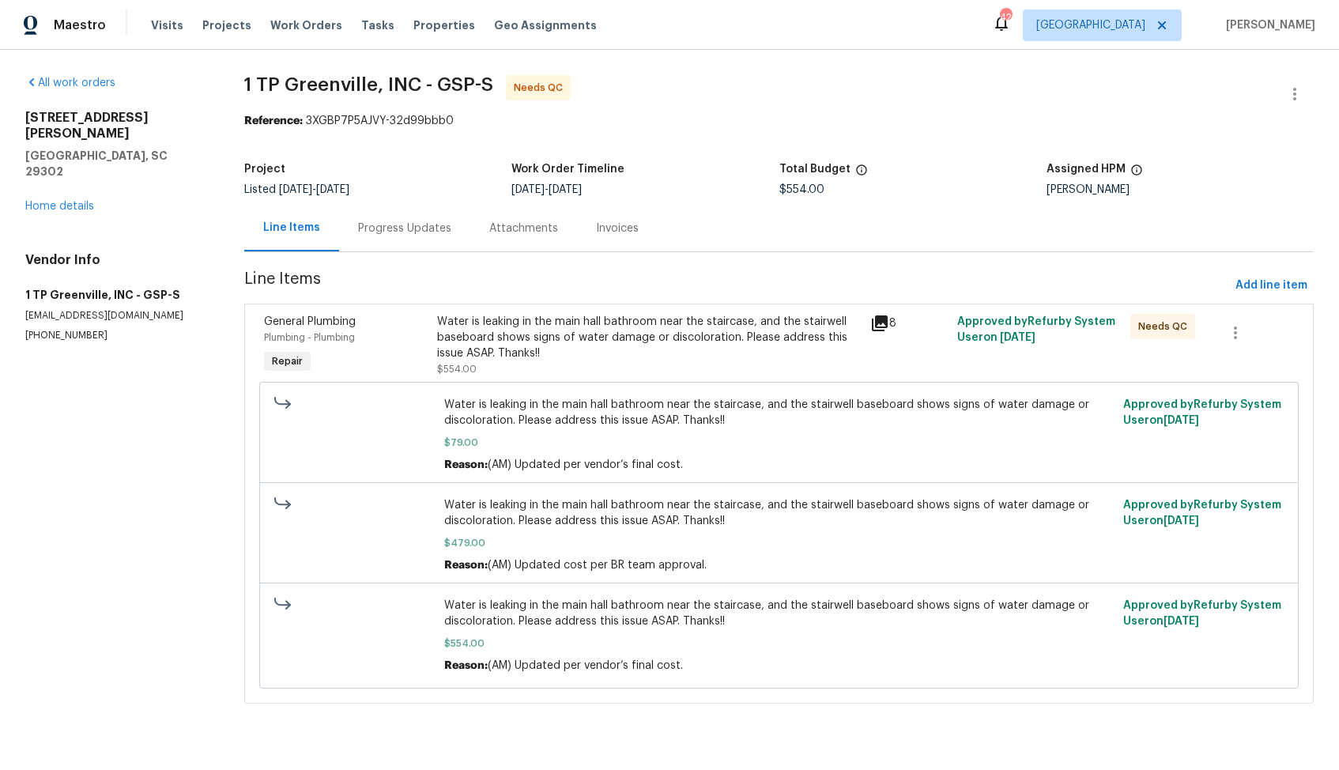
click at [534, 349] on div "Water is leaking in the main hall bathroom near the staircase, and the stairwel…" at bounding box center [649, 337] width 424 height 47
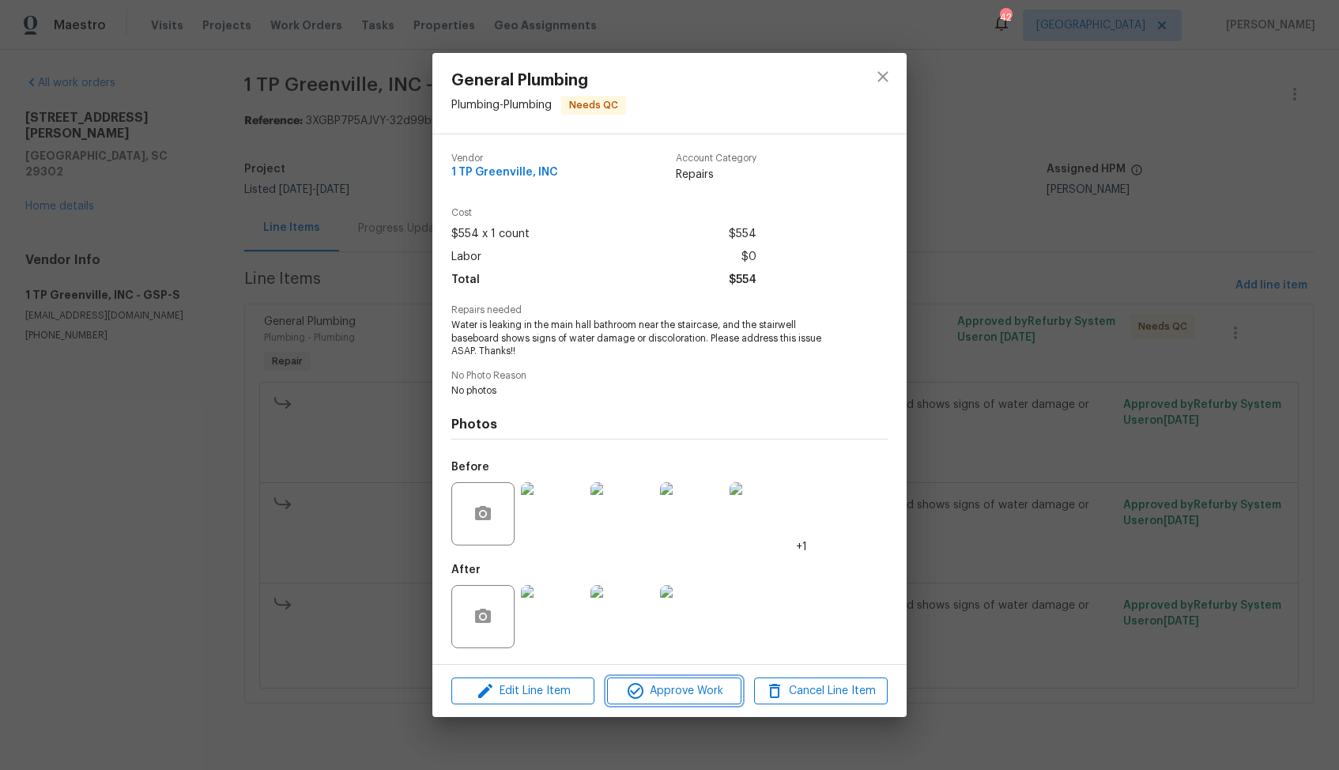
click at [645, 703] on button "Approve Work" at bounding box center [674, 691] width 134 height 28
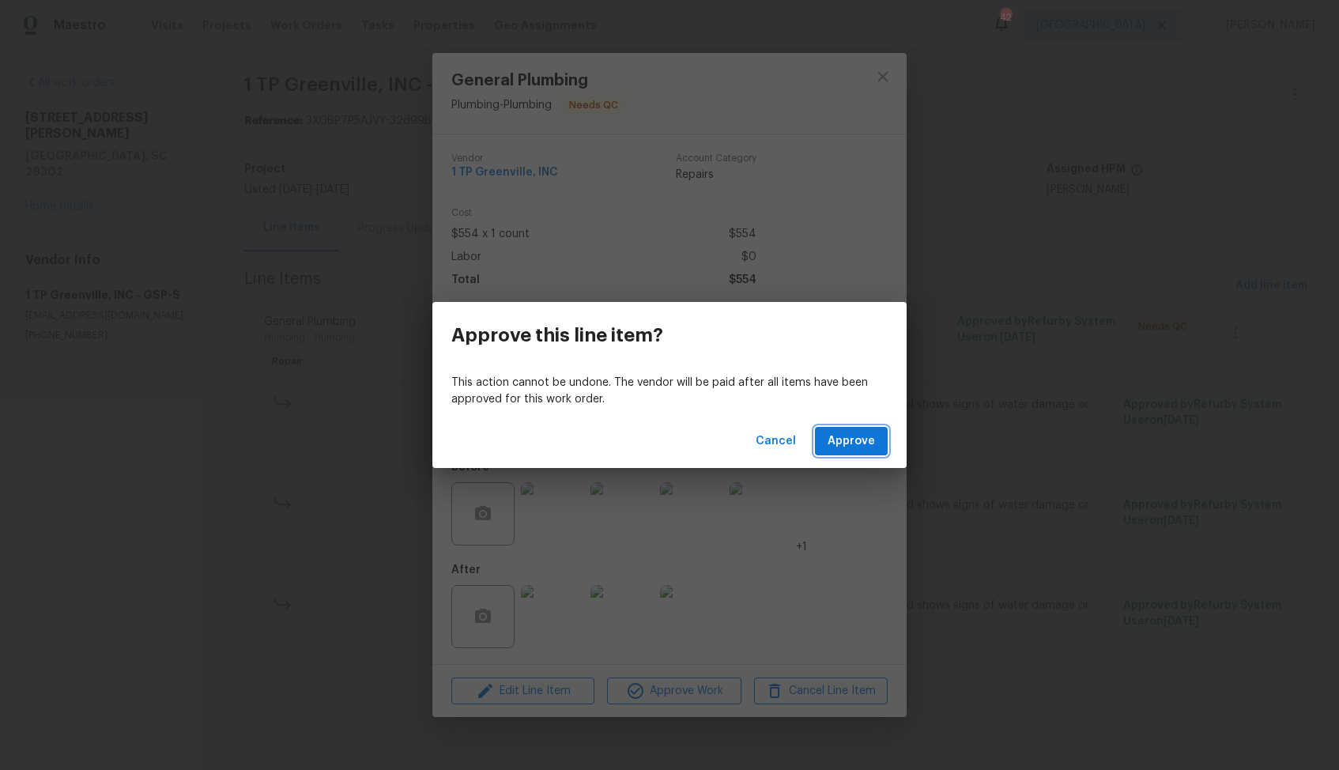
click at [856, 444] on span "Approve" at bounding box center [850, 442] width 47 height 20
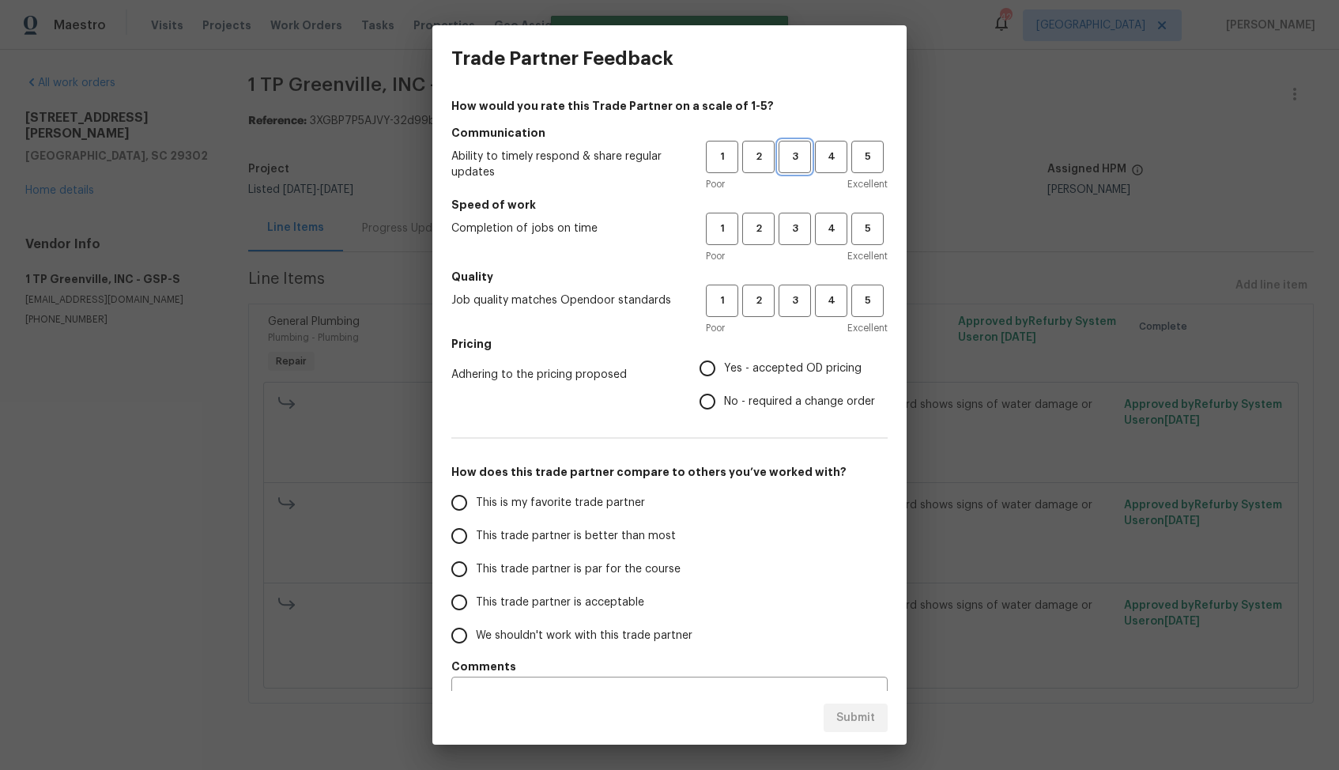
click at [790, 162] on span "3" at bounding box center [794, 157] width 29 height 18
click at [796, 231] on span "3" at bounding box center [794, 229] width 29 height 18
click at [789, 294] on span "3" at bounding box center [794, 301] width 29 height 18
click at [711, 408] on input "No - required a change order" at bounding box center [707, 401] width 33 height 33
radio input "true"
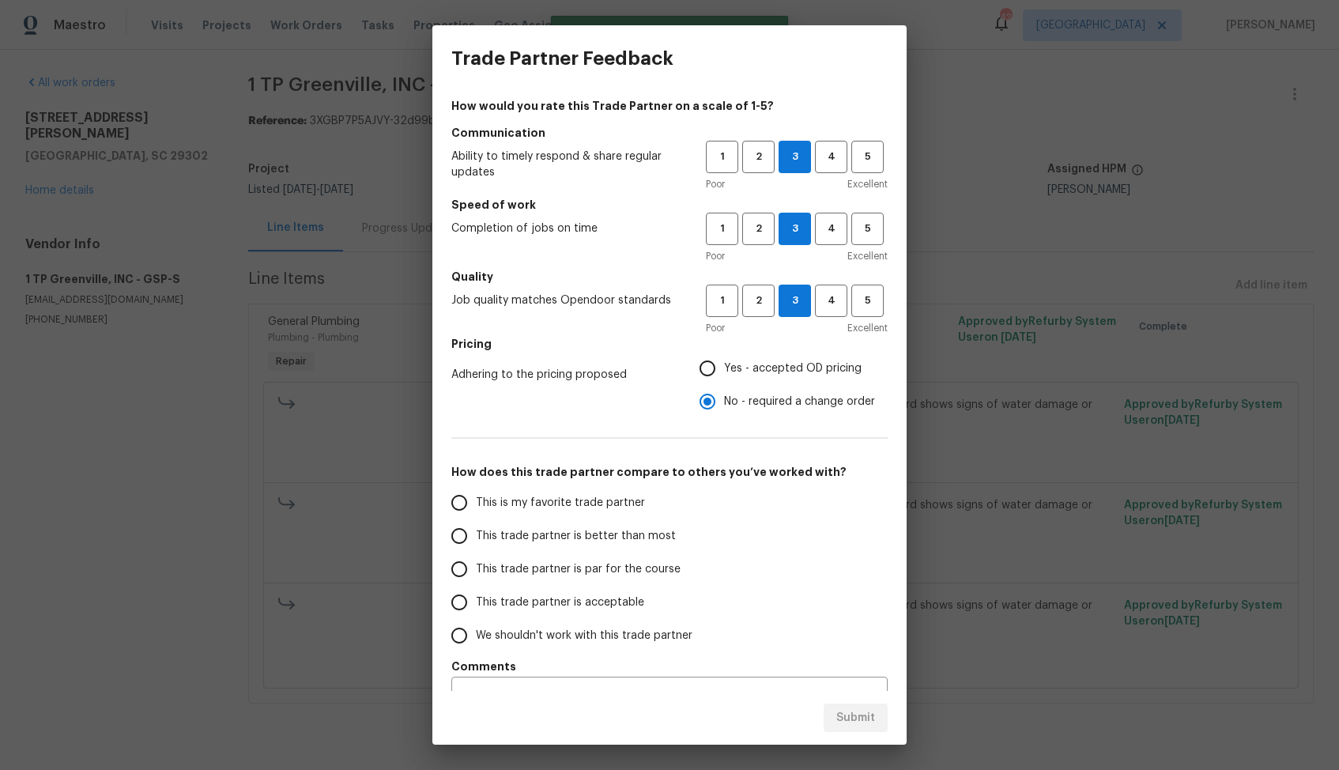
click at [573, 533] on span "This trade partner is better than most" at bounding box center [576, 536] width 200 height 17
click at [476, 533] on input "This trade partner is better than most" at bounding box center [459, 535] width 33 height 33
click at [848, 715] on span "Submit" at bounding box center [855, 718] width 39 height 20
radio input "true"
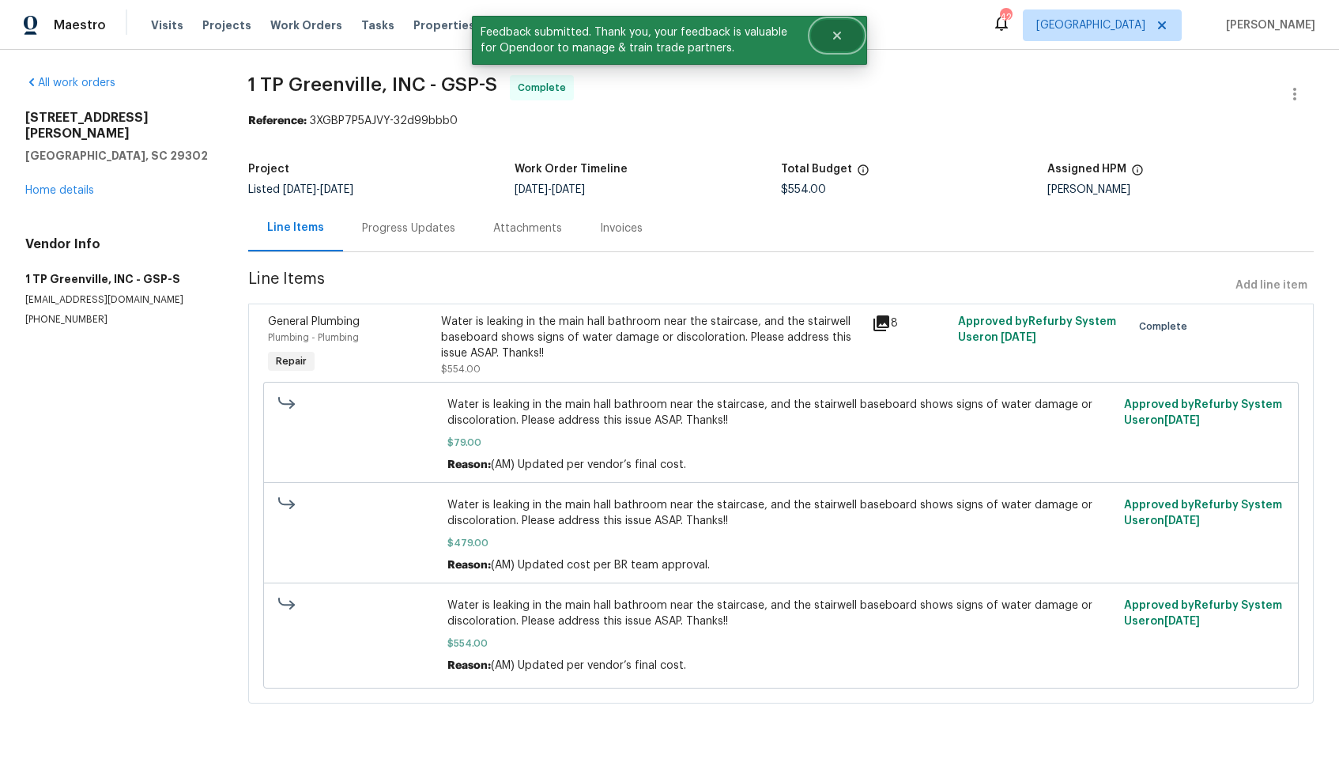
click at [854, 35] on button "Close" at bounding box center [837, 36] width 52 height 32
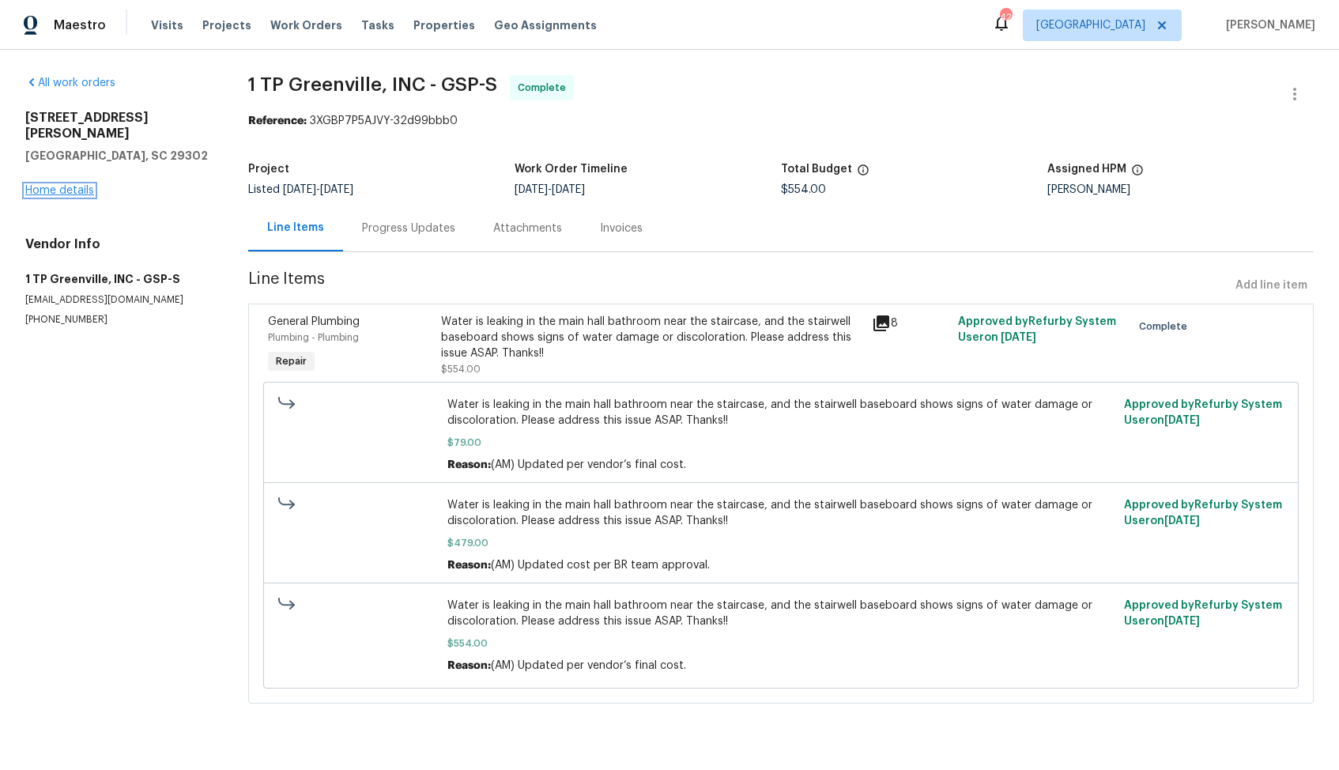
click at [54, 185] on link "Home details" at bounding box center [59, 190] width 69 height 11
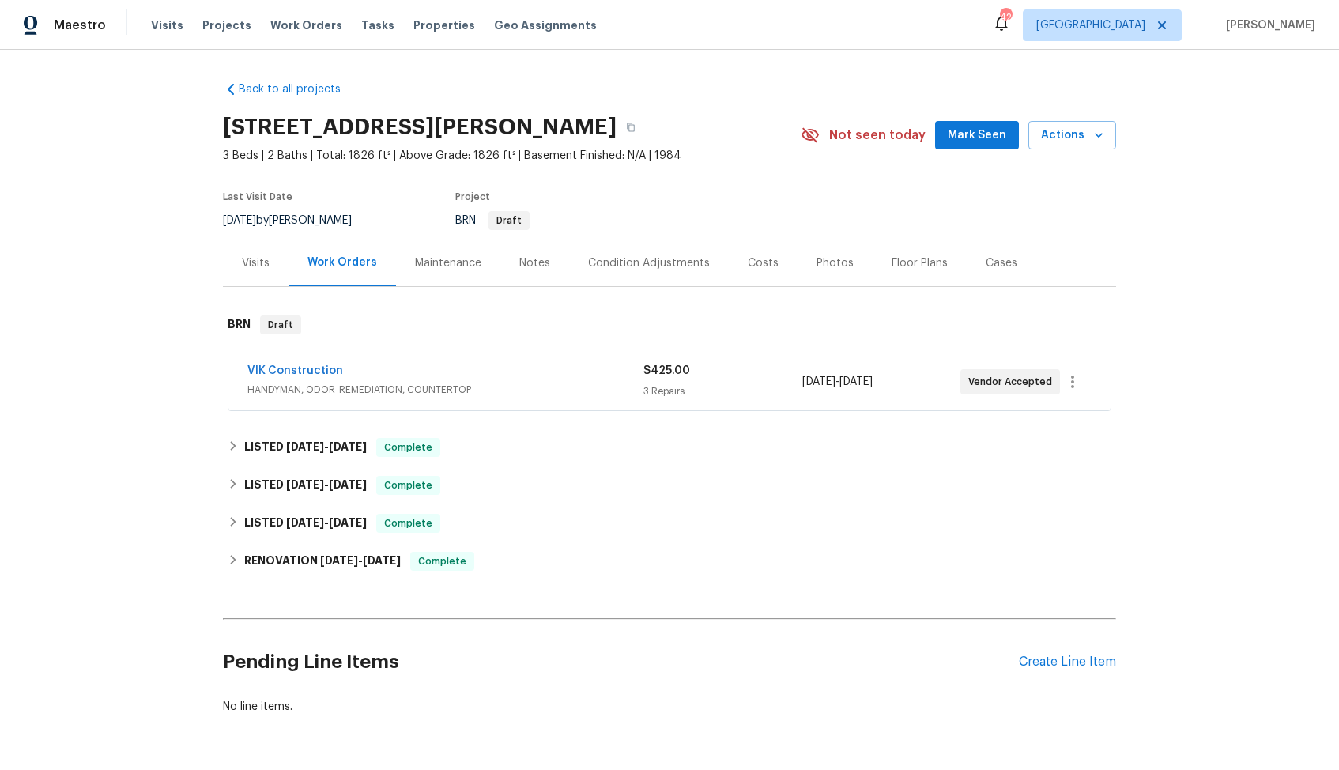
click at [380, 369] on div "VIK Construction" at bounding box center [445, 372] width 396 height 19
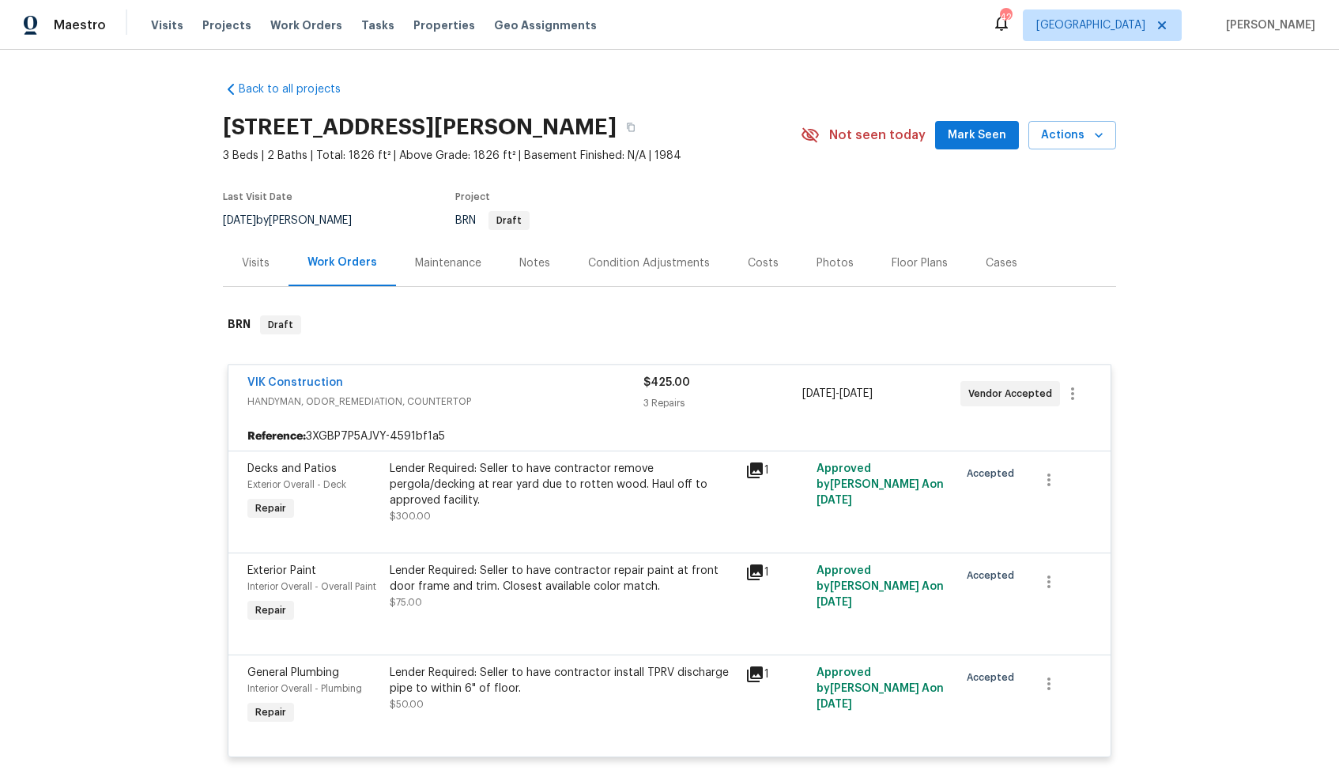
click at [368, 379] on div "VIK Construction" at bounding box center [445, 384] width 396 height 19
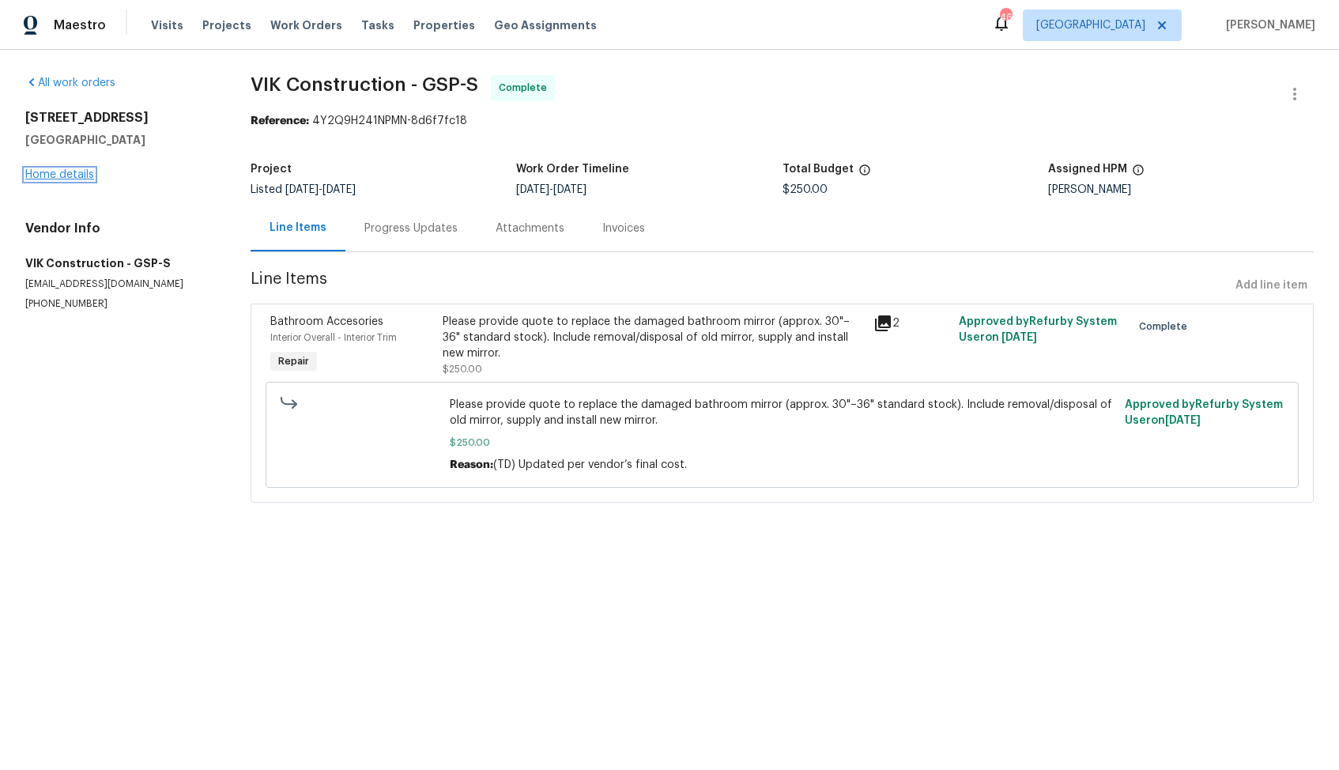
click at [43, 175] on link "Home details" at bounding box center [59, 174] width 69 height 11
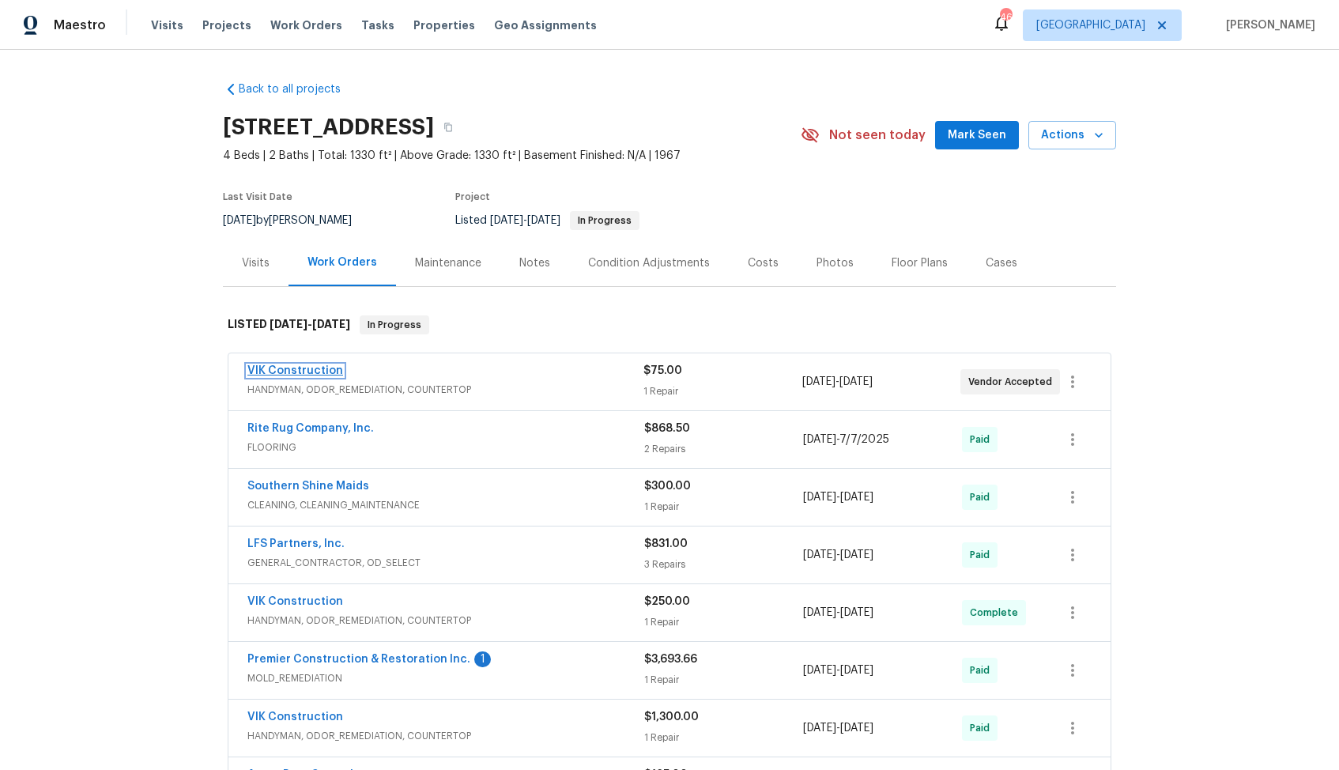
click at [306, 369] on link "VIK Construction" at bounding box center [295, 370] width 96 height 11
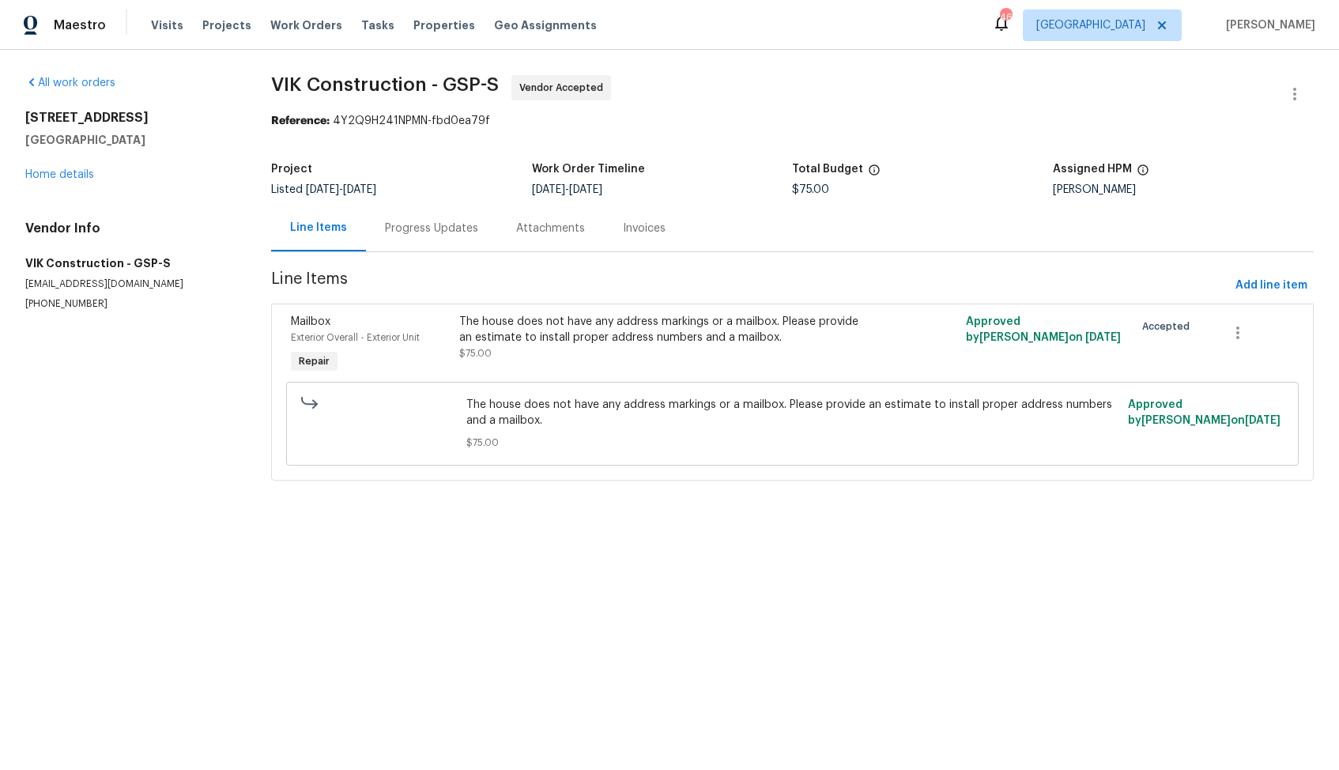
click at [403, 236] on div "Progress Updates" at bounding box center [431, 229] width 93 height 16
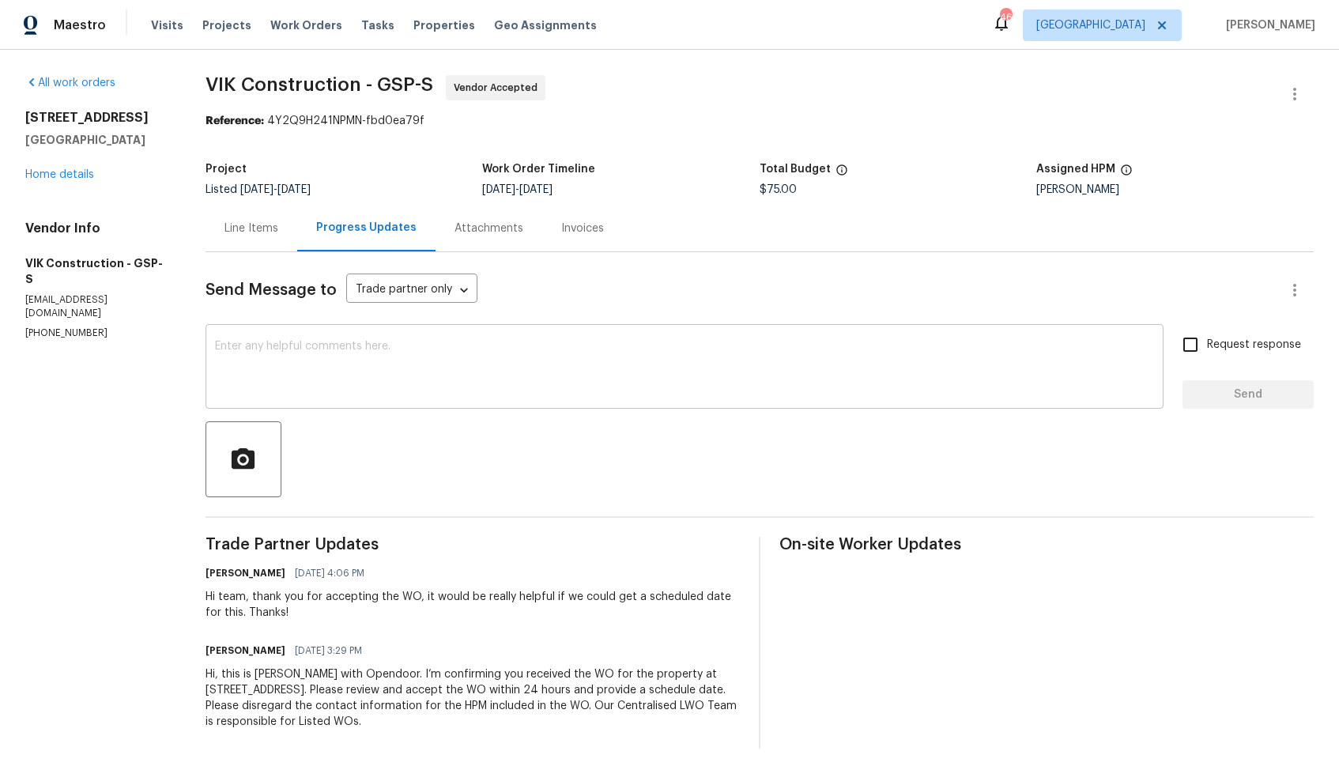
click at [456, 359] on textarea at bounding box center [684, 368] width 939 height 55
click at [806, 365] on textarea at bounding box center [684, 368] width 939 height 55
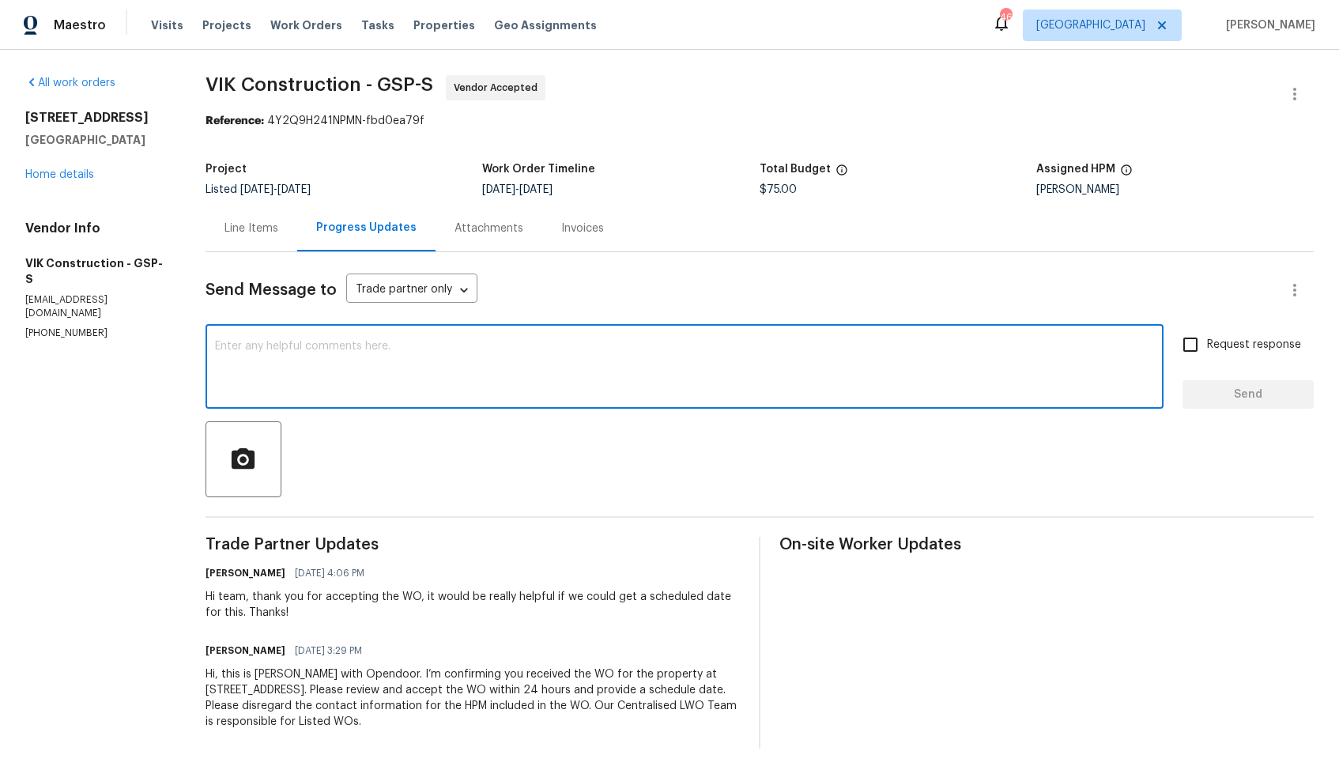
paste textarea "Could you please provide us with a scheduled date for the work order? Also, we'…"
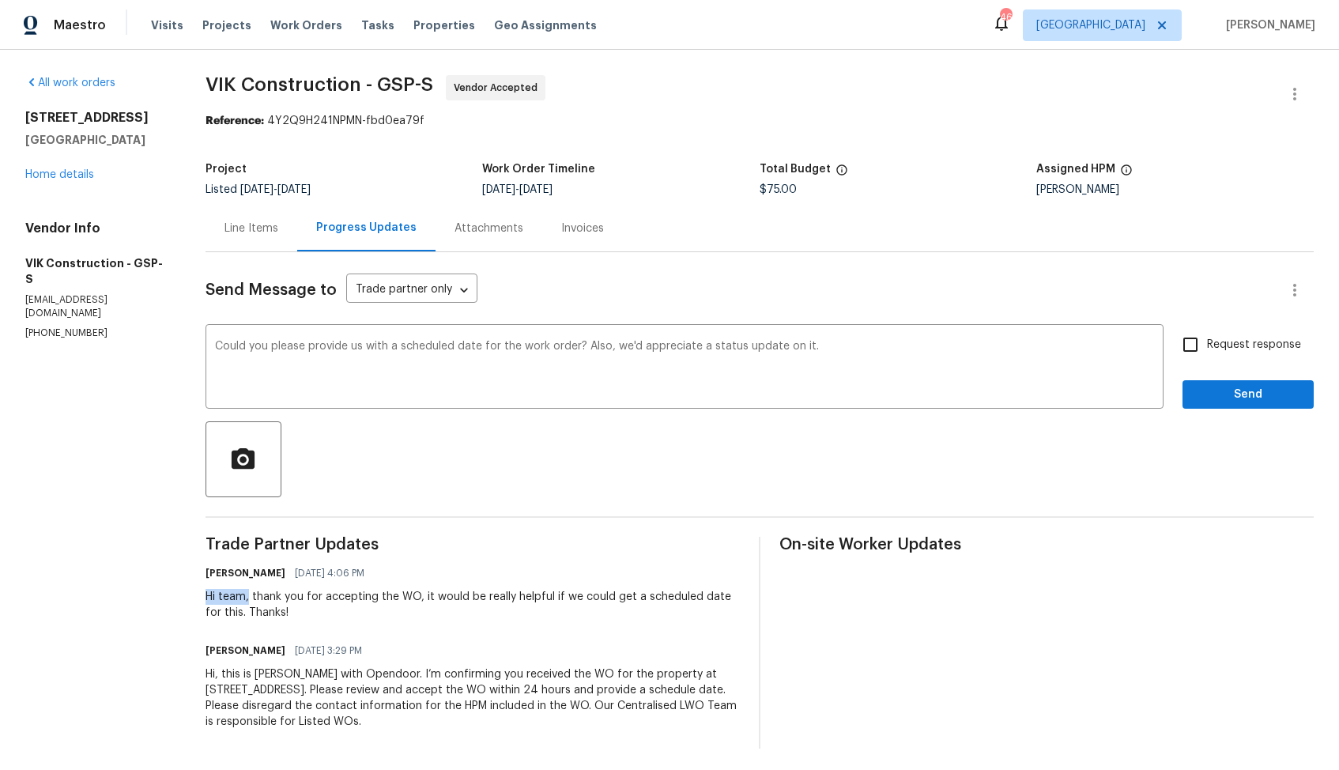
drag, startPoint x: 258, startPoint y: 602, endPoint x: 199, endPoint y: 597, distance: 58.7
click at [199, 597] on div "All work orders [STREET_ADDRESS][PERSON_NAME] Home details Vendor Info VIK Cons…" at bounding box center [669, 412] width 1339 height 724
copy div "Hi team,"
click at [223, 343] on div "Could you please provide us with a scheduled date for the work order? Also, we'…" at bounding box center [684, 368] width 958 height 81
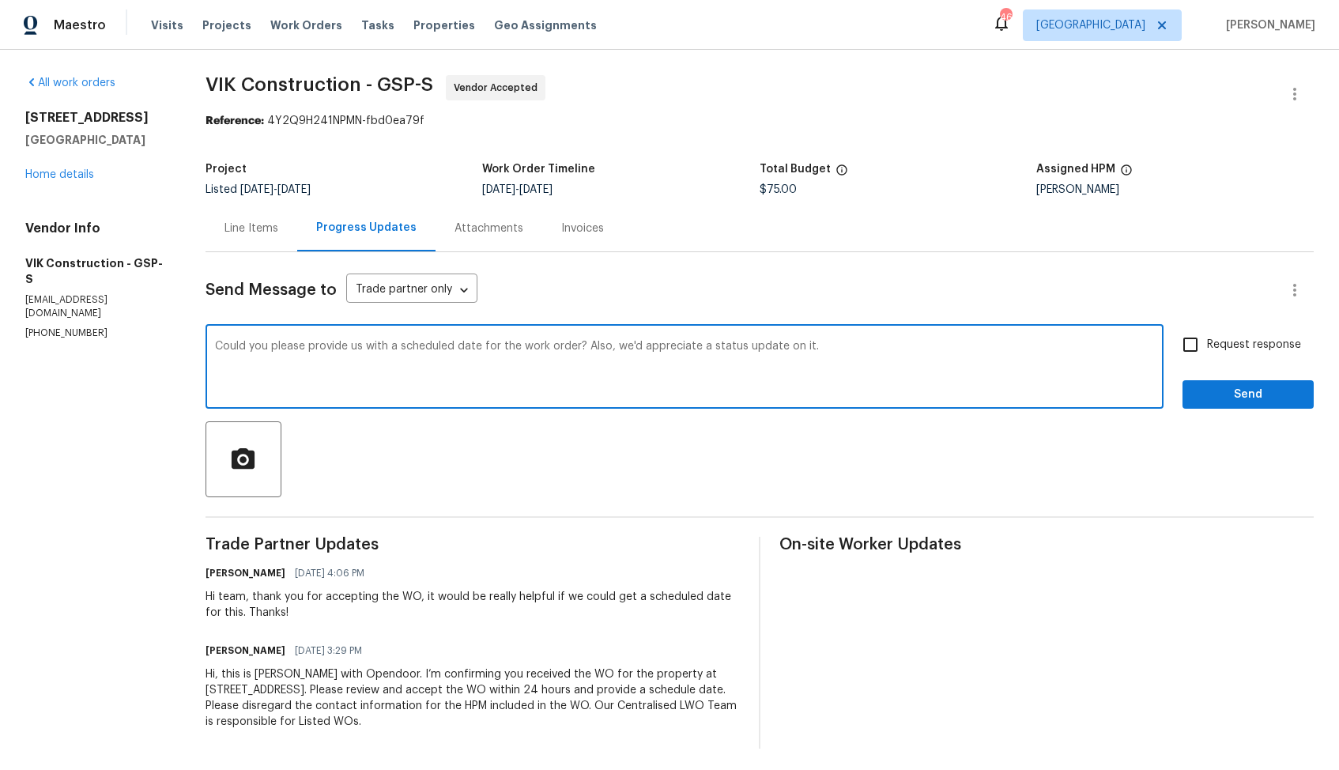
paste textarea "Hi team,"
click at [223, 343] on div "Could you please provide us with a scheduled date for the work order? Also, we'…" at bounding box center [684, 368] width 958 height 81
click at [226, 344] on textarea "Could you please provide us with a scheduled date for the work order? Also, we'…" at bounding box center [684, 368] width 939 height 55
paste textarea "Hi team,"
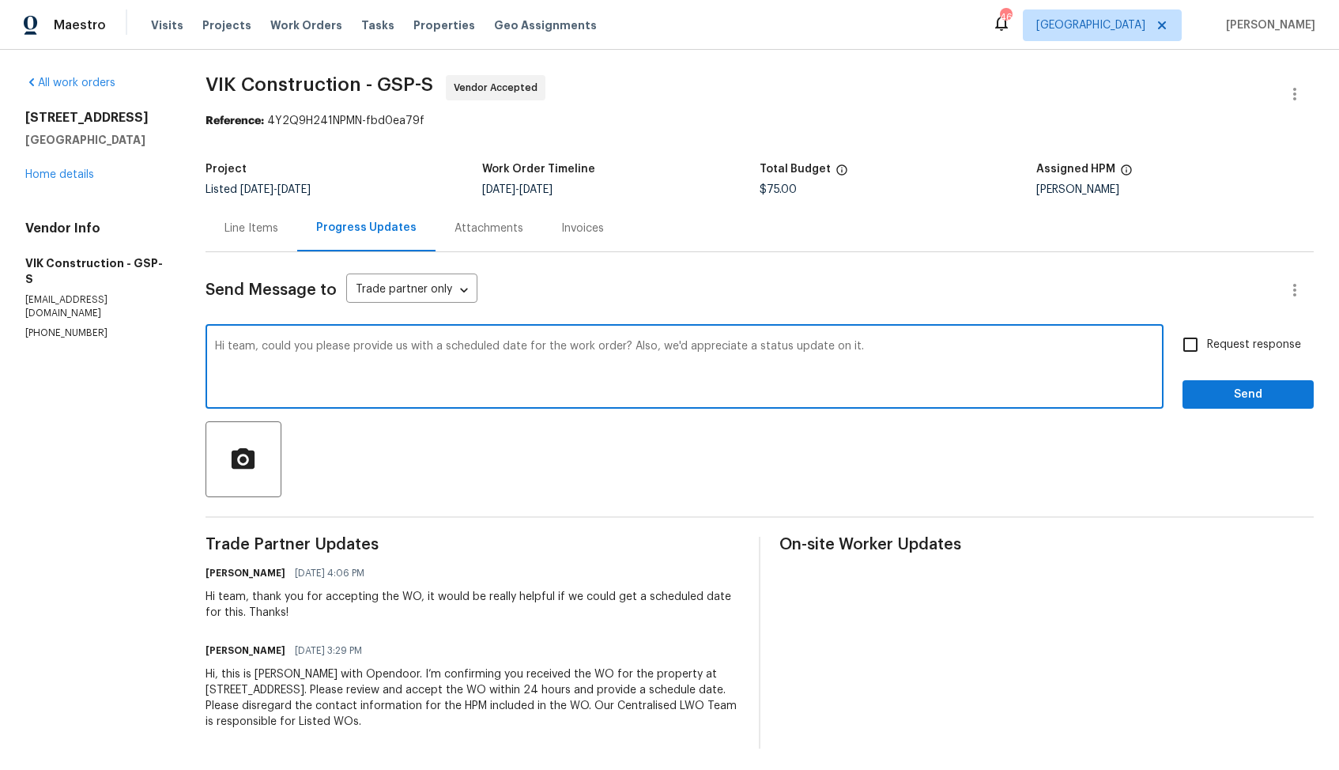
click at [882, 341] on textarea "Hi team, could you please provide us with a scheduled date for the work order? …" at bounding box center [684, 368] width 939 height 55
click at [881, 345] on textarea "Hi team, could you please provide us with a scheduled date for the work order? …" at bounding box center [684, 368] width 939 height 55
type textarea "Hi team, could you please provide us with a scheduled date for the work order? …"
click at [1189, 341] on input "Request response" at bounding box center [1190, 344] width 33 height 33
checkbox input "true"
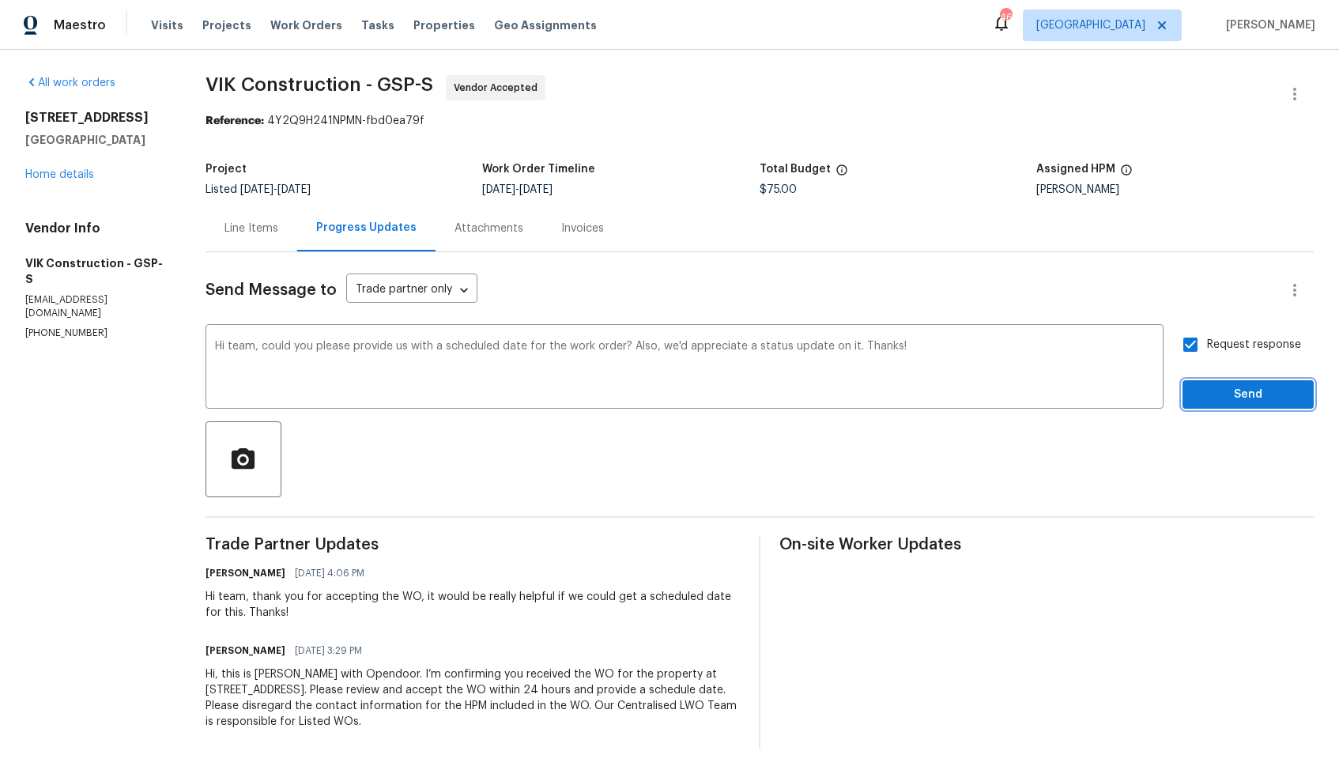
click at [1211, 383] on button "Send" at bounding box center [1247, 394] width 131 height 29
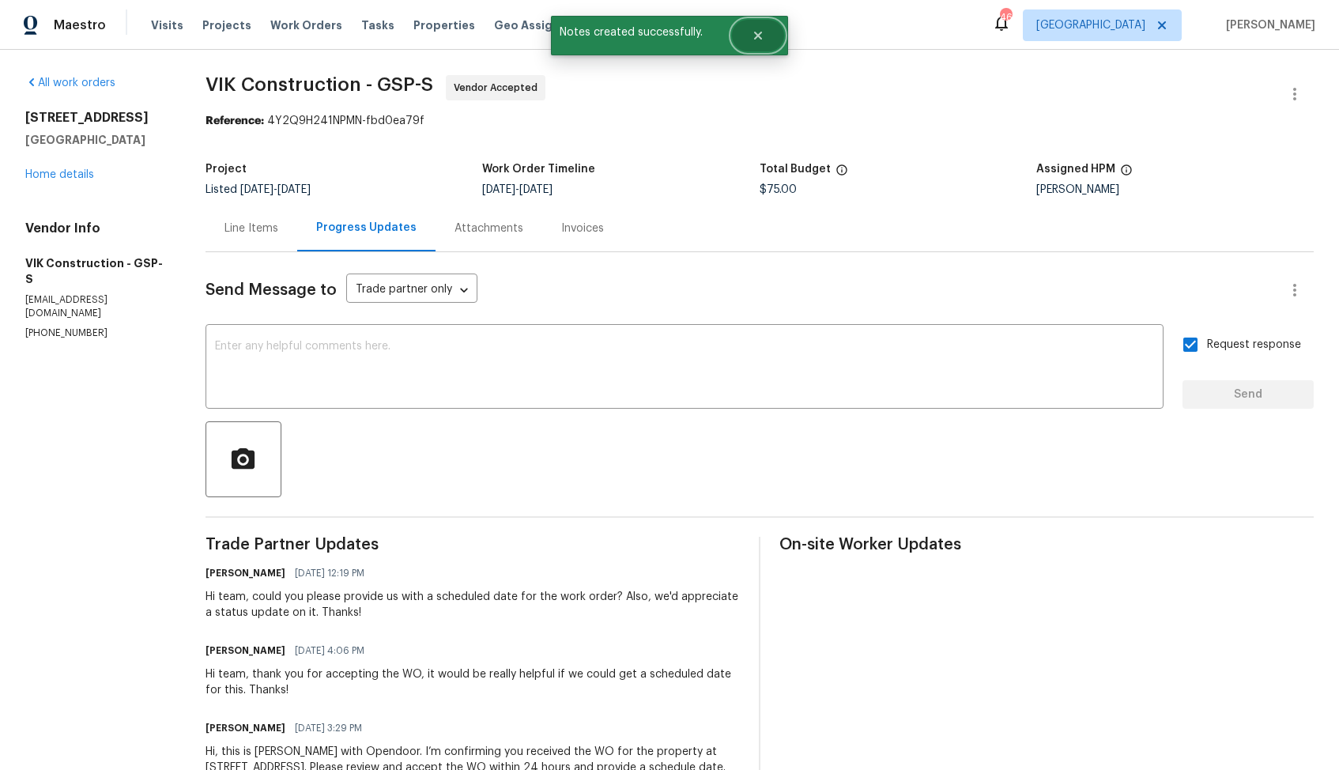
click at [763, 48] on button "Close" at bounding box center [758, 36] width 52 height 32
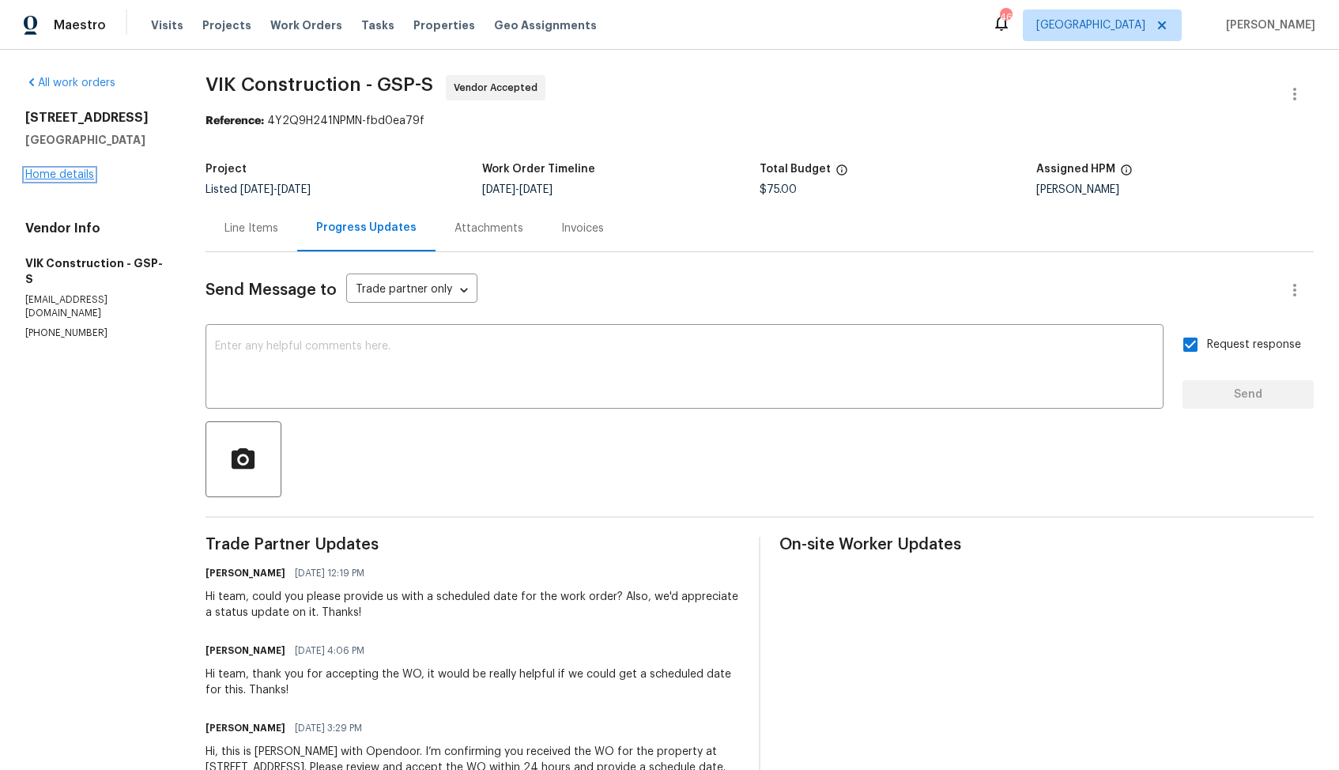
click at [72, 177] on link "Home details" at bounding box center [59, 174] width 69 height 11
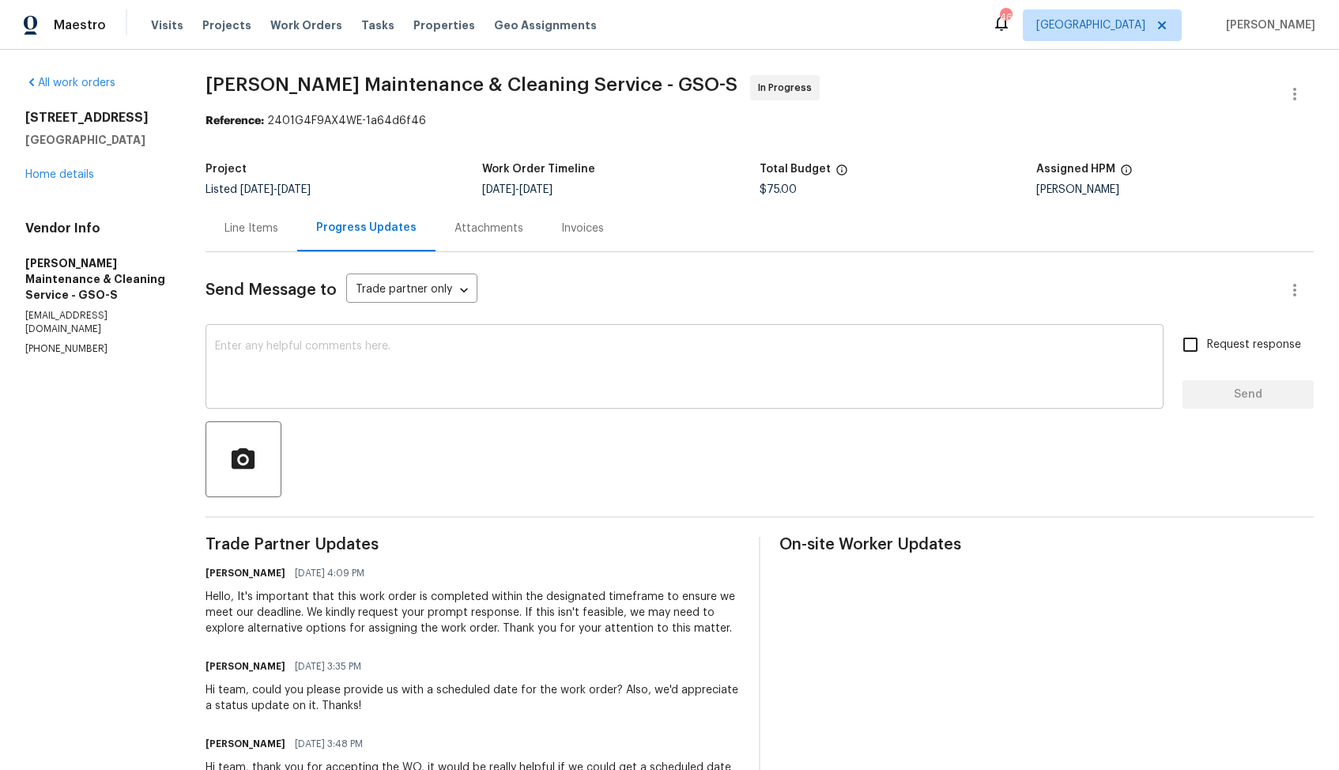
click at [348, 355] on textarea at bounding box center [684, 368] width 939 height 55
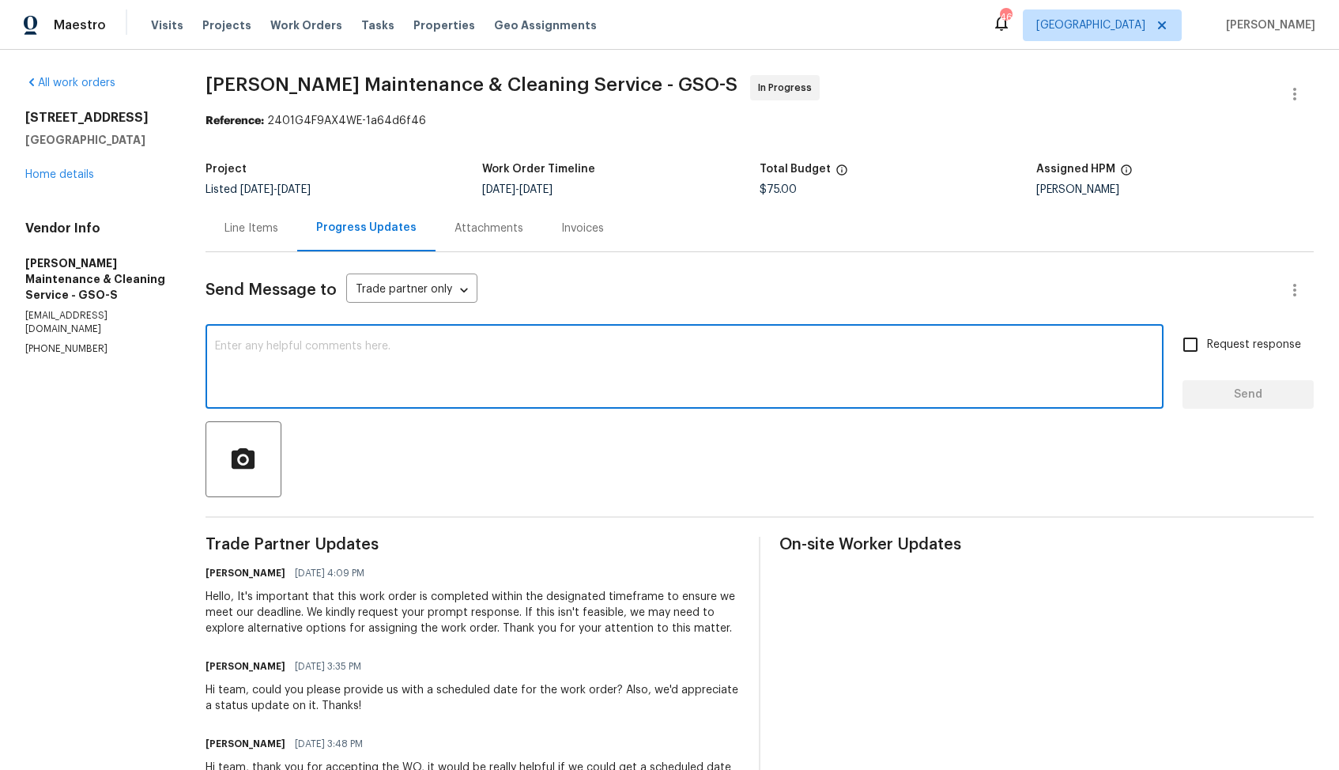
click at [463, 366] on textarea at bounding box center [684, 368] width 939 height 55
paste textarea "Hi team, could you please provide an update on the status of the work order? Th…"
click at [731, 341] on textarea "Hi team, could you please provide an update on the status of the work order? Th…" at bounding box center [684, 368] width 939 height 55
type textarea "Hi team, could you please provide an update on the status of the work order? Th…"
click at [1180, 345] on input "Request response" at bounding box center [1190, 344] width 33 height 33
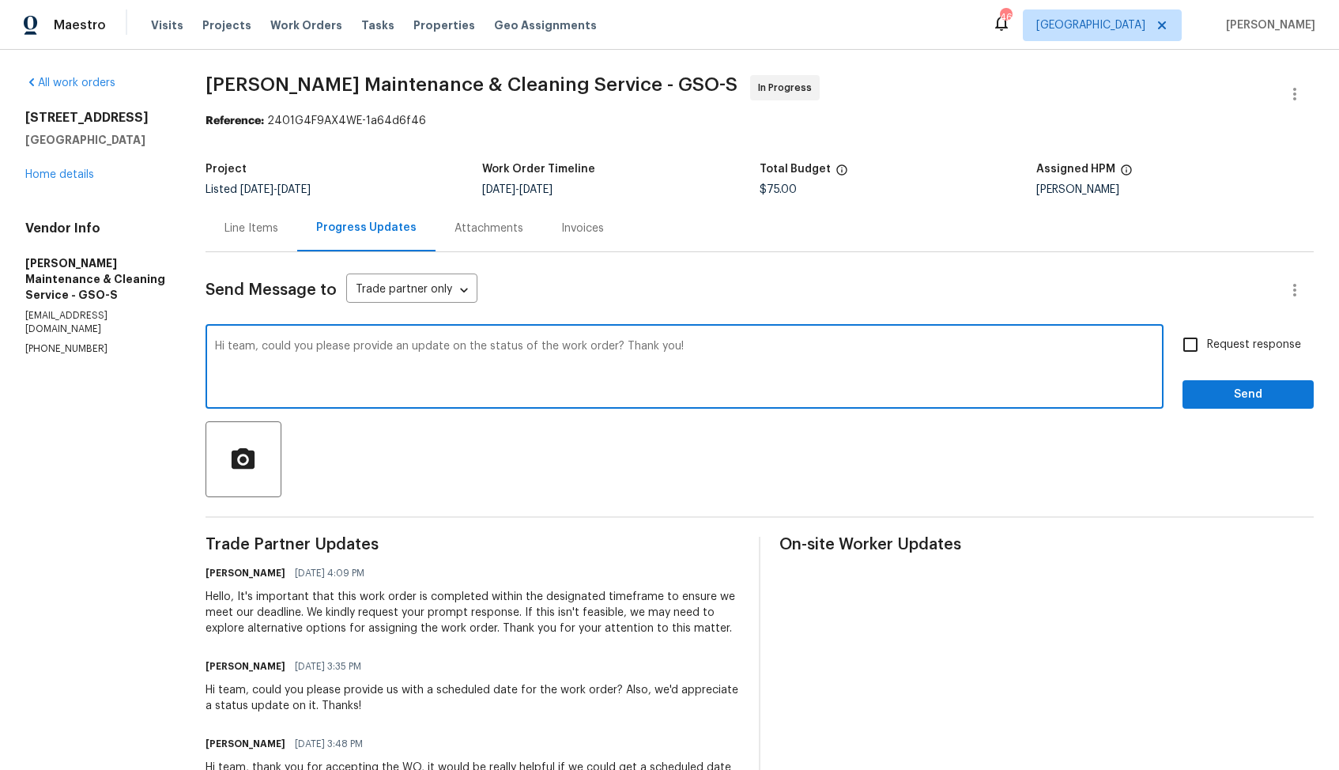
checkbox input "true"
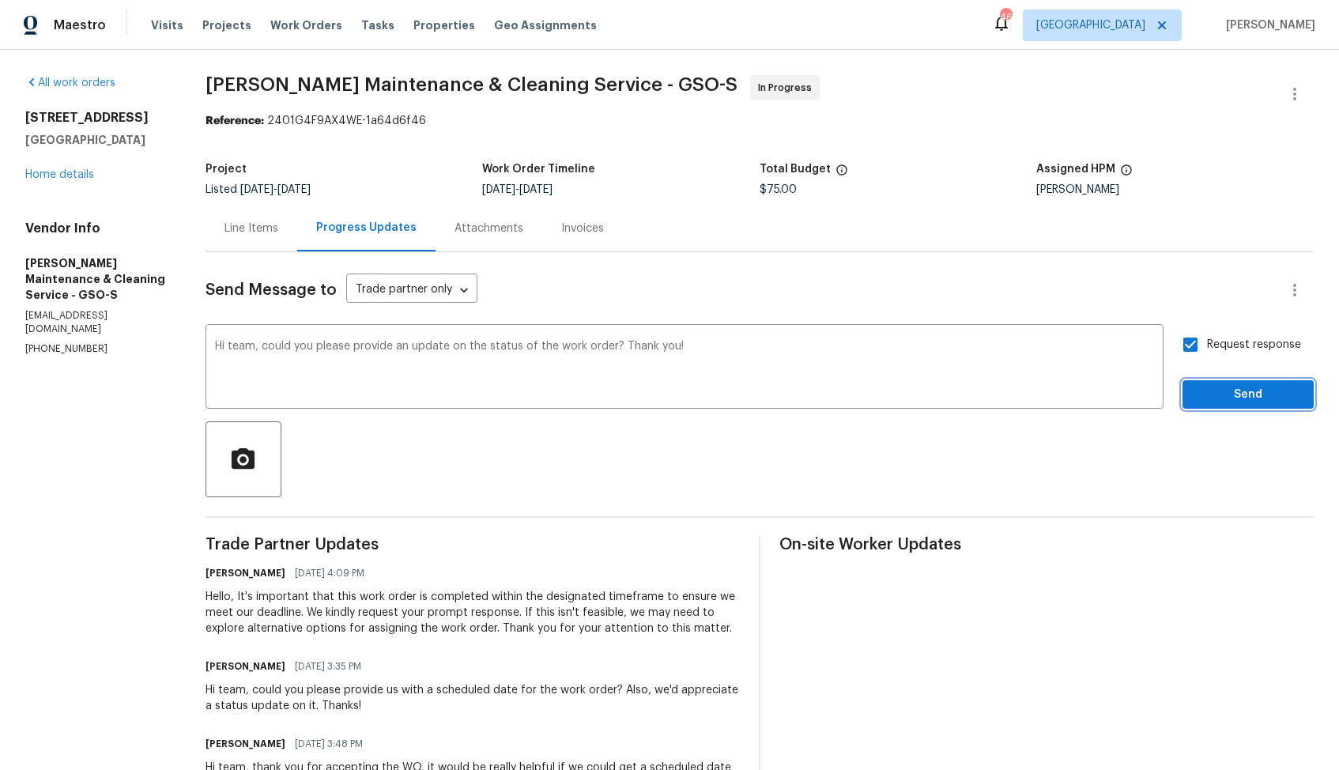
click at [1229, 394] on span "Send" at bounding box center [1248, 395] width 106 height 20
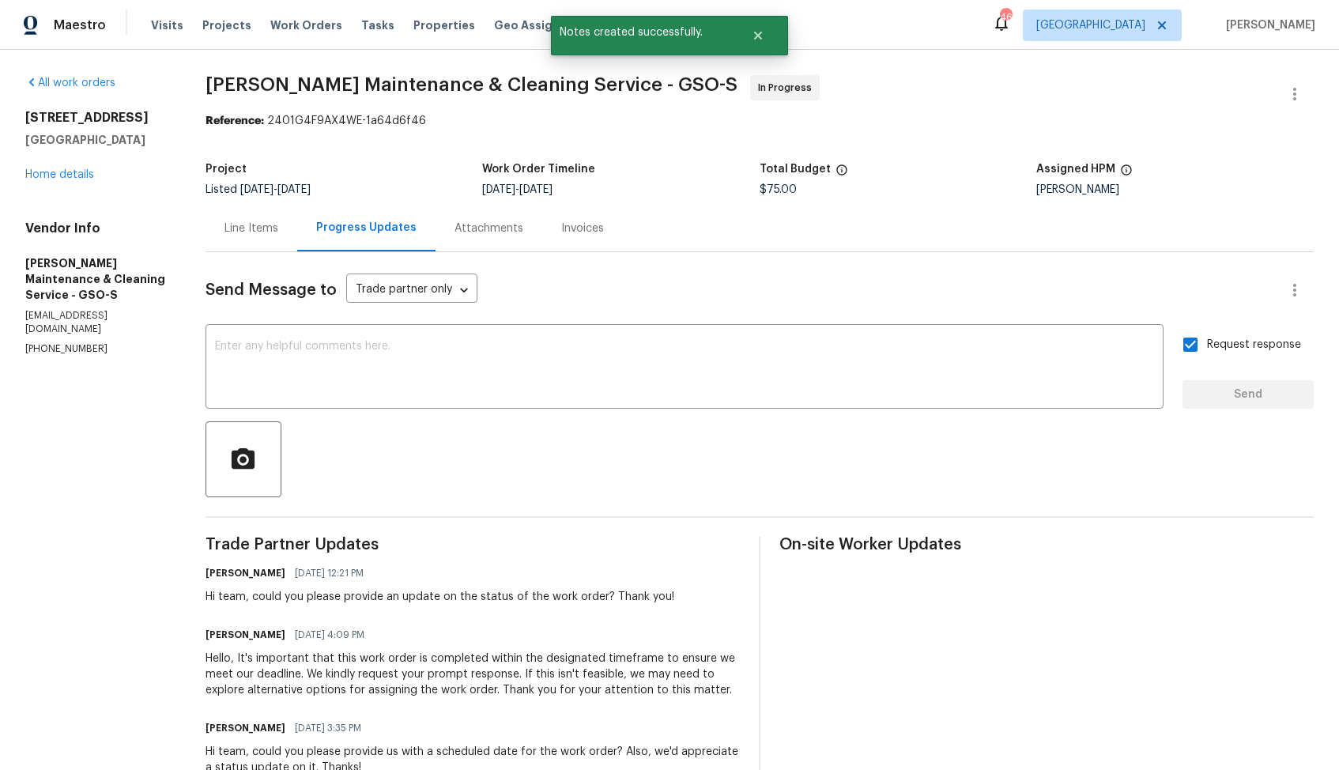
click at [247, 241] on div "Line Items" at bounding box center [251, 228] width 92 height 47
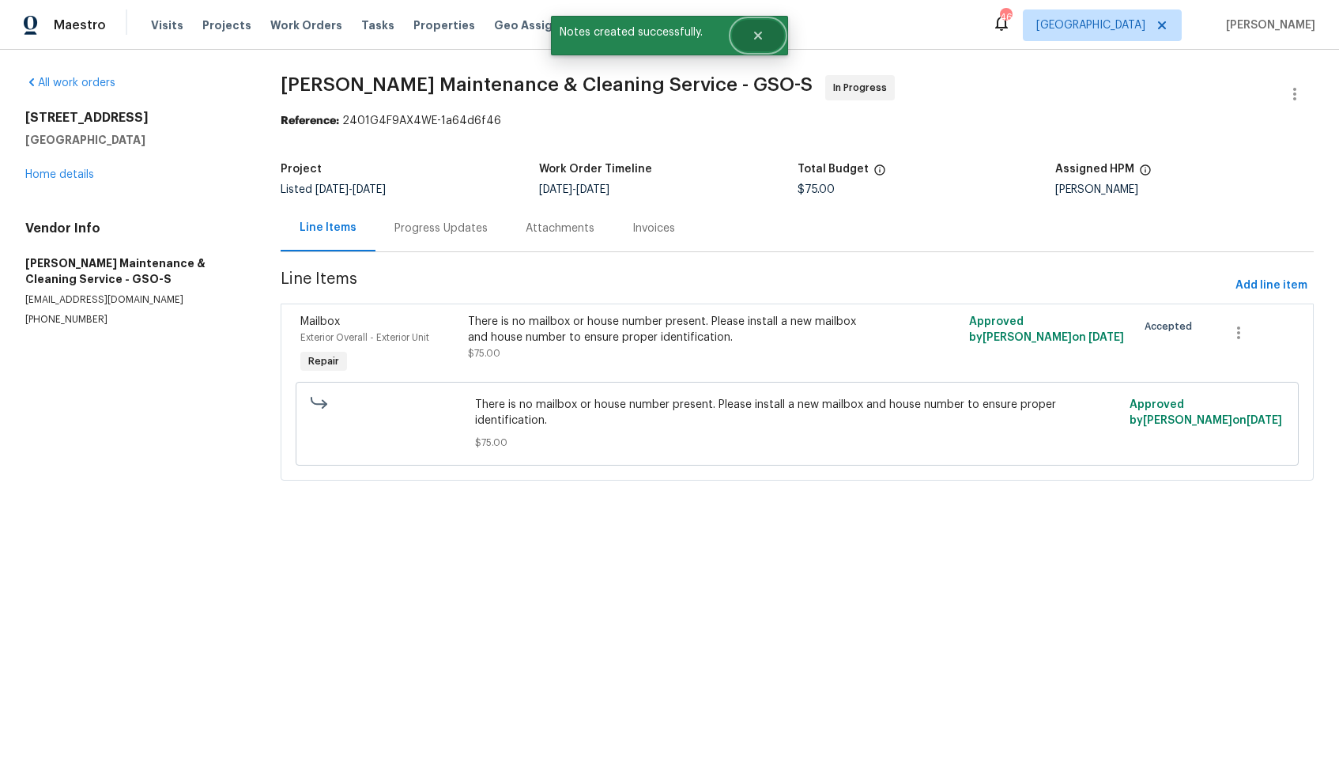
click at [756, 36] on icon "Close" at bounding box center [758, 36] width 8 height 8
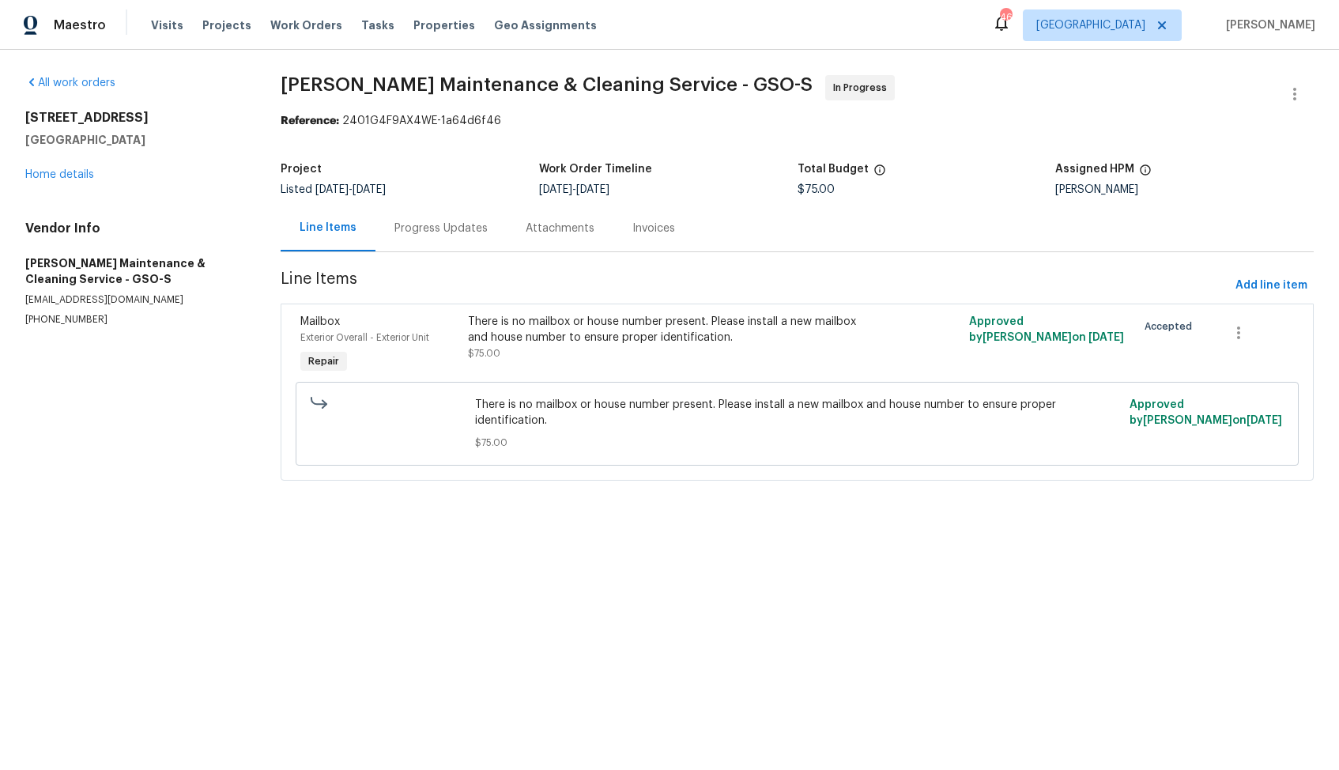
click at [421, 232] on div "Progress Updates" at bounding box center [440, 229] width 93 height 16
